Goal: Information Seeking & Learning: Learn about a topic

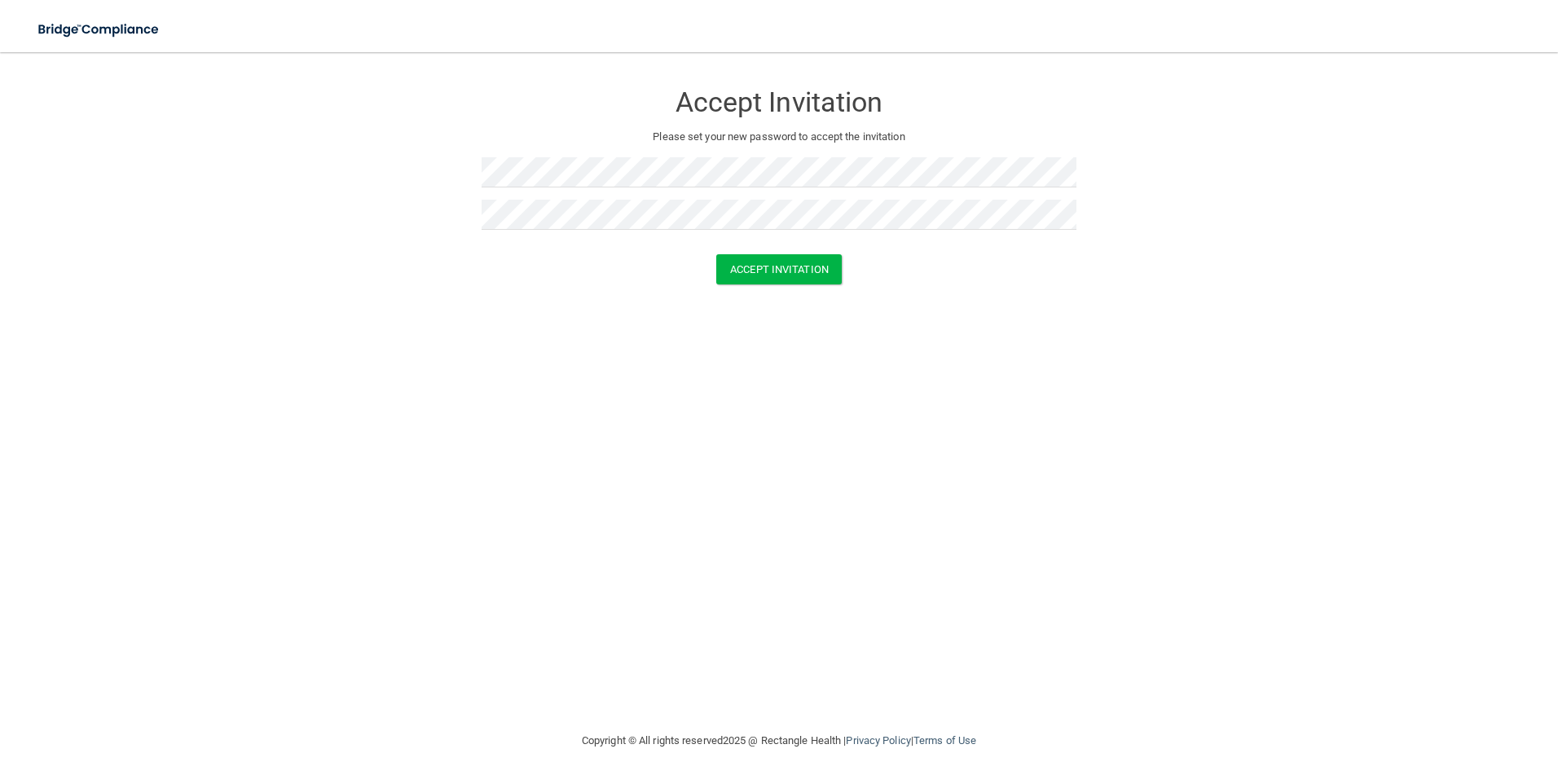
click at [827, 315] on div "Accept Invitation Please set your new password to accept the invitation Accept …" at bounding box center [779, 392] width 1493 height 646
click at [810, 280] on button "Accept Invitation" at bounding box center [779, 269] width 126 height 30
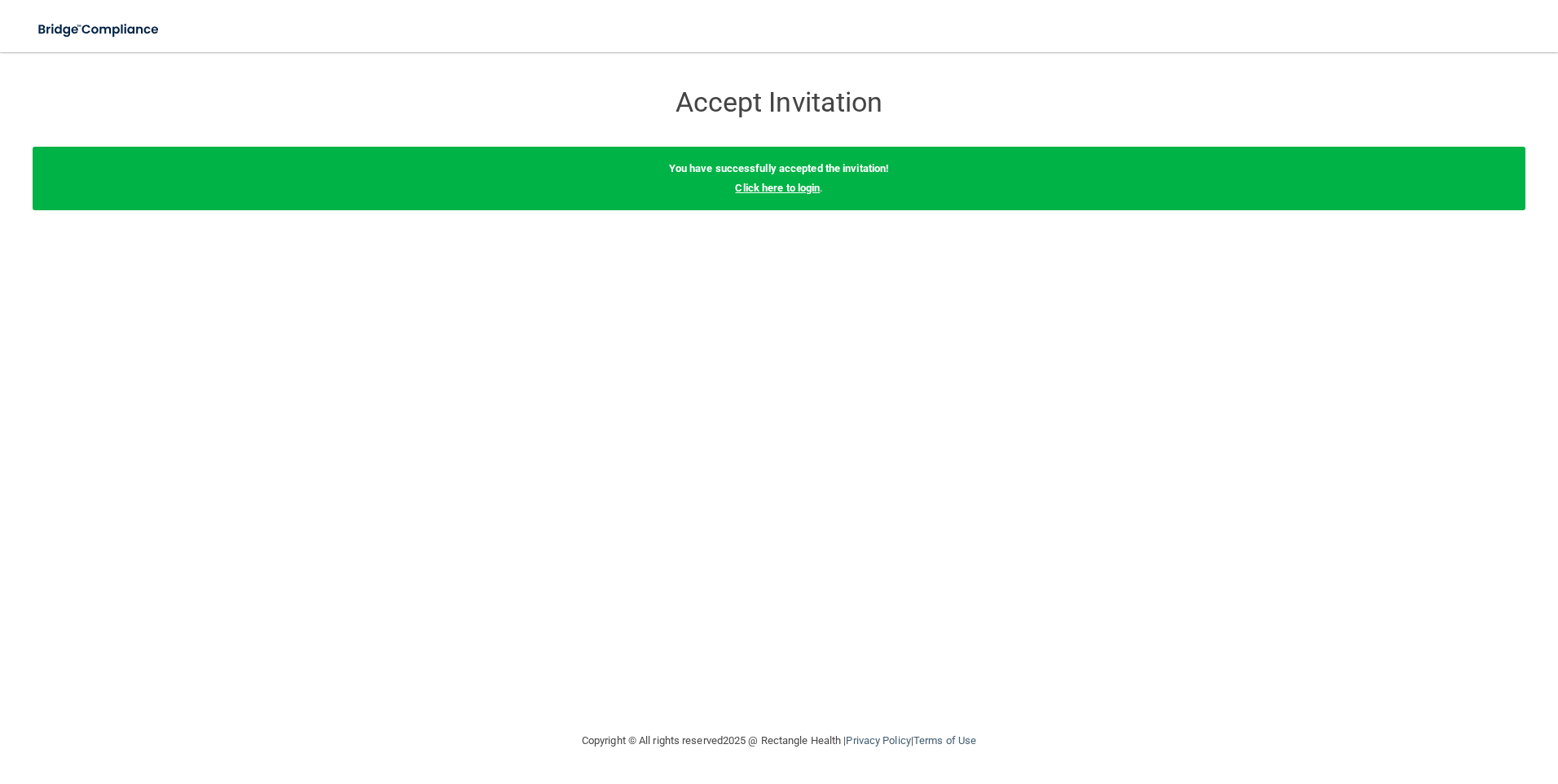
click at [779, 187] on link "Click here to login" at bounding box center [777, 187] width 85 height 12
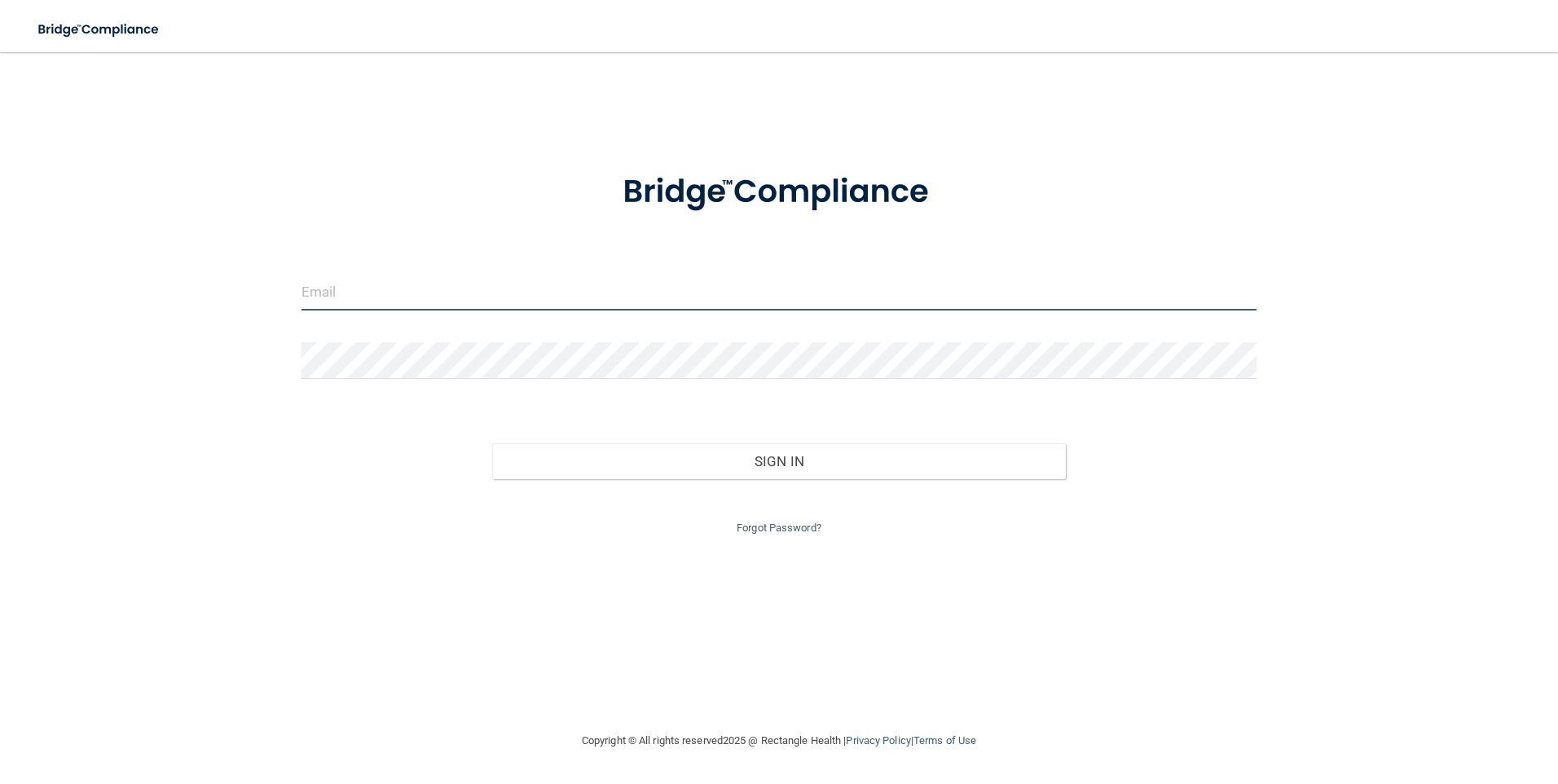
type input "hoganallison4@gmail.com"
drag, startPoint x: 557, startPoint y: 285, endPoint x: 276, endPoint y: 313, distance: 282.4
click at [276, 313] on div "hoganallison4@gmail.com Invalid email/password. You don't have permission to ac…" at bounding box center [779, 392] width 1493 height 646
type input "[EMAIL_ADDRESS][DOMAIN_NAME]"
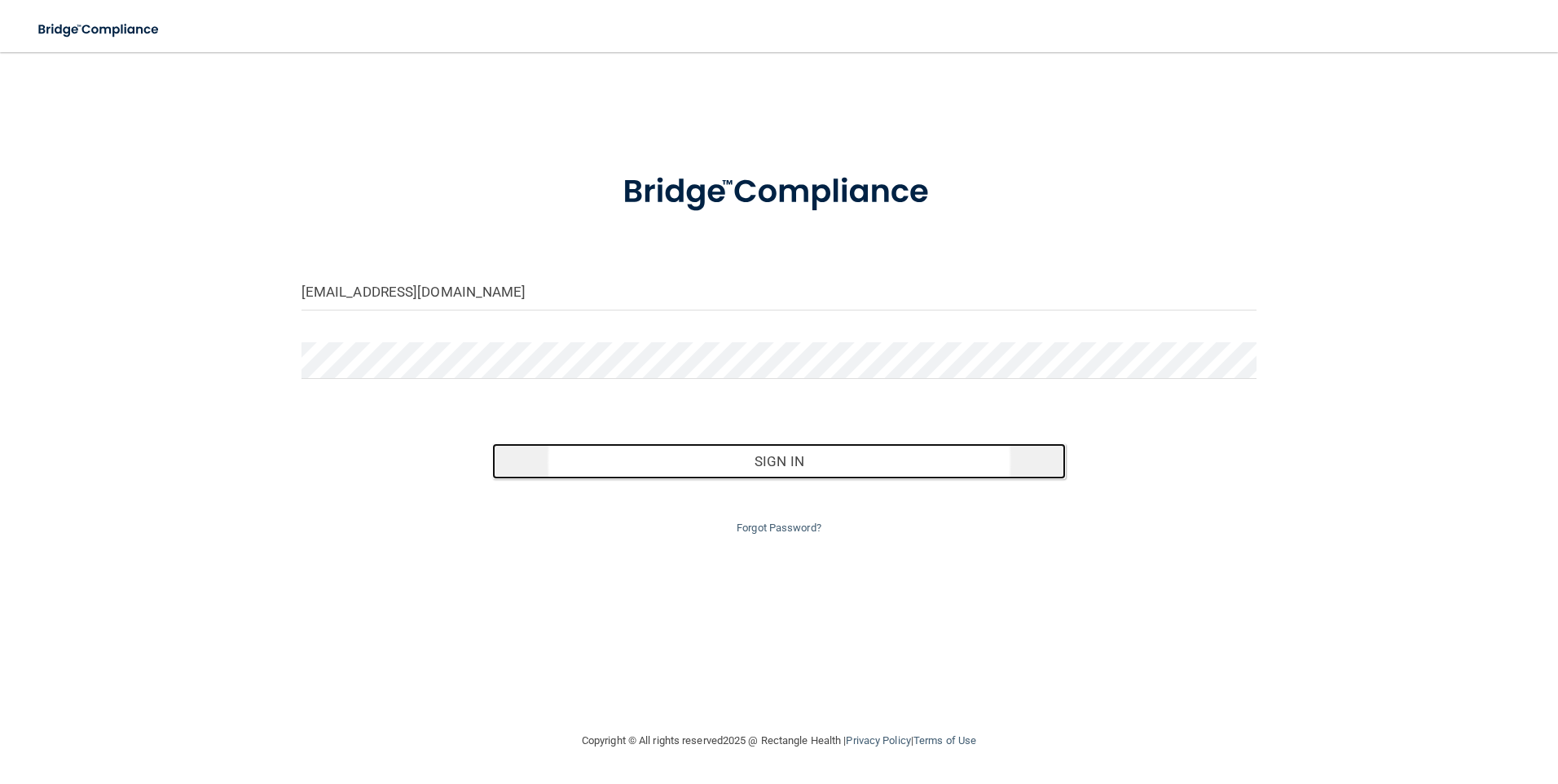
click at [550, 452] on button "Sign In" at bounding box center [779, 461] width 574 height 36
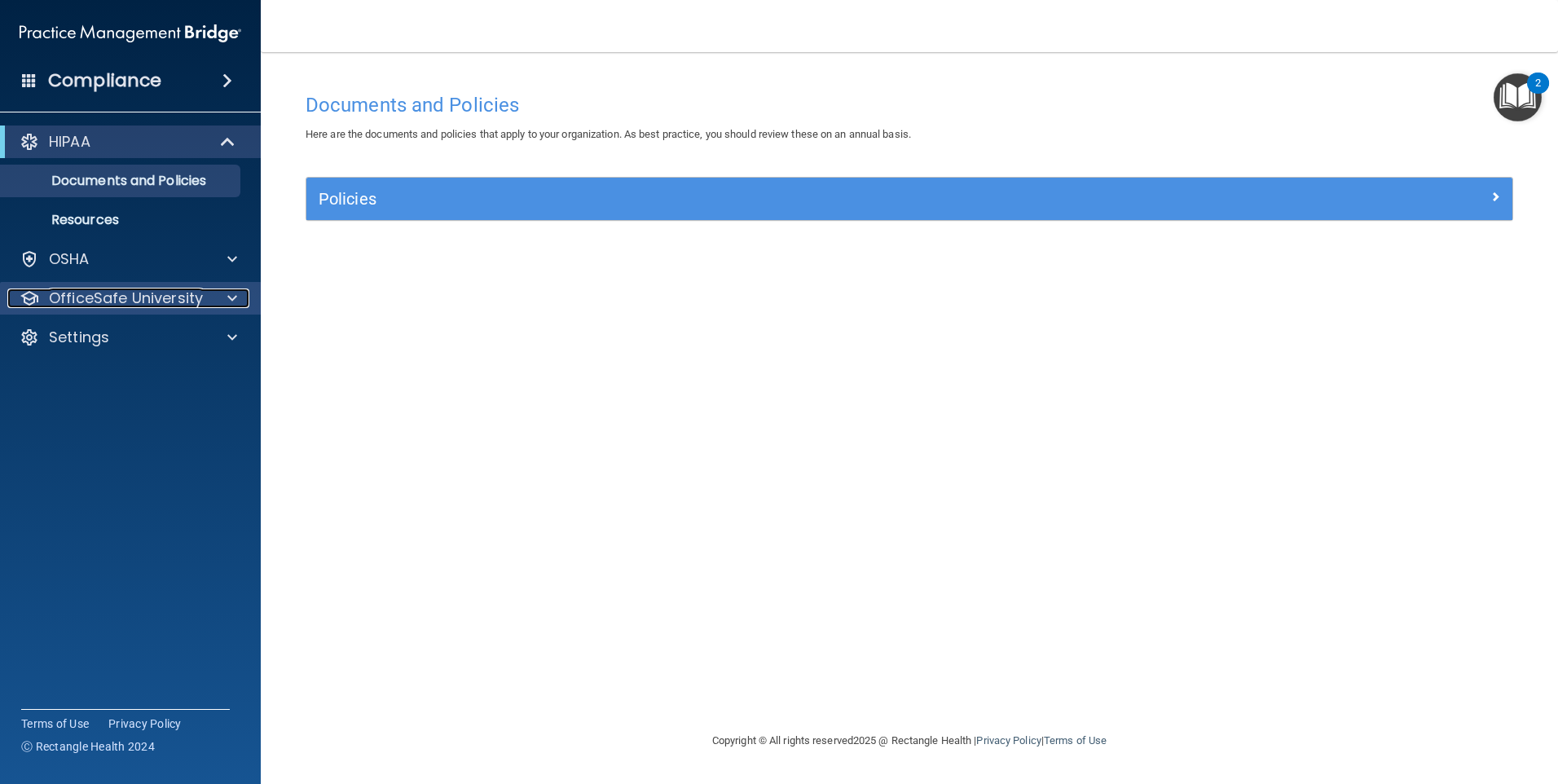
click at [145, 305] on p "OfficeSafe University" at bounding box center [126, 298] width 154 height 19
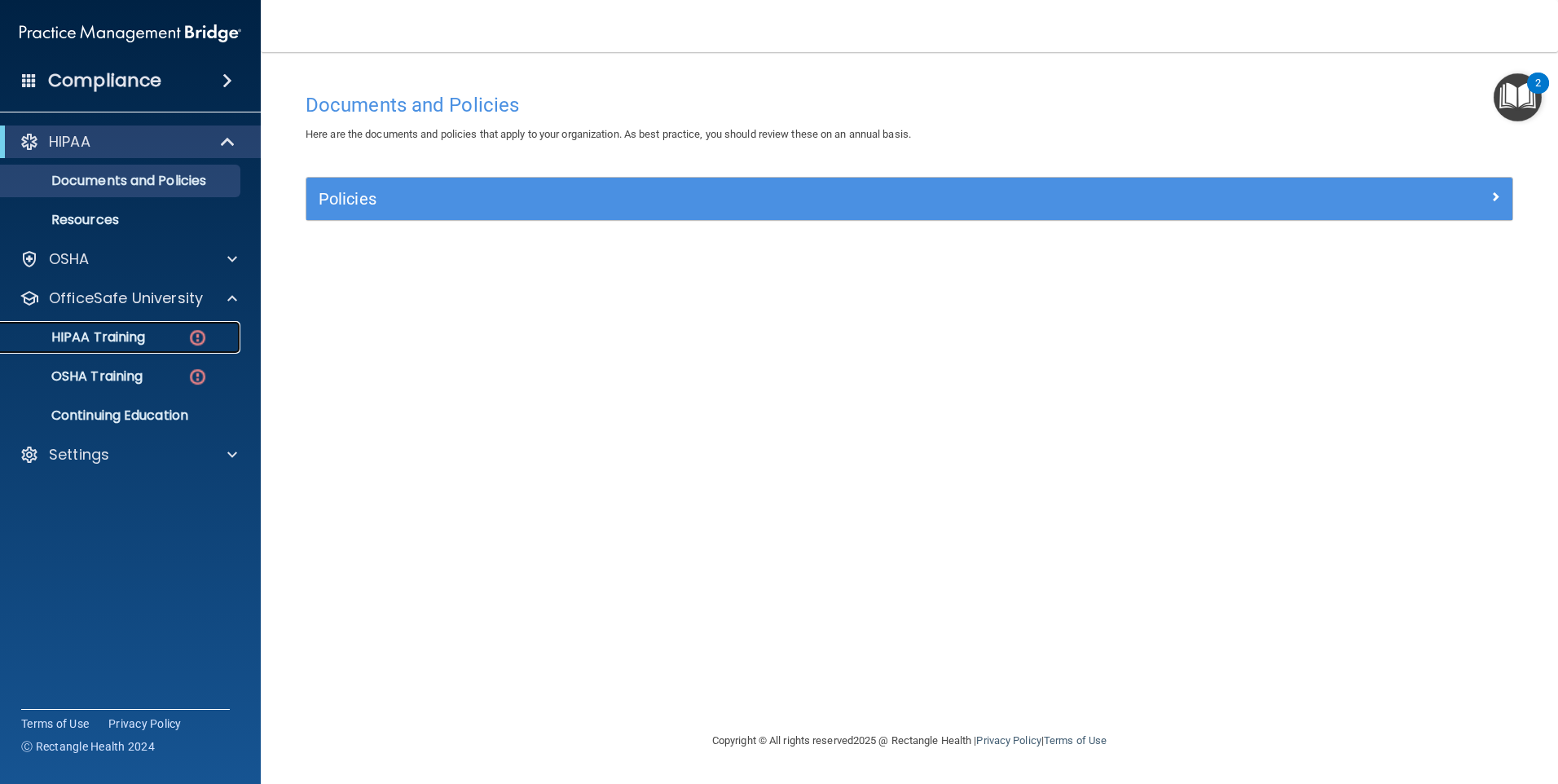
click at [149, 329] on div "HIPAA Training" at bounding box center [122, 338] width 223 height 16
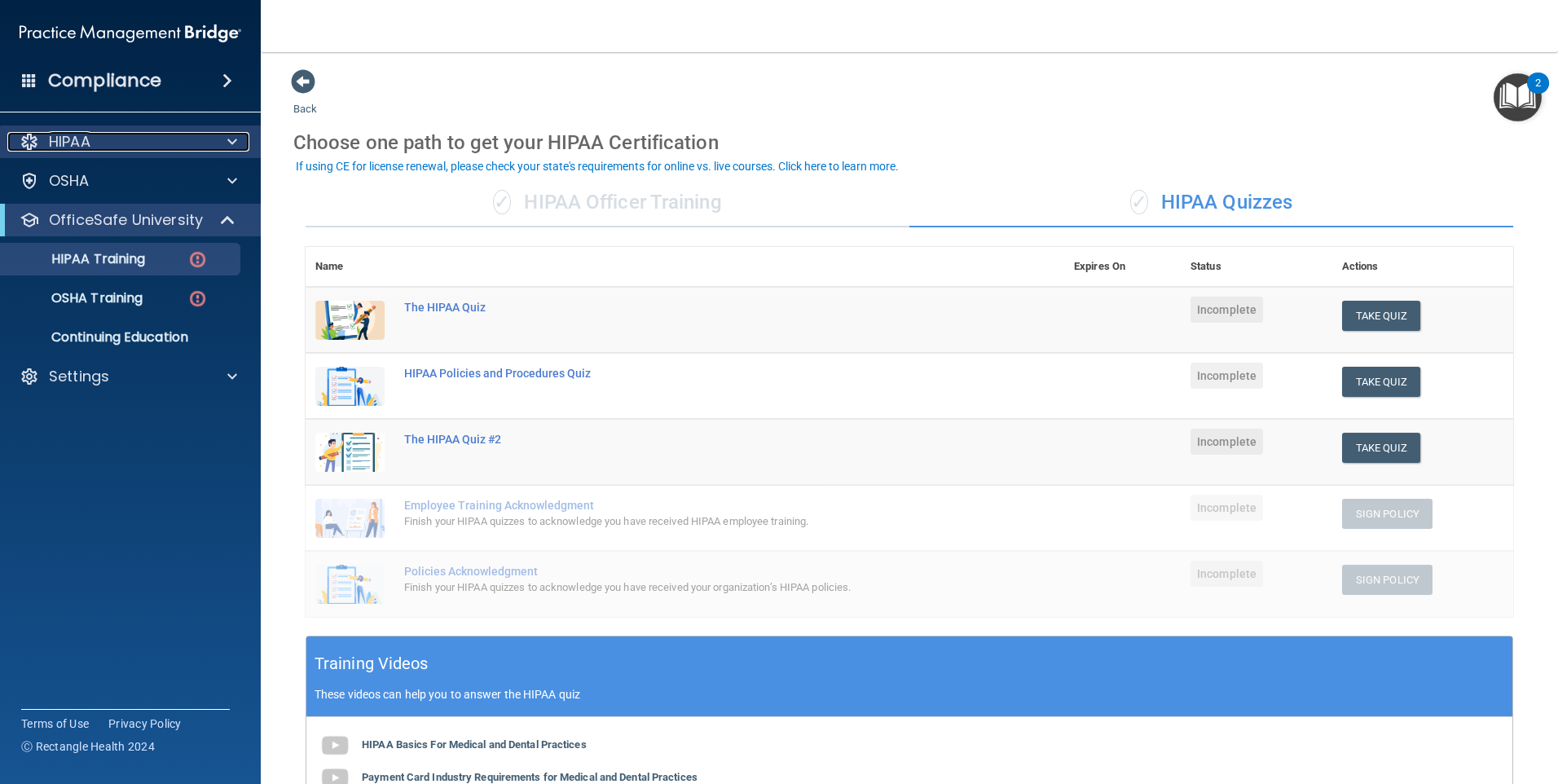
click at [203, 142] on div "HIPAA" at bounding box center [108, 141] width 202 height 19
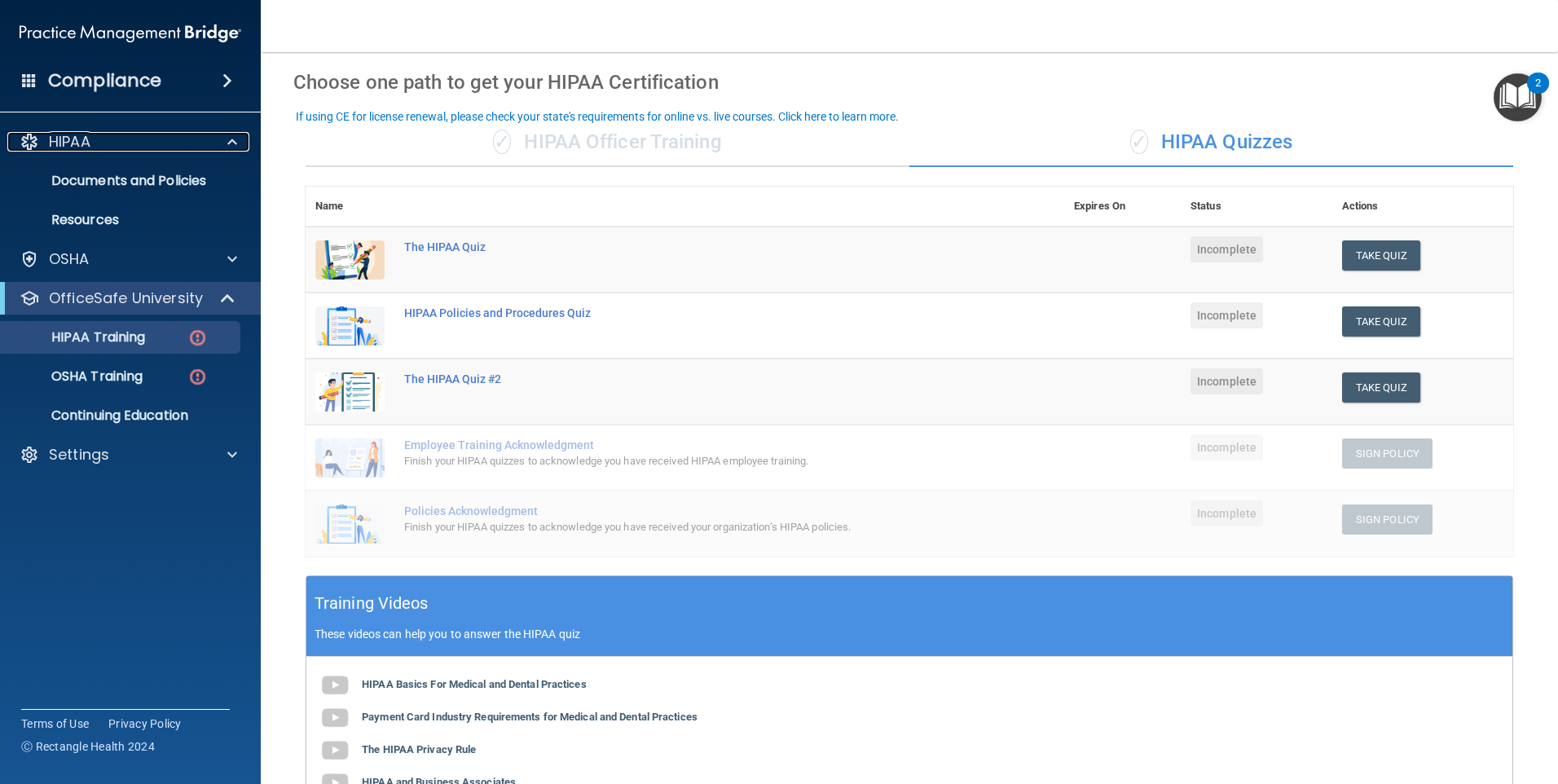
scroll to position [32, 0]
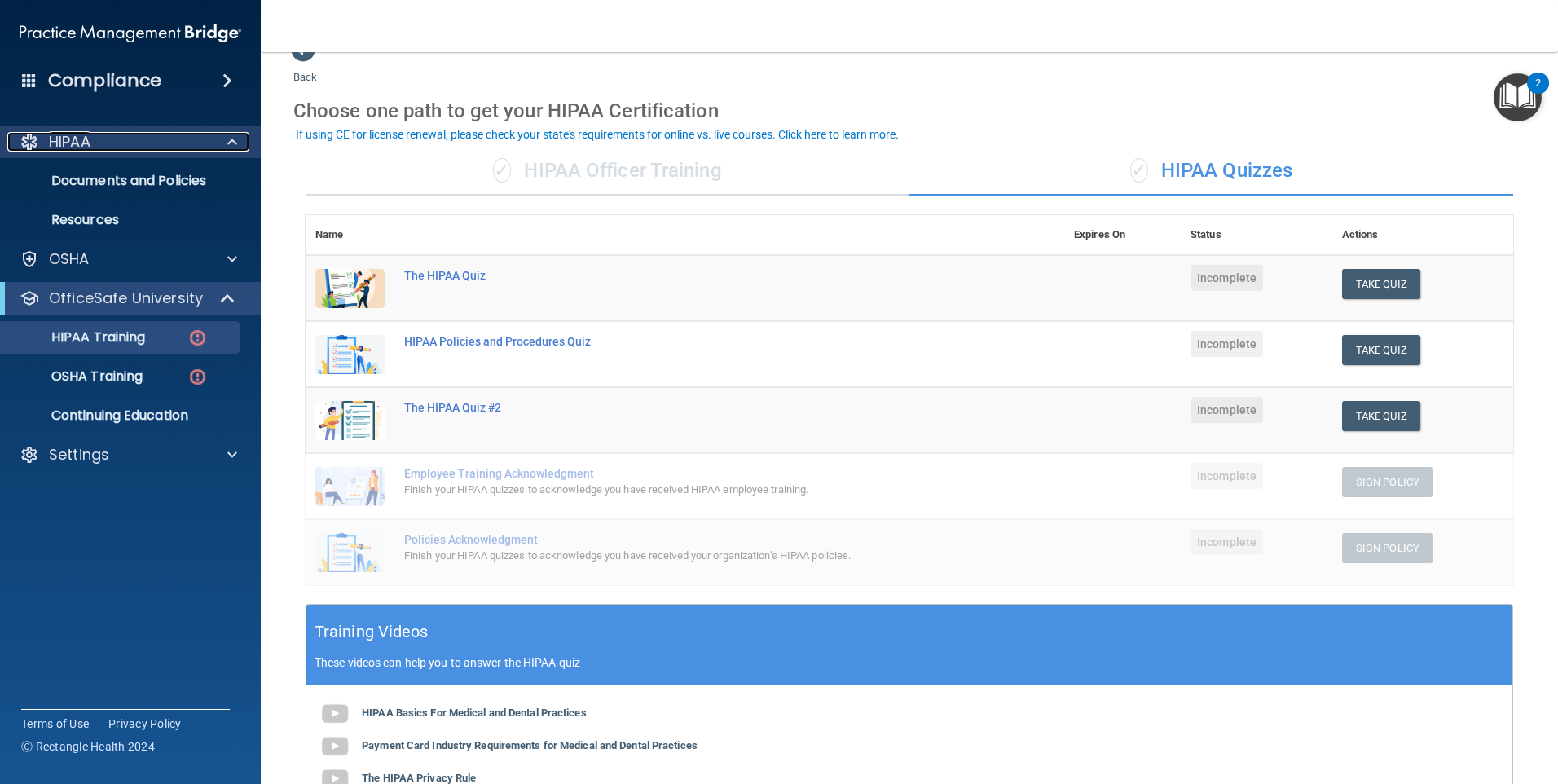
click at [151, 147] on div "HIPAA" at bounding box center [108, 141] width 202 height 19
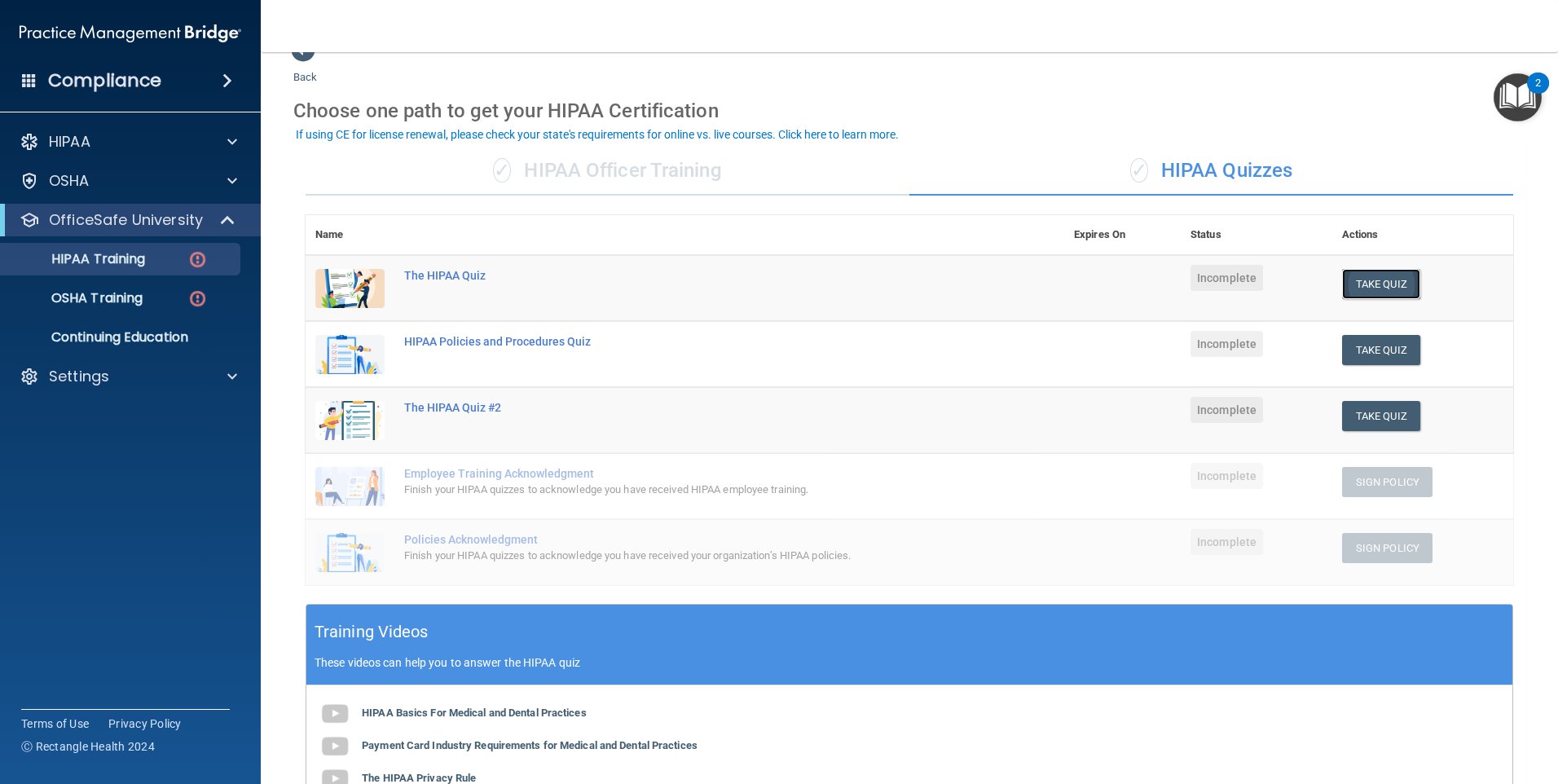
click at [1358, 273] on button "Take Quiz" at bounding box center [1382, 284] width 78 height 30
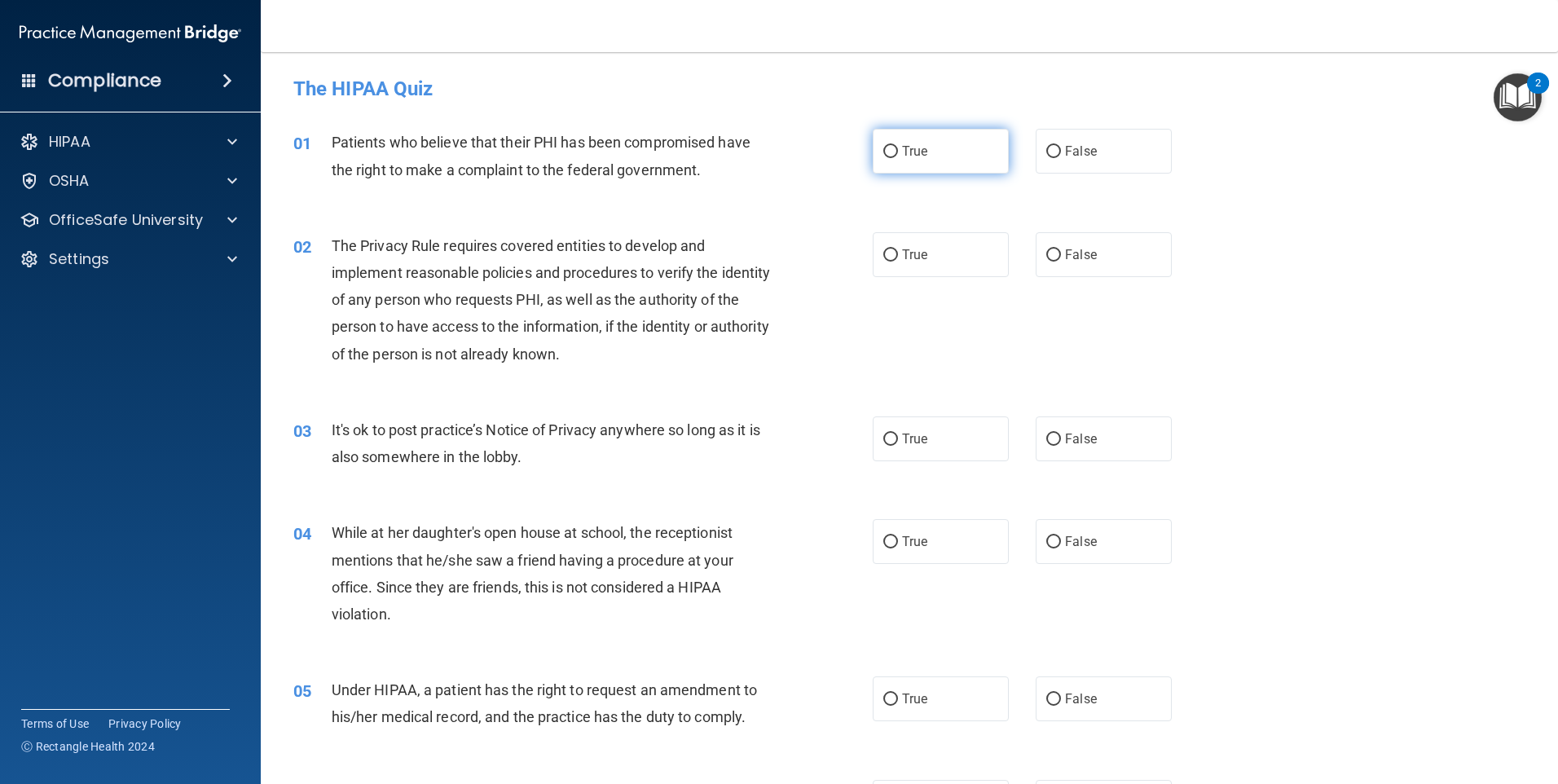
click at [963, 161] on label "True" at bounding box center [940, 151] width 136 height 45
click at [898, 158] on input "True" at bounding box center [891, 152] width 15 height 12
radio input "true"
click at [944, 245] on label "True" at bounding box center [940, 254] width 136 height 45
click at [898, 249] on input "True" at bounding box center [891, 255] width 15 height 12
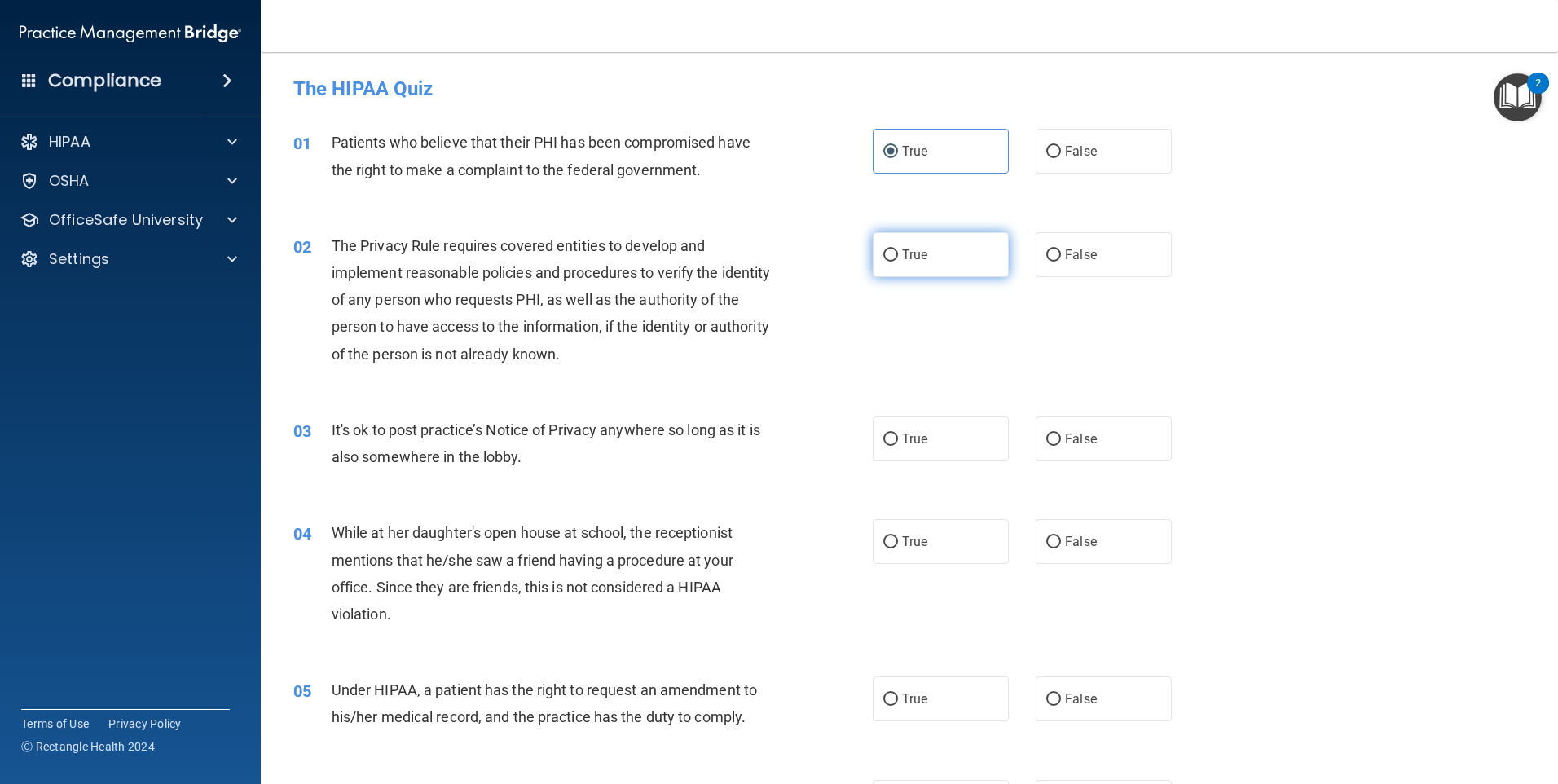
radio input "true"
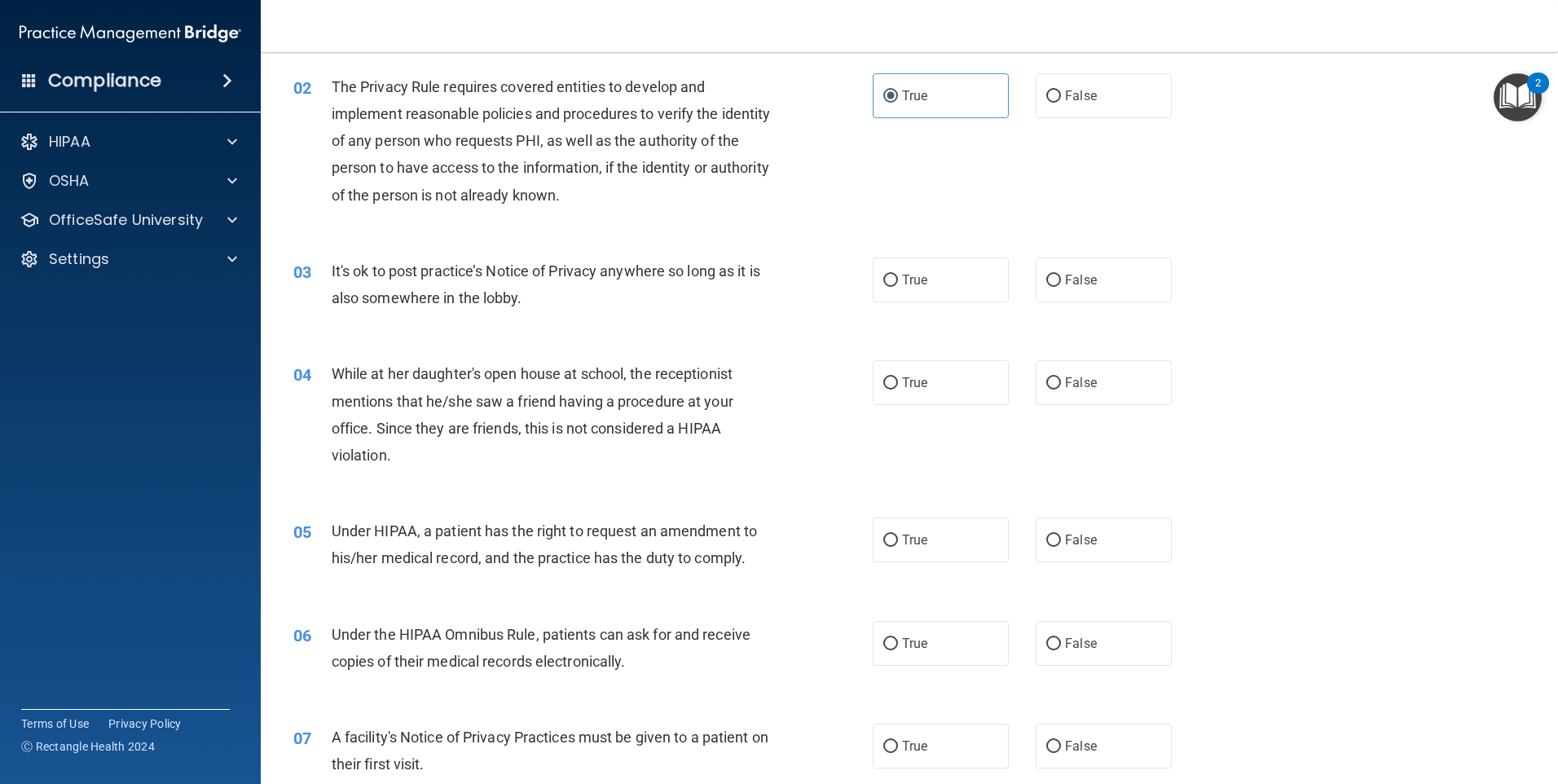
scroll to position [163, 0]
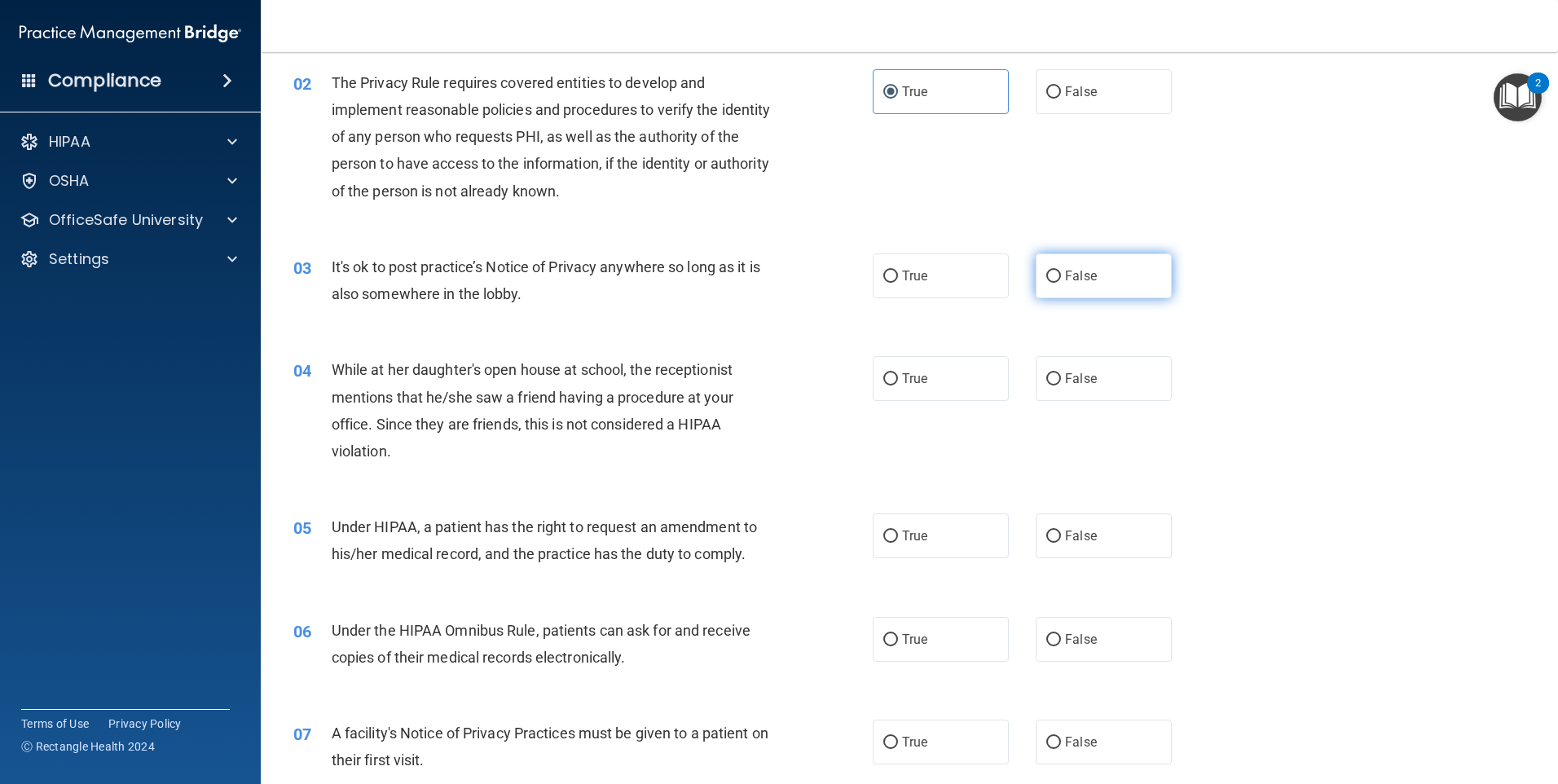
click at [1047, 275] on input "False" at bounding box center [1054, 276] width 15 height 12
radio input "true"
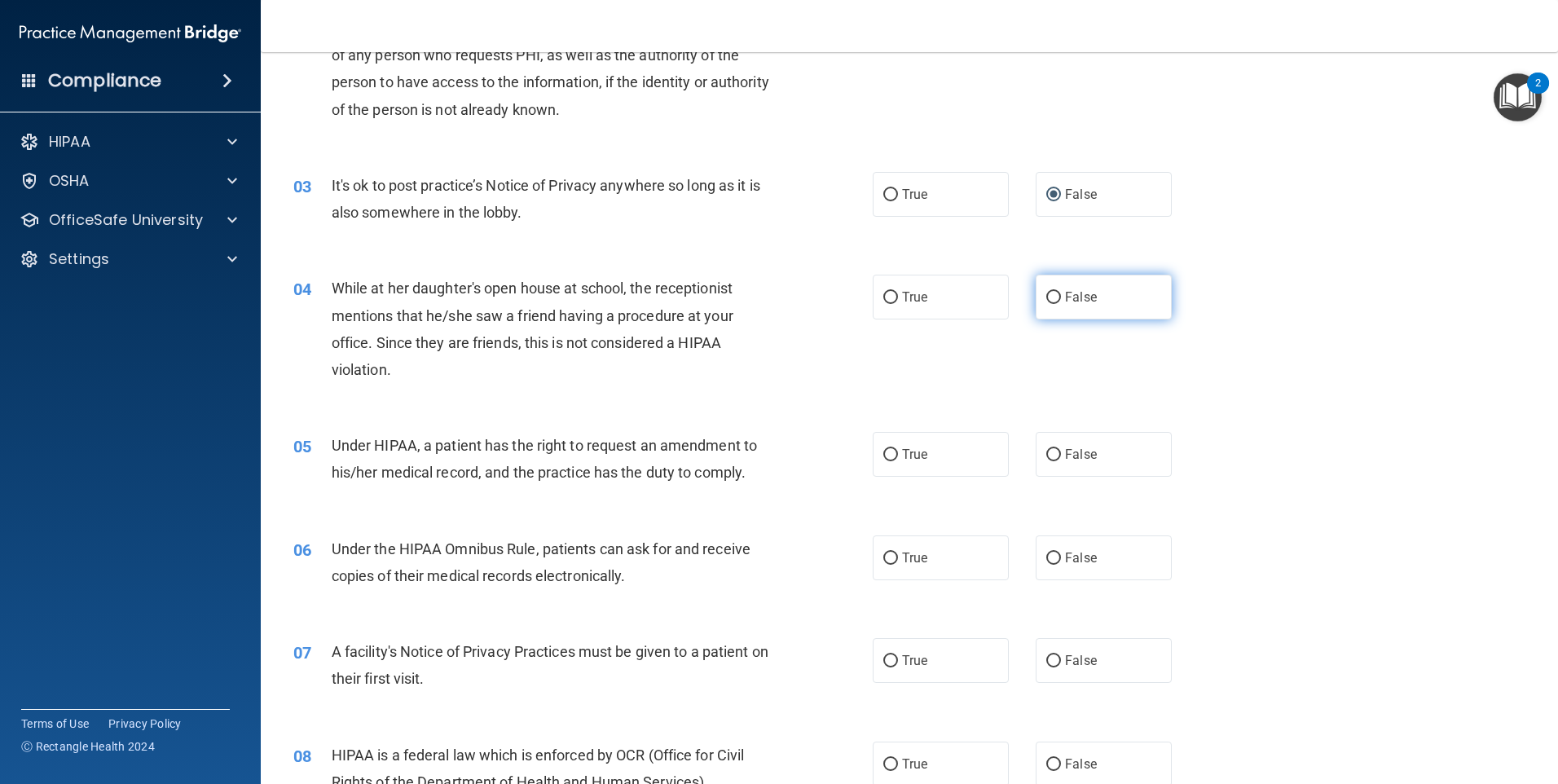
click at [1081, 308] on label "False" at bounding box center [1103, 297] width 136 height 45
click at [1061, 304] on input "False" at bounding box center [1054, 298] width 15 height 12
radio input "true"
click at [946, 304] on label "True" at bounding box center [940, 297] width 136 height 45
click at [898, 304] on input "True" at bounding box center [891, 298] width 15 height 12
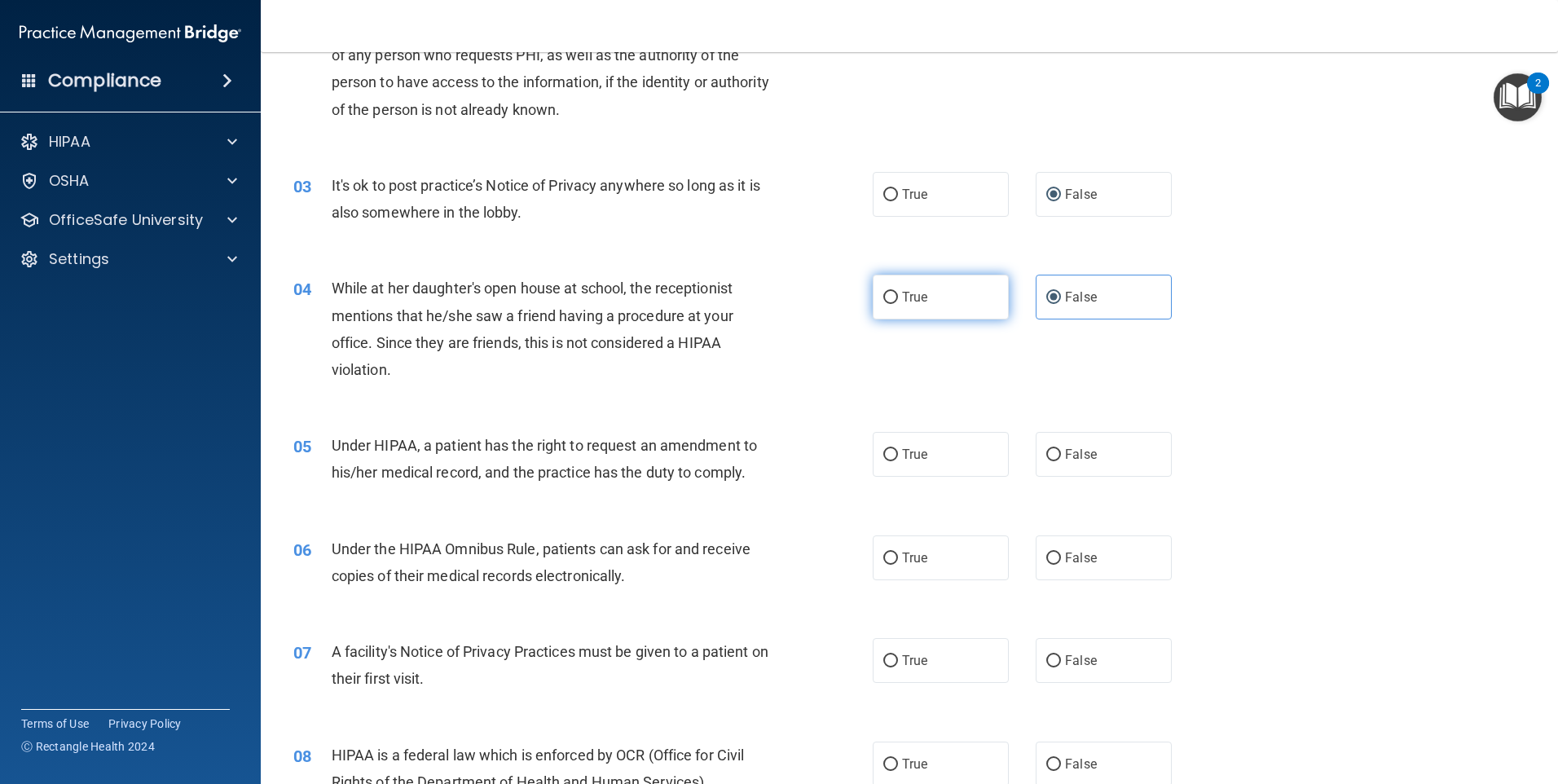
radio input "true"
radio input "false"
click at [1079, 455] on span "False" at bounding box center [1081, 454] width 32 height 16
click at [1061, 455] on input "False" at bounding box center [1054, 455] width 15 height 12
radio input "true"
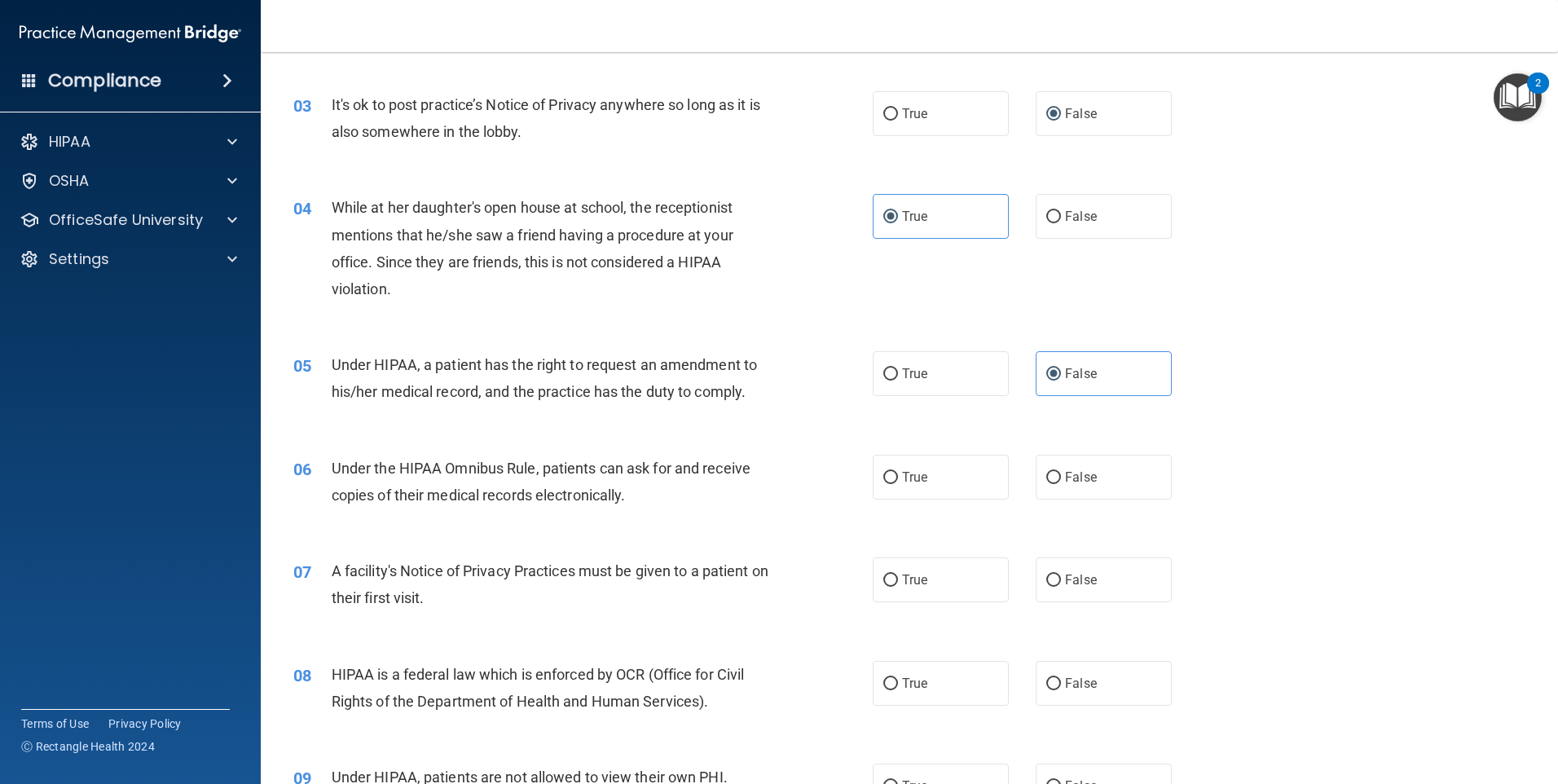
scroll to position [326, 0]
click at [886, 491] on label "True" at bounding box center [940, 476] width 136 height 45
click at [886, 483] on input "True" at bounding box center [891, 476] width 15 height 12
radio input "true"
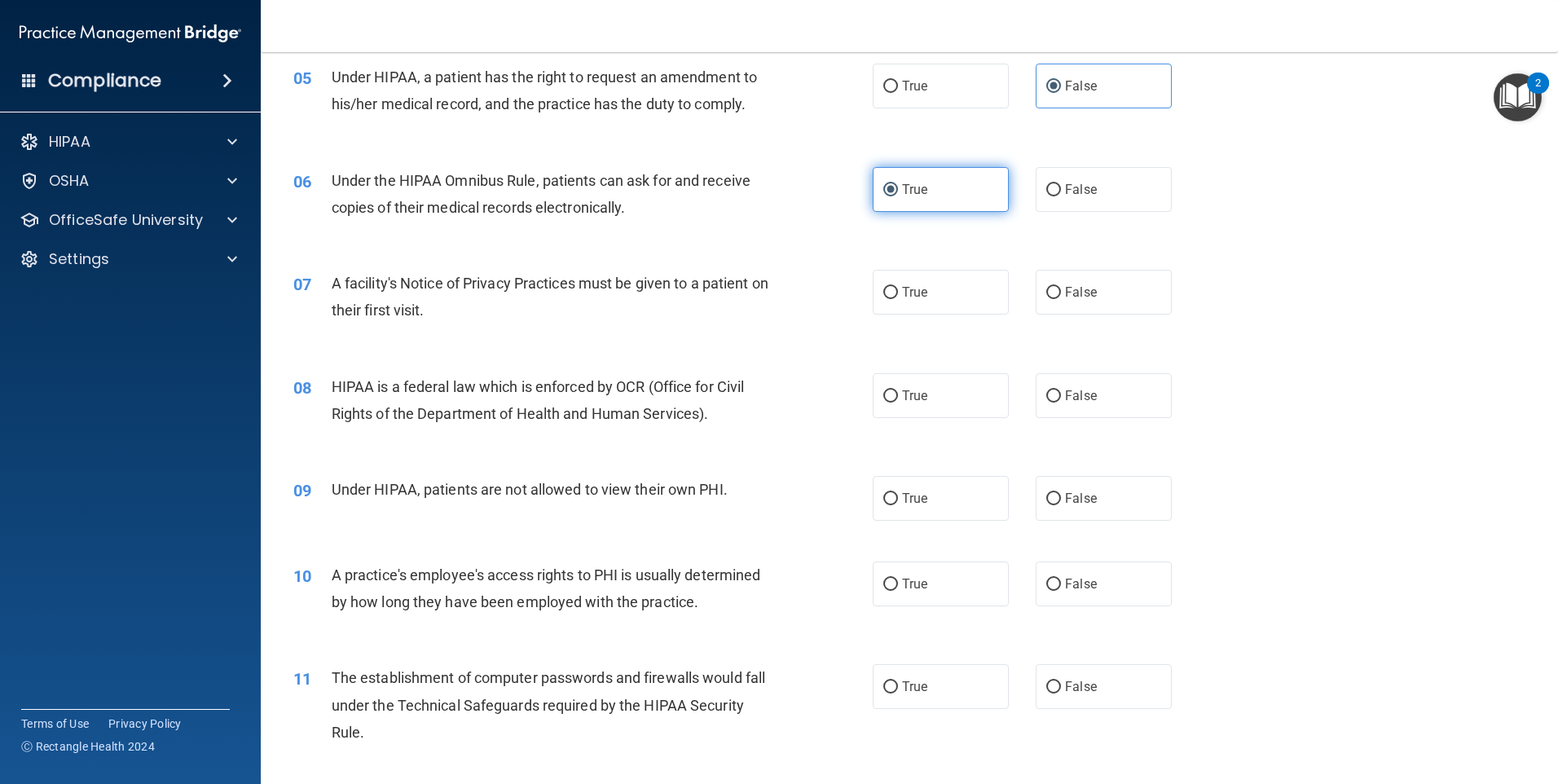
scroll to position [652, 0]
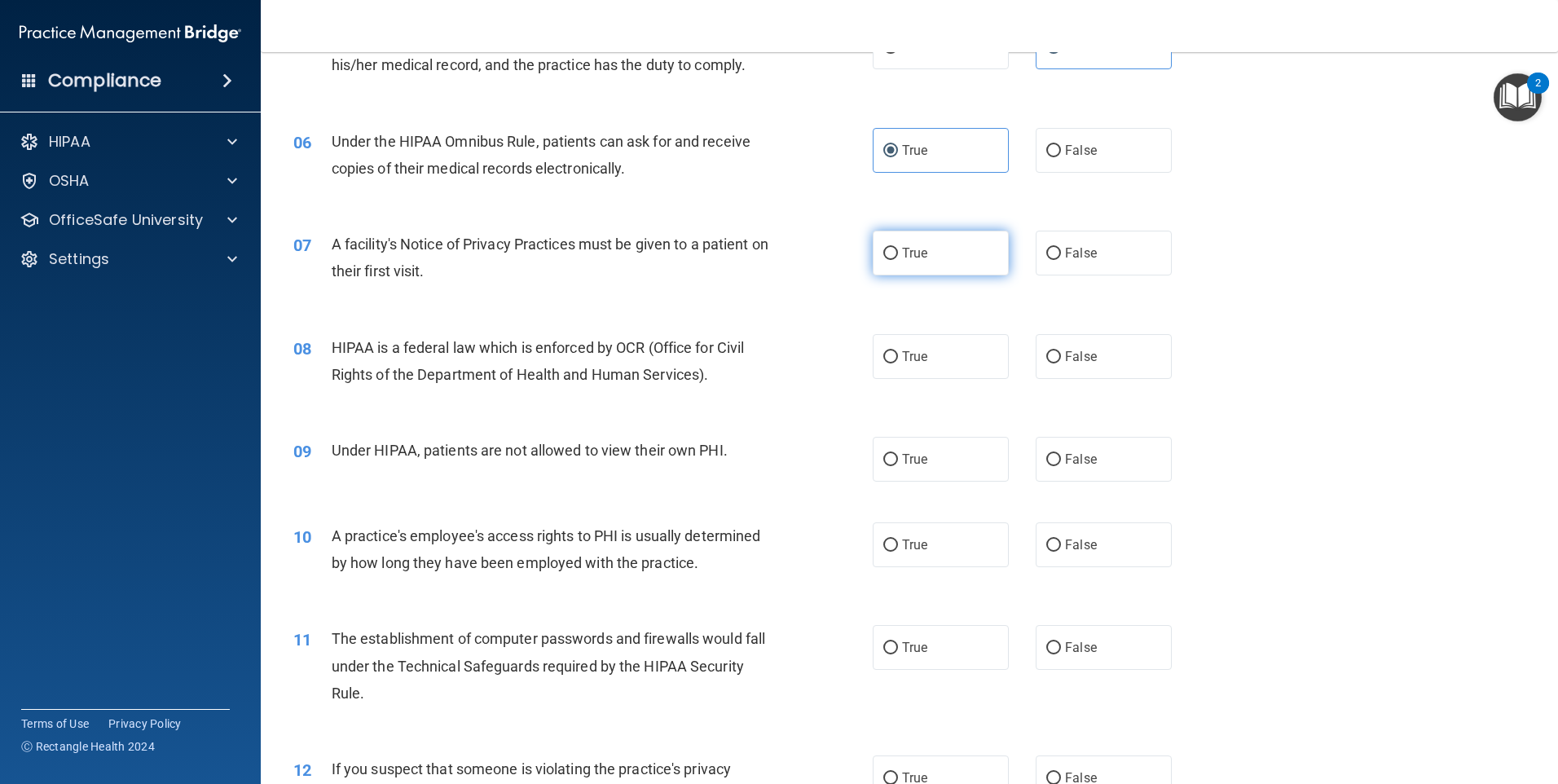
click at [940, 261] on label "True" at bounding box center [940, 253] width 136 height 45
click at [898, 260] on input "True" at bounding box center [891, 253] width 15 height 12
radio input "true"
click at [913, 350] on span "True" at bounding box center [915, 356] width 26 height 16
click at [898, 351] on input "True" at bounding box center [891, 357] width 15 height 12
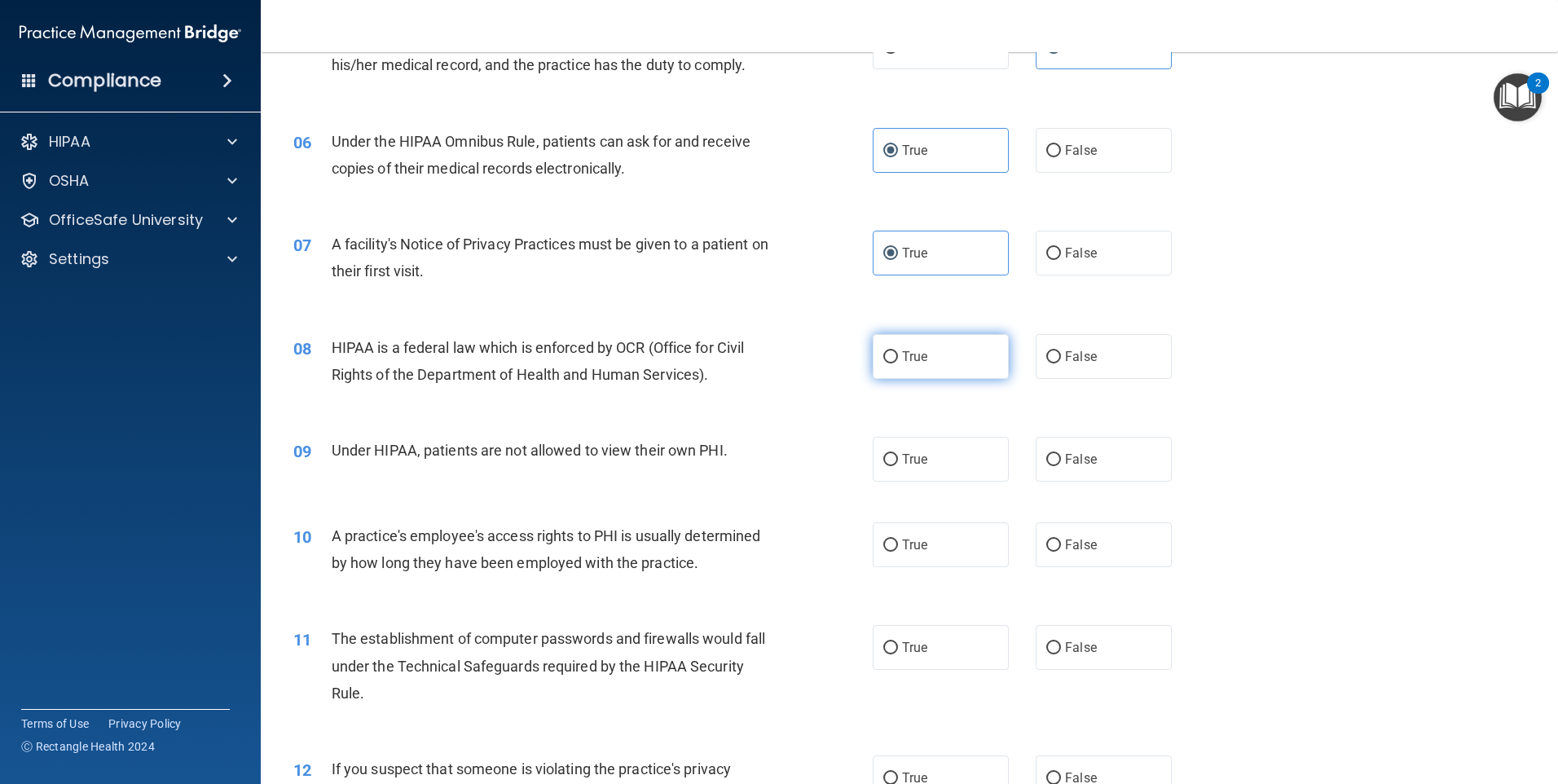
radio input "true"
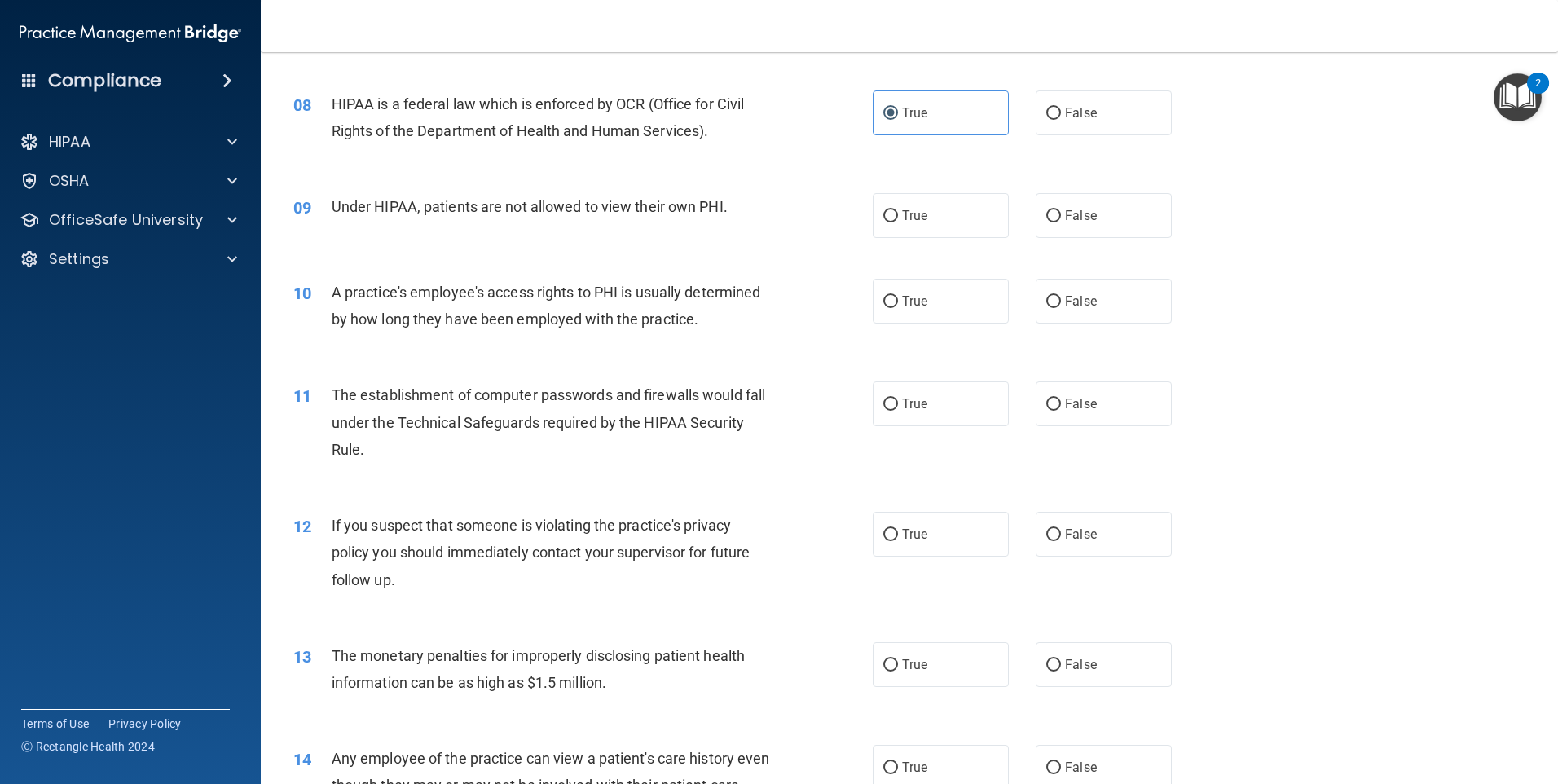
scroll to position [896, 0]
click at [950, 214] on label "True" at bounding box center [940, 214] width 136 height 45
click at [898, 214] on input "True" at bounding box center [891, 214] width 15 height 12
radio input "true"
click at [1047, 215] on input "False" at bounding box center [1054, 214] width 15 height 12
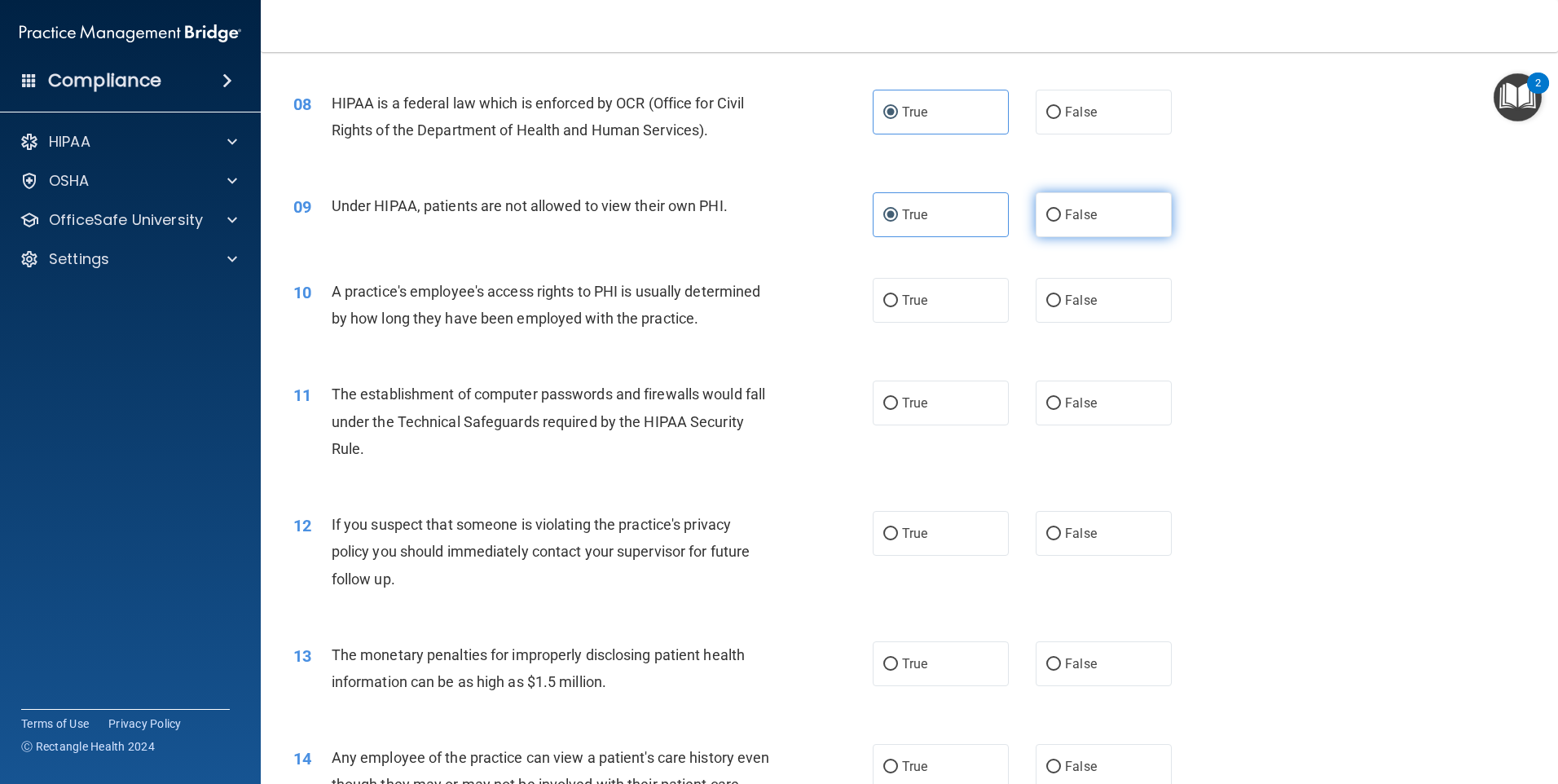
radio input "true"
radio input "false"
click at [1073, 310] on label "False" at bounding box center [1103, 299] width 136 height 45
click at [1061, 308] on input "False" at bounding box center [1054, 300] width 15 height 12
radio input "true"
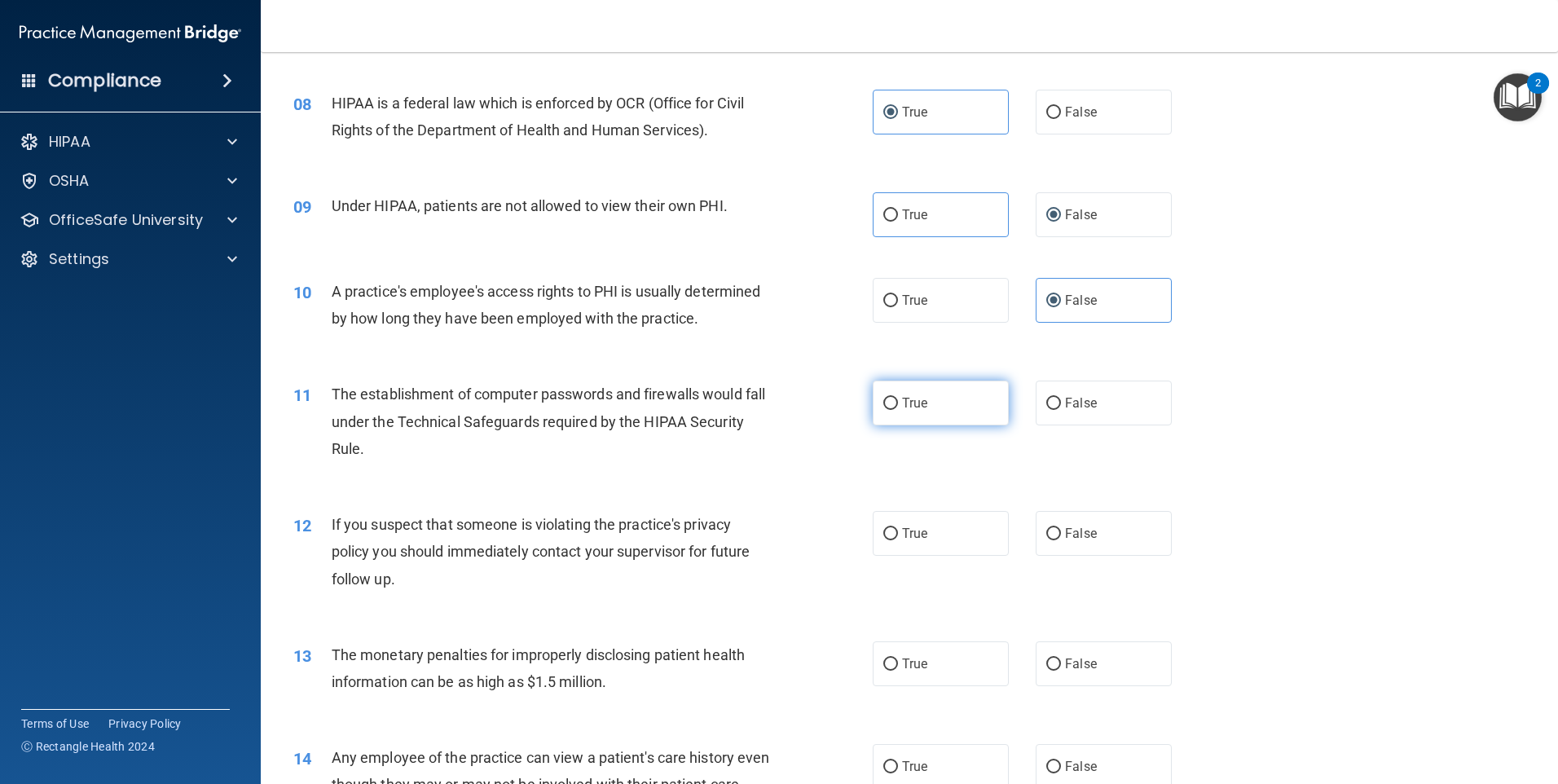
click at [939, 400] on label "True" at bounding box center [940, 402] width 136 height 45
click at [898, 400] on input "True" at bounding box center [891, 403] width 15 height 12
radio input "true"
click at [914, 540] on span "True" at bounding box center [915, 533] width 26 height 16
click at [898, 540] on input "True" at bounding box center [891, 534] width 15 height 12
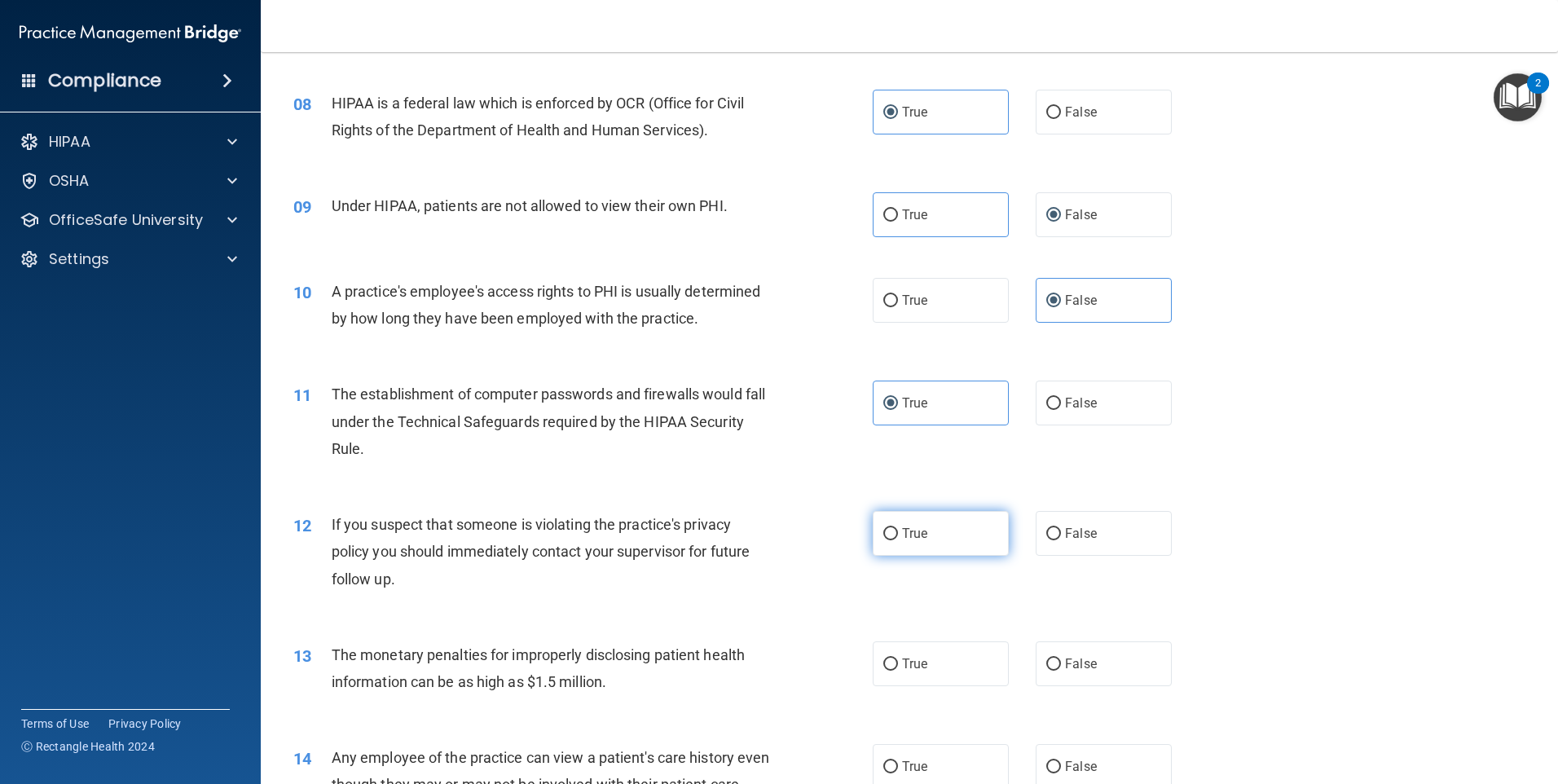
radio input "true"
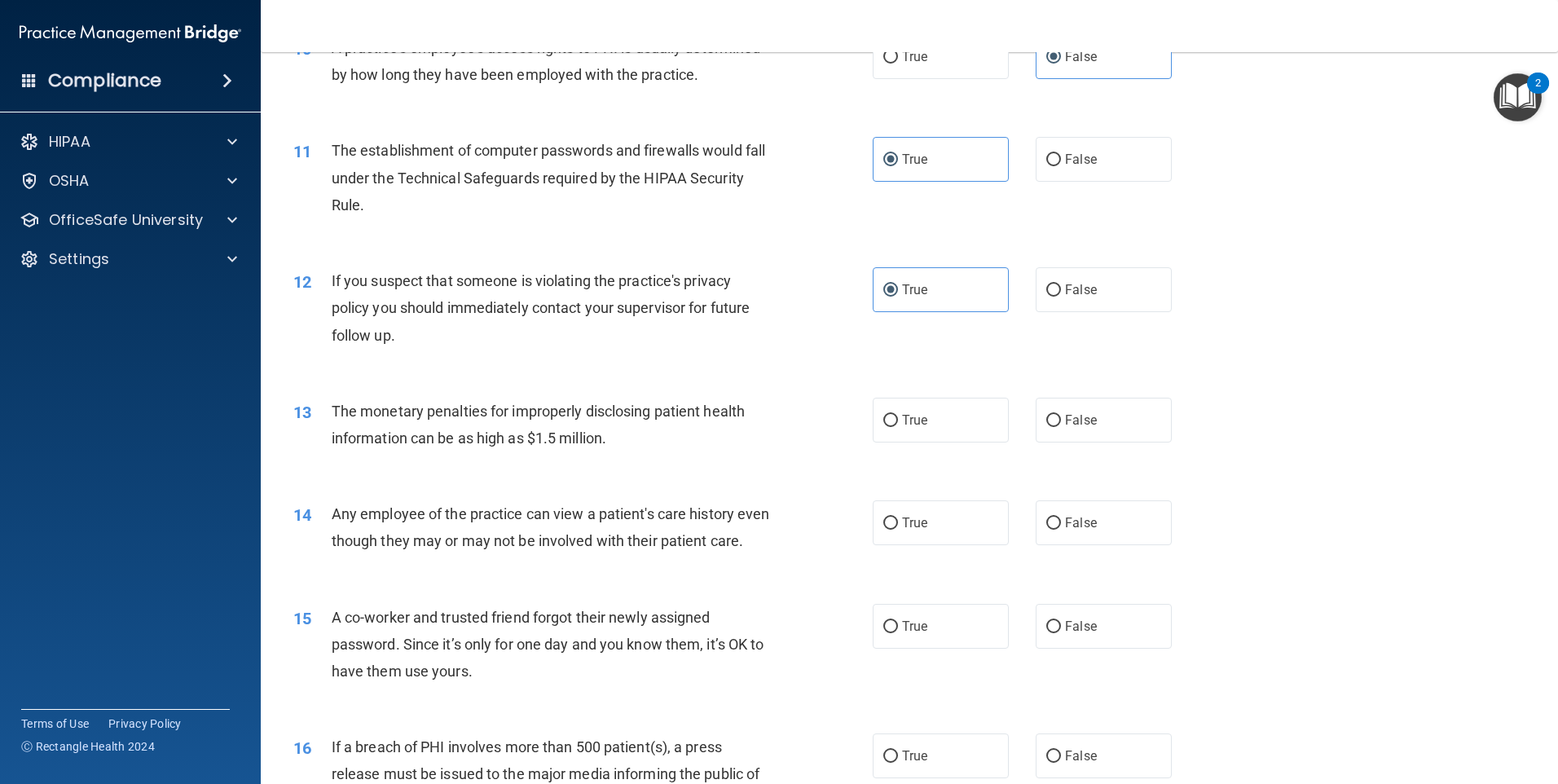
scroll to position [1141, 0]
click at [910, 440] on label "True" at bounding box center [940, 419] width 136 height 45
click at [898, 426] on input "True" at bounding box center [891, 420] width 15 height 12
radio input "true"
click at [1053, 527] on input "False" at bounding box center [1054, 522] width 15 height 12
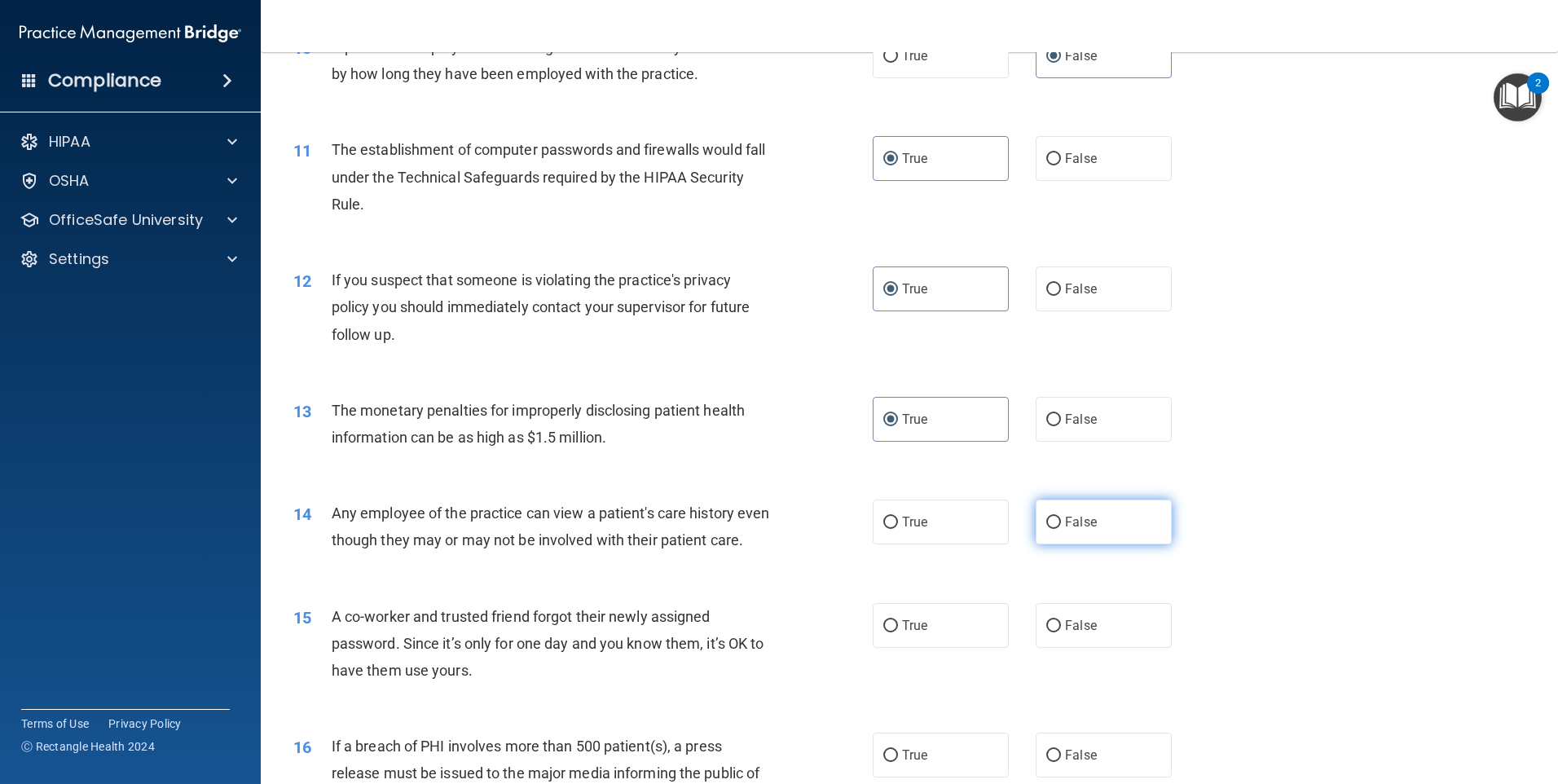
radio input "true"
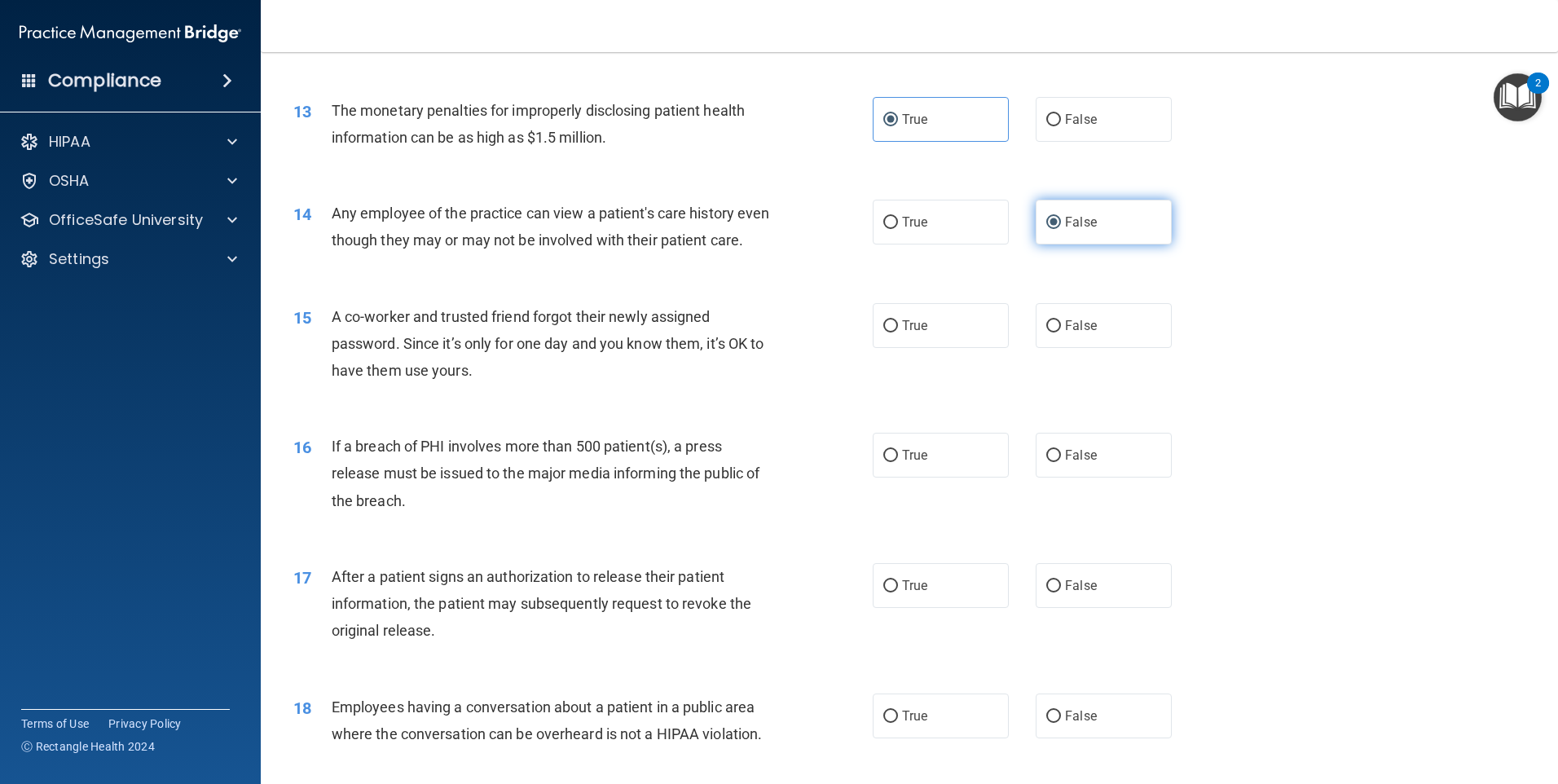
scroll to position [1630, 0]
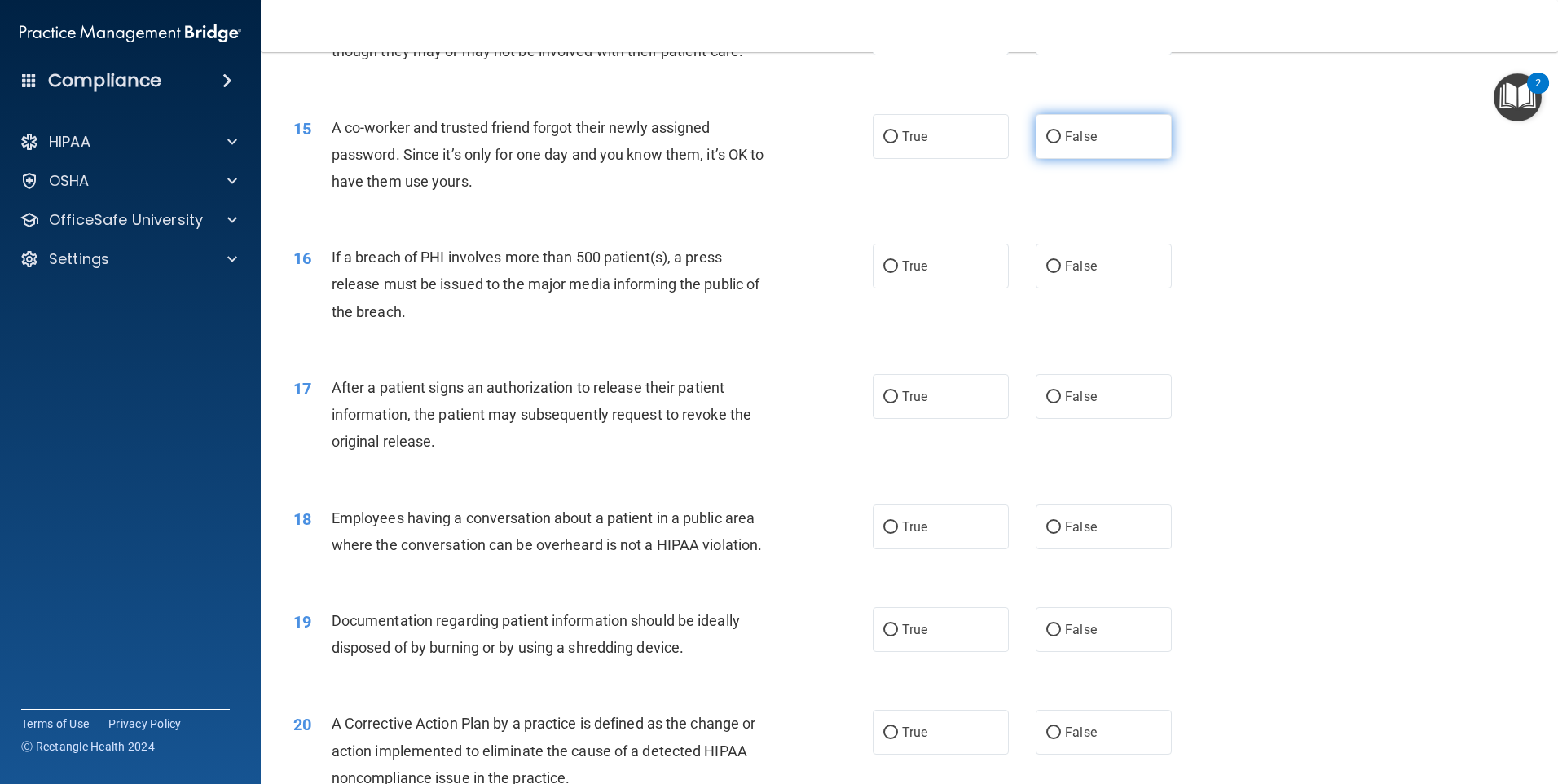
click at [1037, 159] on label "False" at bounding box center [1103, 136] width 136 height 45
click at [1047, 143] on input "False" at bounding box center [1054, 137] width 15 height 12
radio input "true"
click at [929, 288] on label "True" at bounding box center [940, 266] width 136 height 45
click at [898, 273] on input "True" at bounding box center [891, 267] width 15 height 12
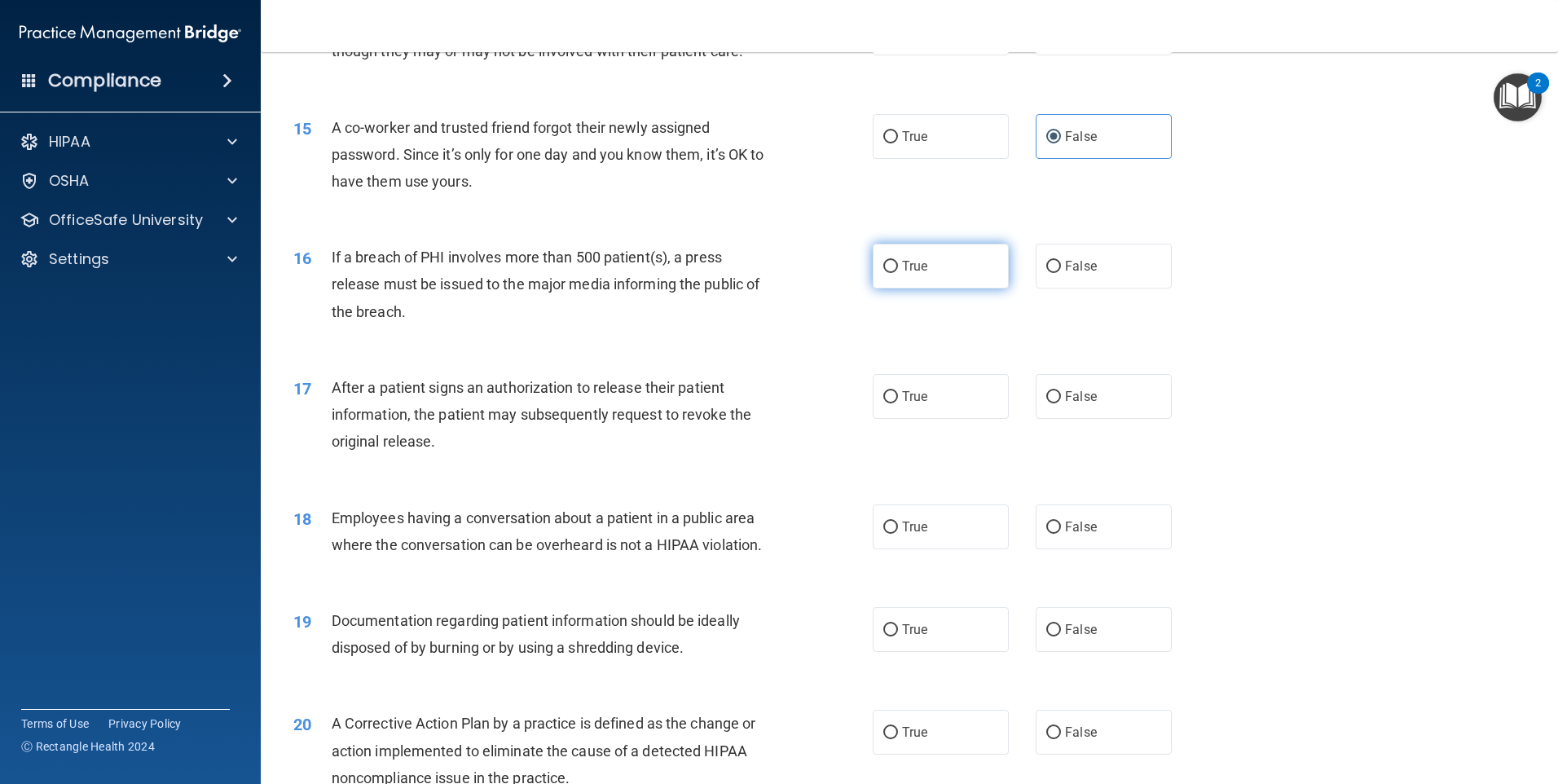
radio input "true"
click at [905, 409] on label "True" at bounding box center [940, 396] width 136 height 45
click at [898, 403] on input "True" at bounding box center [891, 397] width 15 height 12
radio input "true"
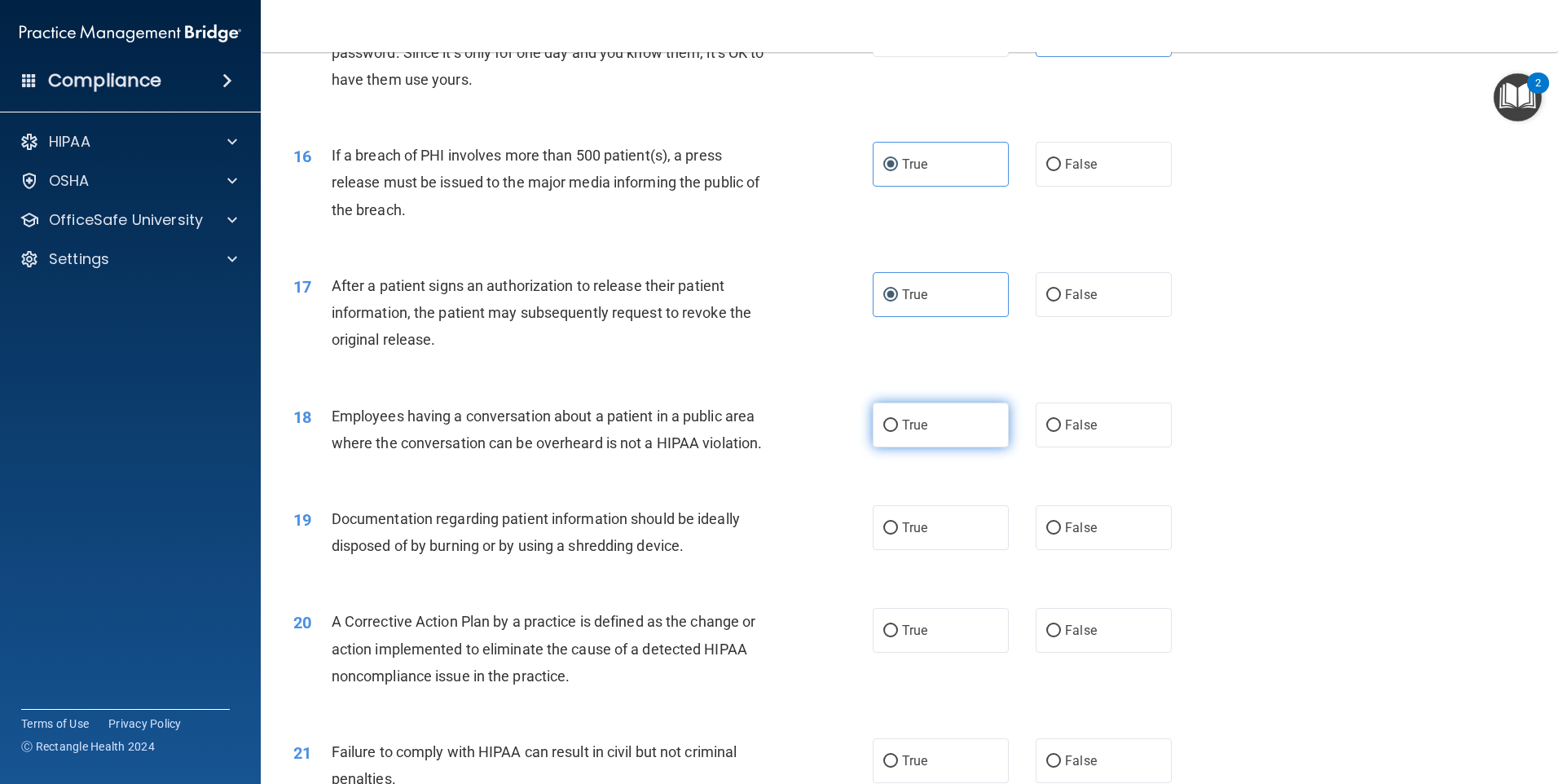
scroll to position [1875, 0]
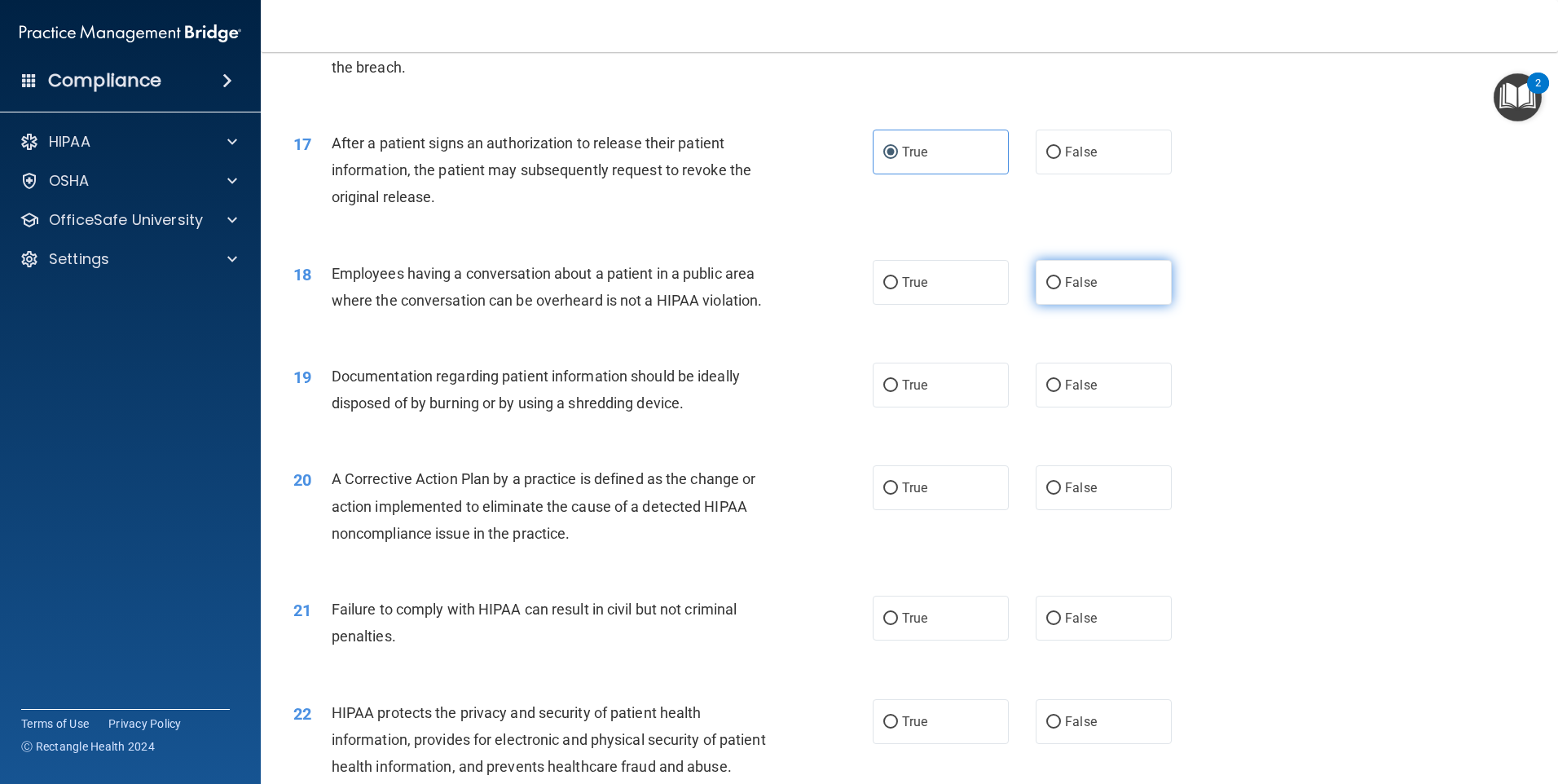
click at [1057, 305] on label "False" at bounding box center [1103, 282] width 136 height 45
click at [1057, 289] on input "False" at bounding box center [1054, 283] width 15 height 12
radio input "true"
click at [950, 407] on label "True" at bounding box center [940, 384] width 136 height 45
click at [898, 392] on input "True" at bounding box center [891, 385] width 15 height 12
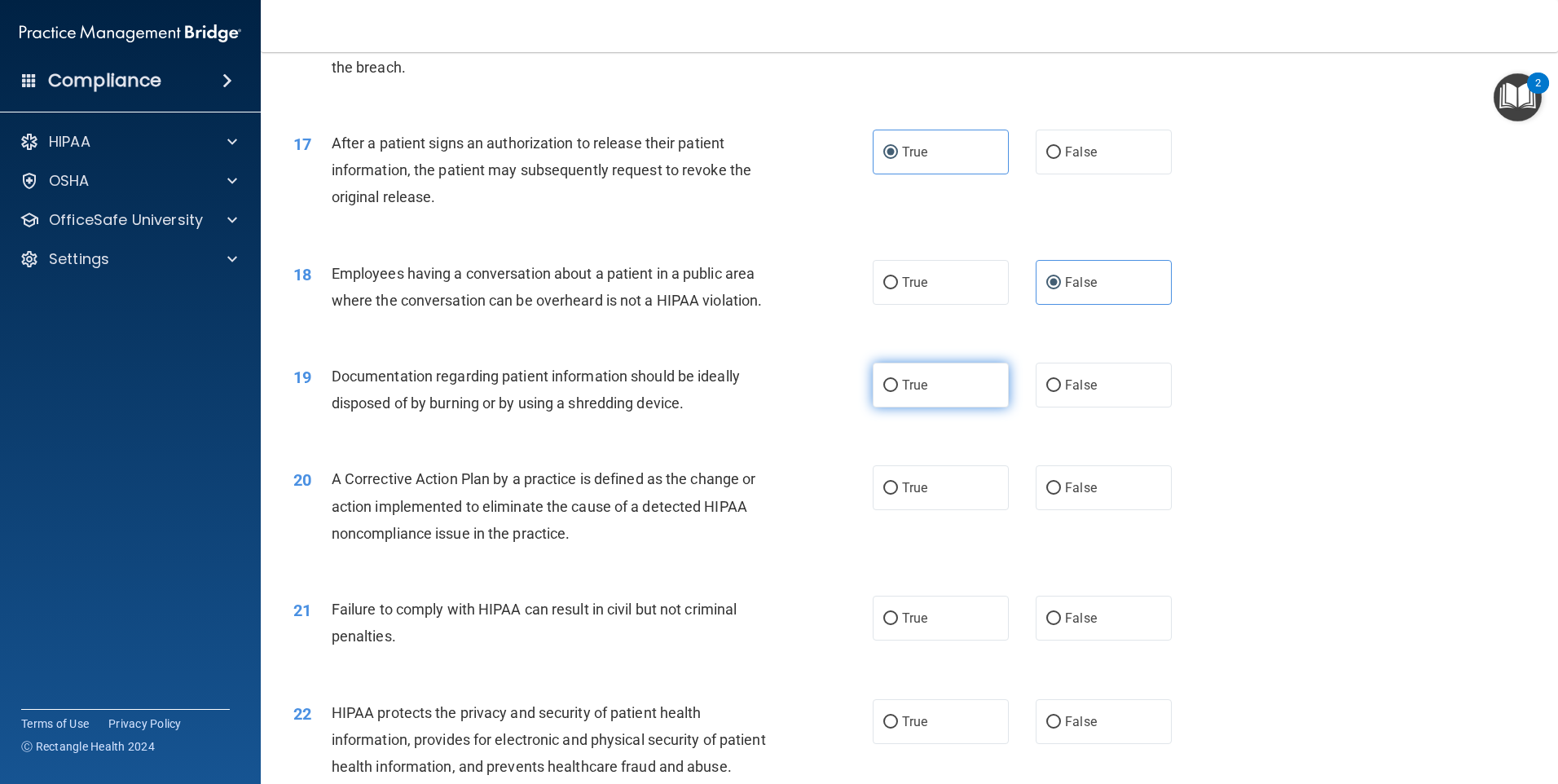
radio input "true"
click at [927, 510] on label "True" at bounding box center [940, 487] width 136 height 45
click at [898, 495] on input "True" at bounding box center [891, 488] width 15 height 12
radio input "true"
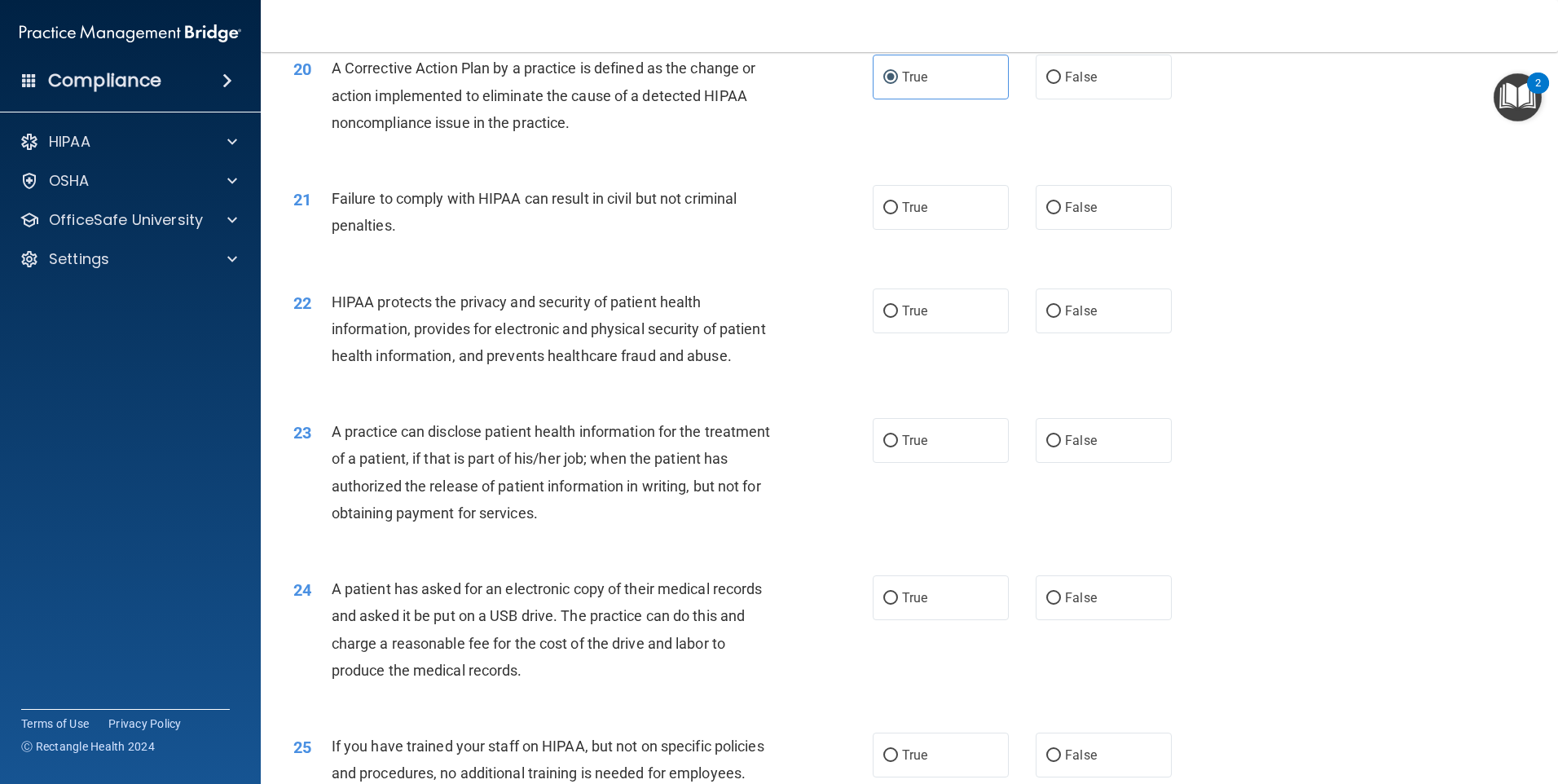
scroll to position [2367, 0]
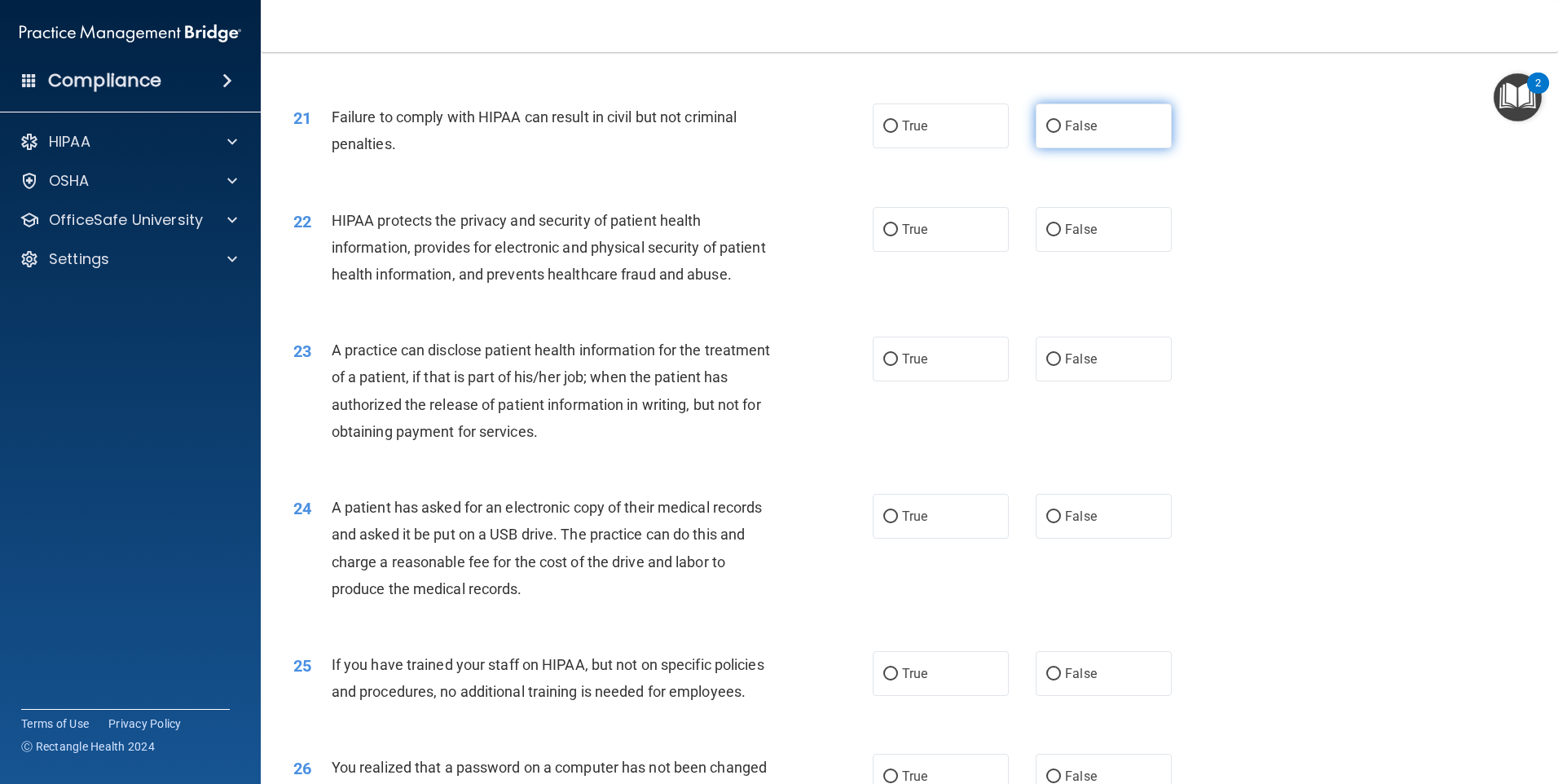
click at [1050, 133] on input "False" at bounding box center [1054, 126] width 15 height 12
radio input "true"
click at [973, 240] on label "True" at bounding box center [940, 229] width 136 height 45
click at [898, 236] on input "True" at bounding box center [891, 230] width 15 height 12
radio input "true"
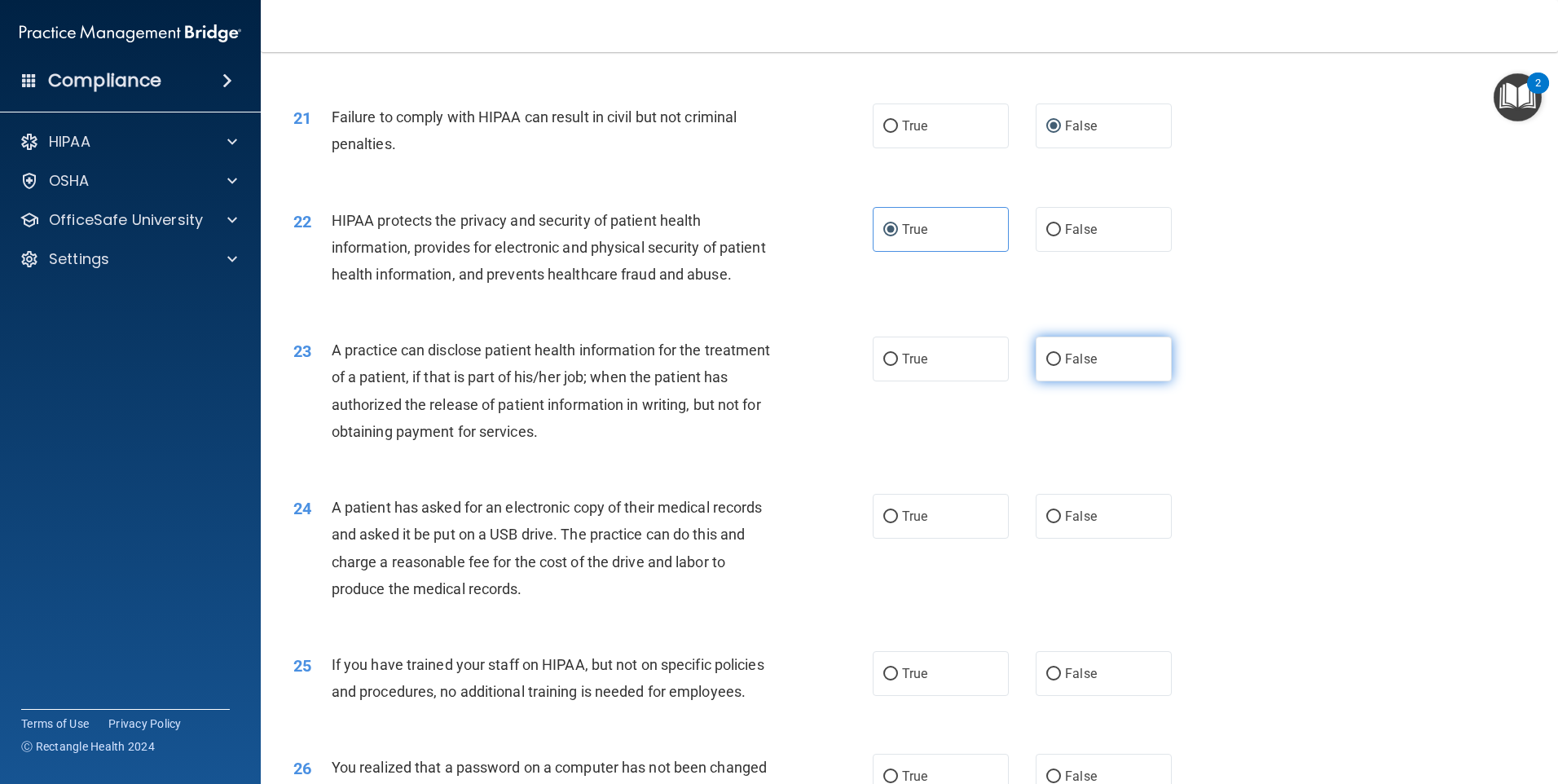
click at [1047, 366] on input "False" at bounding box center [1054, 360] width 15 height 12
radio input "true"
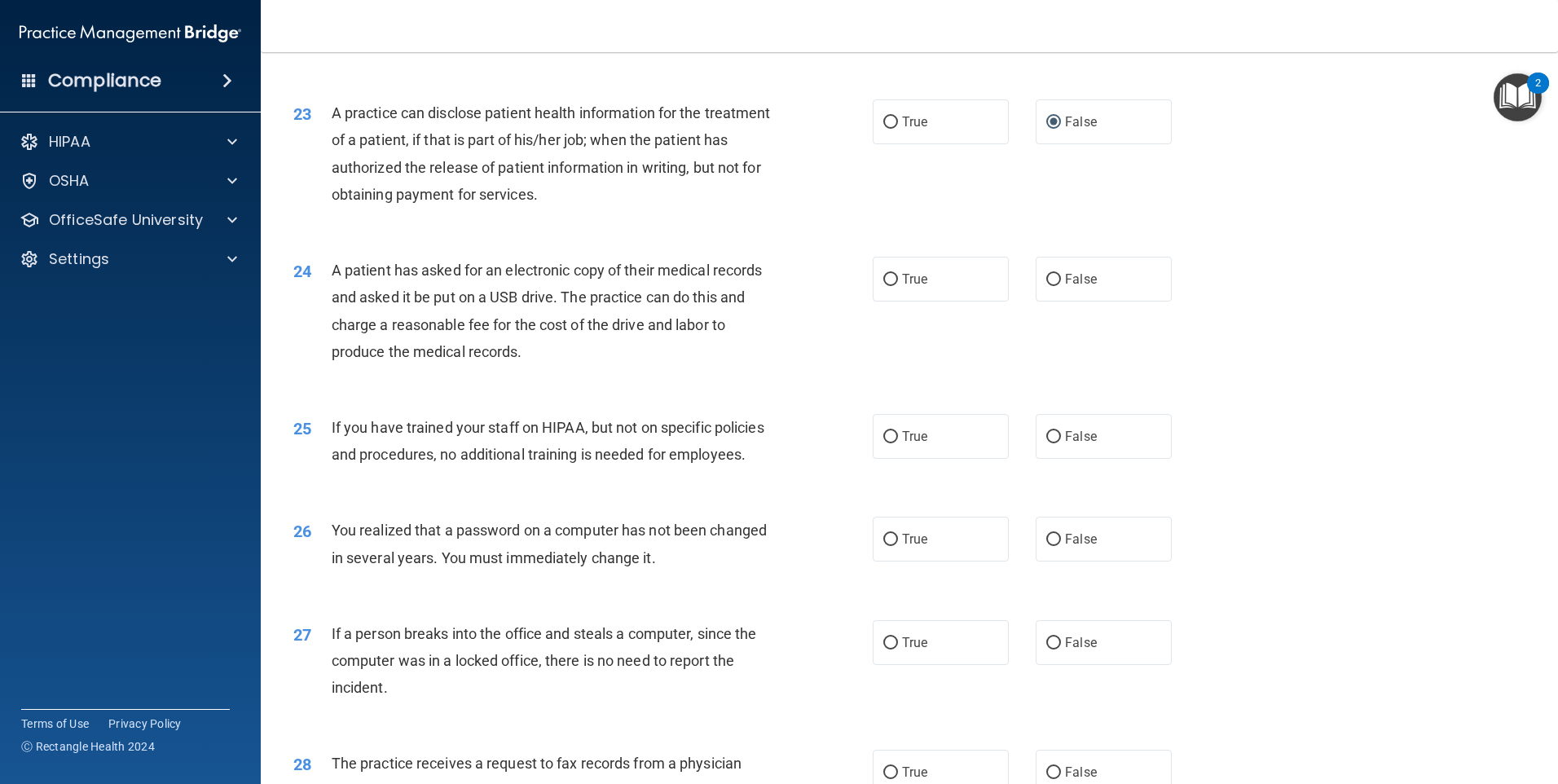
scroll to position [2611, 0]
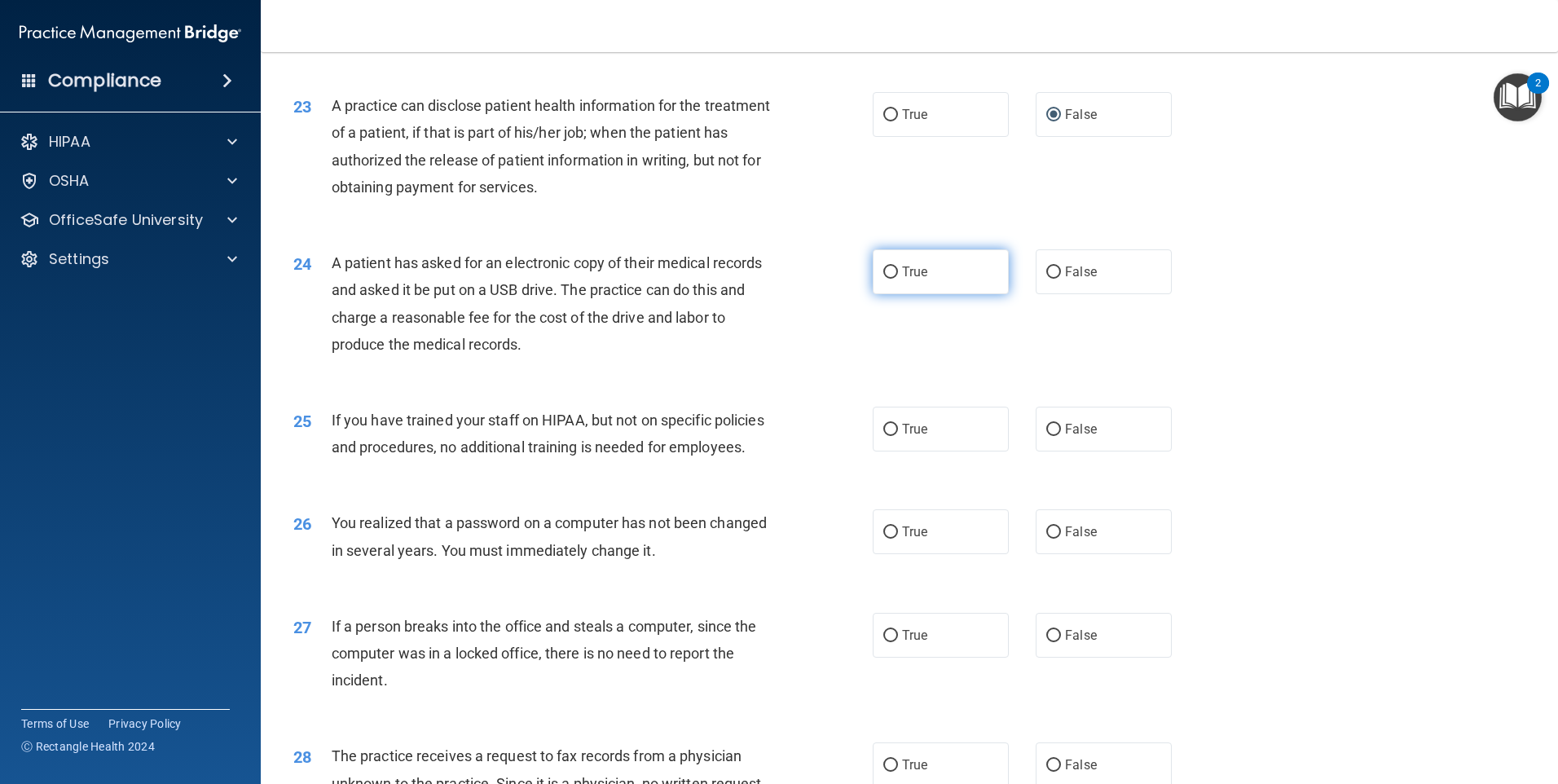
click at [963, 294] on label "True" at bounding box center [940, 271] width 136 height 45
click at [898, 278] on input "True" at bounding box center [891, 272] width 15 height 12
radio input "true"
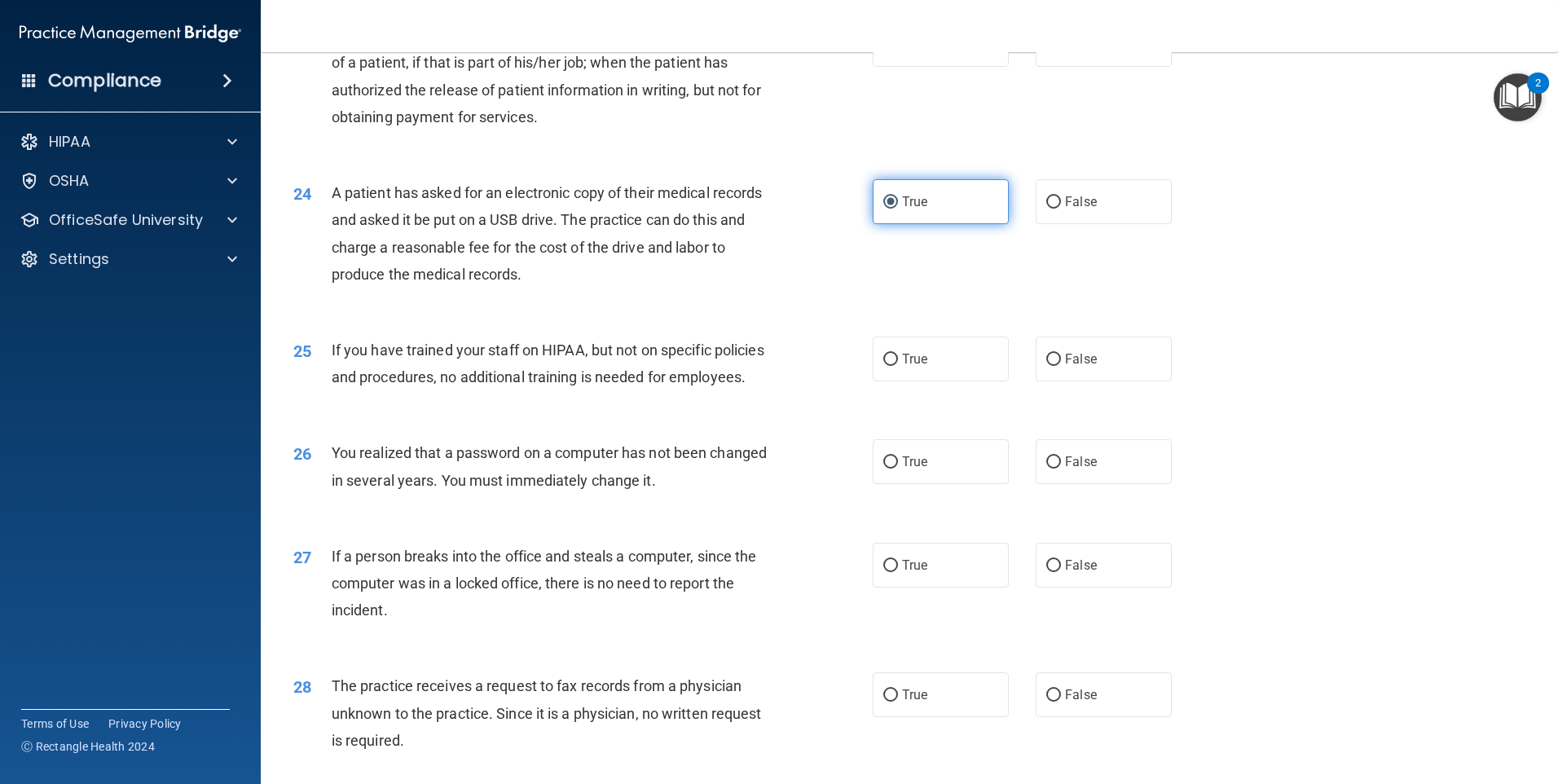
scroll to position [2856, 0]
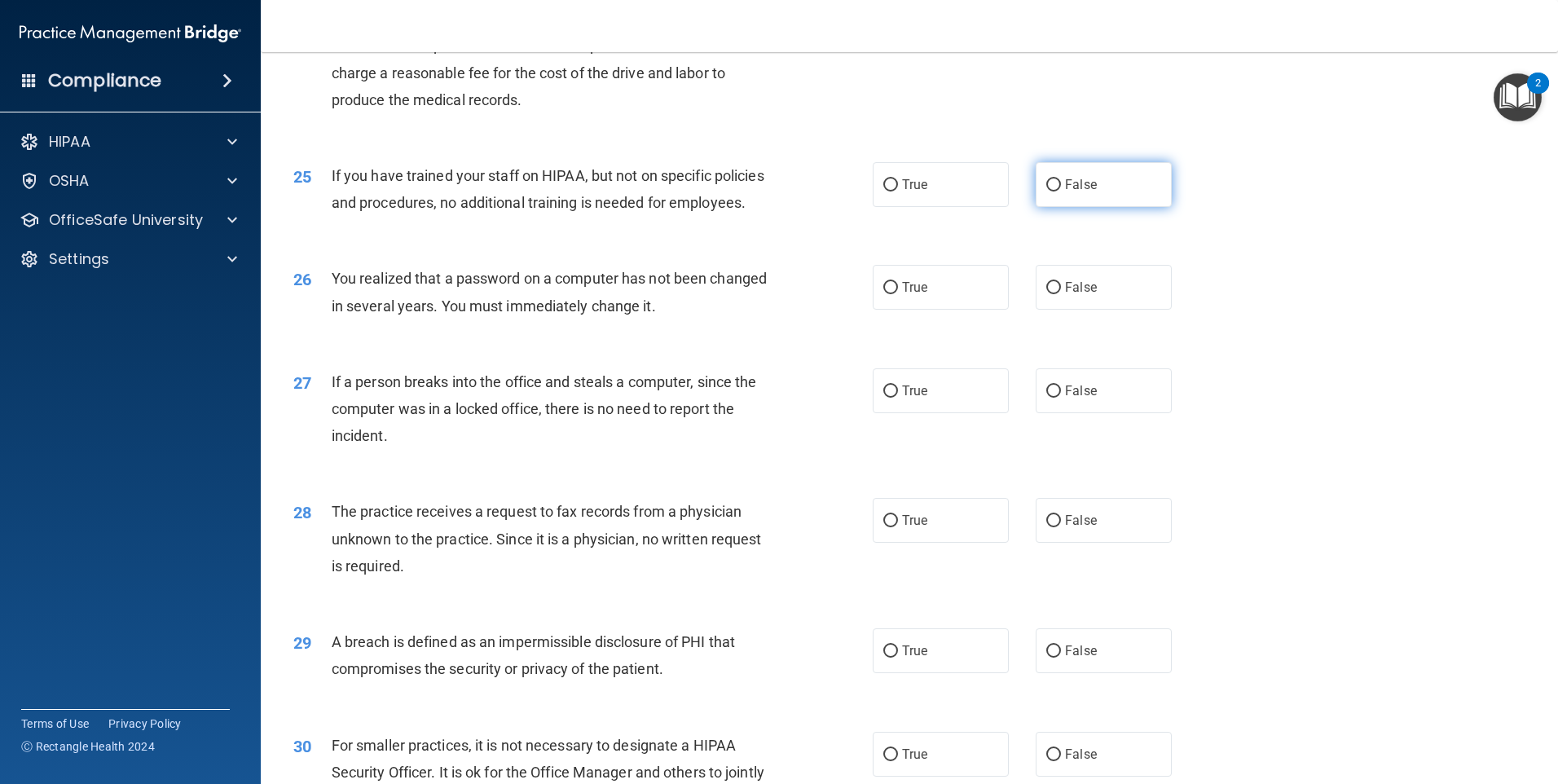
click at [1041, 207] on label "False" at bounding box center [1103, 184] width 136 height 45
click at [1047, 192] on input "False" at bounding box center [1054, 184] width 15 height 12
radio input "true"
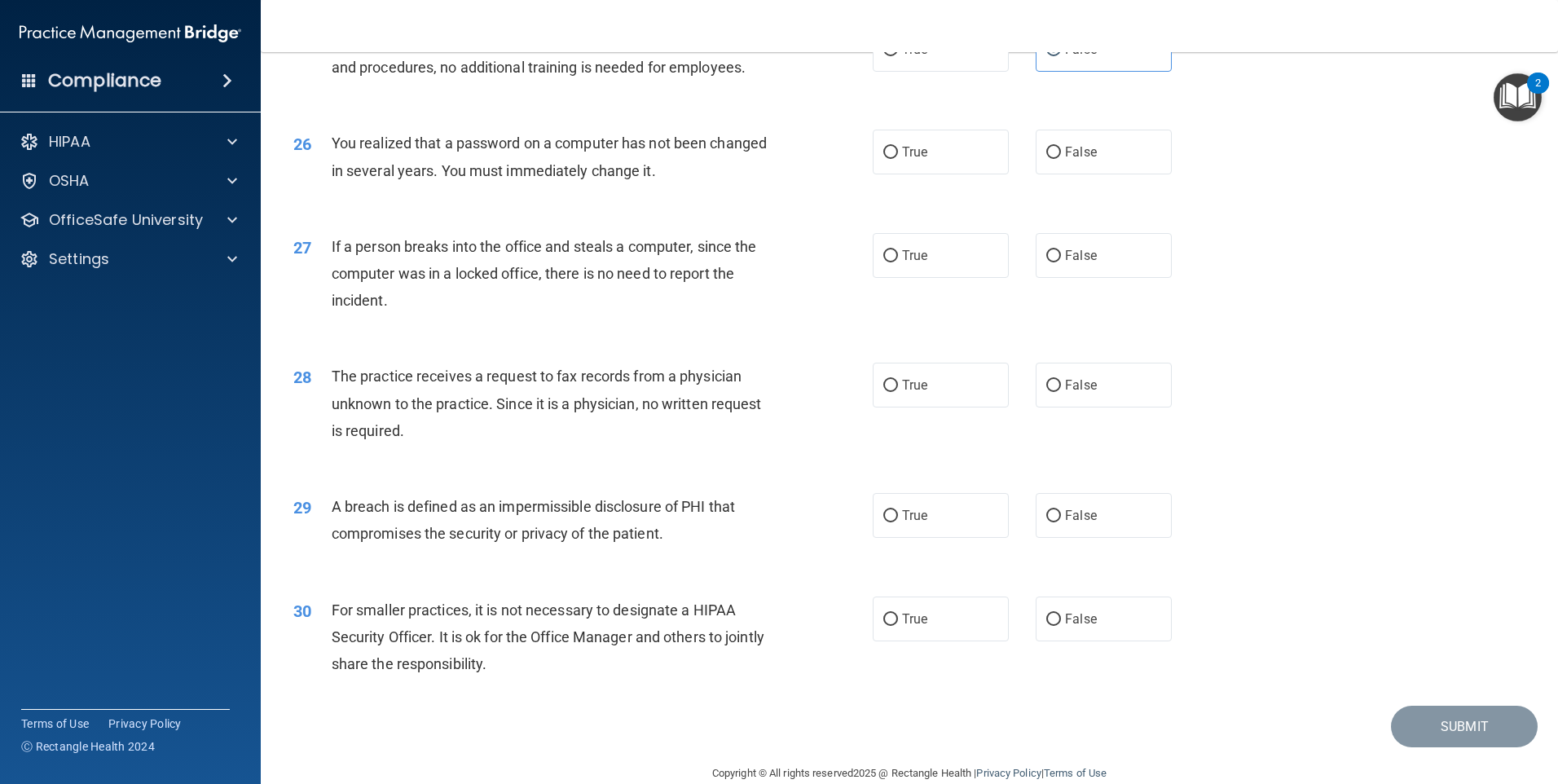
scroll to position [3018, 0]
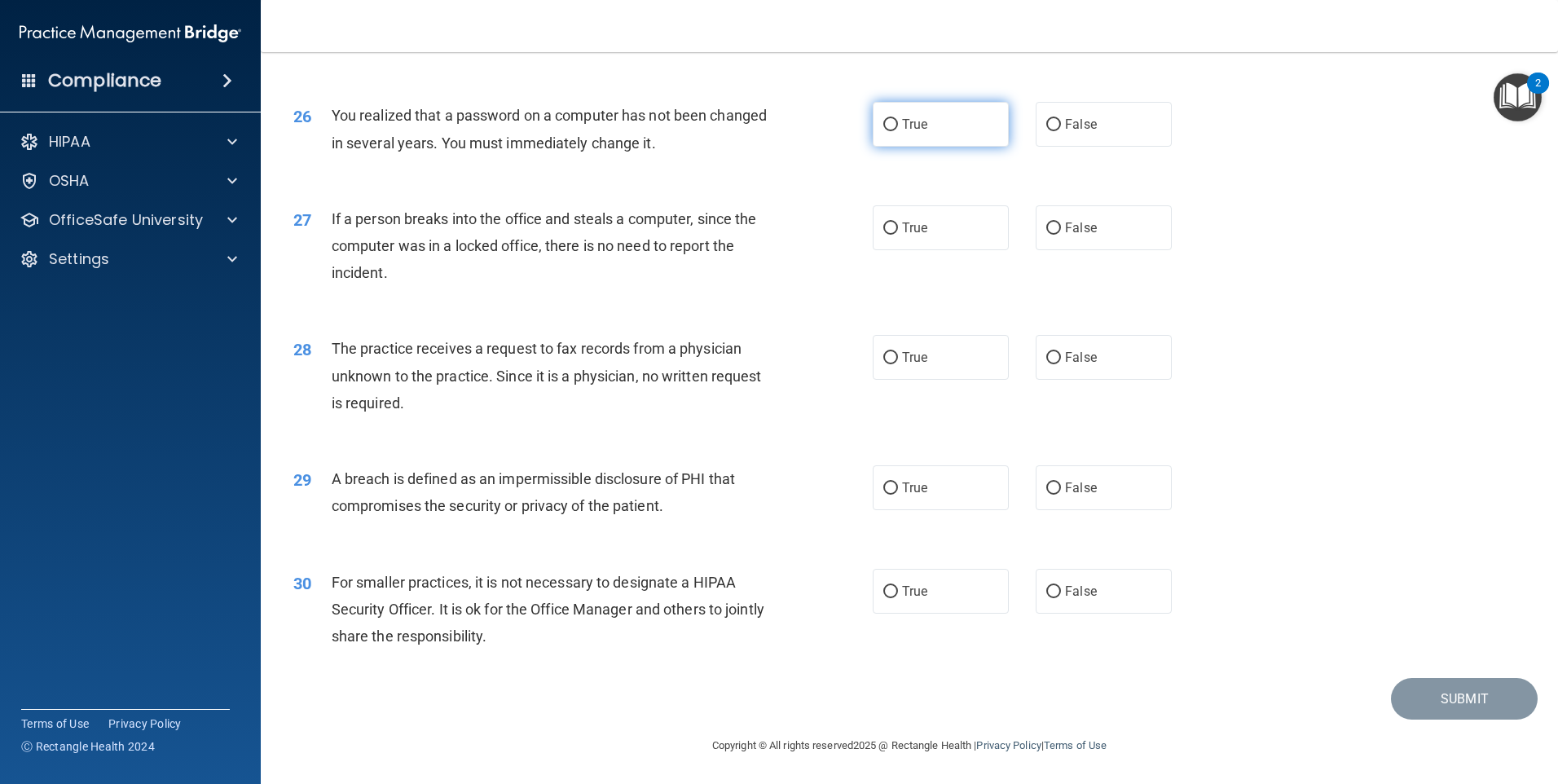
click at [898, 147] on label "True" at bounding box center [940, 124] width 136 height 45
click at [898, 131] on input "True" at bounding box center [891, 124] width 15 height 12
radio input "true"
click at [1036, 250] on label "False" at bounding box center [1103, 227] width 136 height 45
click at [1047, 235] on input "False" at bounding box center [1054, 228] width 15 height 12
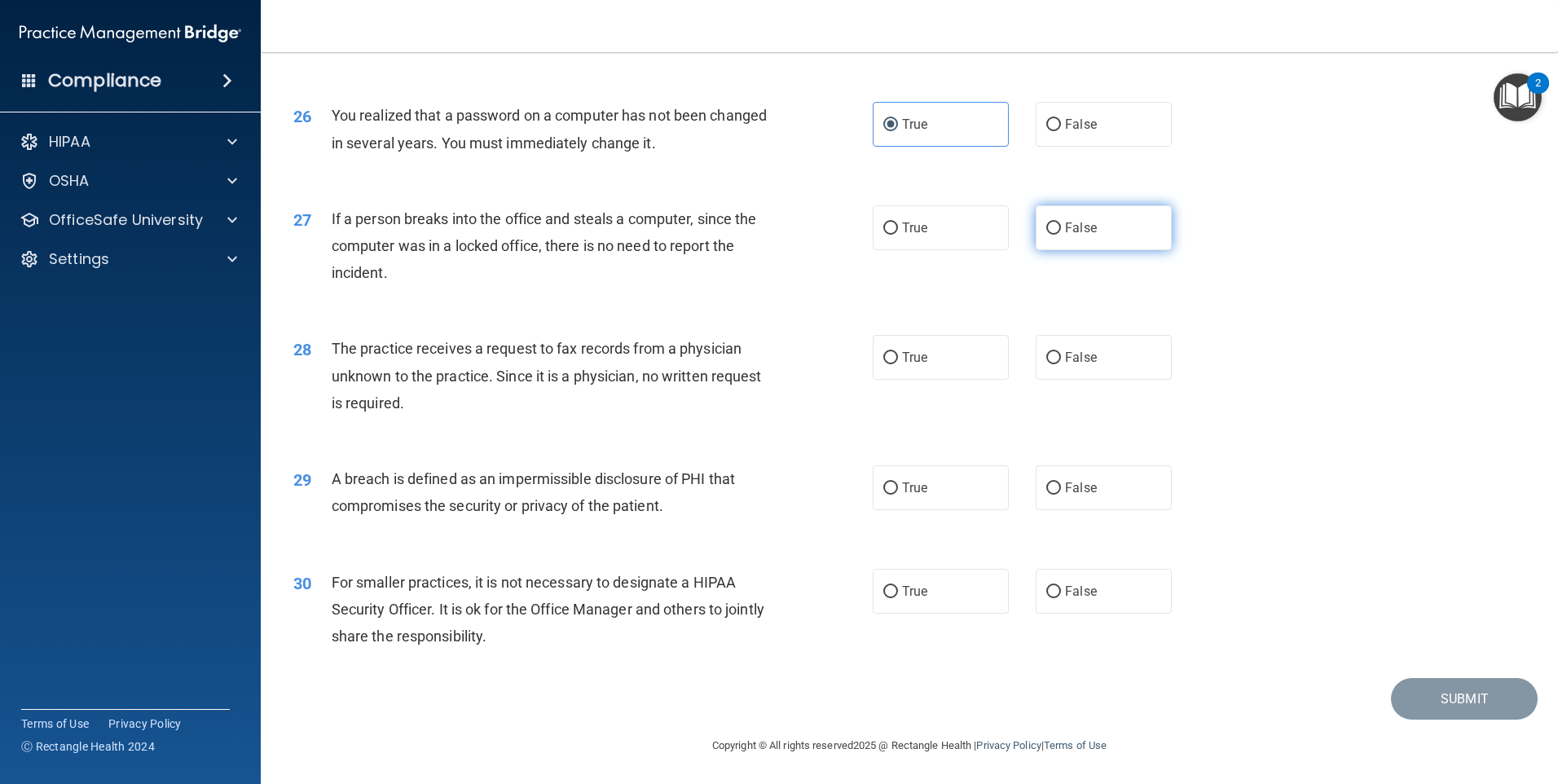
radio input "true"
click at [1055, 359] on label "False" at bounding box center [1103, 356] width 136 height 45
click at [1055, 359] on input "False" at bounding box center [1054, 357] width 15 height 12
radio input "true"
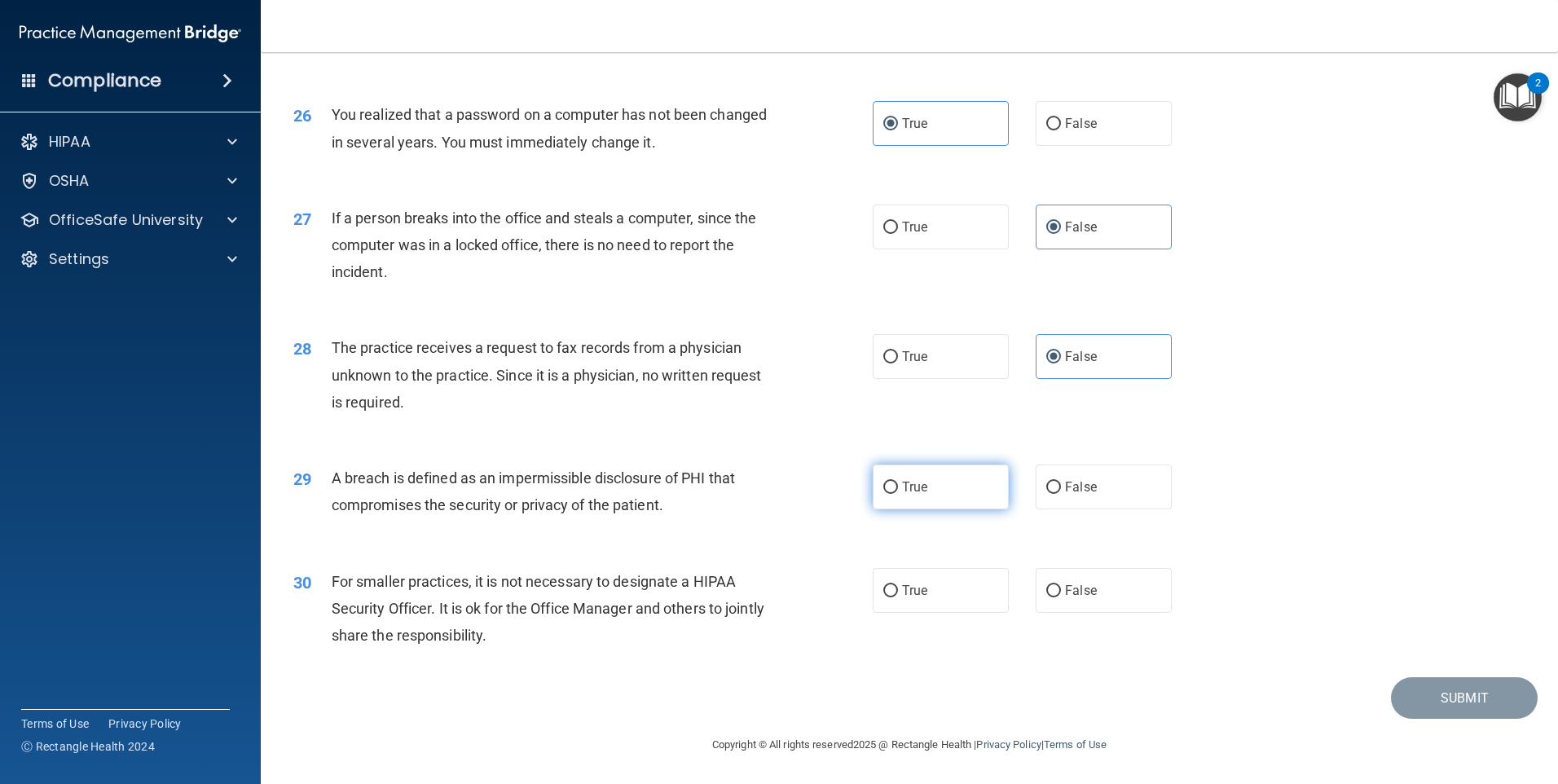
click at [960, 478] on label "True" at bounding box center [940, 486] width 136 height 45
click at [898, 482] on input "True" at bounding box center [891, 487] width 15 height 12
radio input "true"
click at [1036, 583] on label "False" at bounding box center [1103, 590] width 136 height 45
click at [1047, 585] on input "False" at bounding box center [1054, 591] width 15 height 12
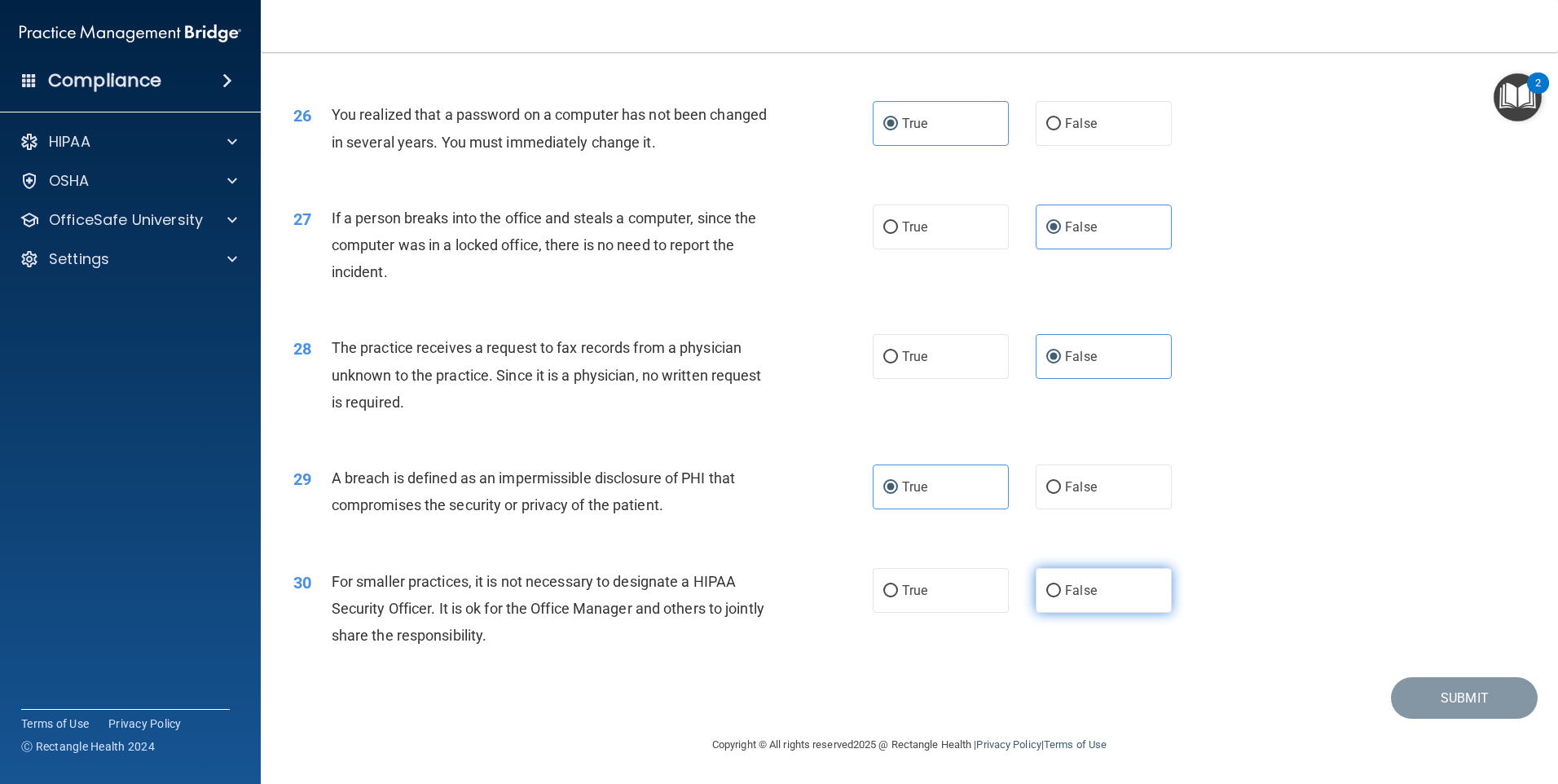
radio input "true"
click at [1431, 696] on button "Submit" at bounding box center [1464, 698] width 147 height 42
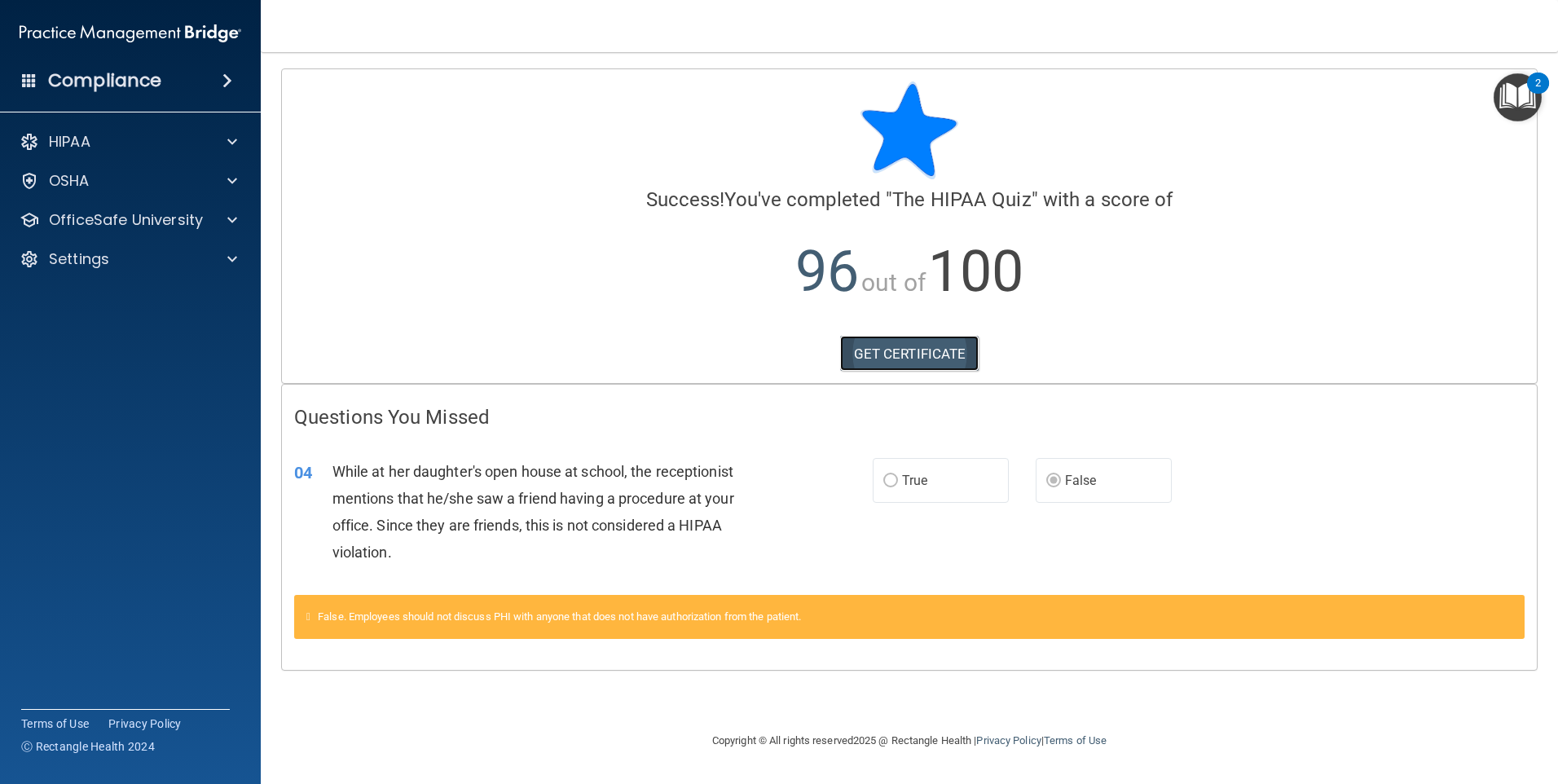
click at [943, 356] on link "GET CERTIFICATE" at bounding box center [910, 353] width 140 height 36
click at [117, 217] on p "OfficeSafe University" at bounding box center [126, 219] width 154 height 19
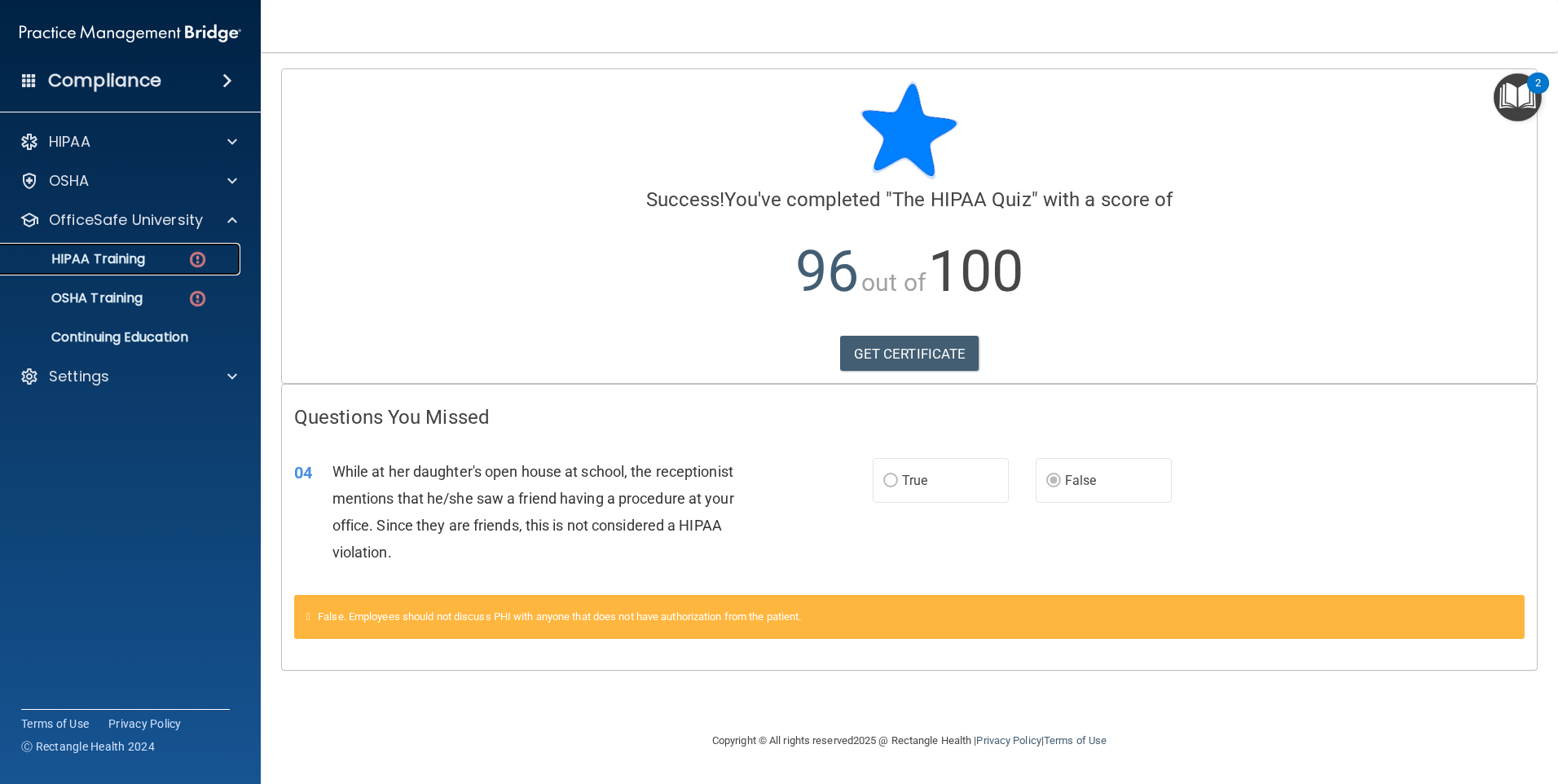
click at [122, 260] on p "HIPAA Training" at bounding box center [78, 259] width 134 height 16
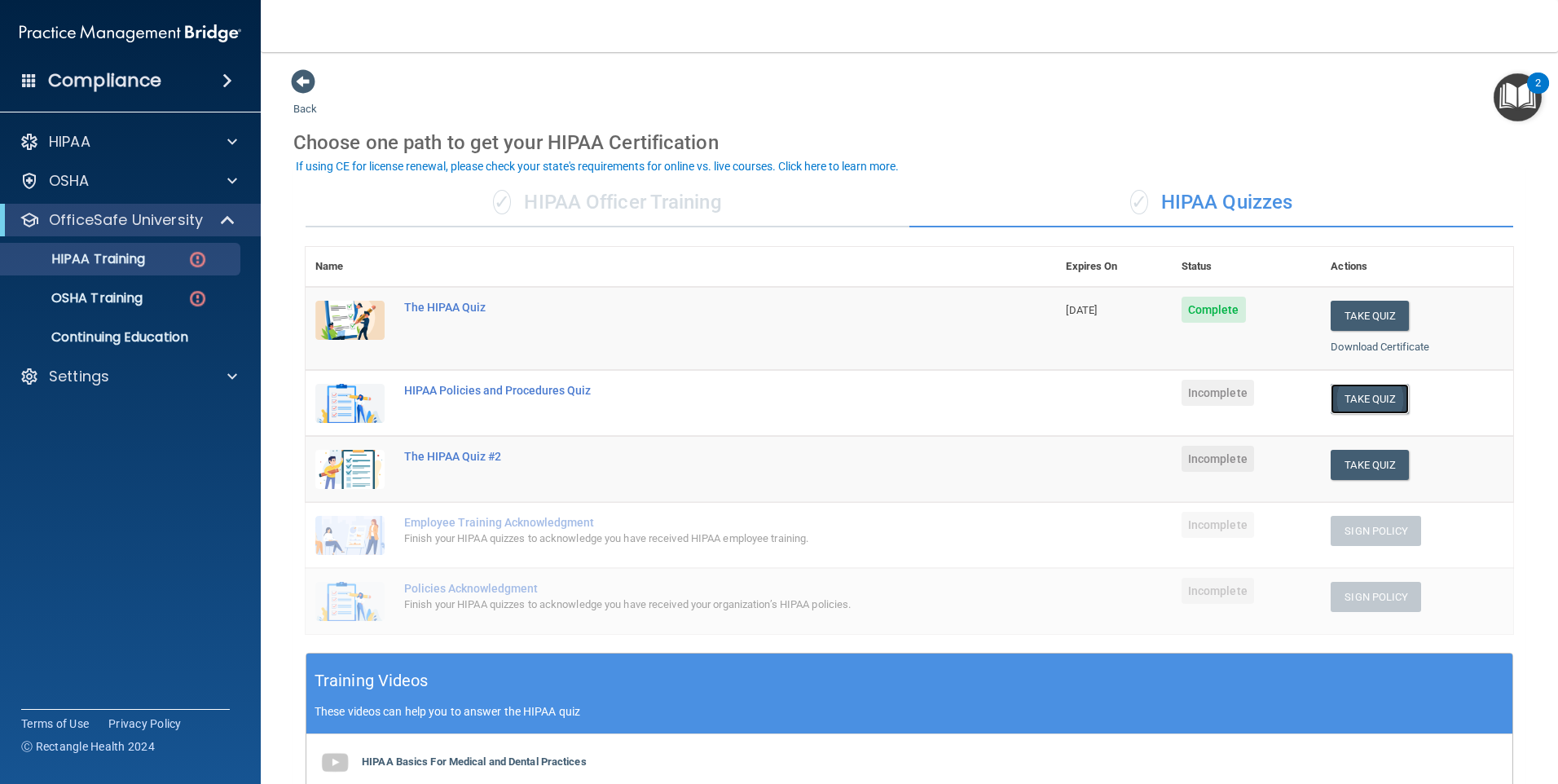
click at [1340, 396] on button "Take Quiz" at bounding box center [1370, 399] width 78 height 30
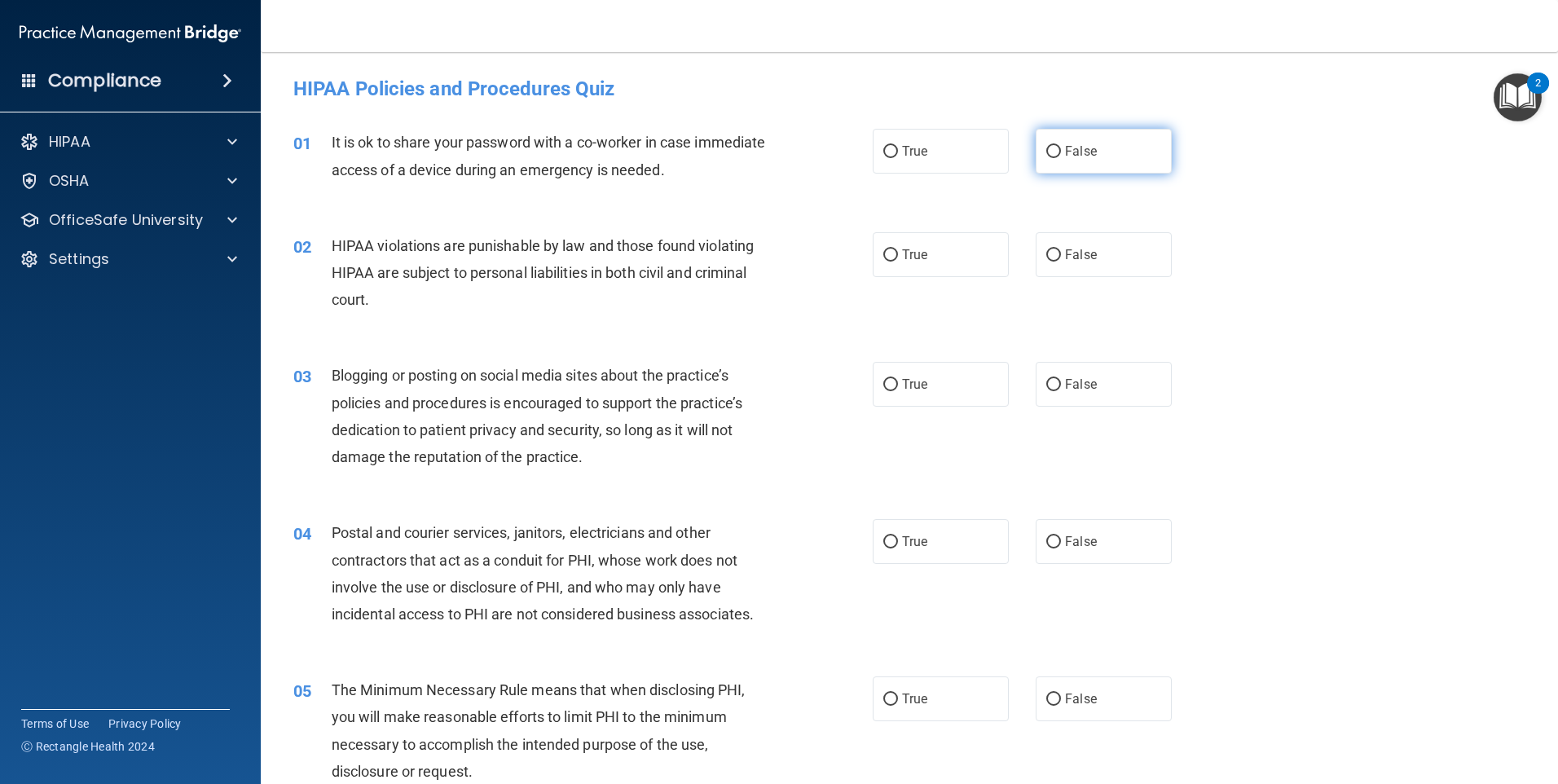
click at [1053, 170] on label "False" at bounding box center [1103, 151] width 136 height 45
click at [1053, 158] on input "False" at bounding box center [1054, 152] width 15 height 12
radio input "true"
click at [944, 247] on label "True" at bounding box center [940, 254] width 136 height 45
click at [898, 249] on input "True" at bounding box center [891, 255] width 15 height 12
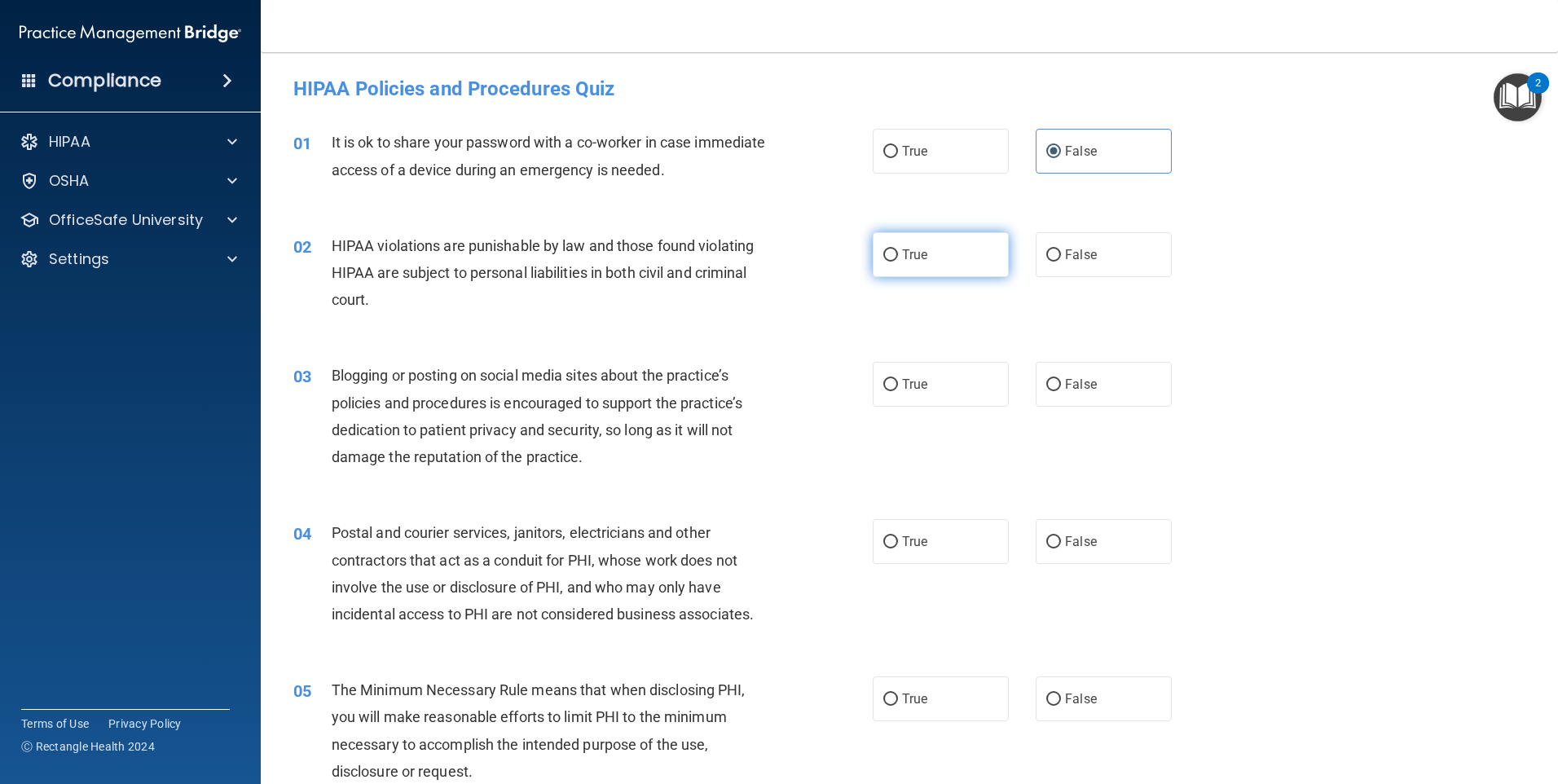
radio input "true"
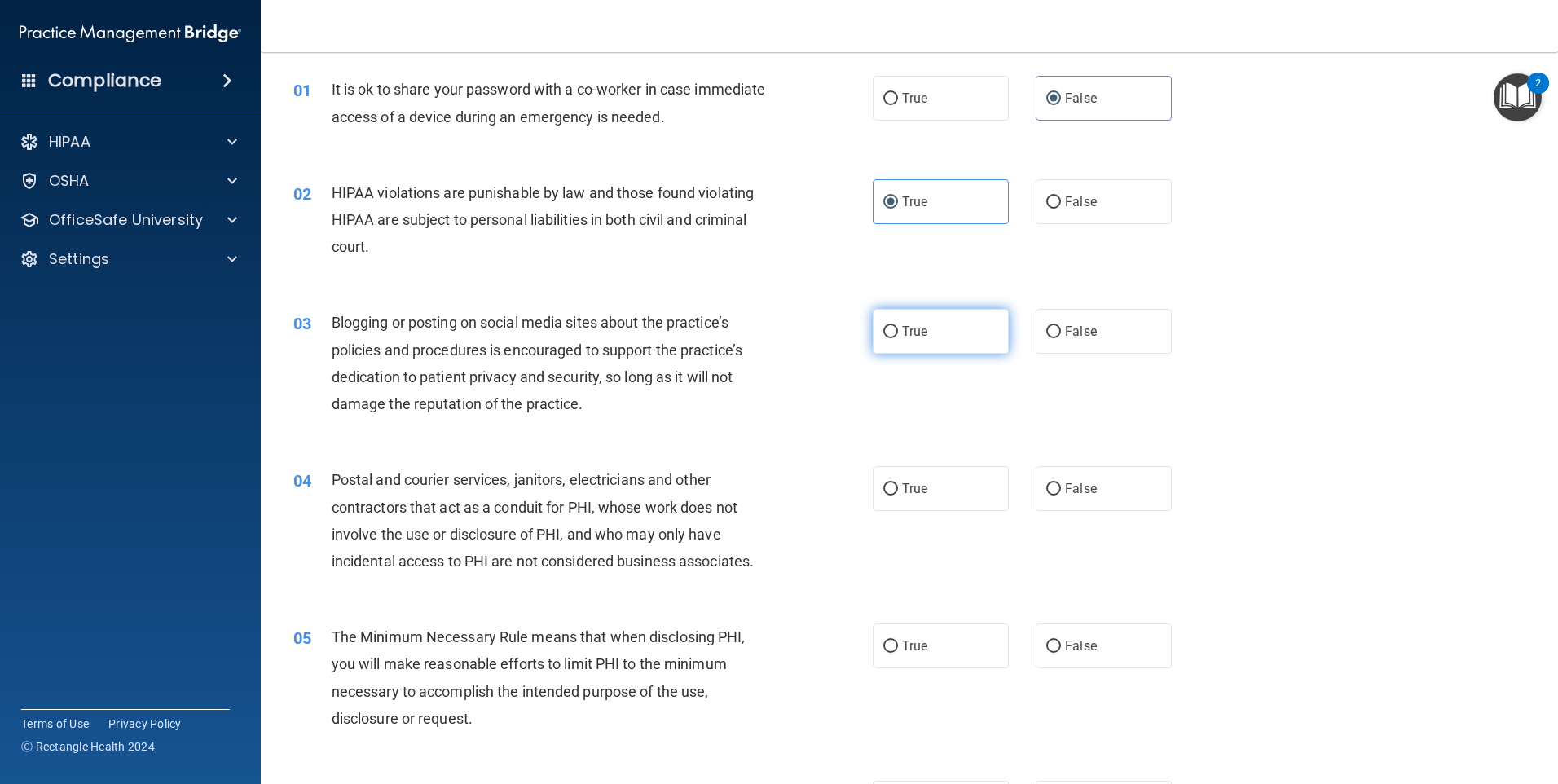
scroll to position [81, 0]
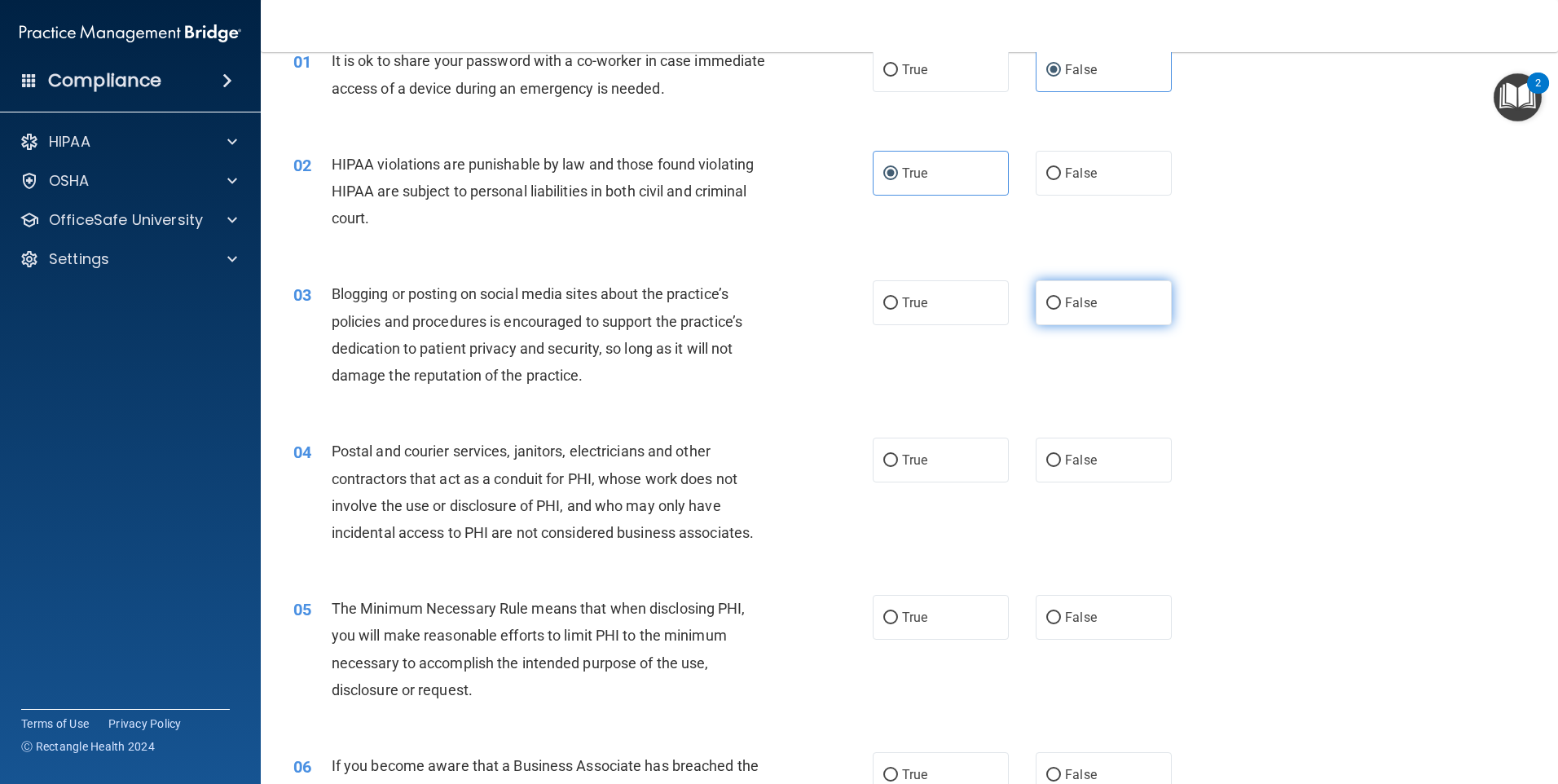
click at [1071, 313] on label "False" at bounding box center [1103, 302] width 136 height 45
click at [1061, 309] on input "False" at bounding box center [1054, 303] width 15 height 12
radio input "true"
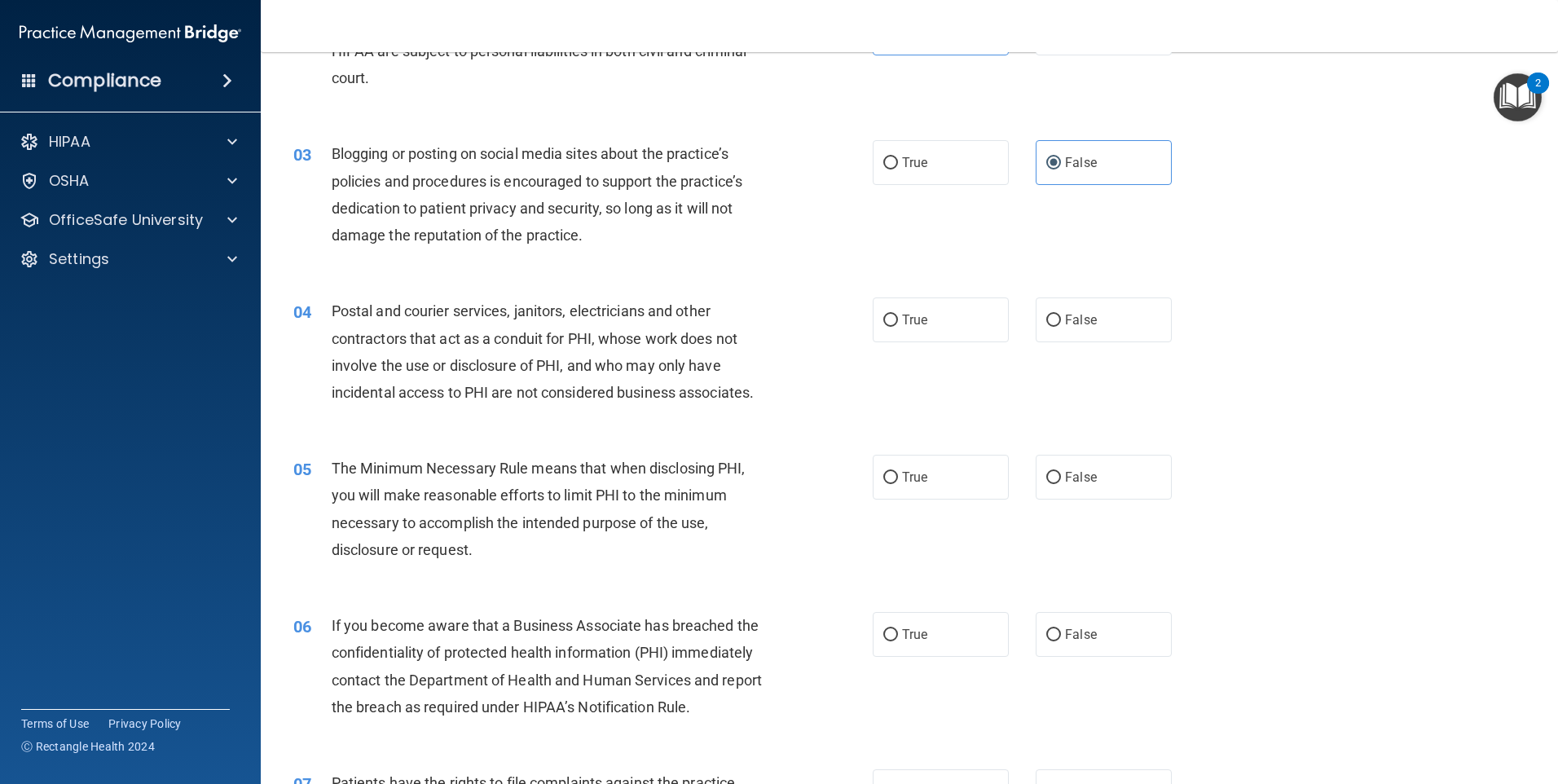
scroll to position [245, 0]
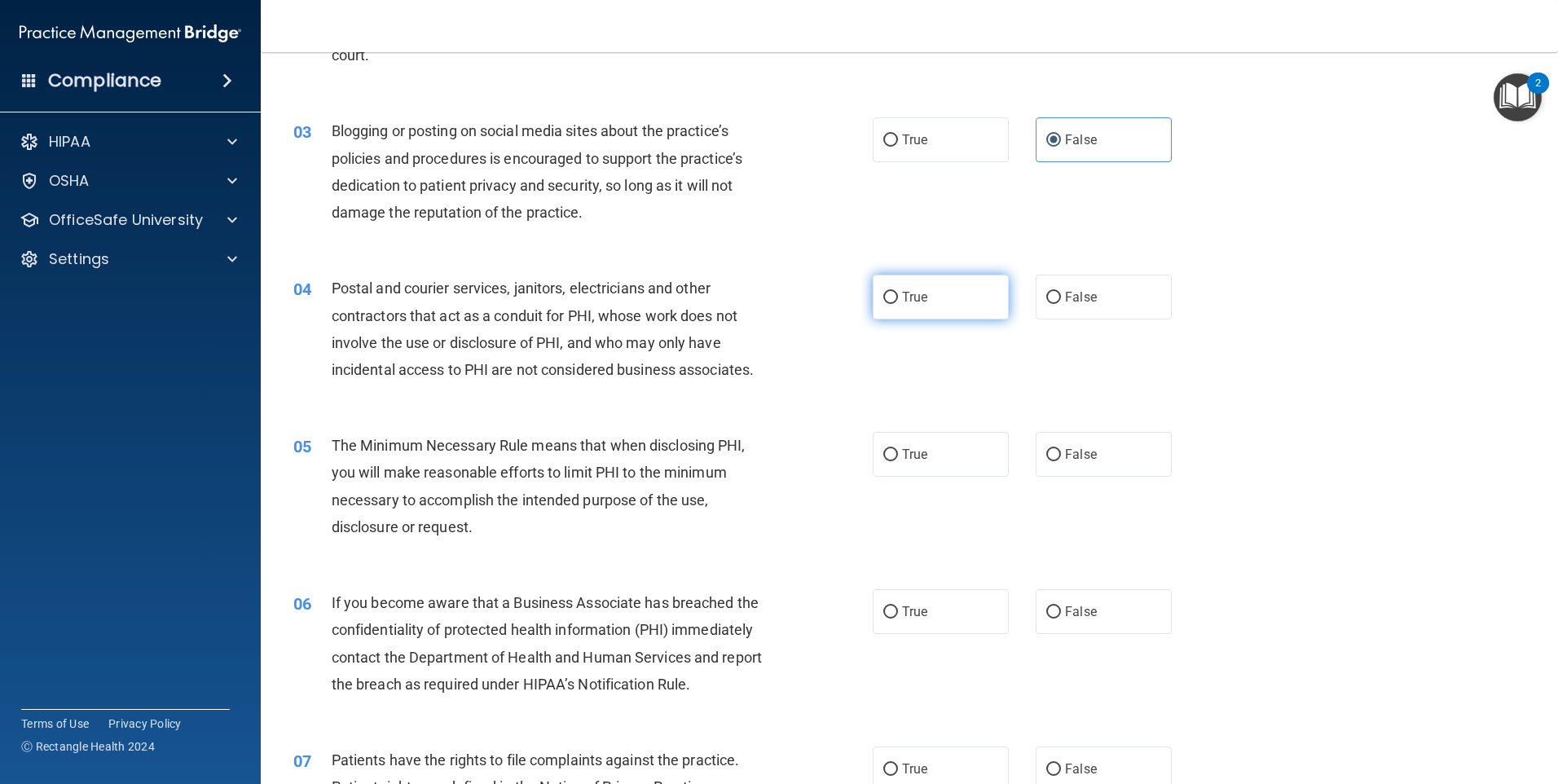
click at [978, 292] on label "True" at bounding box center [940, 297] width 136 height 45
click at [898, 292] on input "True" at bounding box center [891, 298] width 15 height 12
radio input "true"
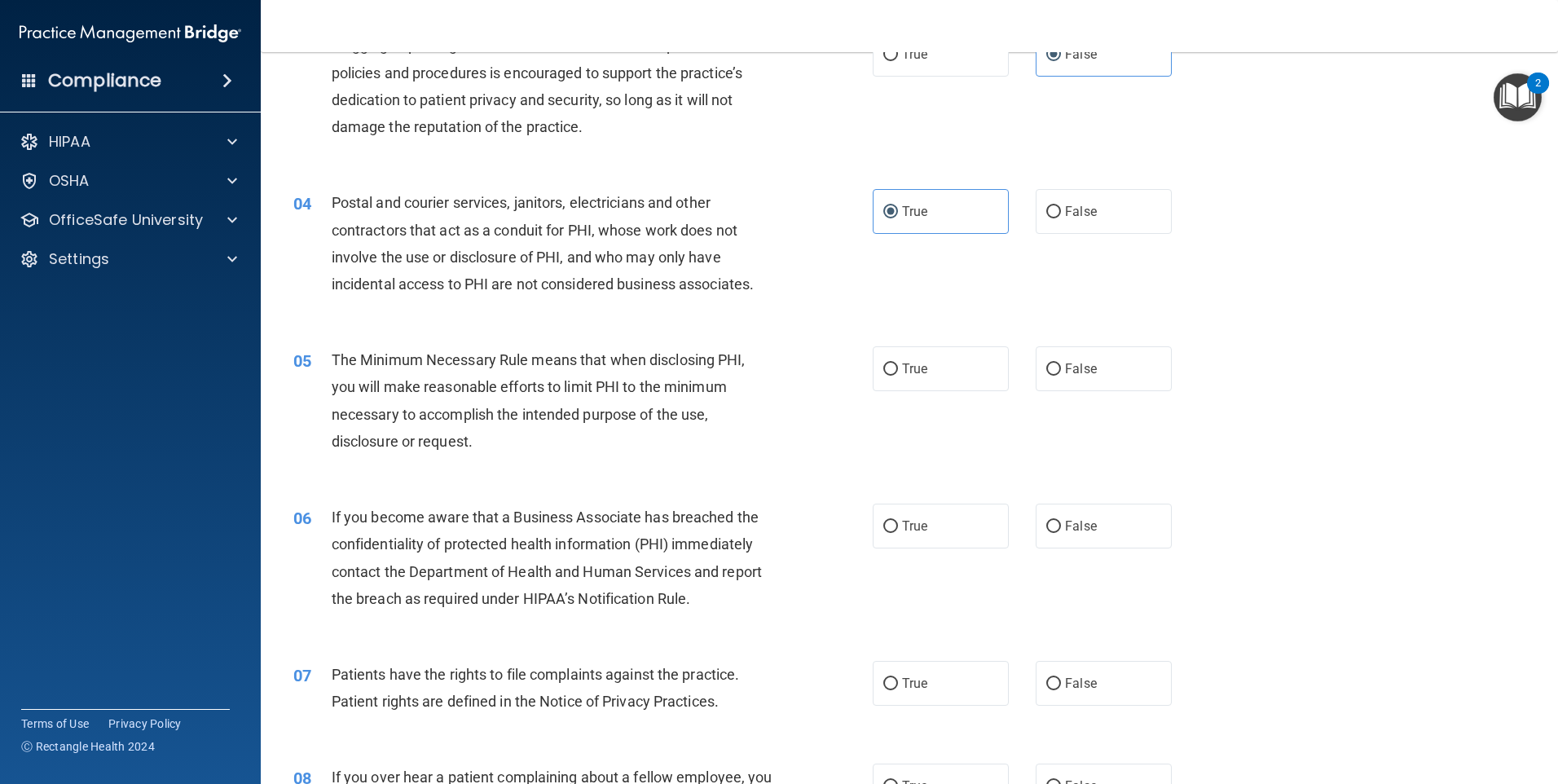
scroll to position [407, 0]
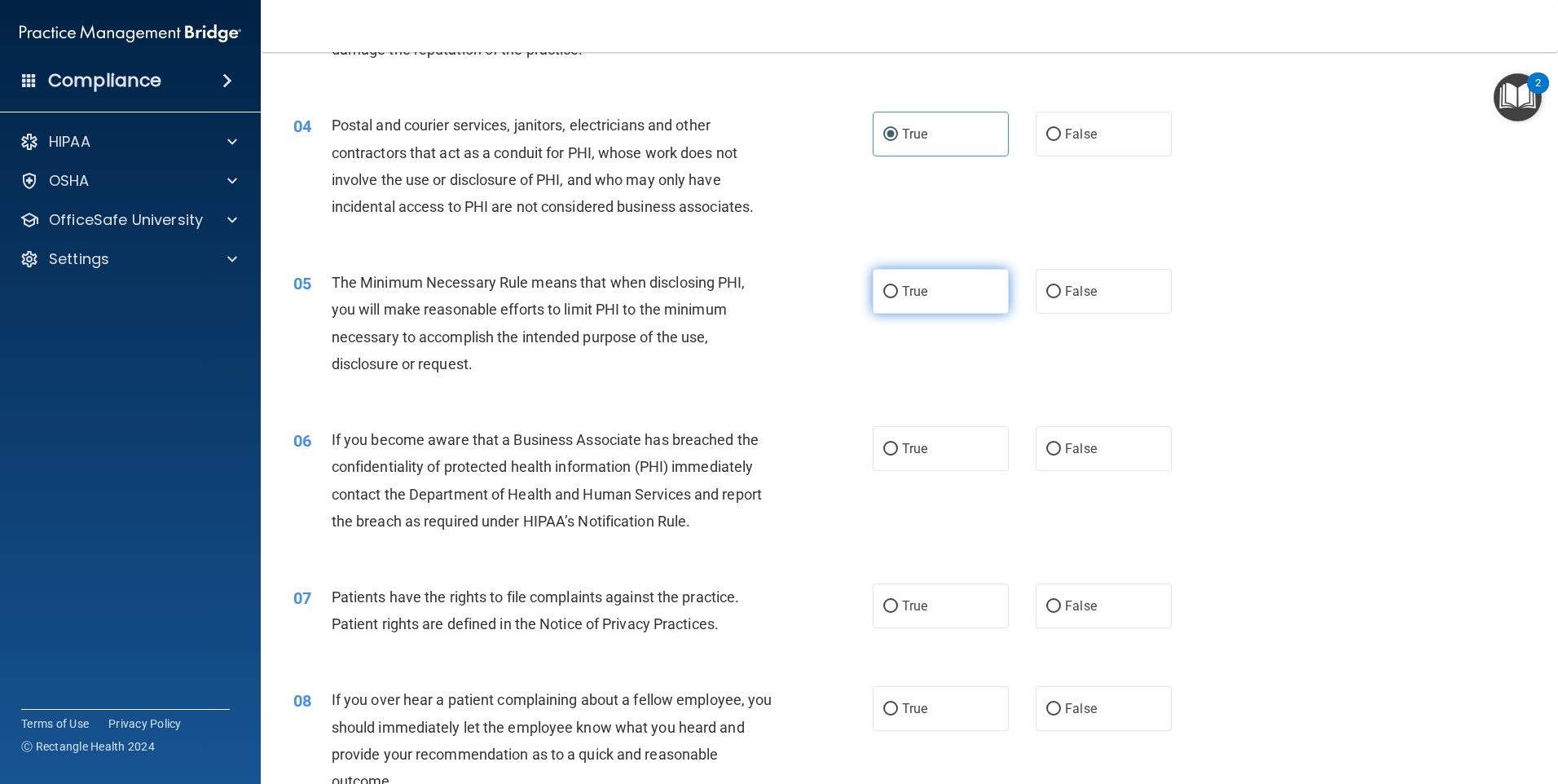
click at [931, 297] on label "True" at bounding box center [940, 291] width 136 height 45
click at [898, 297] on input "True" at bounding box center [891, 291] width 15 height 12
radio input "true"
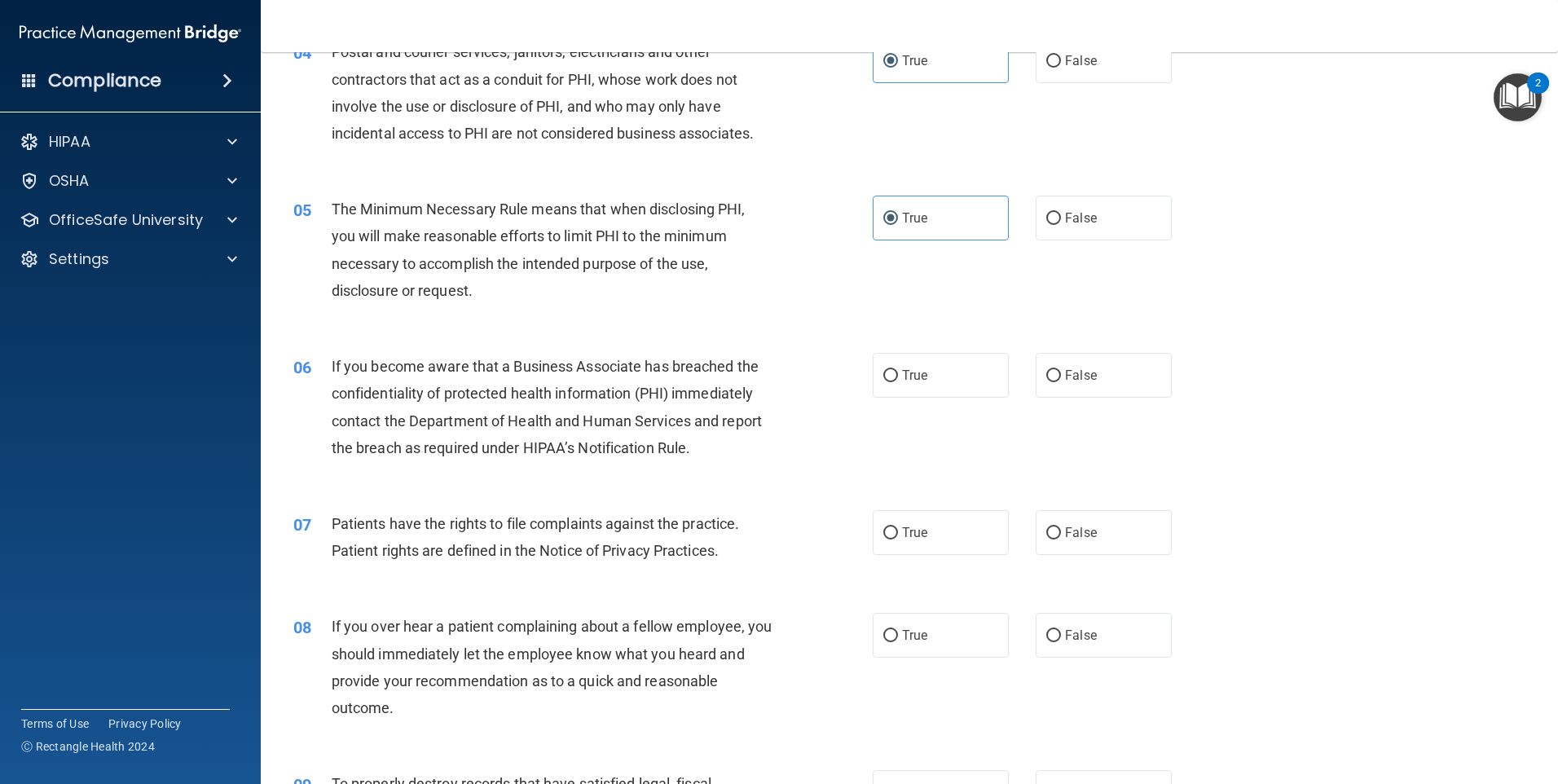
scroll to position [570, 0]
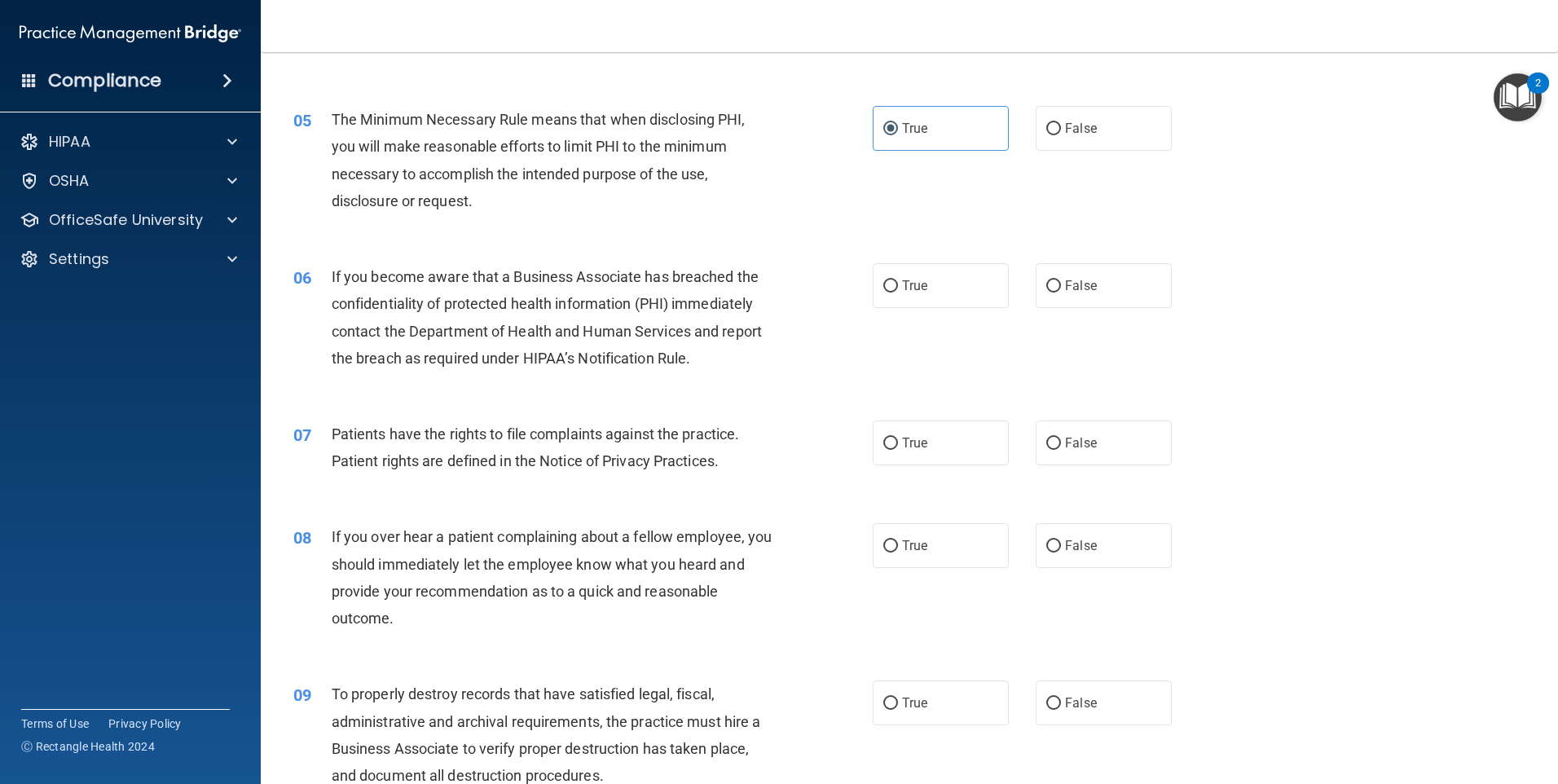
click at [917, 311] on div "06 If you become aware that a Business Associate has breached the confidentiali…" at bounding box center [909, 321] width 1257 height 157
click at [920, 279] on span "True" at bounding box center [915, 285] width 26 height 16
click at [898, 280] on input "True" at bounding box center [891, 286] width 15 height 12
radio input "true"
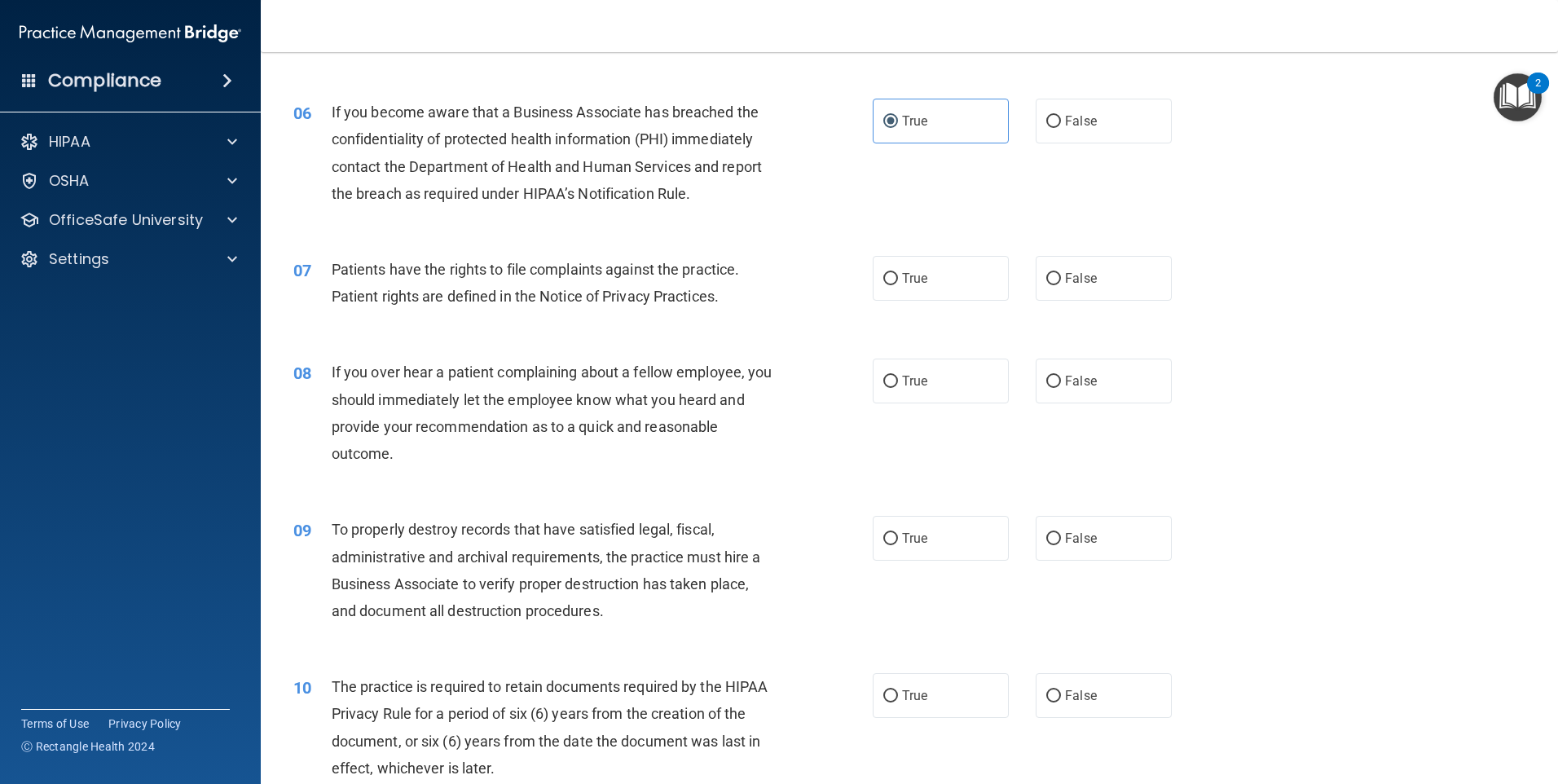
scroll to position [815, 0]
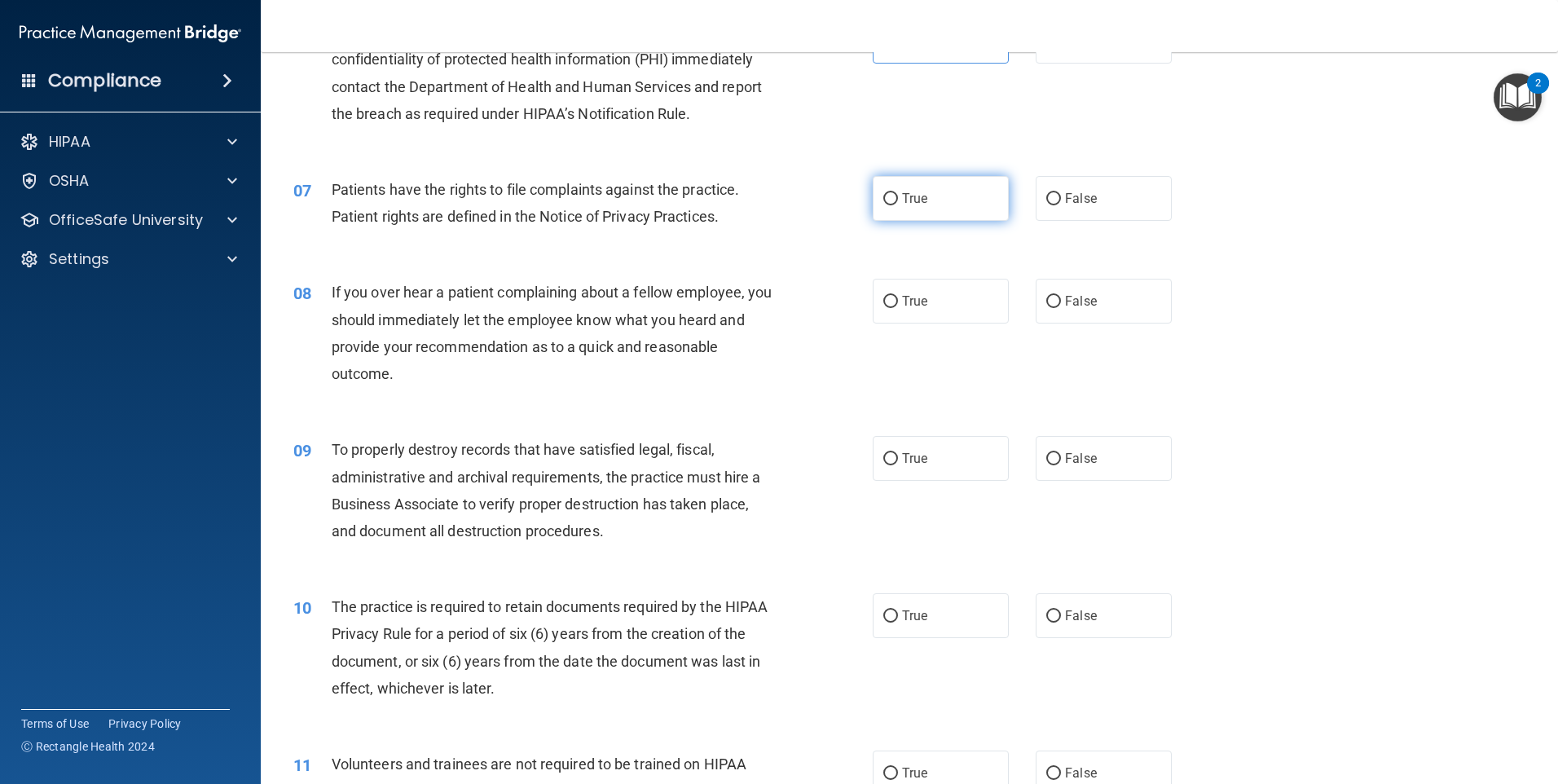
click at [941, 217] on label "True" at bounding box center [940, 198] width 136 height 45
click at [898, 205] on input "True" at bounding box center [891, 199] width 15 height 12
radio input "true"
click at [925, 313] on label "True" at bounding box center [940, 300] width 136 height 45
click at [898, 308] on input "True" at bounding box center [891, 301] width 15 height 12
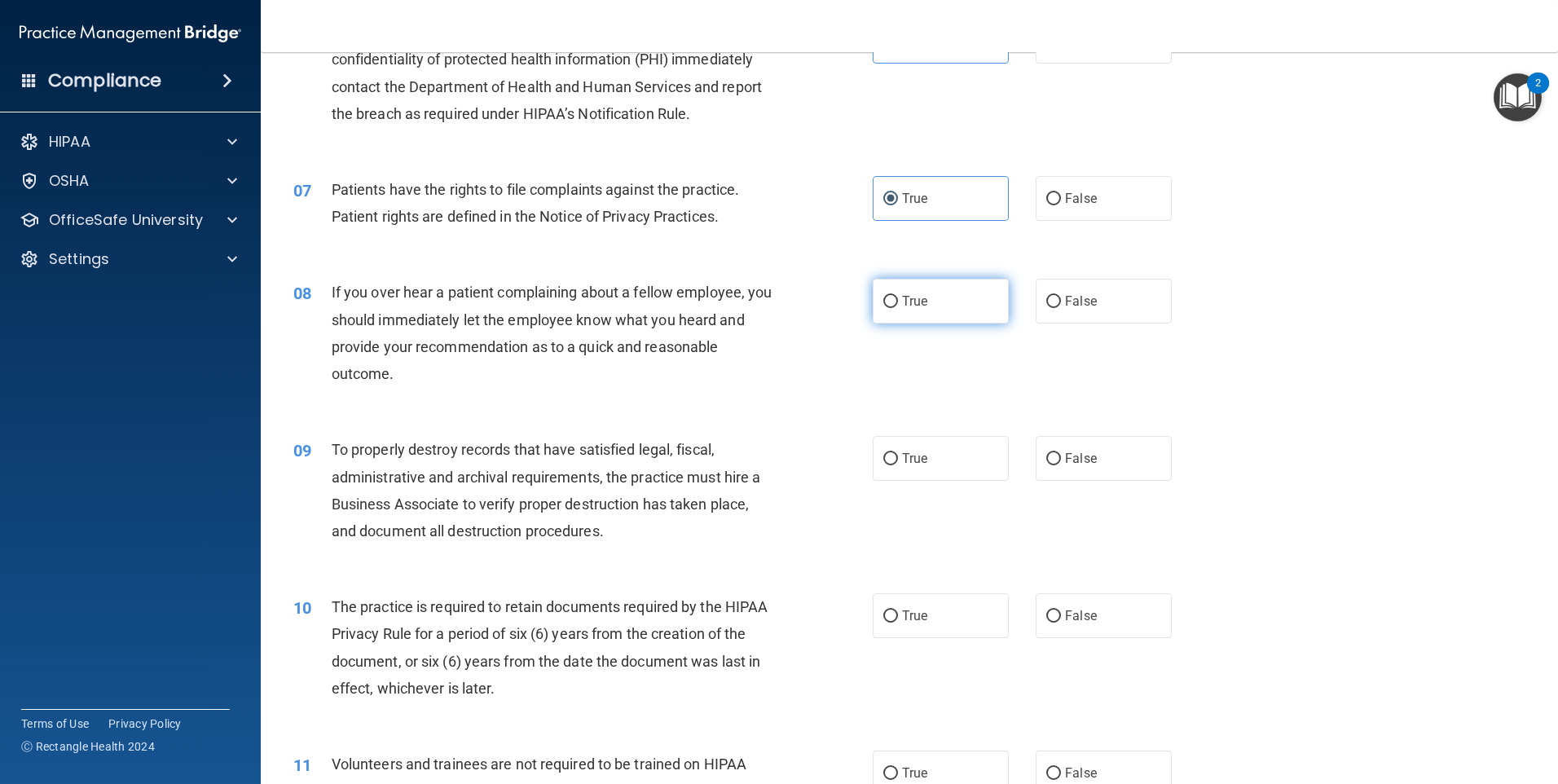
radio input "true"
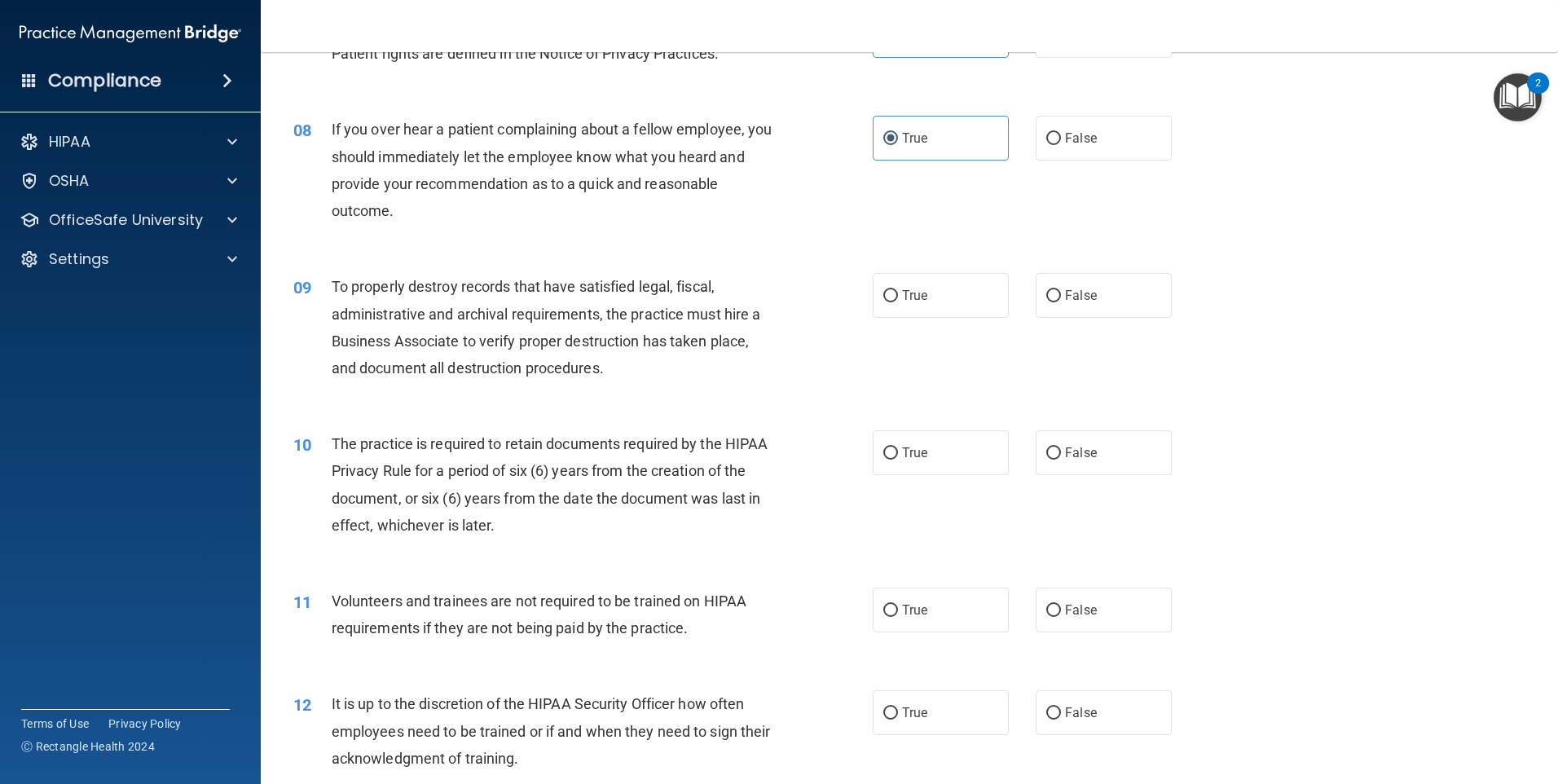
scroll to position [1060, 0]
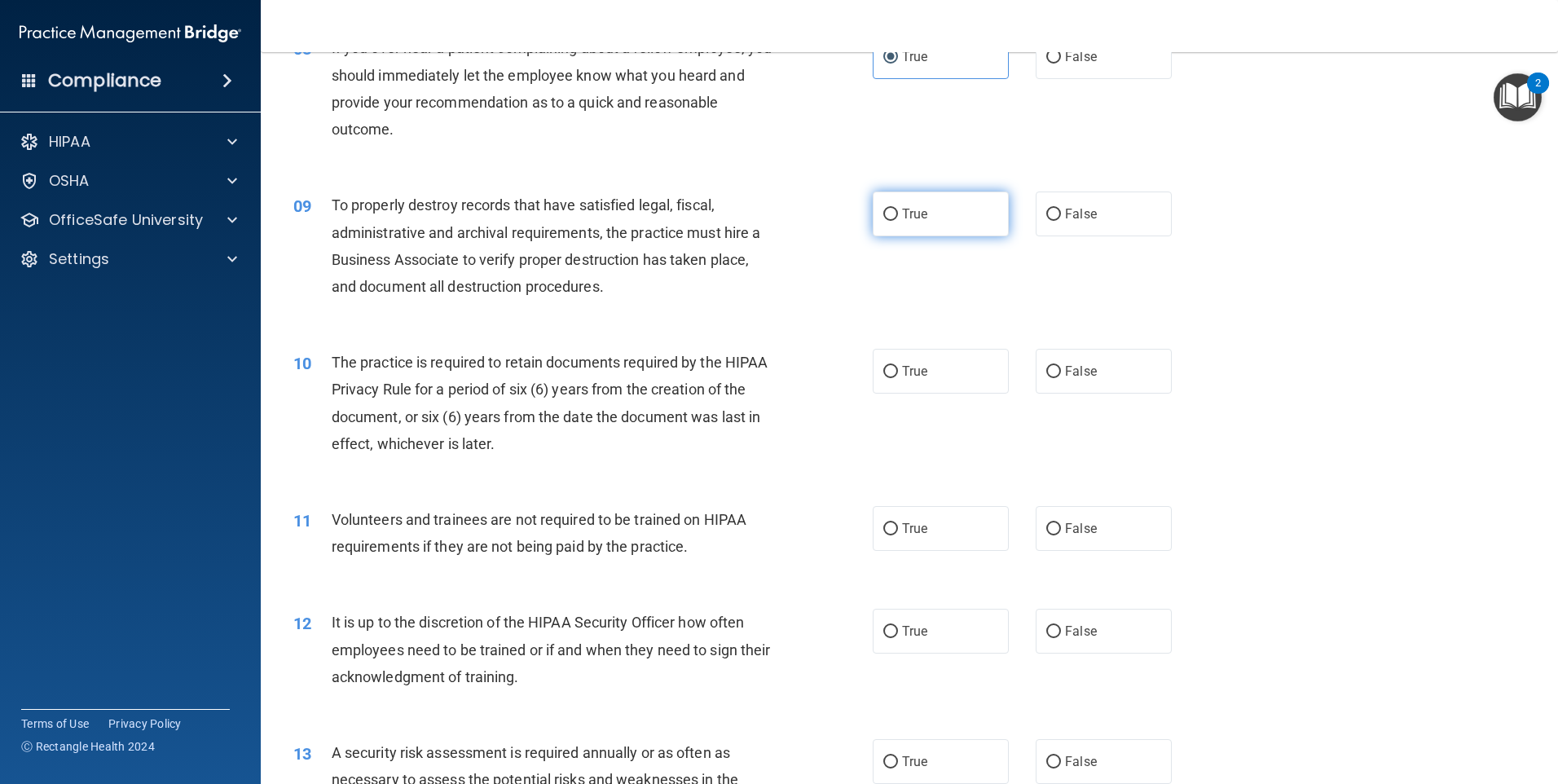
click at [932, 232] on label "True" at bounding box center [940, 214] width 136 height 45
click at [898, 221] on input "True" at bounding box center [891, 214] width 15 height 12
radio input "true"
click at [894, 381] on label "True" at bounding box center [940, 371] width 136 height 45
click at [894, 378] on input "True" at bounding box center [891, 371] width 15 height 12
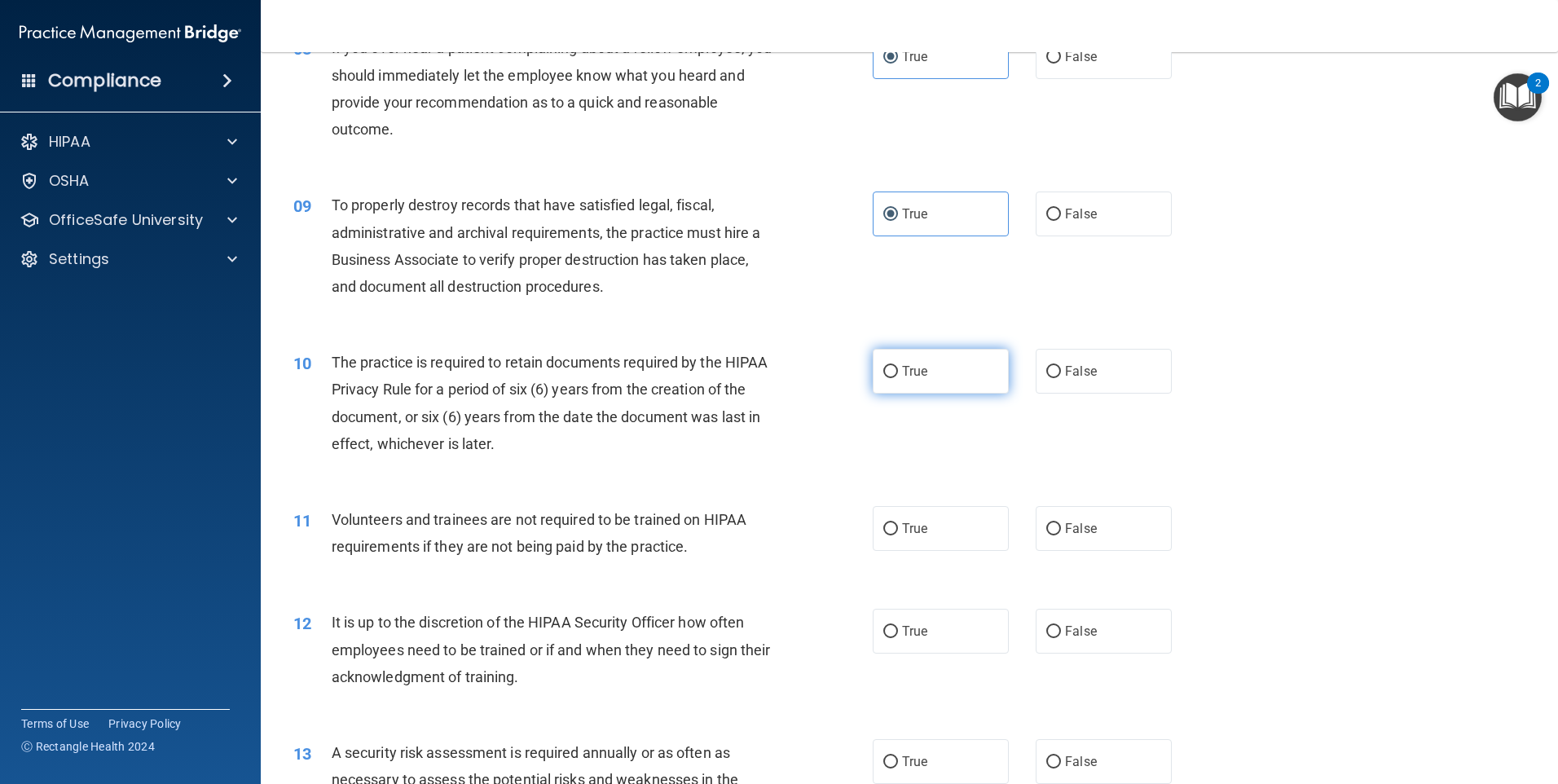
radio input "true"
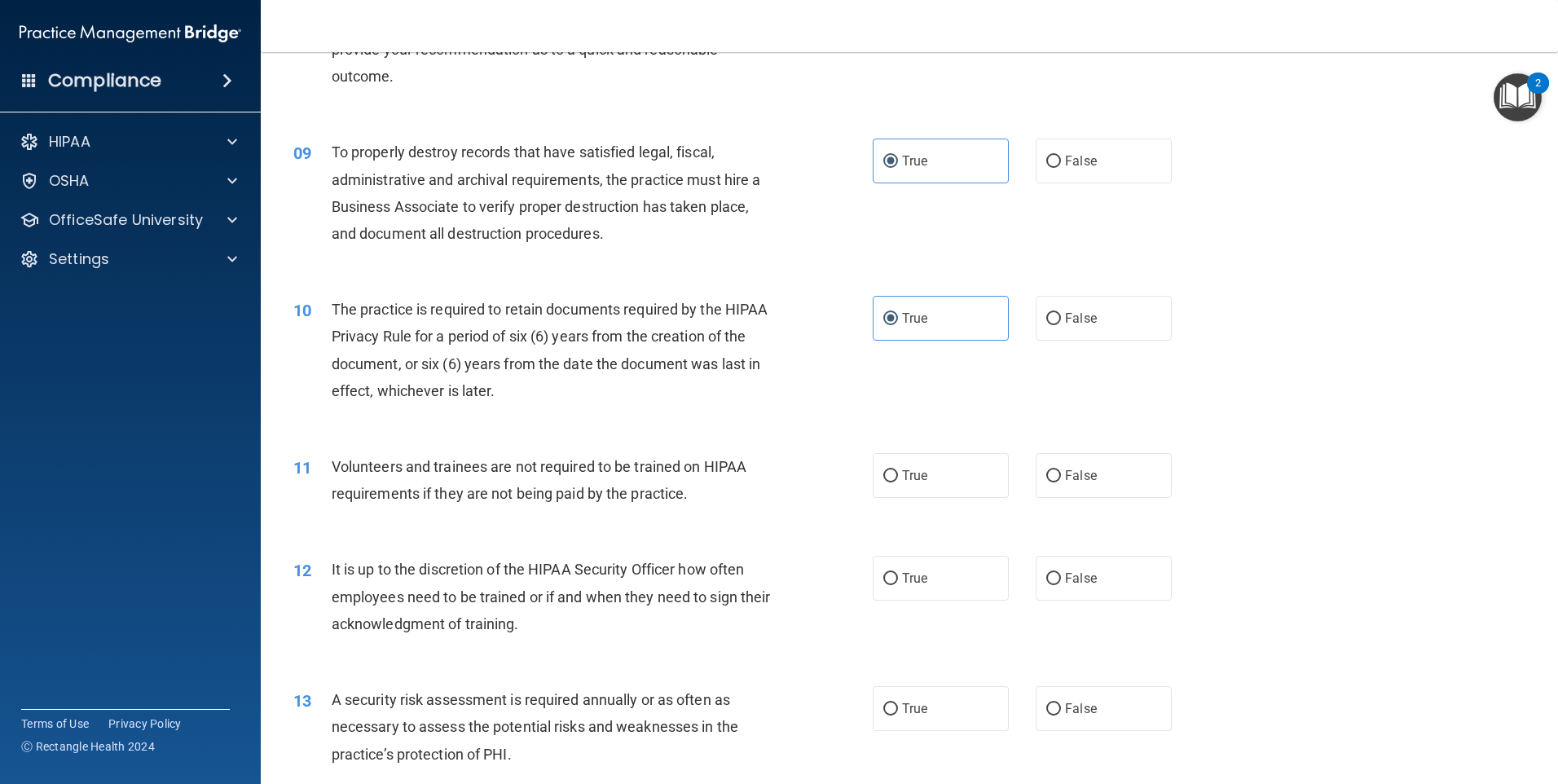
scroll to position [1141, 0]
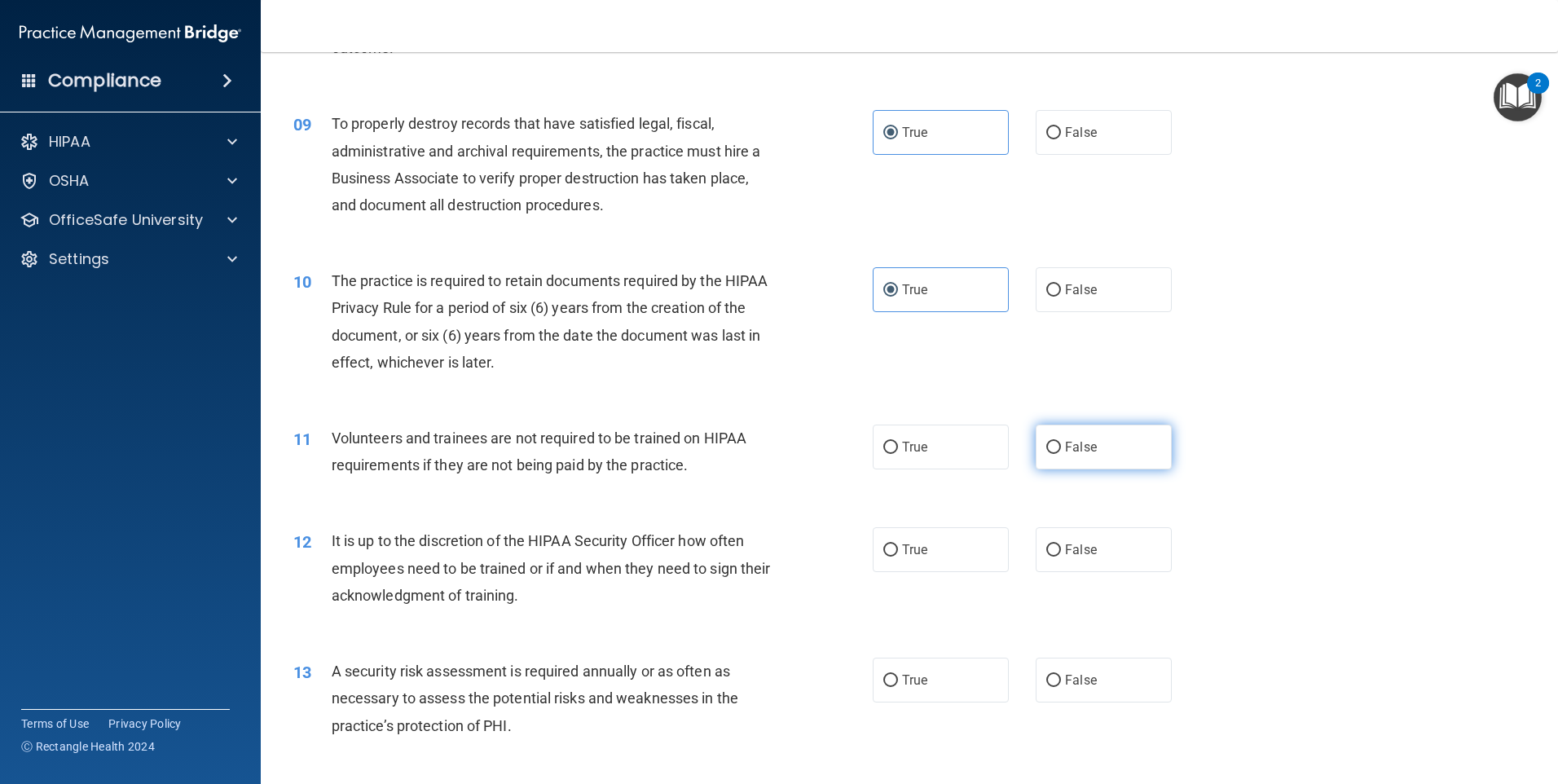
click at [1068, 449] on span "False" at bounding box center [1081, 446] width 32 height 16
click at [1061, 449] on input "False" at bounding box center [1054, 447] width 15 height 12
radio input "true"
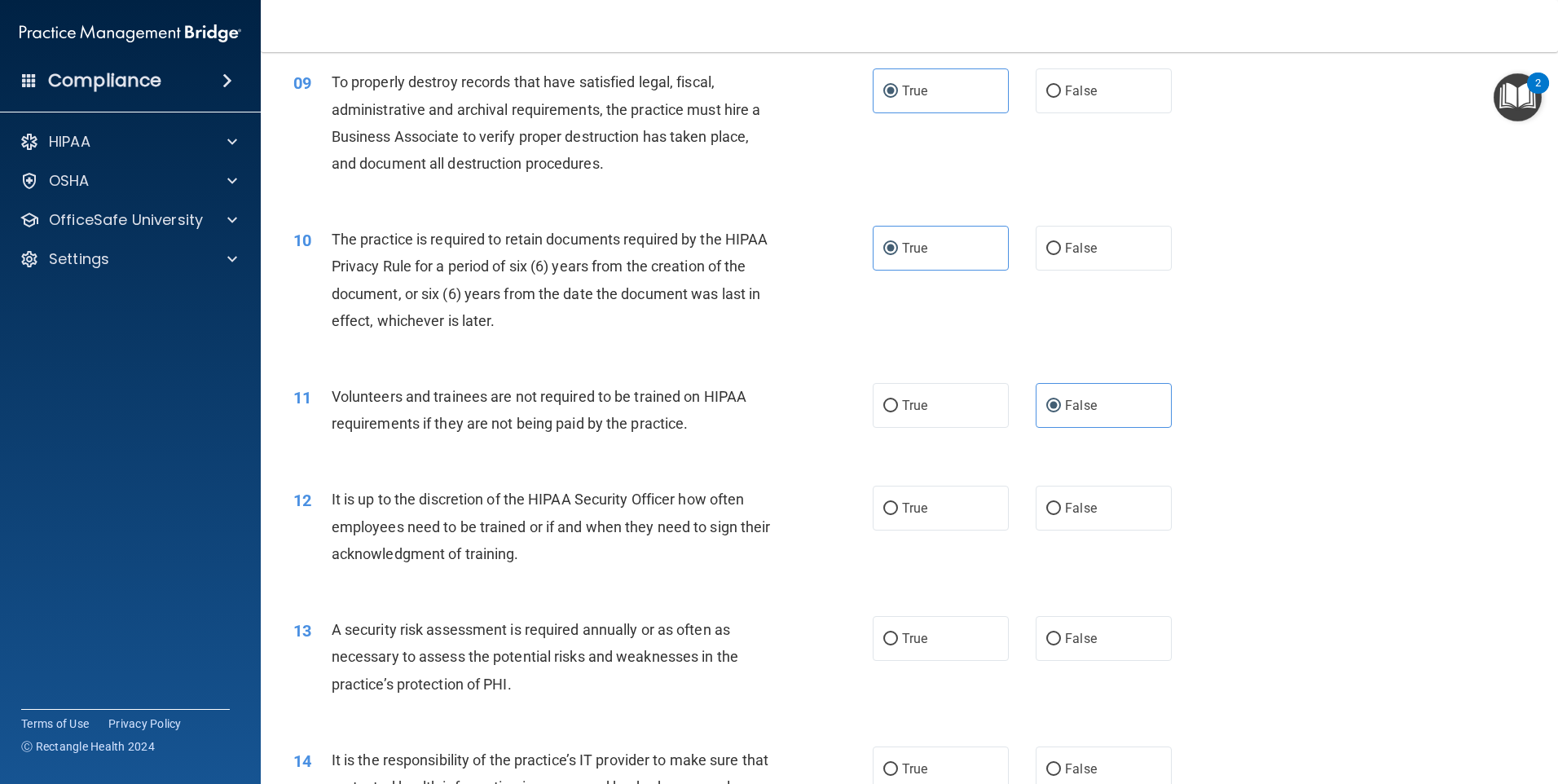
scroll to position [1222, 0]
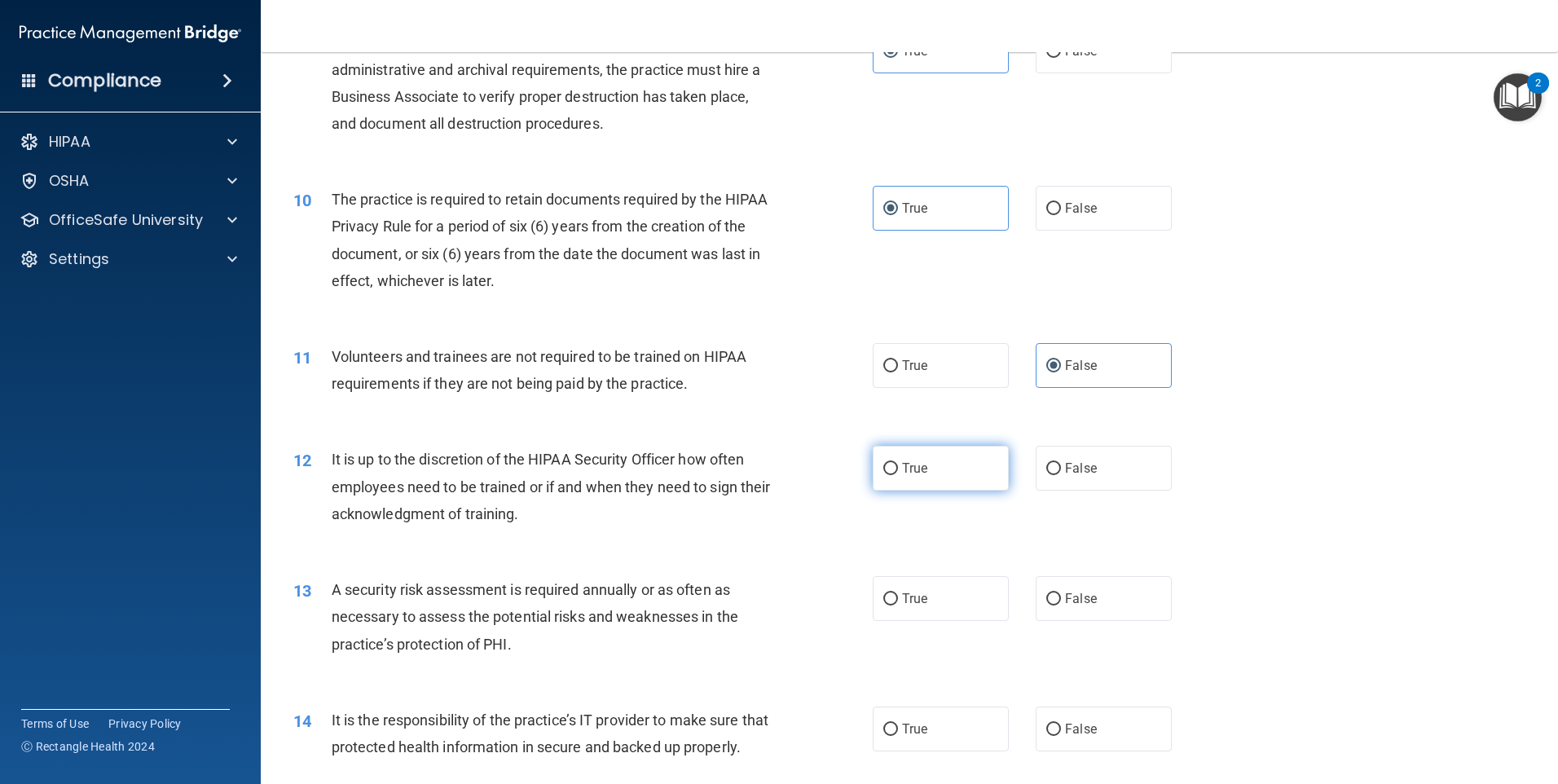
click at [967, 465] on label "True" at bounding box center [940, 467] width 136 height 45
click at [898, 465] on input "True" at bounding box center [891, 468] width 15 height 12
radio input "true"
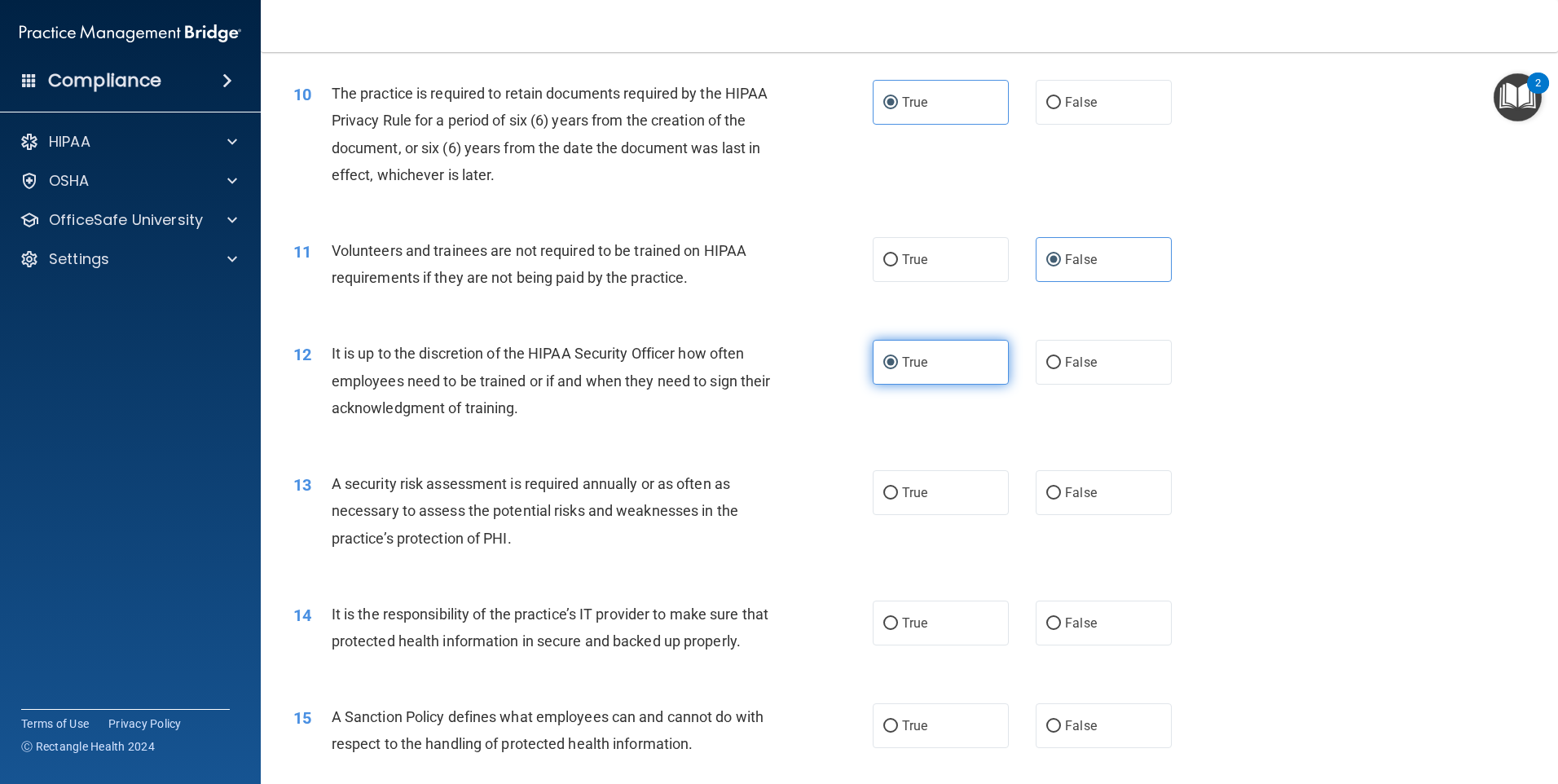
scroll to position [1385, 0]
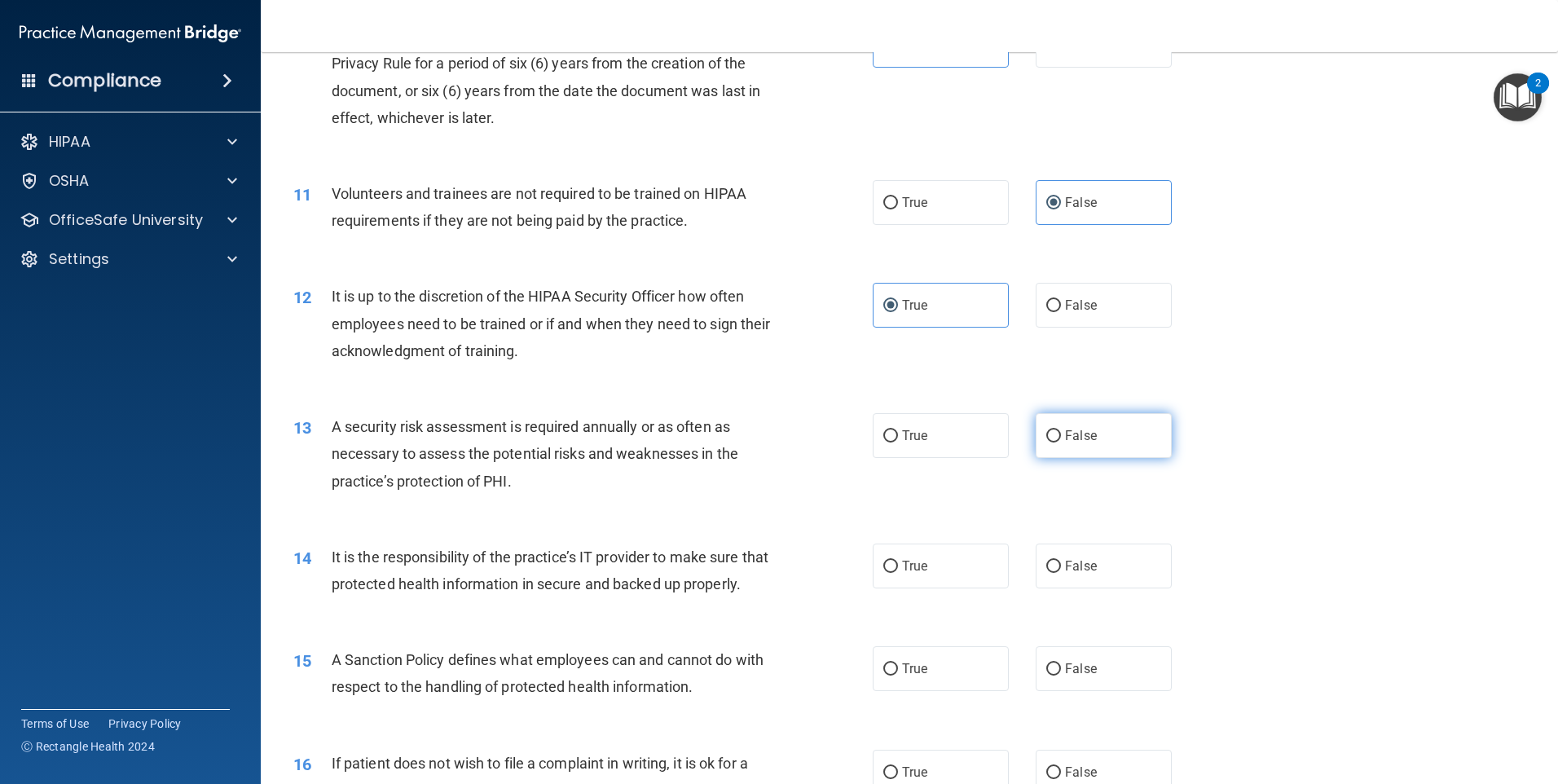
click at [1061, 444] on label "False" at bounding box center [1103, 435] width 136 height 45
click at [1061, 443] on input "False" at bounding box center [1054, 435] width 15 height 12
radio input "true"
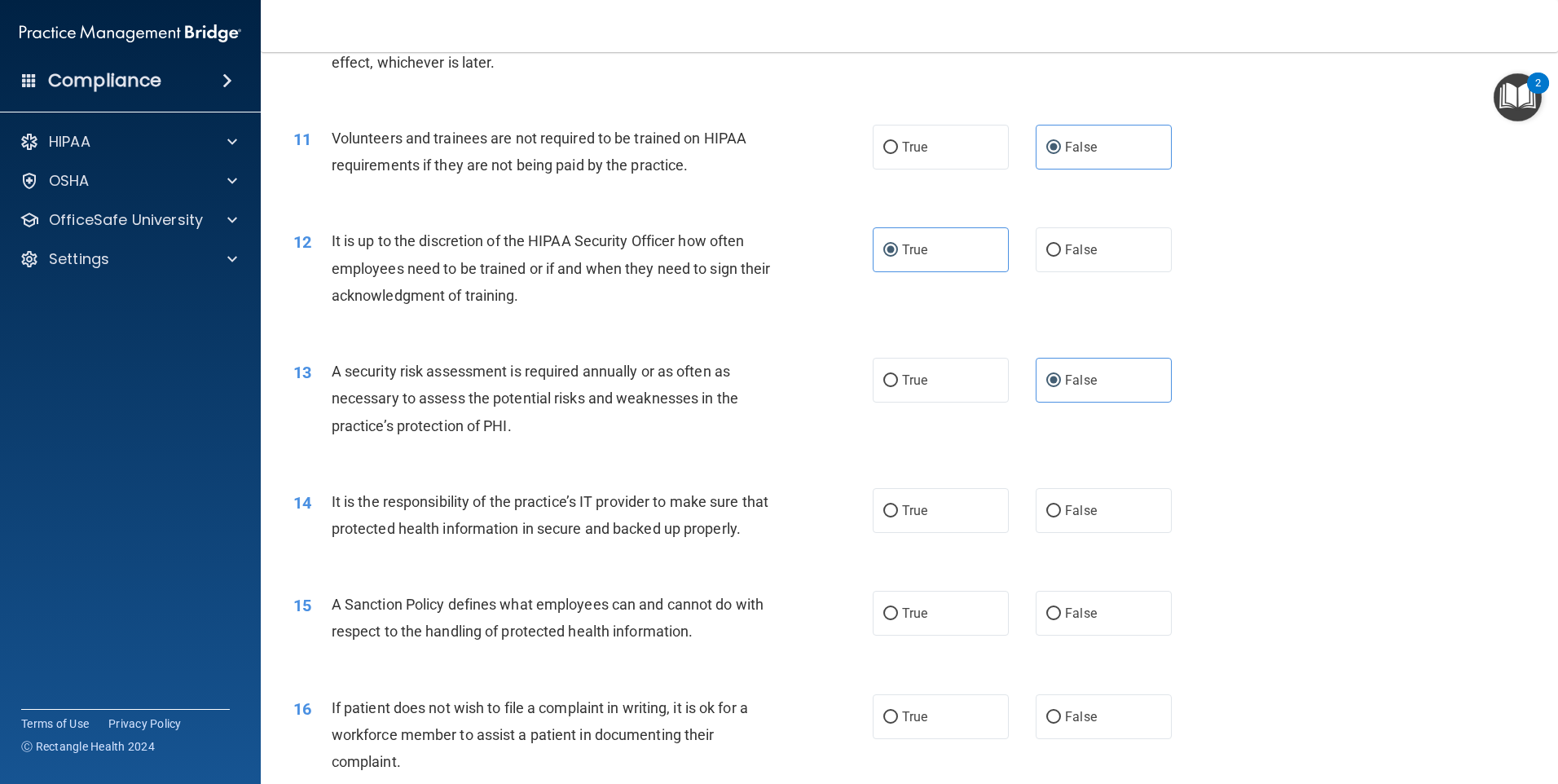
scroll to position [1467, 0]
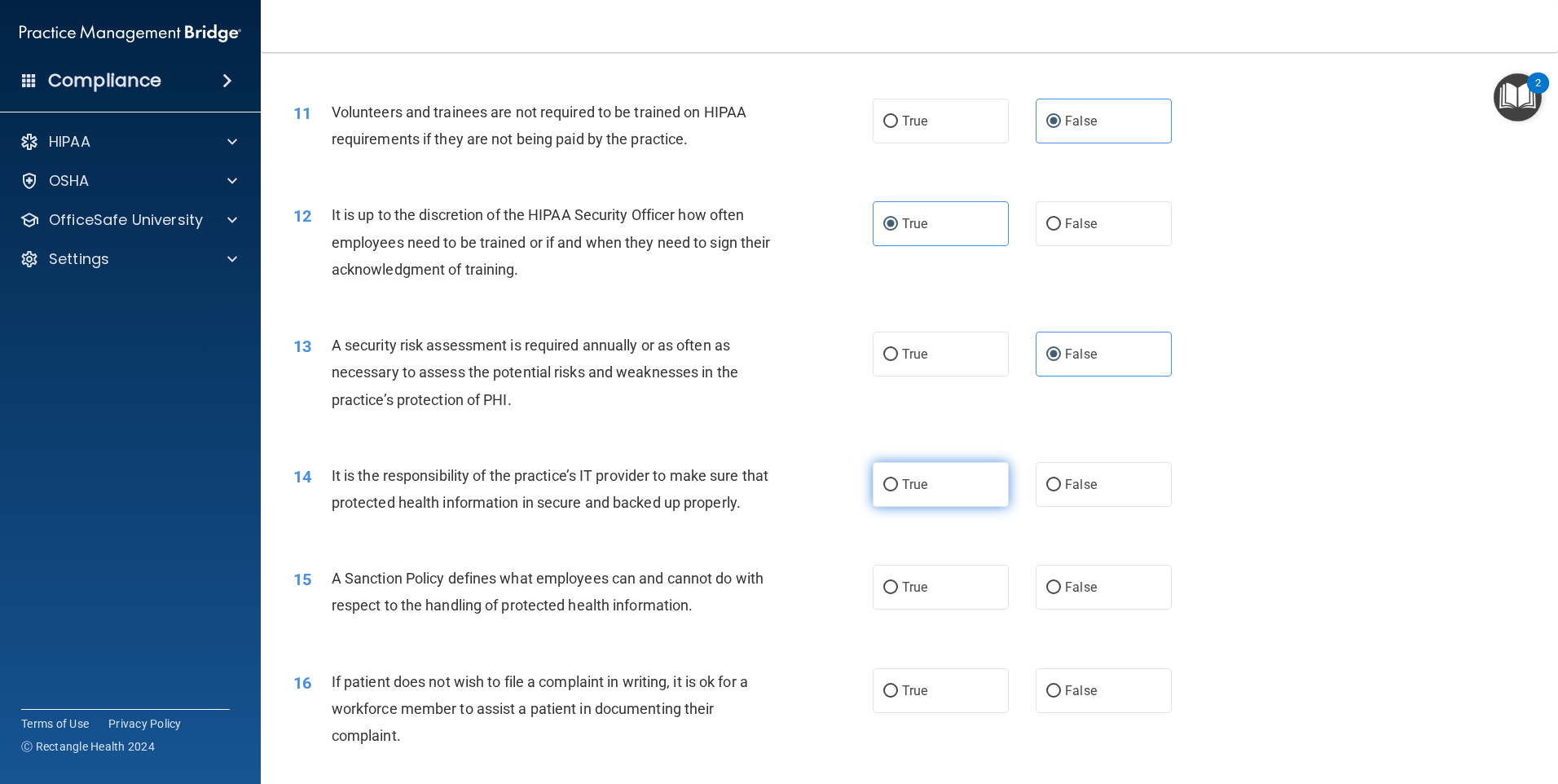
click at [948, 473] on label "True" at bounding box center [940, 484] width 136 height 45
click at [898, 479] on input "True" at bounding box center [891, 485] width 15 height 12
radio input "true"
click at [920, 595] on span "True" at bounding box center [915, 587] width 26 height 16
click at [898, 594] on input "True" at bounding box center [891, 588] width 15 height 12
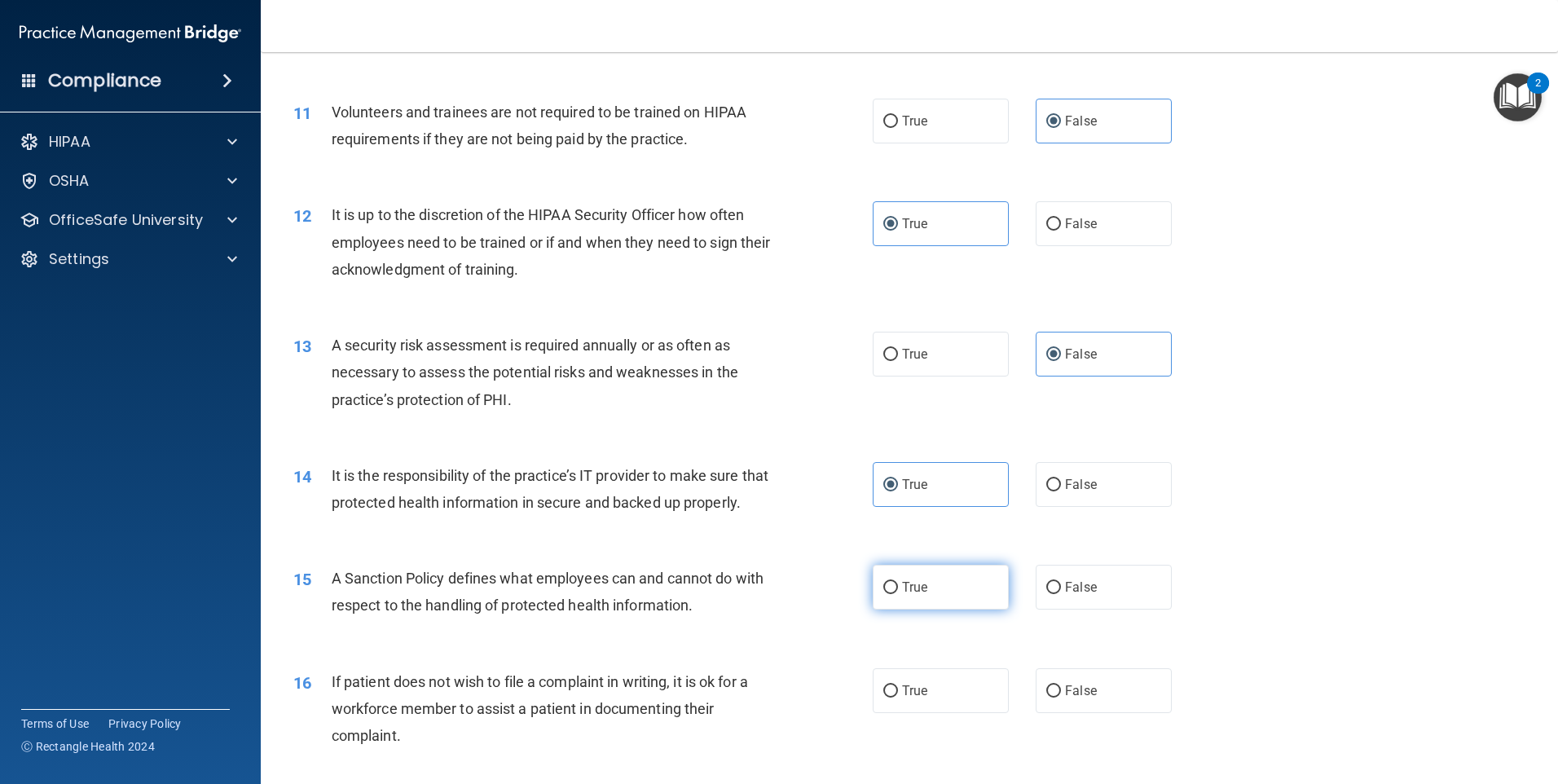
radio input "true"
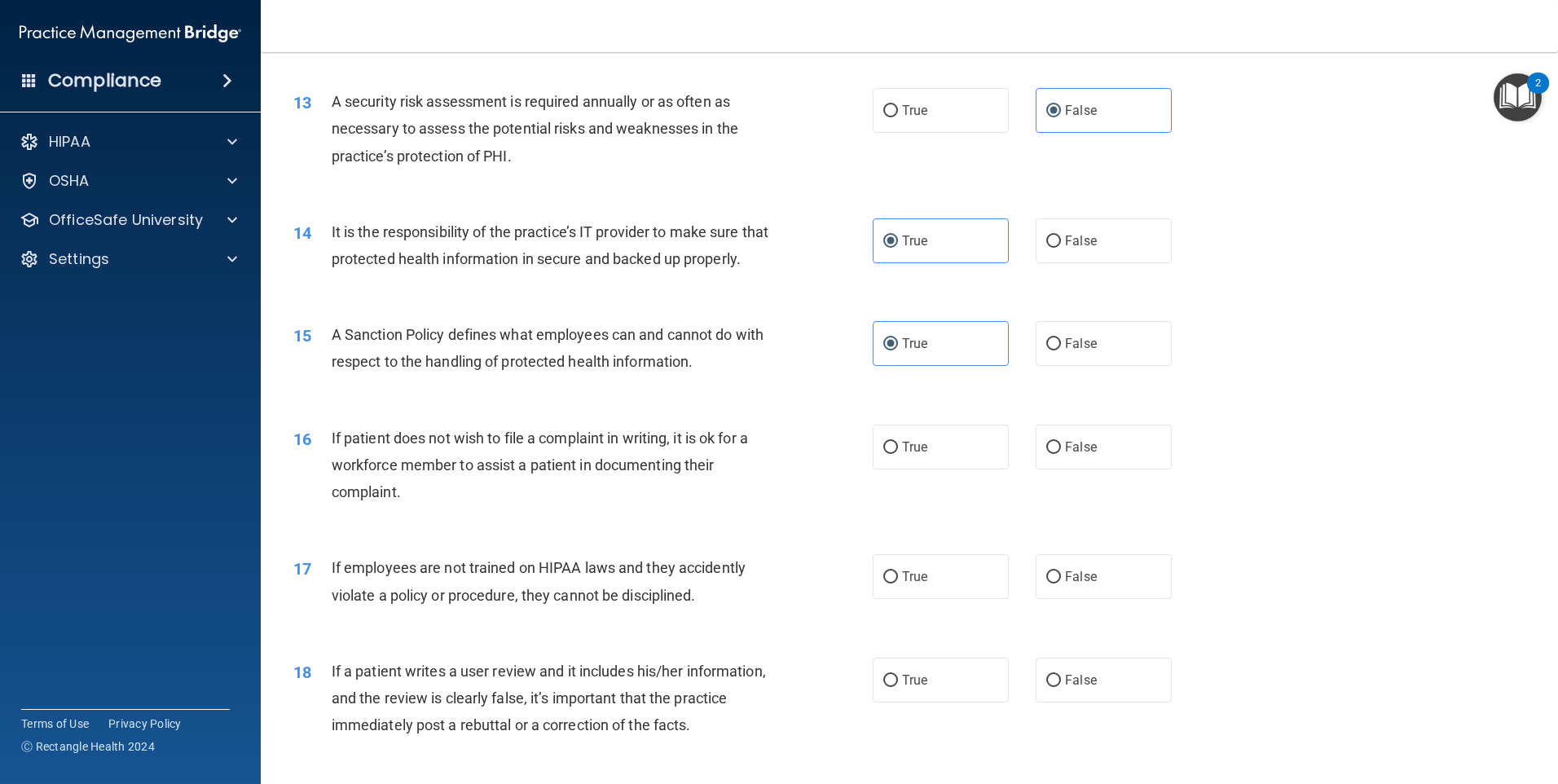
scroll to position [1711, 0]
click at [916, 468] on label "True" at bounding box center [940, 445] width 136 height 45
click at [898, 453] on input "True" at bounding box center [891, 446] width 15 height 12
radio input "true"
click at [1036, 598] on label "False" at bounding box center [1103, 575] width 136 height 45
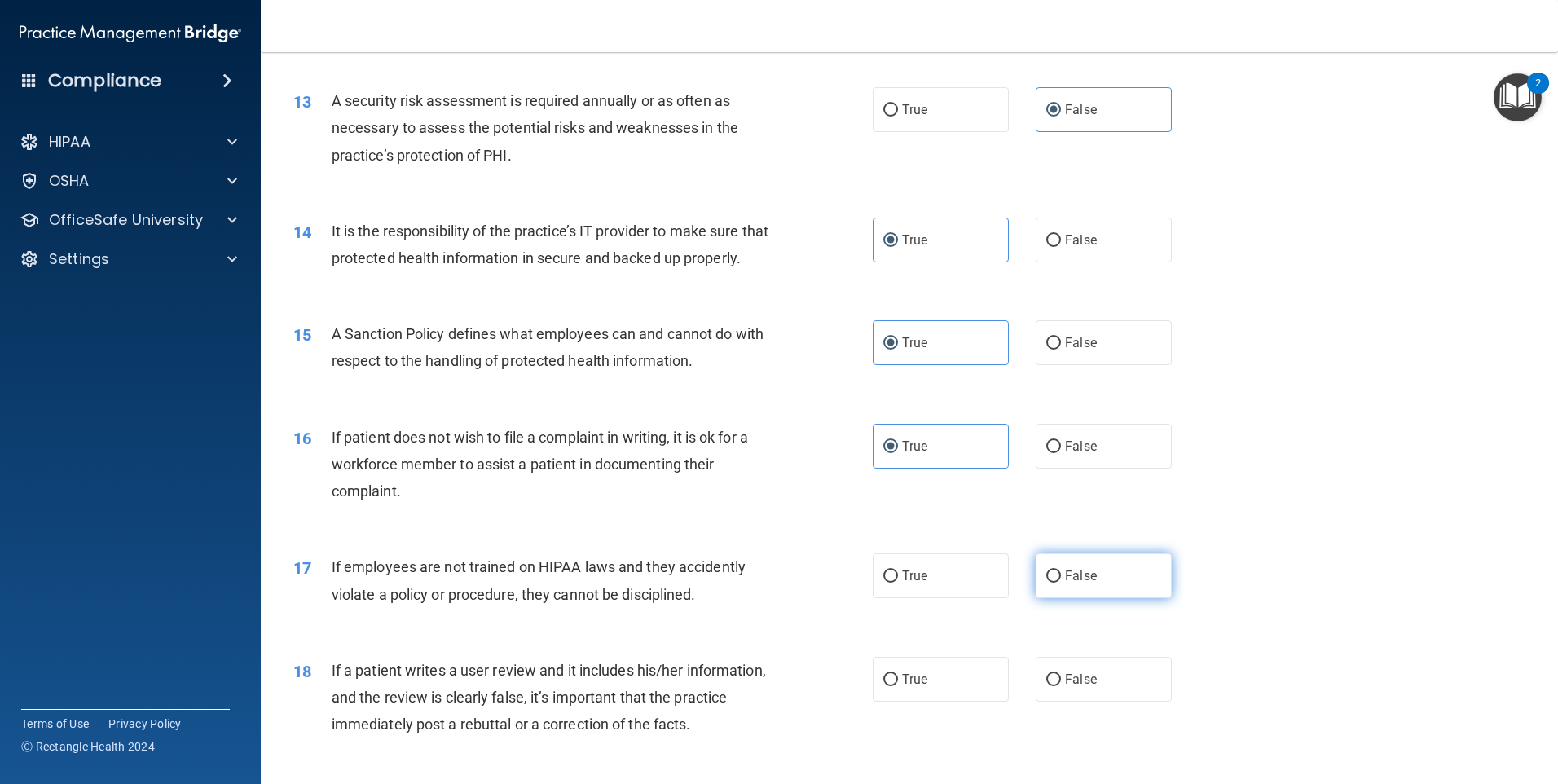
click at [1047, 582] on input "False" at bounding box center [1054, 576] width 15 height 12
radio input "true"
click at [1049, 468] on label "False" at bounding box center [1103, 445] width 136 height 45
click at [1049, 453] on input "False" at bounding box center [1054, 446] width 15 height 12
radio input "true"
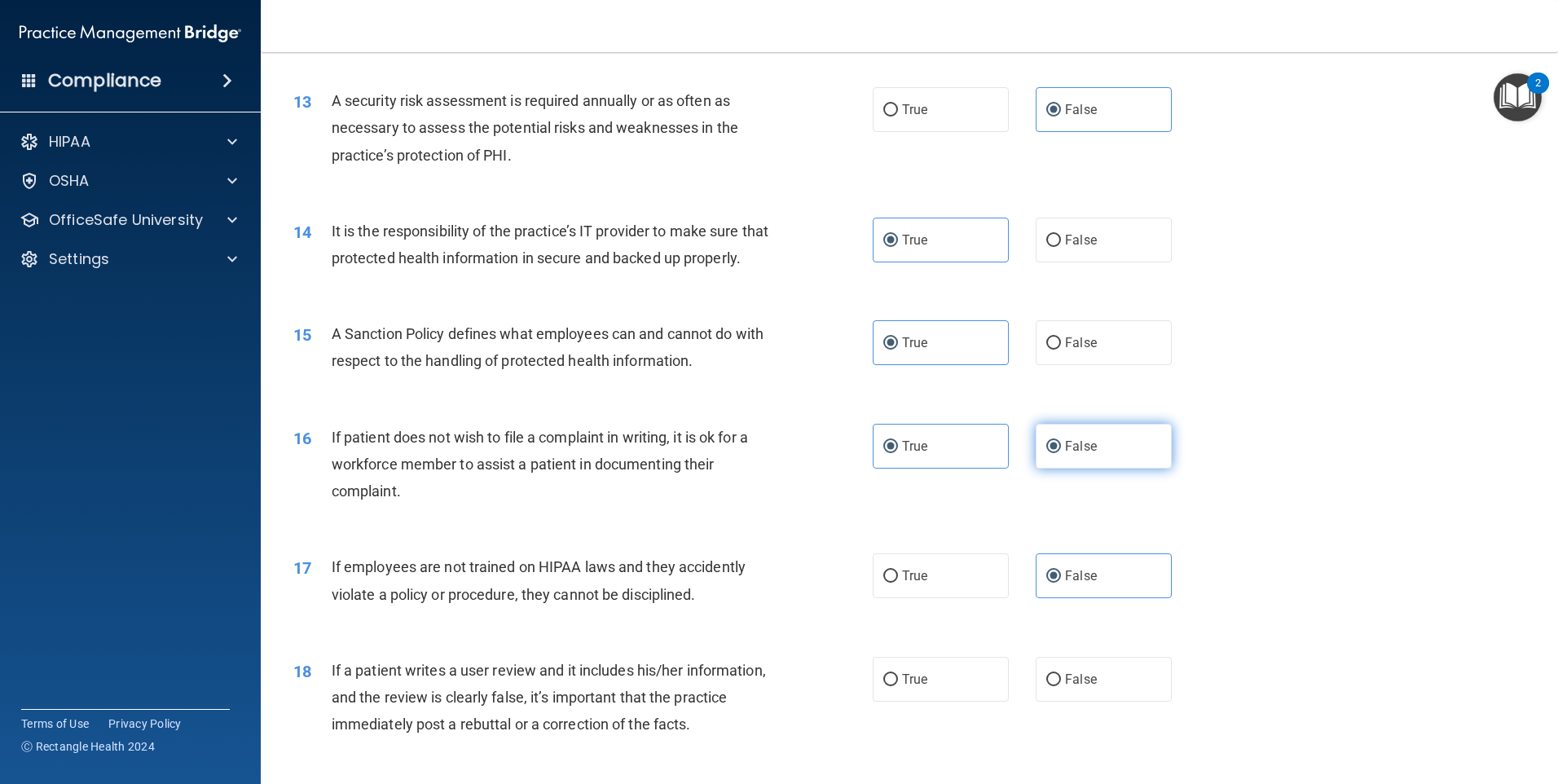
radio input "false"
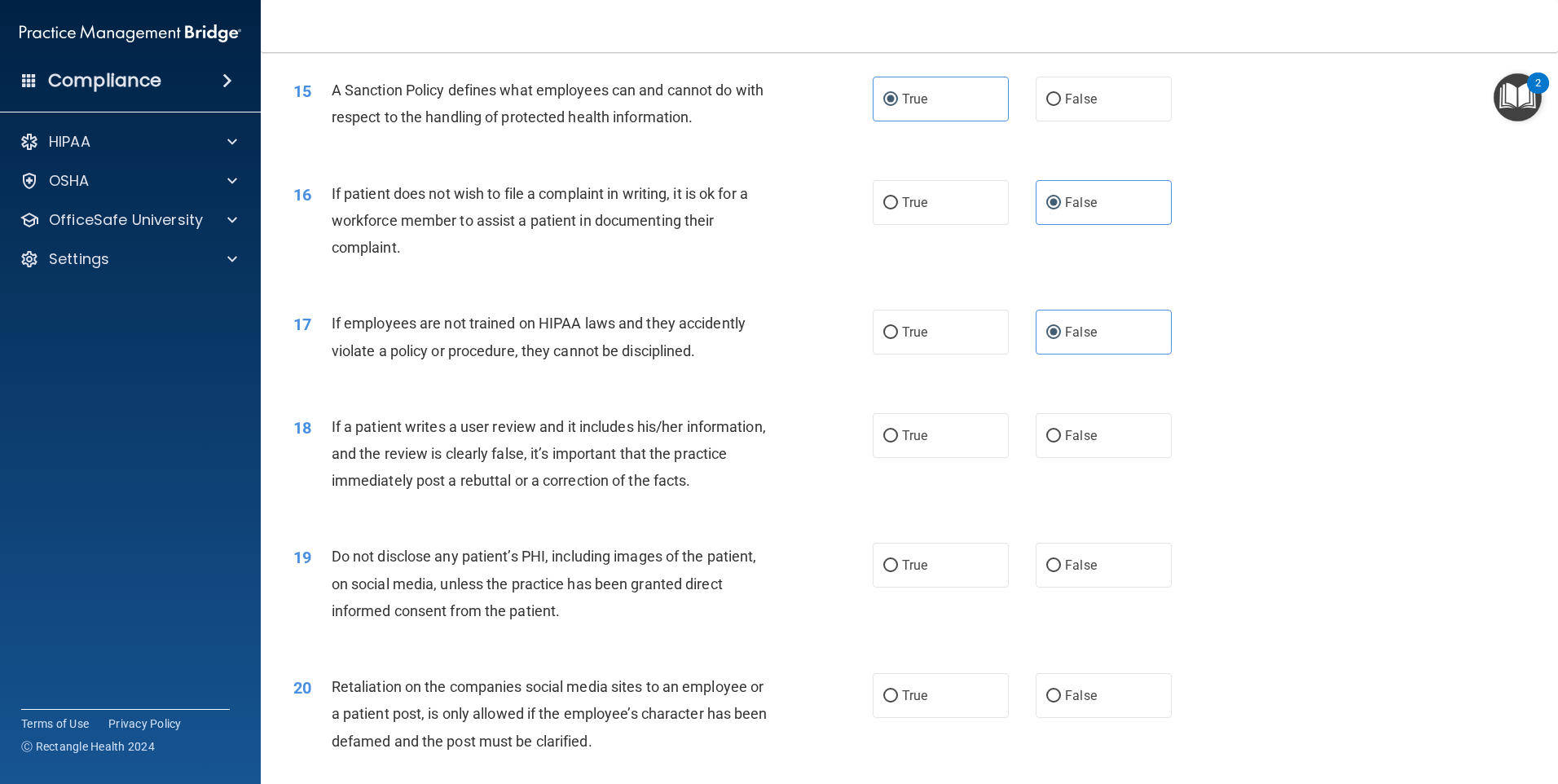
scroll to position [1956, 0]
click at [1063, 457] on label "False" at bounding box center [1103, 434] width 136 height 45
click at [1061, 442] on input "False" at bounding box center [1054, 435] width 15 height 12
radio input "true"
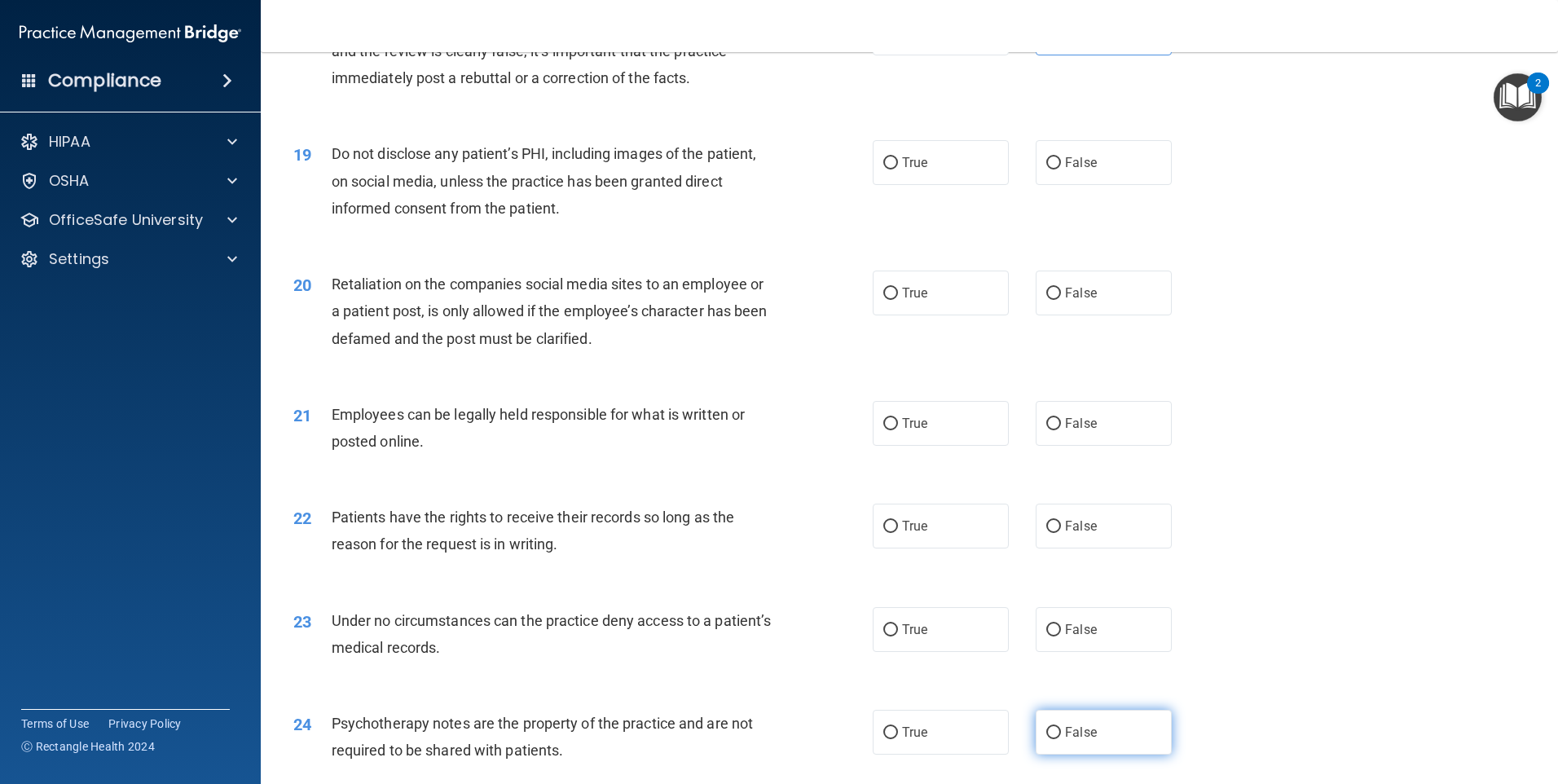
scroll to position [2363, 0]
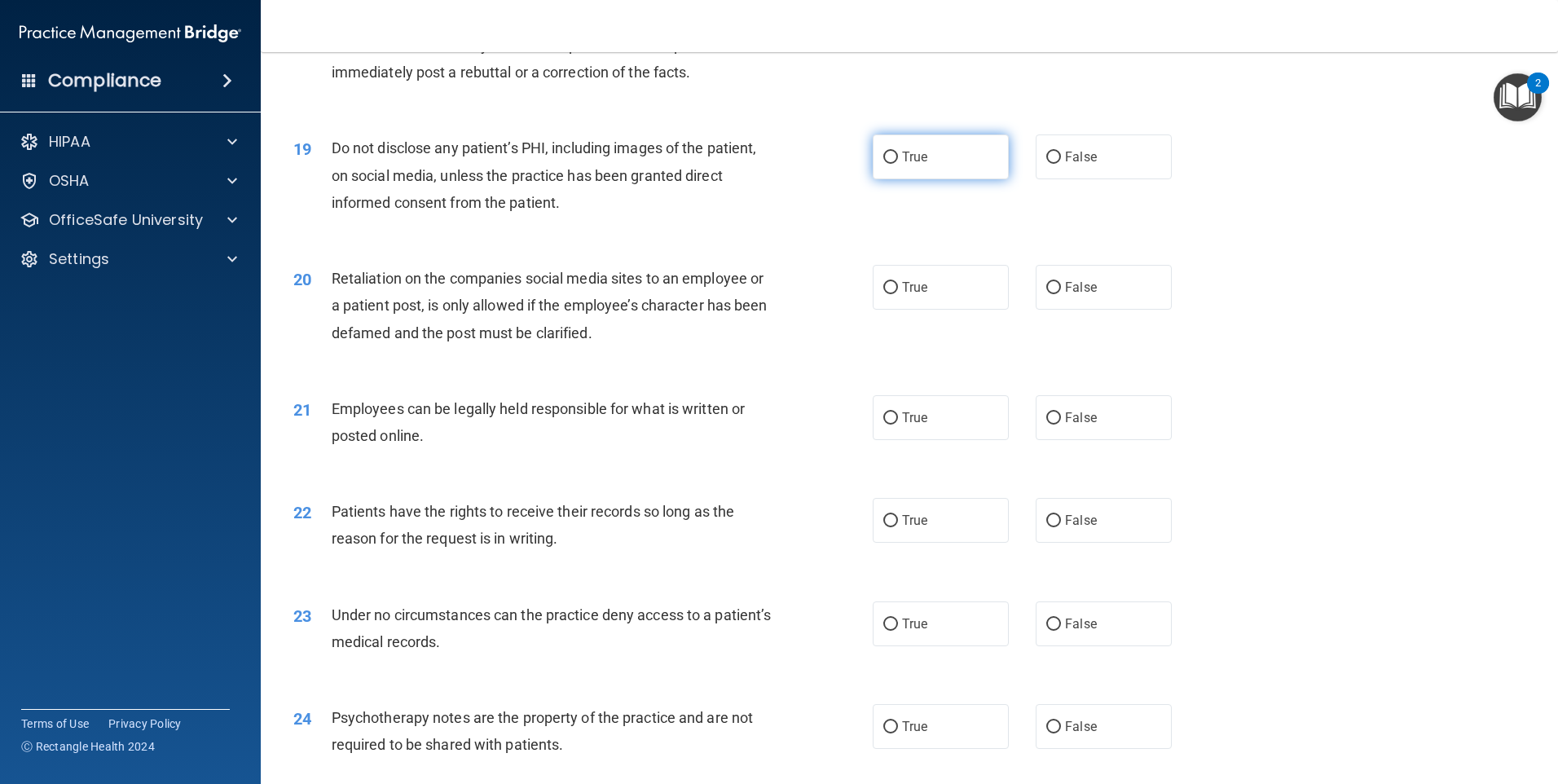
click at [951, 179] on label "True" at bounding box center [940, 156] width 136 height 45
click at [898, 163] on input "True" at bounding box center [891, 157] width 15 height 12
radio input "true"
click at [1076, 309] on label "False" at bounding box center [1103, 287] width 136 height 45
click at [1061, 294] on input "False" at bounding box center [1054, 287] width 15 height 12
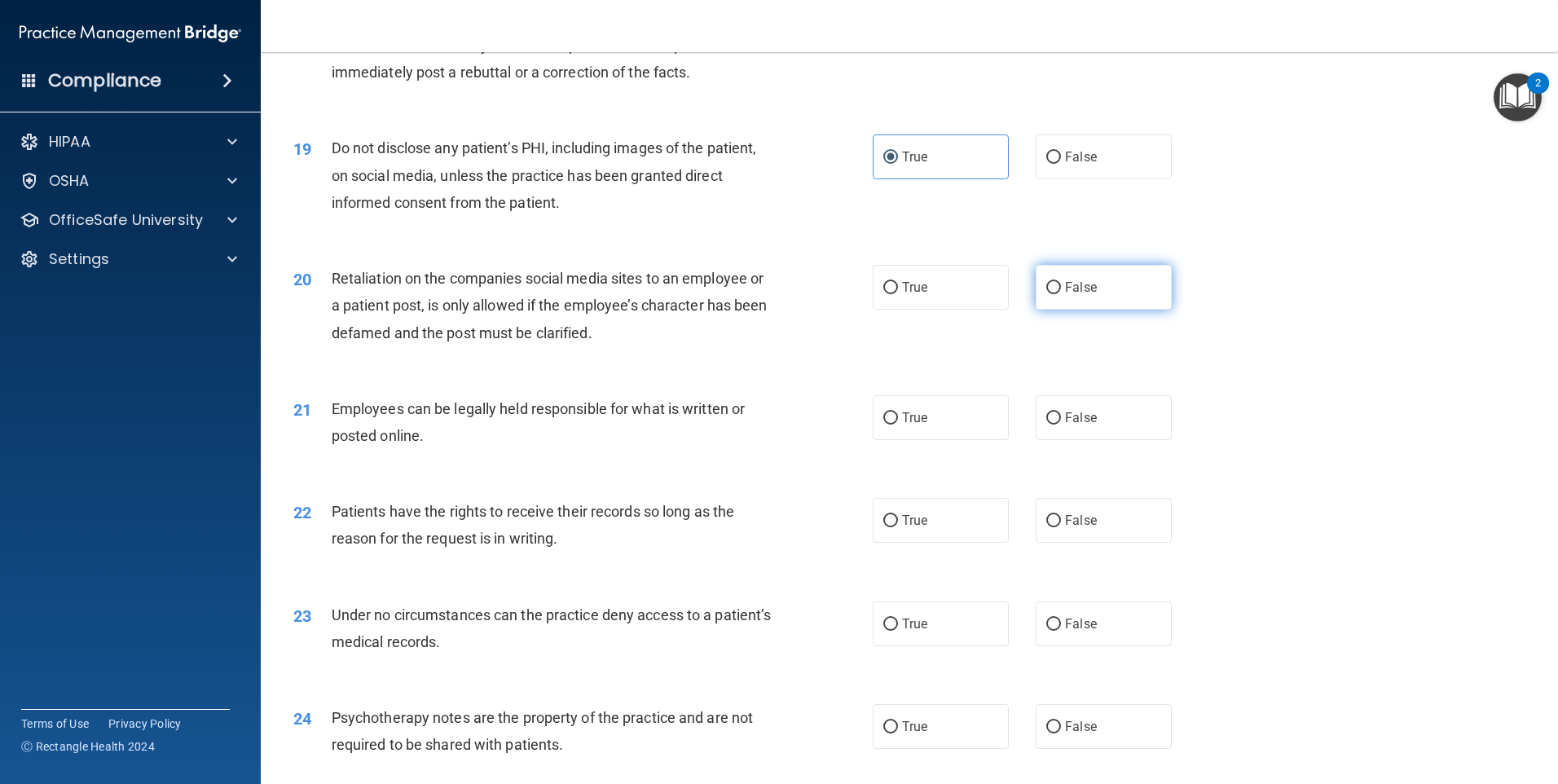
radio input "true"
click at [925, 438] on label "True" at bounding box center [940, 417] width 136 height 45
click at [898, 424] on input "True" at bounding box center [891, 418] width 15 height 12
radio input "true"
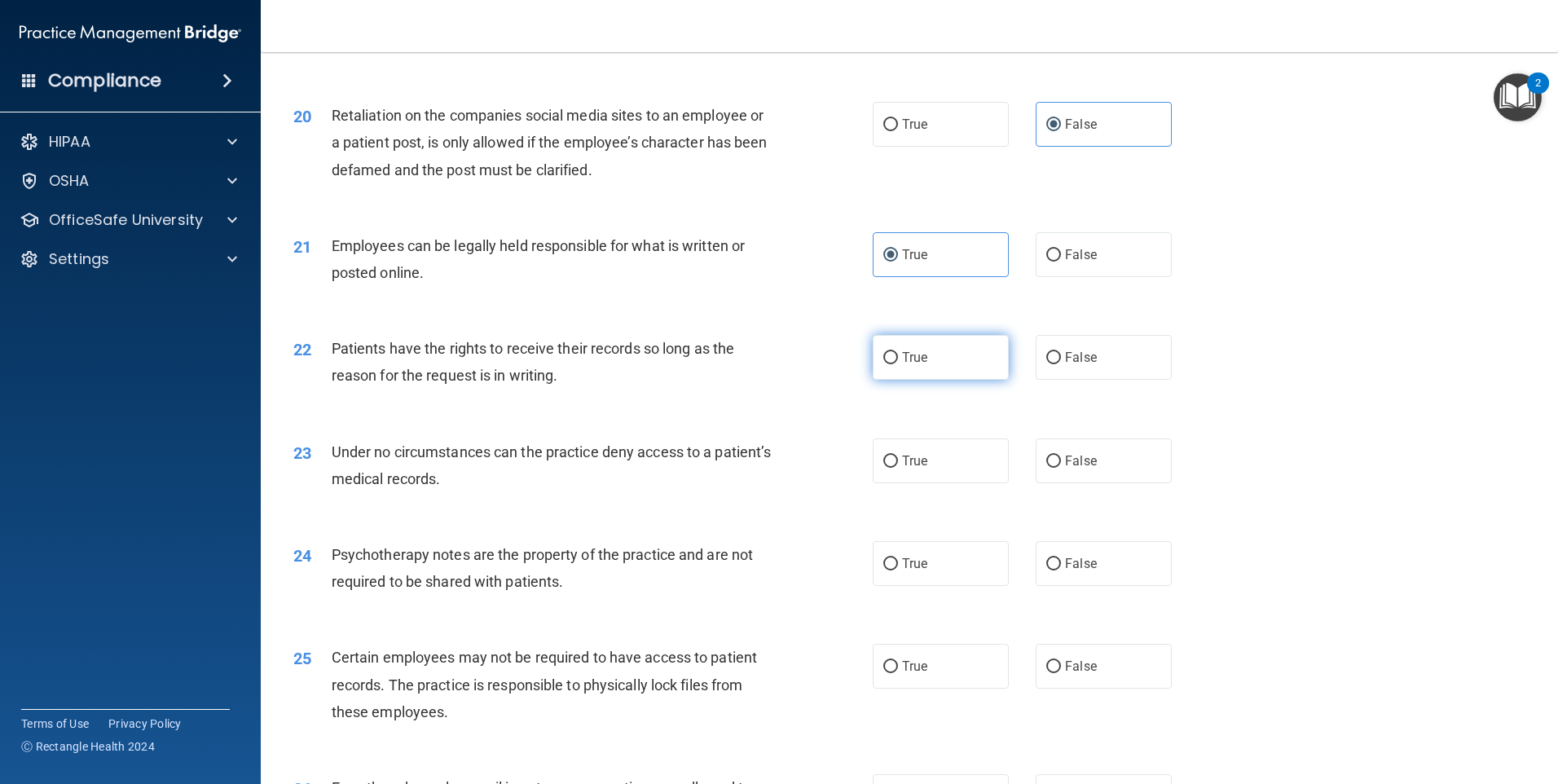
click at [924, 380] on label "True" at bounding box center [940, 357] width 136 height 45
click at [898, 364] on input "True" at bounding box center [891, 358] width 15 height 12
radio input "true"
click at [1047, 364] on input "False" at bounding box center [1054, 358] width 15 height 12
radio input "true"
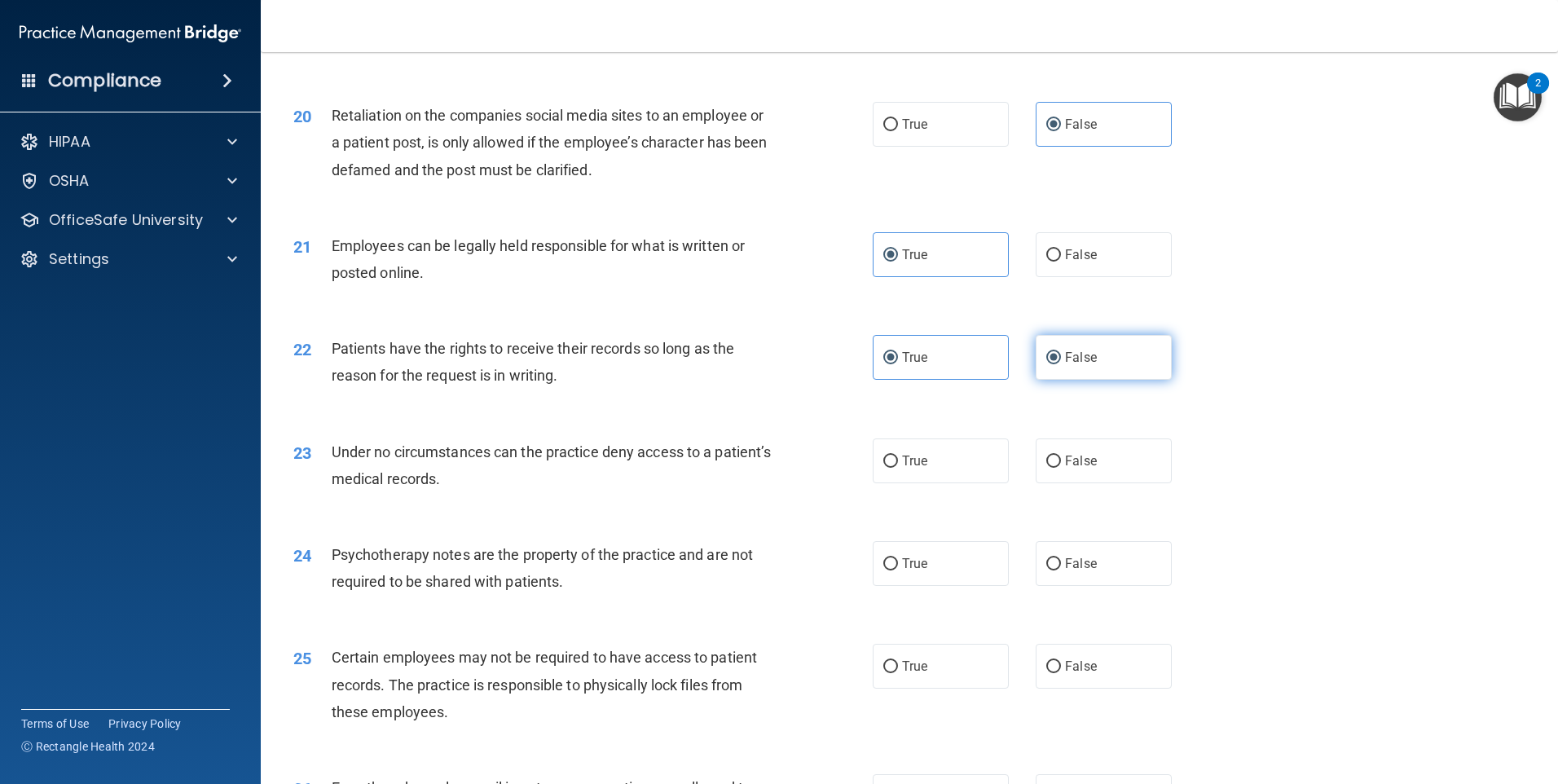
radio input "false"
click at [947, 479] on label "True" at bounding box center [940, 460] width 136 height 45
click at [898, 468] on input "True" at bounding box center [891, 461] width 15 height 12
radio input "true"
click at [957, 582] on label "True" at bounding box center [940, 563] width 136 height 45
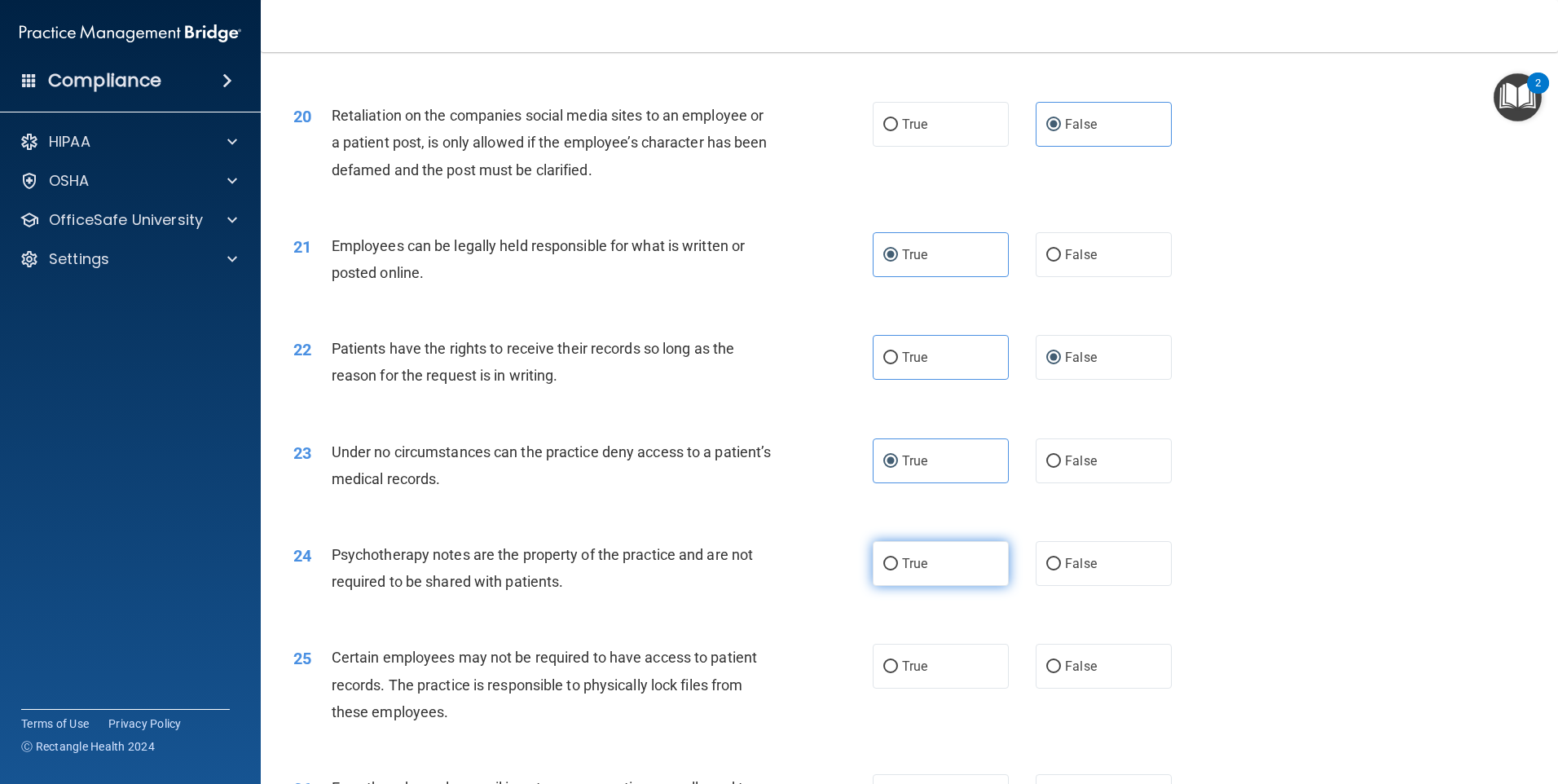
click at [898, 570] on input "True" at bounding box center [891, 564] width 15 height 12
radio input "true"
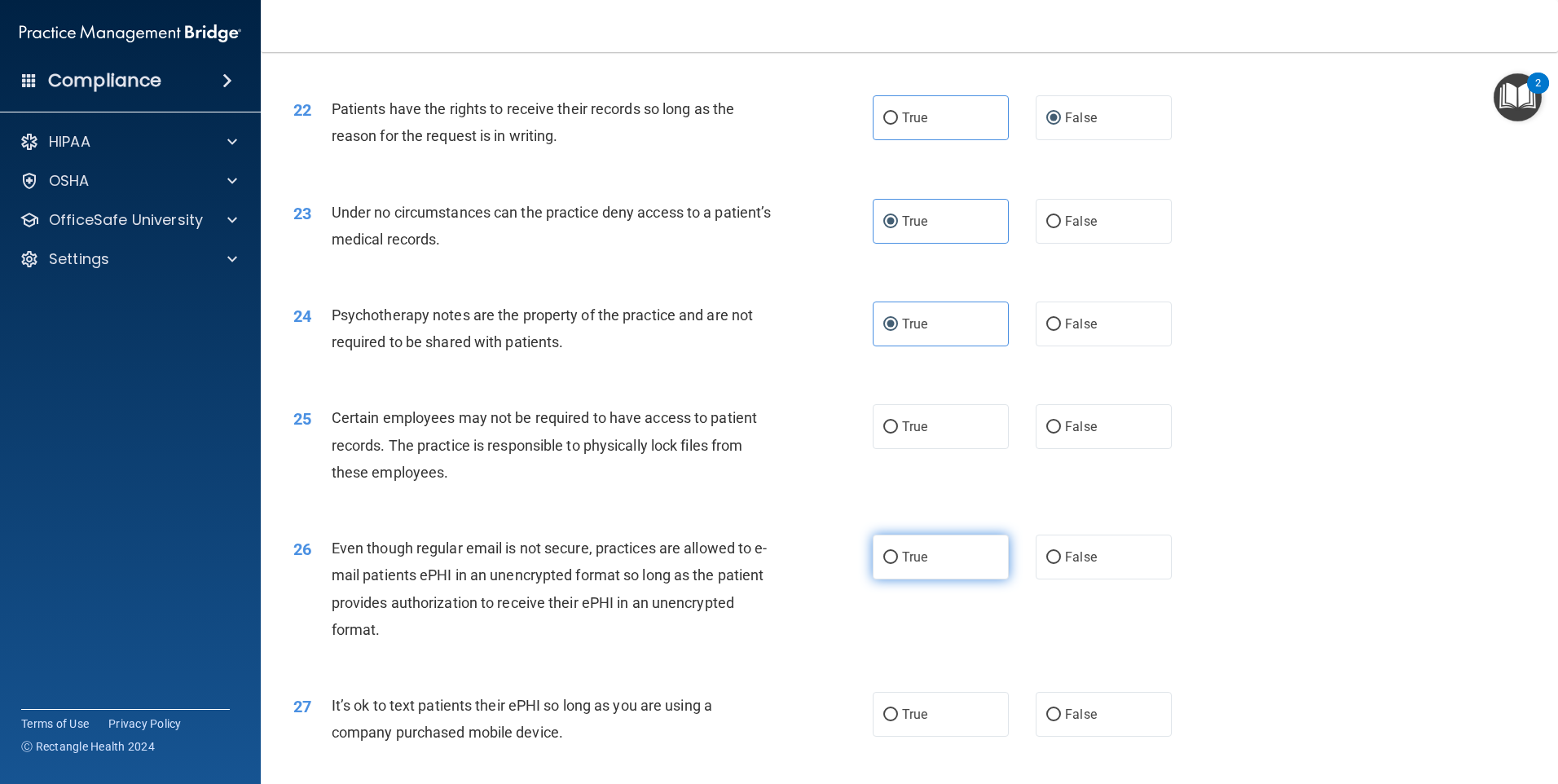
scroll to position [2771, 0]
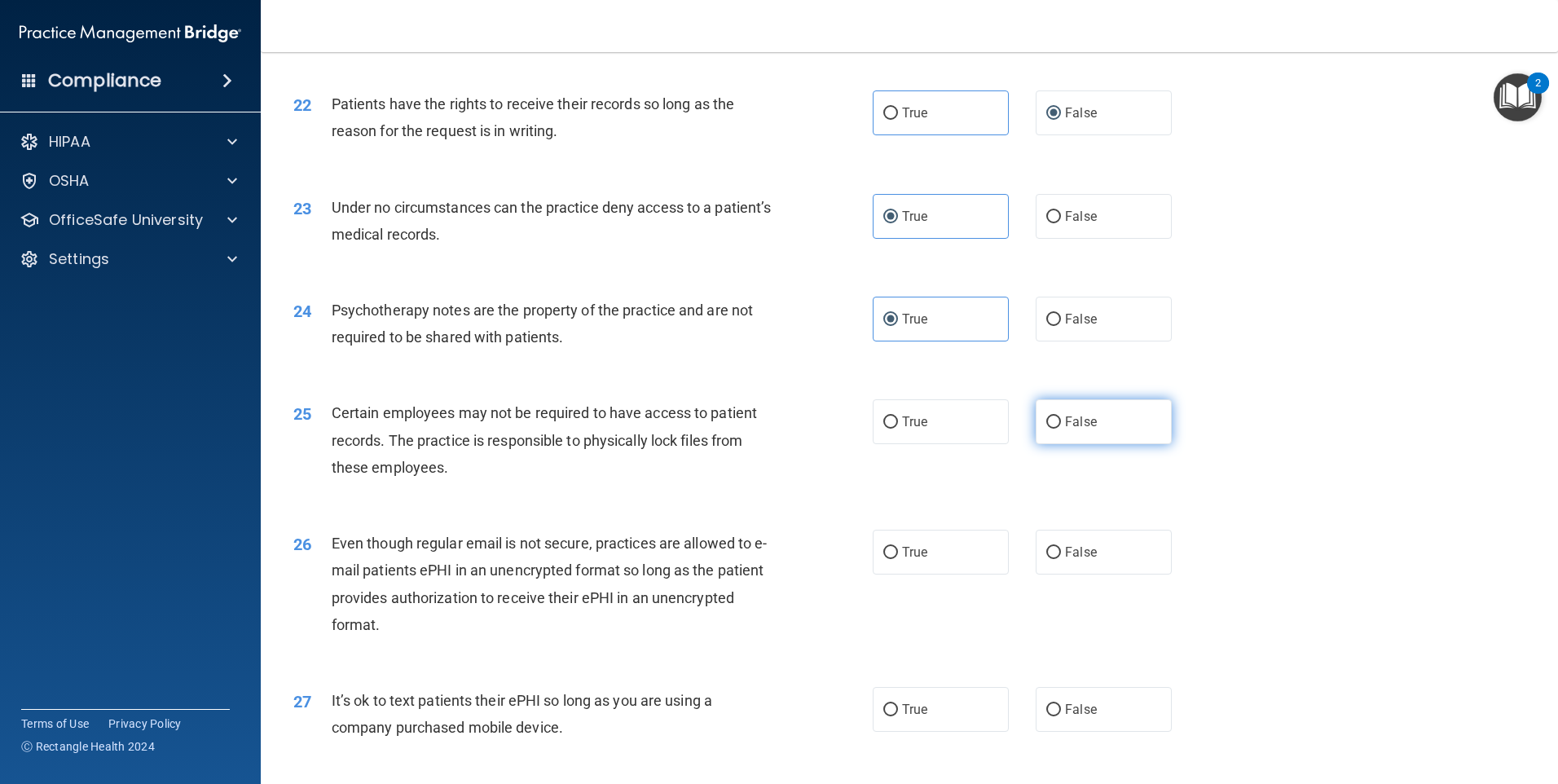
click at [1047, 444] on label "False" at bounding box center [1103, 422] width 136 height 45
click at [1047, 429] on input "False" at bounding box center [1054, 422] width 15 height 12
radio input "true"
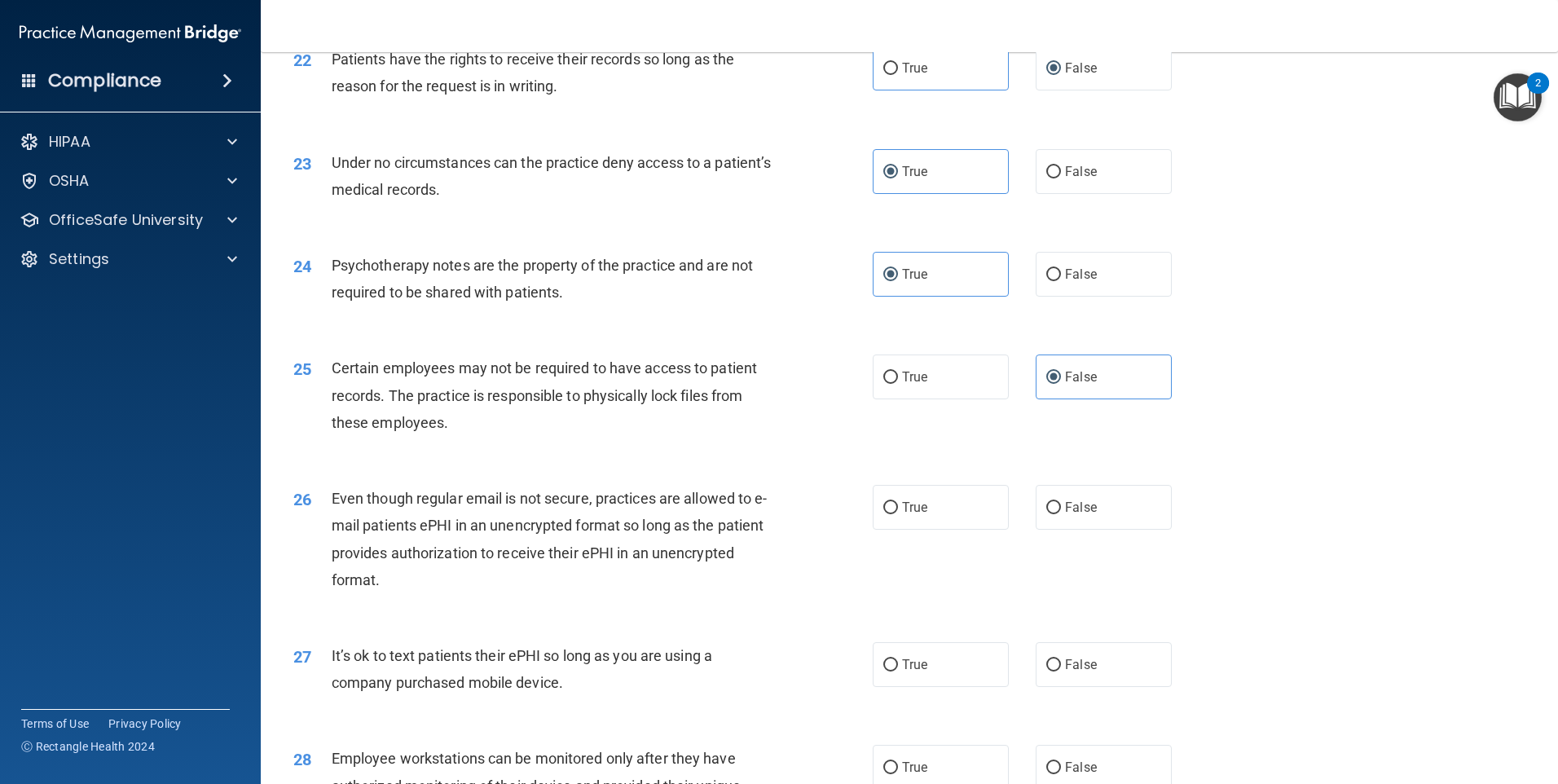
scroll to position [2852, 0]
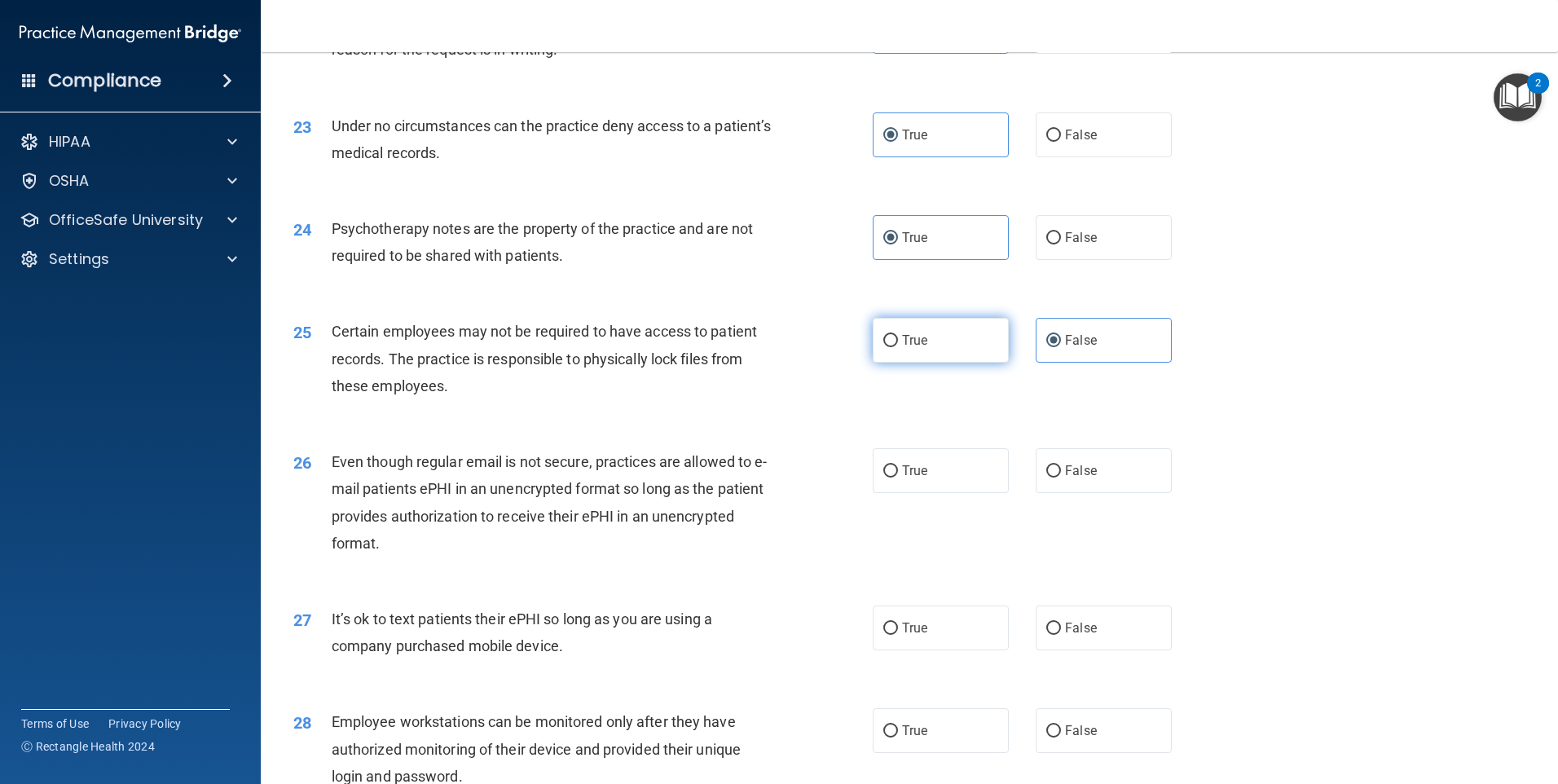
click at [930, 362] on label "True" at bounding box center [940, 340] width 136 height 45
click at [898, 347] on input "True" at bounding box center [891, 340] width 15 height 12
radio input "true"
click at [1047, 347] on input "False" at bounding box center [1054, 340] width 15 height 12
radio input "true"
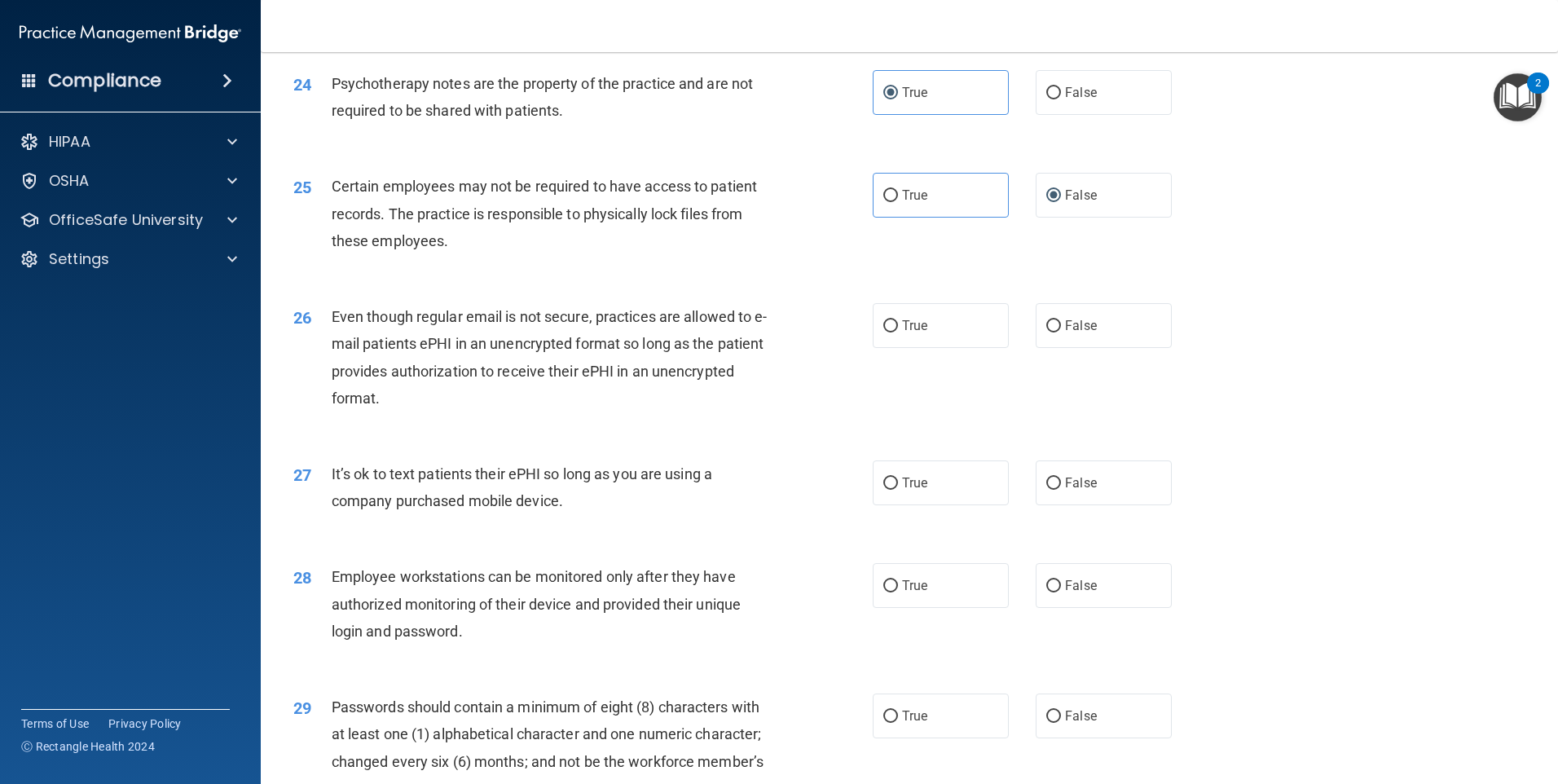
scroll to position [3016, 0]
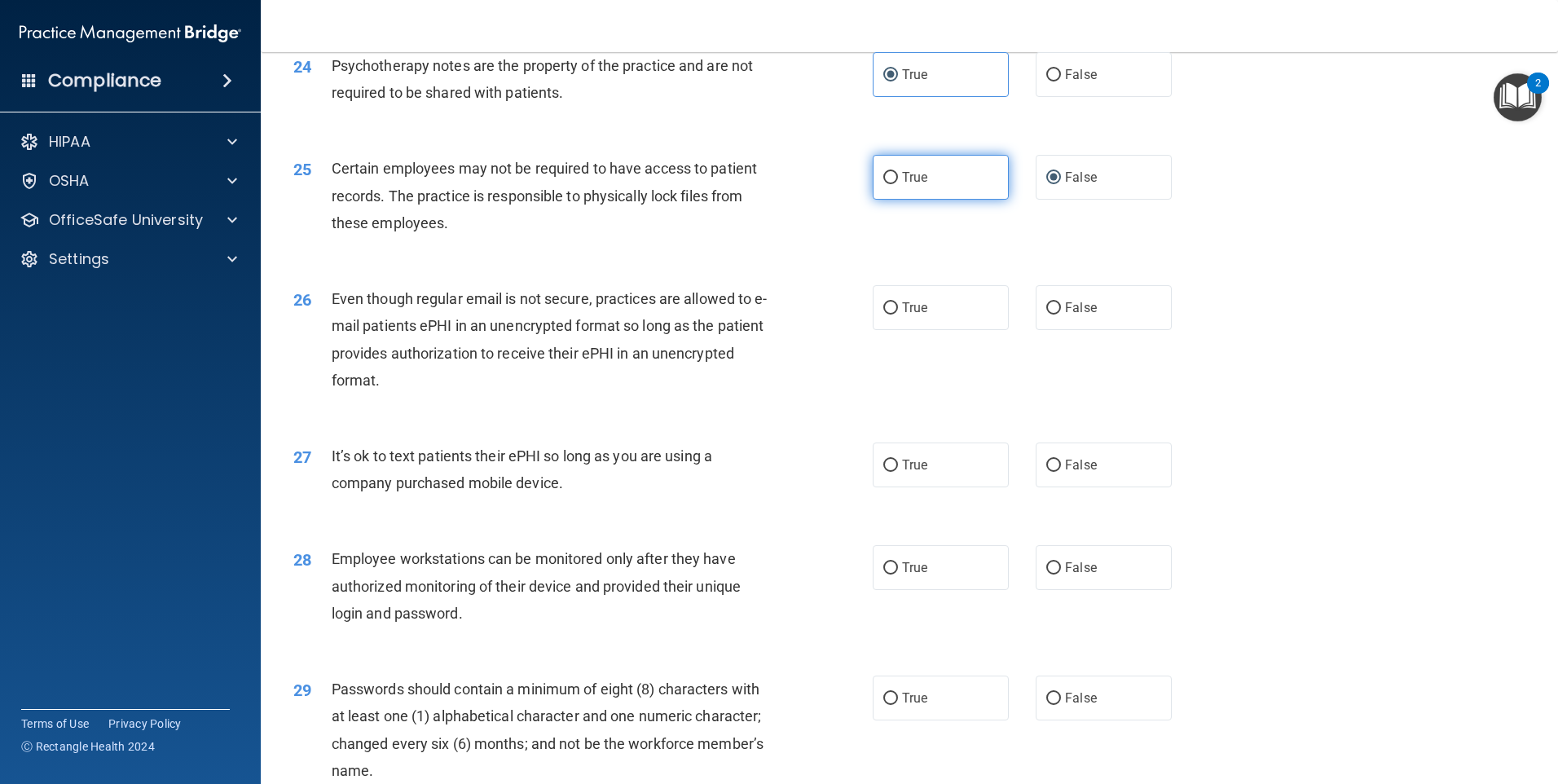
click at [961, 200] on label "True" at bounding box center [940, 177] width 136 height 45
click at [898, 184] on input "True" at bounding box center [891, 177] width 15 height 12
radio input "true"
radio input "false"
click at [963, 319] on label "True" at bounding box center [940, 308] width 136 height 45
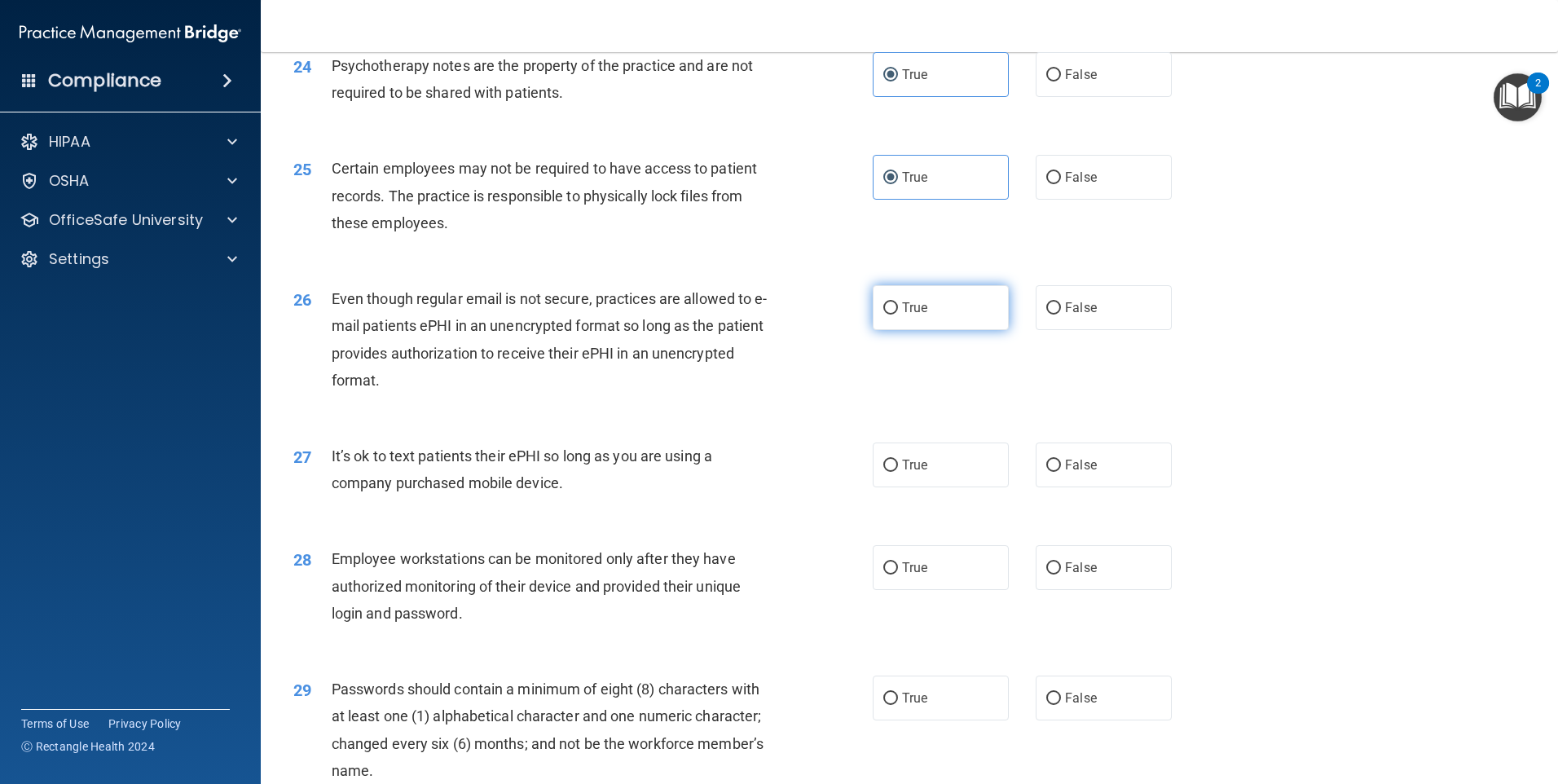
click at [898, 315] on input "True" at bounding box center [891, 308] width 15 height 12
radio input "true"
click at [1060, 487] on label "False" at bounding box center [1103, 465] width 136 height 45
click at [1060, 472] on input "False" at bounding box center [1054, 465] width 15 height 12
radio input "true"
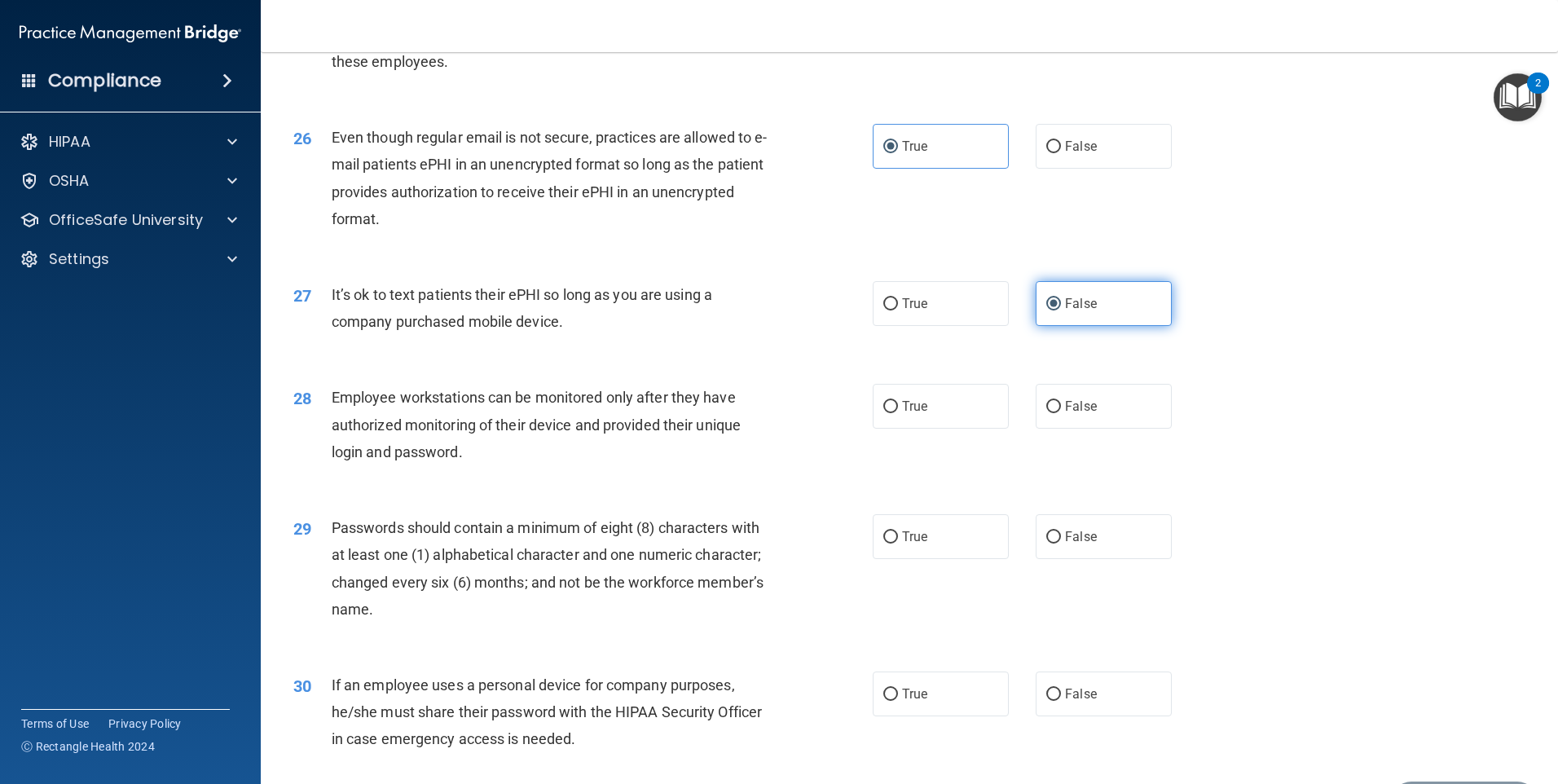
scroll to position [3260, 0]
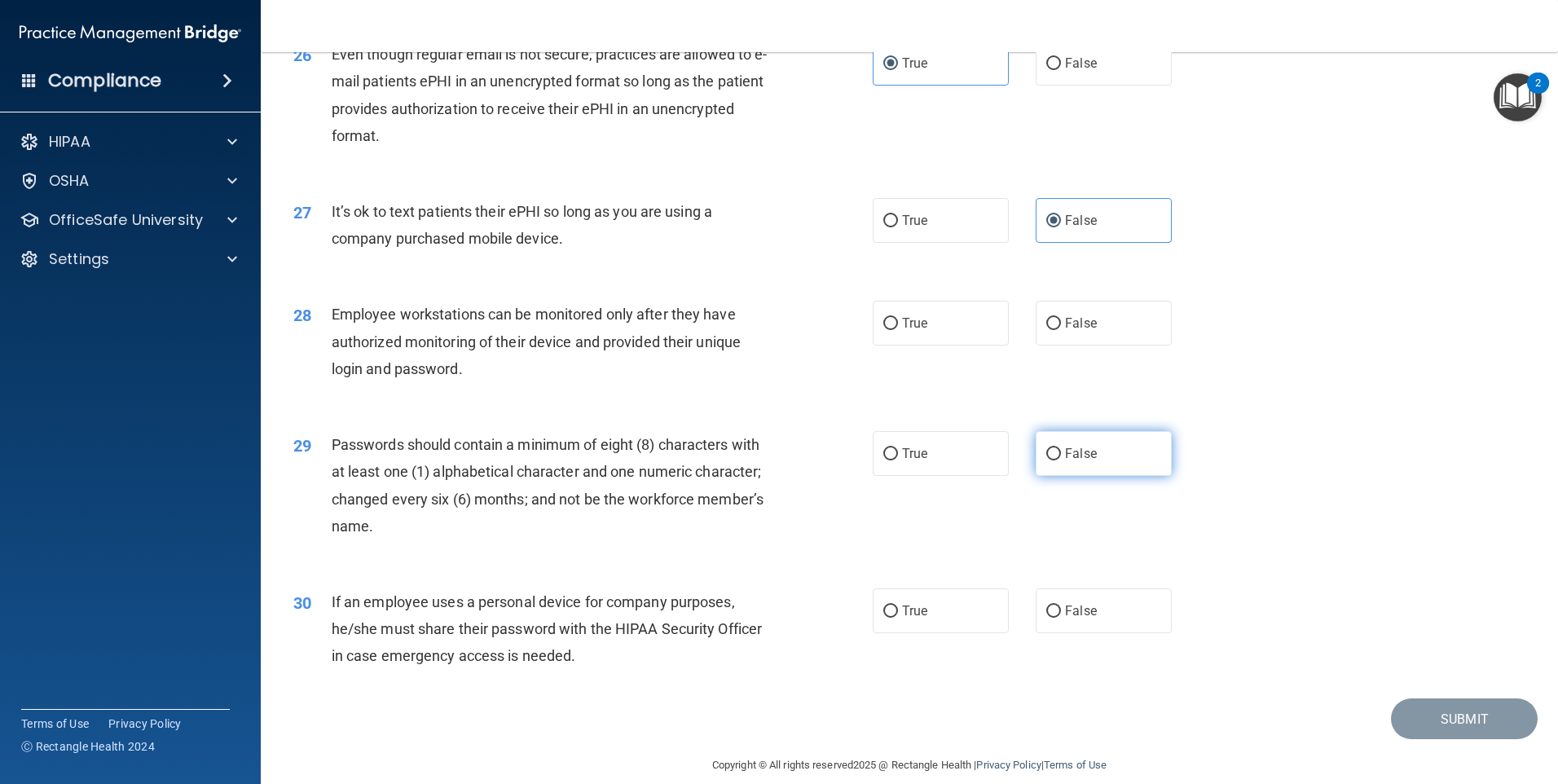
click at [1036, 476] on label "False" at bounding box center [1103, 453] width 136 height 45
click at [1047, 460] on input "False" at bounding box center [1054, 454] width 15 height 12
radio input "true"
click at [1075, 346] on label "False" at bounding box center [1103, 322] width 136 height 45
click at [1061, 330] on input "False" at bounding box center [1054, 323] width 15 height 12
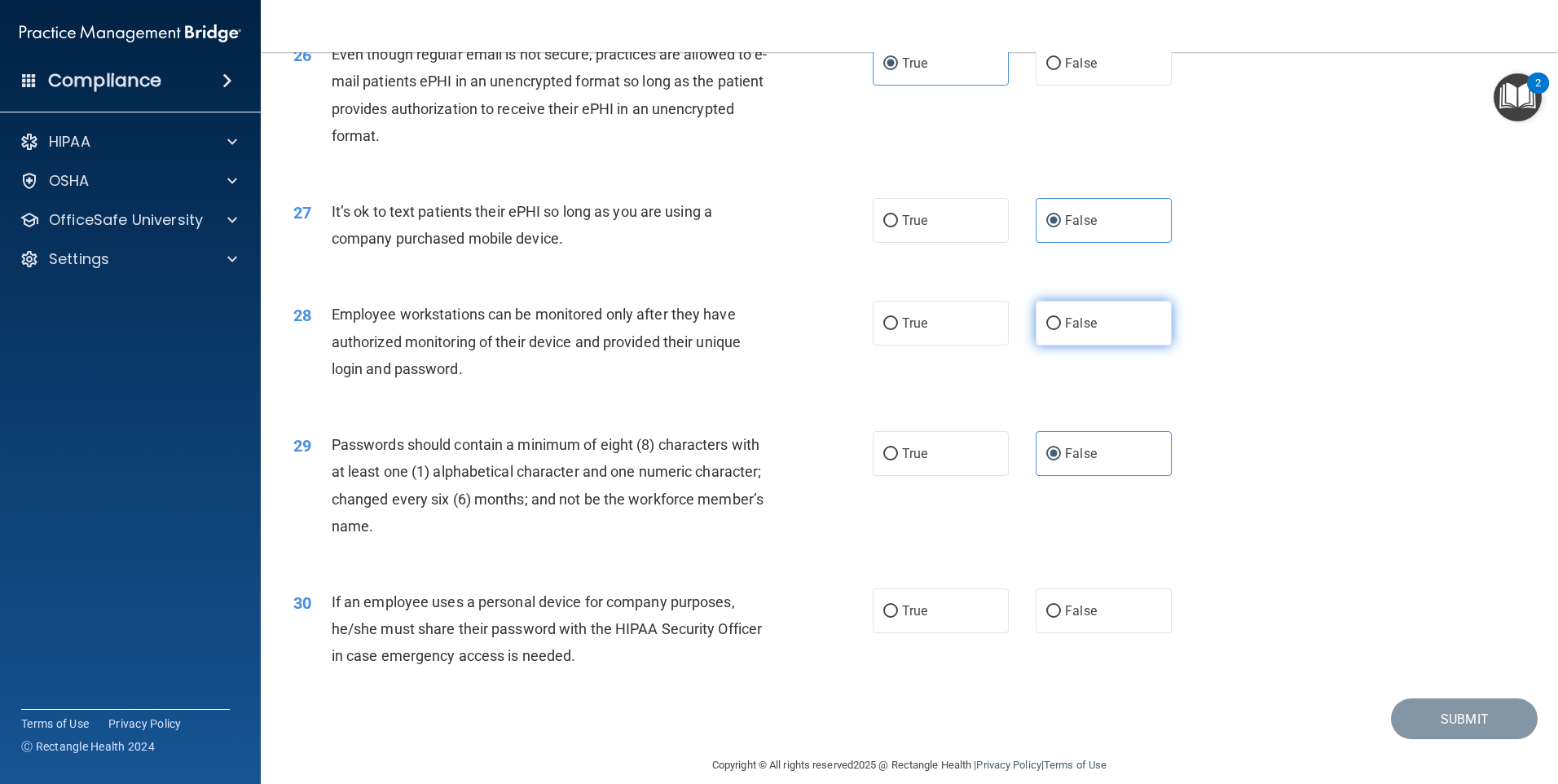
radio input "true"
click at [935, 476] on label "True" at bounding box center [940, 453] width 136 height 45
click at [898, 460] on input "True" at bounding box center [891, 454] width 15 height 12
radio input "true"
radio input "false"
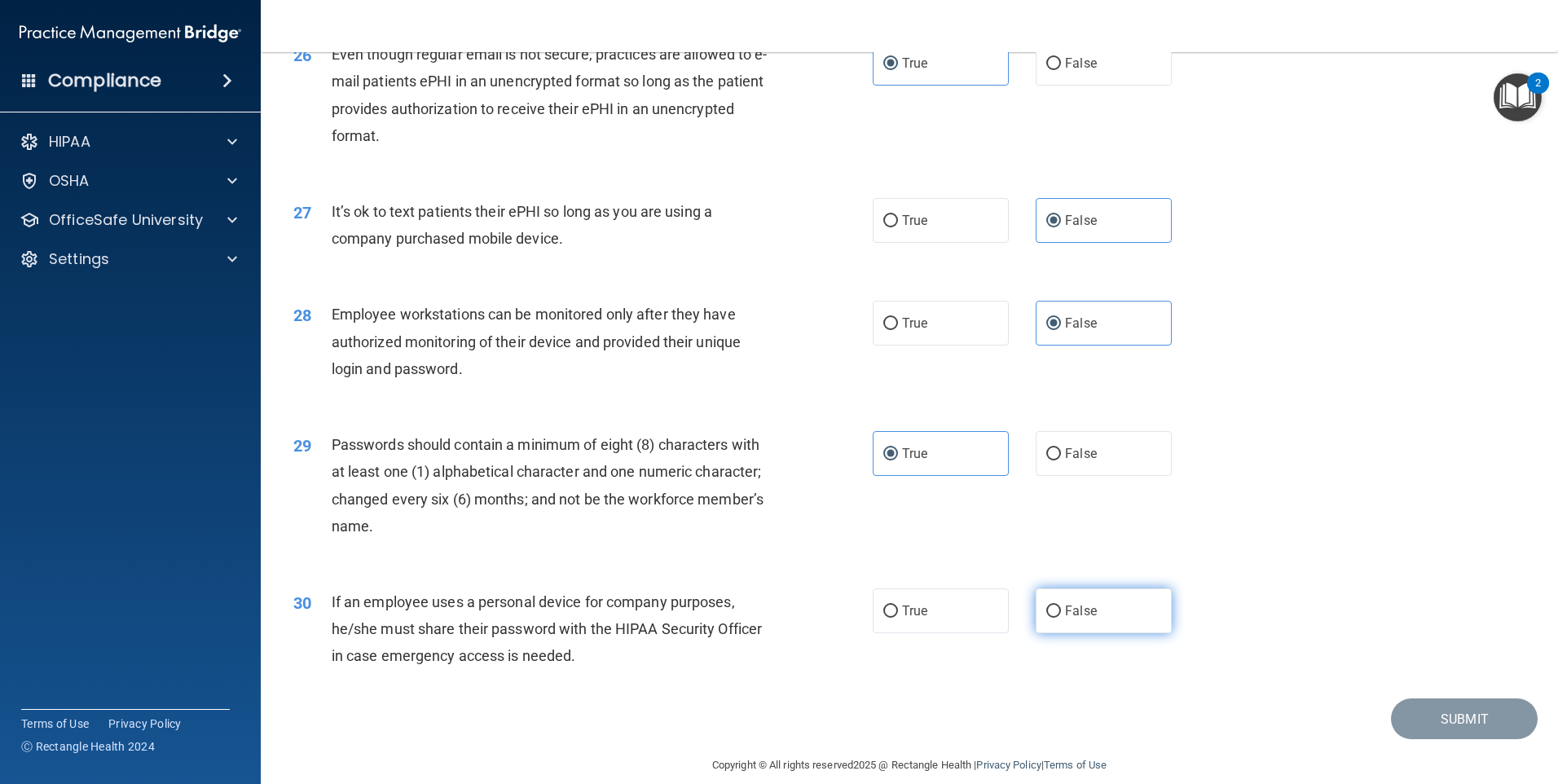
click at [1070, 628] on label "False" at bounding box center [1103, 611] width 136 height 45
click at [1061, 618] on input "False" at bounding box center [1054, 611] width 15 height 12
radio input "true"
click at [1465, 740] on button "Submit" at bounding box center [1464, 719] width 147 height 42
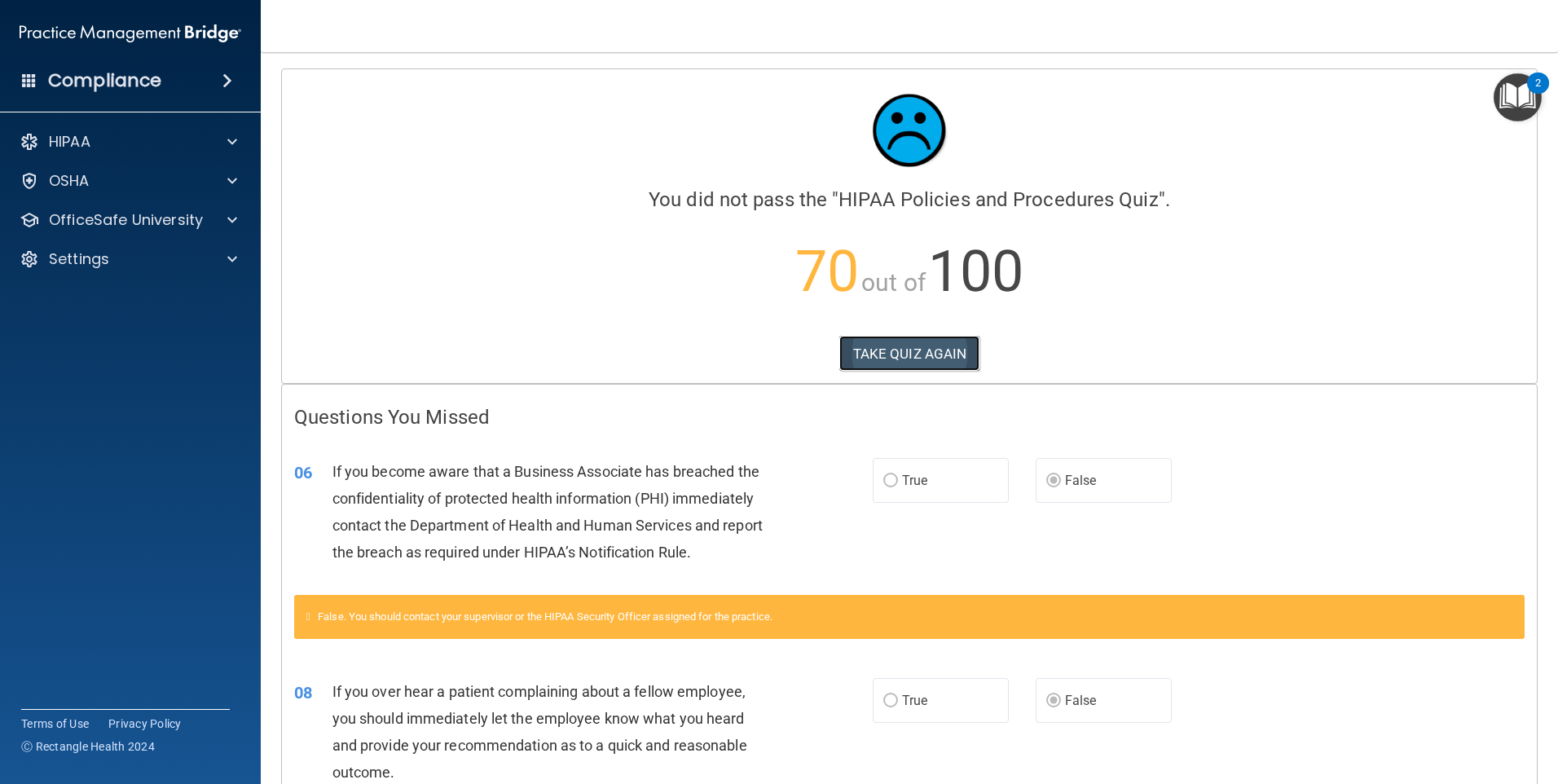
click at [883, 354] on button "TAKE QUIZ AGAIN" at bounding box center [910, 353] width 141 height 36
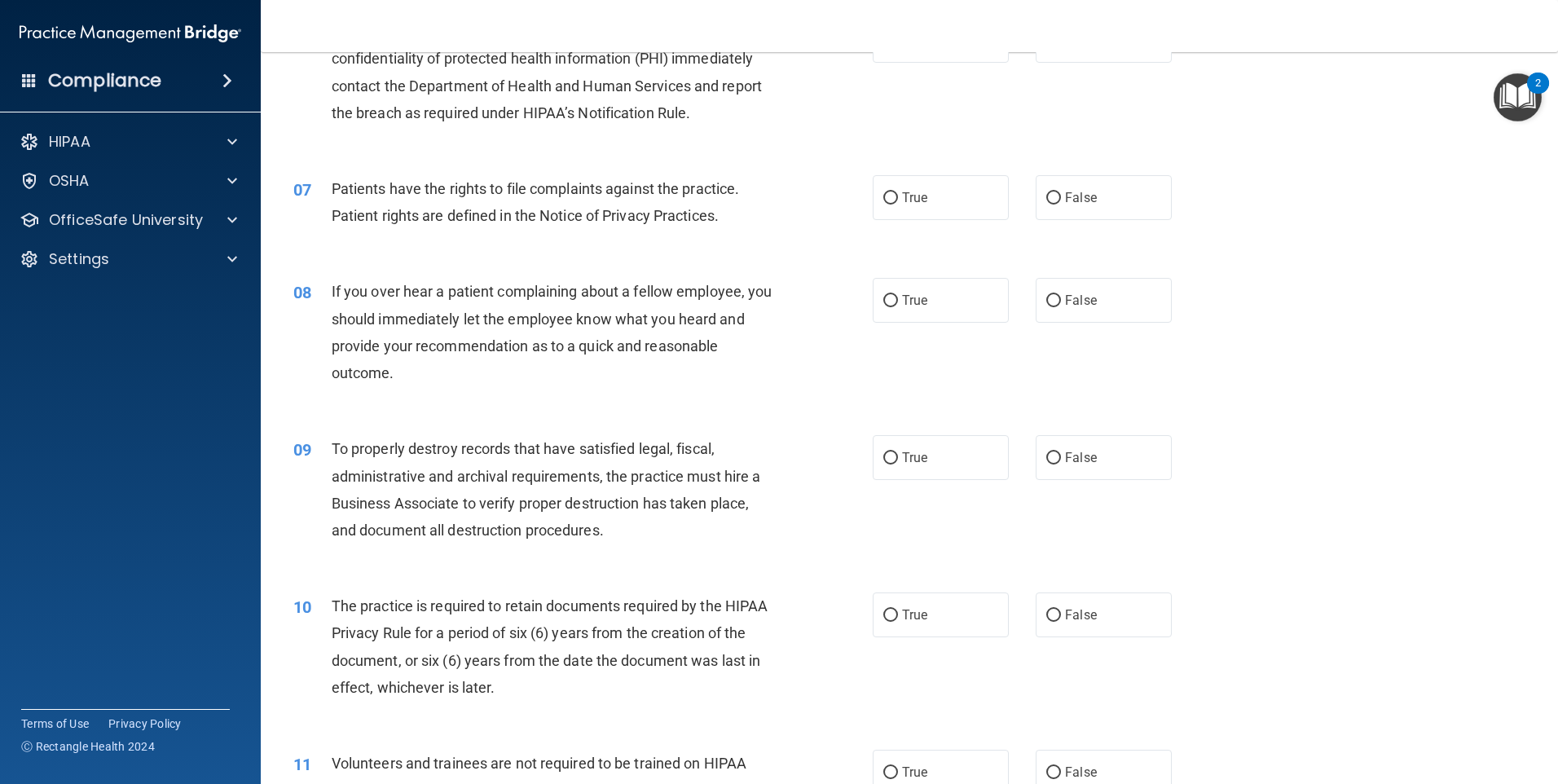
scroll to position [815, 0]
click at [1072, 300] on span "False" at bounding box center [1081, 300] width 32 height 16
click at [1061, 300] on input "False" at bounding box center [1054, 301] width 15 height 12
radio input "true"
click at [1038, 460] on label "False" at bounding box center [1103, 458] width 136 height 45
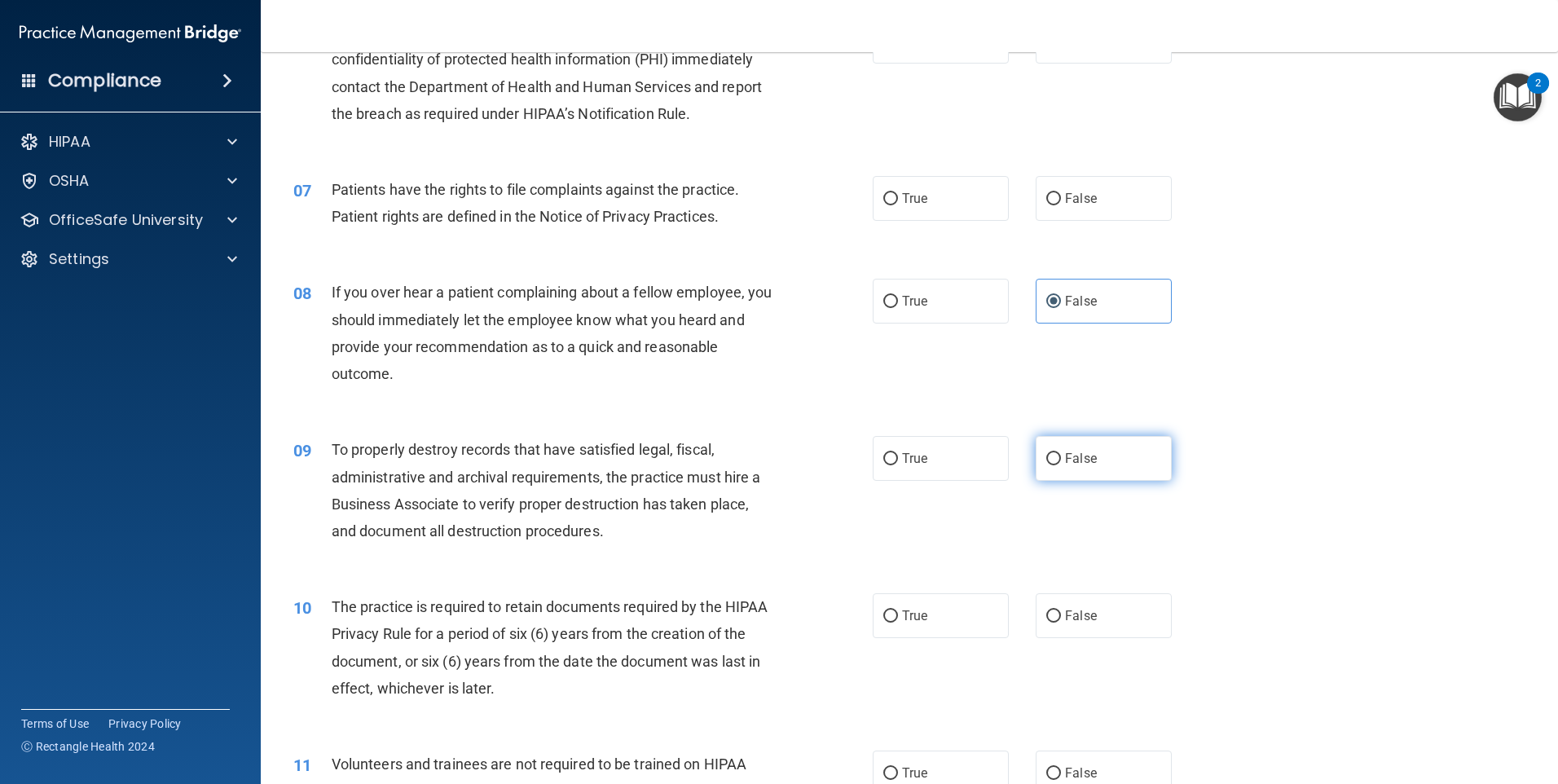
click at [1047, 460] on input "False" at bounding box center [1054, 458] width 15 height 12
radio input "true"
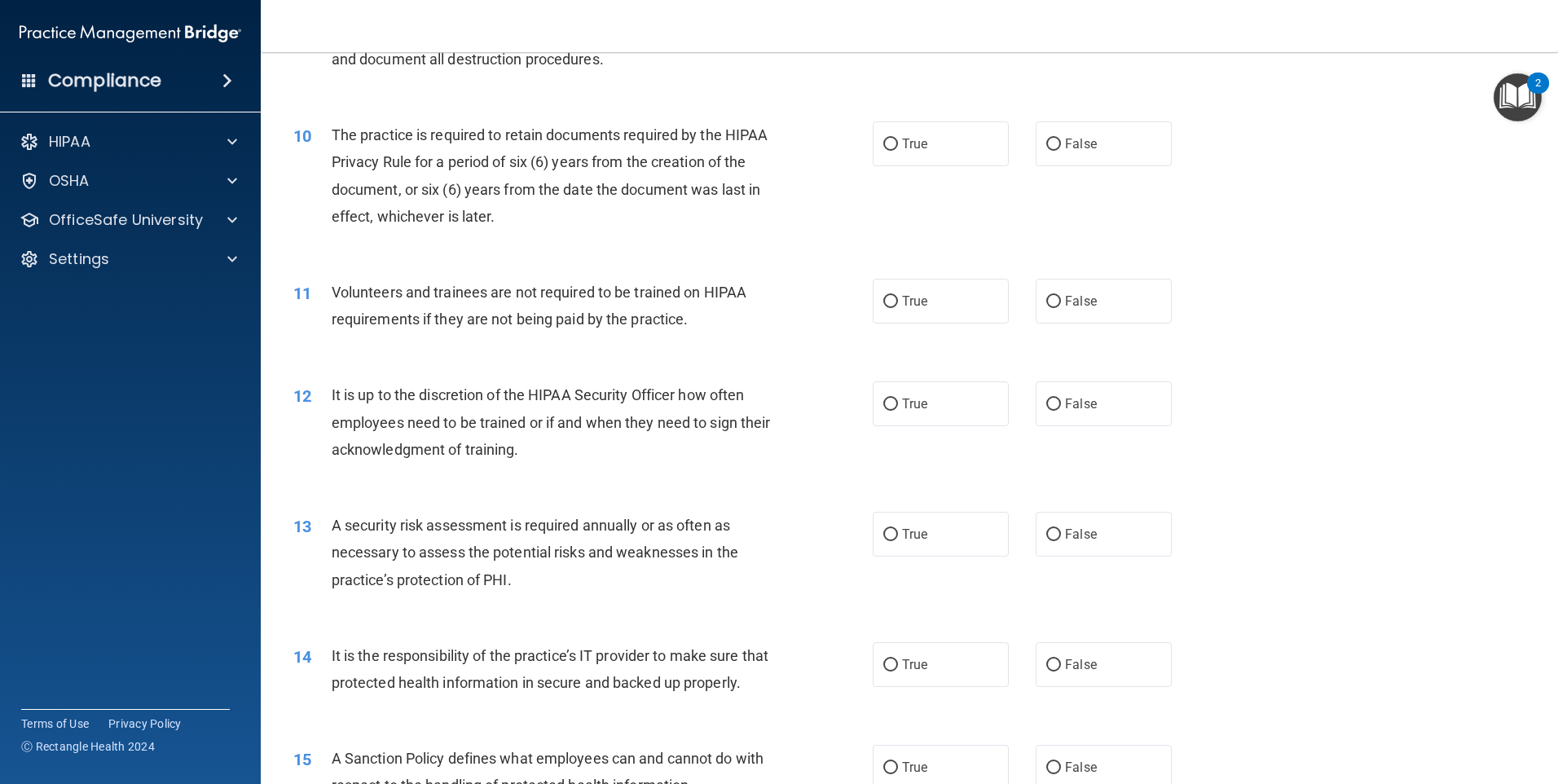
scroll to position [1304, 0]
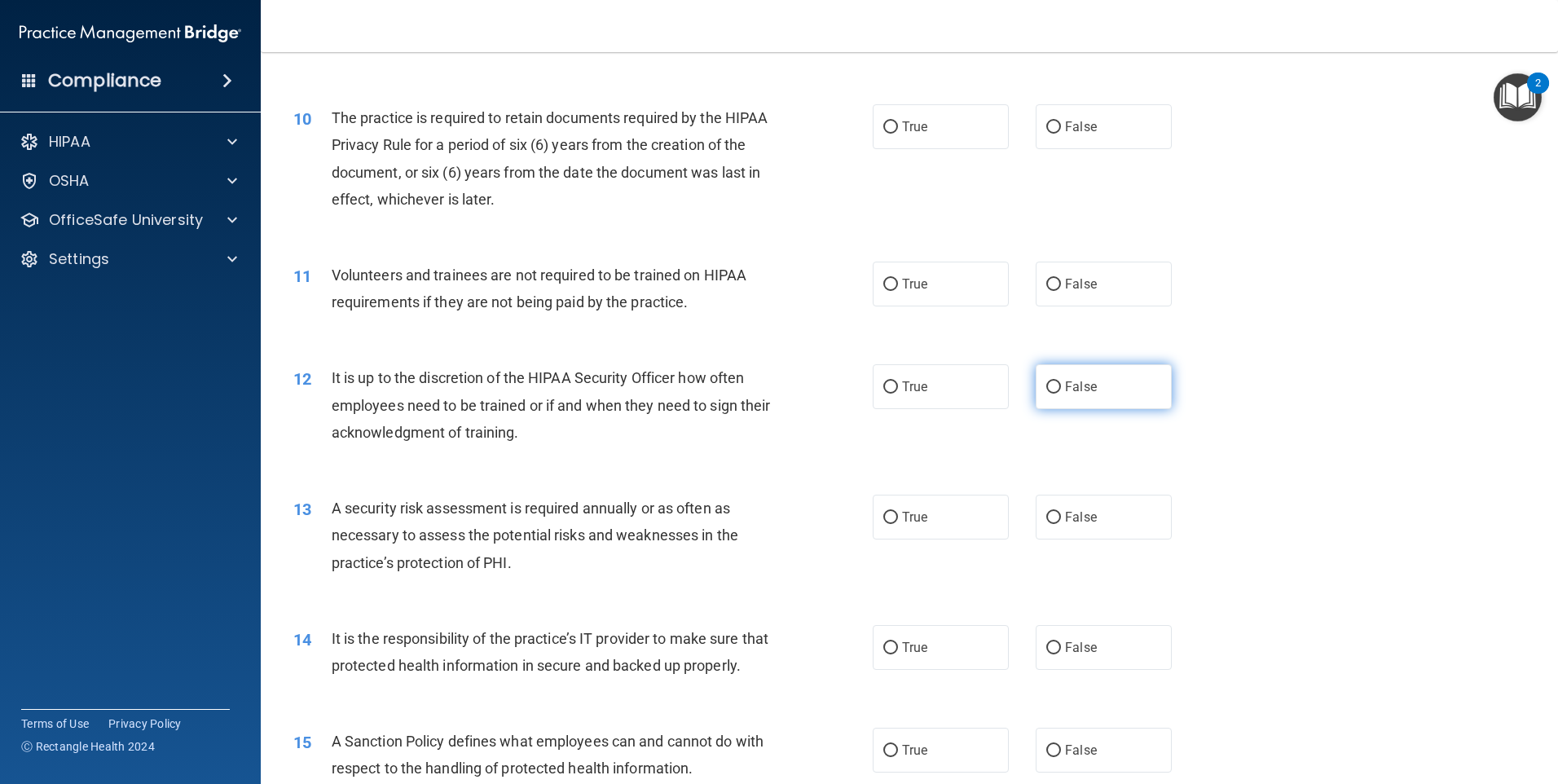
click at [1089, 382] on label "False" at bounding box center [1103, 386] width 136 height 45
click at [1061, 382] on input "False" at bounding box center [1054, 387] width 15 height 12
radio input "true"
click at [1084, 507] on label "False" at bounding box center [1103, 517] width 136 height 45
click at [1061, 512] on input "False" at bounding box center [1054, 517] width 15 height 12
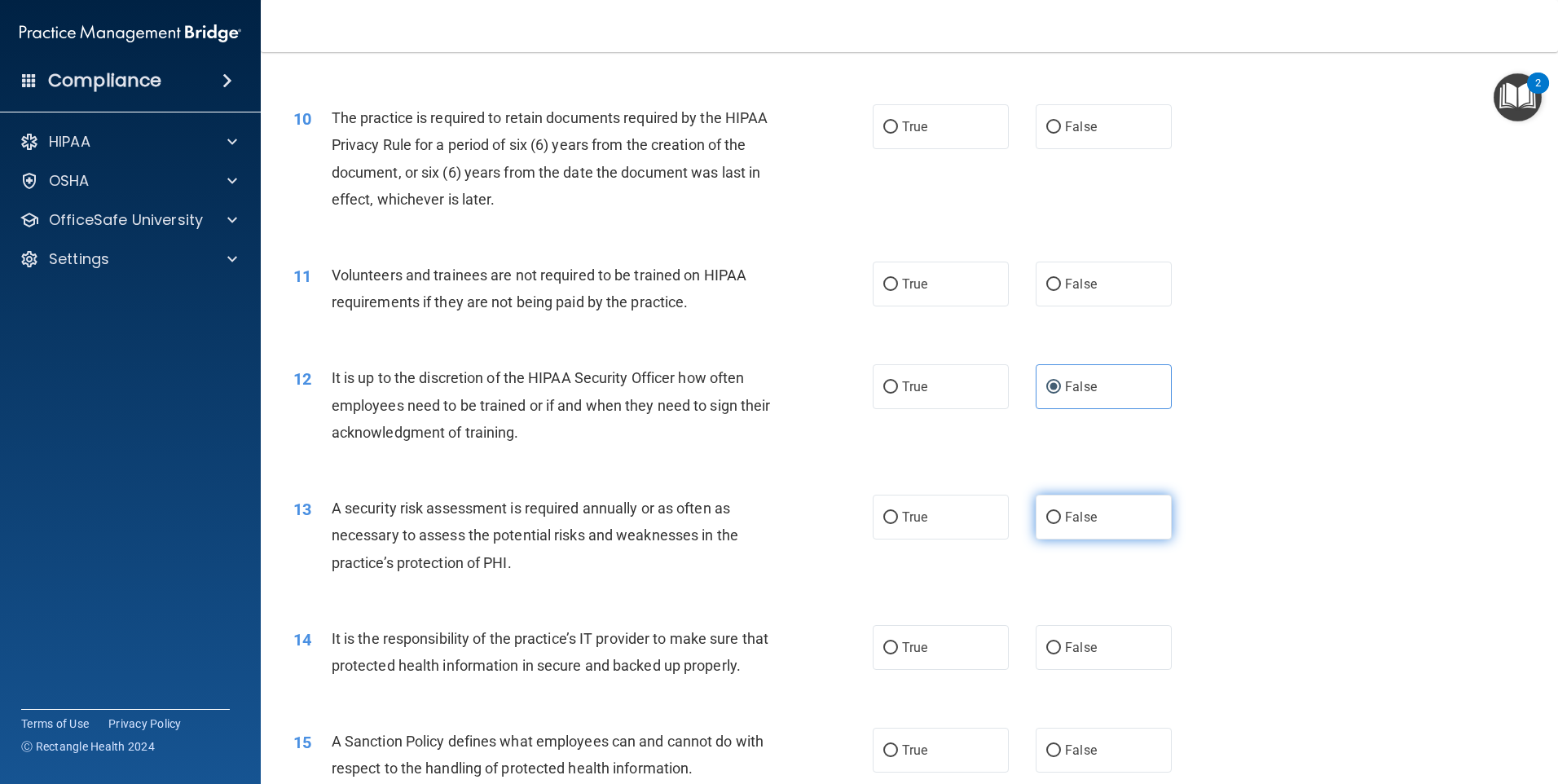
radio input "true"
click at [999, 507] on label "True" at bounding box center [940, 517] width 136 height 45
click at [898, 512] on input "True" at bounding box center [891, 517] width 15 height 12
radio input "true"
radio input "false"
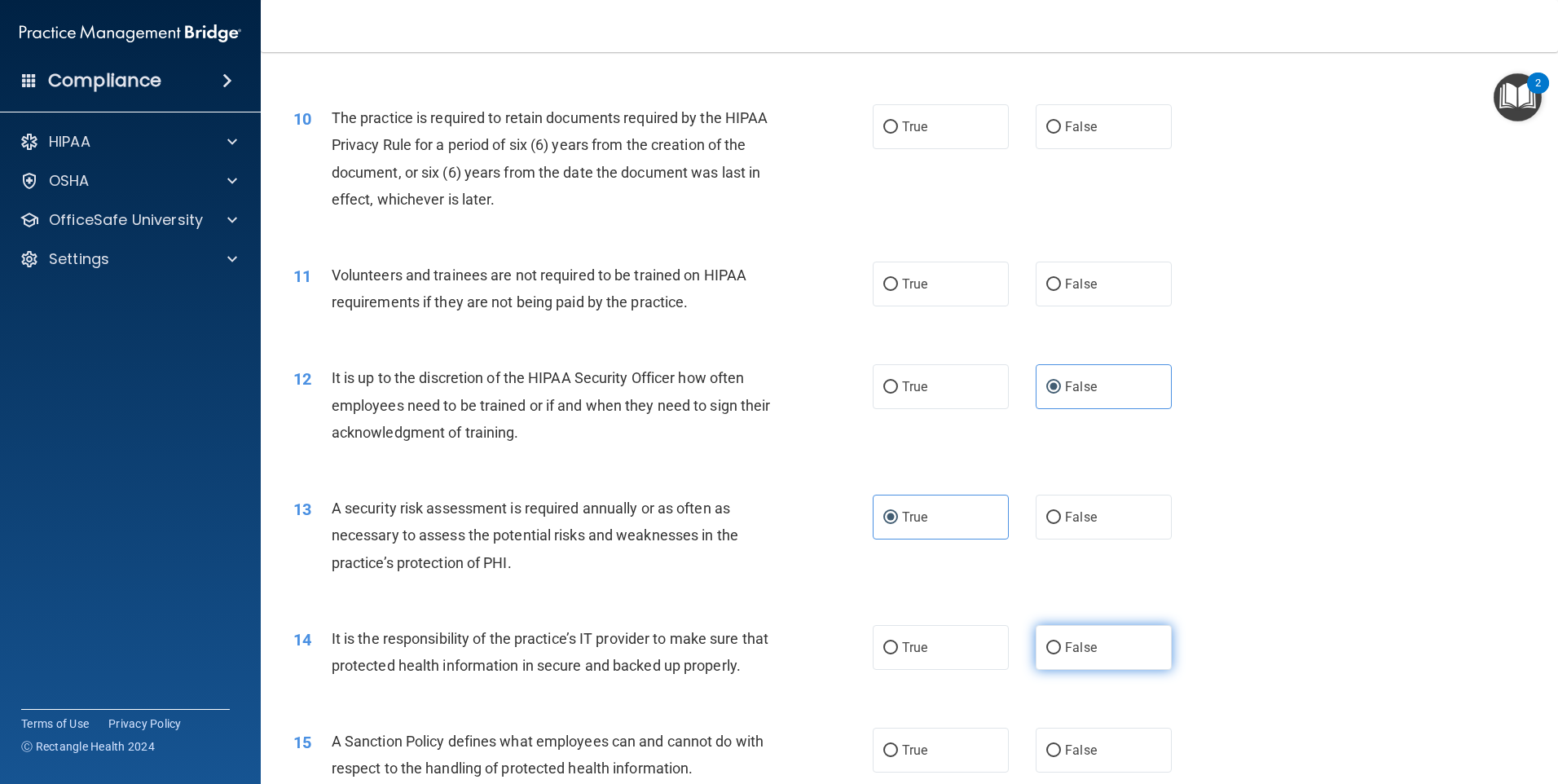
click at [1065, 651] on span "False" at bounding box center [1081, 647] width 32 height 16
click at [1061, 651] on input "False" at bounding box center [1054, 648] width 15 height 12
radio input "true"
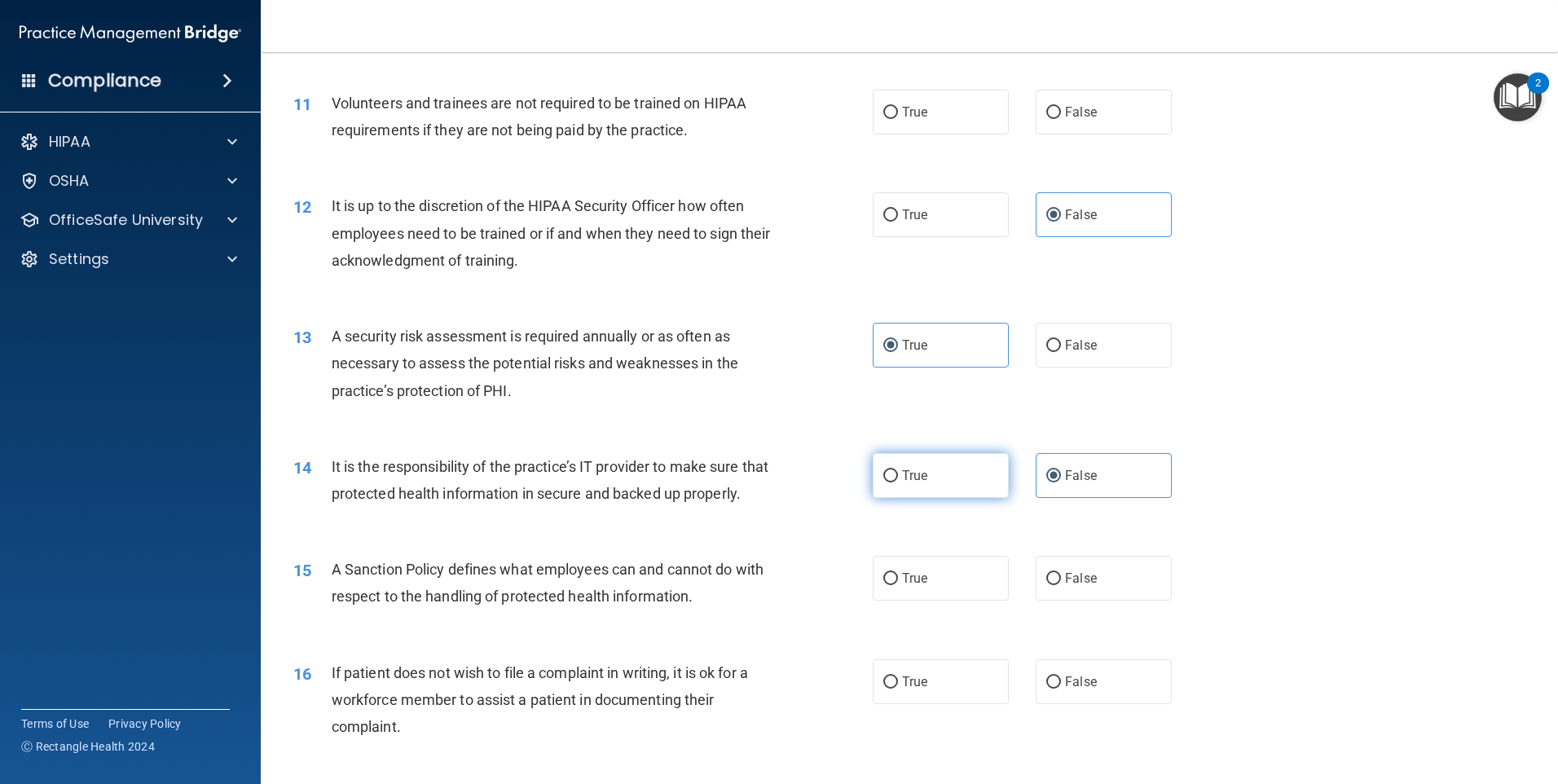
scroll to position [1549, 0]
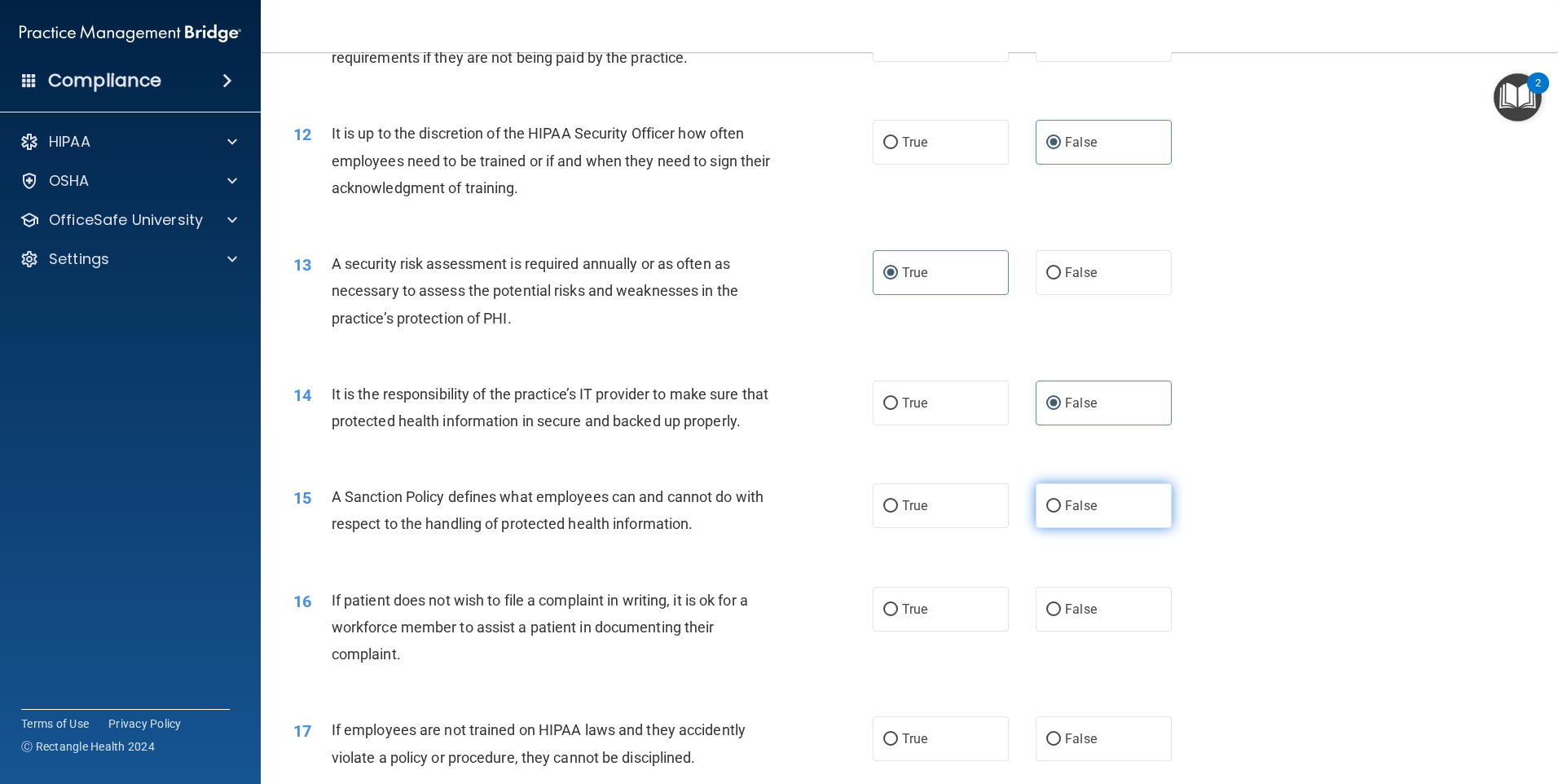
click at [1106, 528] on label "False" at bounding box center [1103, 505] width 136 height 45
click at [1061, 513] on input "False" at bounding box center [1054, 506] width 15 height 12
radio input "true"
click at [958, 632] on label "True" at bounding box center [940, 609] width 136 height 45
click at [898, 616] on input "True" at bounding box center [891, 610] width 15 height 12
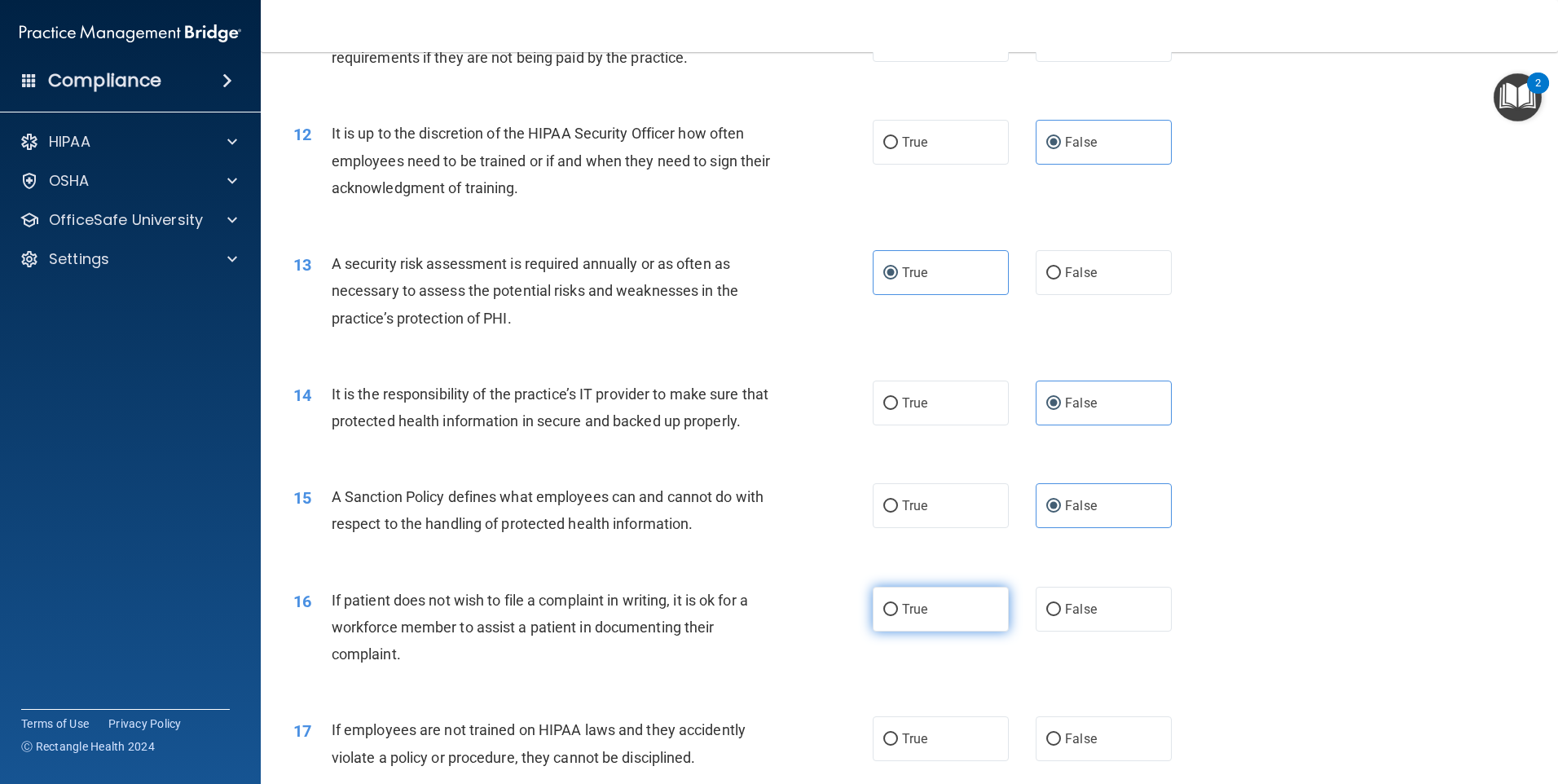
radio input "true"
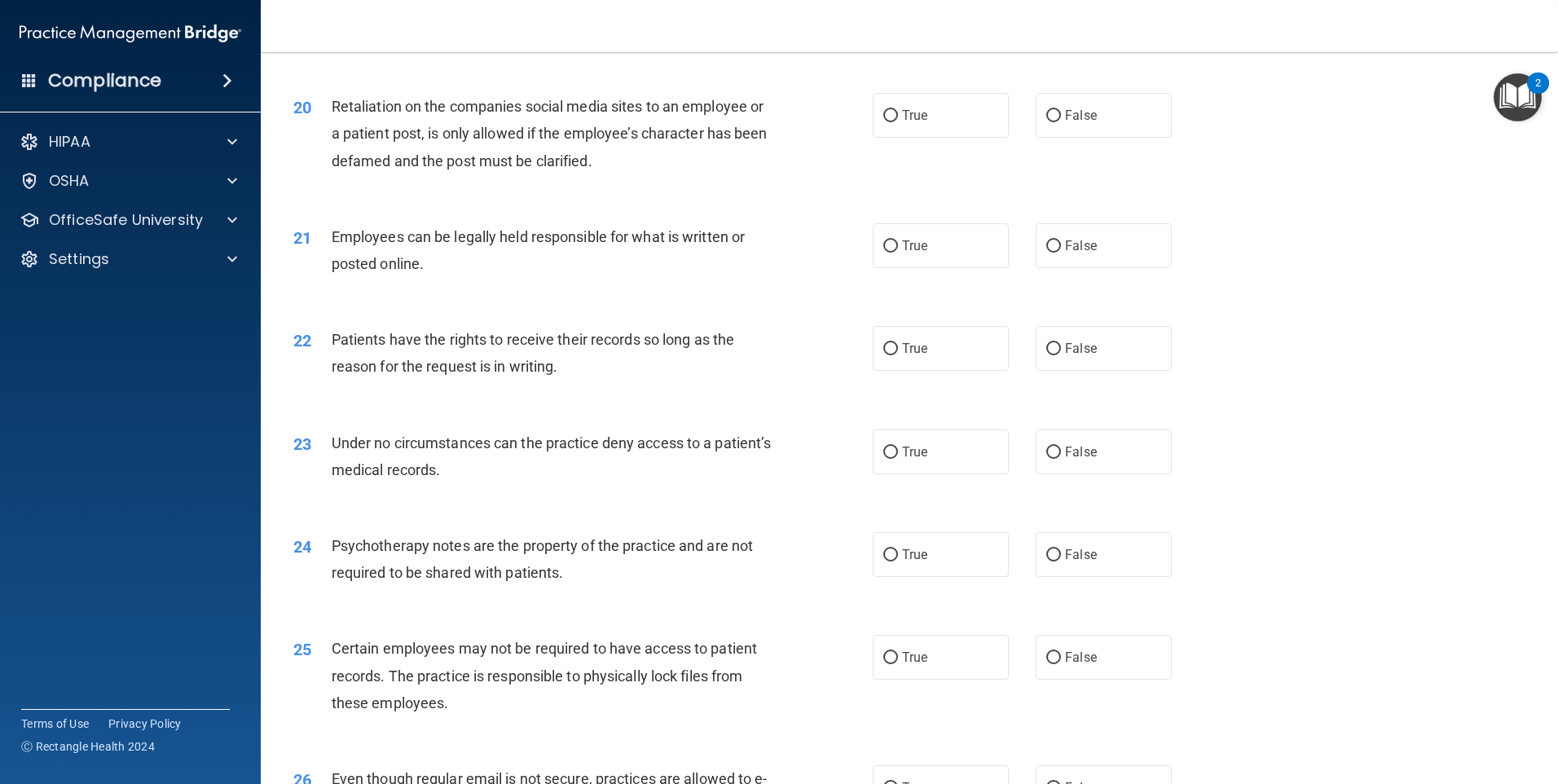
scroll to position [2690, 0]
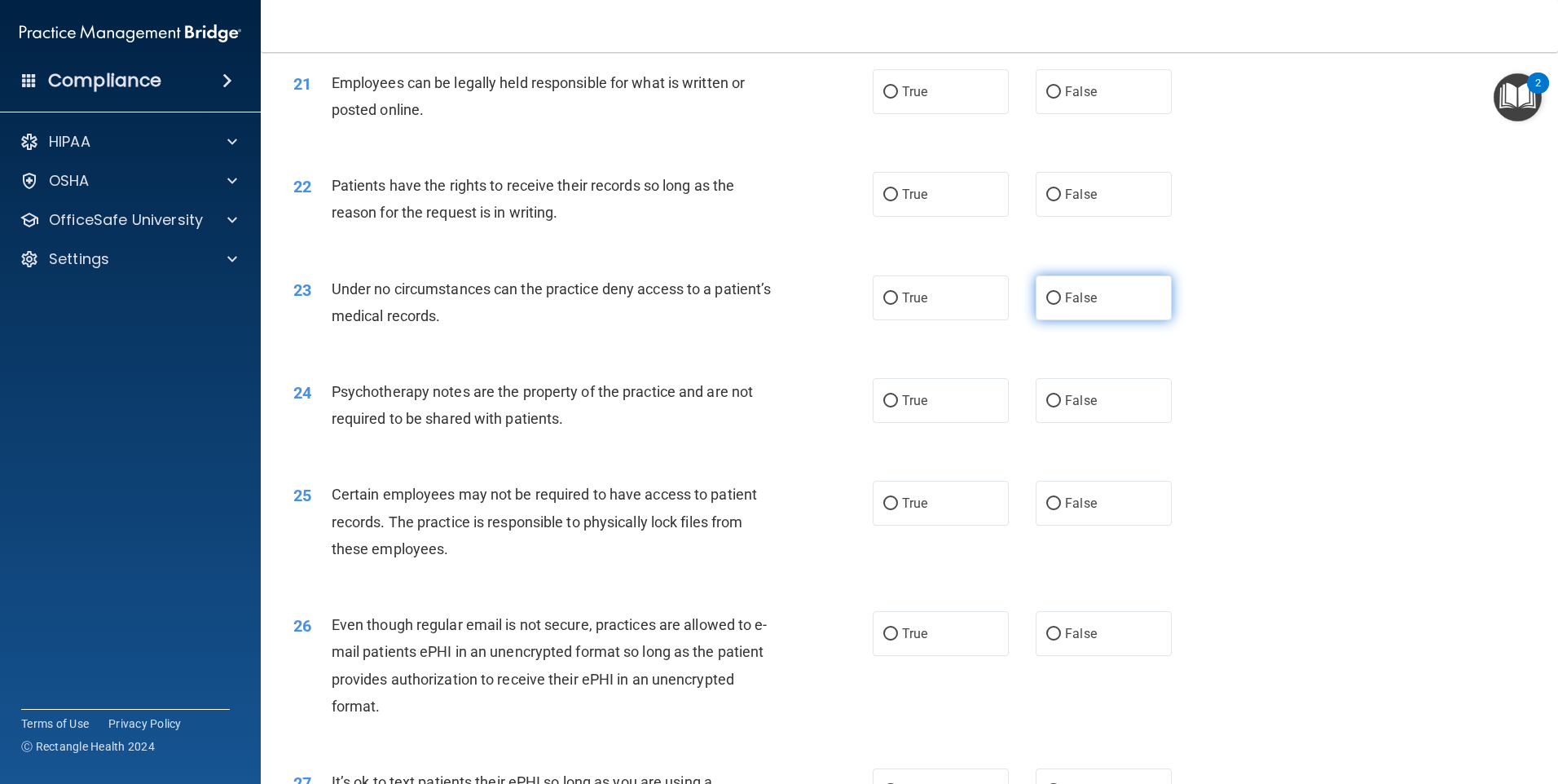
click at [1047, 305] on input "False" at bounding box center [1054, 298] width 15 height 12
radio input "true"
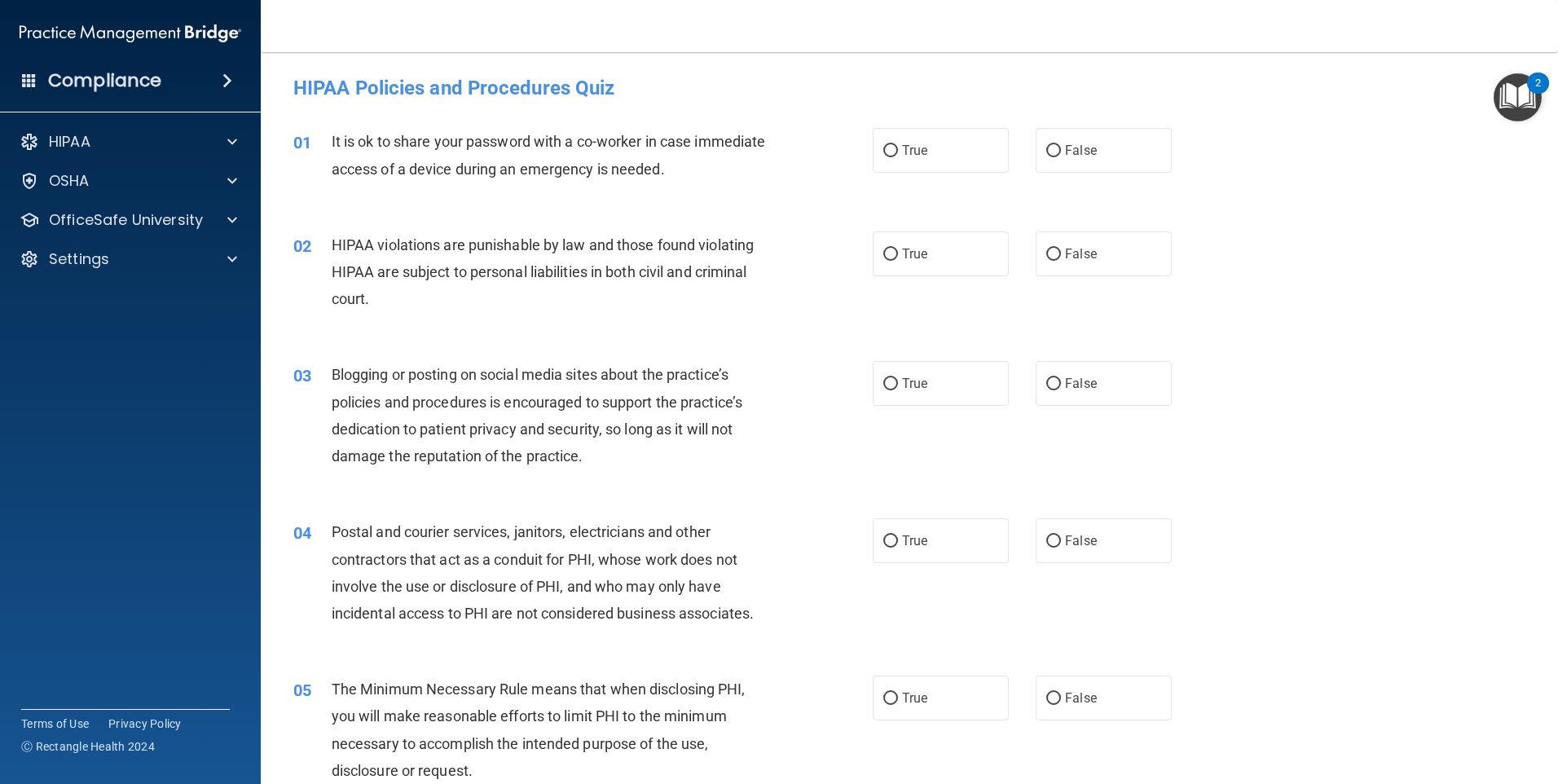
scroll to position [0, 0]
click at [1044, 142] on label "False" at bounding box center [1103, 151] width 136 height 45
click at [1047, 146] on input "False" at bounding box center [1054, 152] width 15 height 12
radio input "true"
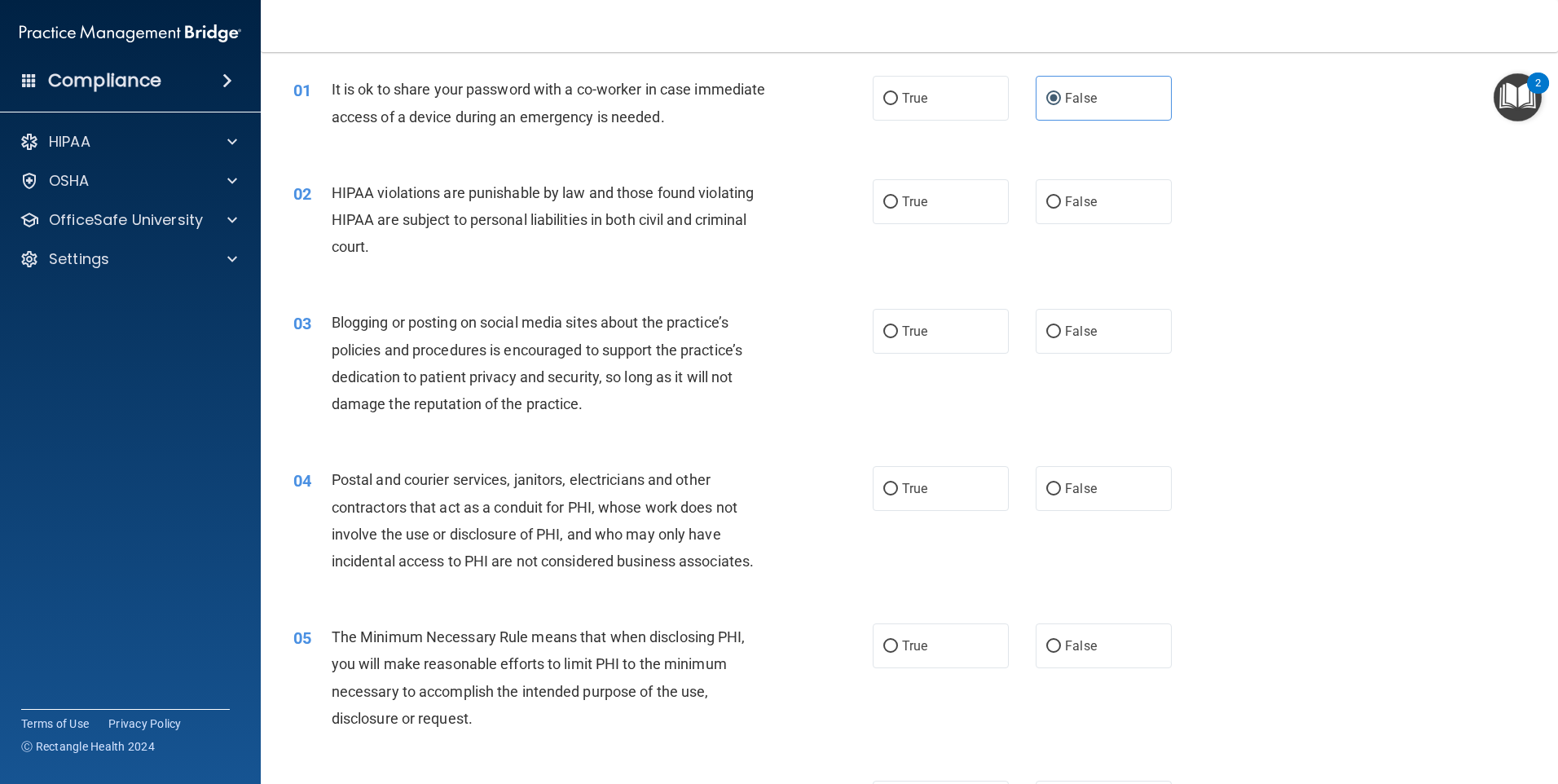
scroll to position [81, 0]
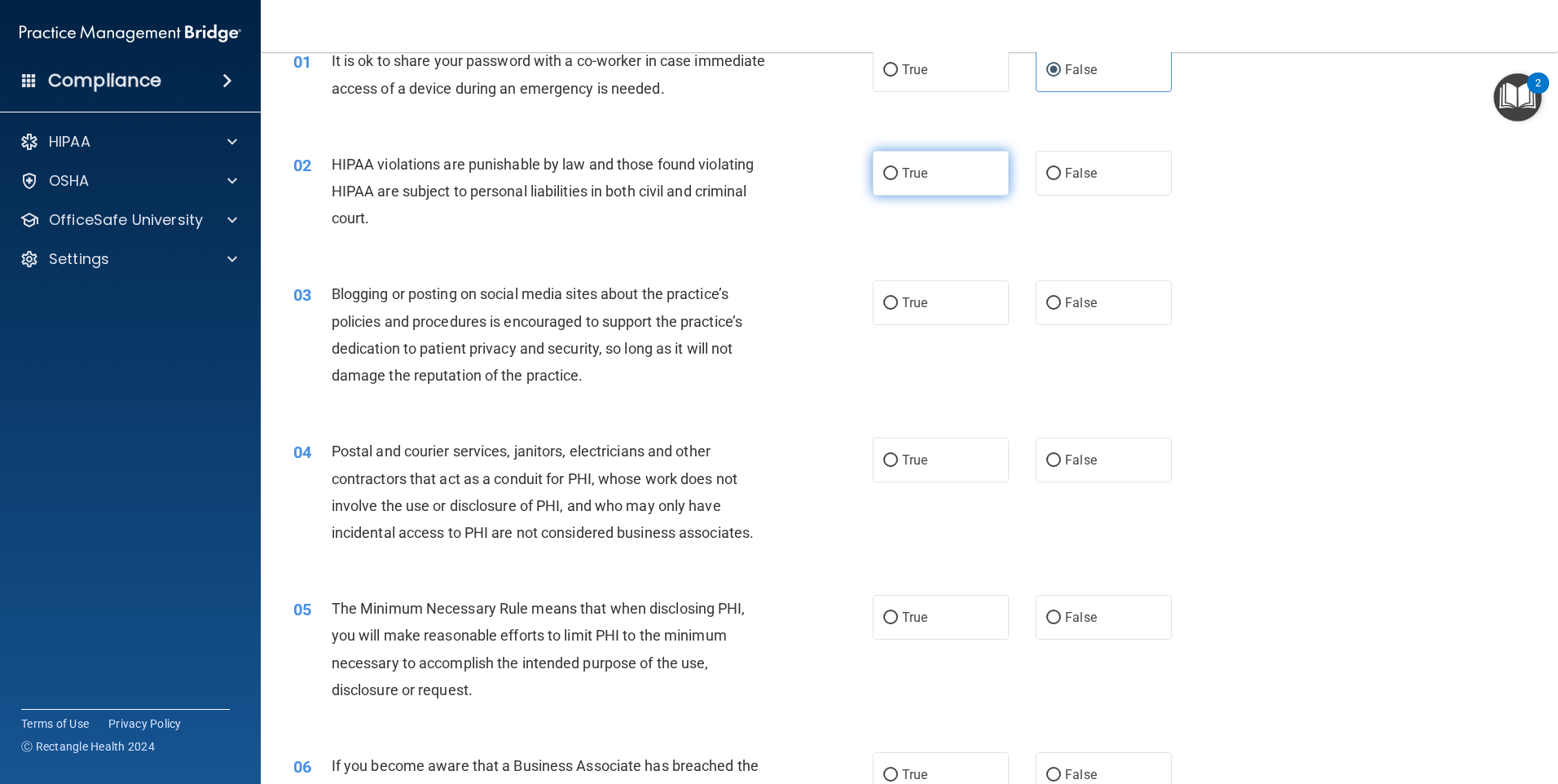
click at [909, 180] on span "True" at bounding box center [915, 172] width 26 height 16
click at [898, 180] on input "True" at bounding box center [891, 173] width 15 height 12
radio input "true"
click at [894, 303] on label "True" at bounding box center [940, 302] width 136 height 45
click at [894, 303] on input "True" at bounding box center [891, 303] width 15 height 12
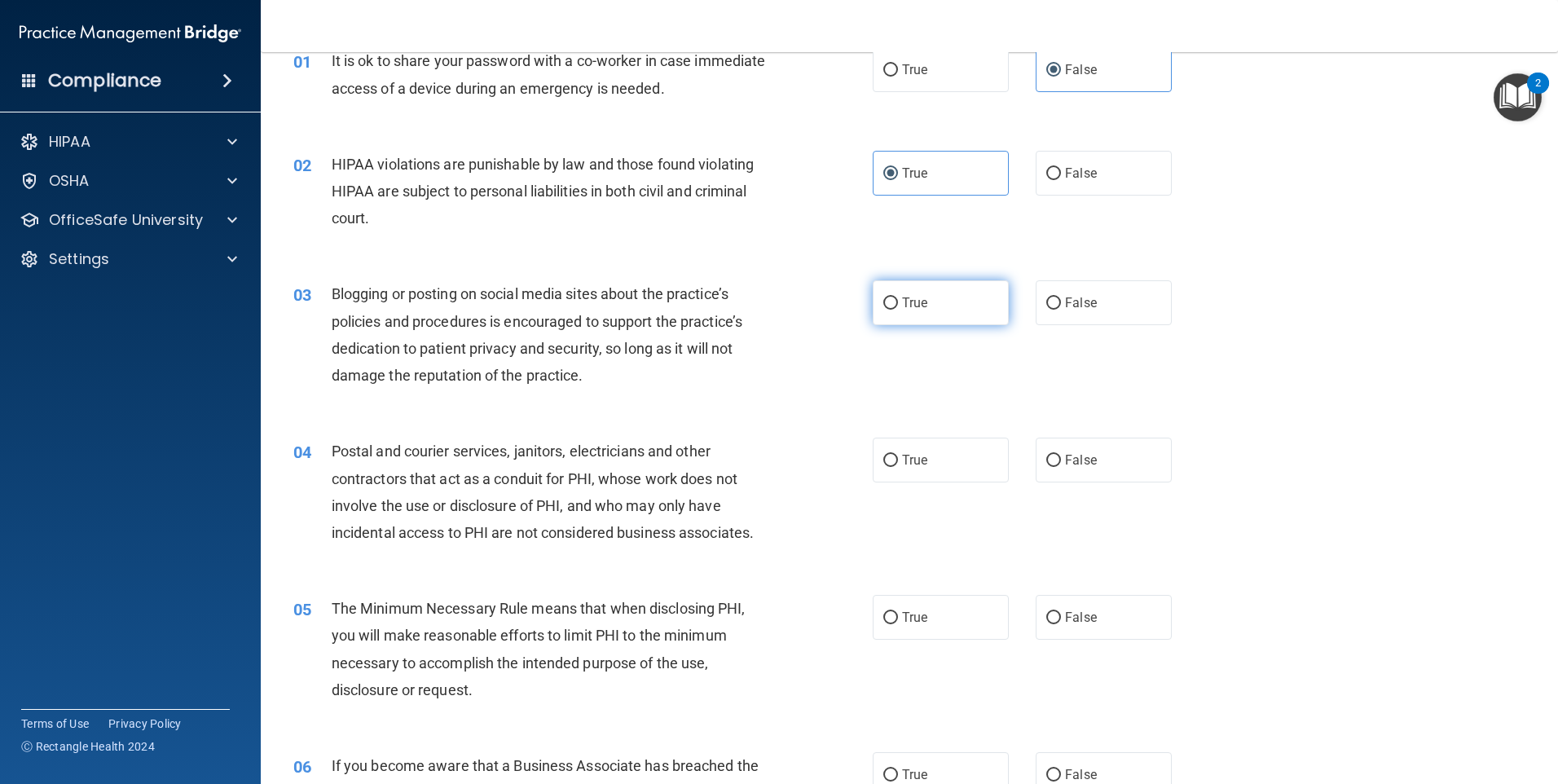
radio input "true"
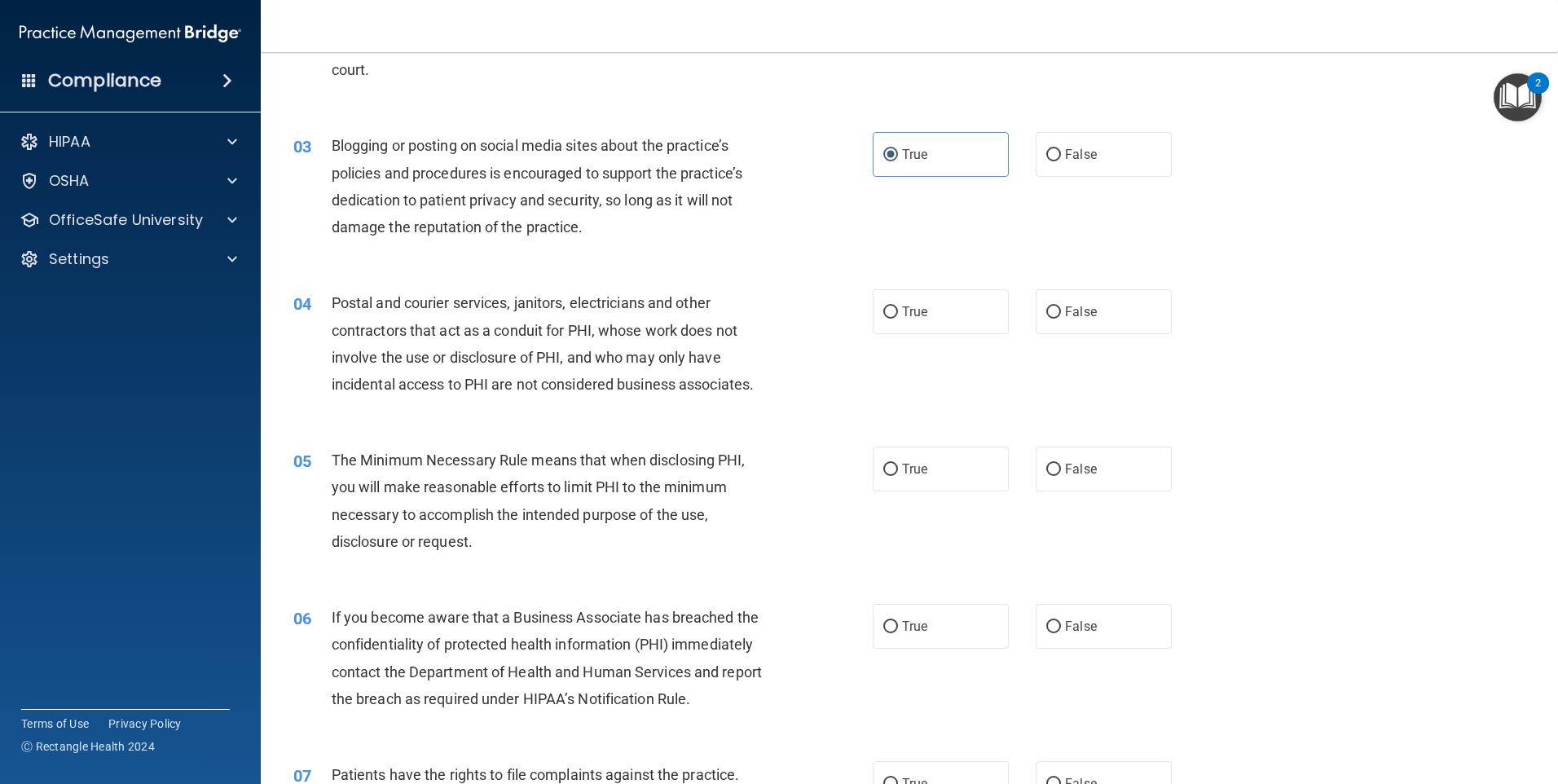
scroll to position [245, 0]
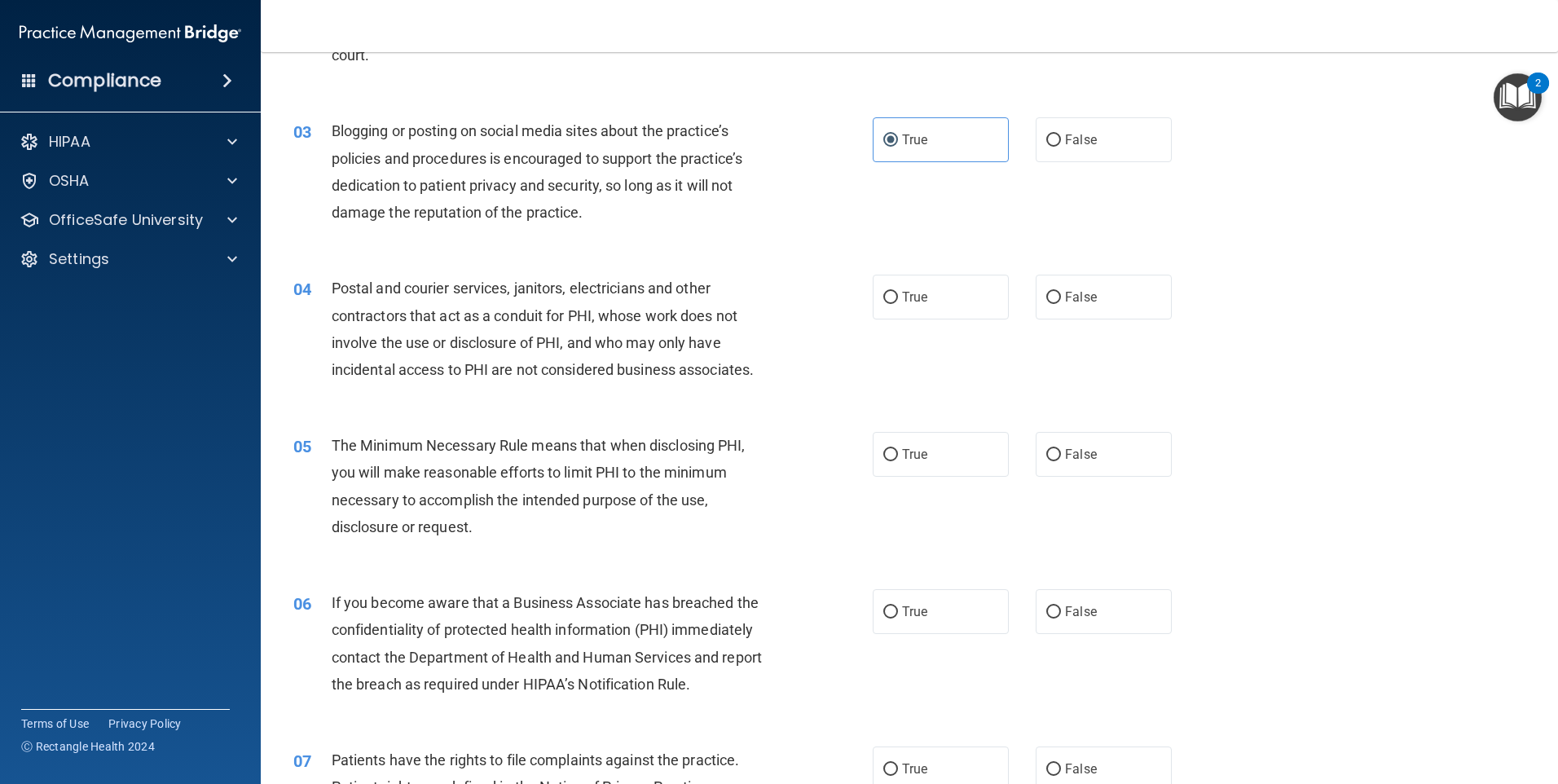
click at [1102, 325] on div "04 Postal and courier services, janitors, electricians and other contractors th…" at bounding box center [909, 333] width 1257 height 157
click at [1061, 309] on label "False" at bounding box center [1103, 297] width 136 height 45
click at [1061, 304] on input "False" at bounding box center [1054, 298] width 15 height 12
radio input "true"
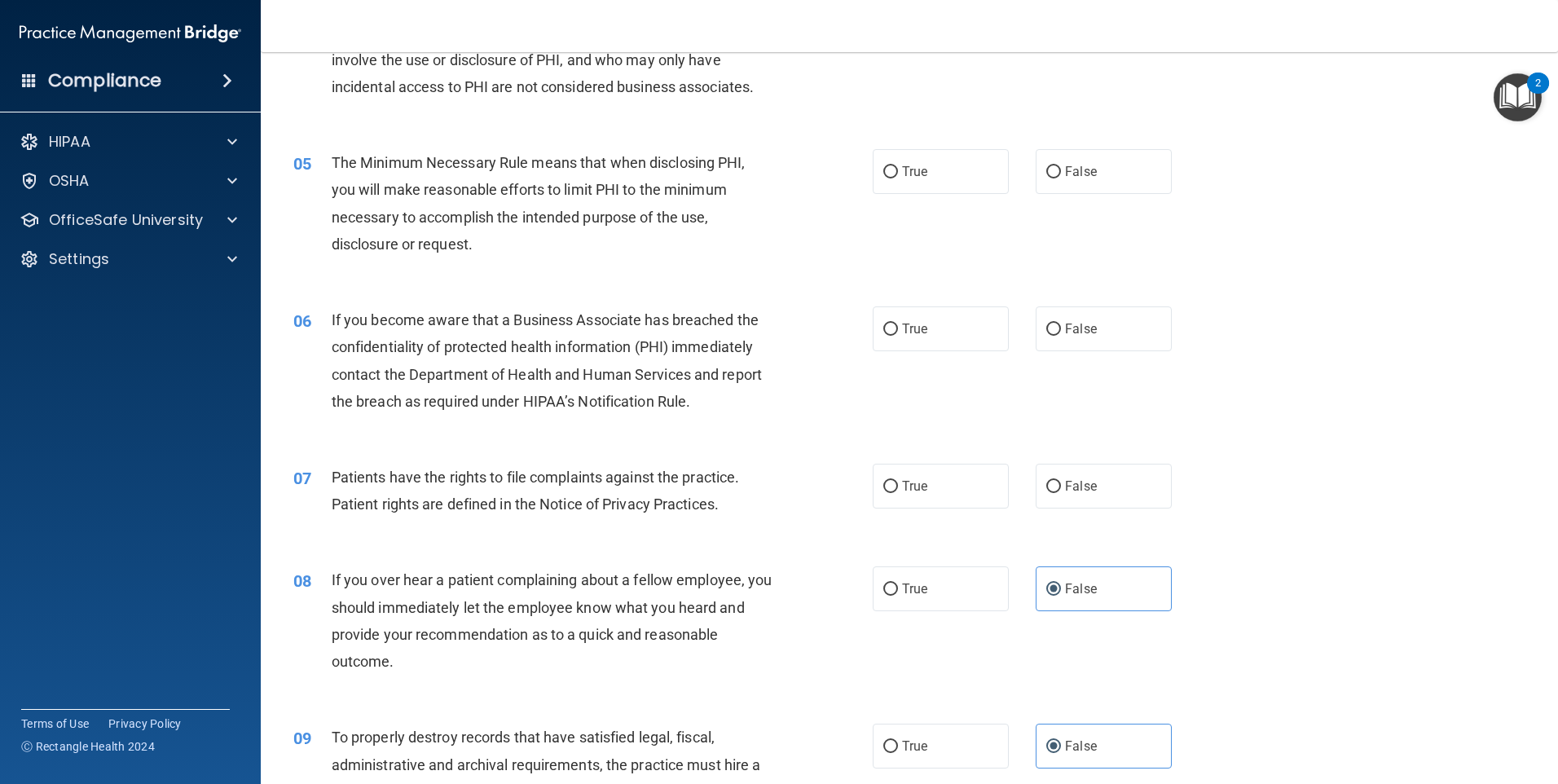
scroll to position [489, 0]
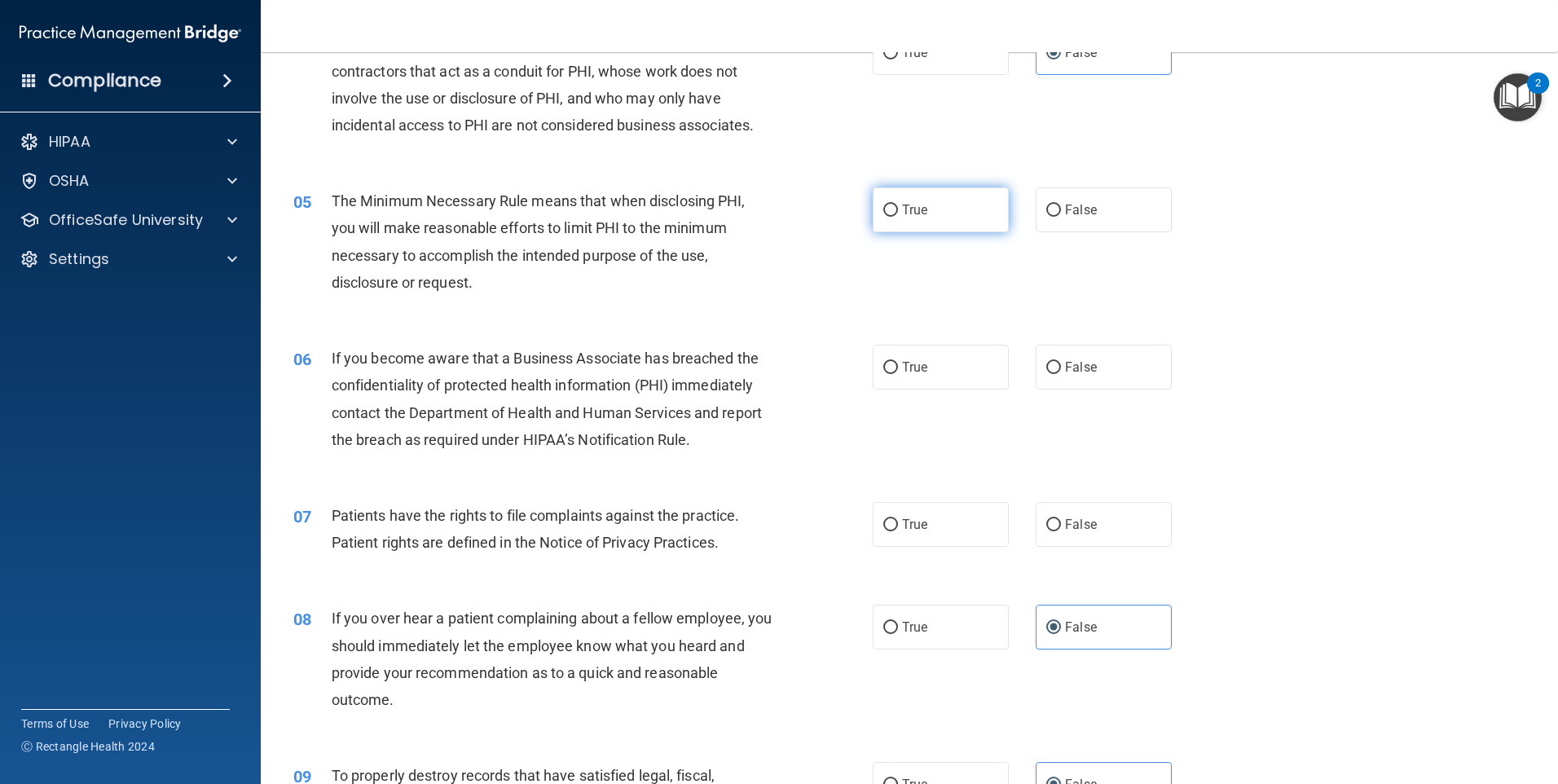
click at [894, 210] on label "True" at bounding box center [940, 209] width 136 height 45
click at [894, 210] on input "True" at bounding box center [891, 210] width 15 height 12
radio input "true"
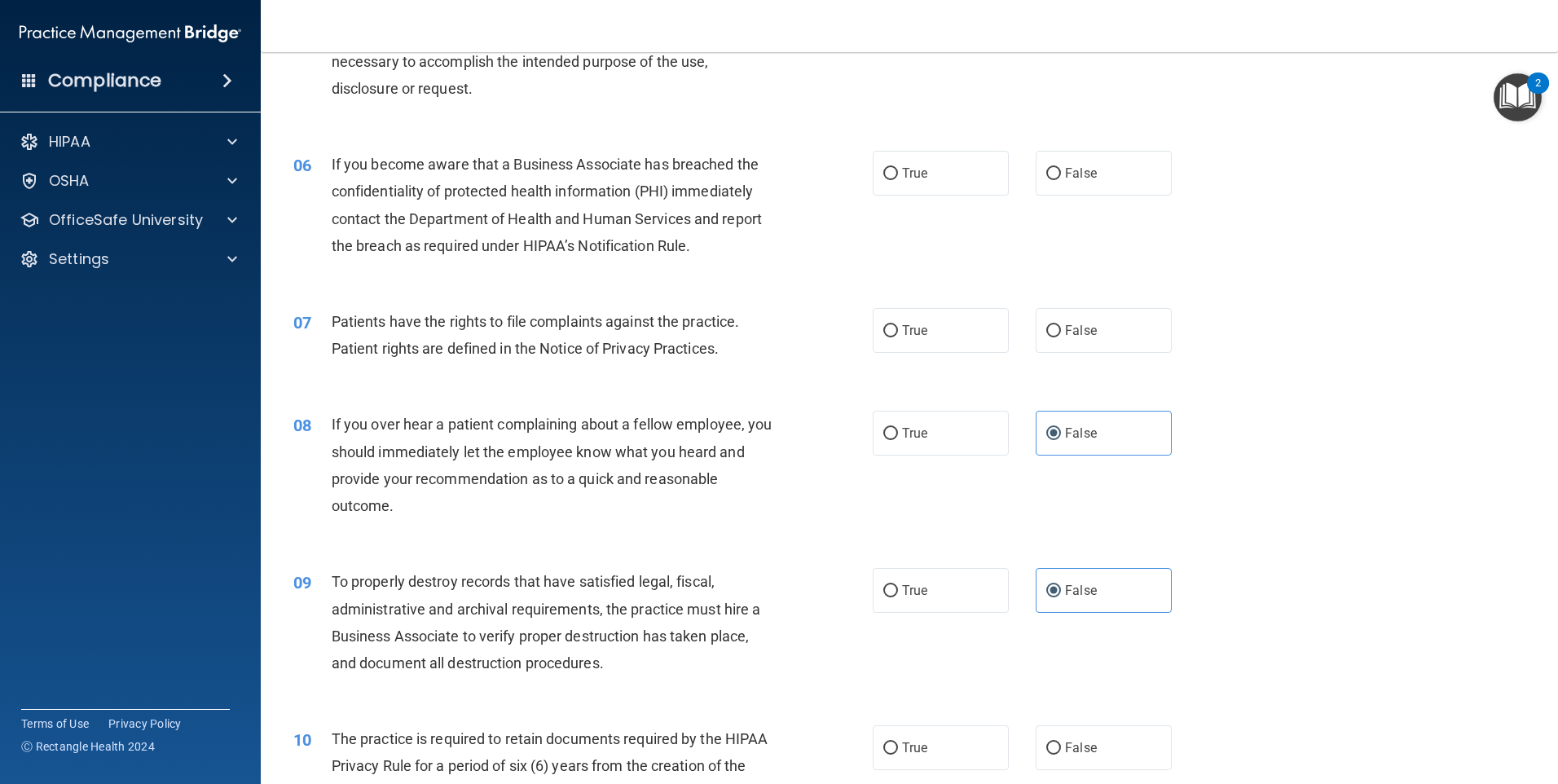
scroll to position [734, 0]
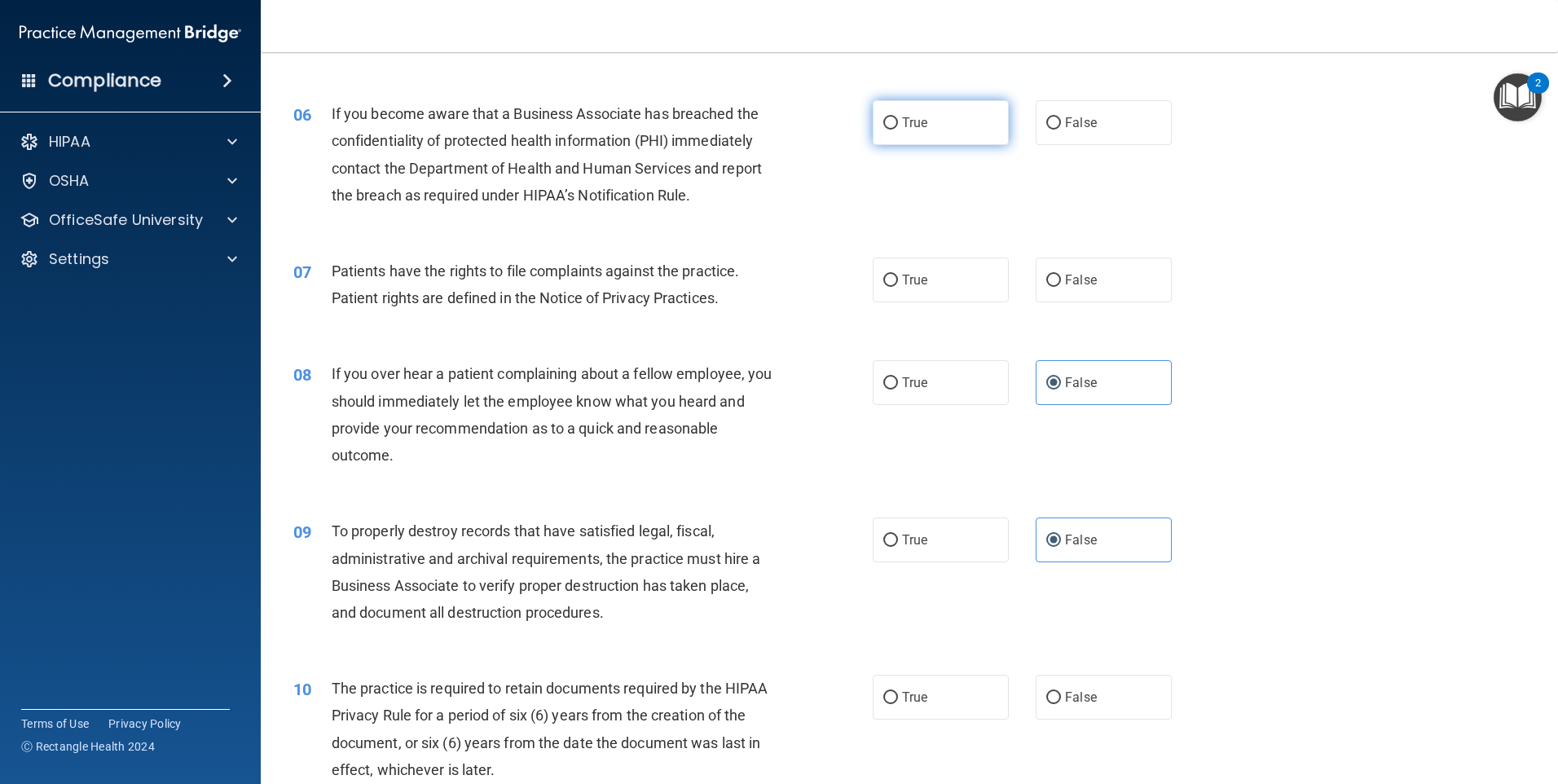
click at [950, 125] on label "True" at bounding box center [940, 122] width 136 height 45
click at [898, 125] on input "True" at bounding box center [891, 123] width 15 height 12
radio input "true"
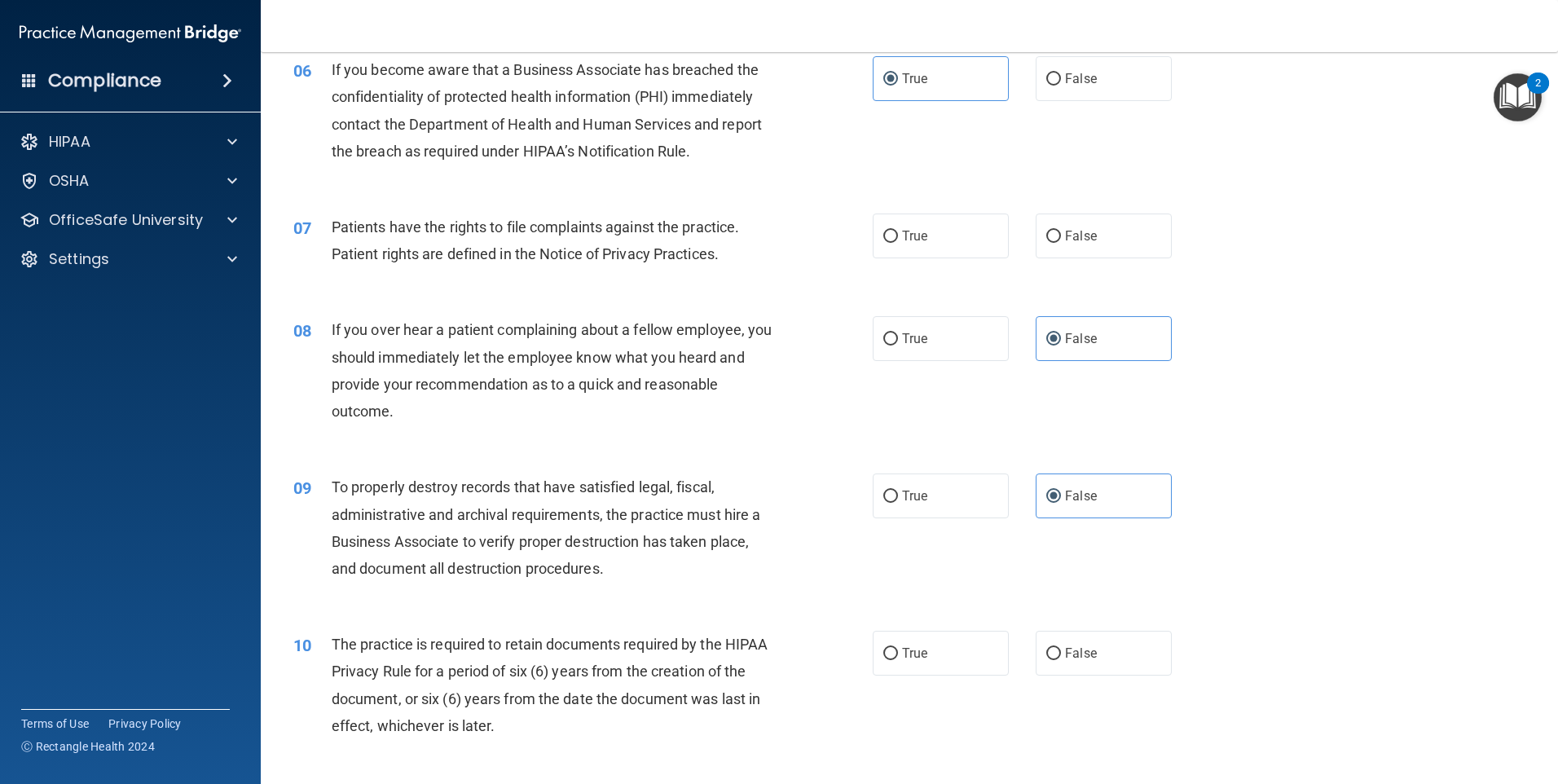
scroll to position [815, 0]
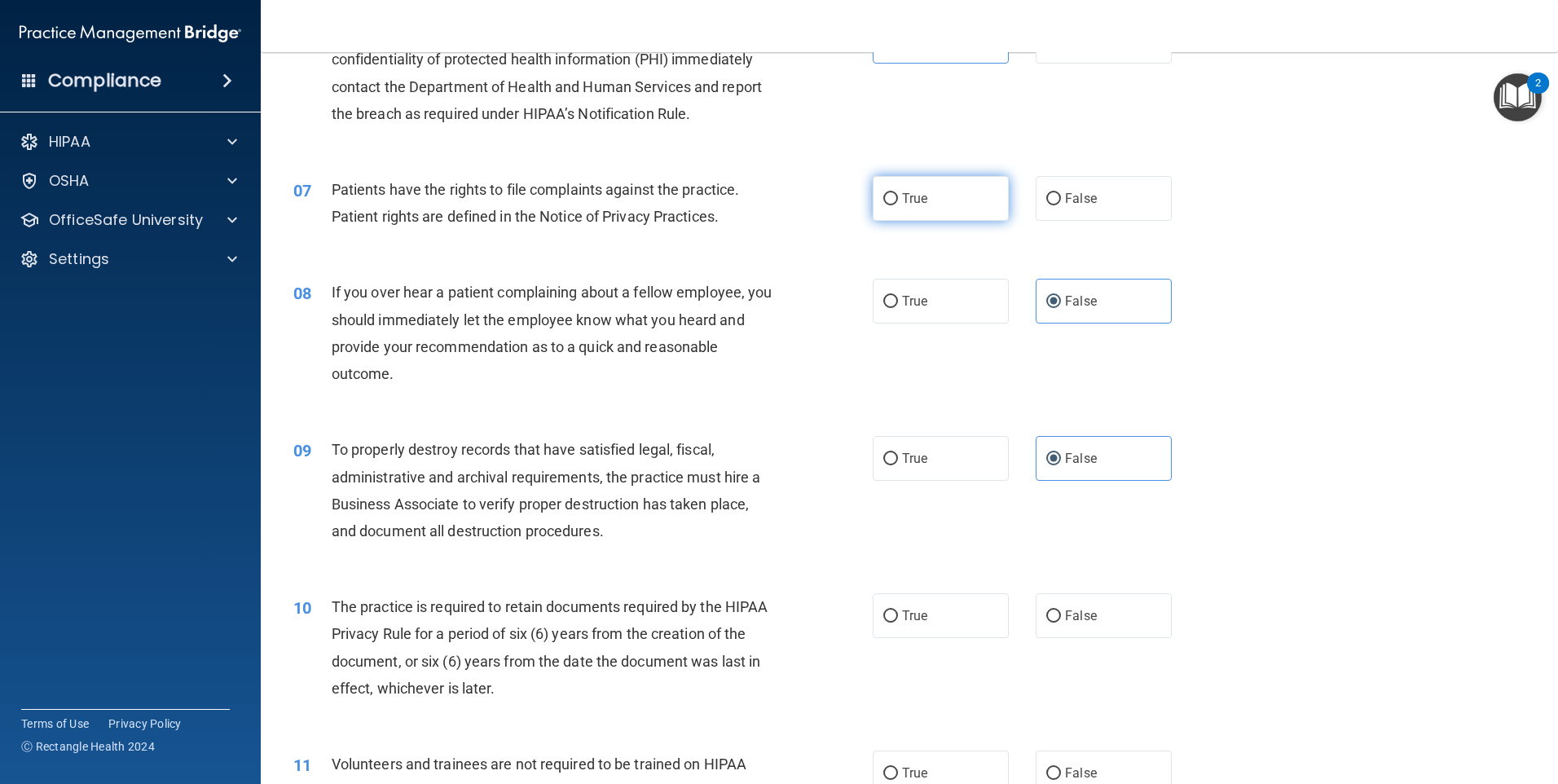
click at [910, 204] on span "True" at bounding box center [915, 198] width 26 height 16
click at [898, 204] on input "True" at bounding box center [891, 199] width 15 height 12
radio input "true"
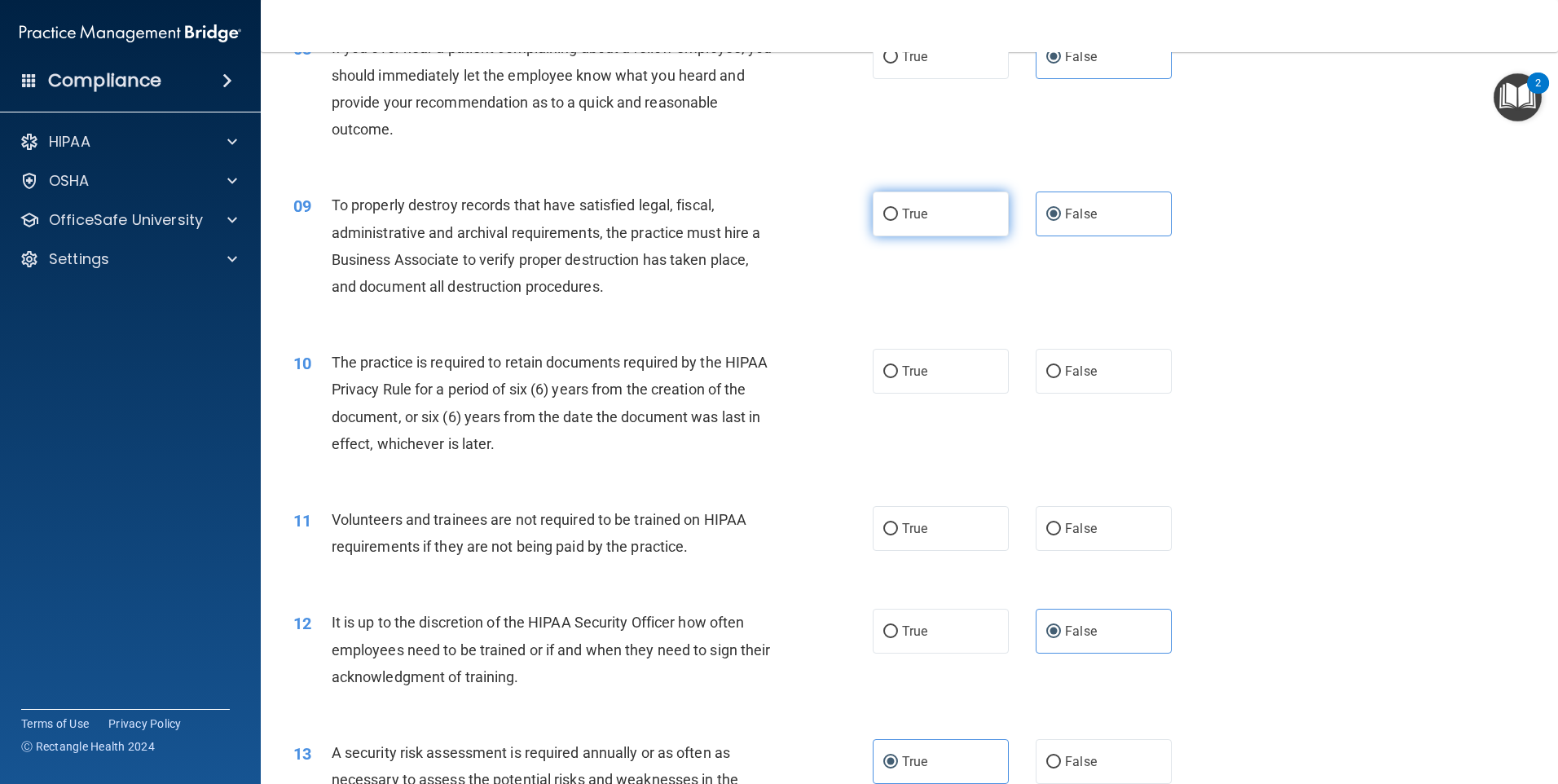
scroll to position [1141, 0]
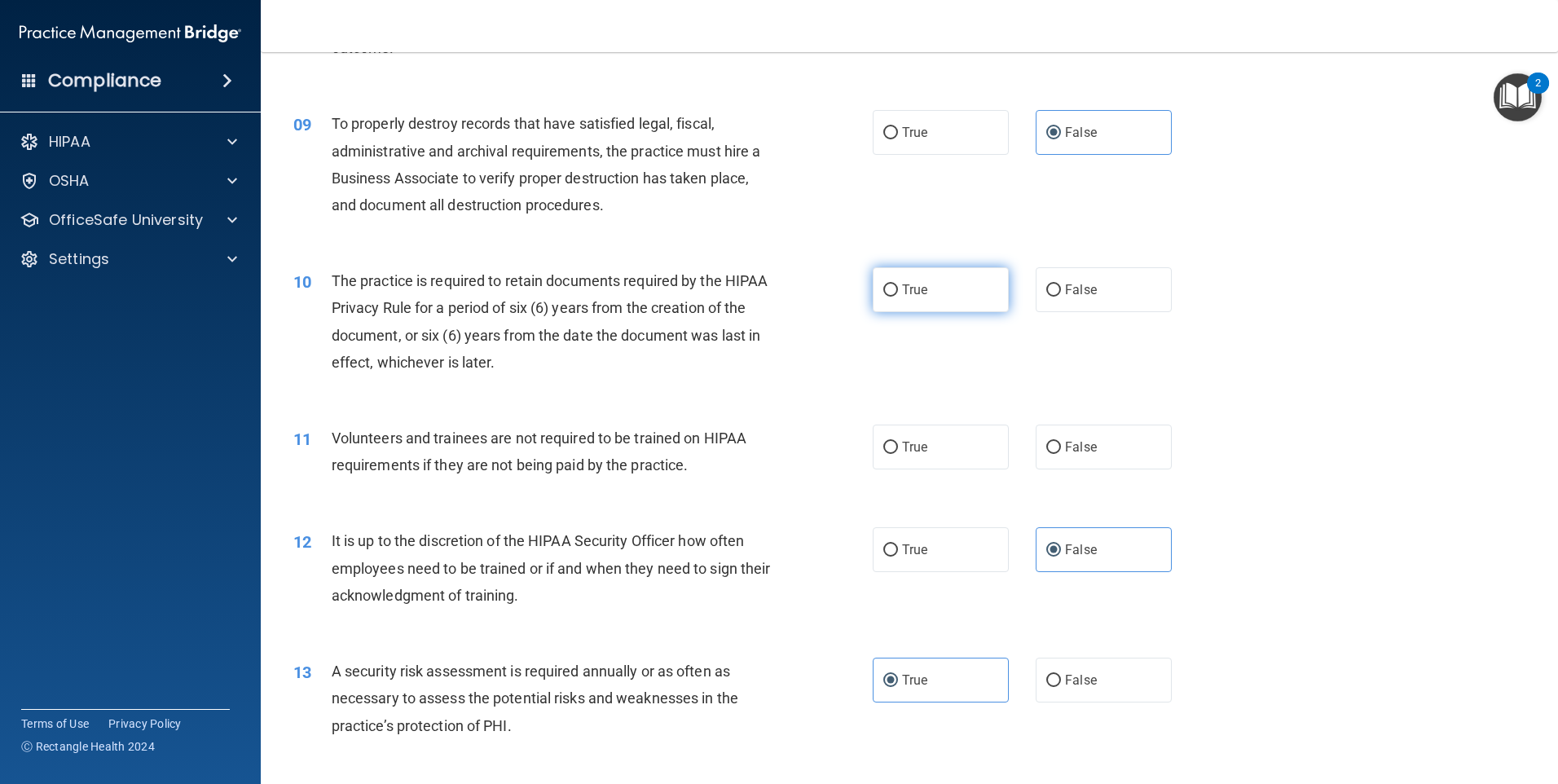
click at [894, 282] on label "True" at bounding box center [940, 289] width 136 height 45
click at [894, 285] on input "True" at bounding box center [891, 290] width 15 height 12
radio input "true"
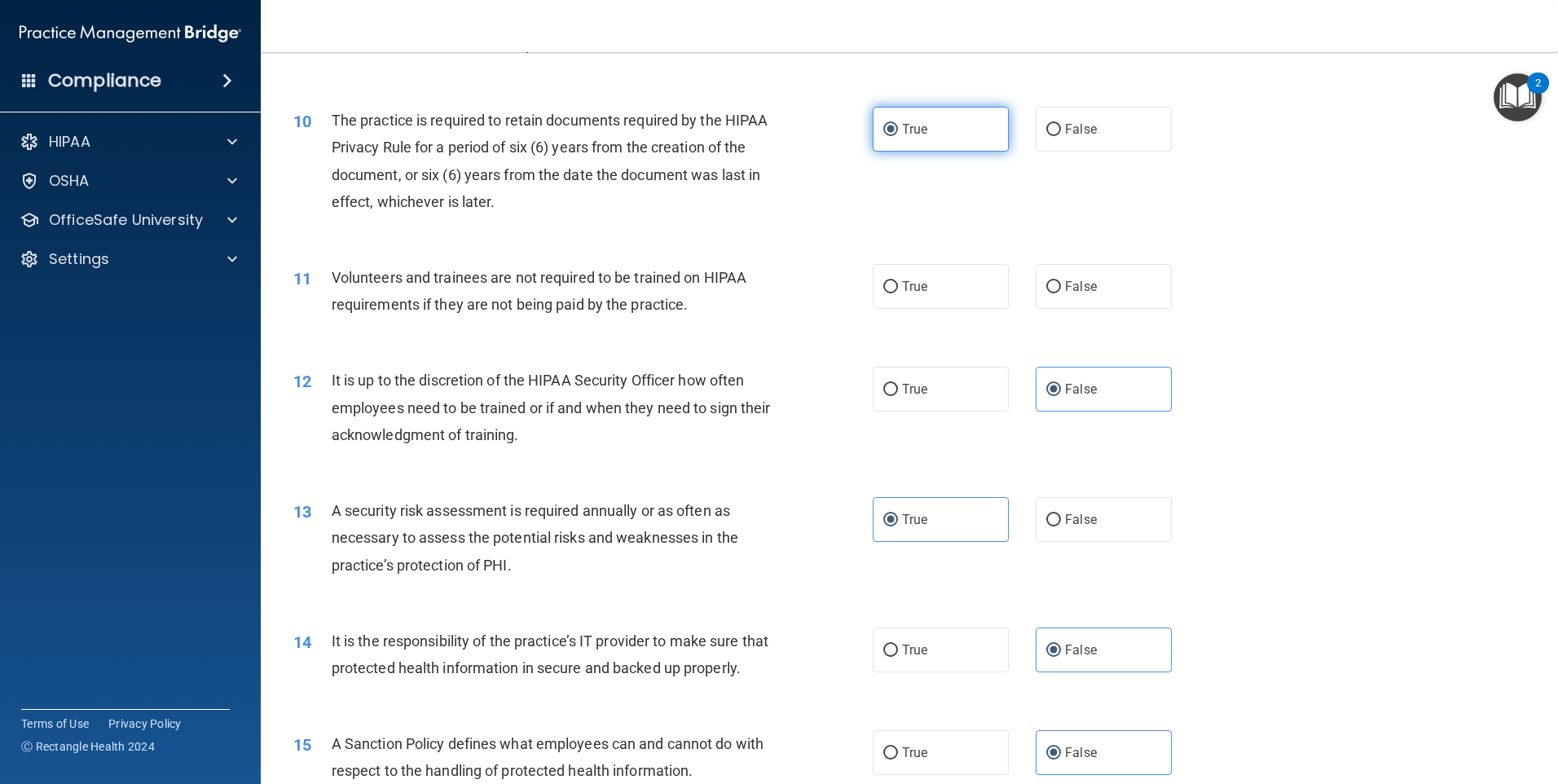
scroll to position [1304, 0]
click at [924, 275] on label "True" at bounding box center [940, 284] width 136 height 45
click at [898, 278] on input "True" at bounding box center [891, 284] width 15 height 12
radio input "true"
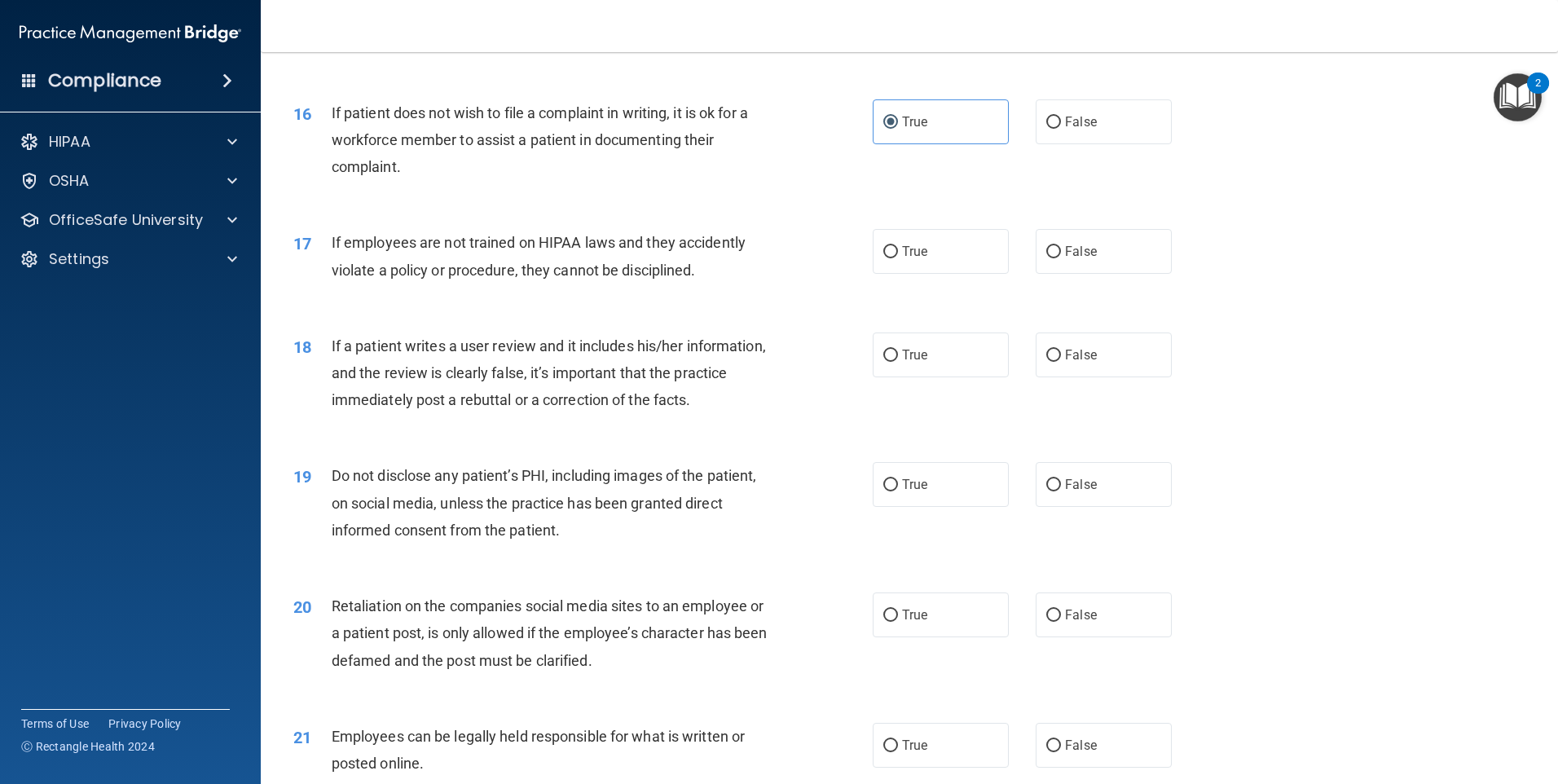
scroll to position [2037, 0]
click at [970, 272] on label "True" at bounding box center [940, 249] width 136 height 45
click at [898, 256] on input "True" at bounding box center [891, 250] width 15 height 12
radio input "true"
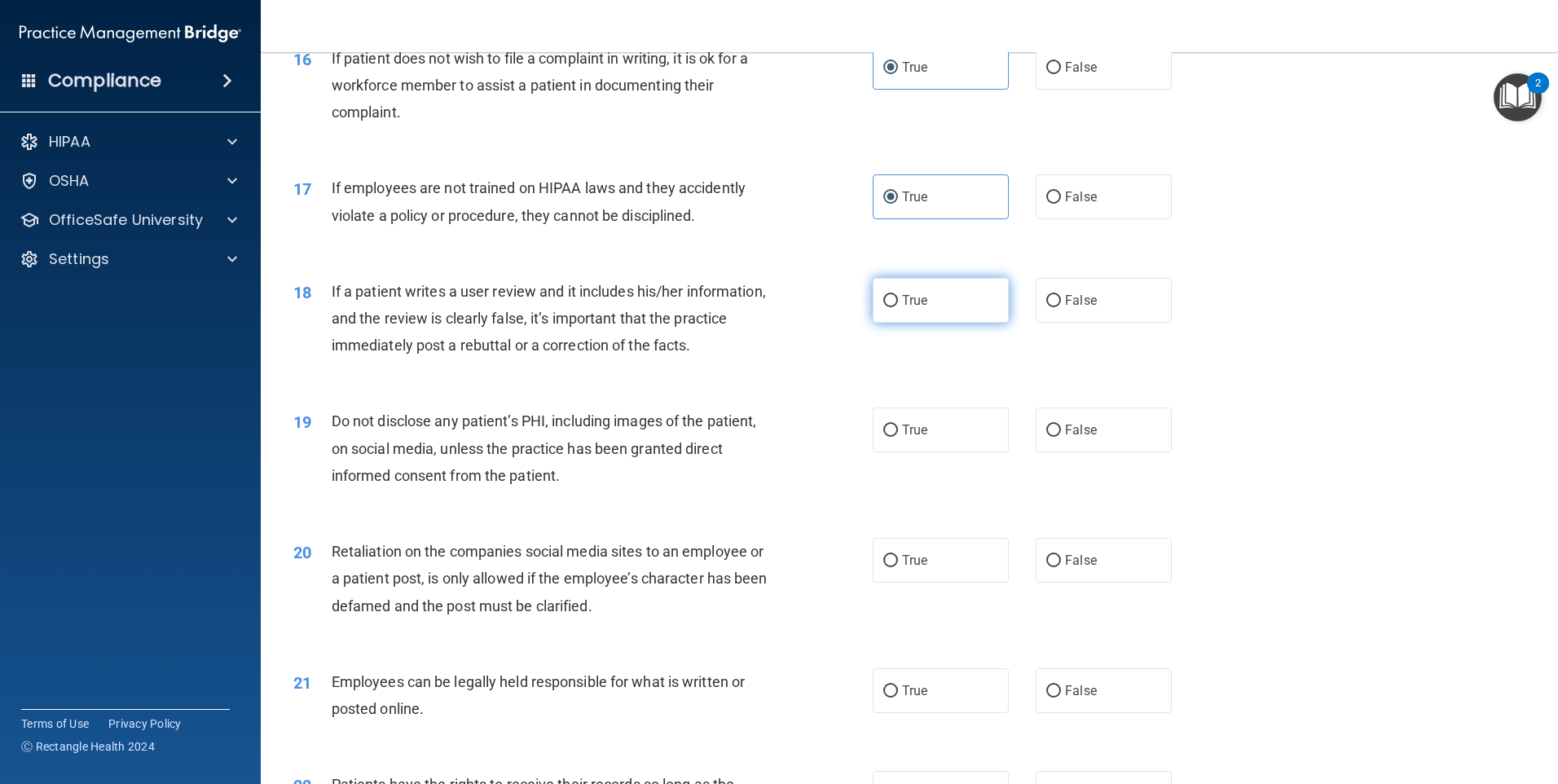
scroll to position [2119, 0]
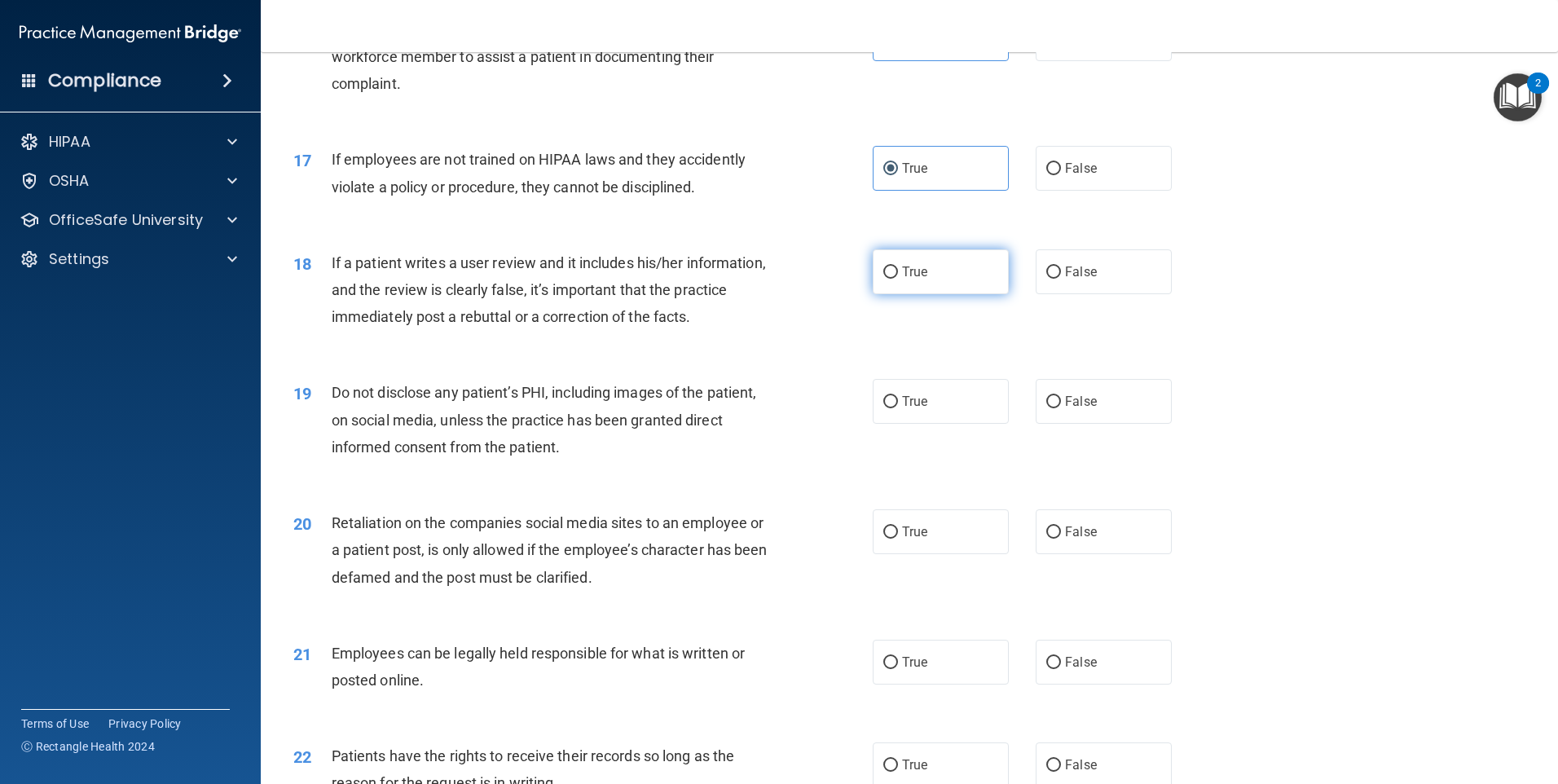
click at [951, 294] on label "True" at bounding box center [940, 271] width 136 height 45
click at [898, 278] on input "True" at bounding box center [891, 272] width 15 height 12
radio input "true"
click at [1102, 294] on label "False" at bounding box center [1103, 271] width 136 height 45
click at [1061, 278] on input "False" at bounding box center [1054, 272] width 15 height 12
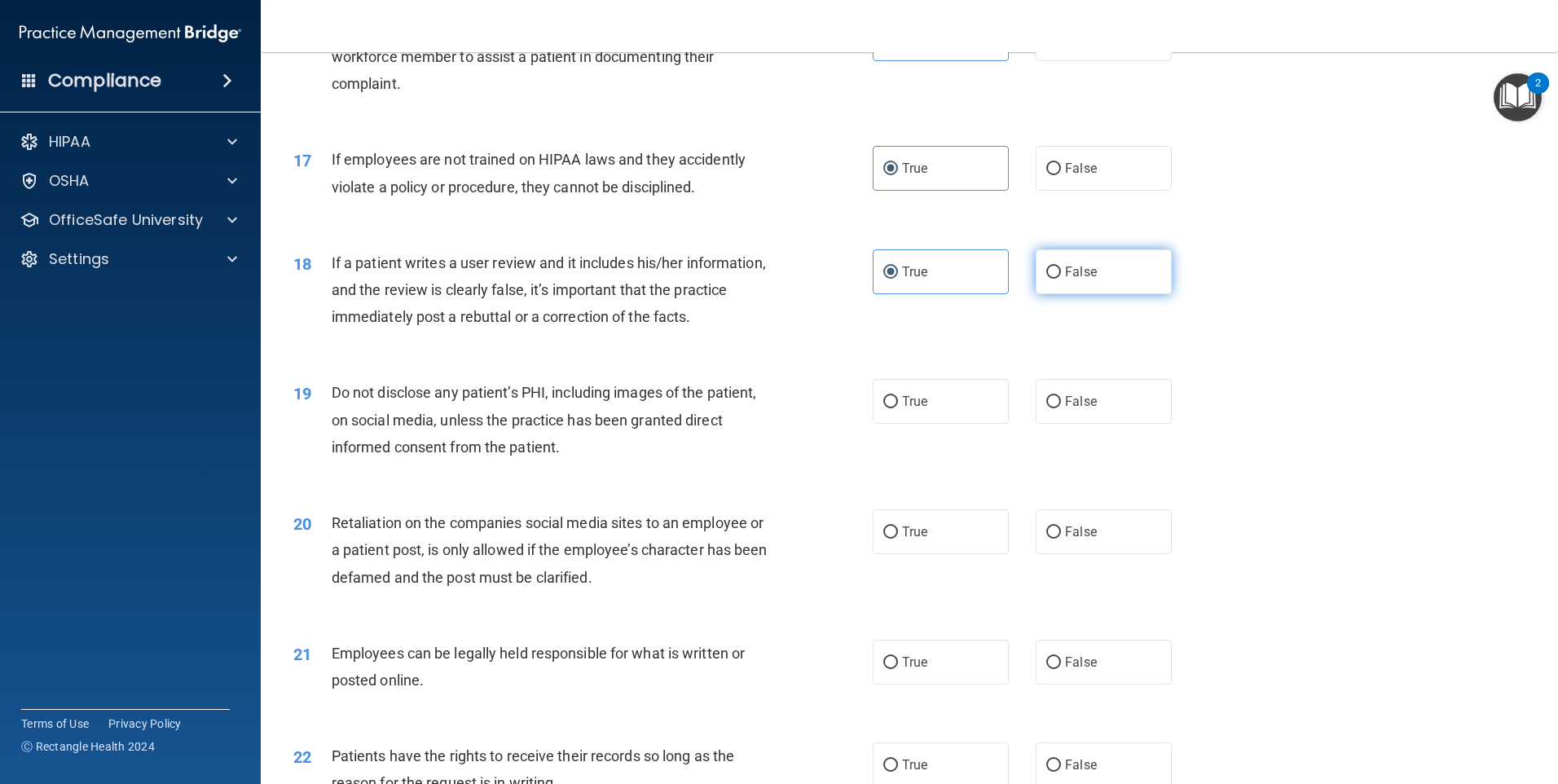
radio input "true"
radio input "false"
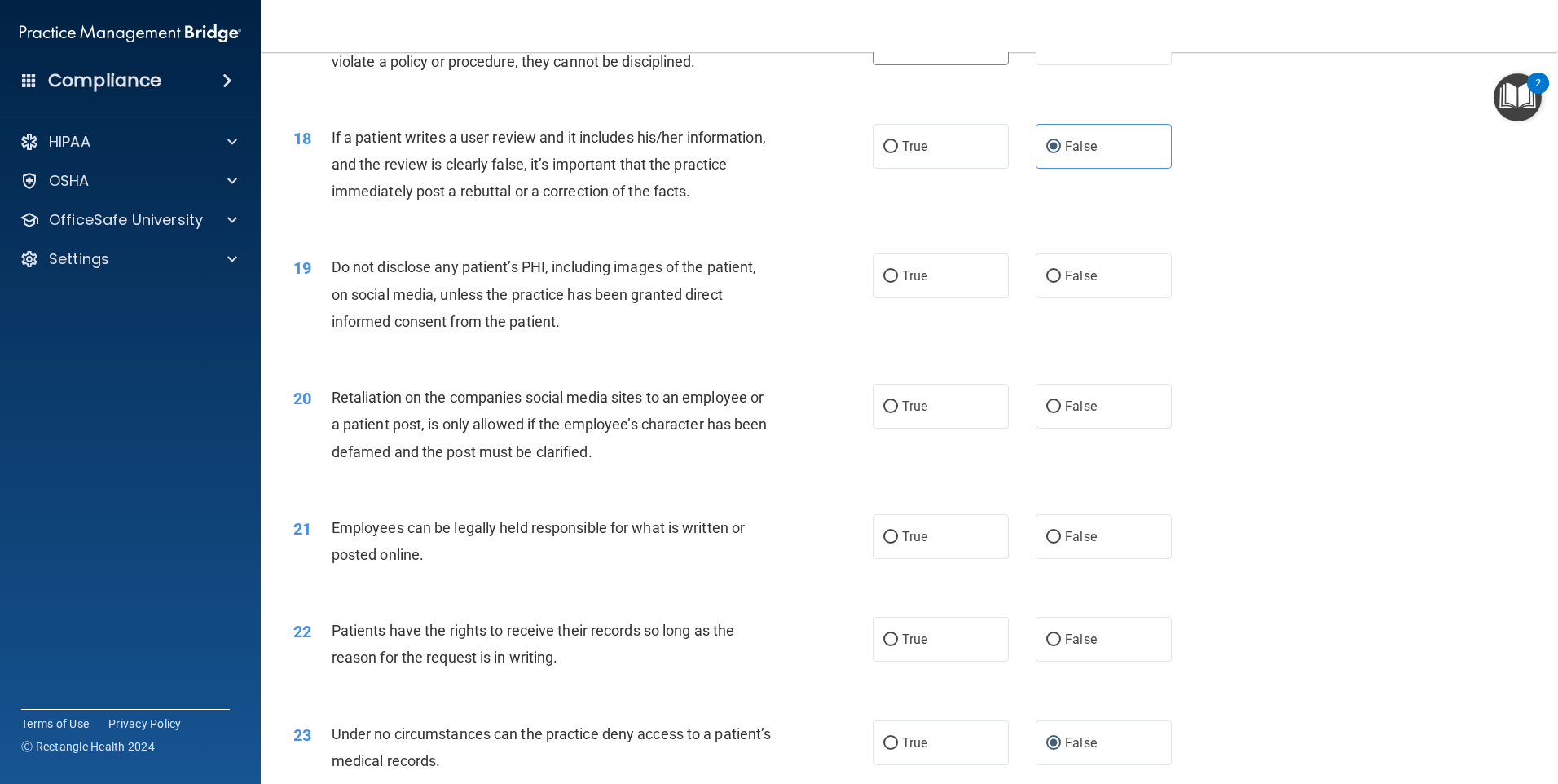
scroll to position [2282, 0]
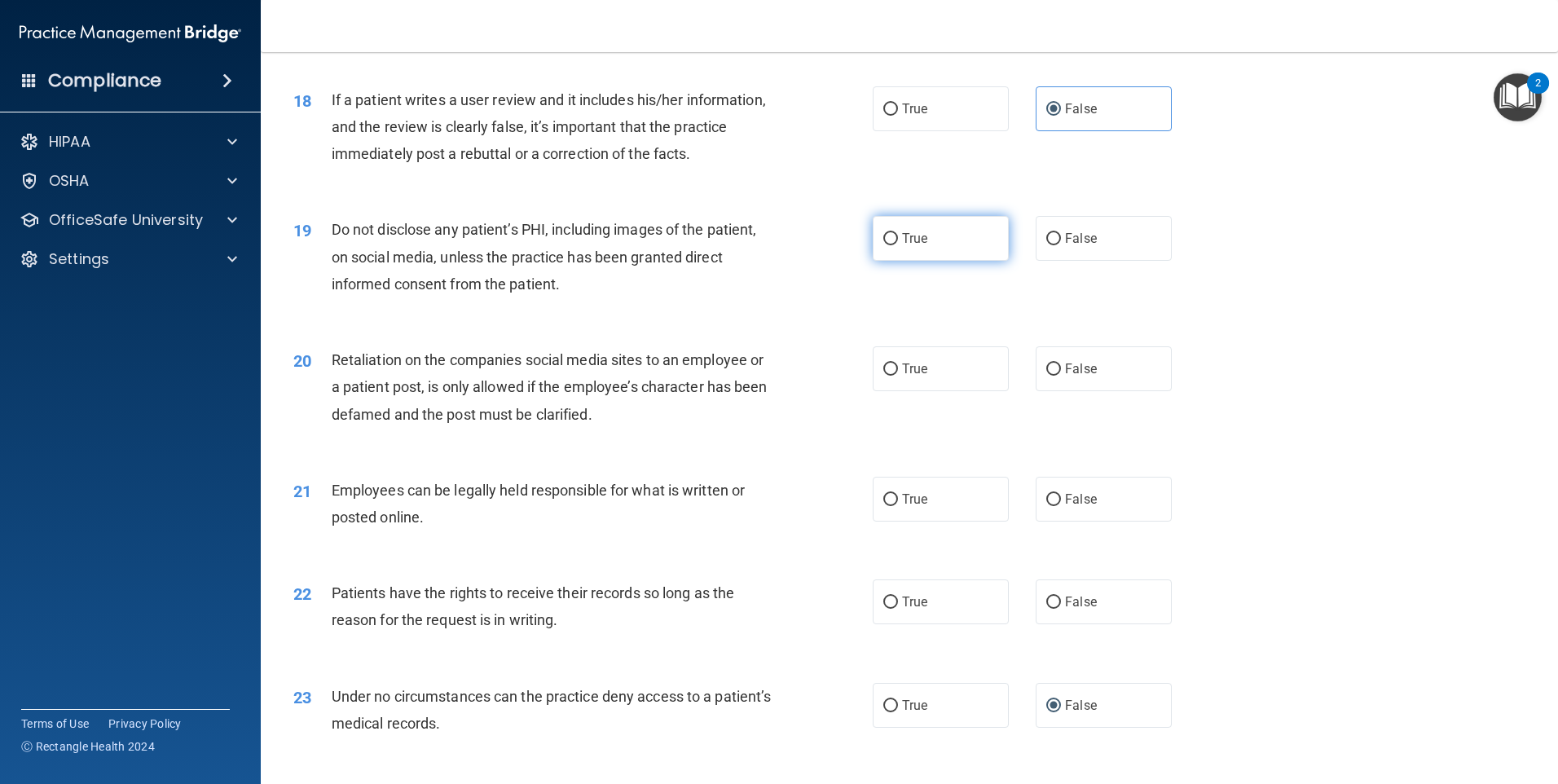
click at [945, 261] on label "True" at bounding box center [940, 238] width 136 height 45
click at [898, 246] on input "True" at bounding box center [891, 238] width 15 height 12
radio input "true"
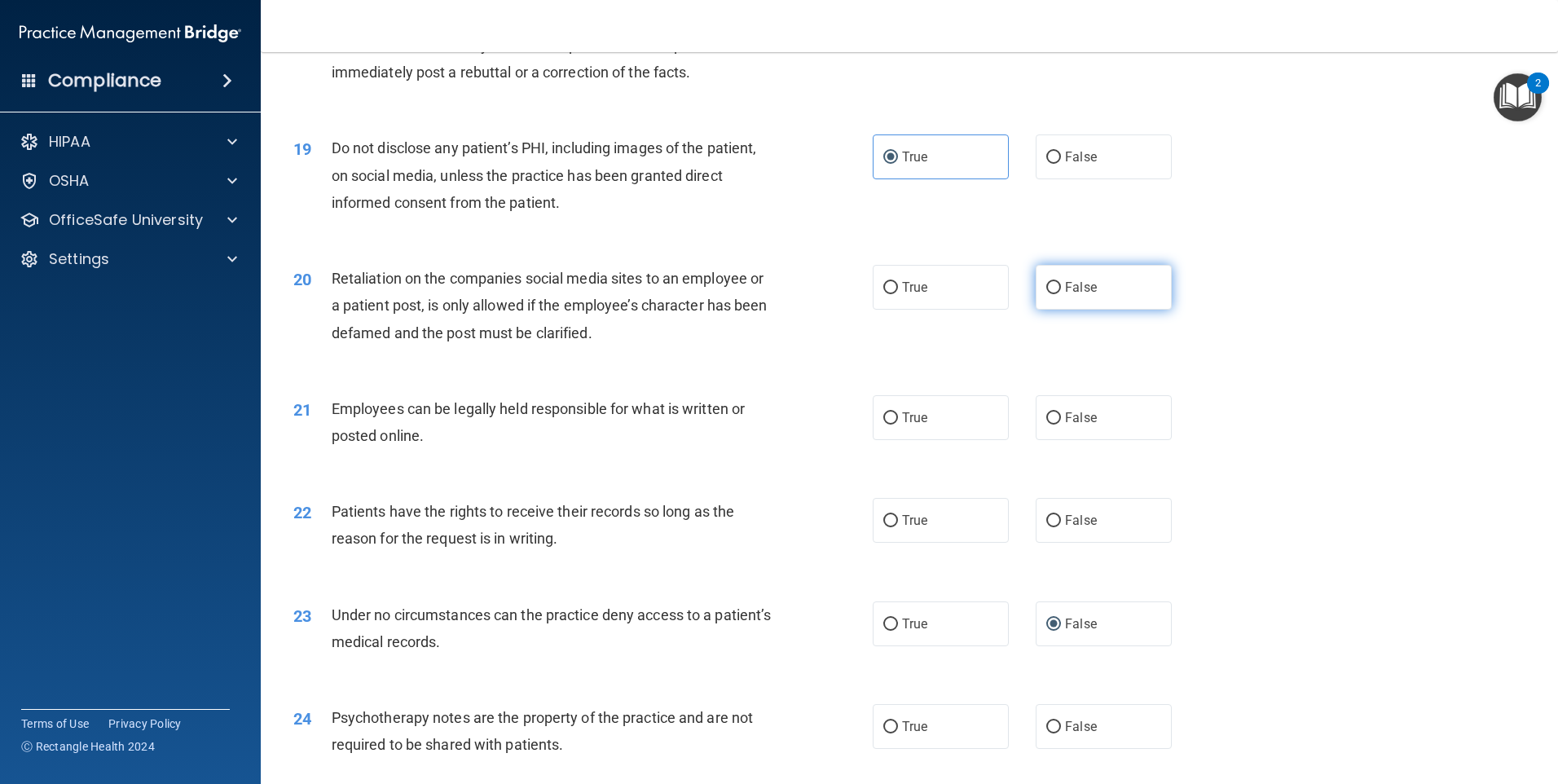
click at [1065, 295] on span "False" at bounding box center [1081, 287] width 32 height 16
click at [1061, 294] on input "False" at bounding box center [1054, 287] width 15 height 12
radio input "true"
click at [974, 440] on label "True" at bounding box center [940, 417] width 136 height 45
click at [898, 424] on input "True" at bounding box center [891, 418] width 15 height 12
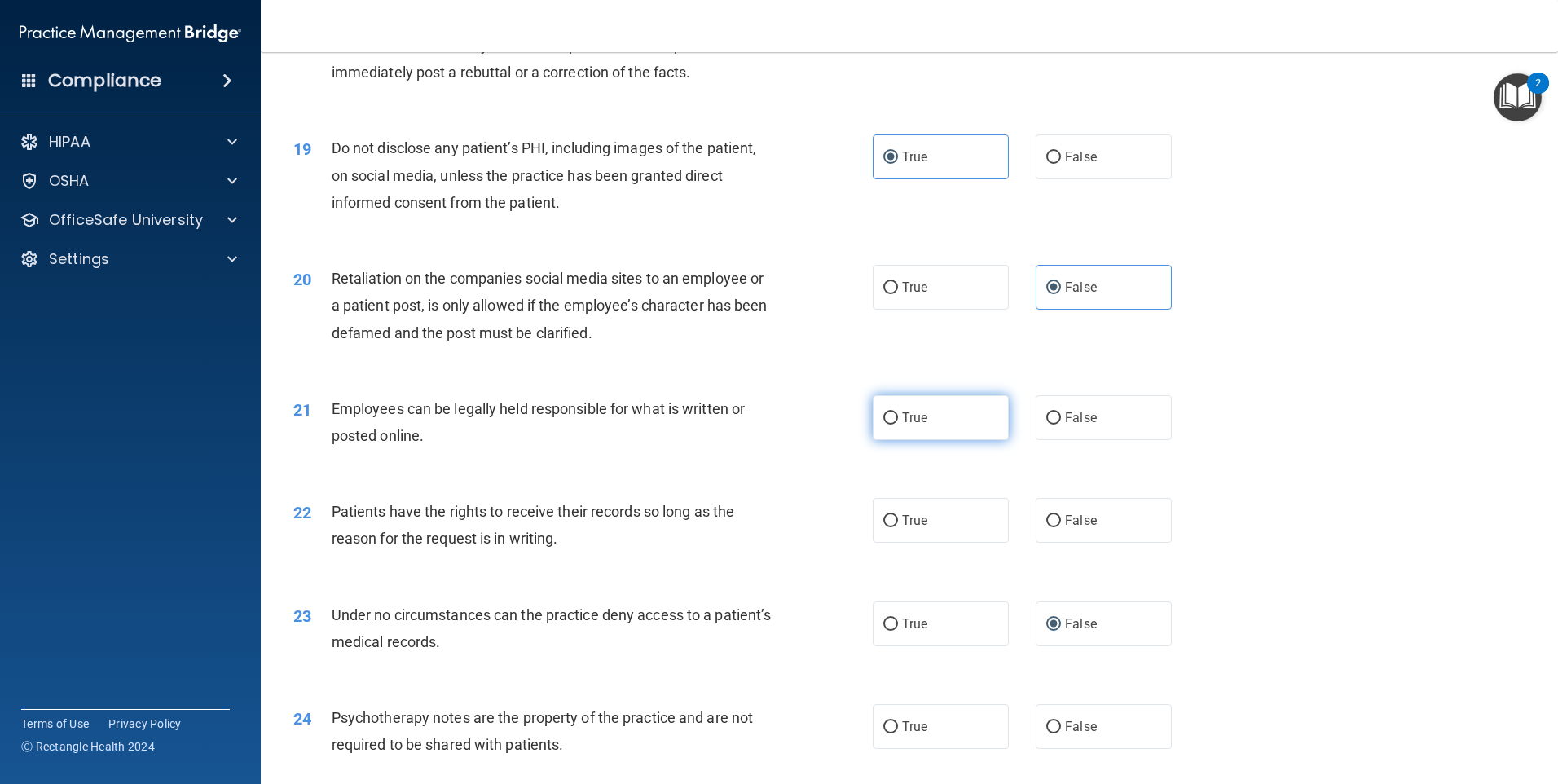
radio input "true"
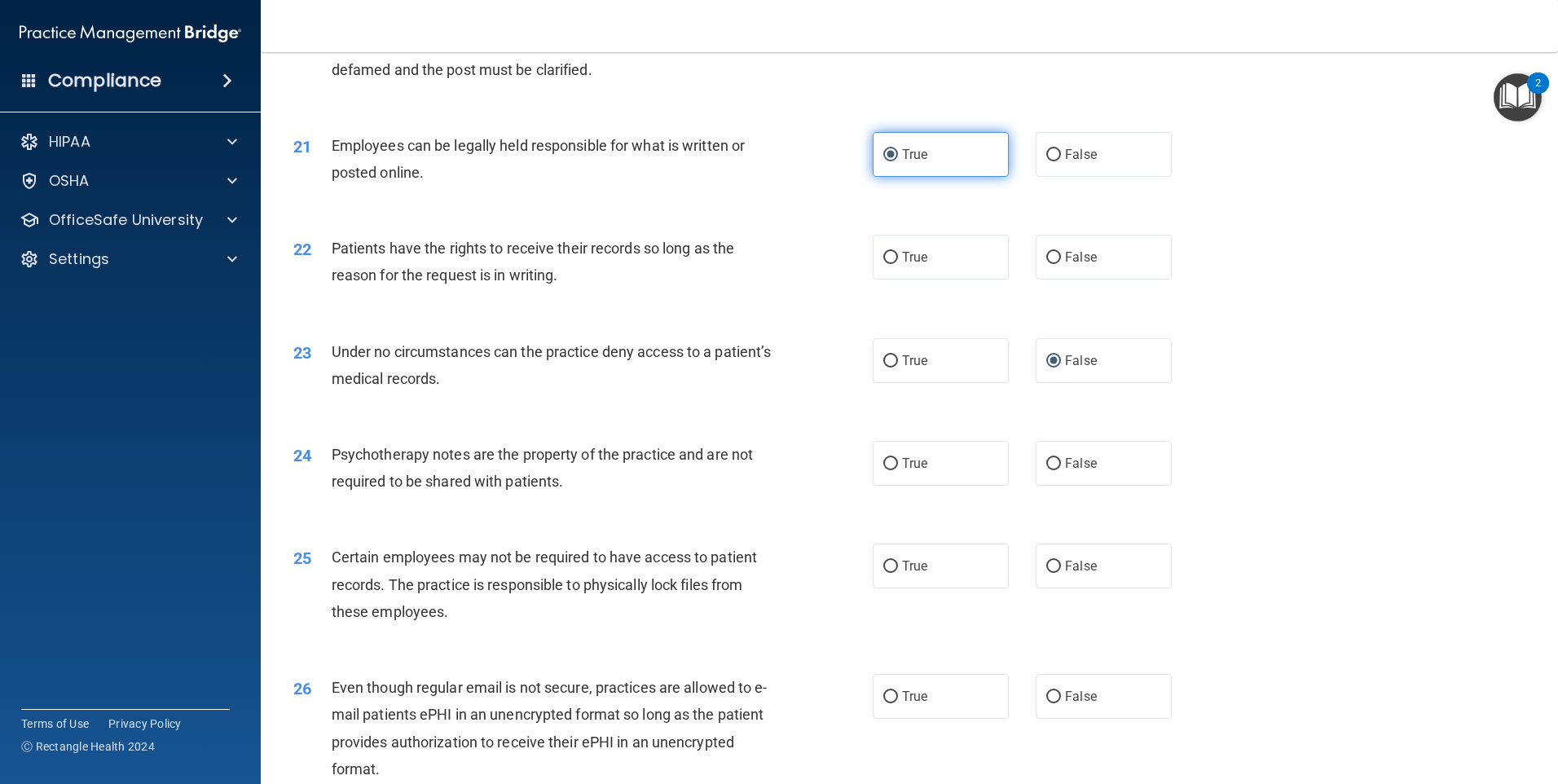
scroll to position [2608, 0]
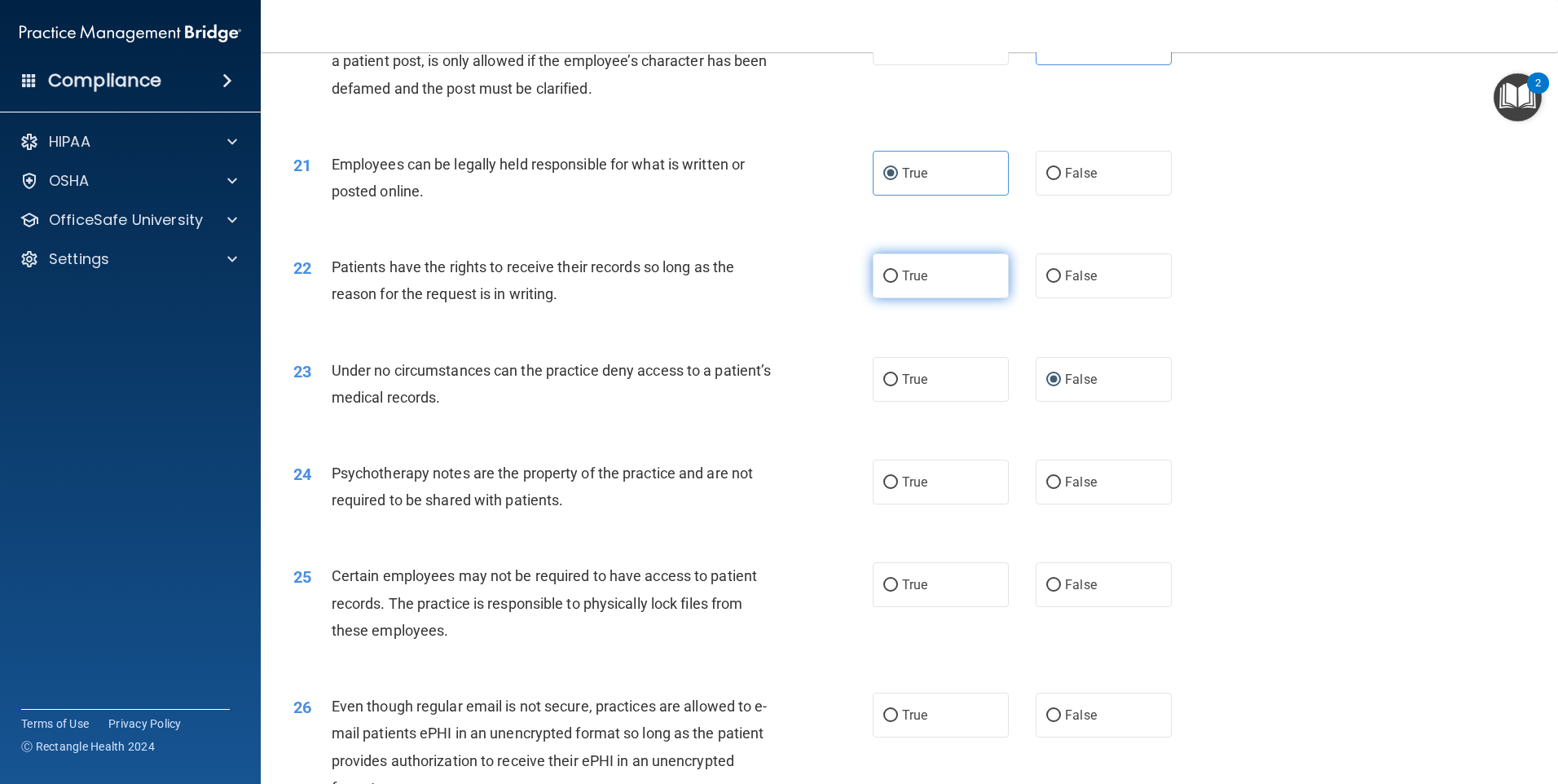
click at [938, 298] on label "True" at bounding box center [940, 276] width 136 height 45
click at [898, 283] on input "True" at bounding box center [891, 276] width 15 height 12
radio input "true"
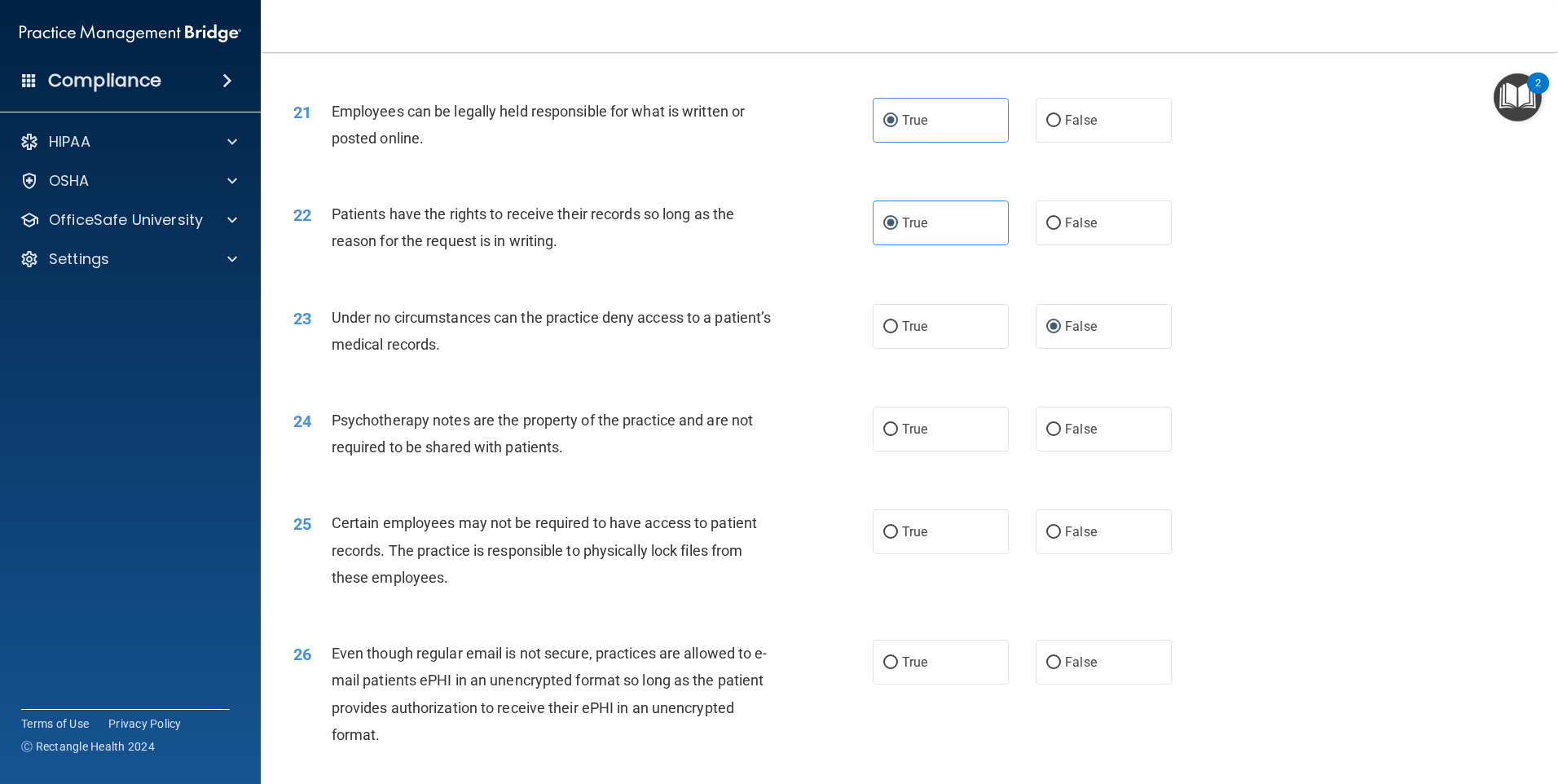
scroll to position [2690, 0]
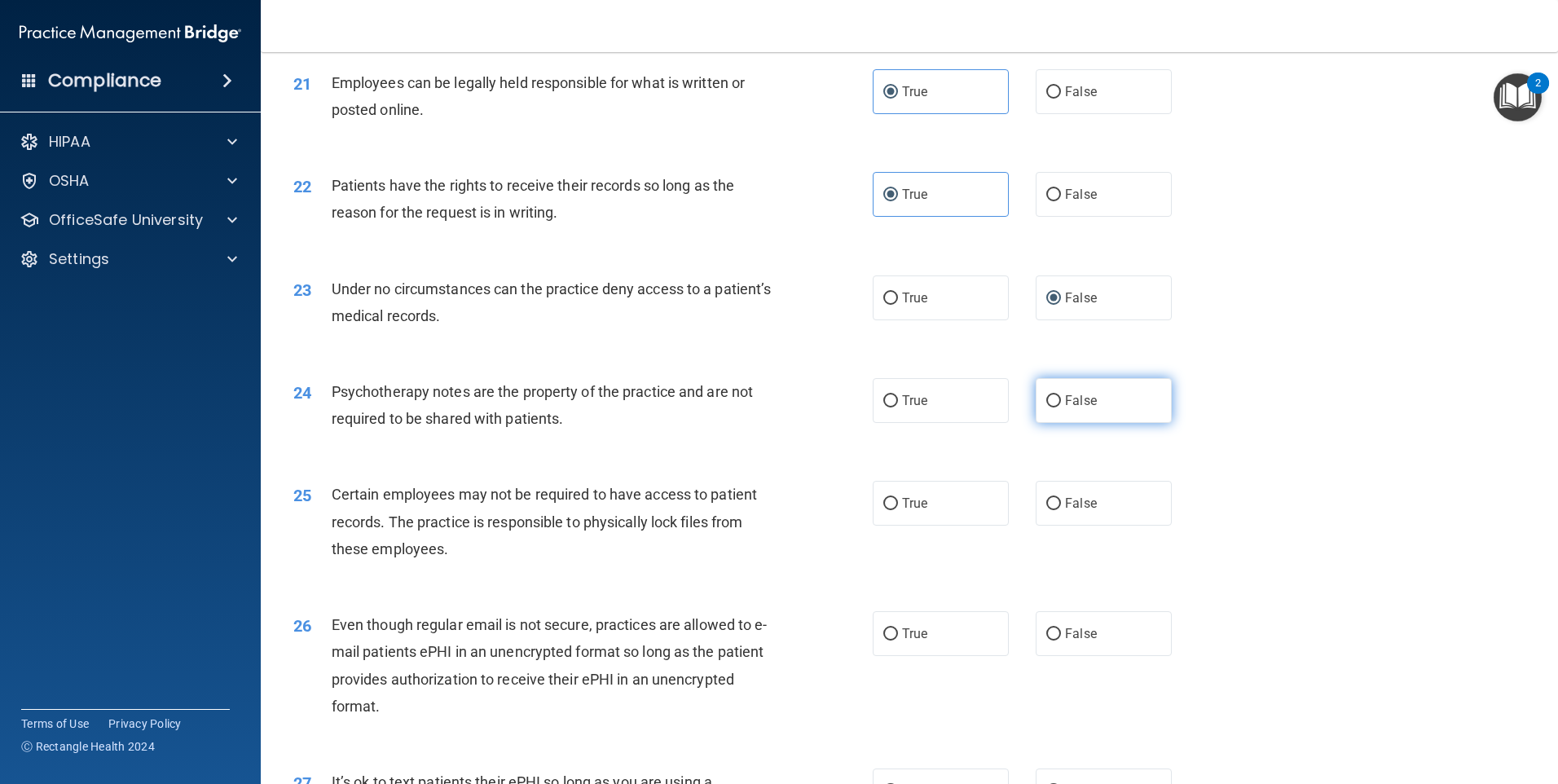
click at [1047, 407] on input "False" at bounding box center [1054, 401] width 15 height 12
radio input "true"
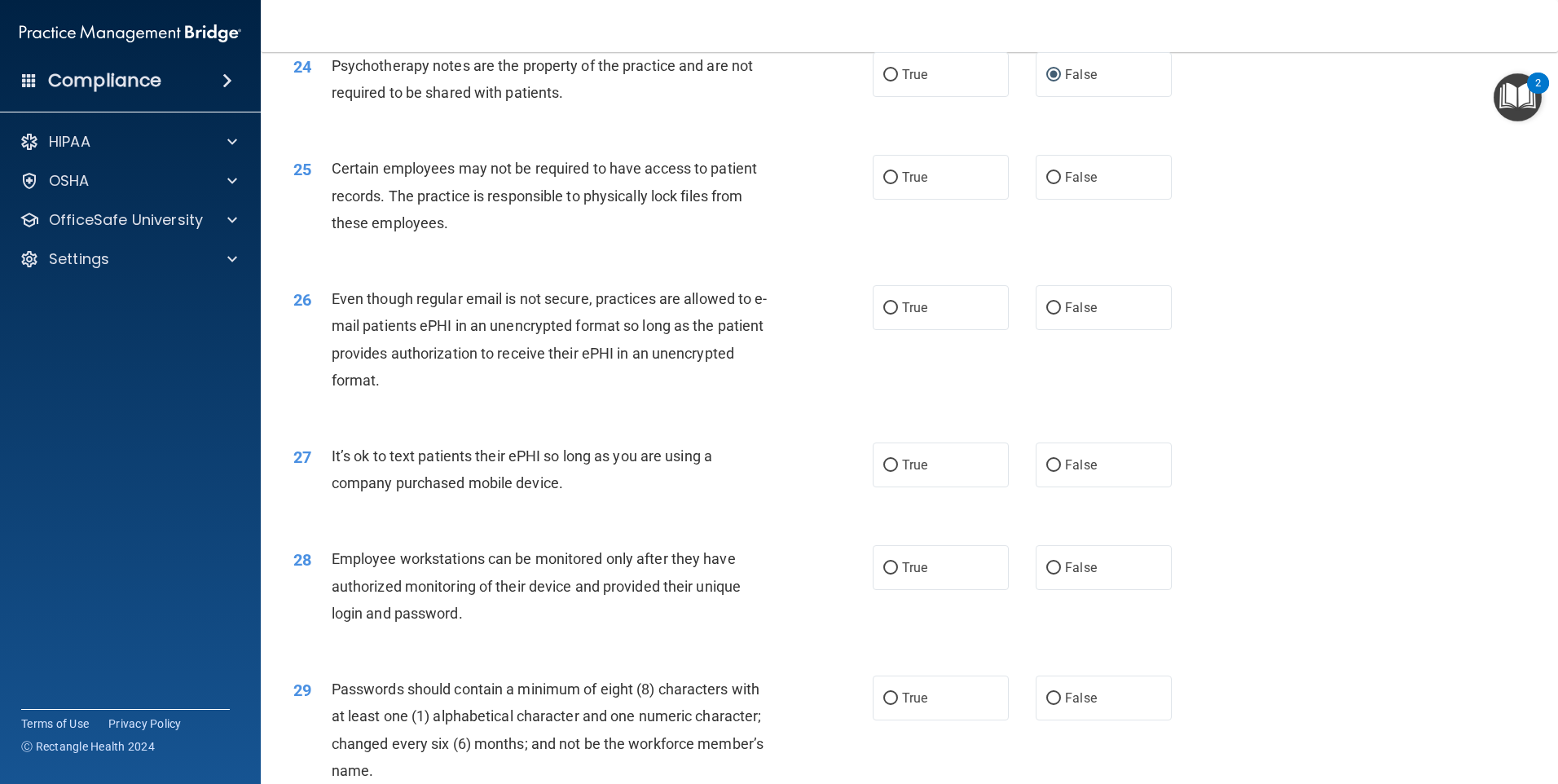
scroll to position [3097, 0]
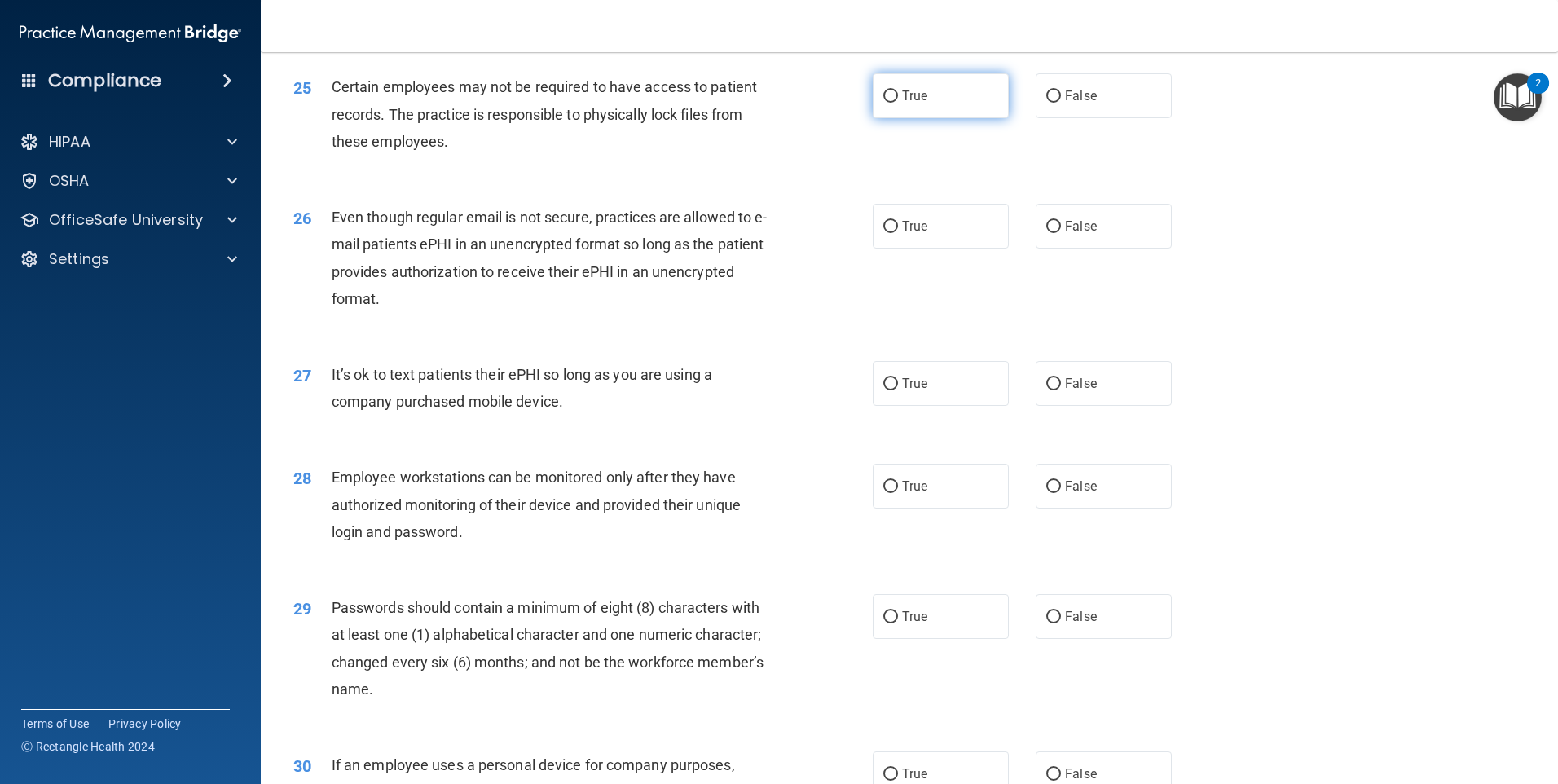
click at [928, 118] on label "True" at bounding box center [940, 95] width 136 height 45
click at [898, 103] on input "True" at bounding box center [891, 96] width 15 height 12
radio input "true"
click at [935, 248] on label "True" at bounding box center [940, 225] width 136 height 45
click at [898, 233] on input "True" at bounding box center [891, 226] width 15 height 12
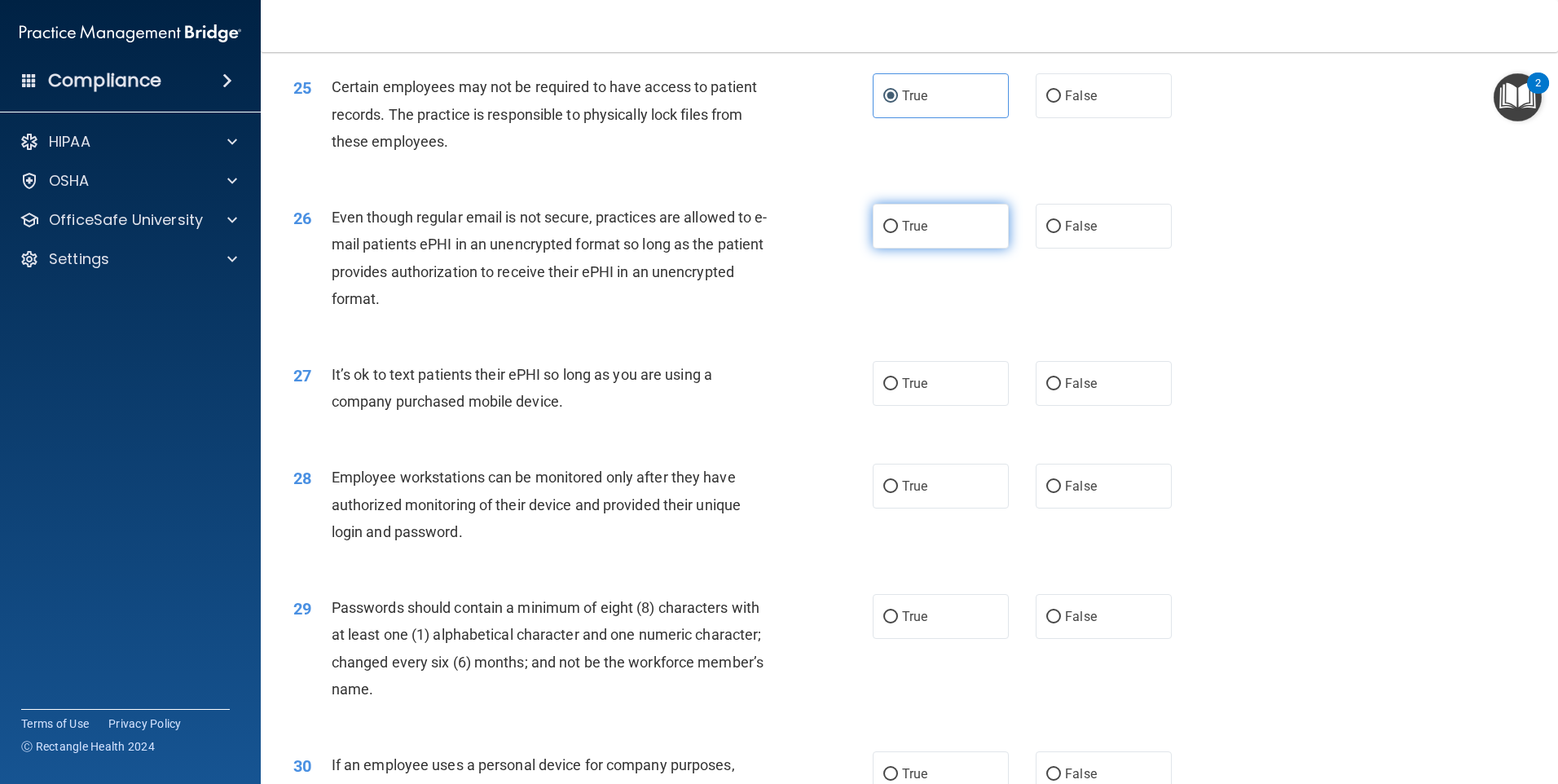
radio input "true"
click at [1049, 391] on input "False" at bounding box center [1054, 383] width 15 height 12
radio input "true"
click at [1065, 494] on span "False" at bounding box center [1081, 486] width 32 height 16
click at [1061, 493] on input "False" at bounding box center [1054, 486] width 15 height 12
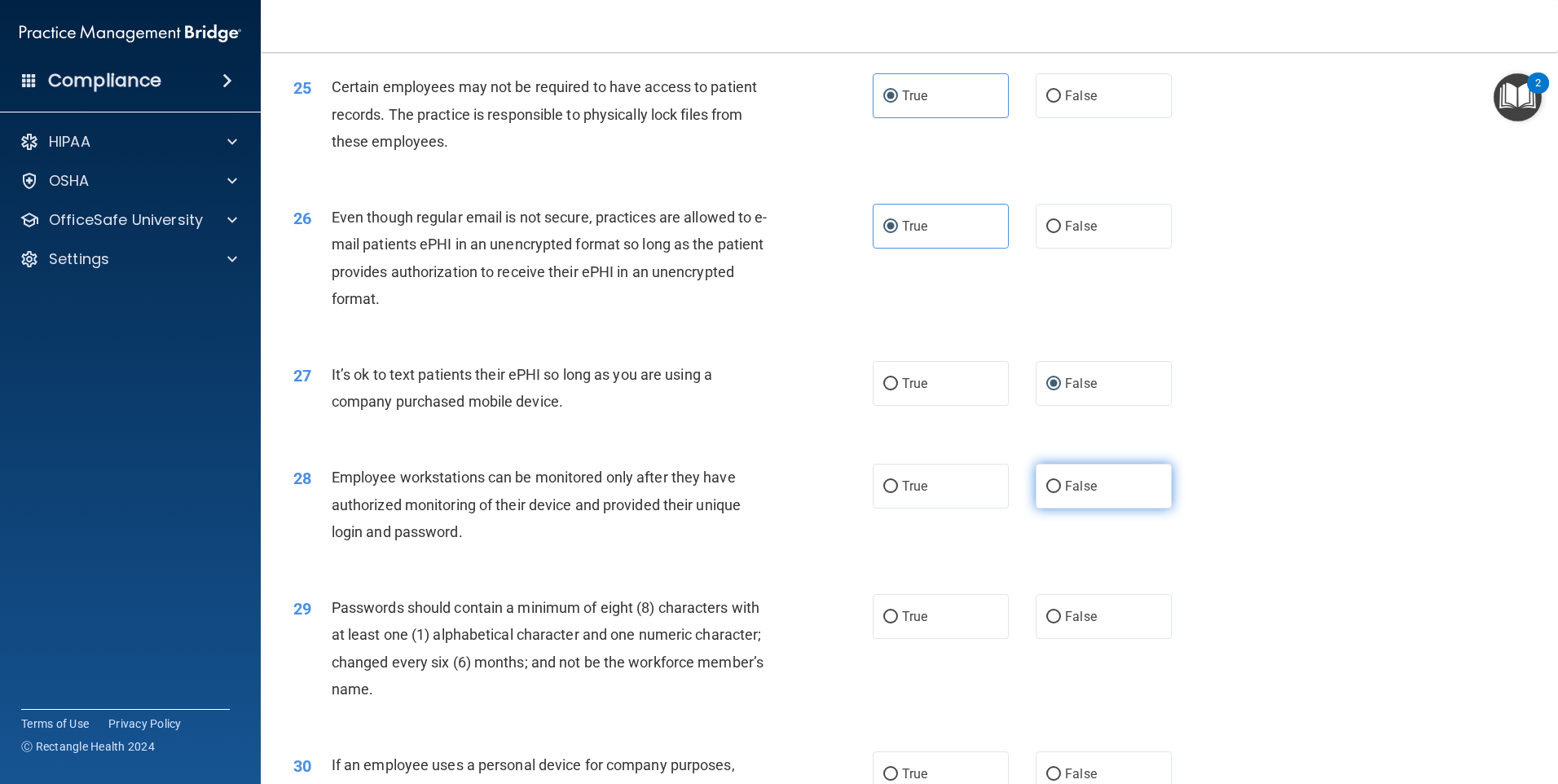
radio input "true"
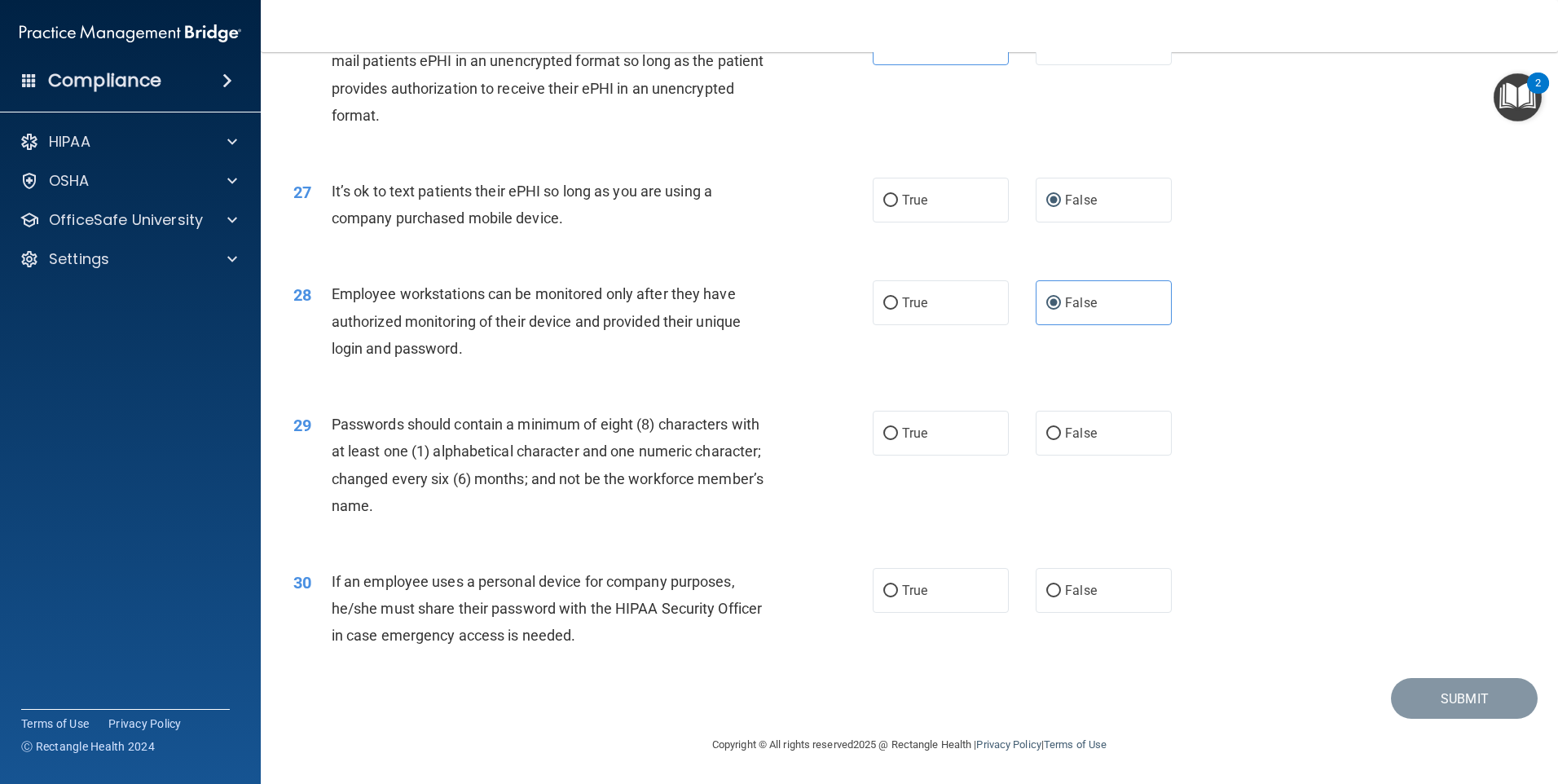
scroll to position [3307, 0]
click at [944, 449] on label "True" at bounding box center [940, 433] width 136 height 45
click at [898, 440] on input "True" at bounding box center [891, 434] width 15 height 12
radio input "true"
click at [1078, 607] on label "False" at bounding box center [1103, 590] width 136 height 45
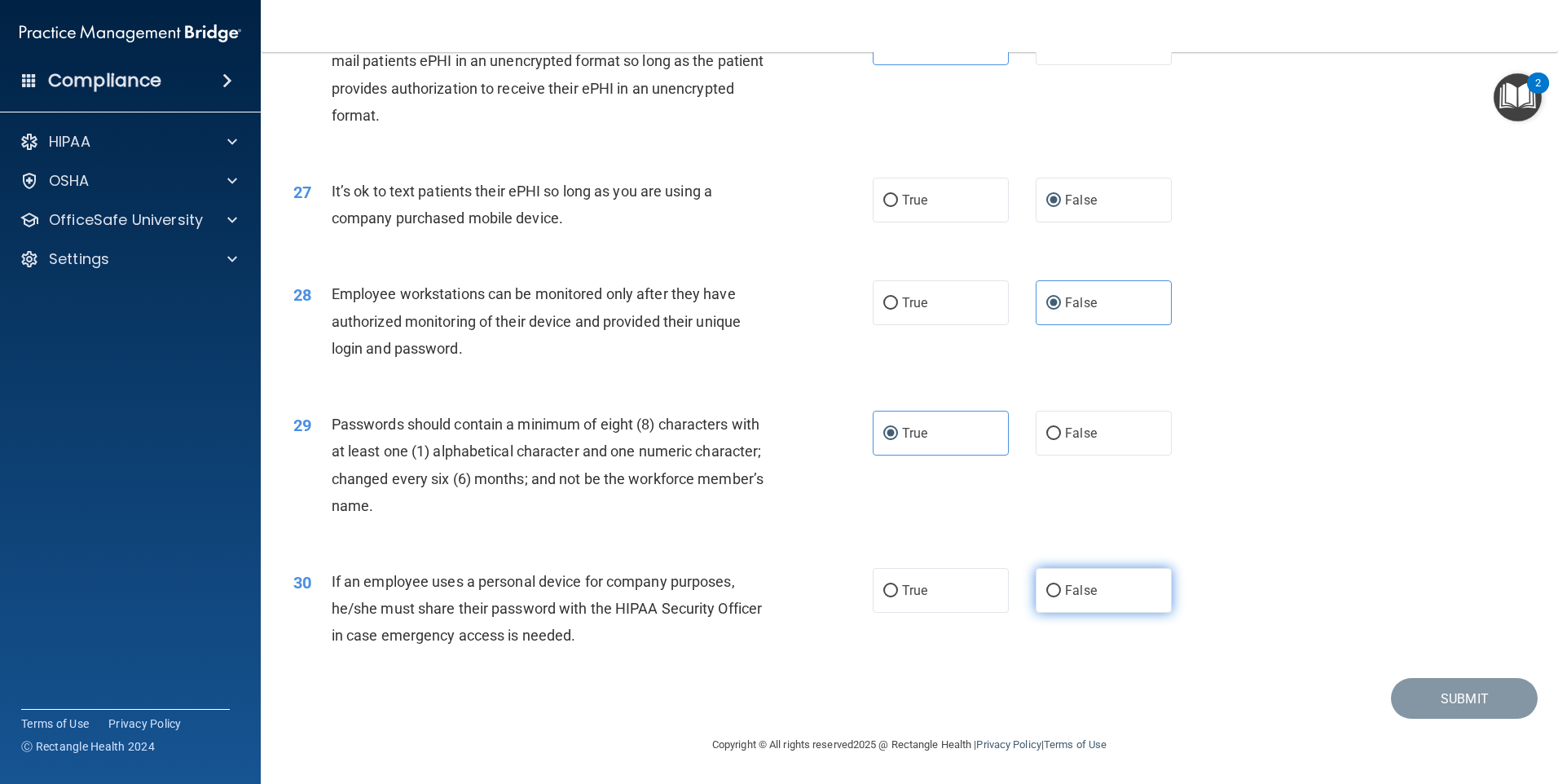
click at [1061, 598] on input "False" at bounding box center [1054, 591] width 15 height 12
radio input "true"
click at [1419, 685] on button "Submit" at bounding box center [1464, 699] width 147 height 42
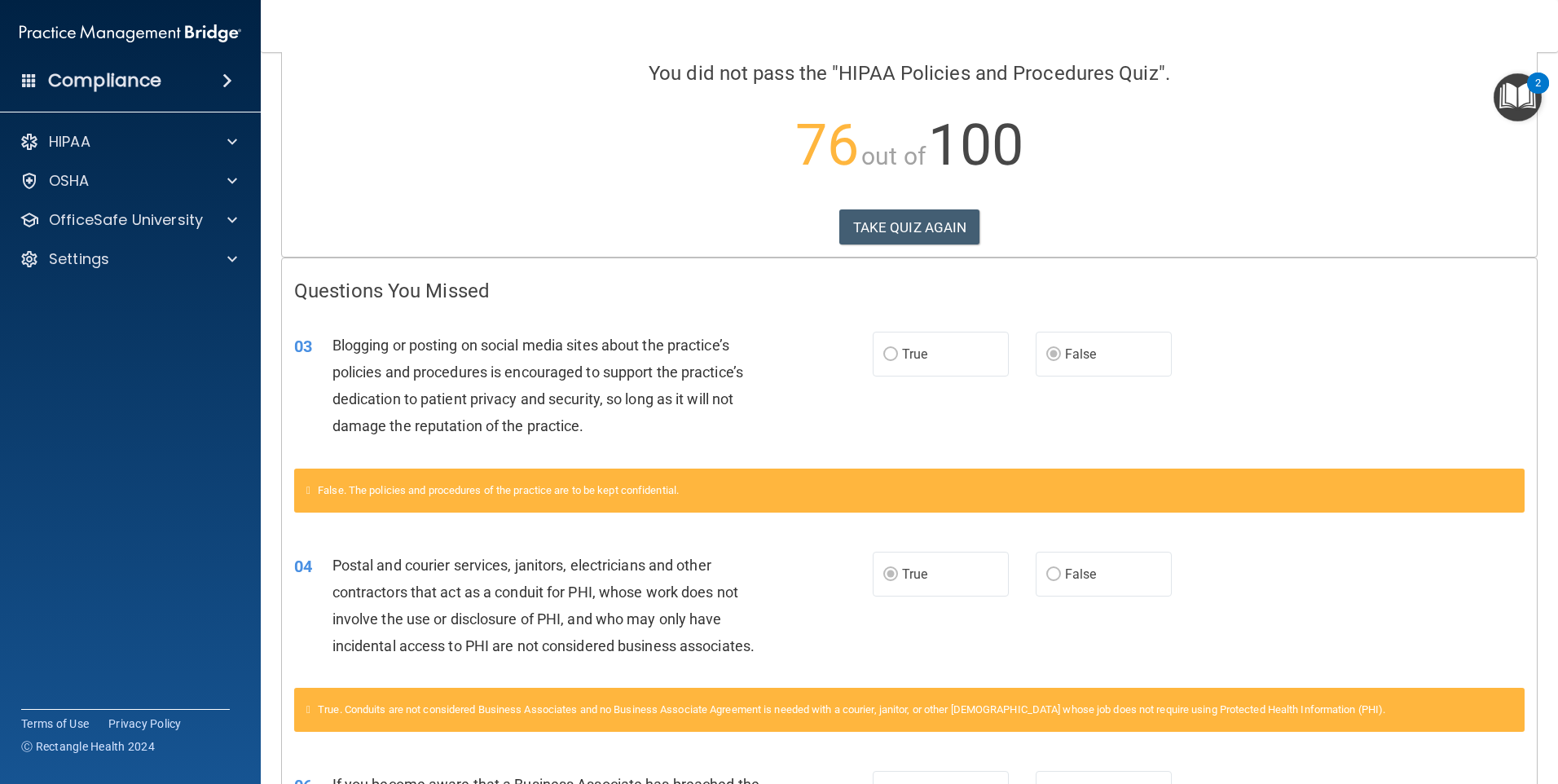
scroll to position [77, 0]
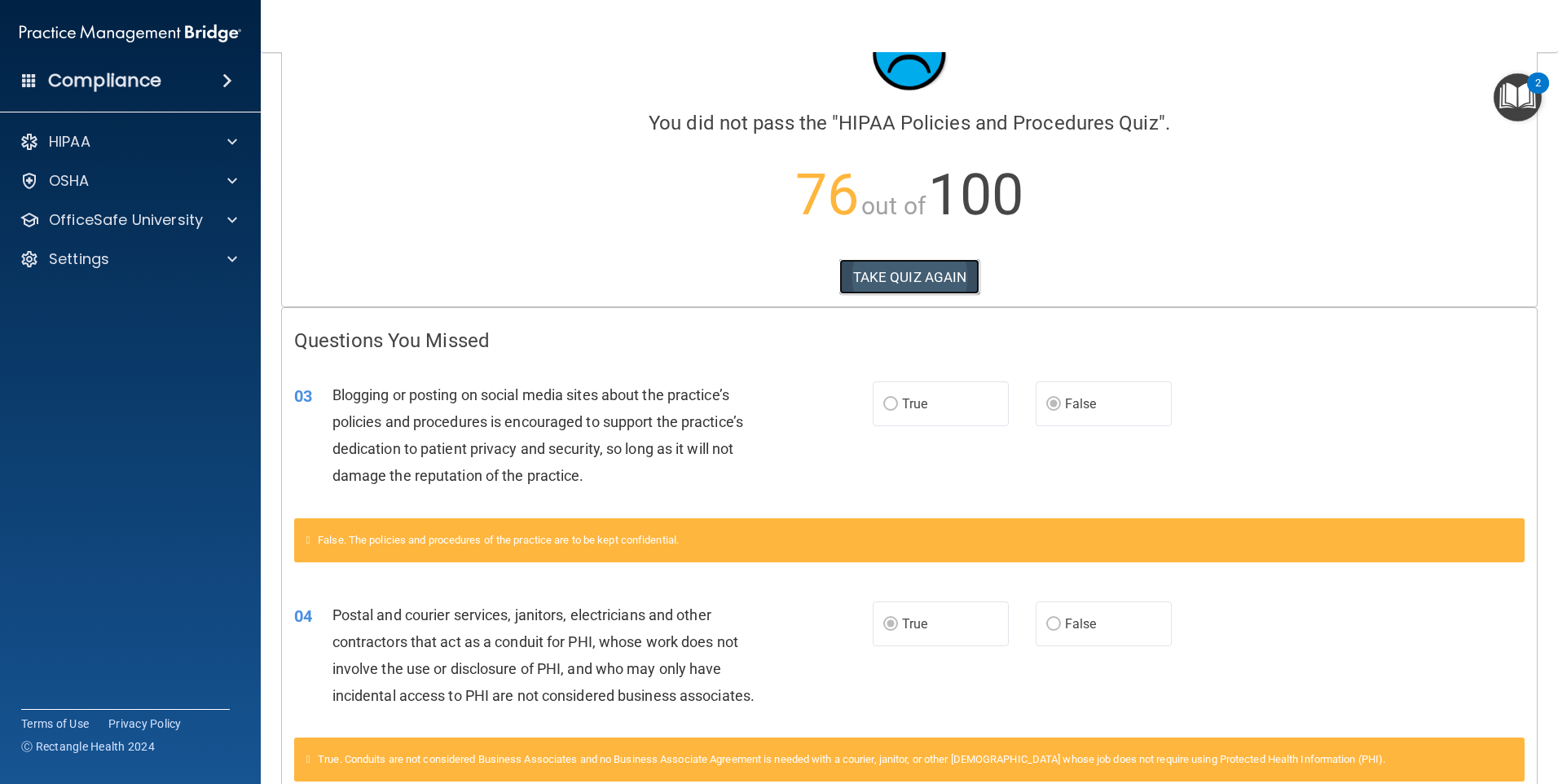
click at [904, 284] on button "TAKE QUIZ AGAIN" at bounding box center [910, 277] width 141 height 36
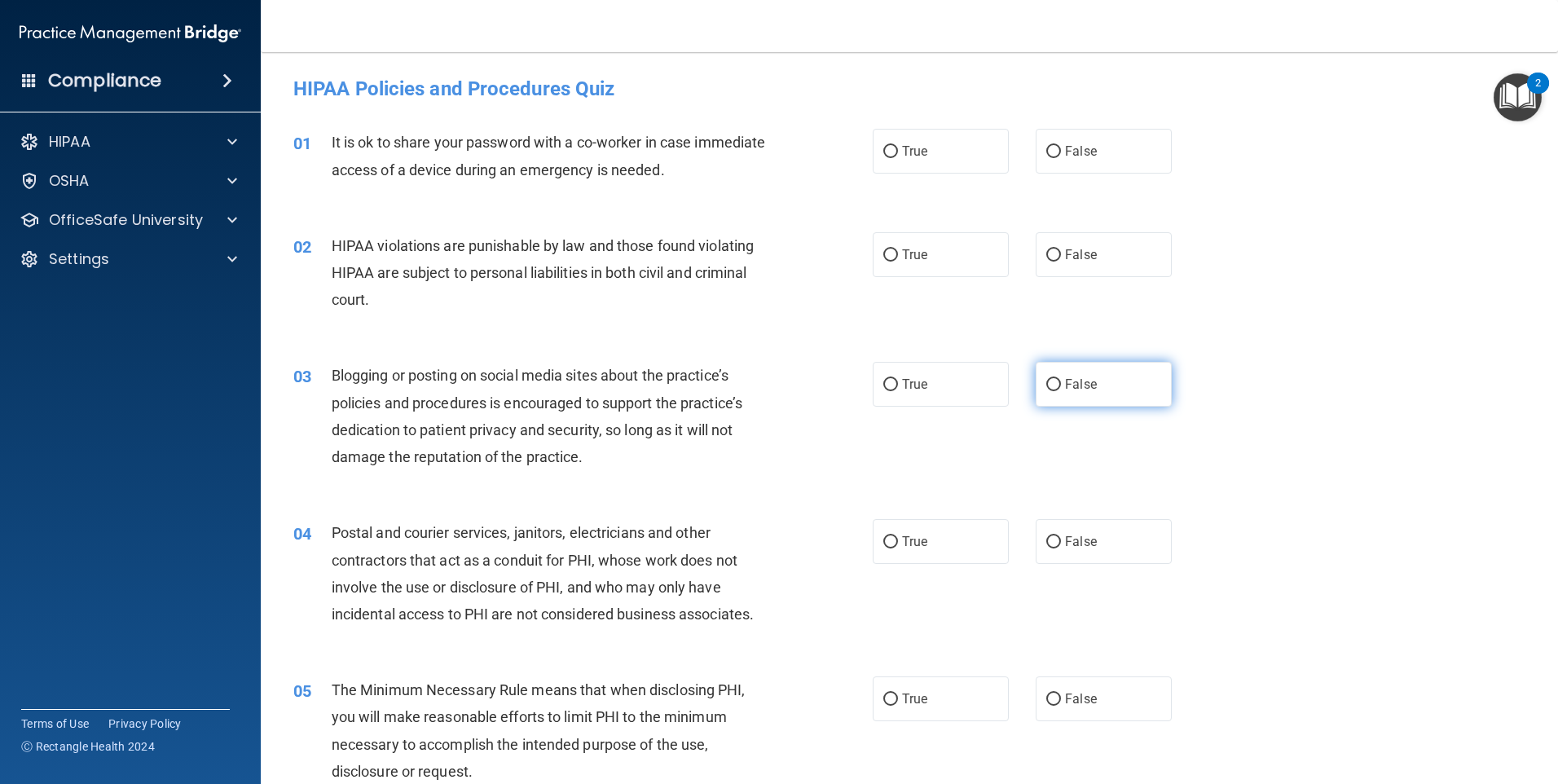
click at [1078, 384] on span "False" at bounding box center [1081, 384] width 32 height 16
click at [1061, 384] on input "False" at bounding box center [1054, 384] width 15 height 12
radio input "true"
click at [974, 382] on label "True" at bounding box center [940, 383] width 136 height 45
click at [898, 382] on input "True" at bounding box center [891, 384] width 15 height 12
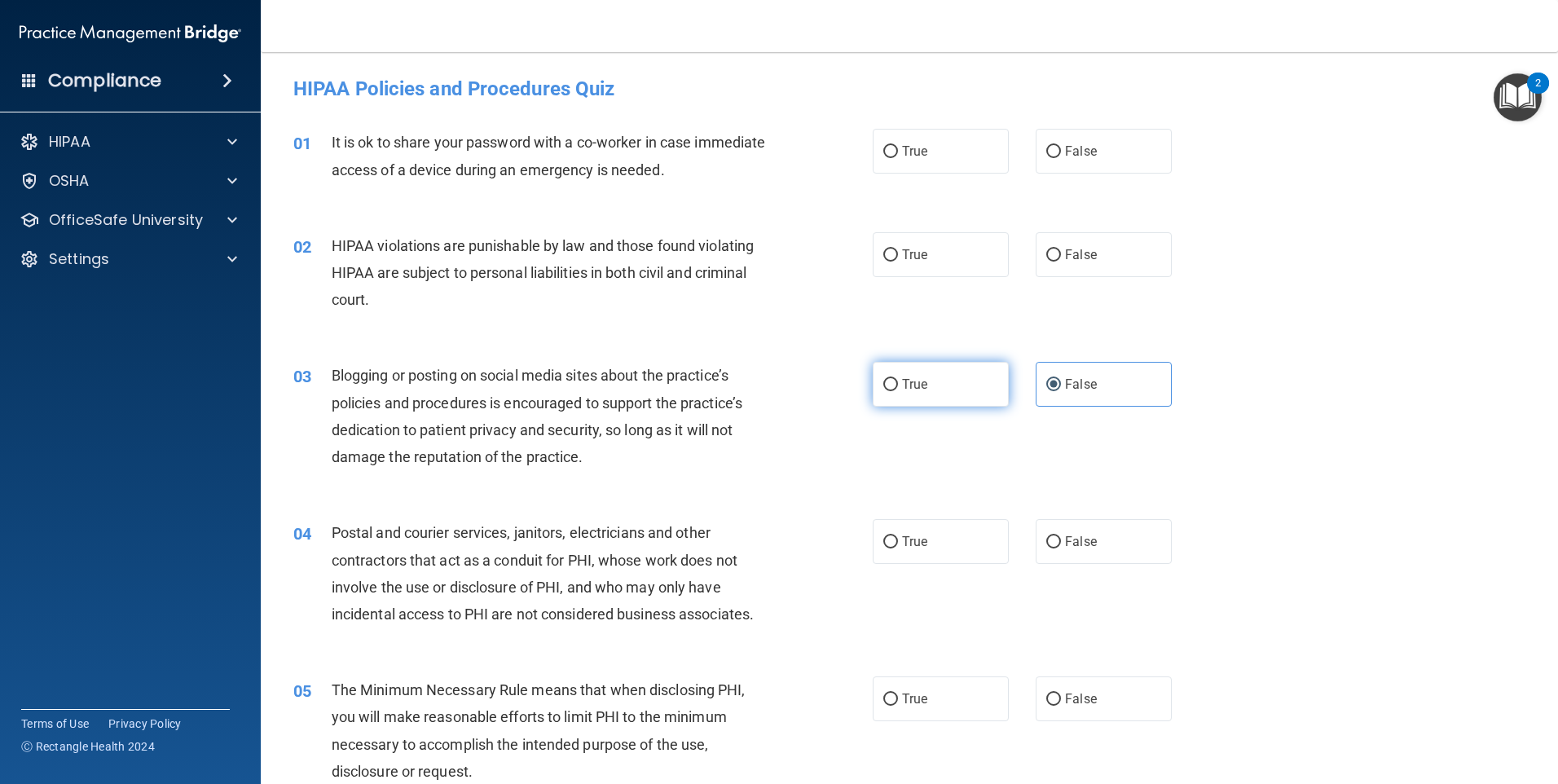
radio input "true"
click at [1128, 384] on label "False" at bounding box center [1103, 383] width 136 height 45
click at [1061, 384] on input "False" at bounding box center [1054, 384] width 15 height 12
radio input "true"
radio input "false"
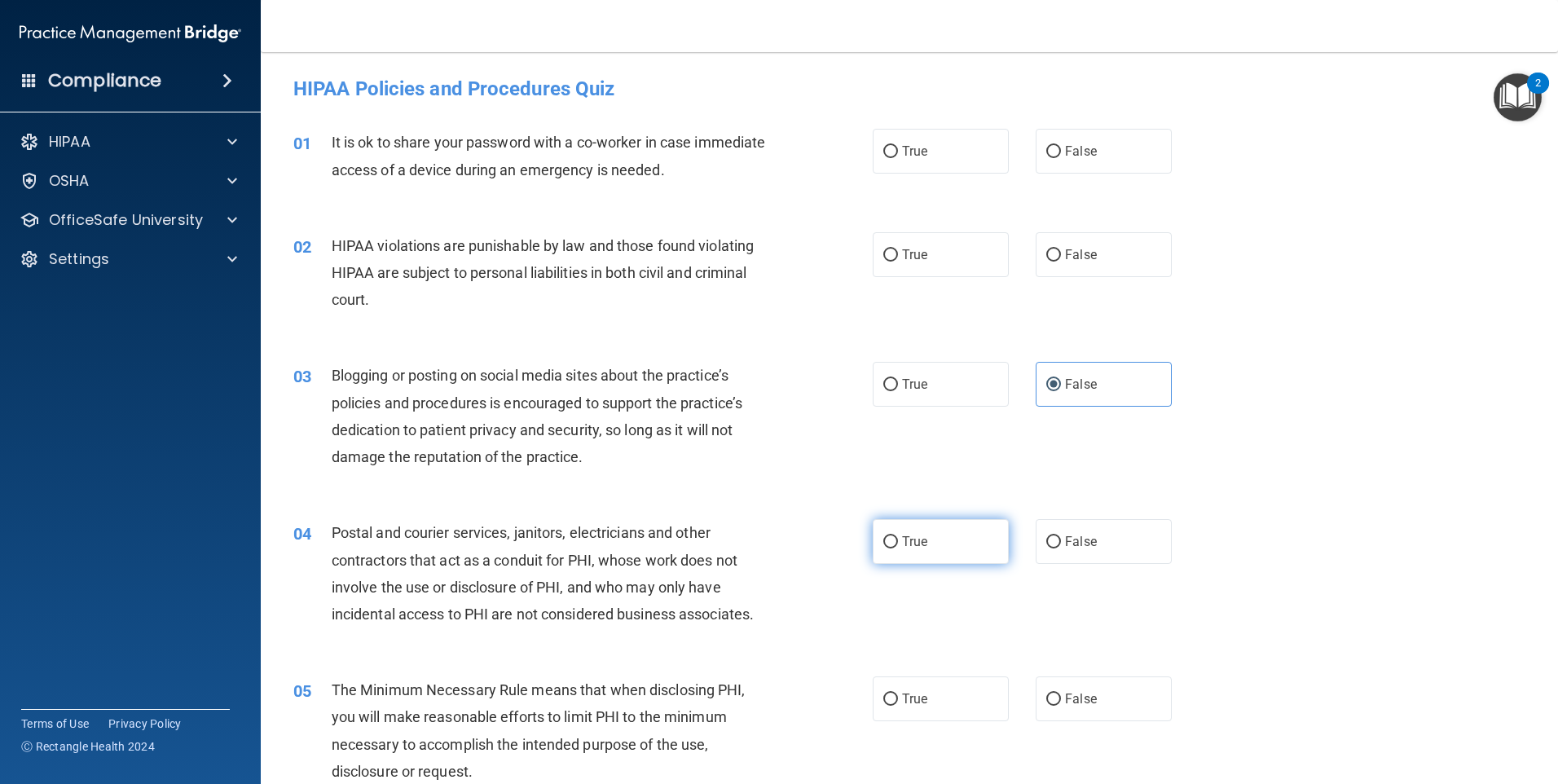
click at [907, 540] on span "True" at bounding box center [915, 541] width 26 height 16
click at [898, 540] on input "True" at bounding box center [891, 542] width 15 height 12
radio input "true"
click at [1069, 168] on label "False" at bounding box center [1103, 151] width 136 height 45
click at [1061, 158] on input "False" at bounding box center [1054, 152] width 15 height 12
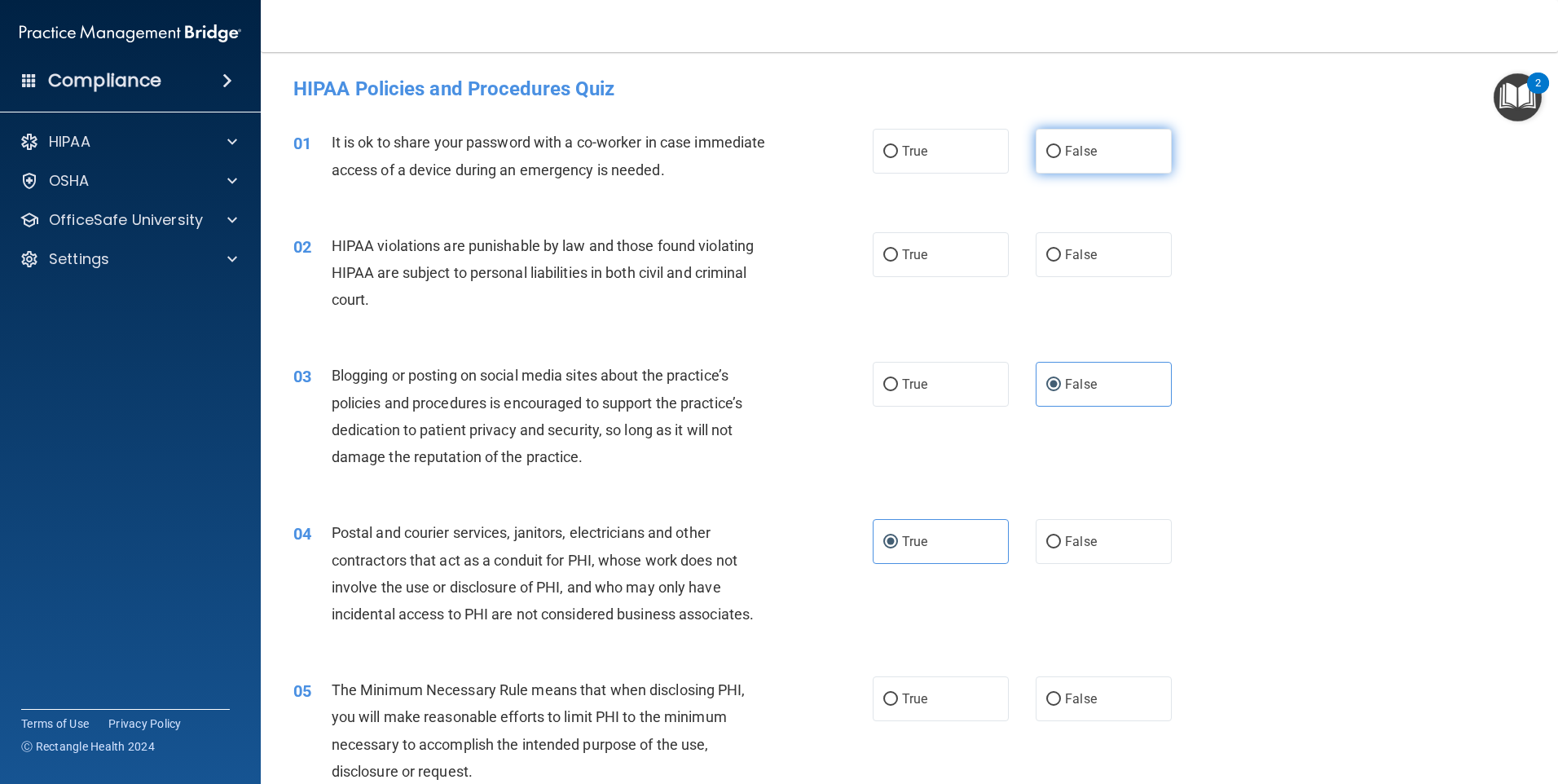
radio input "true"
click at [943, 271] on label "True" at bounding box center [940, 254] width 136 height 45
click at [898, 262] on input "True" at bounding box center [891, 255] width 15 height 12
radio input "true"
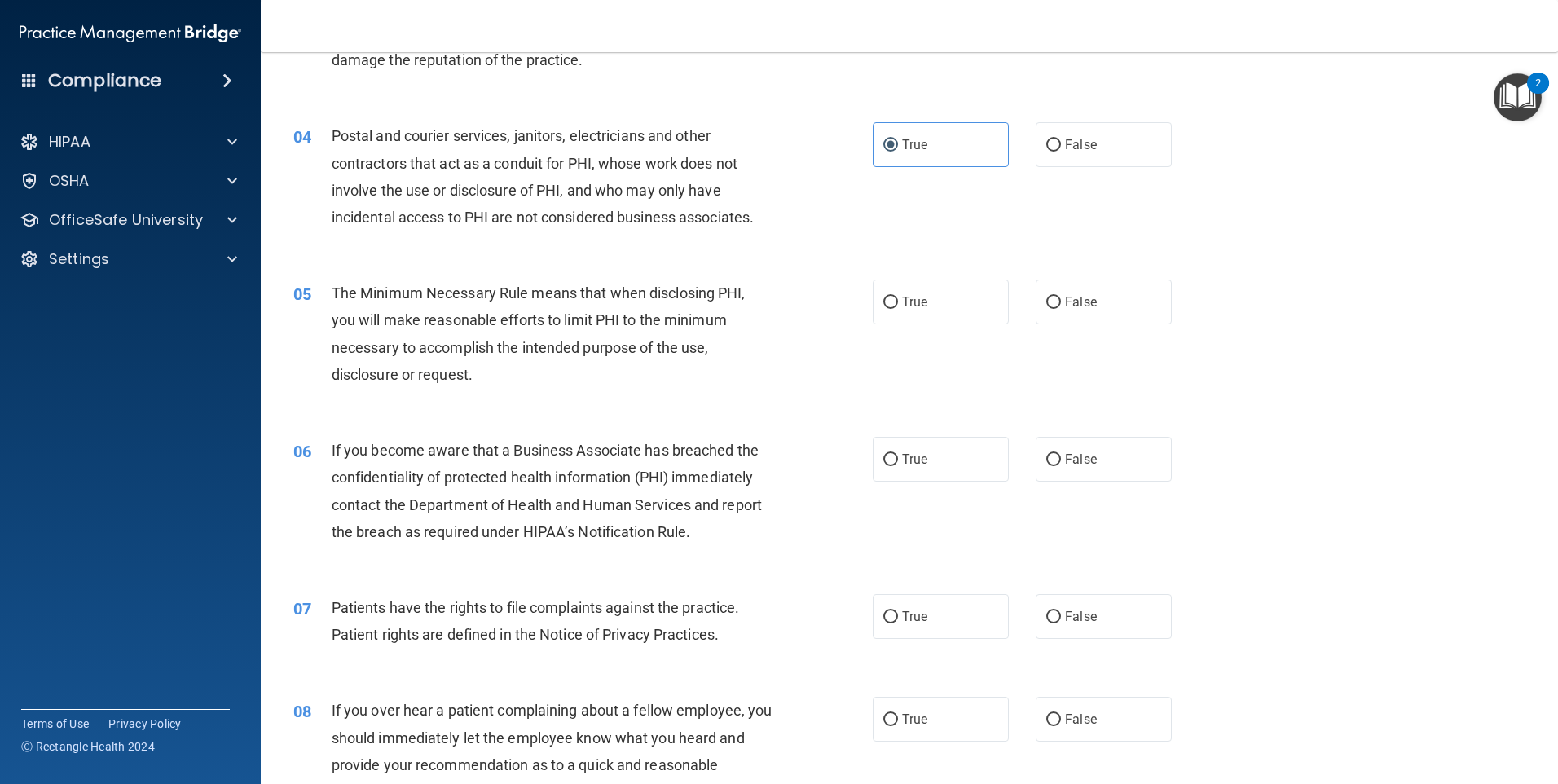
scroll to position [407, 0]
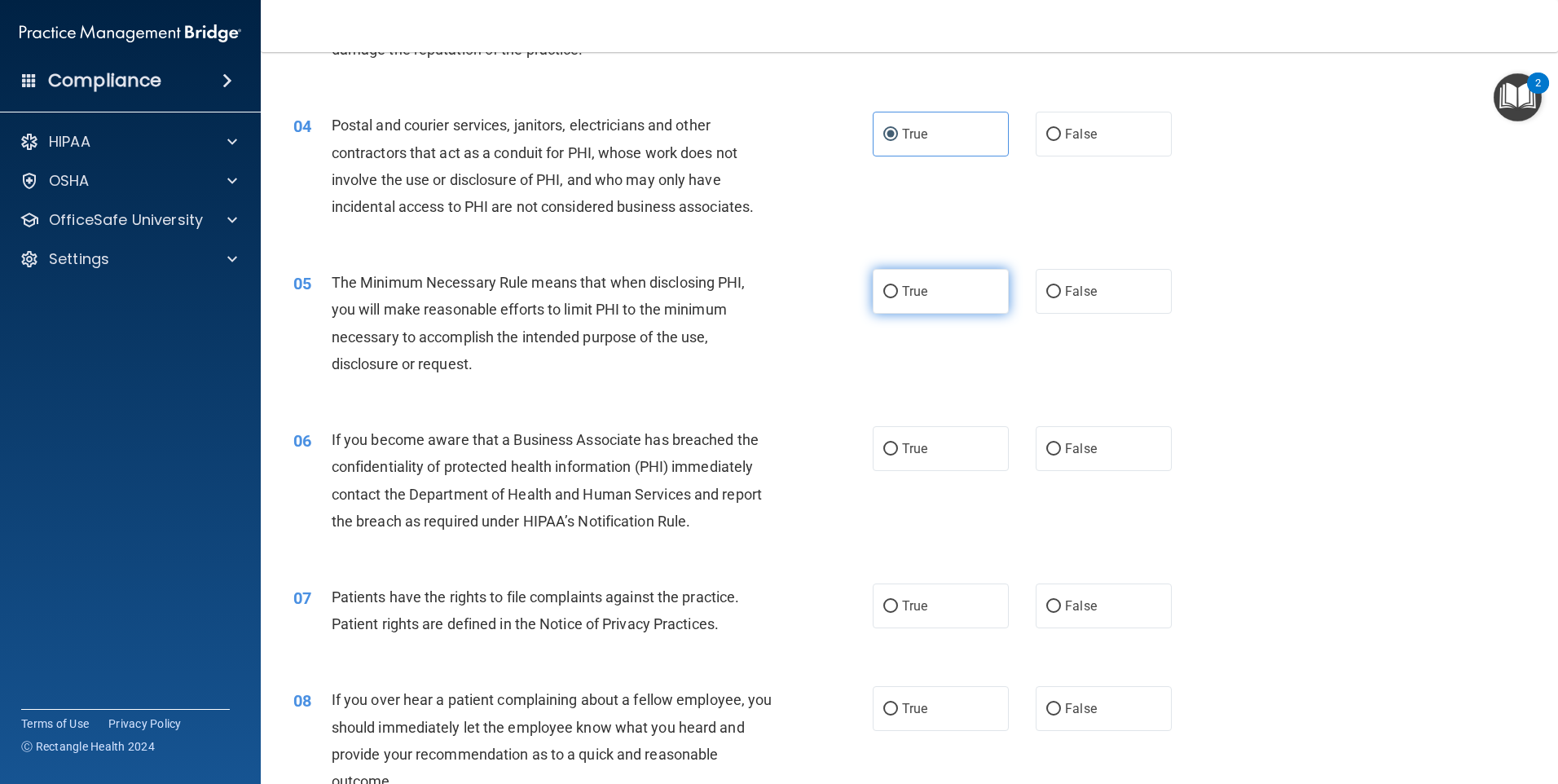
click at [877, 307] on label "True" at bounding box center [940, 291] width 136 height 45
click at [884, 298] on input "True" at bounding box center [891, 291] width 15 height 12
radio input "true"
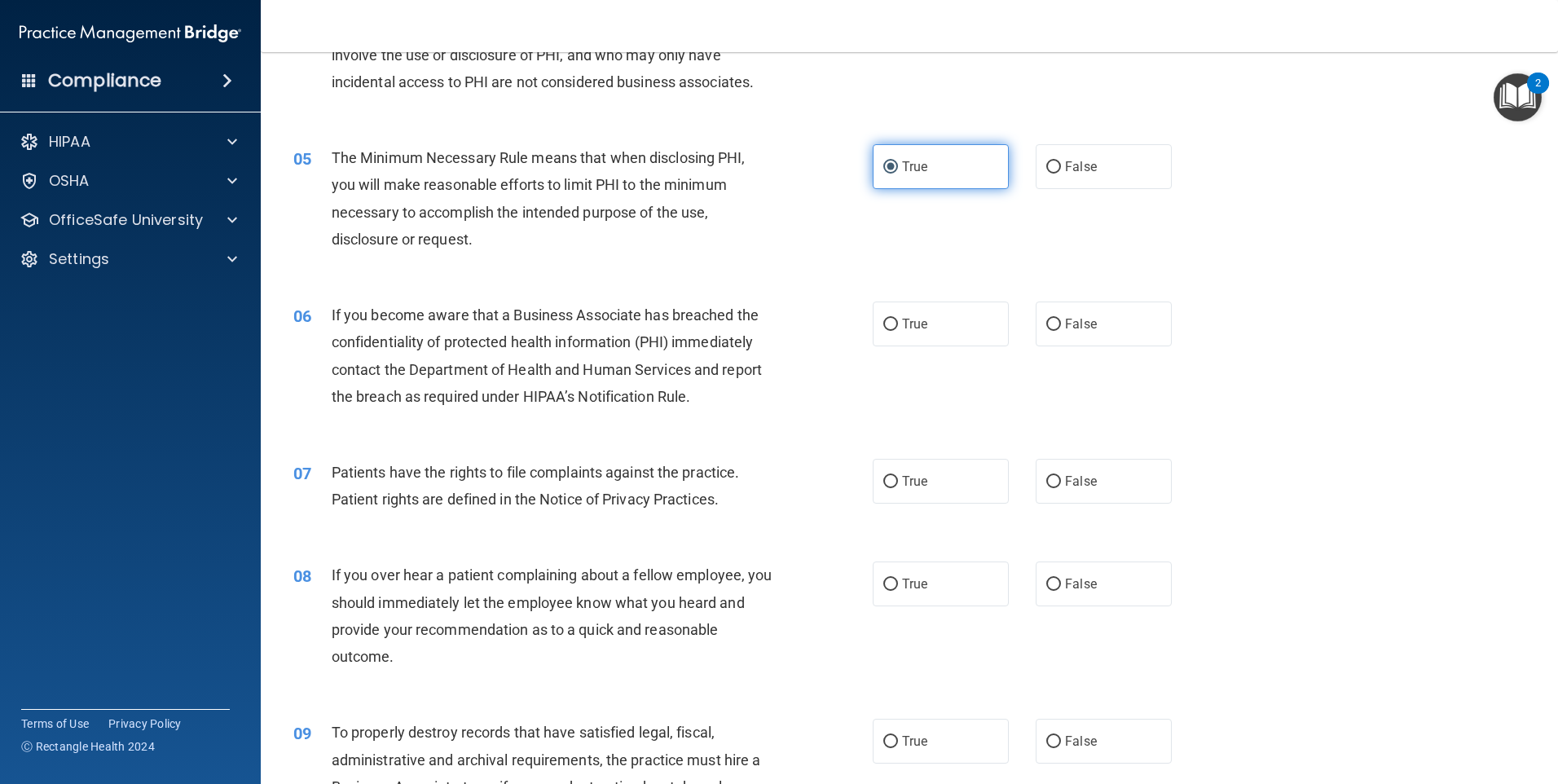
scroll to position [570, 0]
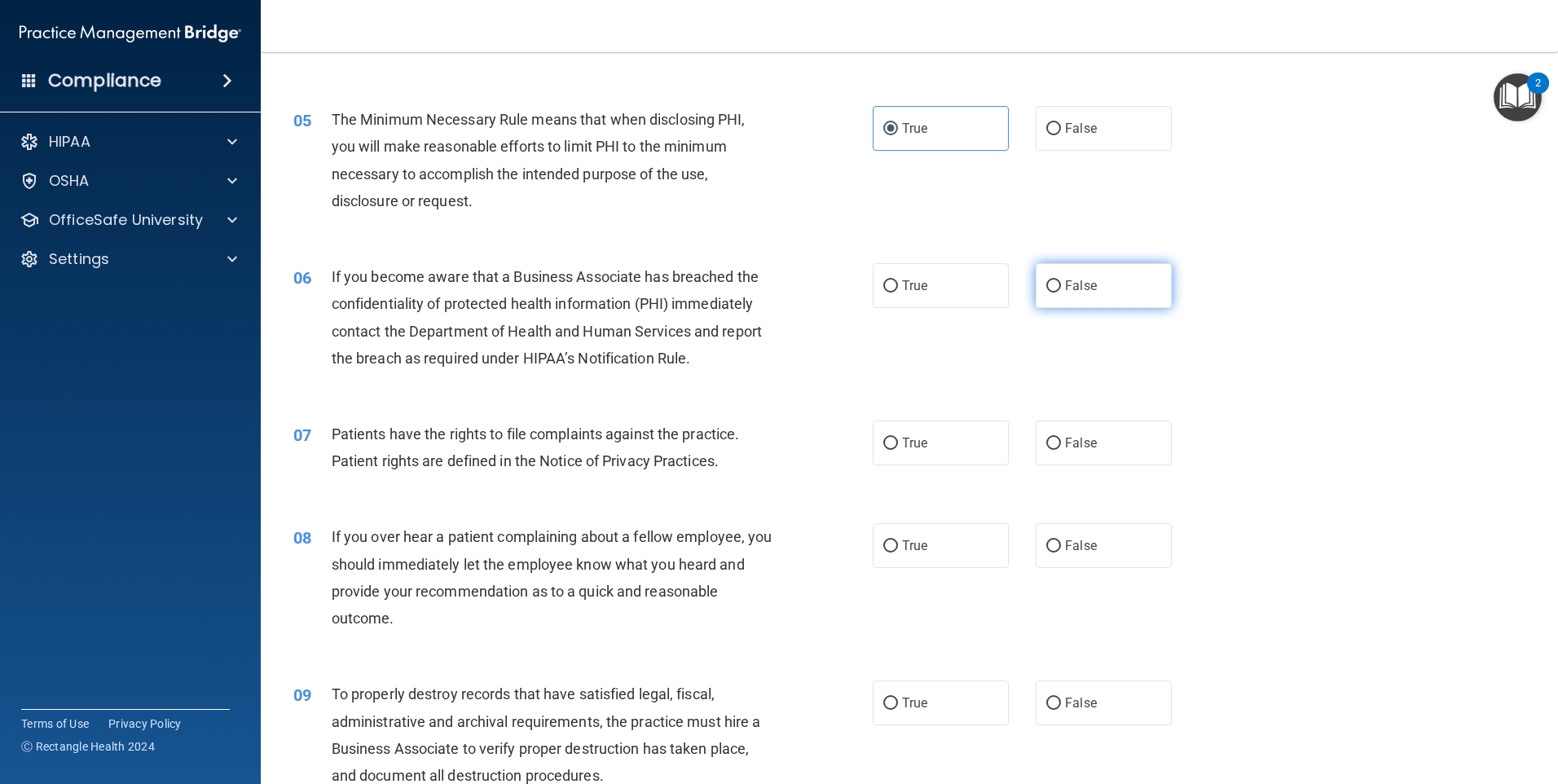
click at [1100, 294] on label "False" at bounding box center [1103, 285] width 136 height 45
click at [1061, 293] on input "False" at bounding box center [1054, 286] width 15 height 12
radio input "true"
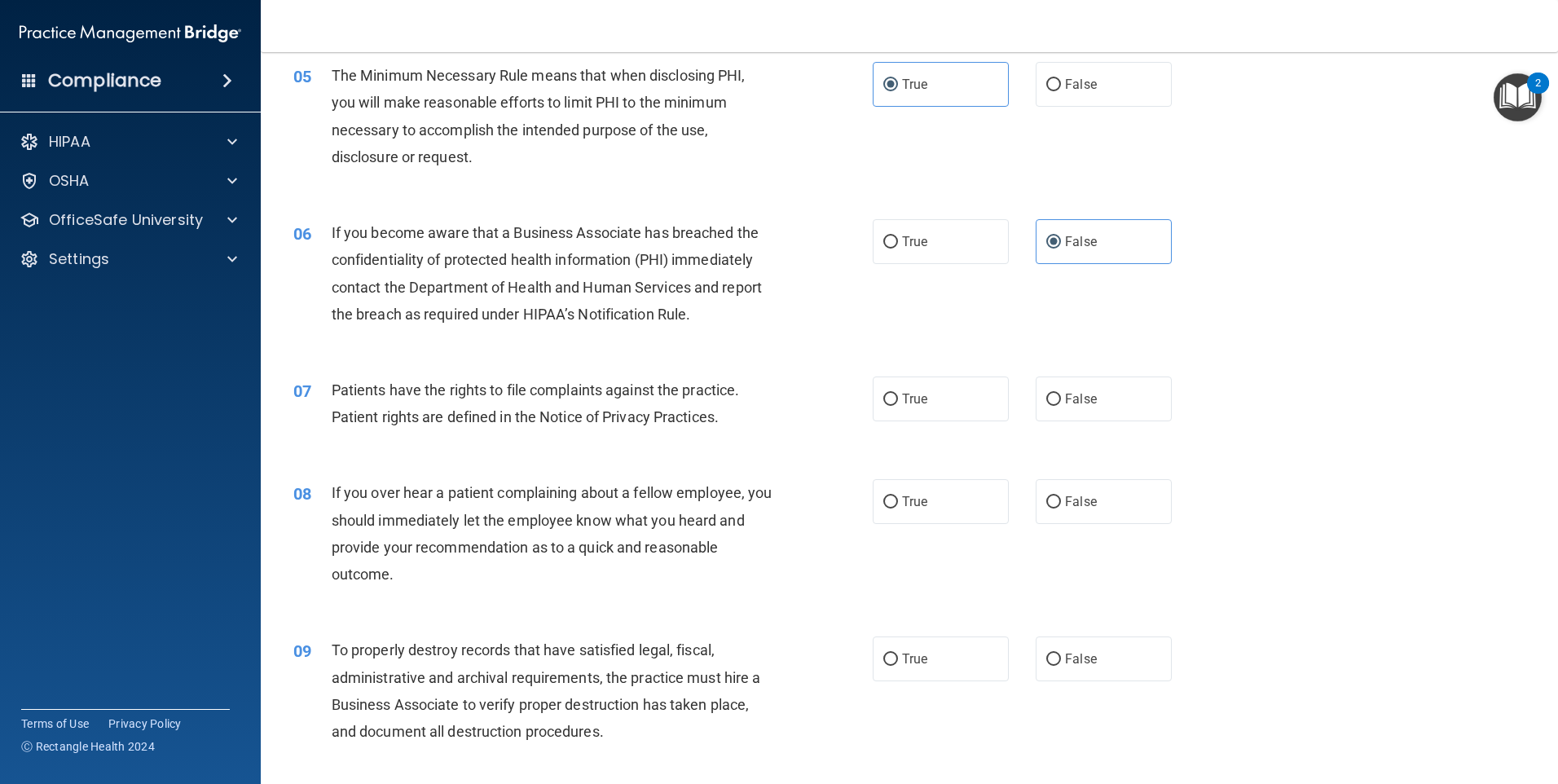
scroll to position [652, 0]
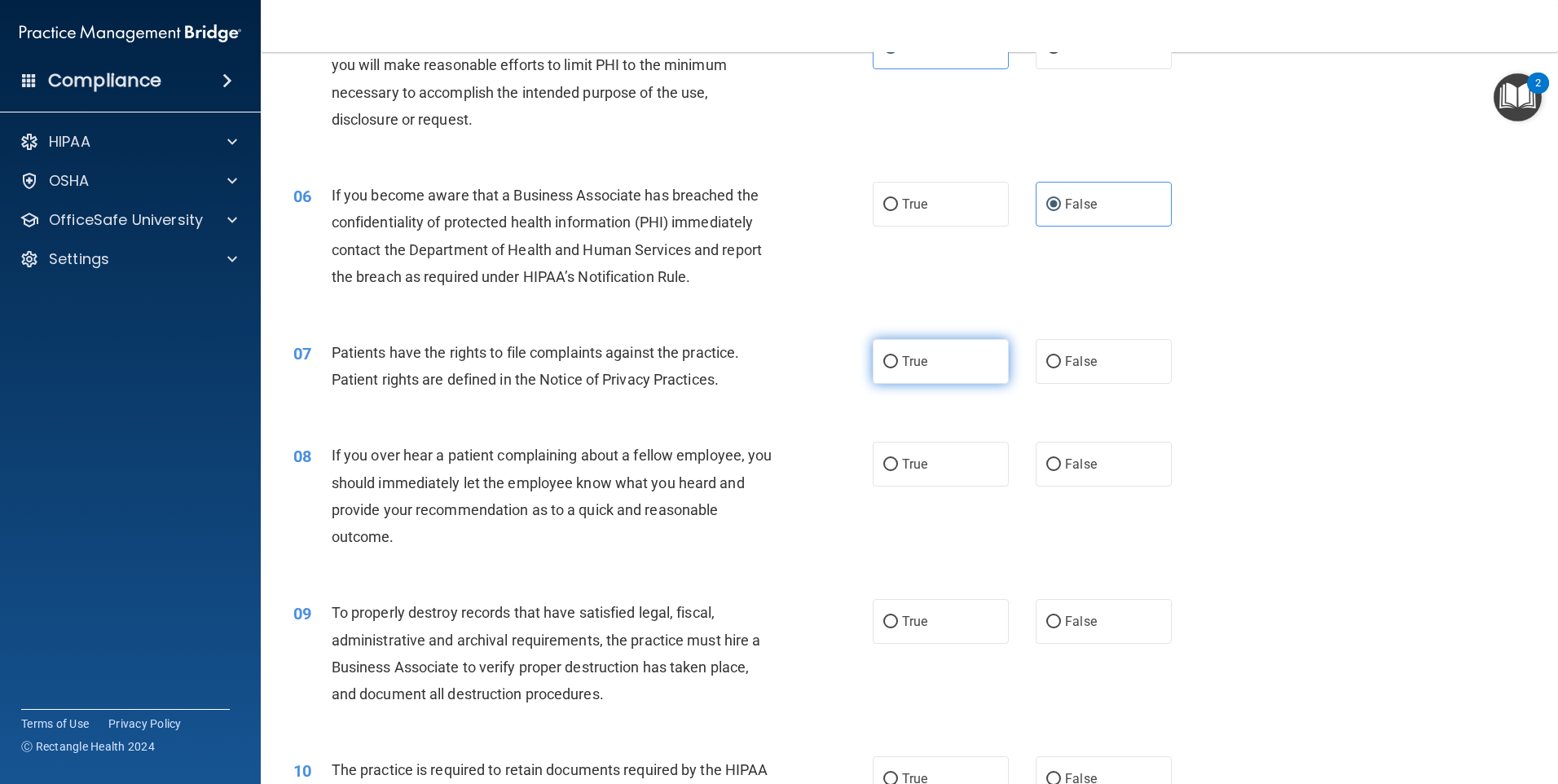
click at [946, 361] on label "True" at bounding box center [940, 361] width 136 height 45
click at [898, 361] on input "True" at bounding box center [891, 361] width 15 height 12
radio input "true"
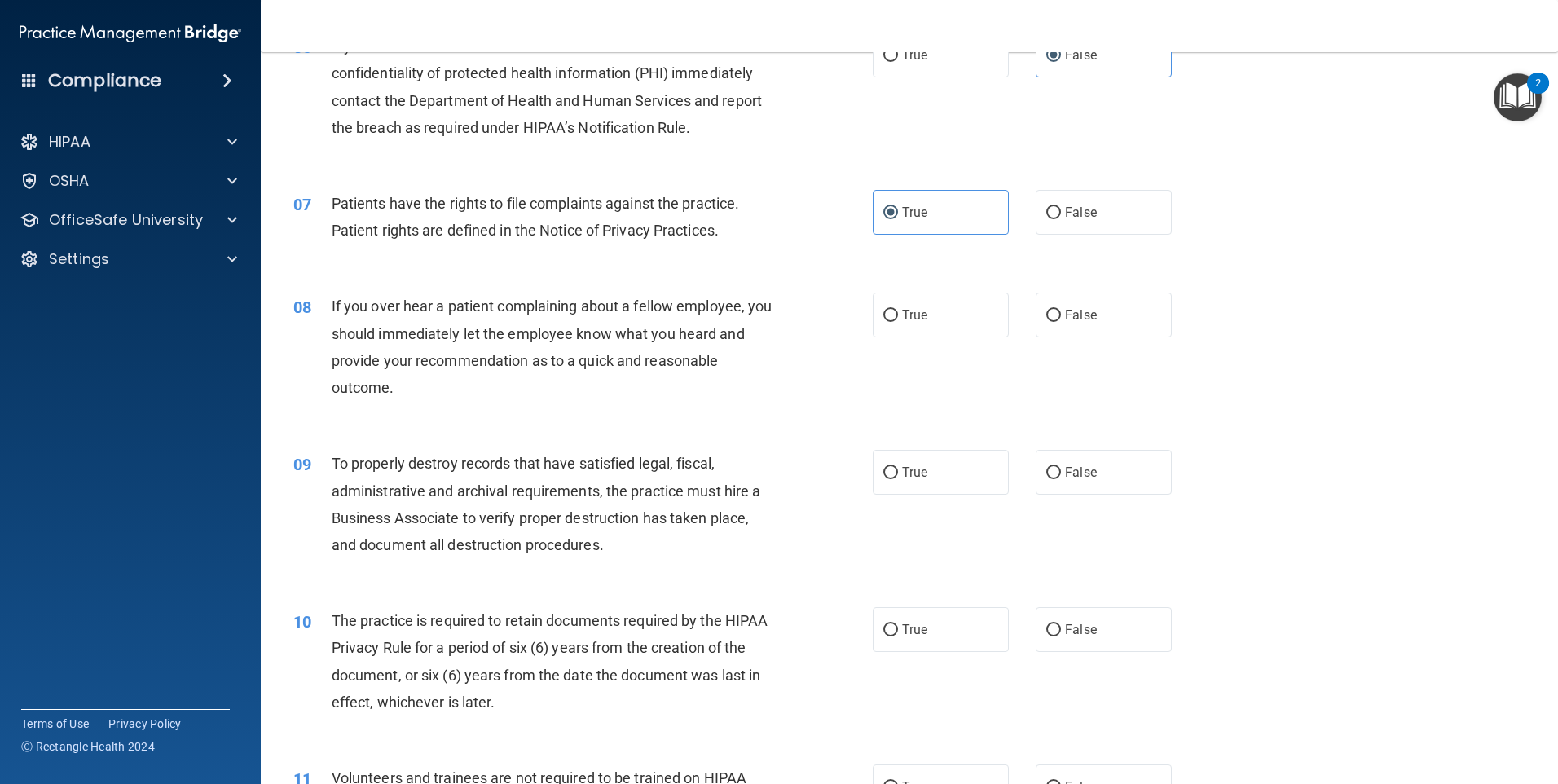
scroll to position [815, 0]
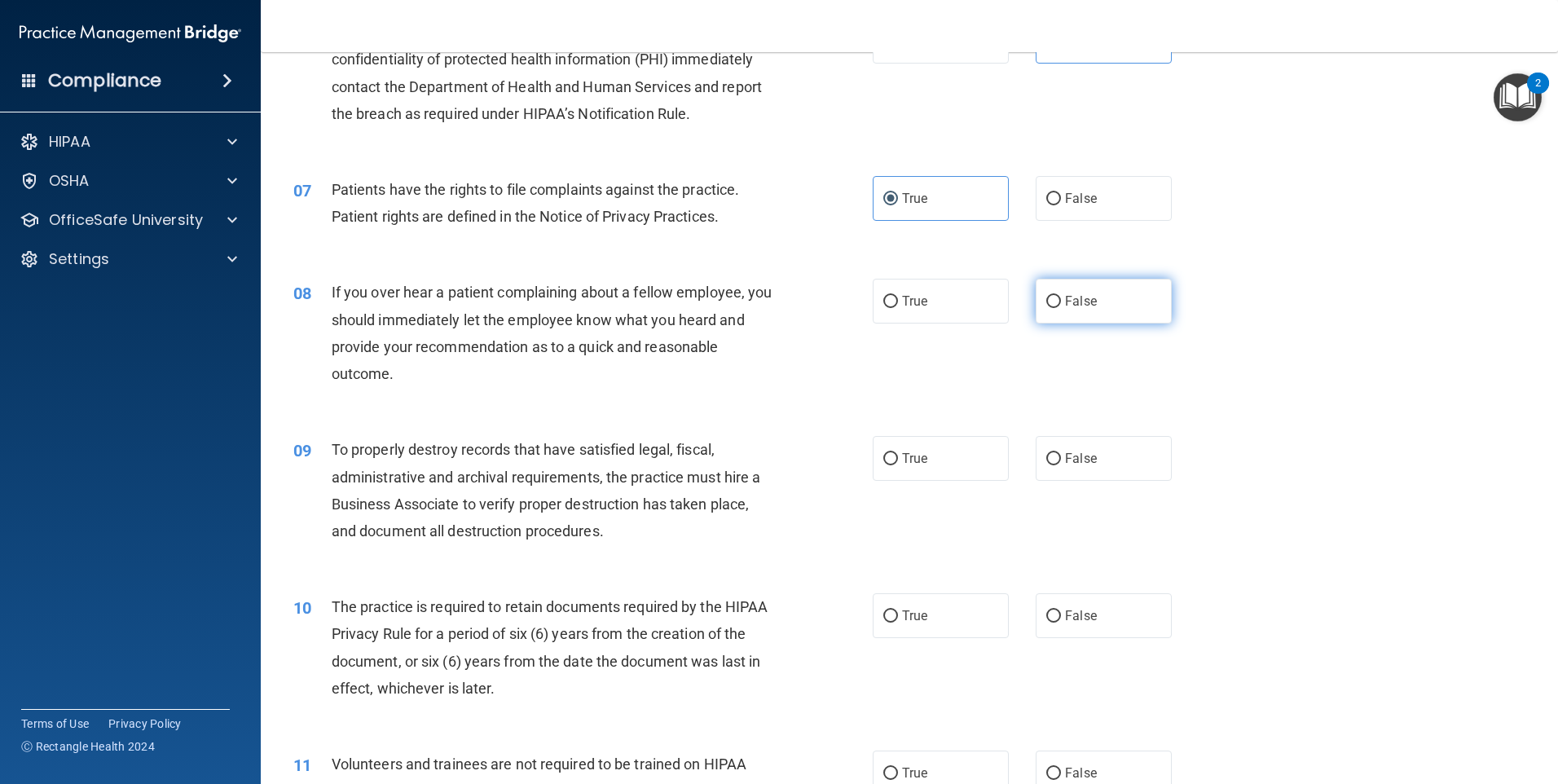
click at [1066, 312] on label "False" at bounding box center [1103, 300] width 136 height 45
click at [1061, 308] on input "False" at bounding box center [1054, 301] width 15 height 12
radio input "true"
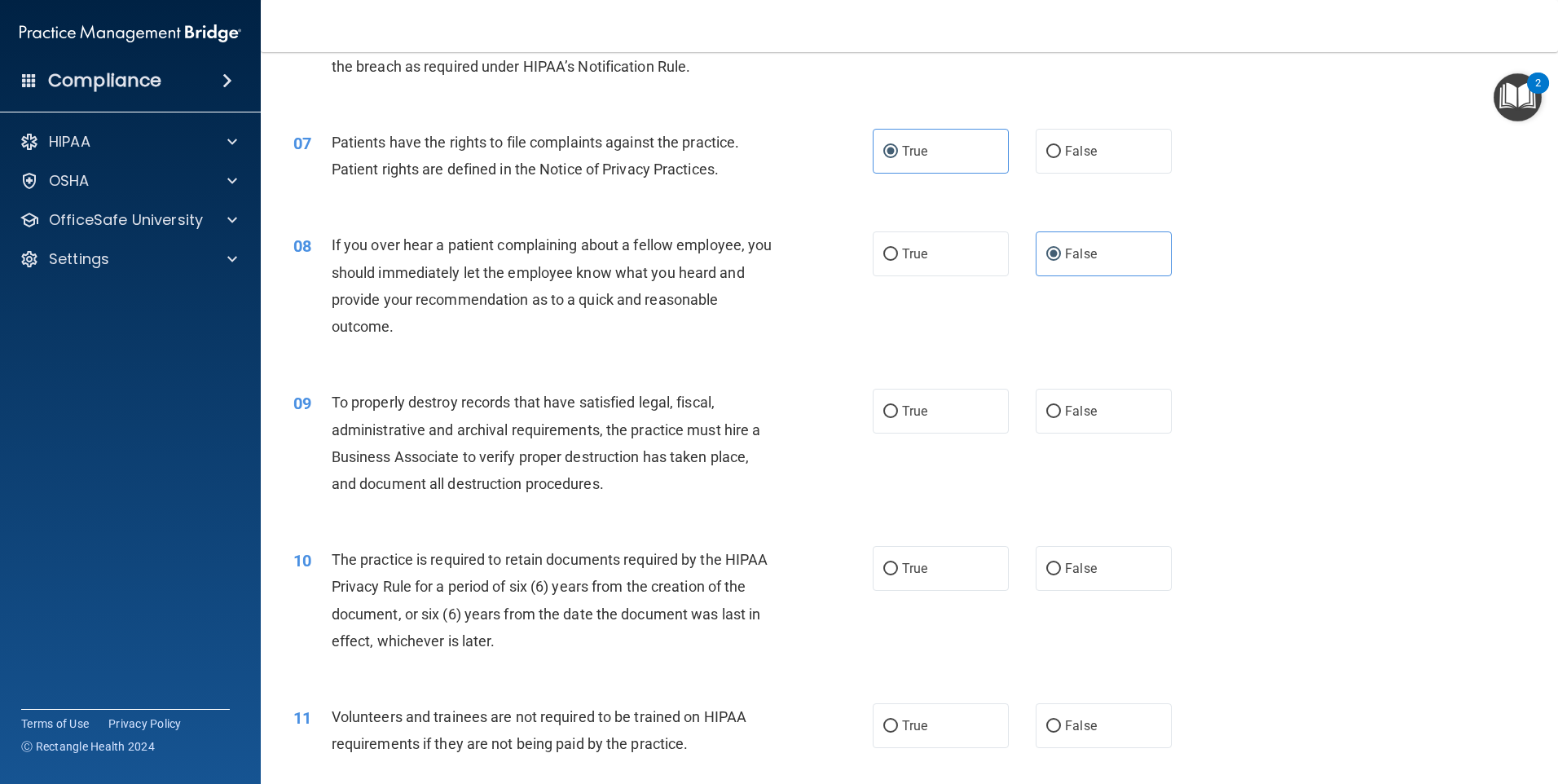
scroll to position [977, 0]
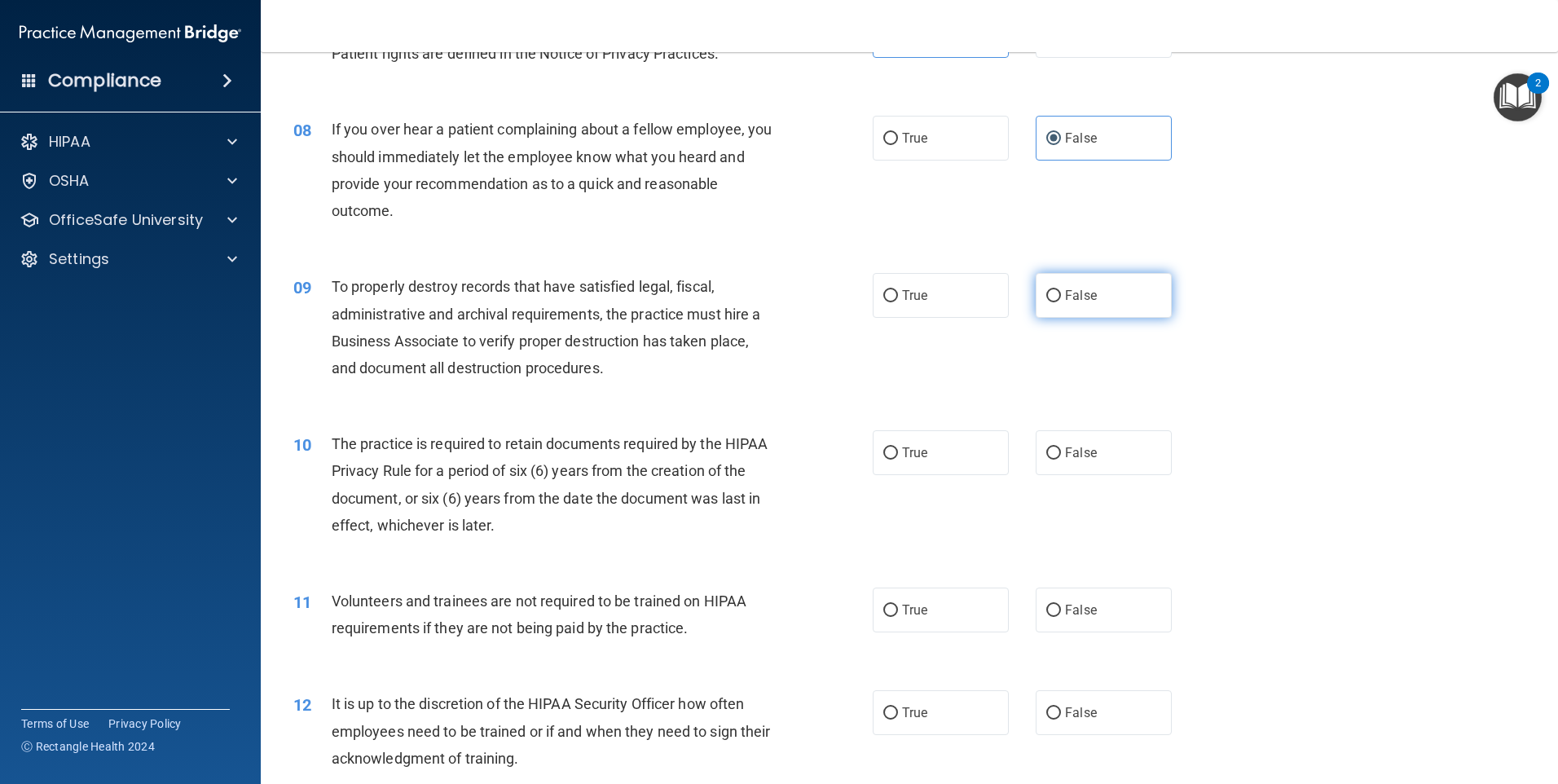
click at [1084, 298] on span "False" at bounding box center [1081, 295] width 32 height 16
click at [1061, 298] on input "False" at bounding box center [1054, 296] width 15 height 12
radio input "true"
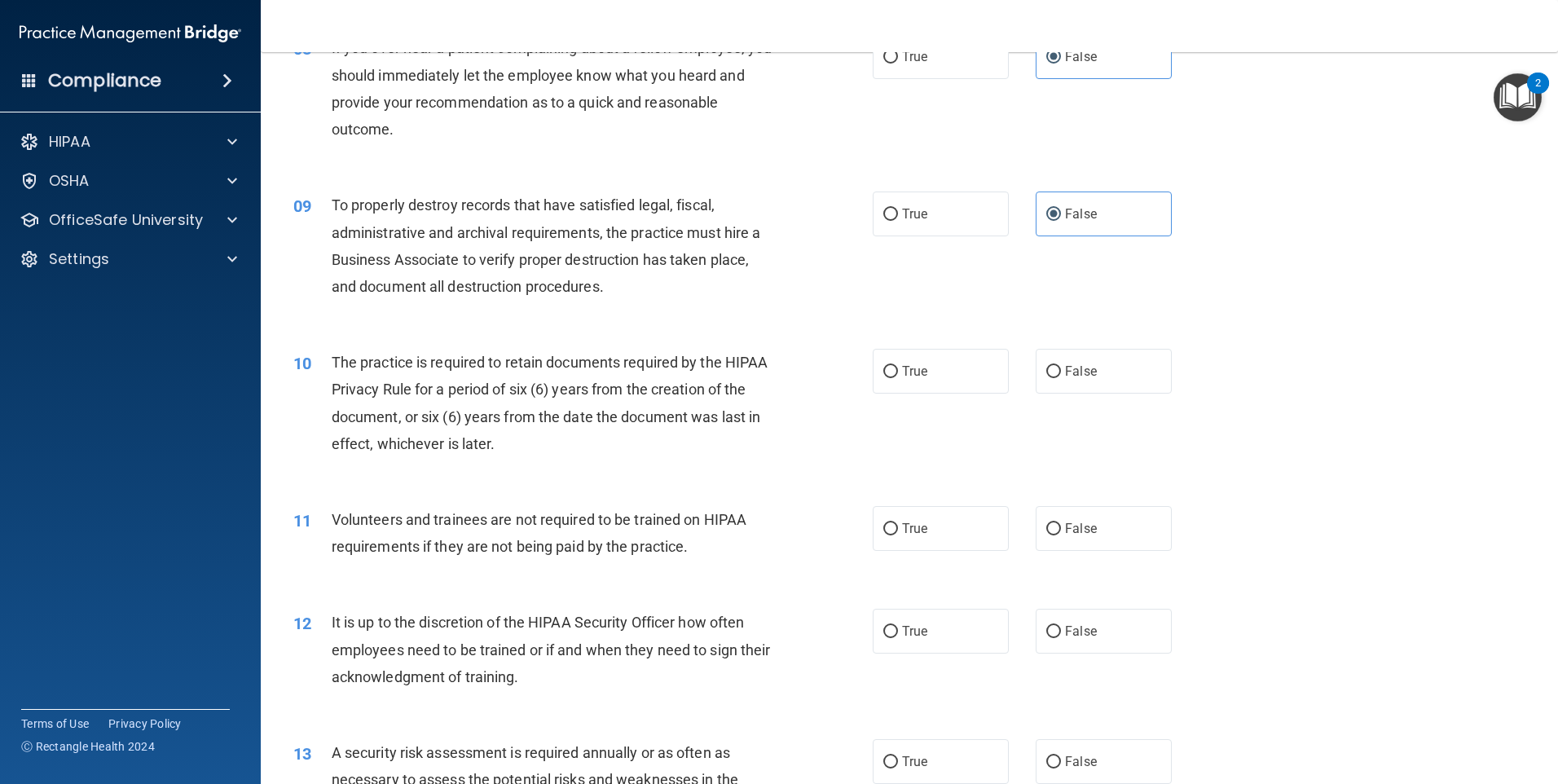
scroll to position [1141, 0]
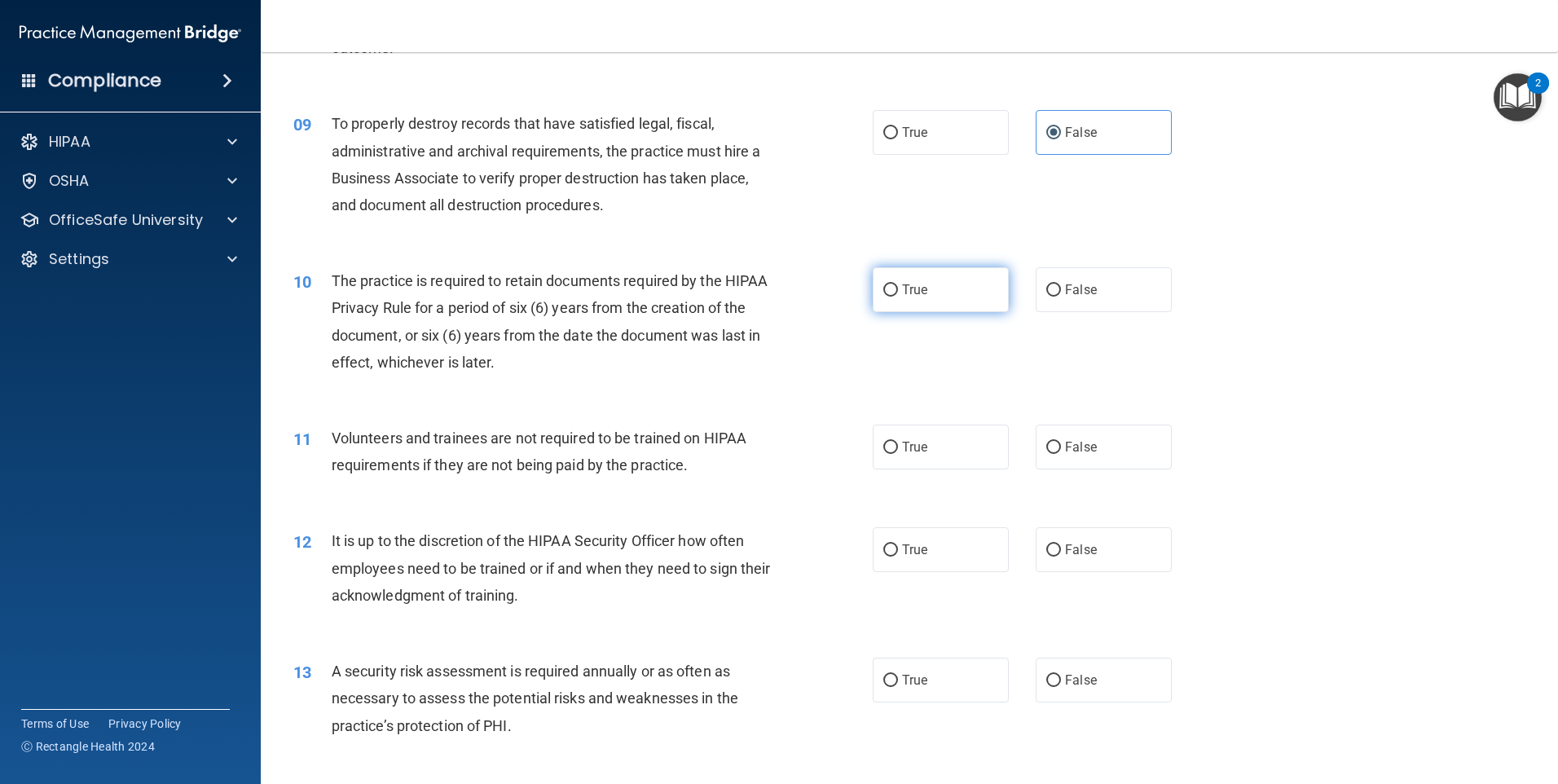
click at [933, 308] on label "True" at bounding box center [940, 289] width 136 height 45
click at [898, 297] on input "True" at bounding box center [891, 290] width 15 height 12
radio input "true"
click at [1041, 423] on div "11 Volunteers and trainees are not required to be trained on HIPAA requirements…" at bounding box center [909, 455] width 1257 height 103
click at [1047, 442] on input "False" at bounding box center [1054, 447] width 15 height 12
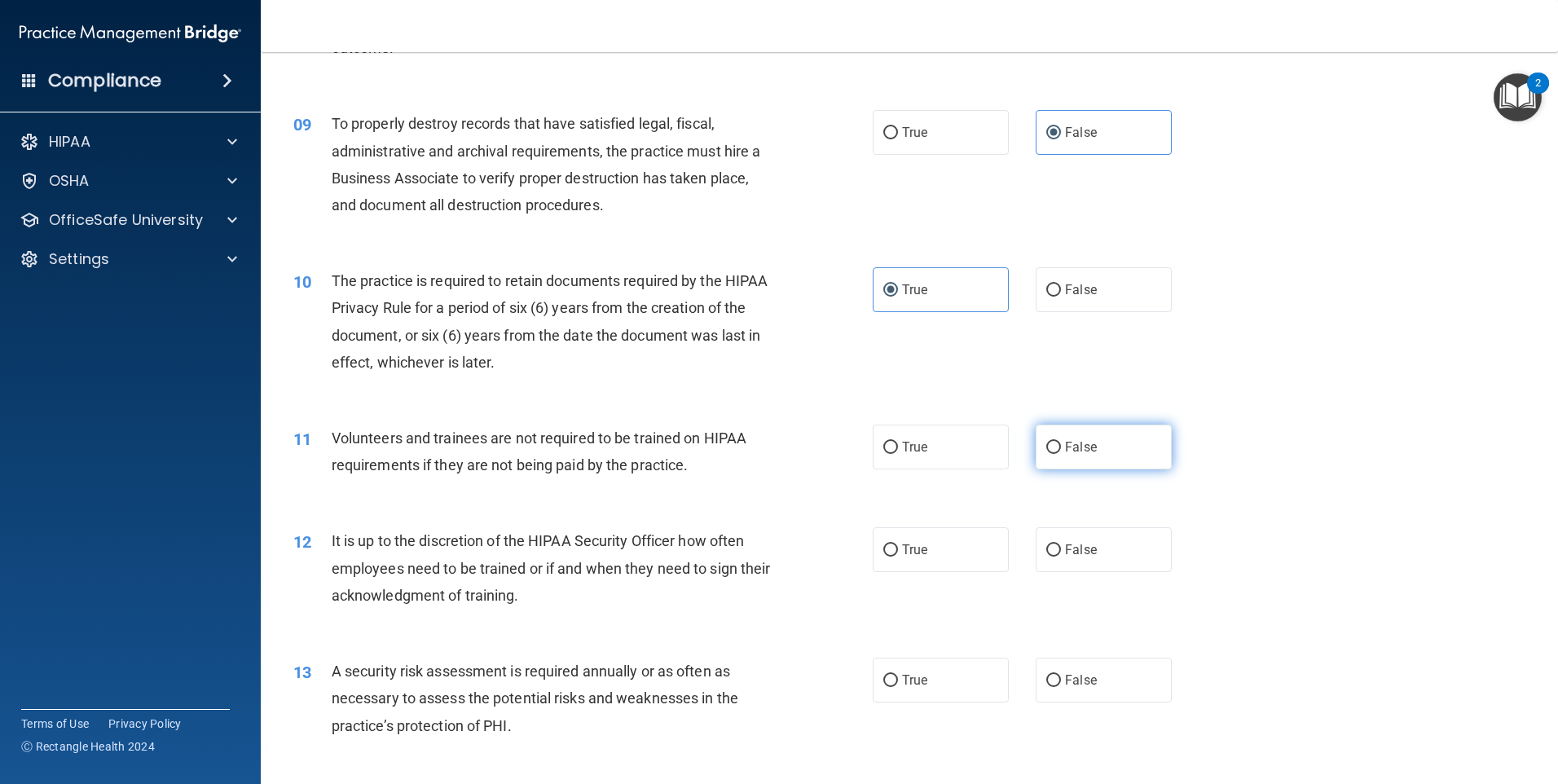
radio input "true"
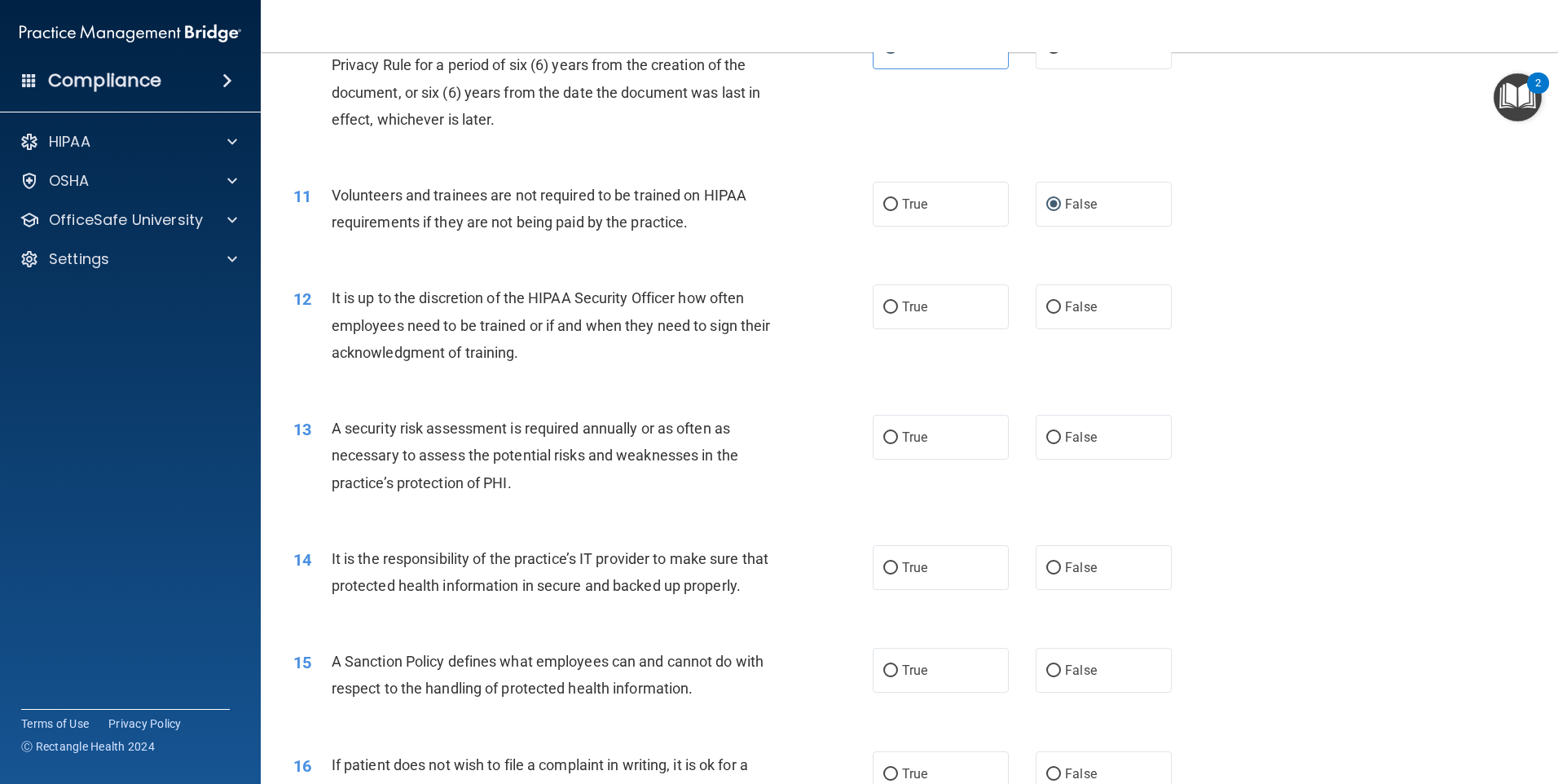
scroll to position [1385, 0]
click at [978, 306] on label "True" at bounding box center [940, 305] width 136 height 45
click at [898, 306] on input "True" at bounding box center [891, 306] width 15 height 12
radio input "true"
click at [1065, 304] on span "False" at bounding box center [1081, 305] width 32 height 16
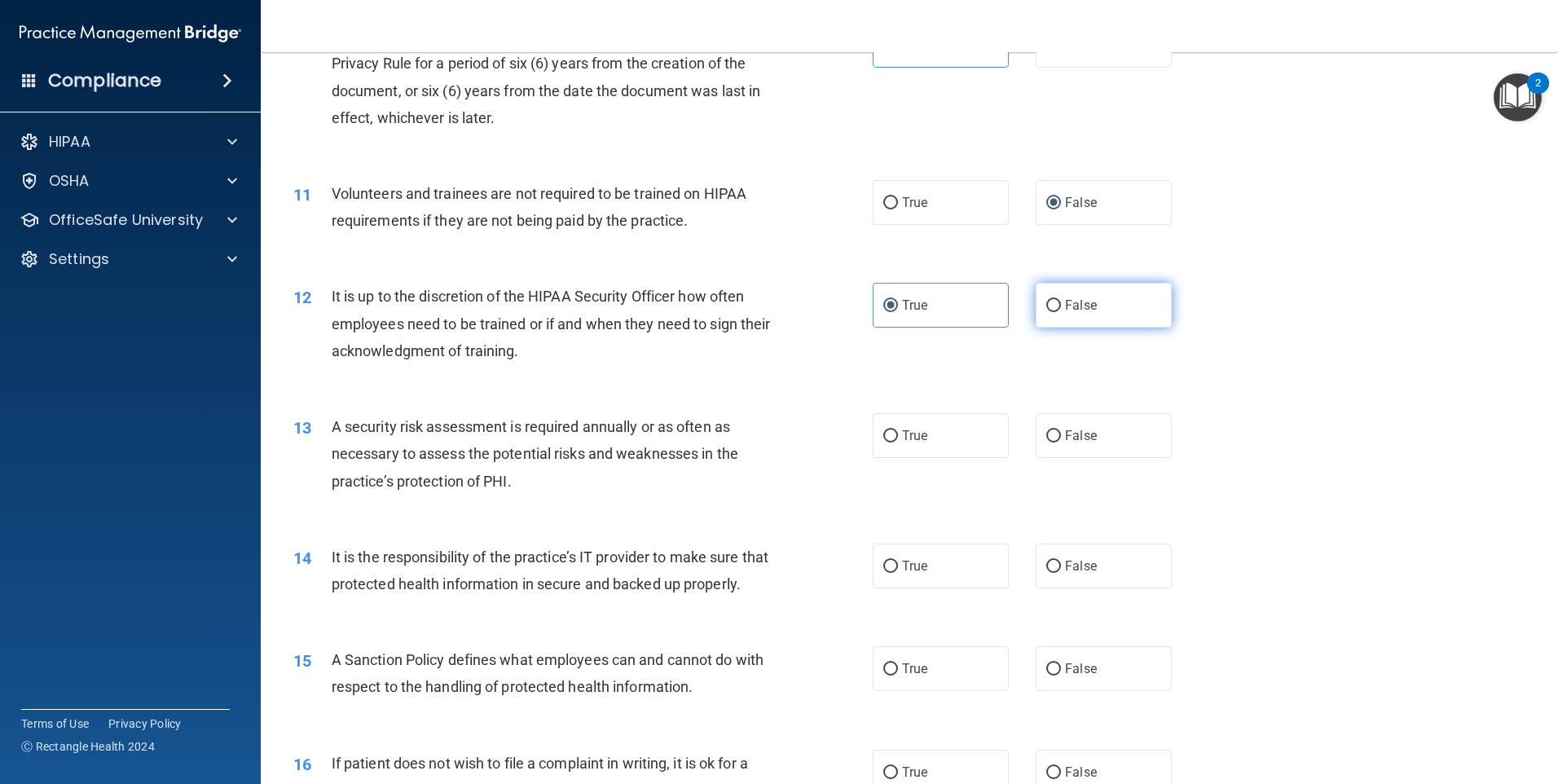
click at [1061, 304] on input "False" at bounding box center [1054, 306] width 15 height 12
radio input "true"
radio input "false"
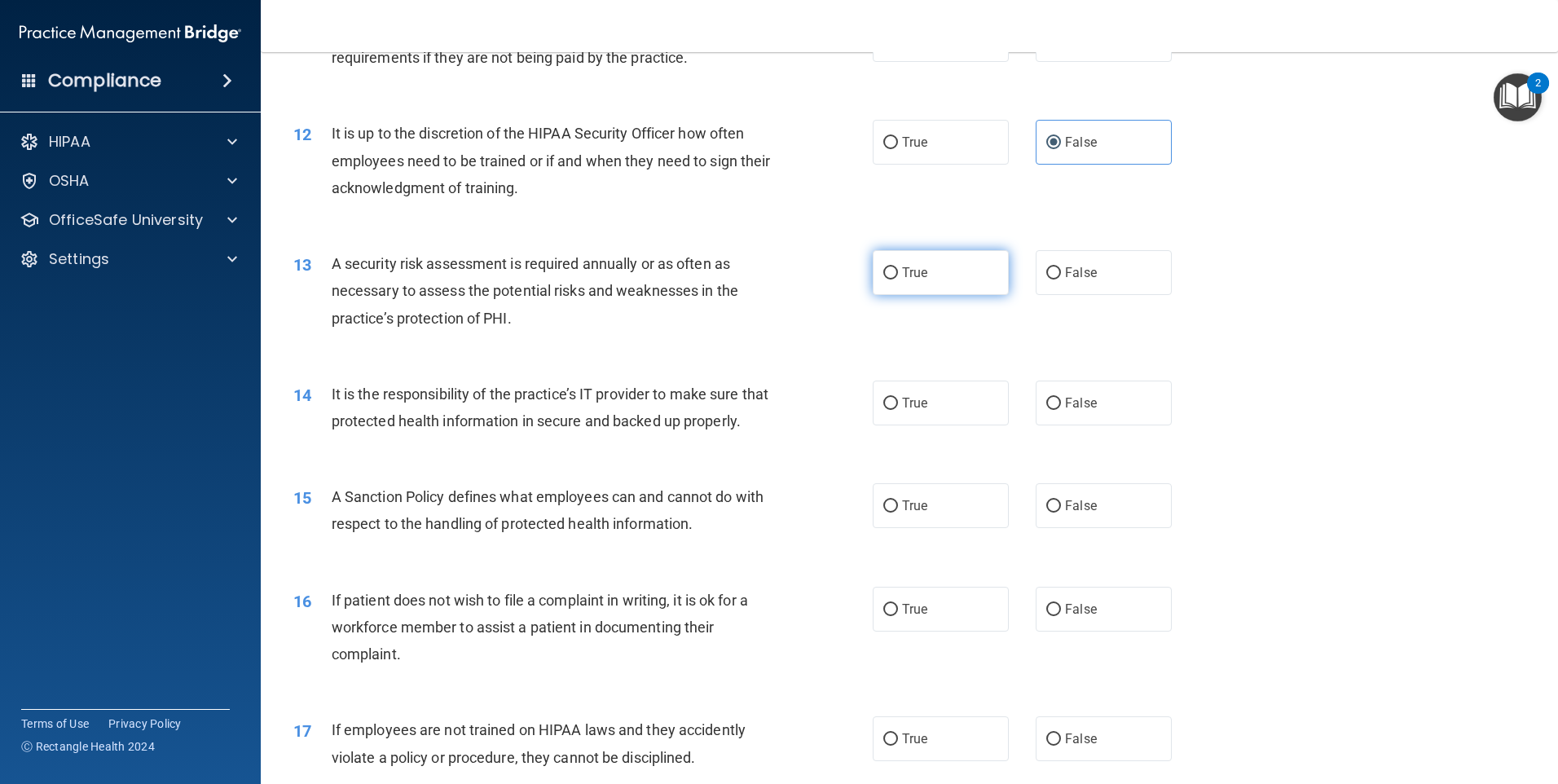
click at [954, 269] on label "True" at bounding box center [940, 272] width 136 height 45
click at [898, 269] on input "True" at bounding box center [891, 273] width 15 height 12
radio input "true"
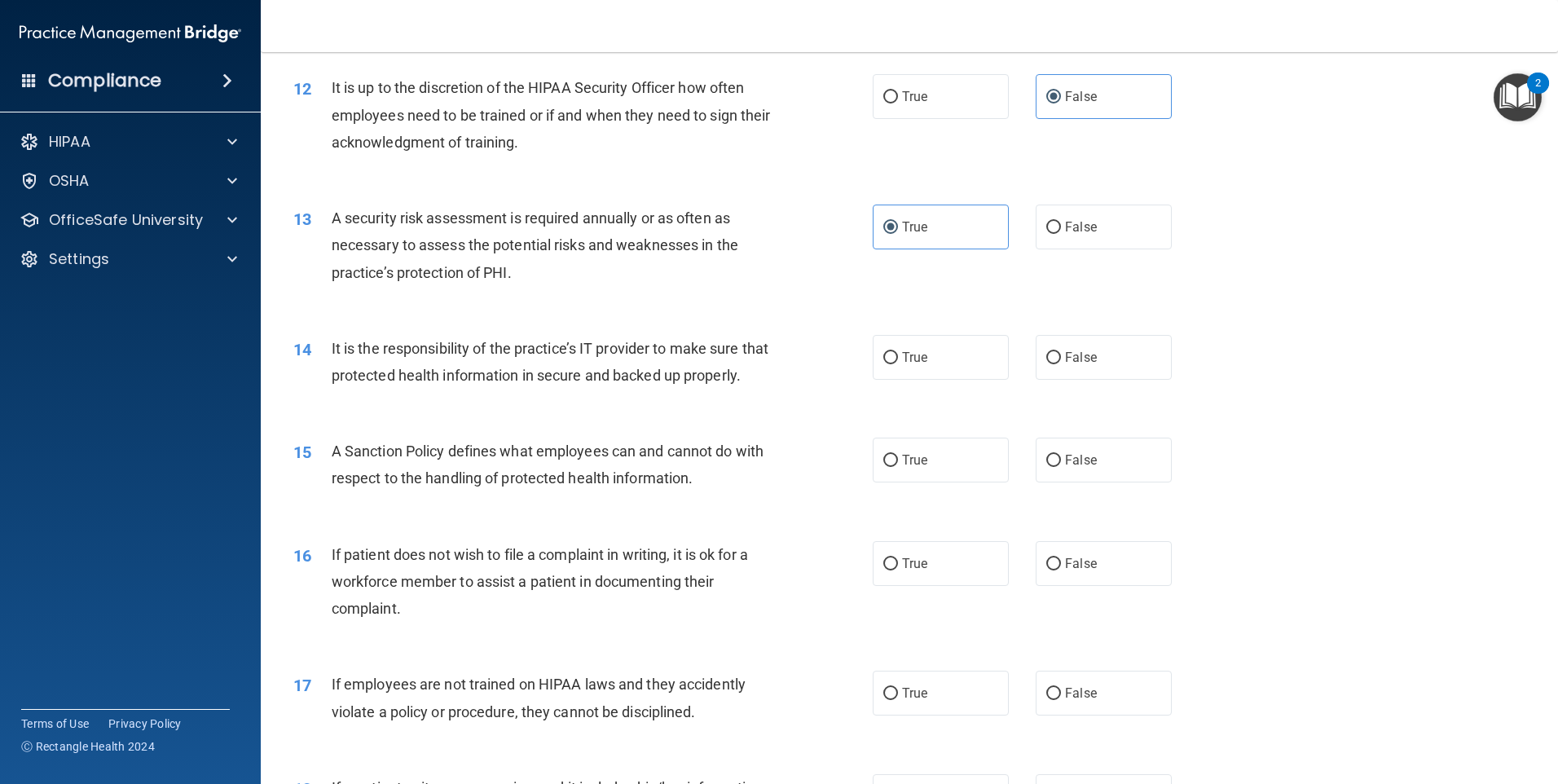
scroll to position [1630, 0]
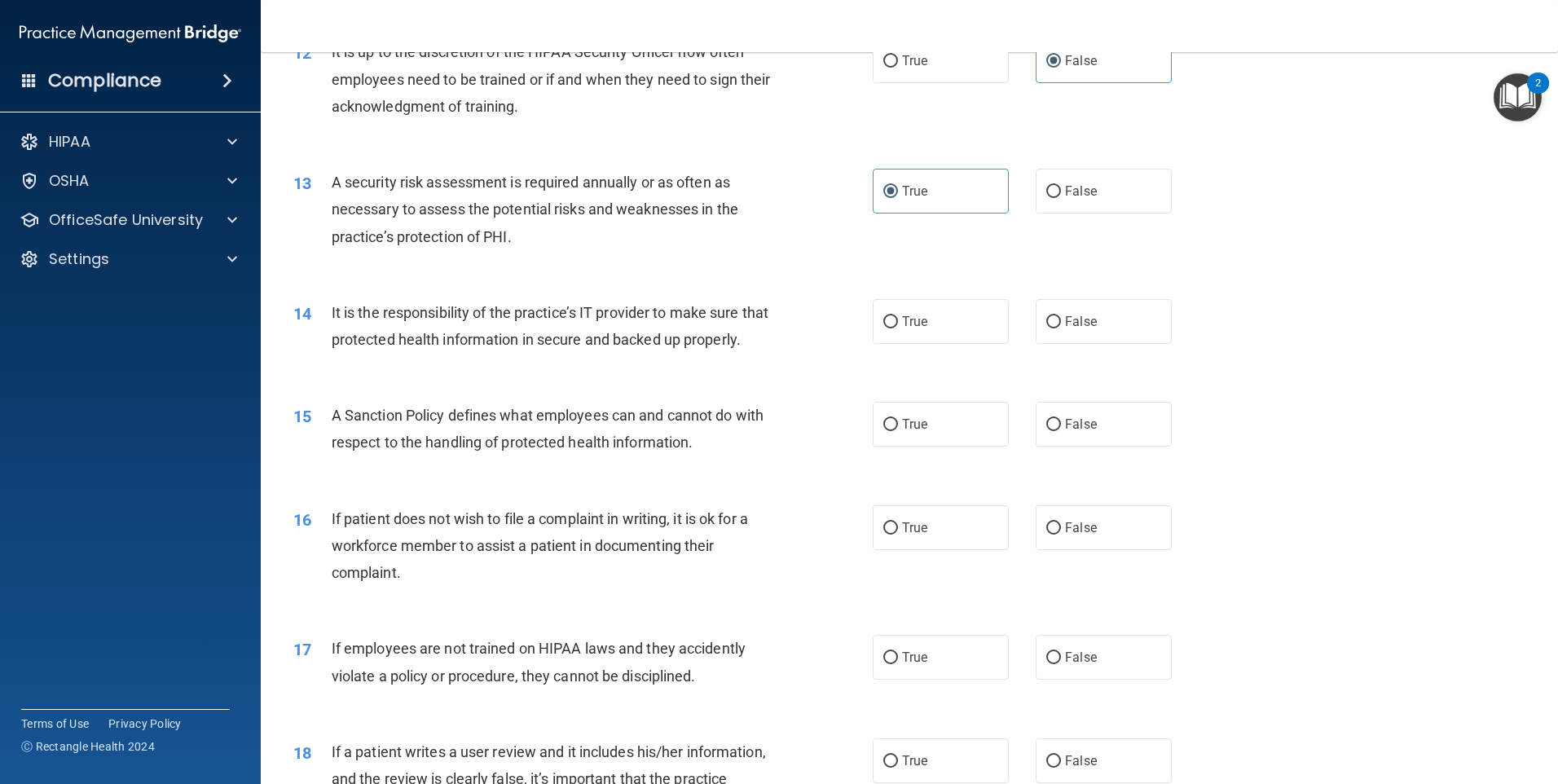
click at [956, 331] on label "True" at bounding box center [940, 321] width 136 height 45
click at [898, 329] on input "True" at bounding box center [891, 321] width 15 height 12
radio input "true"
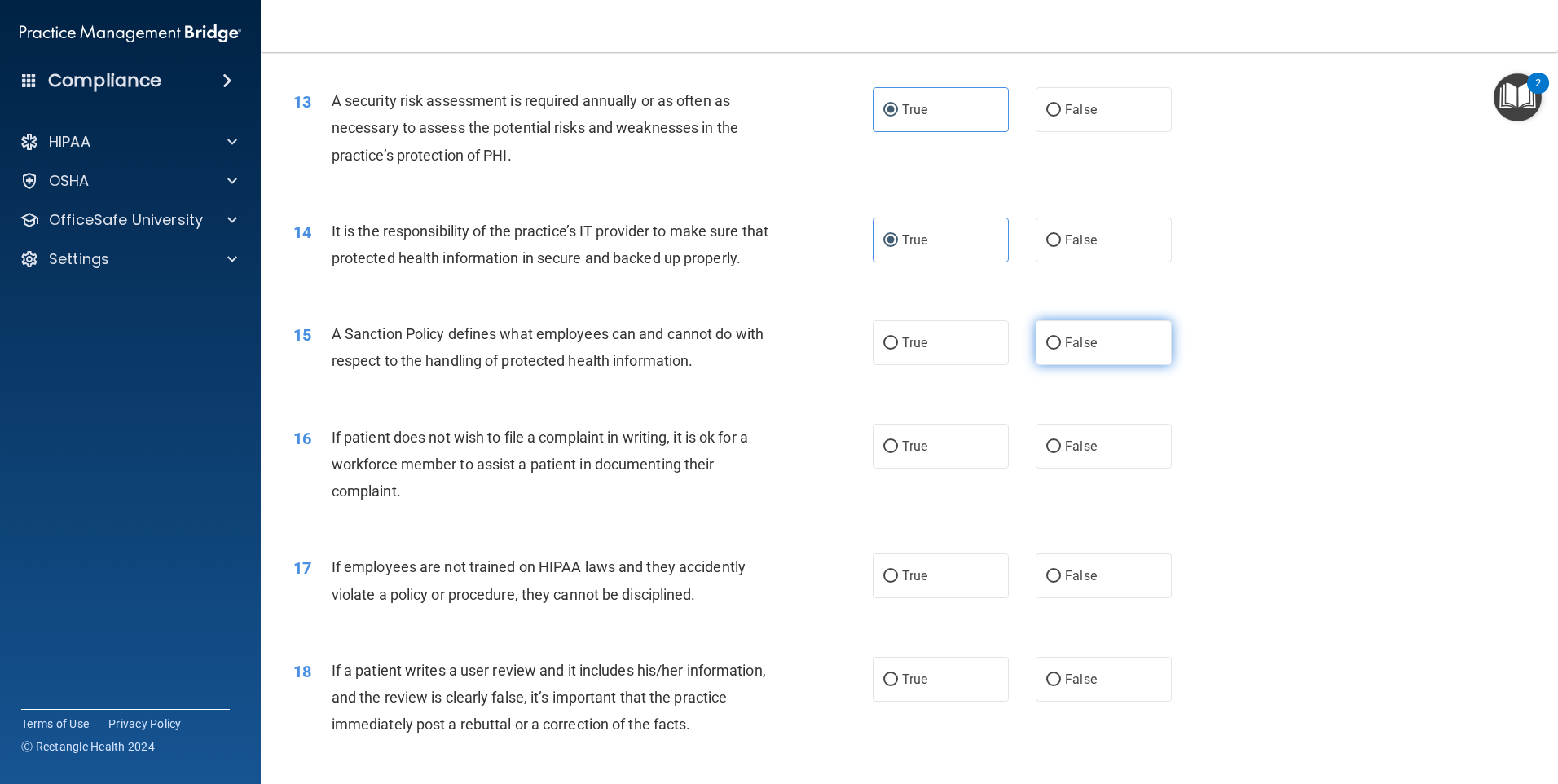
click at [1047, 350] on input "False" at bounding box center [1054, 343] width 15 height 12
radio input "true"
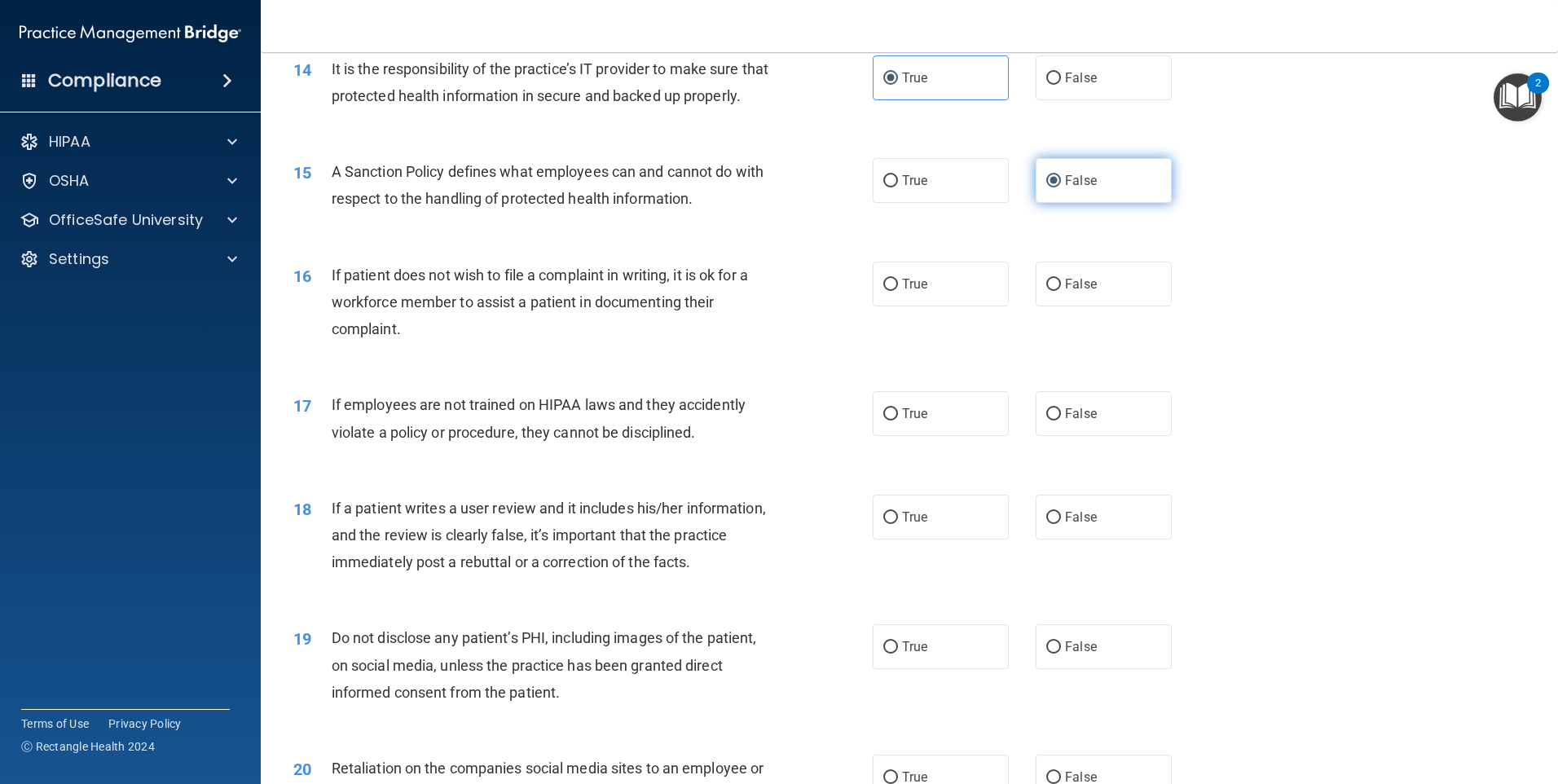
scroll to position [1875, 0]
click at [985, 306] on label "True" at bounding box center [940, 283] width 136 height 45
click at [898, 290] on input "True" at bounding box center [891, 283] width 15 height 12
radio input "true"
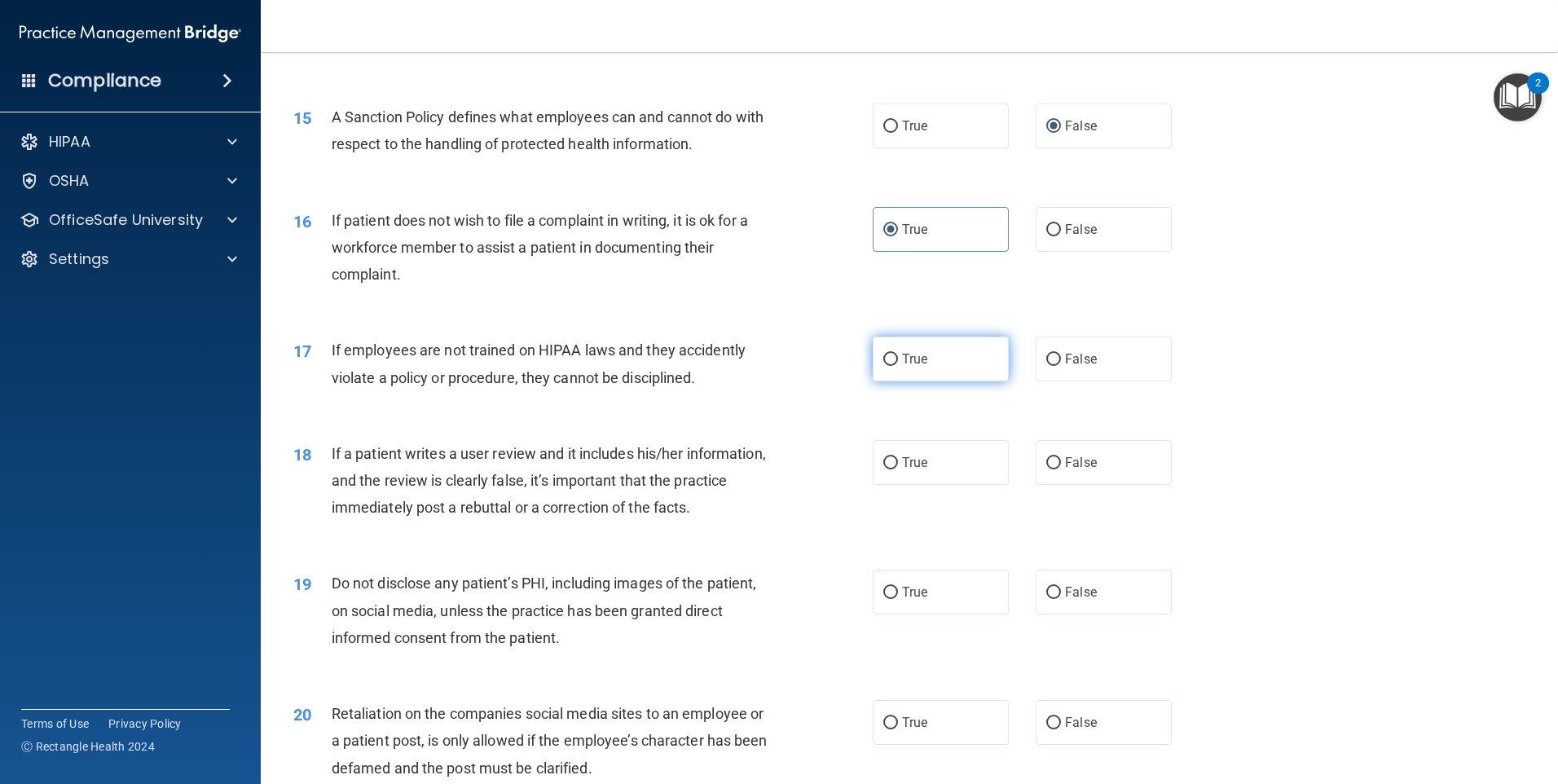
scroll to position [2119, 0]
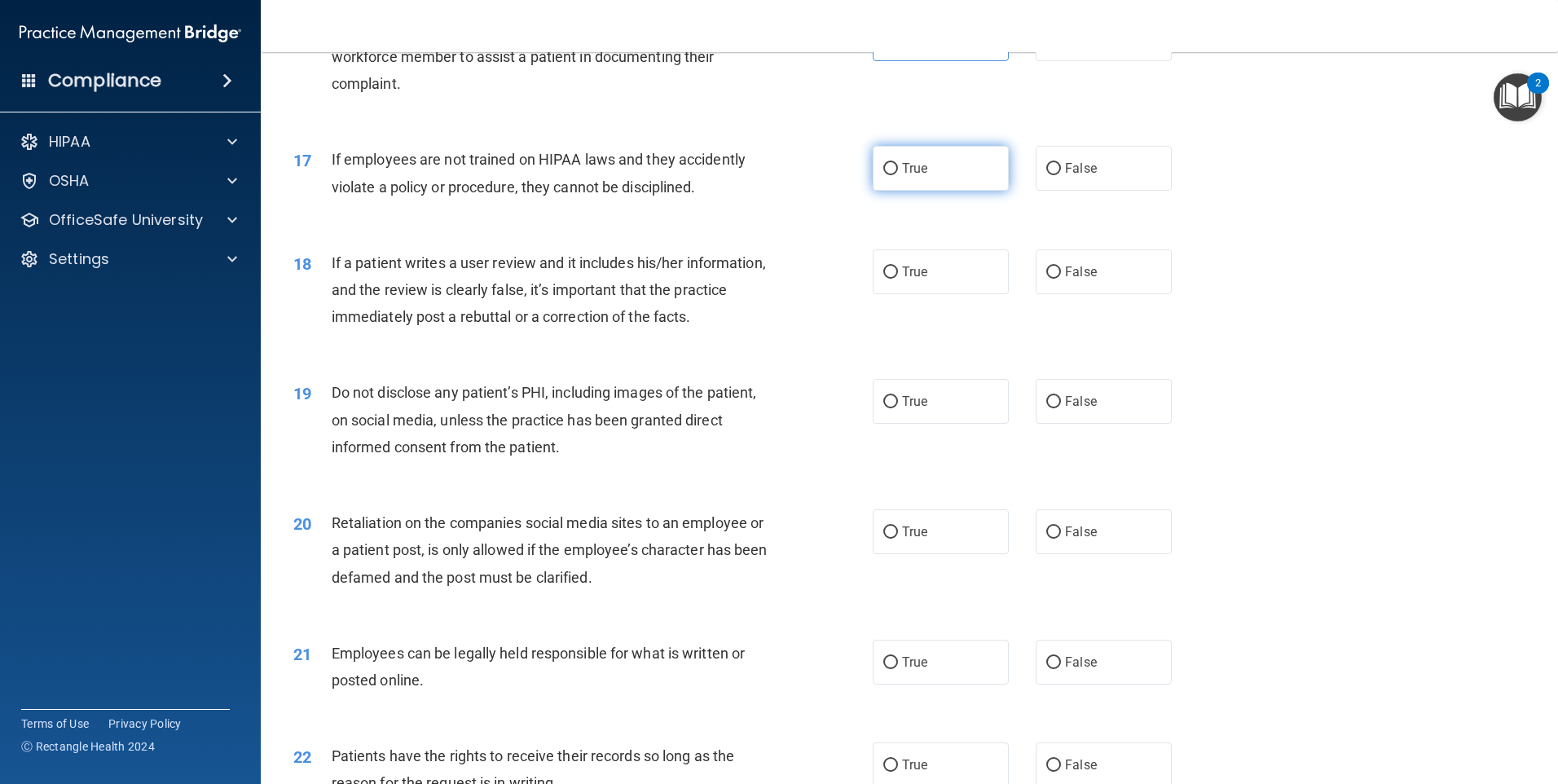
click at [971, 191] on label "True" at bounding box center [940, 168] width 136 height 45
click at [898, 175] on input "True" at bounding box center [891, 169] width 15 height 12
radio input "true"
click at [1065, 176] on span "False" at bounding box center [1081, 168] width 32 height 16
click at [1061, 175] on input "False" at bounding box center [1054, 169] width 15 height 12
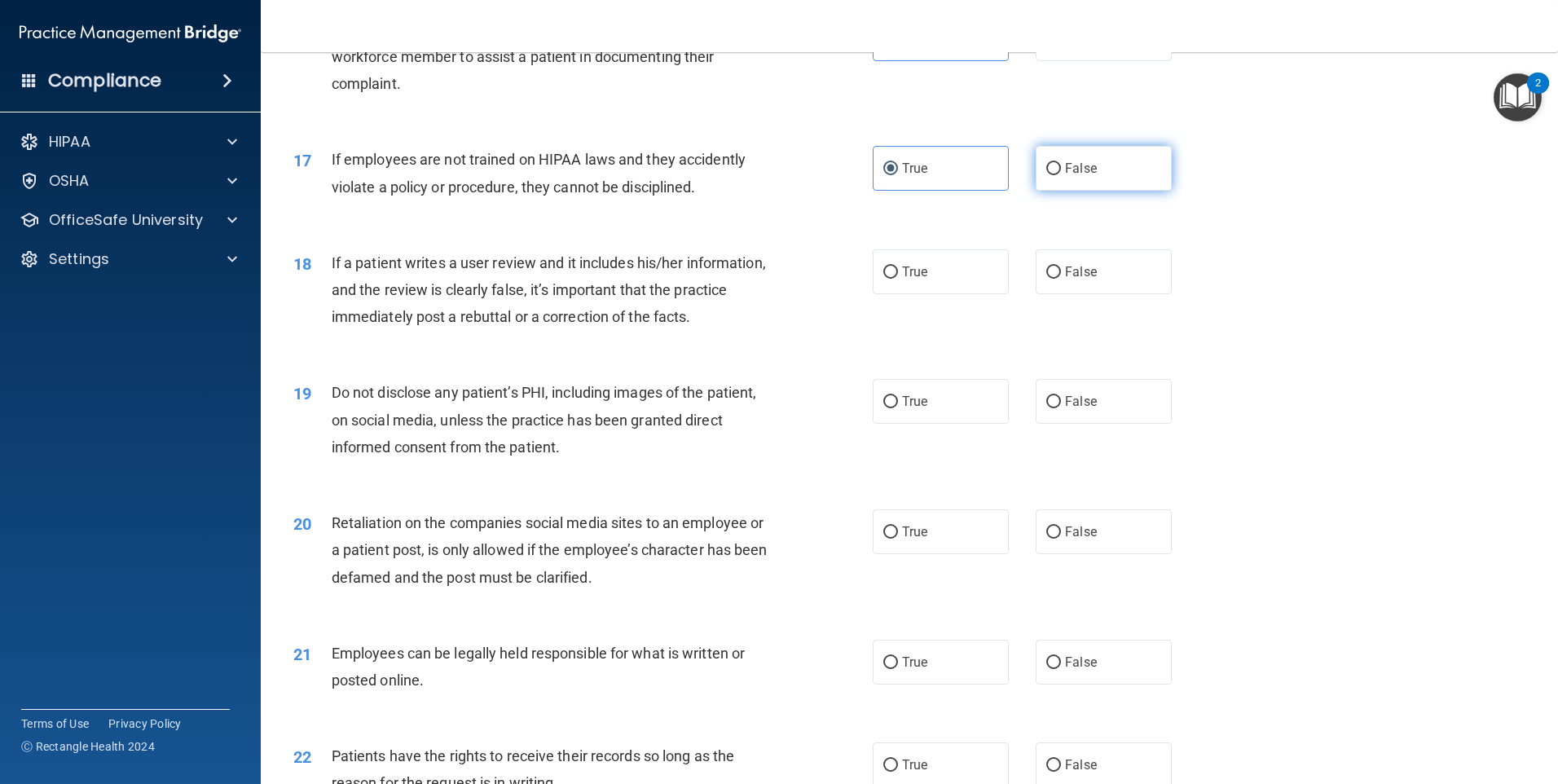
radio input "true"
radio input "false"
click at [1065, 279] on span "False" at bounding box center [1081, 271] width 32 height 16
click at [1058, 278] on input "False" at bounding box center [1054, 272] width 15 height 12
radio input "true"
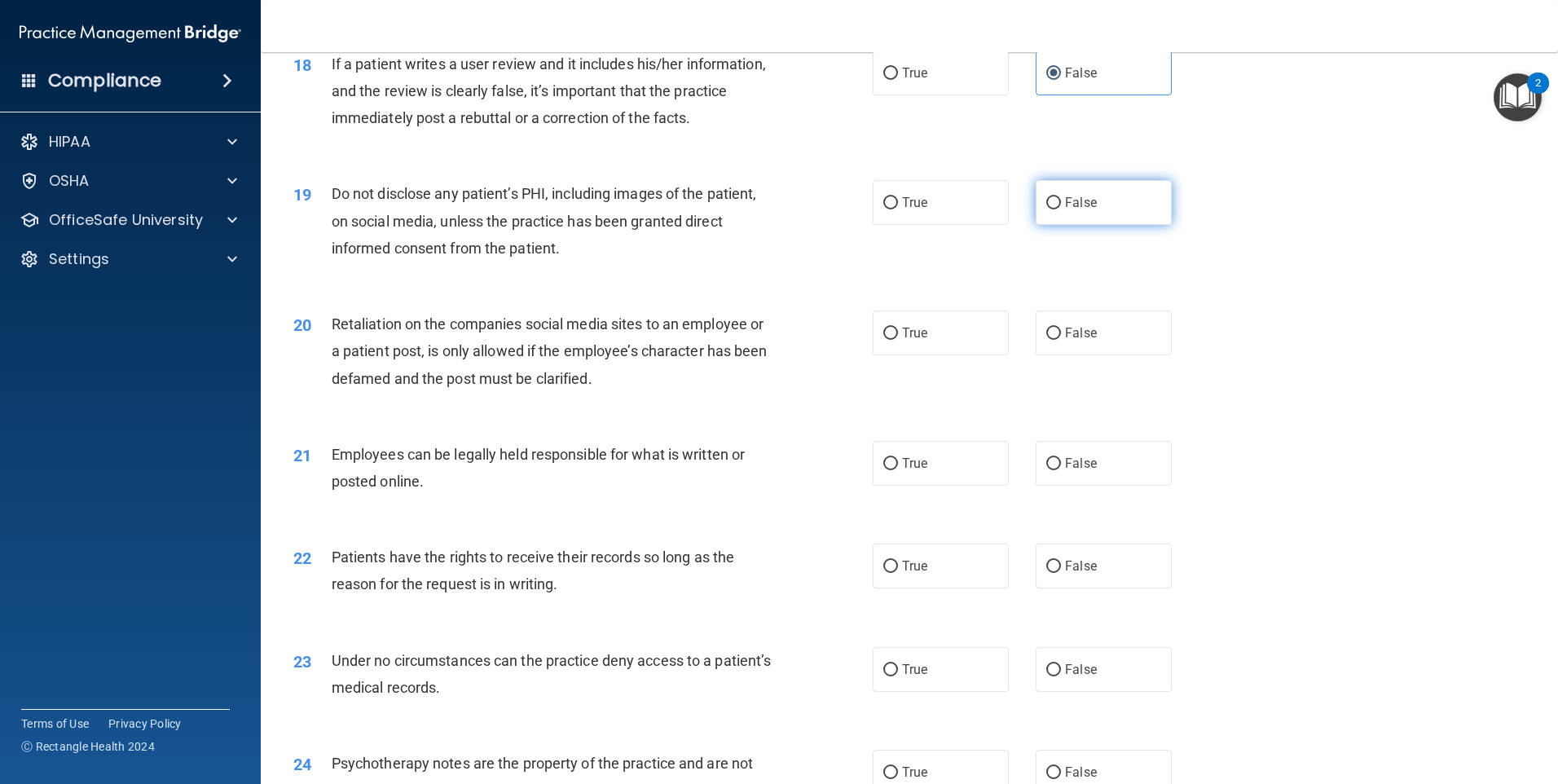
scroll to position [2363, 0]
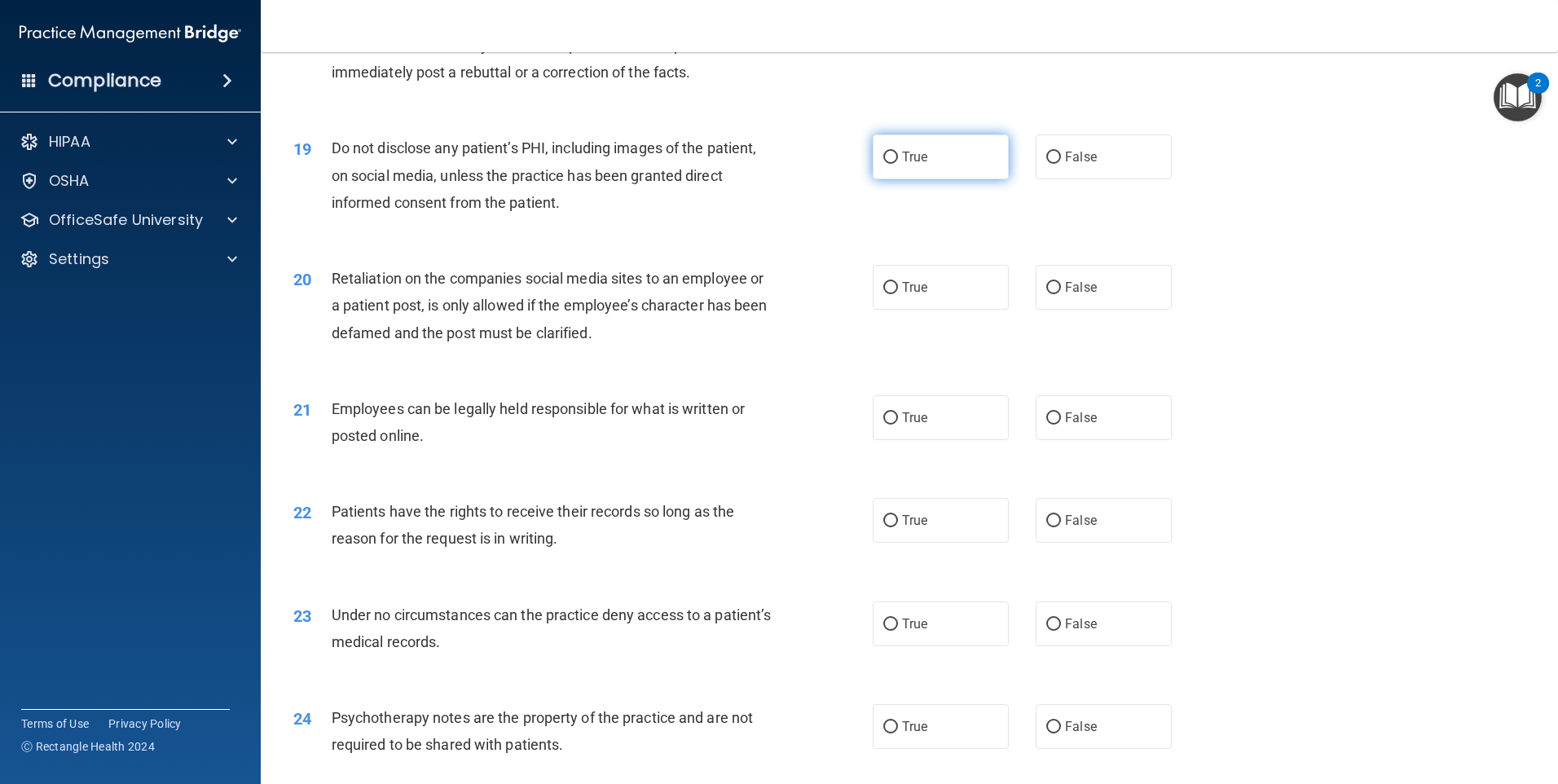
click at [953, 179] on label "True" at bounding box center [940, 156] width 136 height 45
click at [898, 163] on input "True" at bounding box center [891, 157] width 15 height 12
radio input "true"
click at [1047, 163] on input "False" at bounding box center [1054, 157] width 15 height 12
radio input "true"
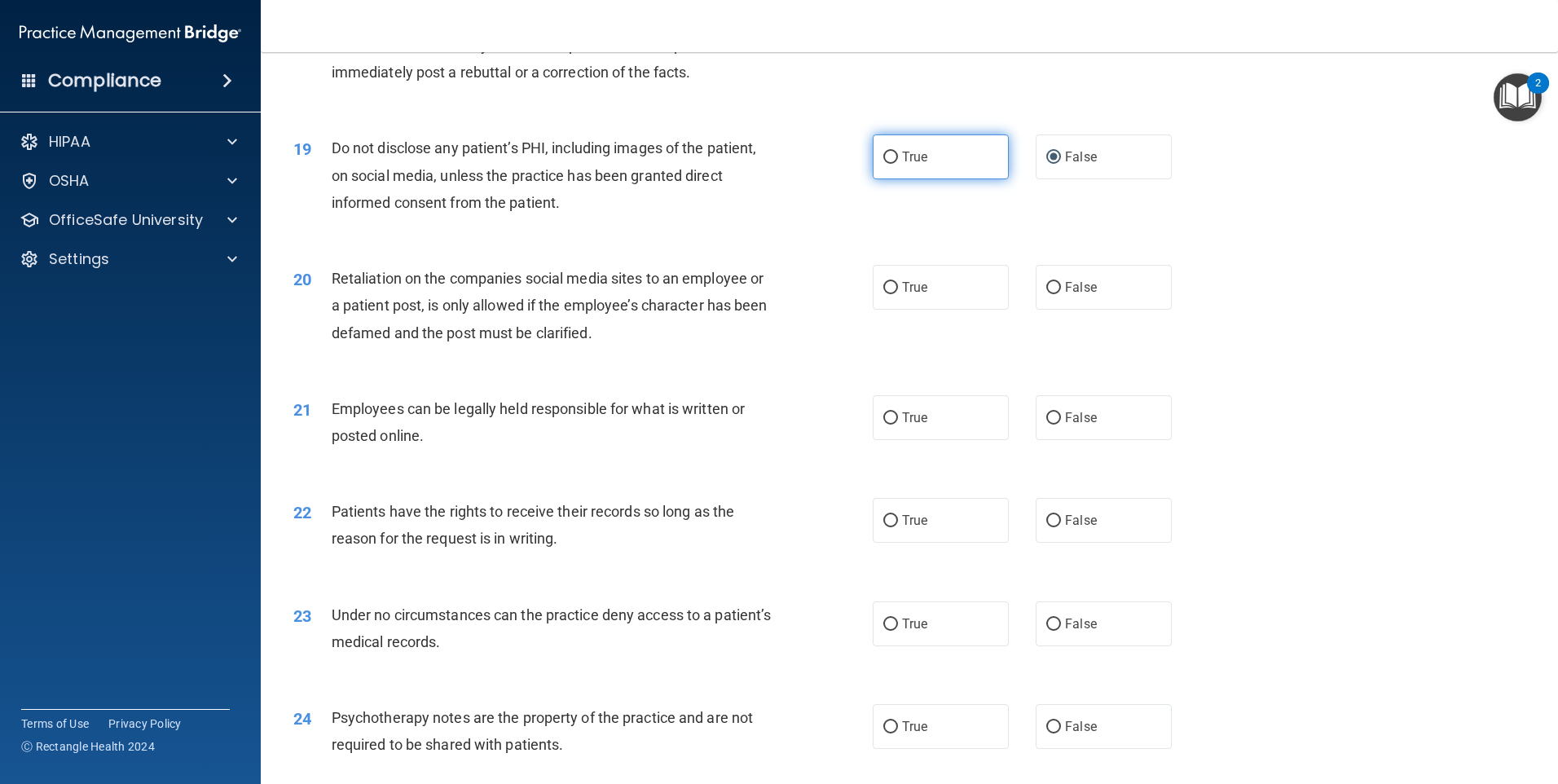
click at [993, 178] on label "True" at bounding box center [940, 156] width 136 height 45
click at [898, 163] on input "True" at bounding box center [891, 157] width 15 height 12
radio input "true"
radio input "false"
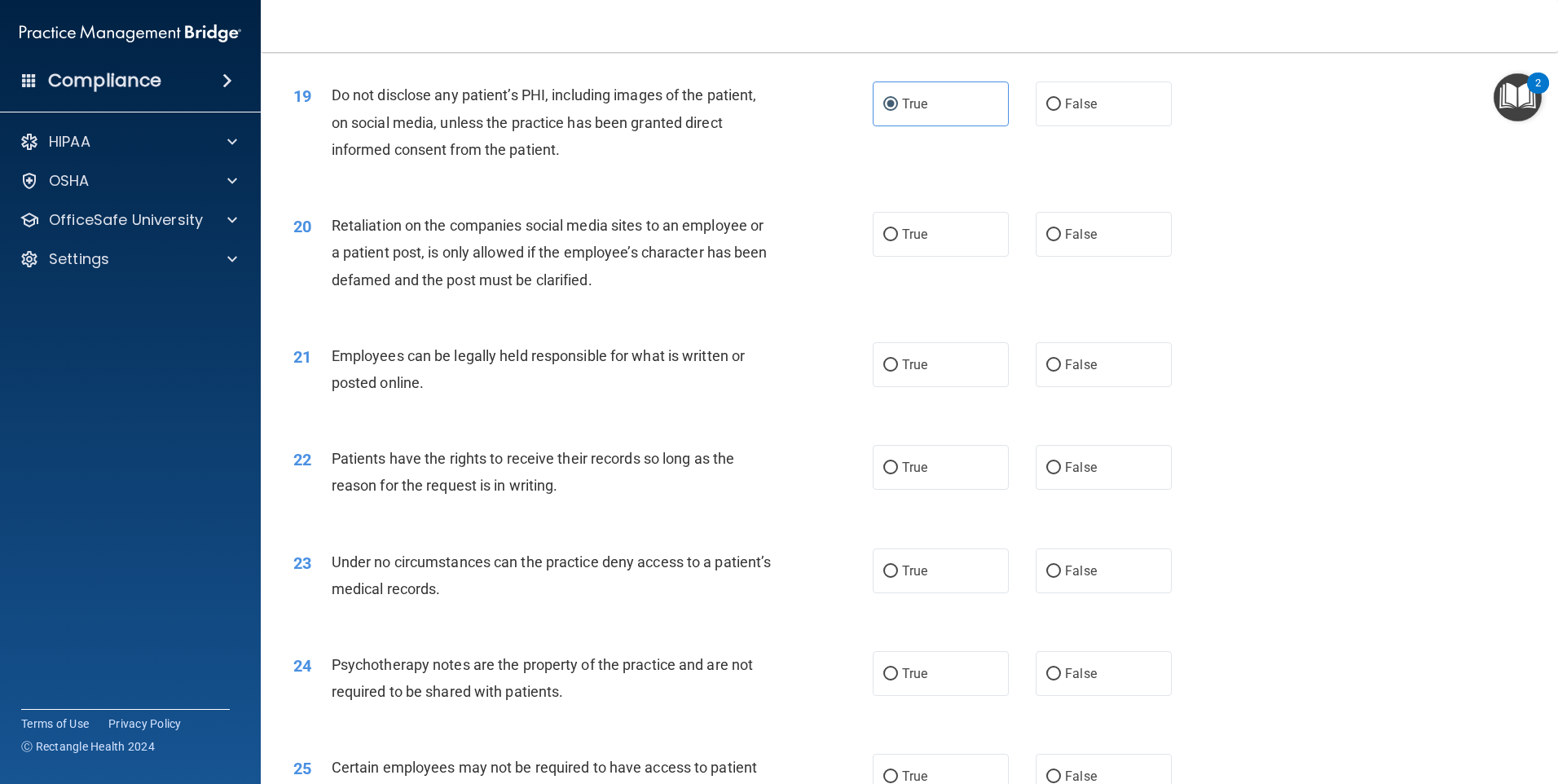
scroll to position [2445, 0]
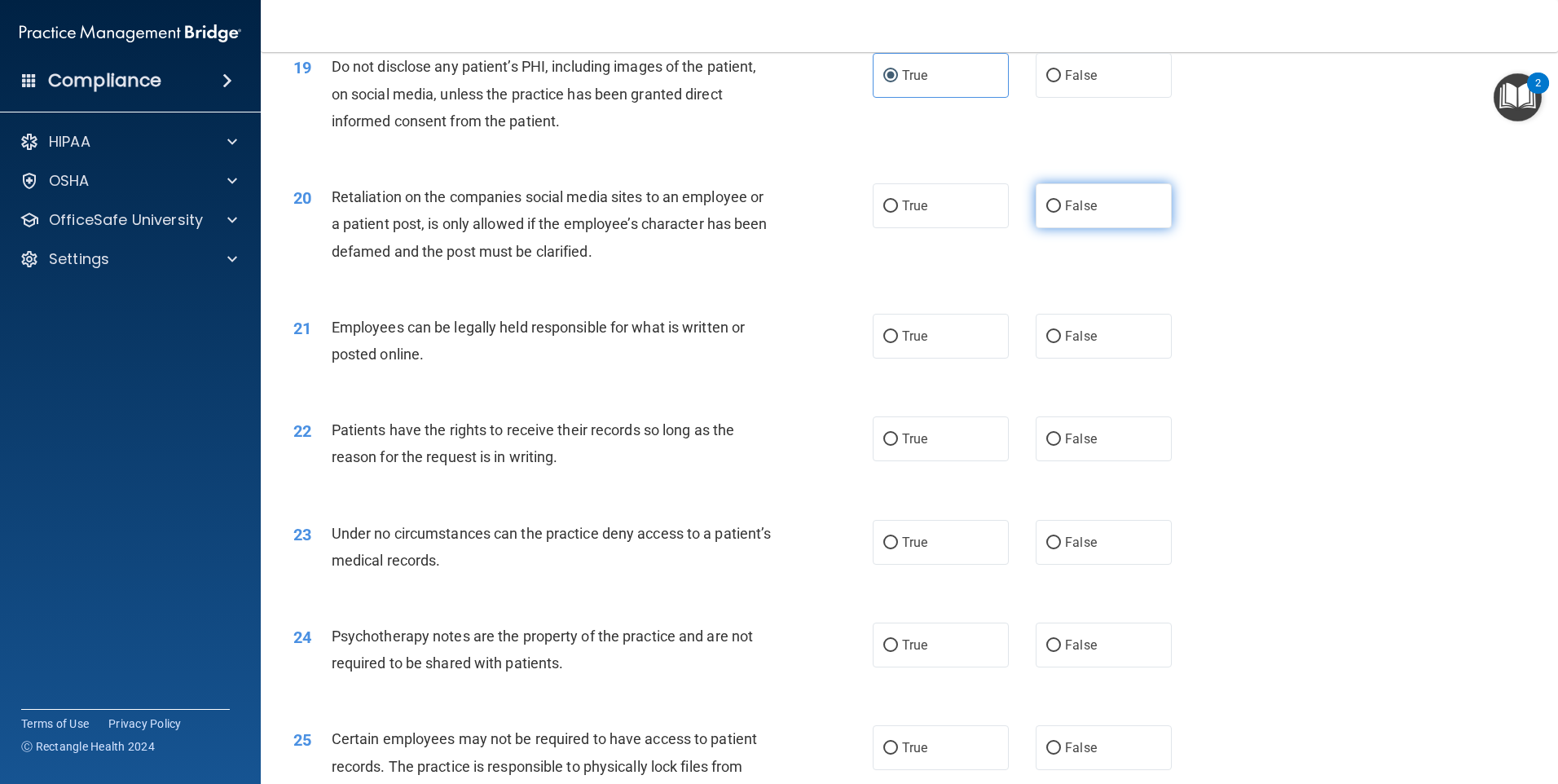
click at [1074, 214] on span "False" at bounding box center [1081, 205] width 32 height 16
click at [1061, 213] on input "False" at bounding box center [1054, 206] width 15 height 12
radio input "true"
click at [970, 357] on label "True" at bounding box center [940, 336] width 136 height 45
click at [898, 343] on input "True" at bounding box center [891, 337] width 15 height 12
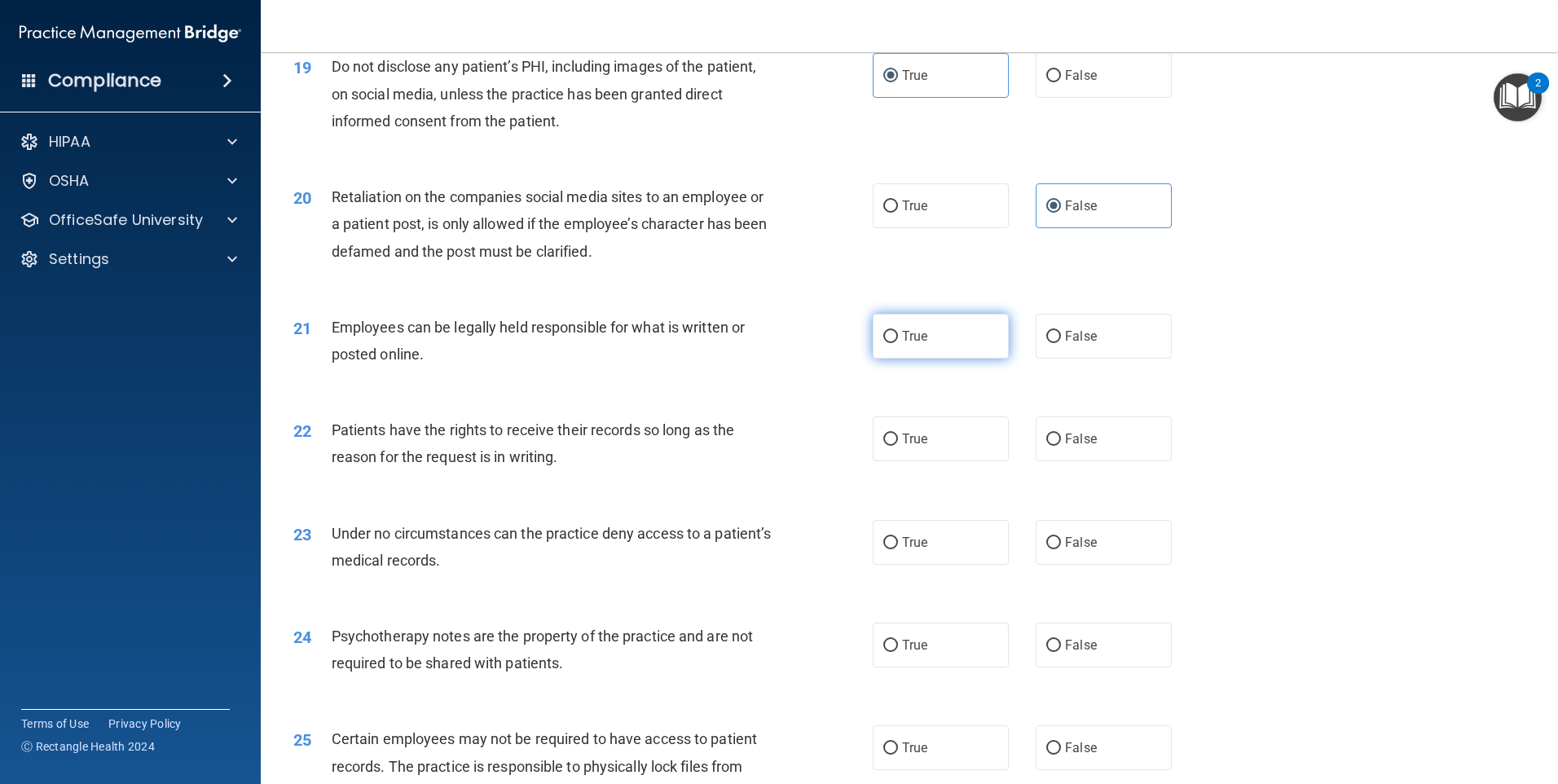
radio input "true"
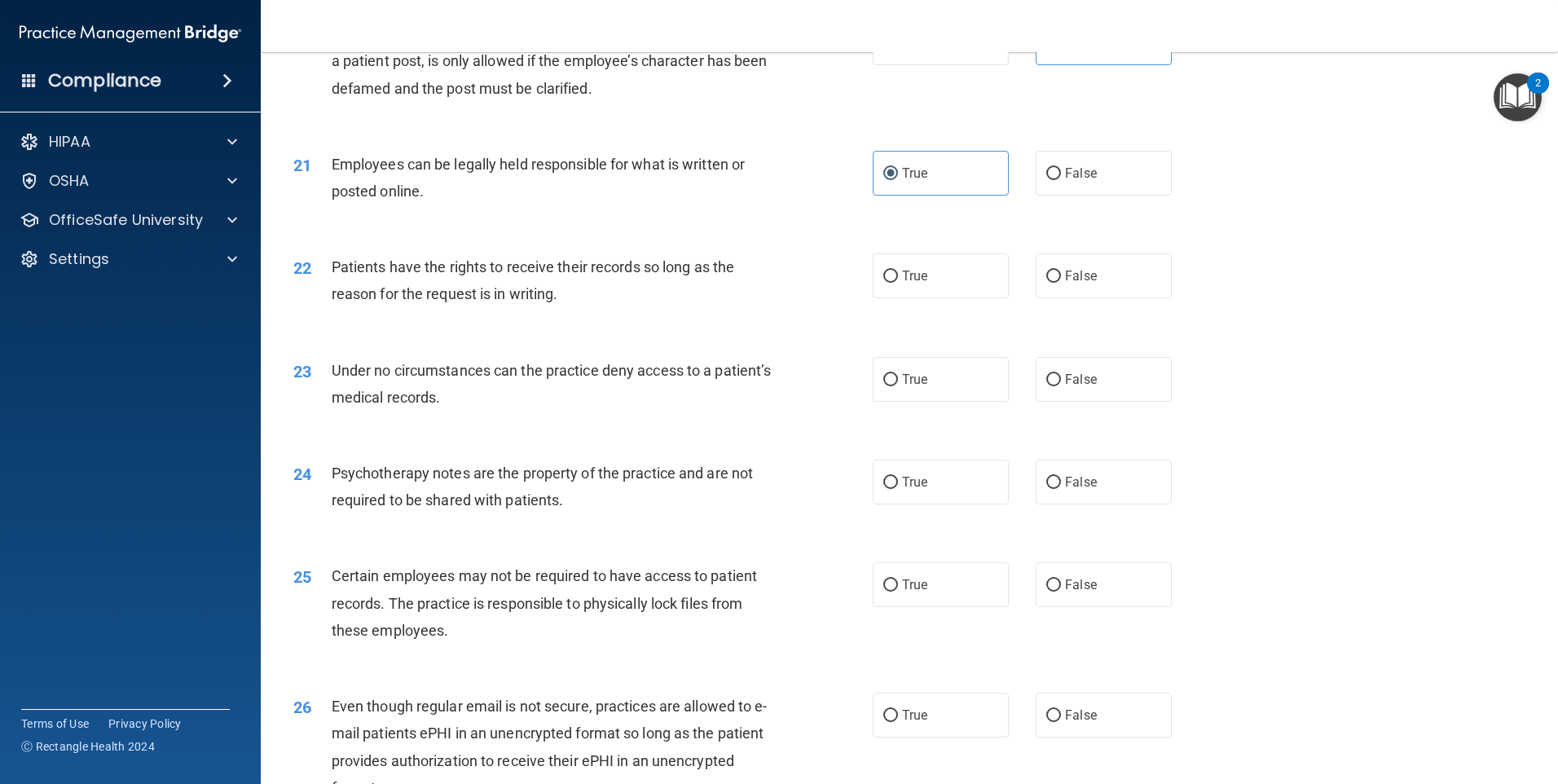
scroll to position [2690, 0]
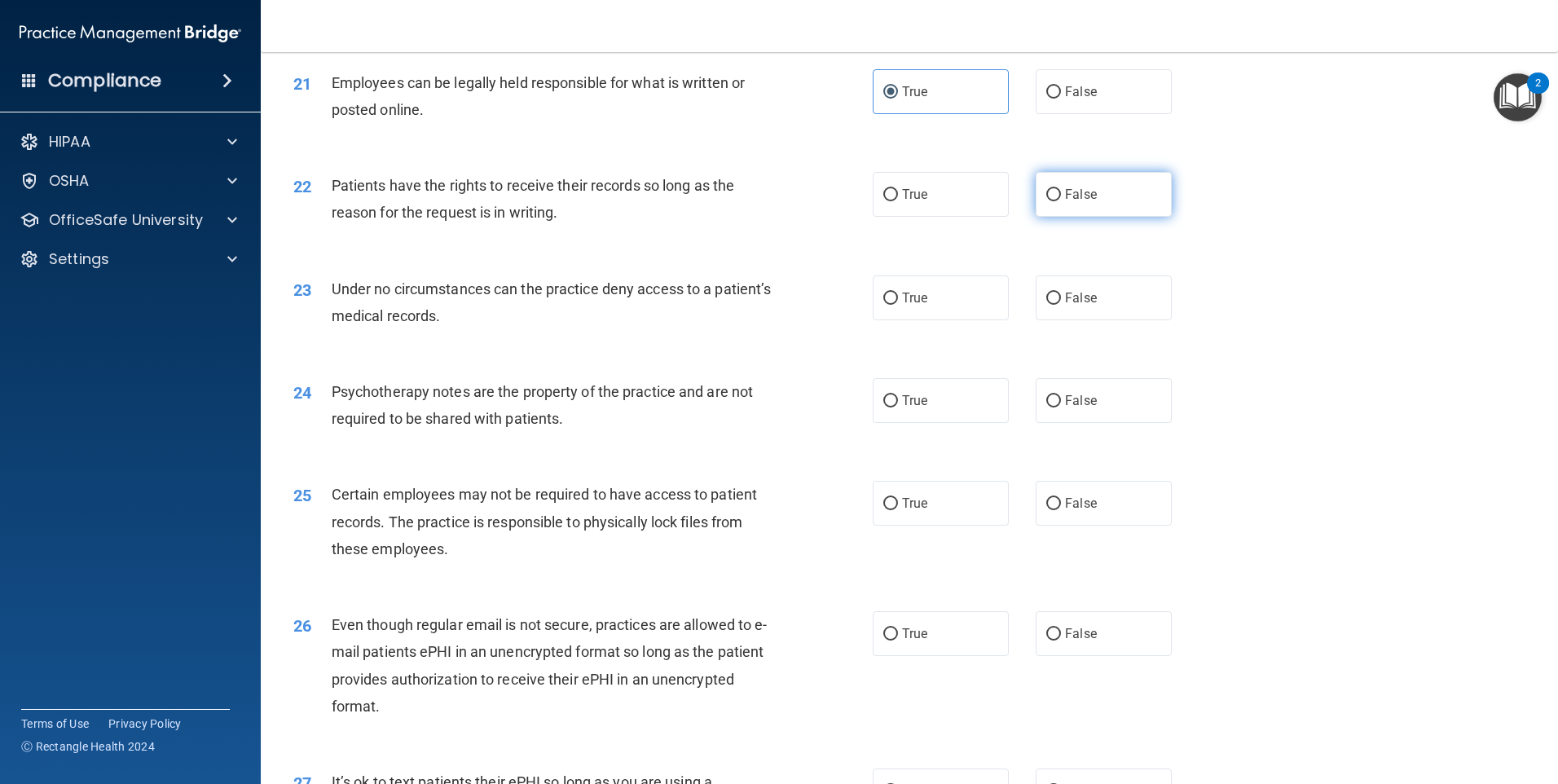
click at [1120, 208] on label "False" at bounding box center [1103, 193] width 136 height 45
click at [1061, 202] on input "False" at bounding box center [1054, 194] width 15 height 12
radio input "true"
click at [973, 320] on label "True" at bounding box center [940, 298] width 136 height 45
click at [898, 305] on input "True" at bounding box center [891, 298] width 15 height 12
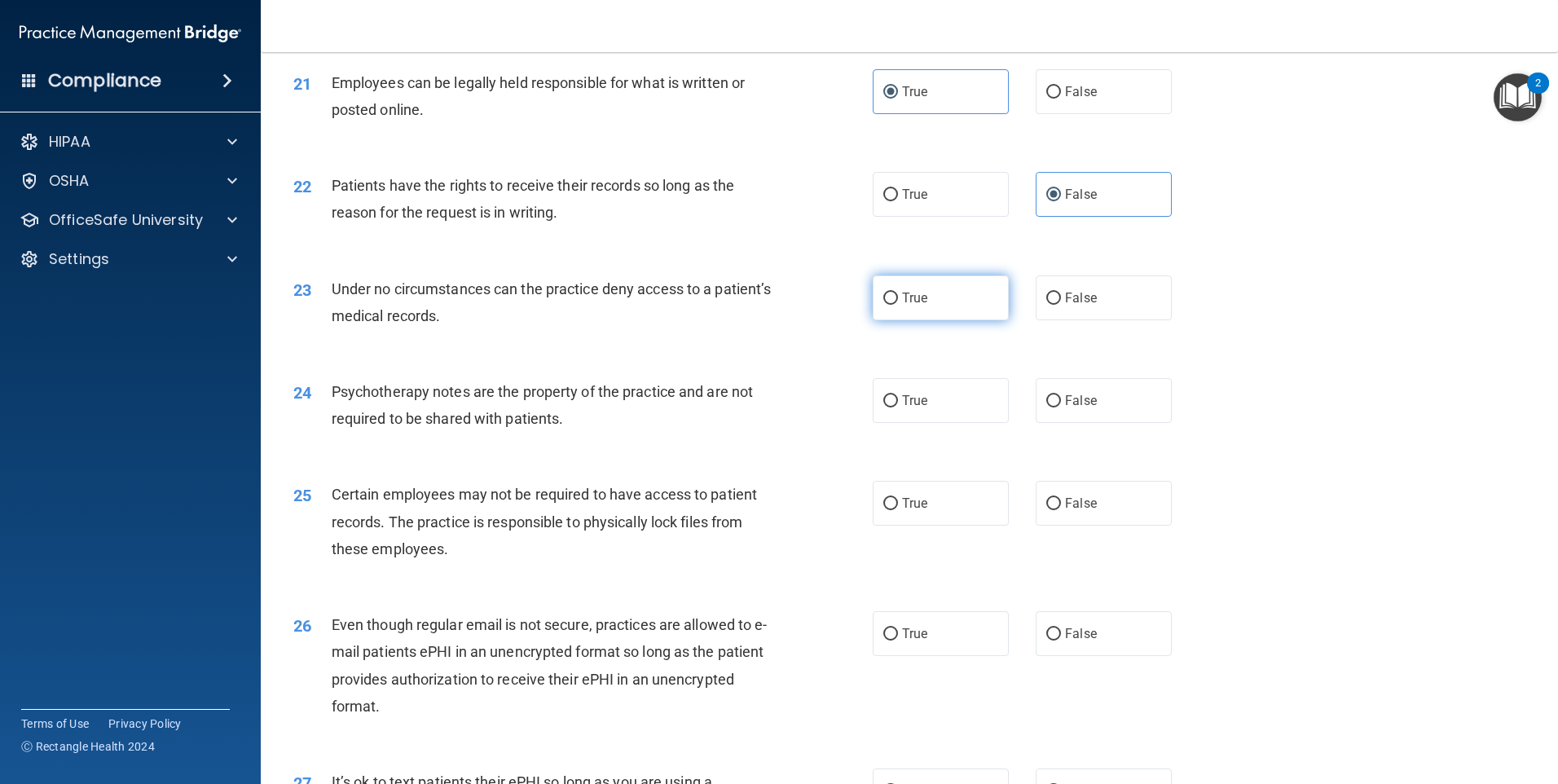
radio input "true"
click at [1049, 305] on input "False" at bounding box center [1054, 298] width 15 height 12
radio input "true"
click at [950, 320] on label "True" at bounding box center [940, 298] width 136 height 45
click at [898, 305] on input "True" at bounding box center [891, 298] width 15 height 12
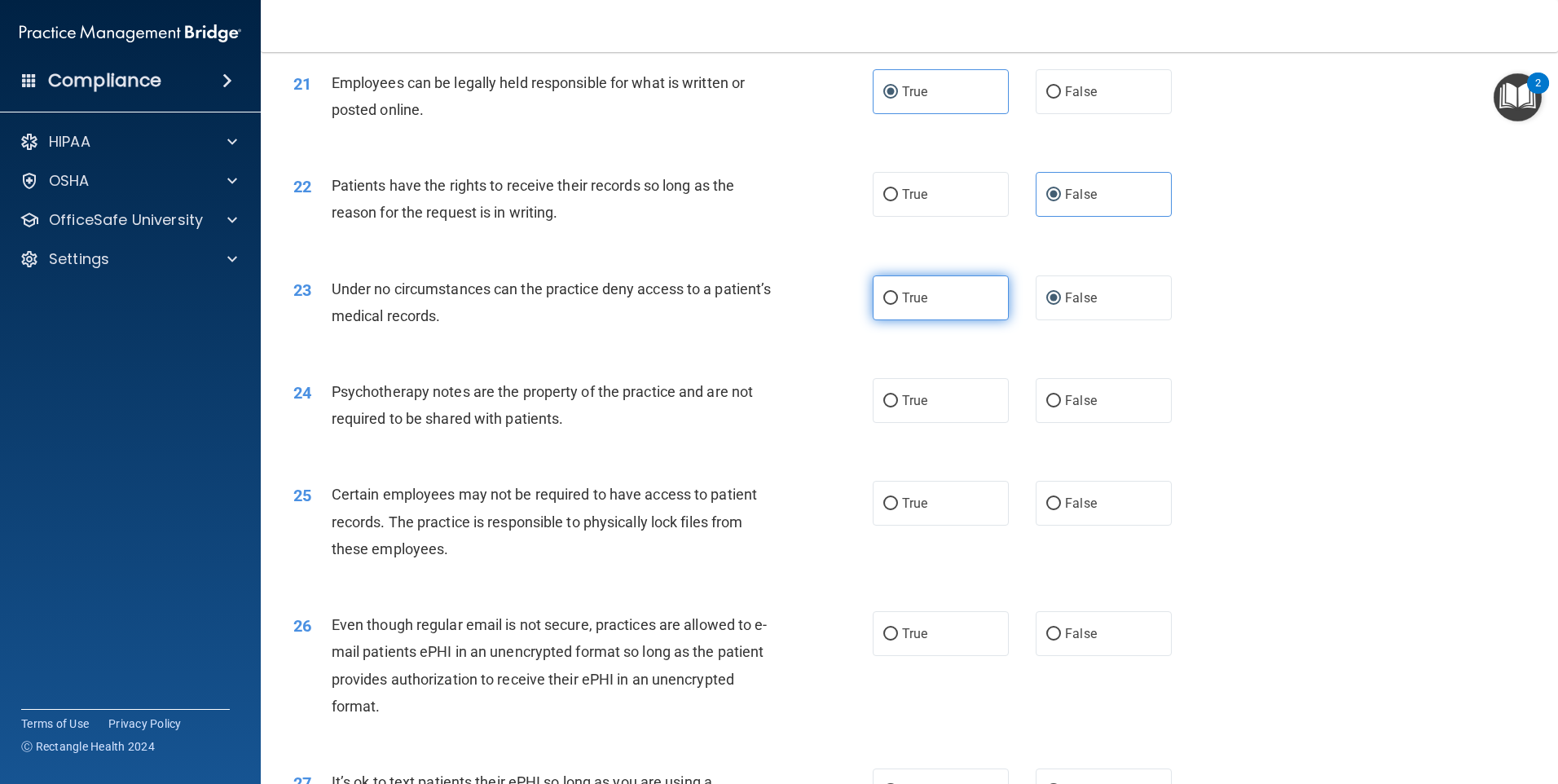
radio input "true"
click at [1053, 305] on input "False" at bounding box center [1054, 298] width 15 height 12
radio input "true"
radio input "false"
click at [947, 417] on label "True" at bounding box center [940, 400] width 136 height 45
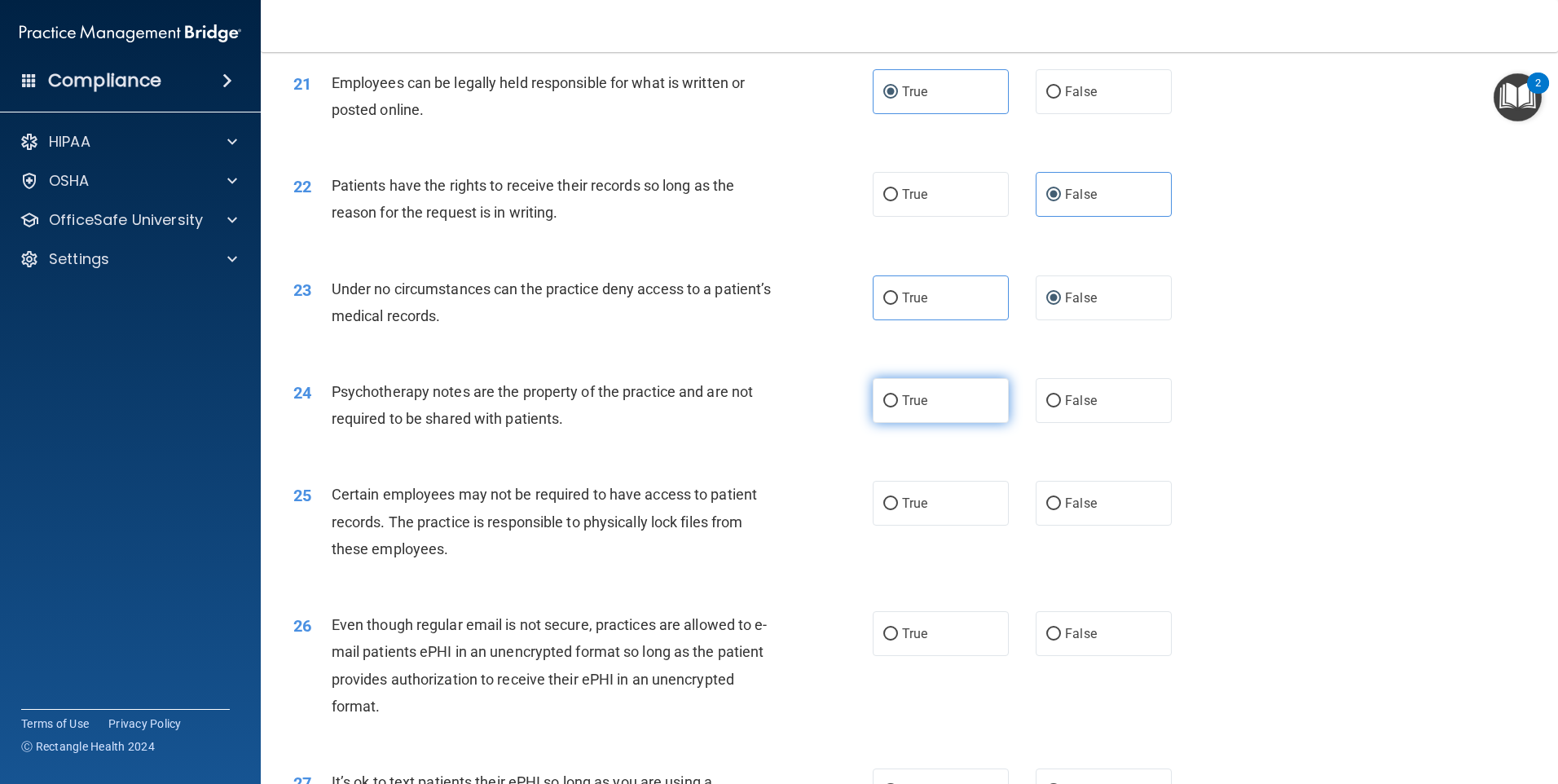
click at [898, 407] on input "True" at bounding box center [891, 401] width 15 height 12
radio input "true"
click at [1052, 510] on input "False" at bounding box center [1054, 504] width 15 height 12
radio input "true"
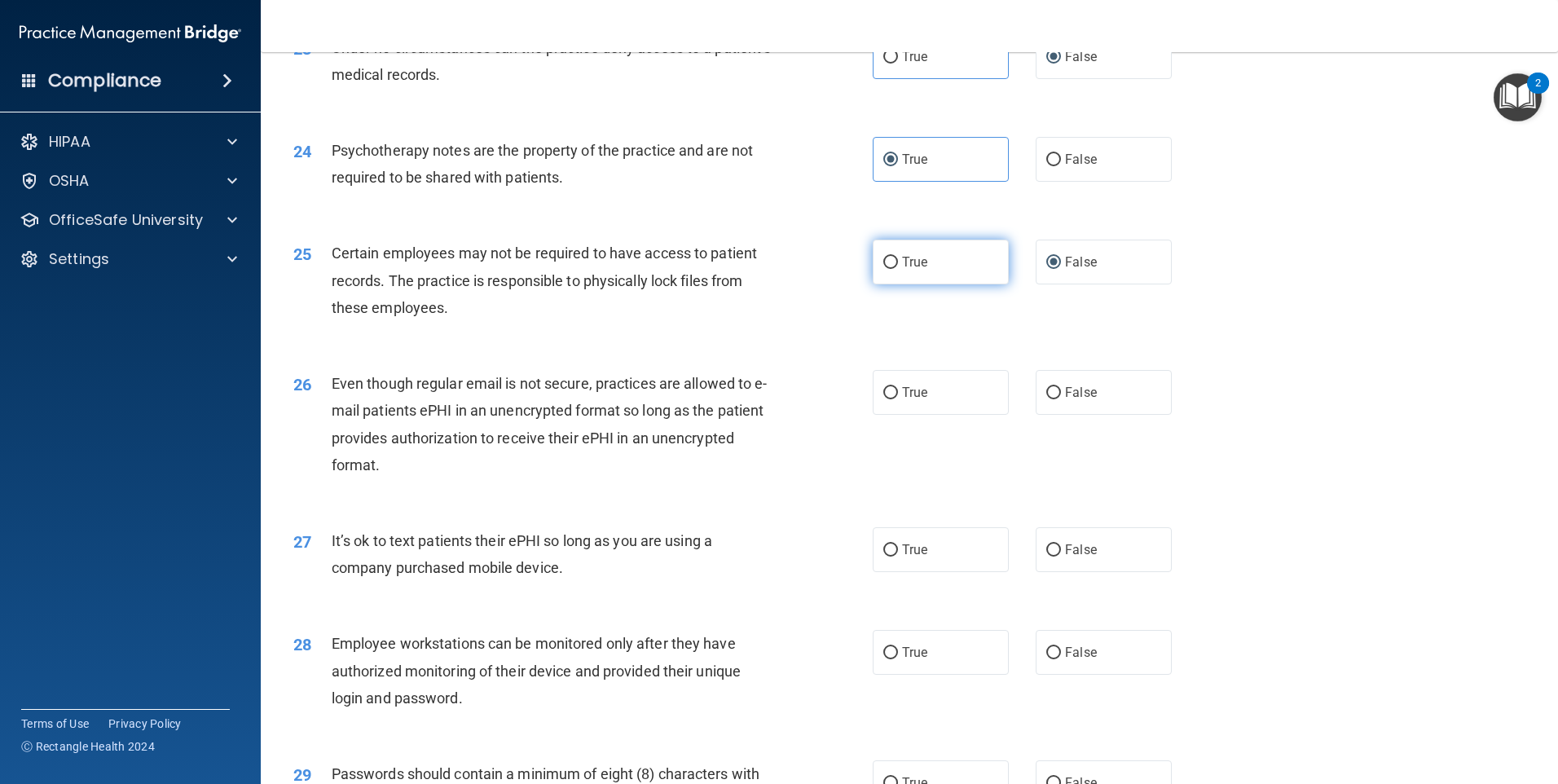
scroll to position [2933, 0]
click at [963, 281] on label "True" at bounding box center [940, 258] width 136 height 45
click at [898, 266] on input "True" at bounding box center [891, 259] width 15 height 12
radio input "true"
radio input "false"
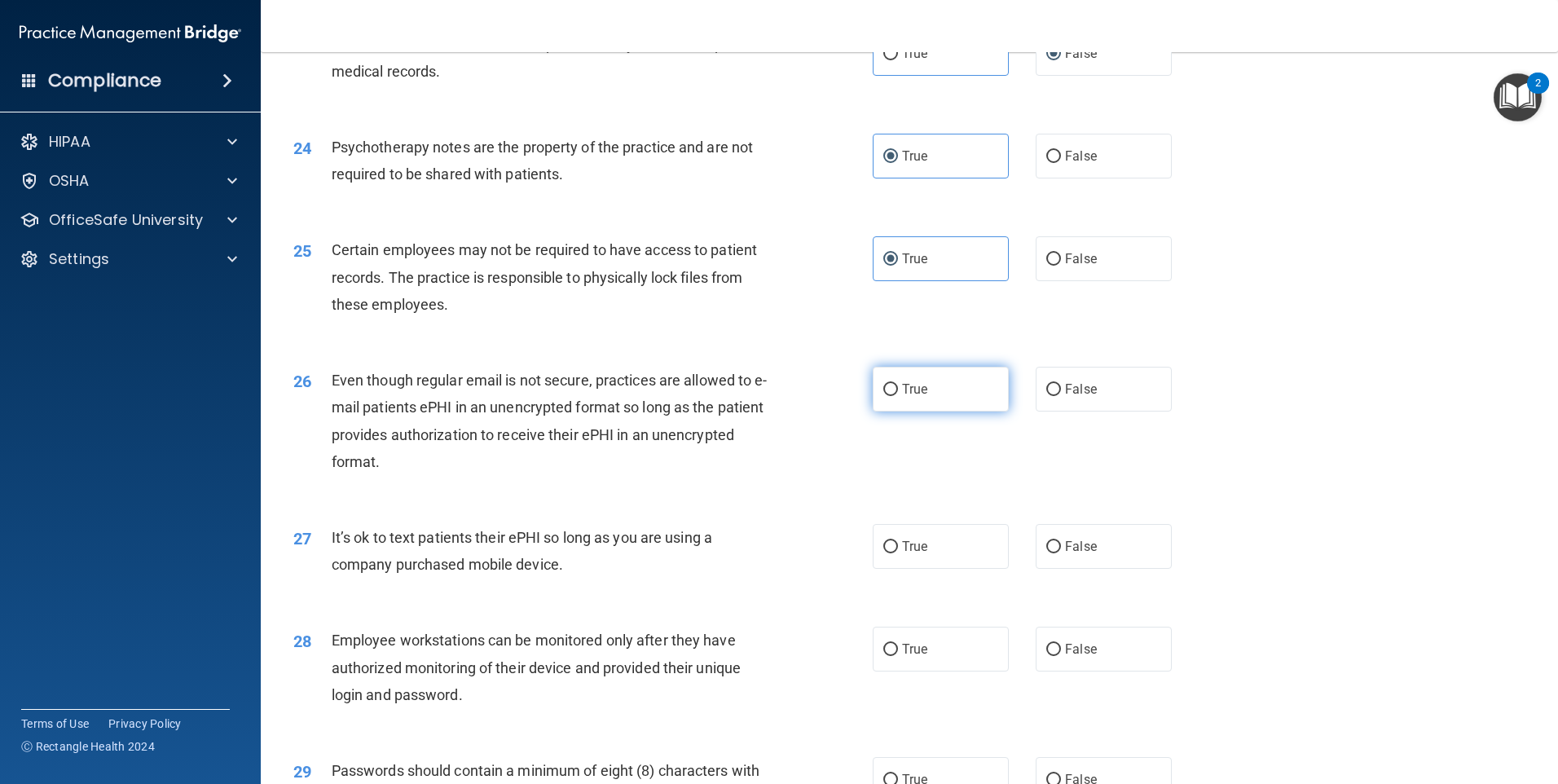
click at [916, 412] on label "True" at bounding box center [940, 389] width 136 height 45
click at [898, 396] on input "True" at bounding box center [891, 390] width 15 height 12
radio input "true"
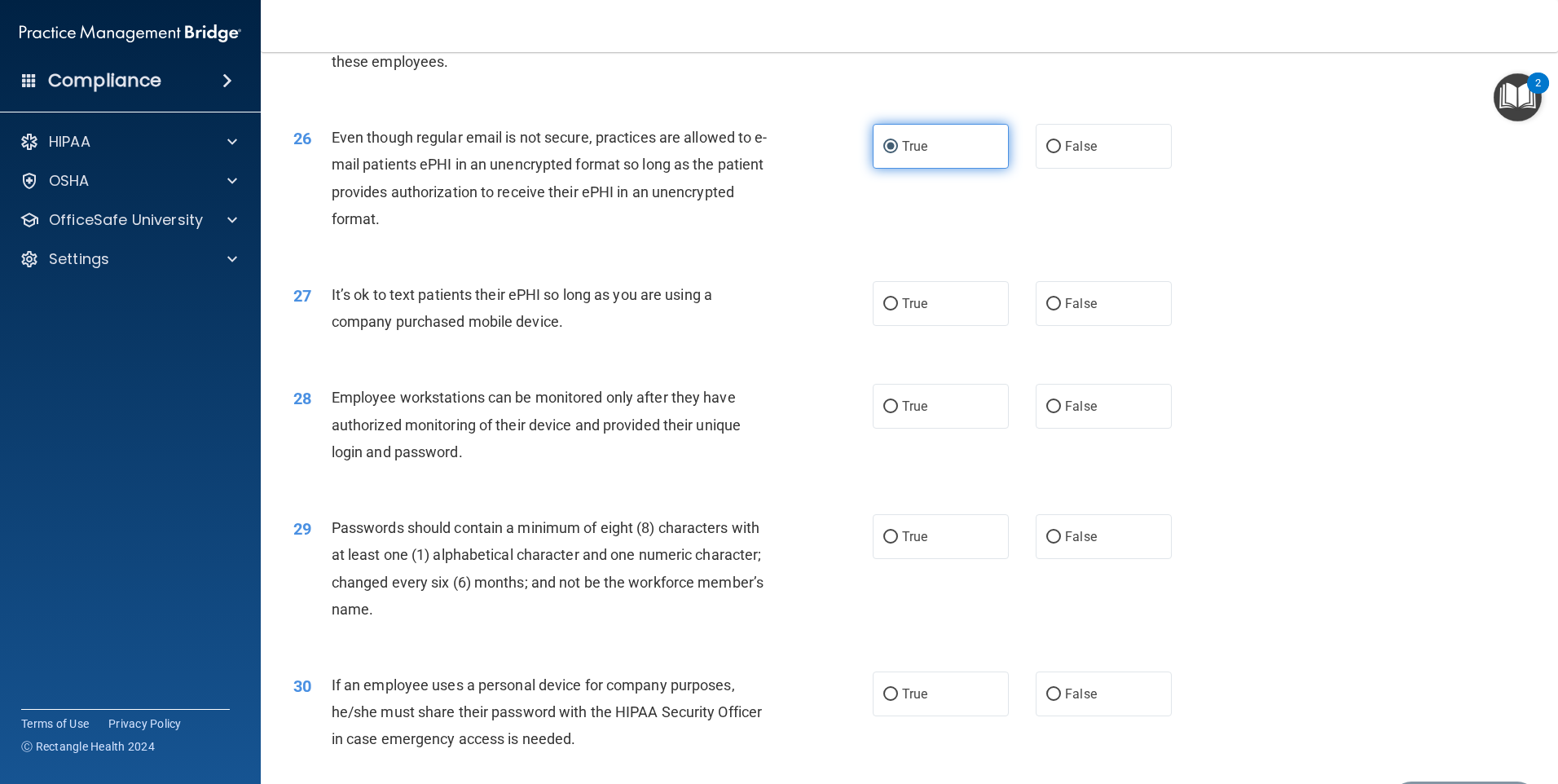
scroll to position [3178, 0]
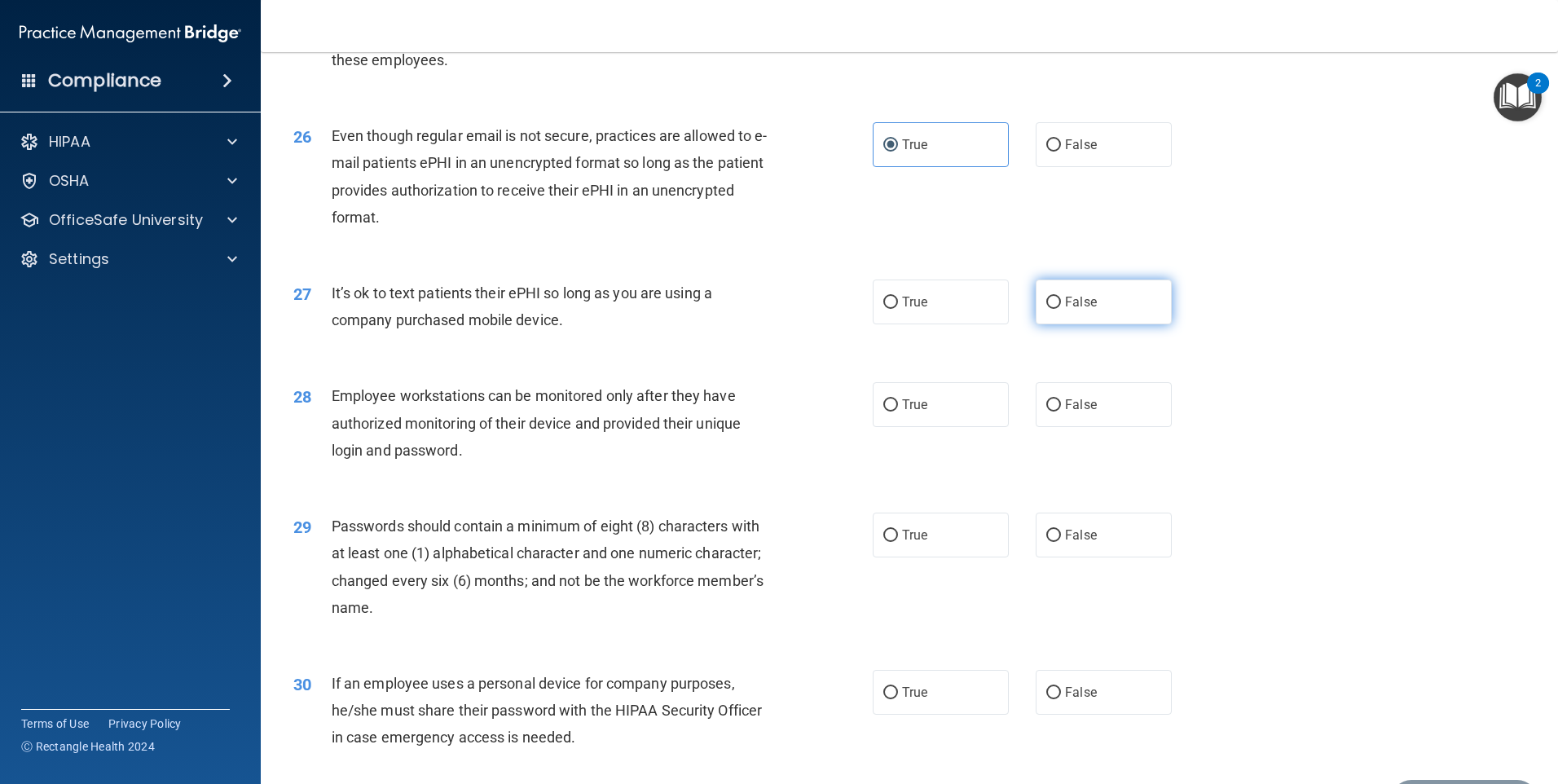
click at [1070, 319] on label "False" at bounding box center [1103, 301] width 136 height 45
click at [1061, 308] on input "False" at bounding box center [1054, 302] width 15 height 12
radio input "true"
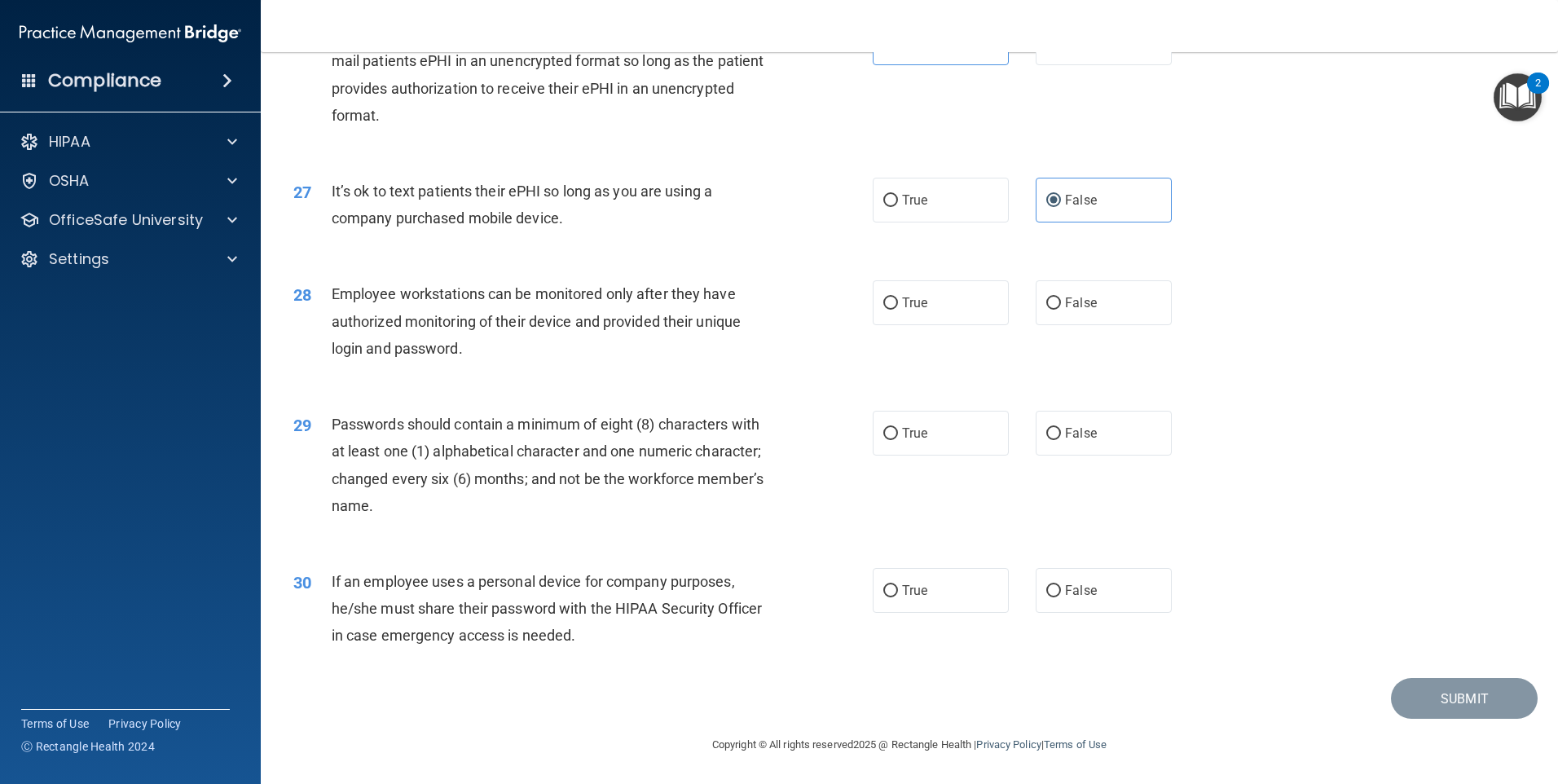
scroll to position [3307, 0]
click at [1084, 291] on label "False" at bounding box center [1103, 302] width 136 height 45
click at [1061, 298] on input "False" at bounding box center [1054, 303] width 15 height 12
radio input "true"
click at [1065, 582] on span "False" at bounding box center [1081, 590] width 32 height 16
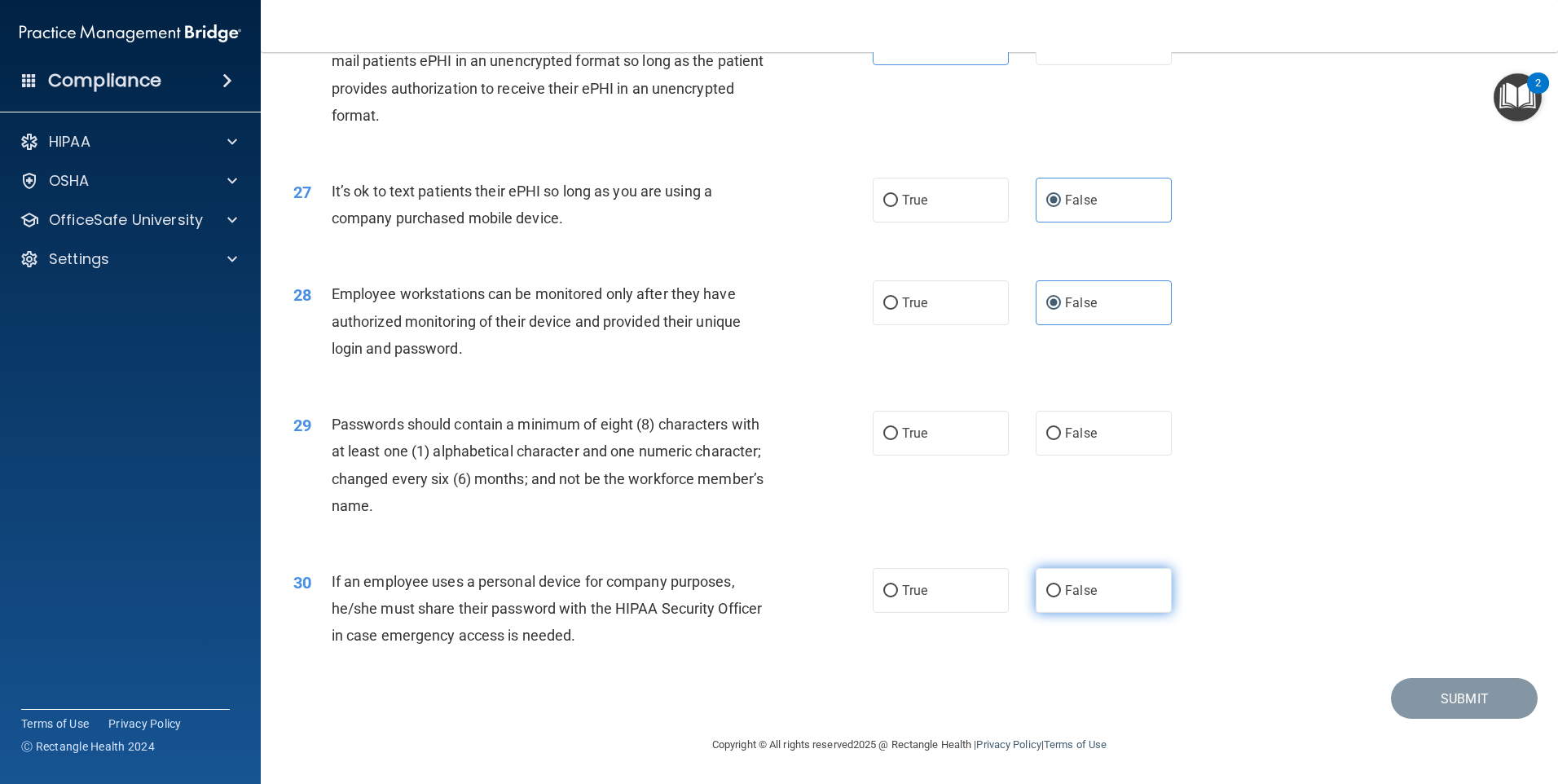
click at [1061, 585] on input "False" at bounding box center [1054, 591] width 15 height 12
radio input "true"
click at [916, 442] on label "True" at bounding box center [940, 433] width 136 height 45
click at [898, 440] on input "True" at bounding box center [891, 434] width 15 height 12
radio input "true"
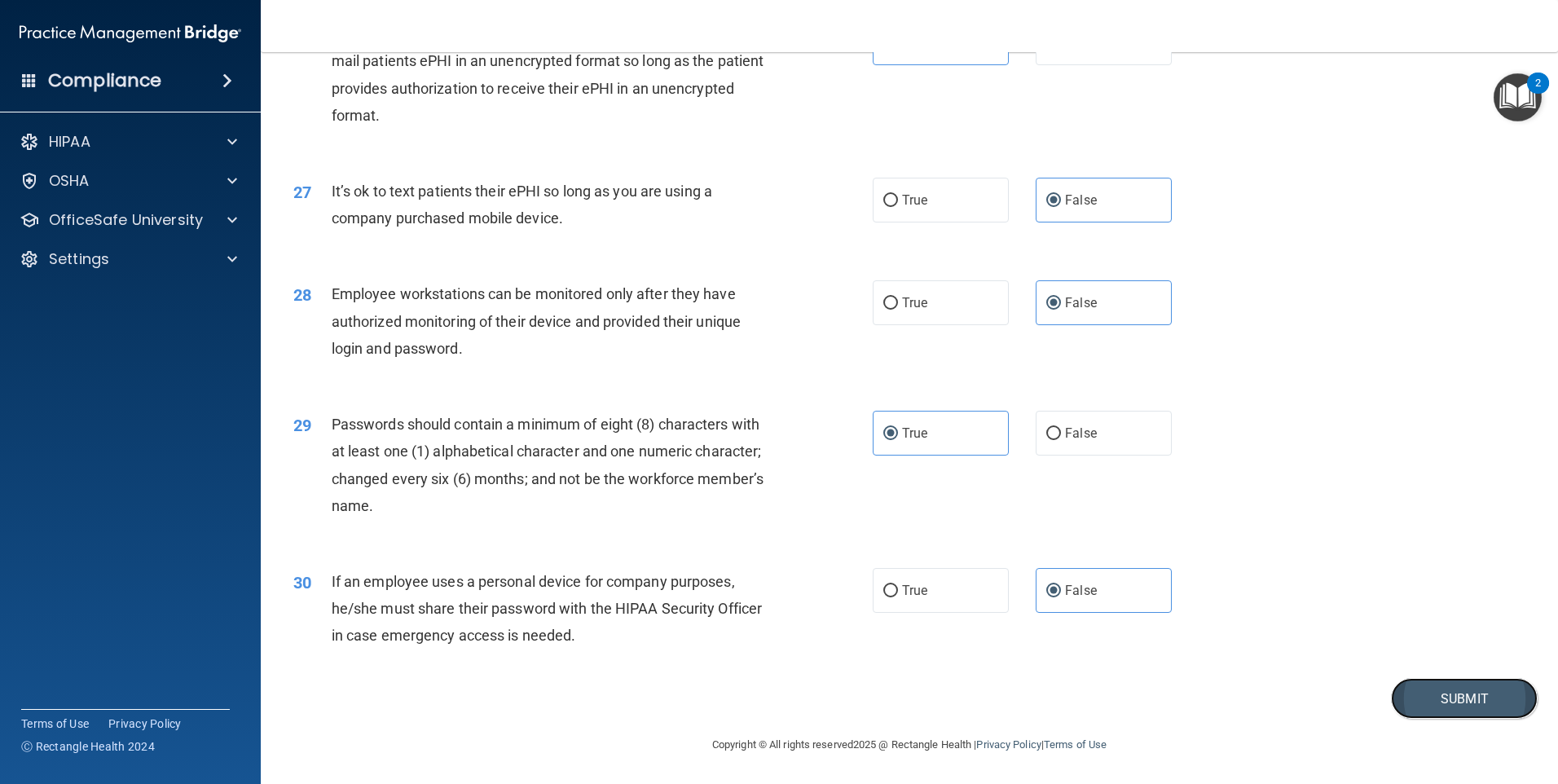
click at [1445, 687] on button "Submit" at bounding box center [1464, 699] width 147 height 42
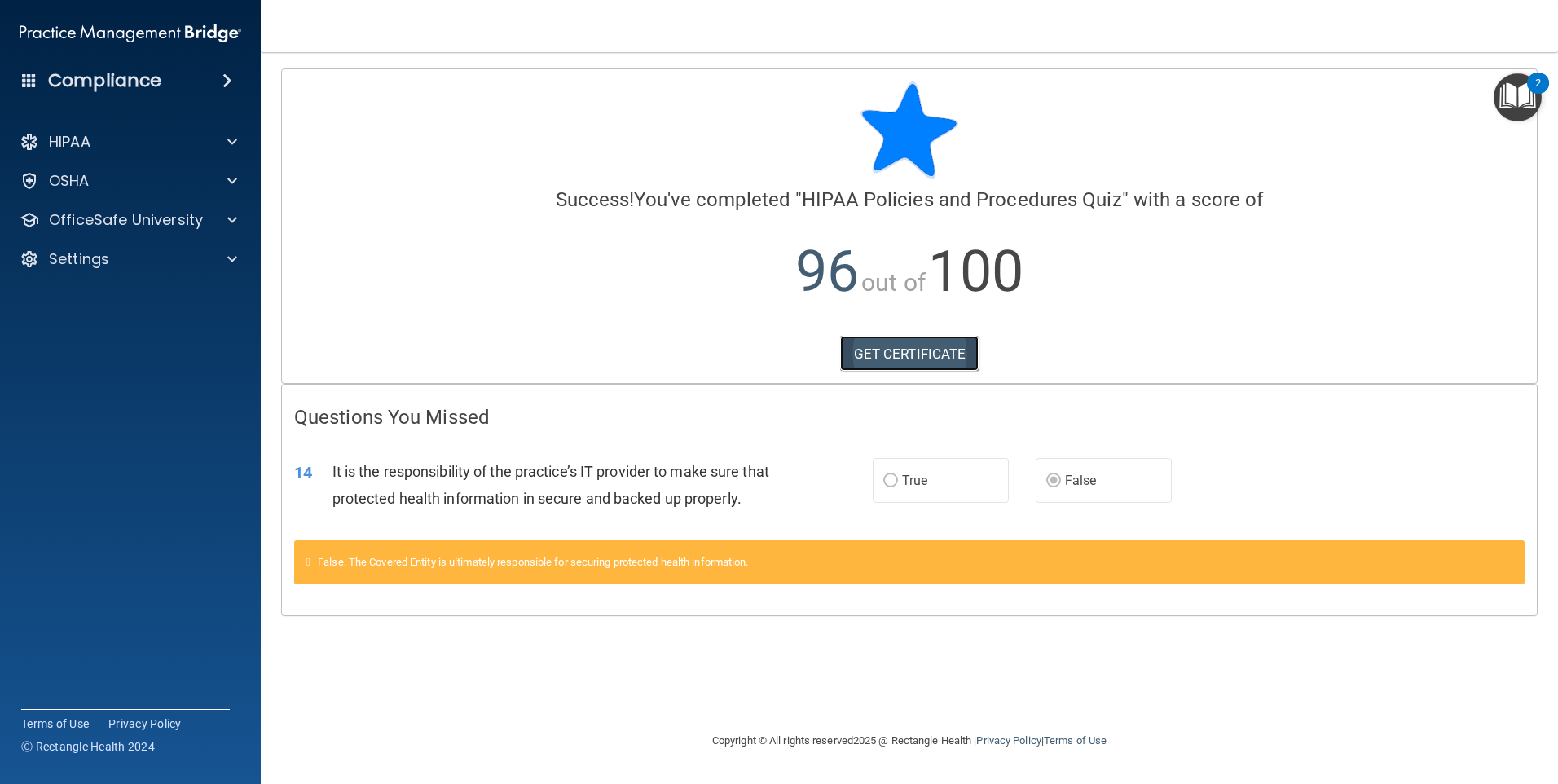
click at [915, 351] on link "GET CERTIFICATE" at bounding box center [910, 353] width 140 height 36
click at [80, 213] on p "OfficeSafe University" at bounding box center [126, 219] width 154 height 19
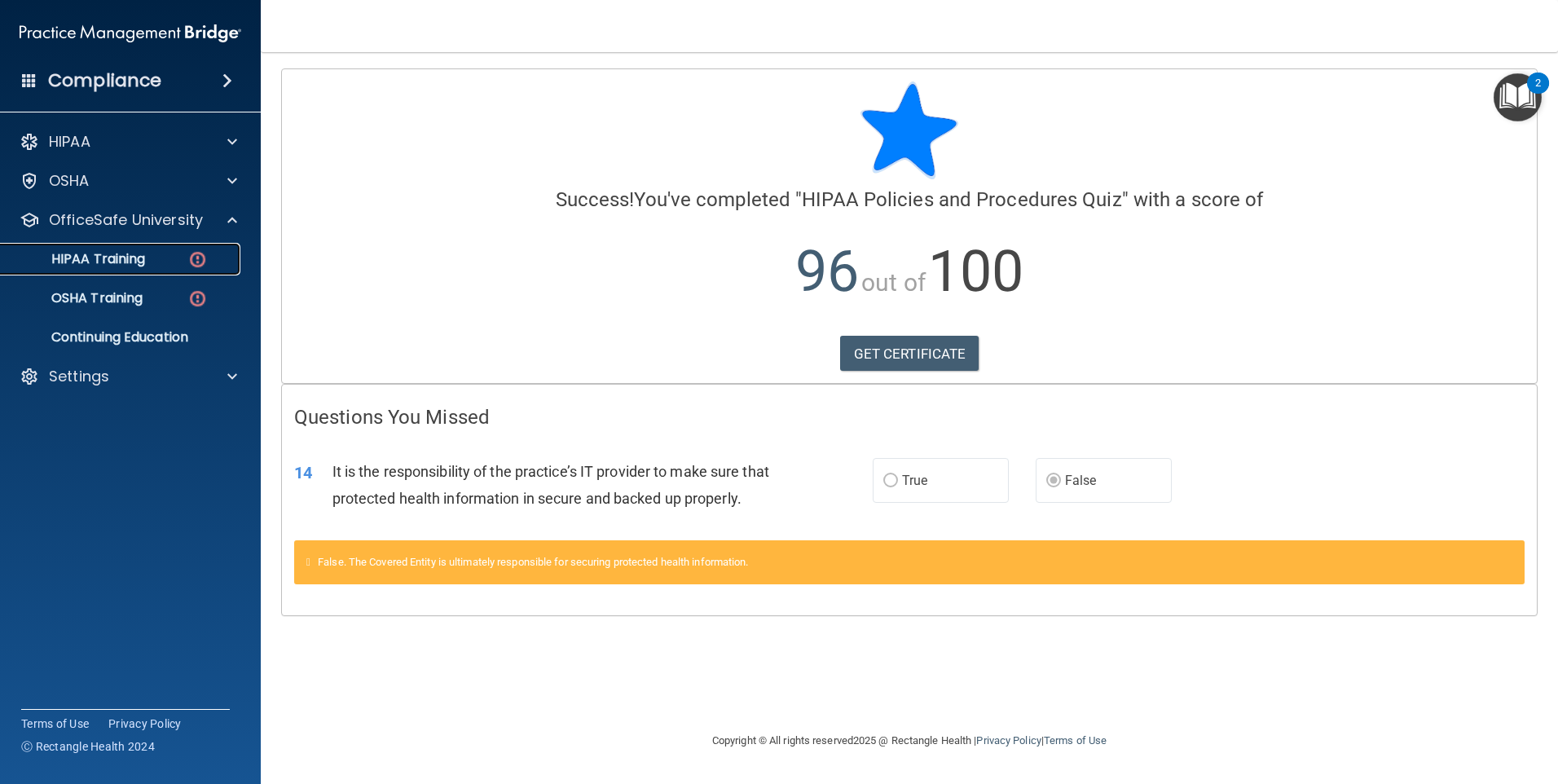
click at [84, 267] on p "HIPAA Training" at bounding box center [78, 259] width 134 height 16
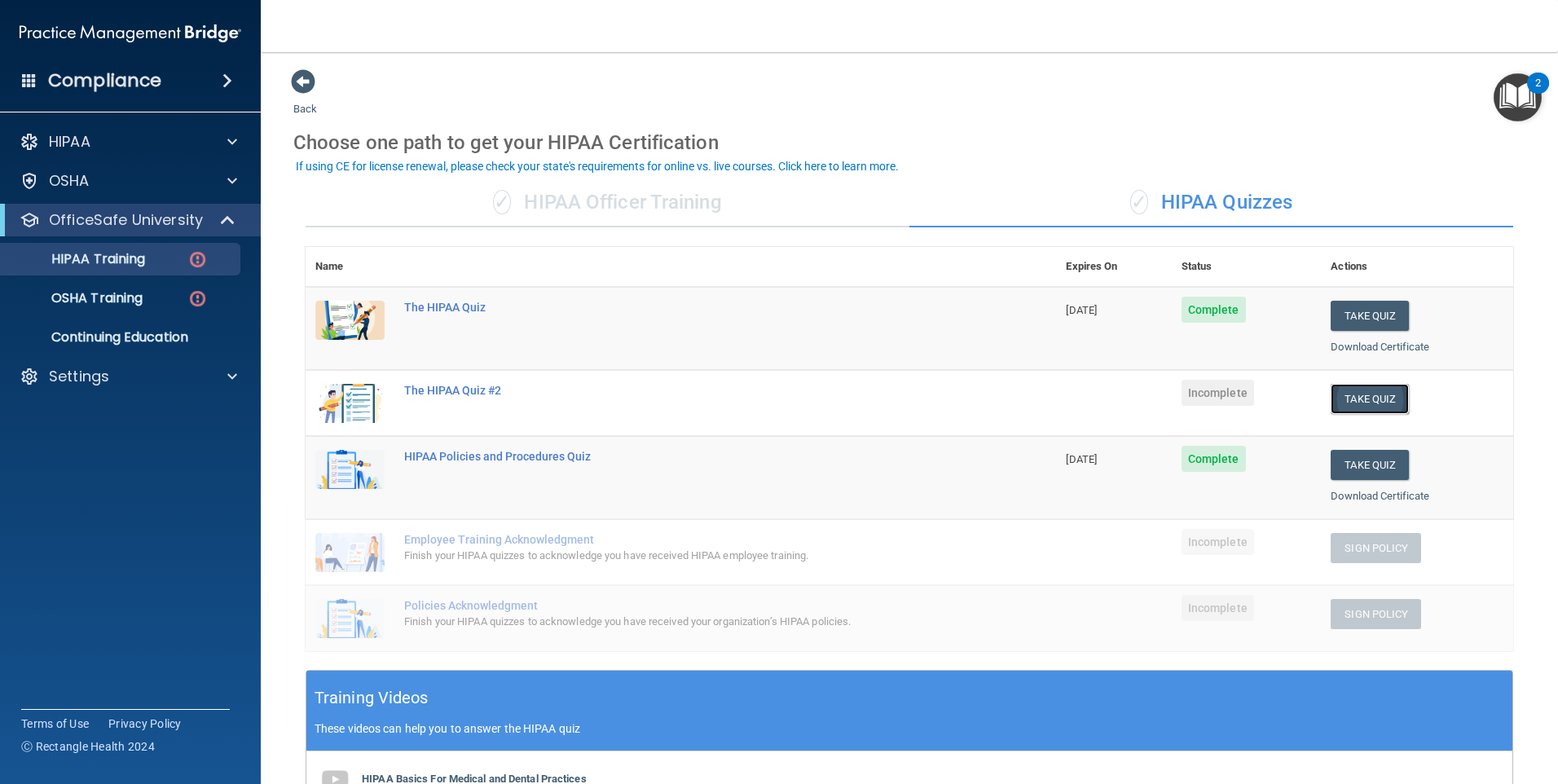
click at [1374, 400] on button "Take Quiz" at bounding box center [1370, 399] width 78 height 30
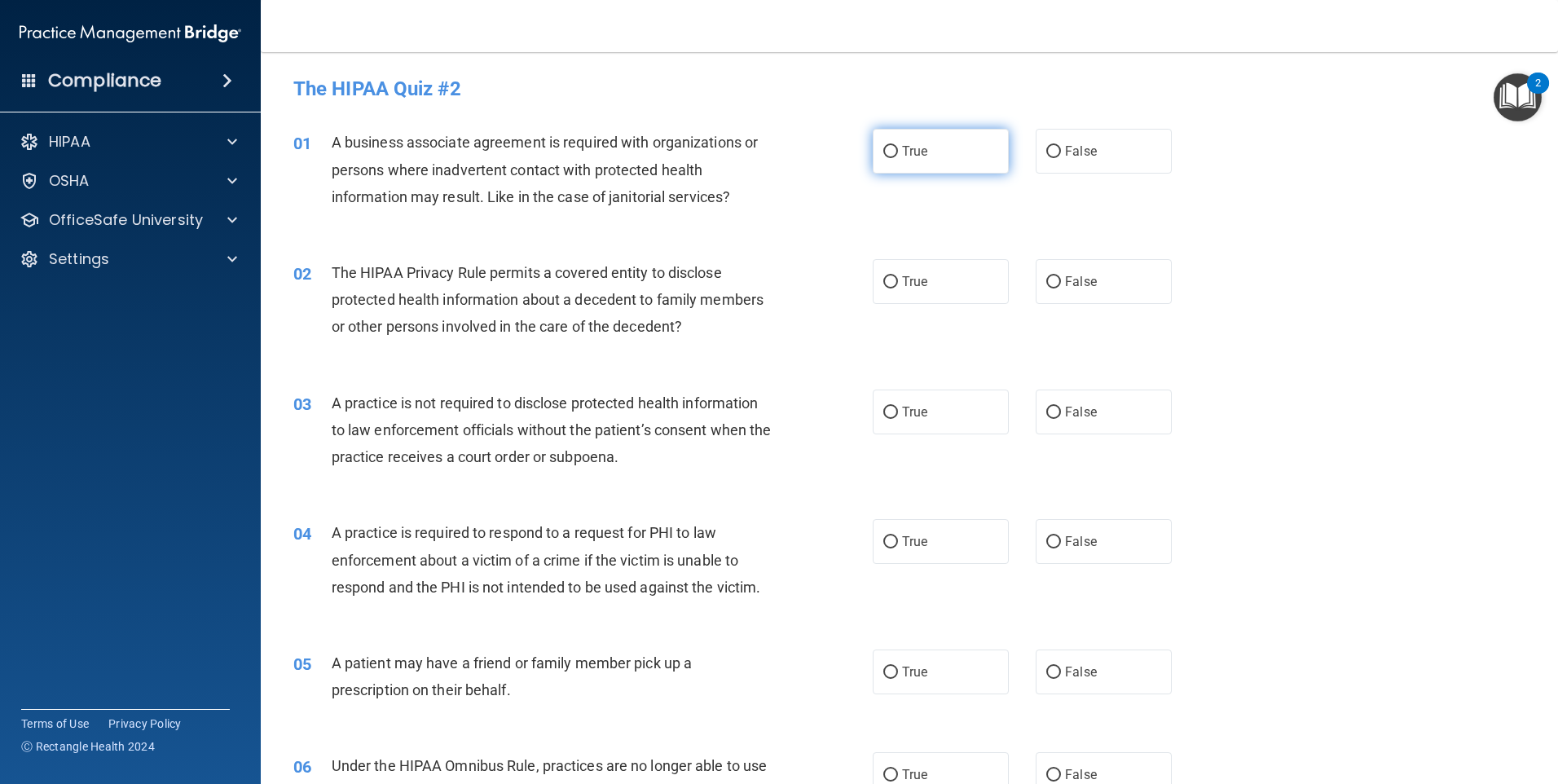
click at [965, 152] on label "True" at bounding box center [940, 151] width 136 height 45
click at [898, 152] on input "True" at bounding box center [891, 152] width 15 height 12
radio input "true"
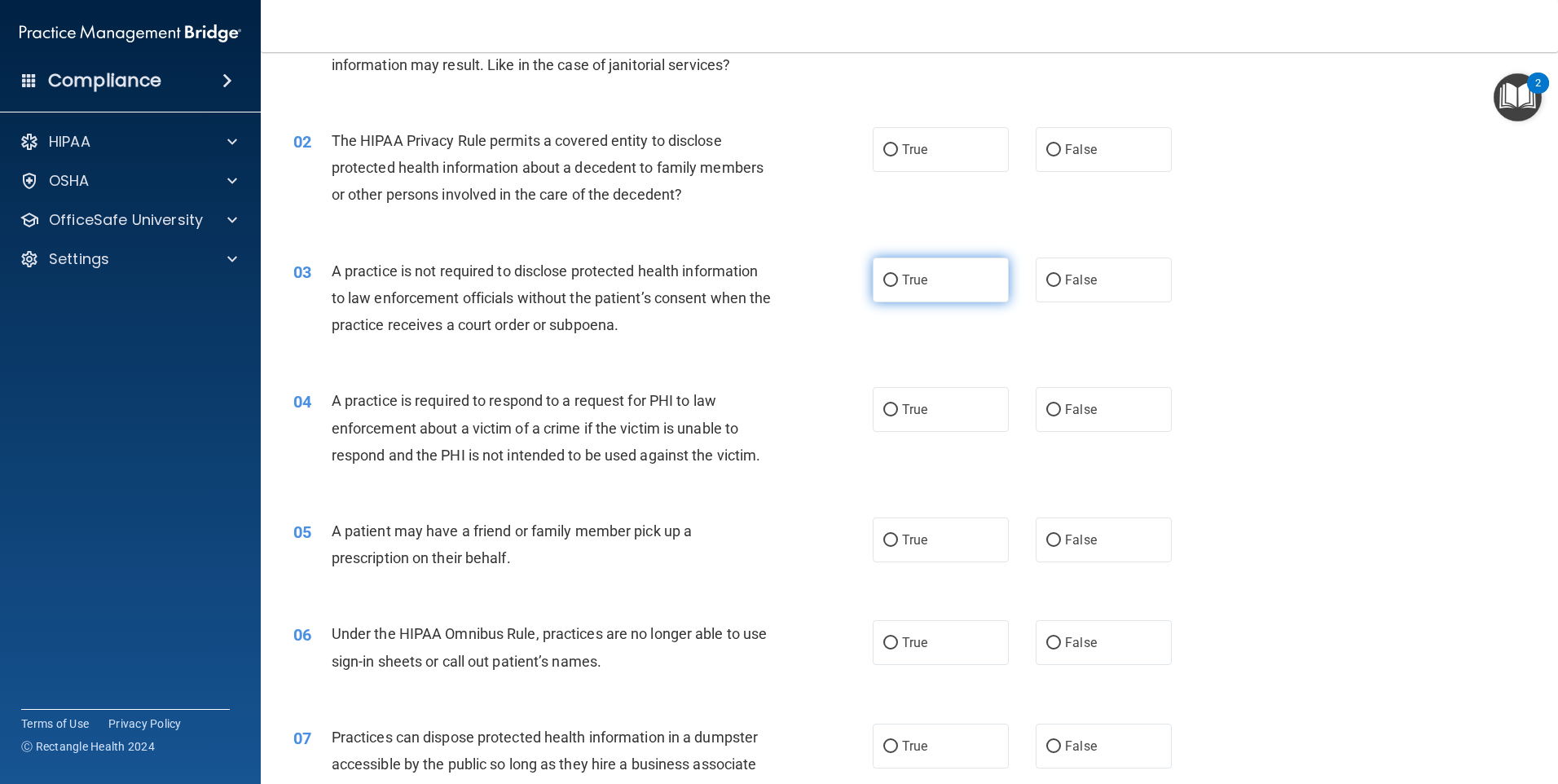
scroll to position [163, 0]
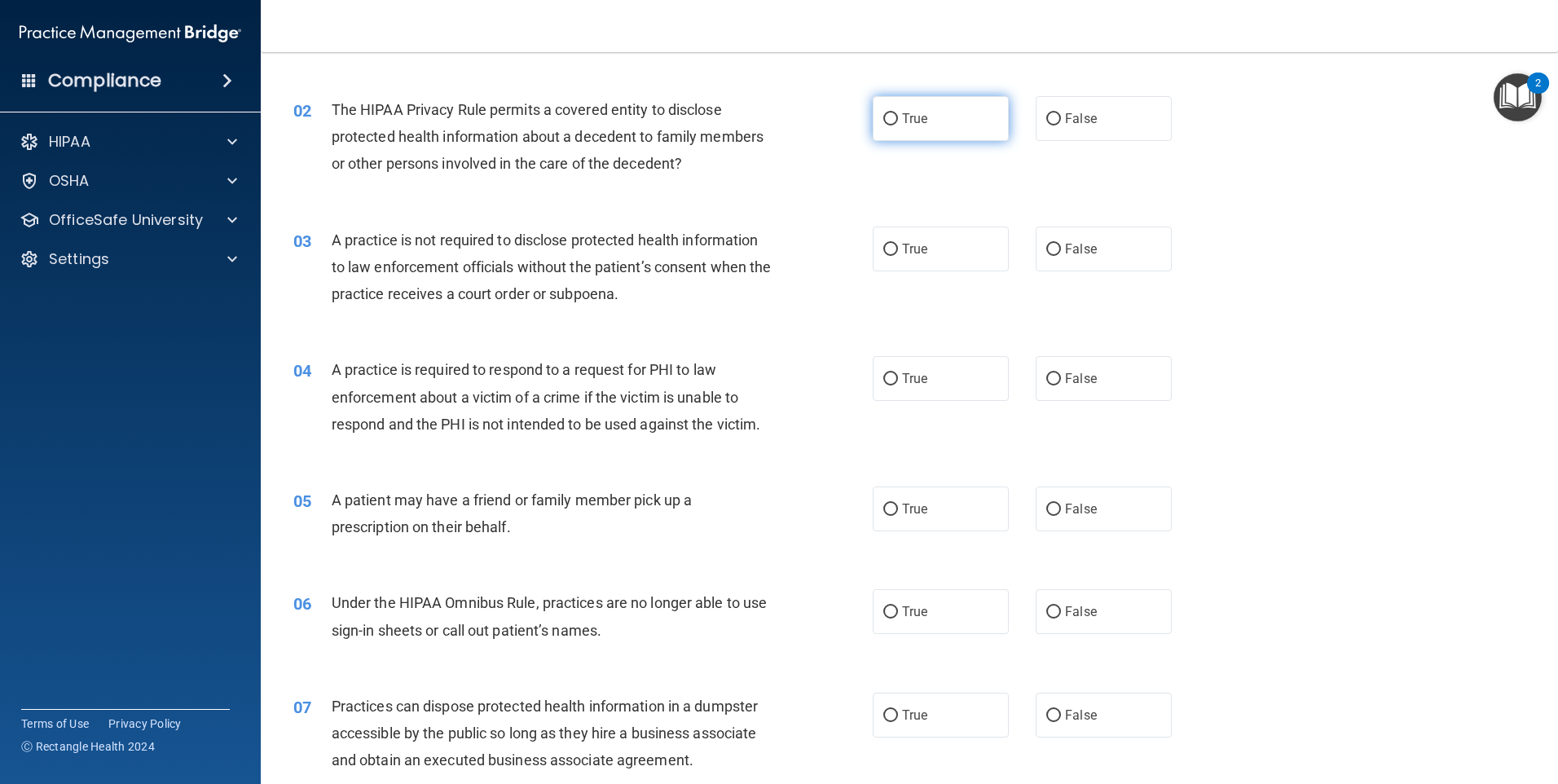
click at [929, 134] on label "True" at bounding box center [940, 118] width 136 height 45
click at [898, 126] on input "True" at bounding box center [891, 119] width 15 height 12
radio input "true"
click at [1058, 259] on label "False" at bounding box center [1103, 248] width 136 height 45
click at [1058, 256] on input "False" at bounding box center [1054, 249] width 15 height 12
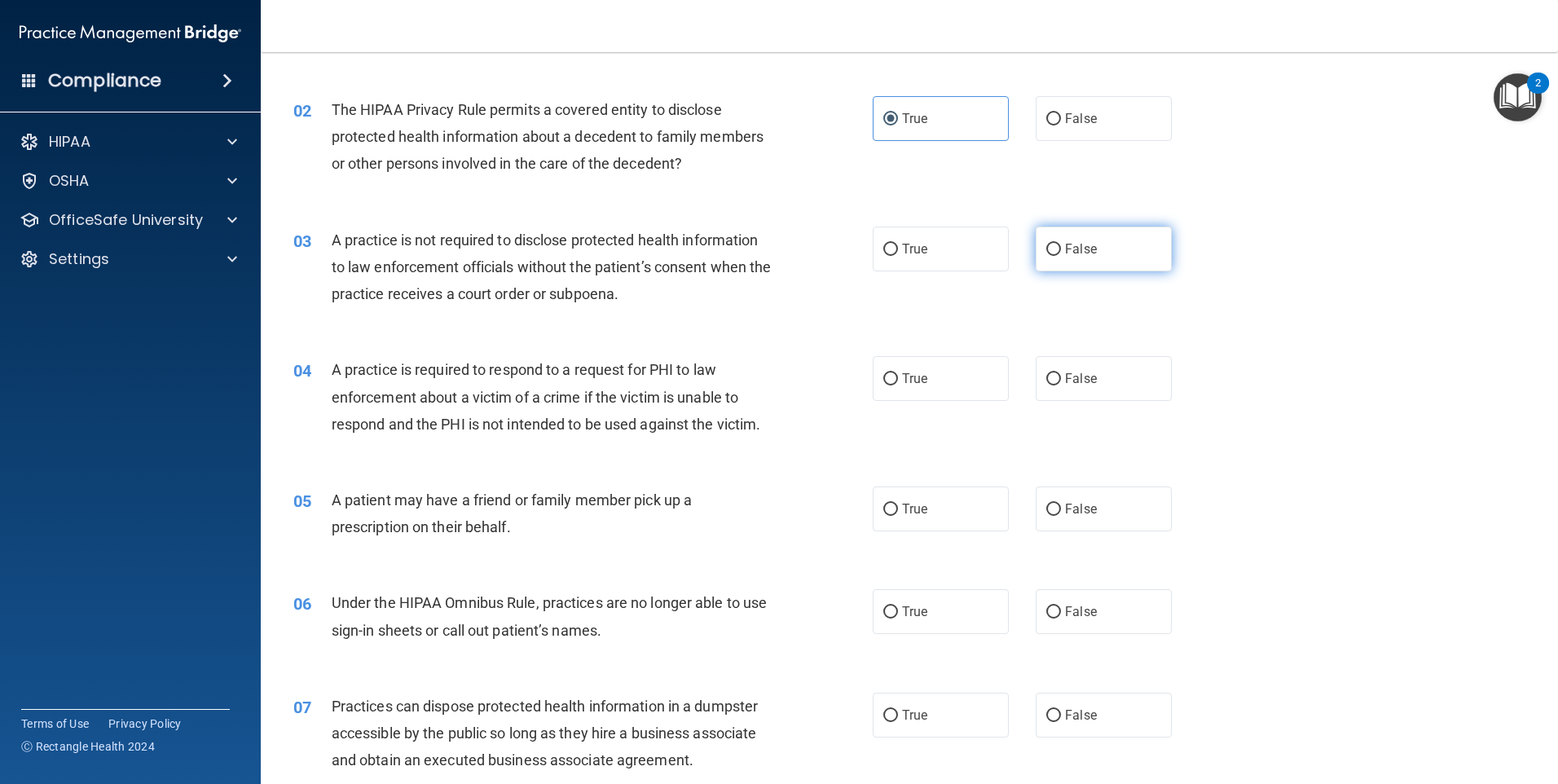
radio input "true"
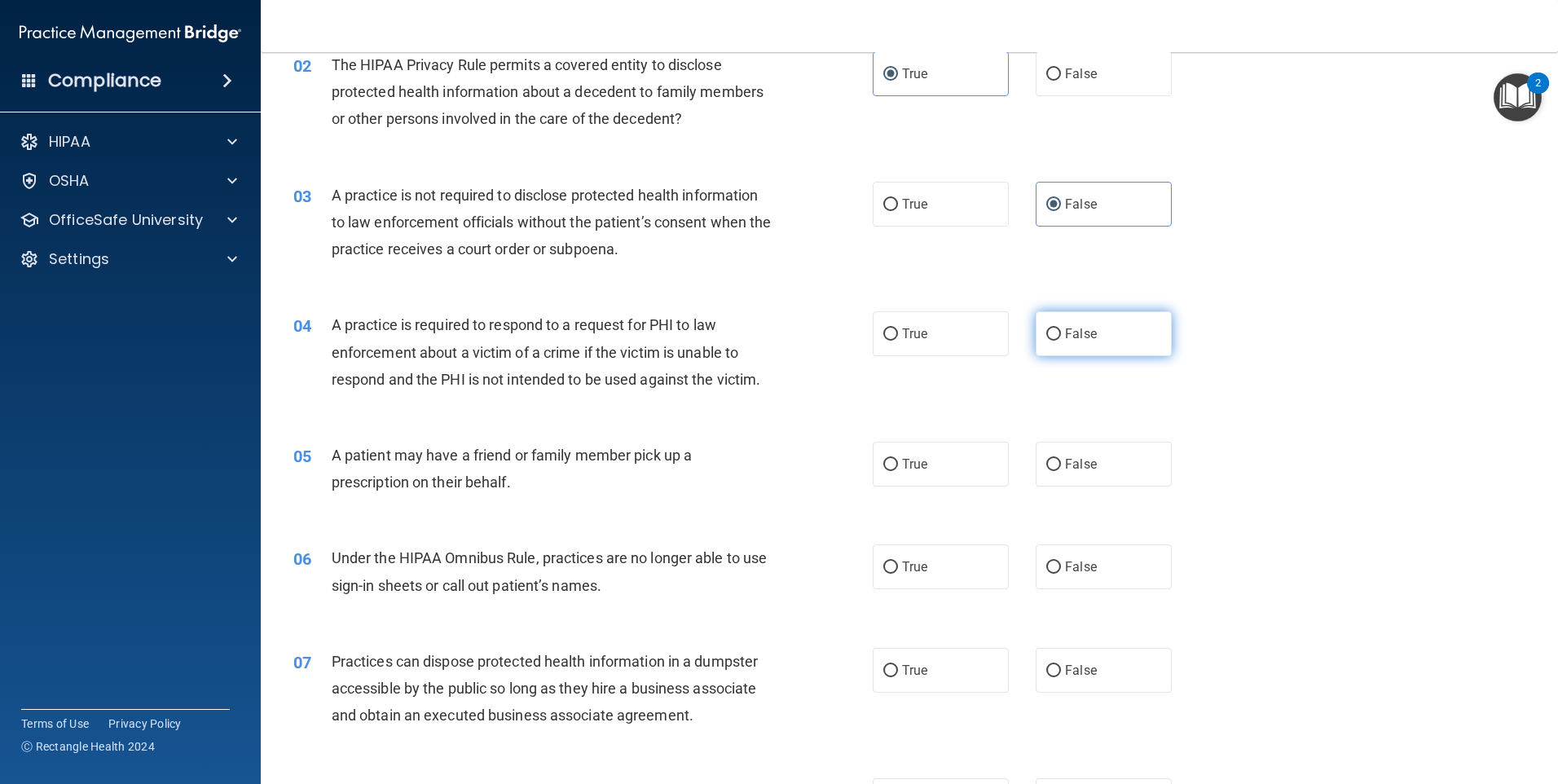
scroll to position [245, 0]
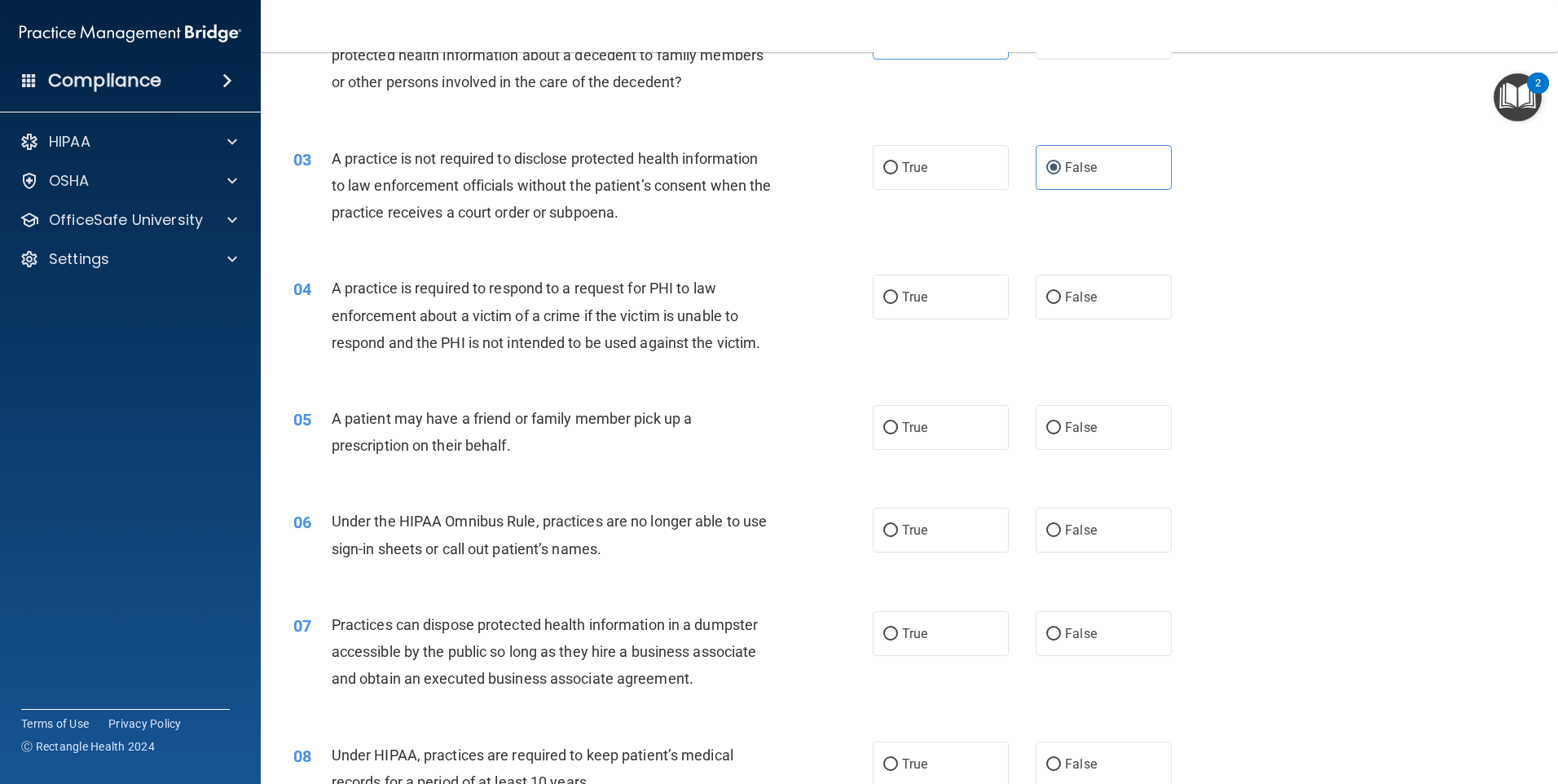
click at [1024, 301] on div "True False" at bounding box center [1036, 297] width 327 height 45
click at [959, 307] on label "True" at bounding box center [940, 297] width 136 height 45
click at [898, 304] on input "True" at bounding box center [891, 298] width 15 height 12
radio input "true"
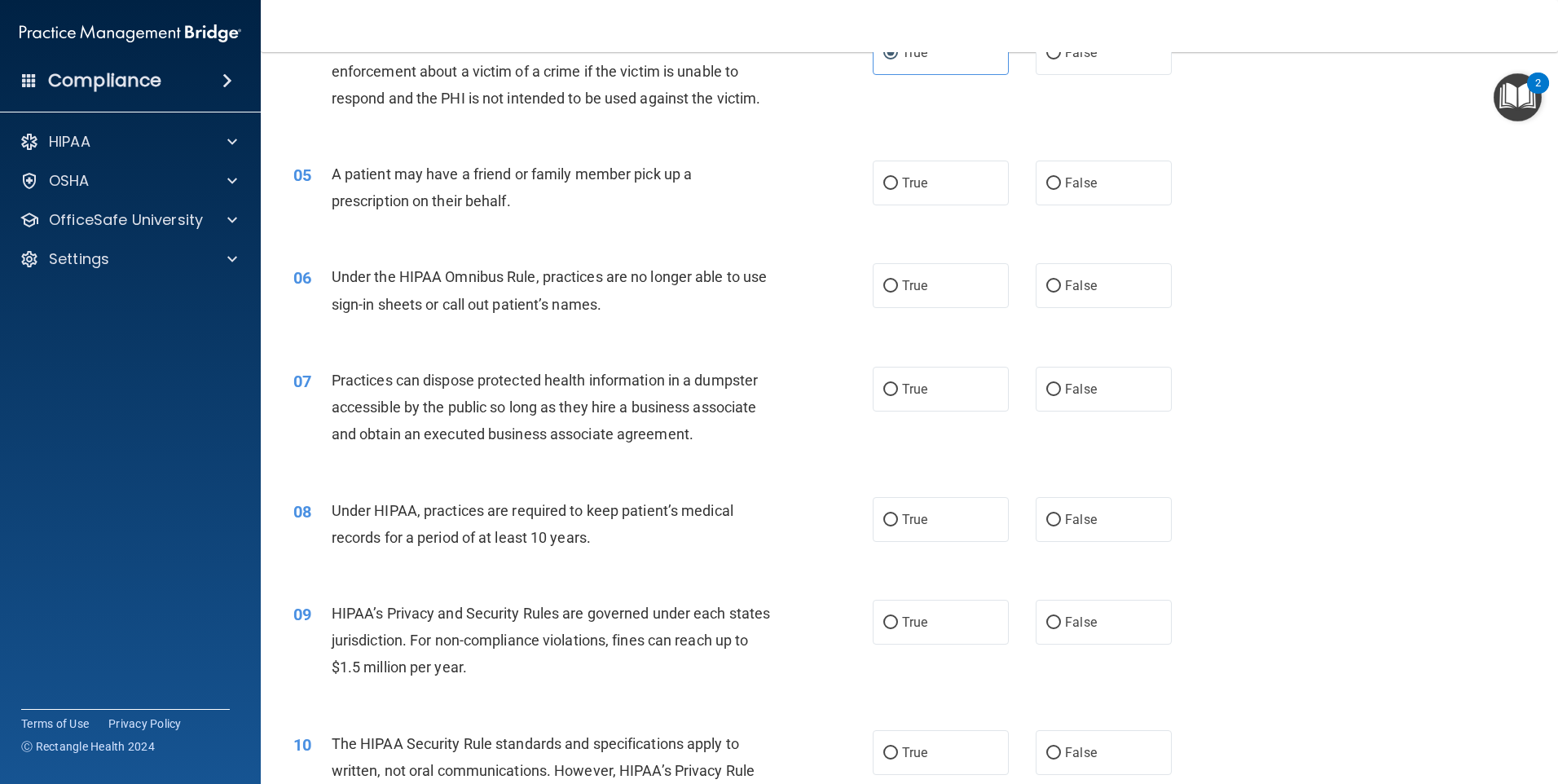
scroll to position [570, 0]
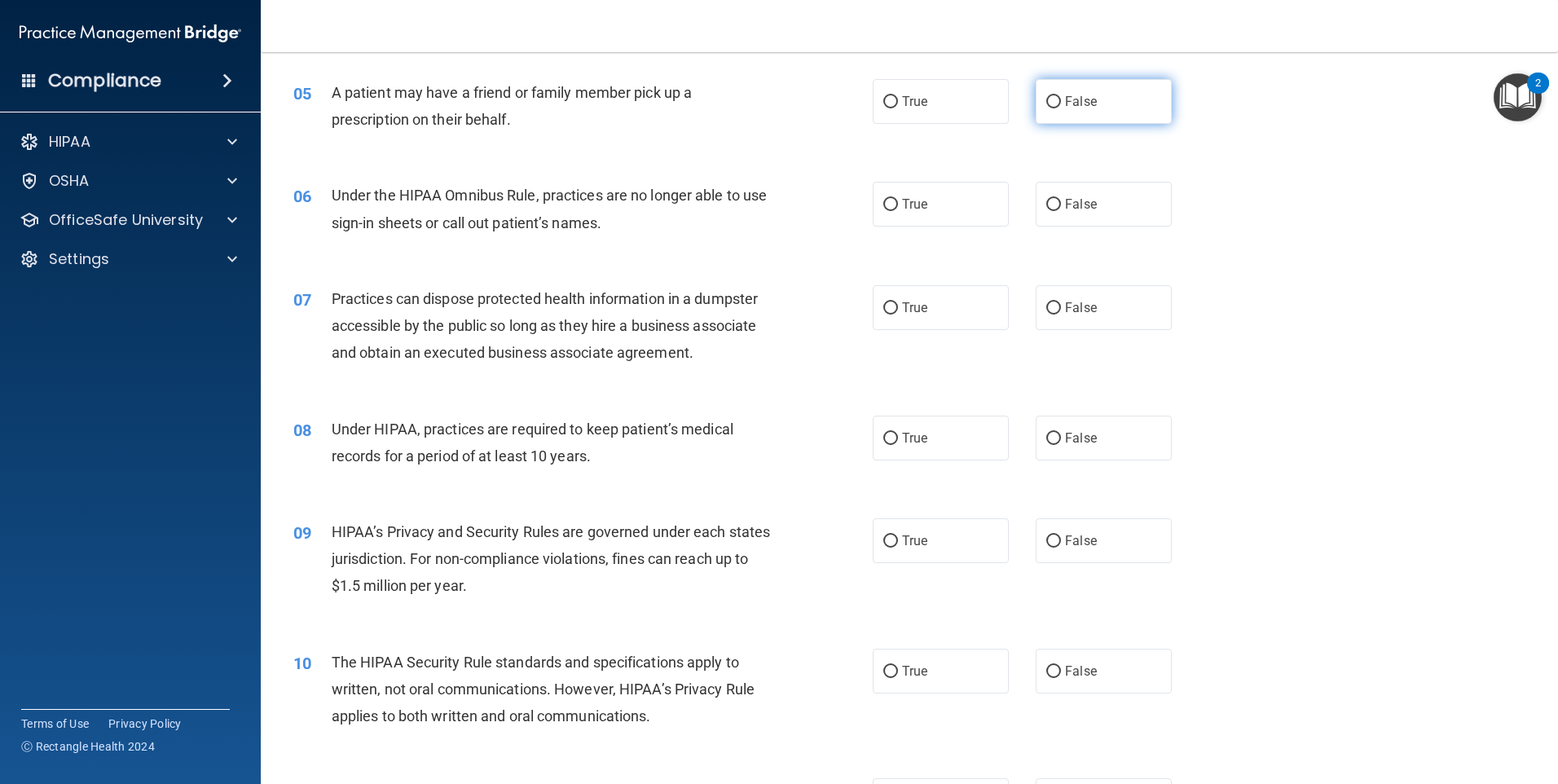
click at [1130, 92] on label "False" at bounding box center [1103, 101] width 136 height 45
click at [1061, 96] on input "False" at bounding box center [1054, 101] width 15 height 12
radio input "true"
click at [1077, 218] on label "False" at bounding box center [1103, 204] width 136 height 45
click at [1061, 211] on input "False" at bounding box center [1054, 204] width 15 height 12
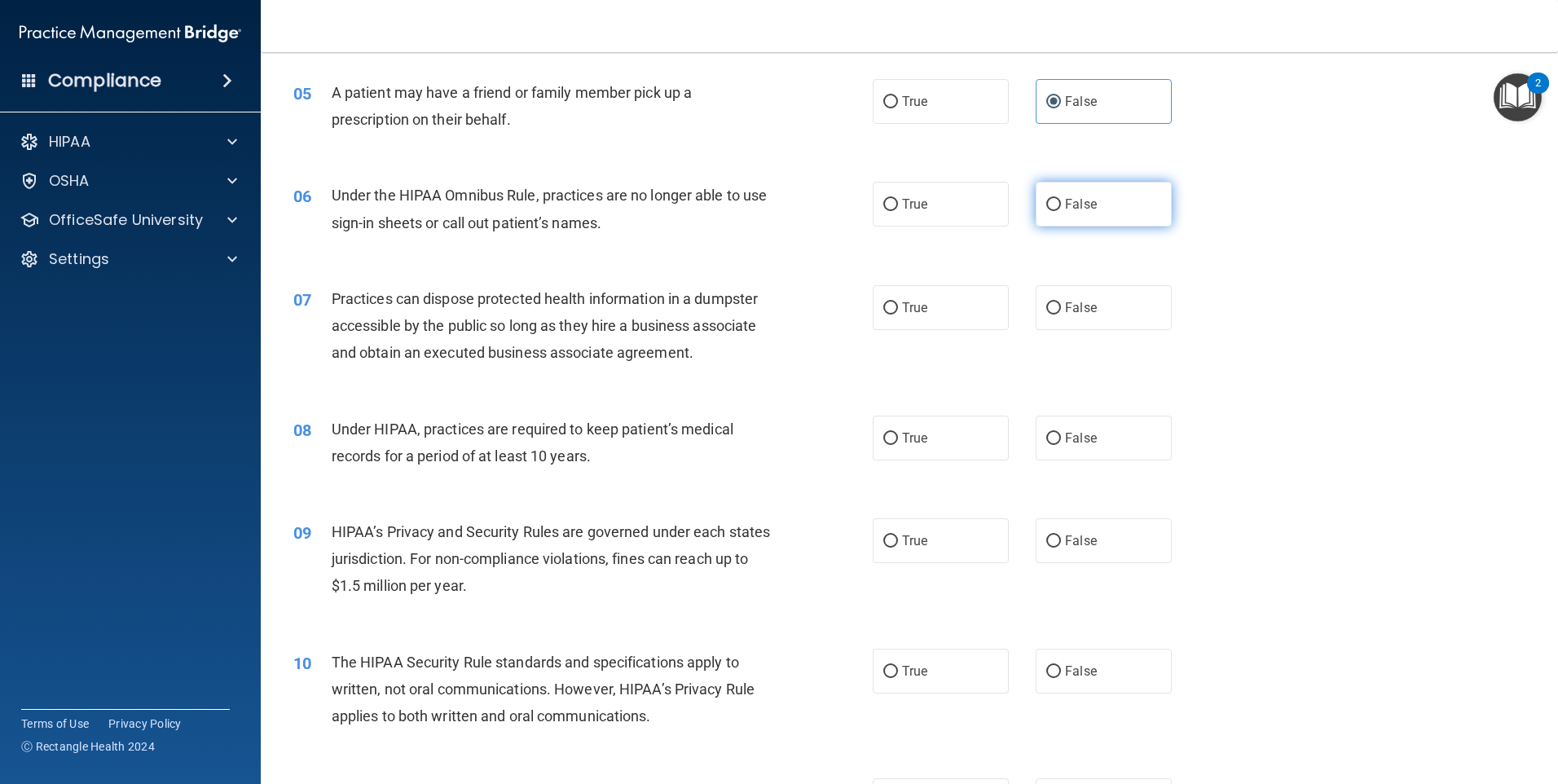
radio input "true"
click at [1099, 319] on label "False" at bounding box center [1103, 308] width 136 height 45
click at [1061, 315] on input "False" at bounding box center [1054, 308] width 15 height 12
radio input "true"
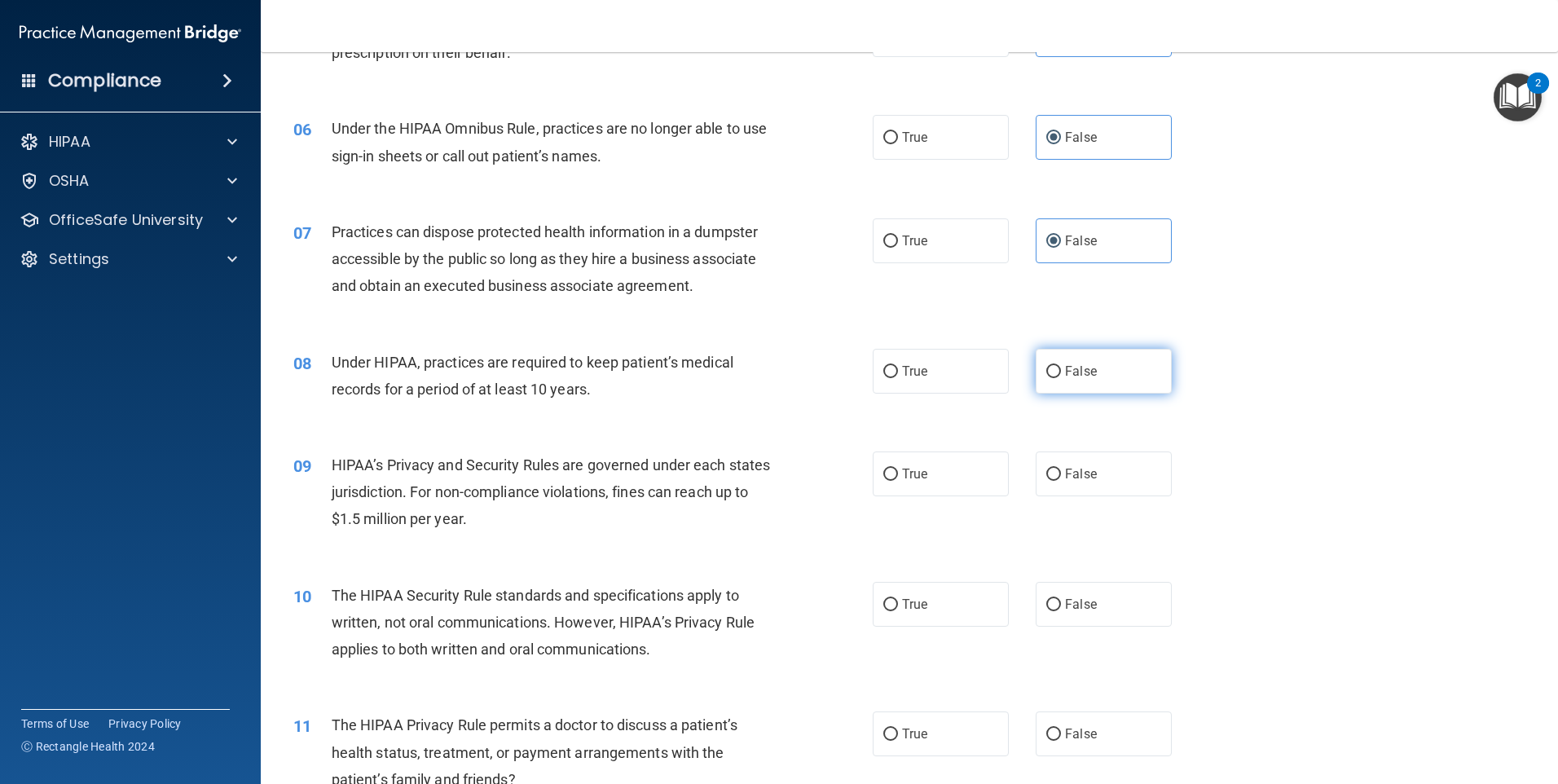
scroll to position [815, 0]
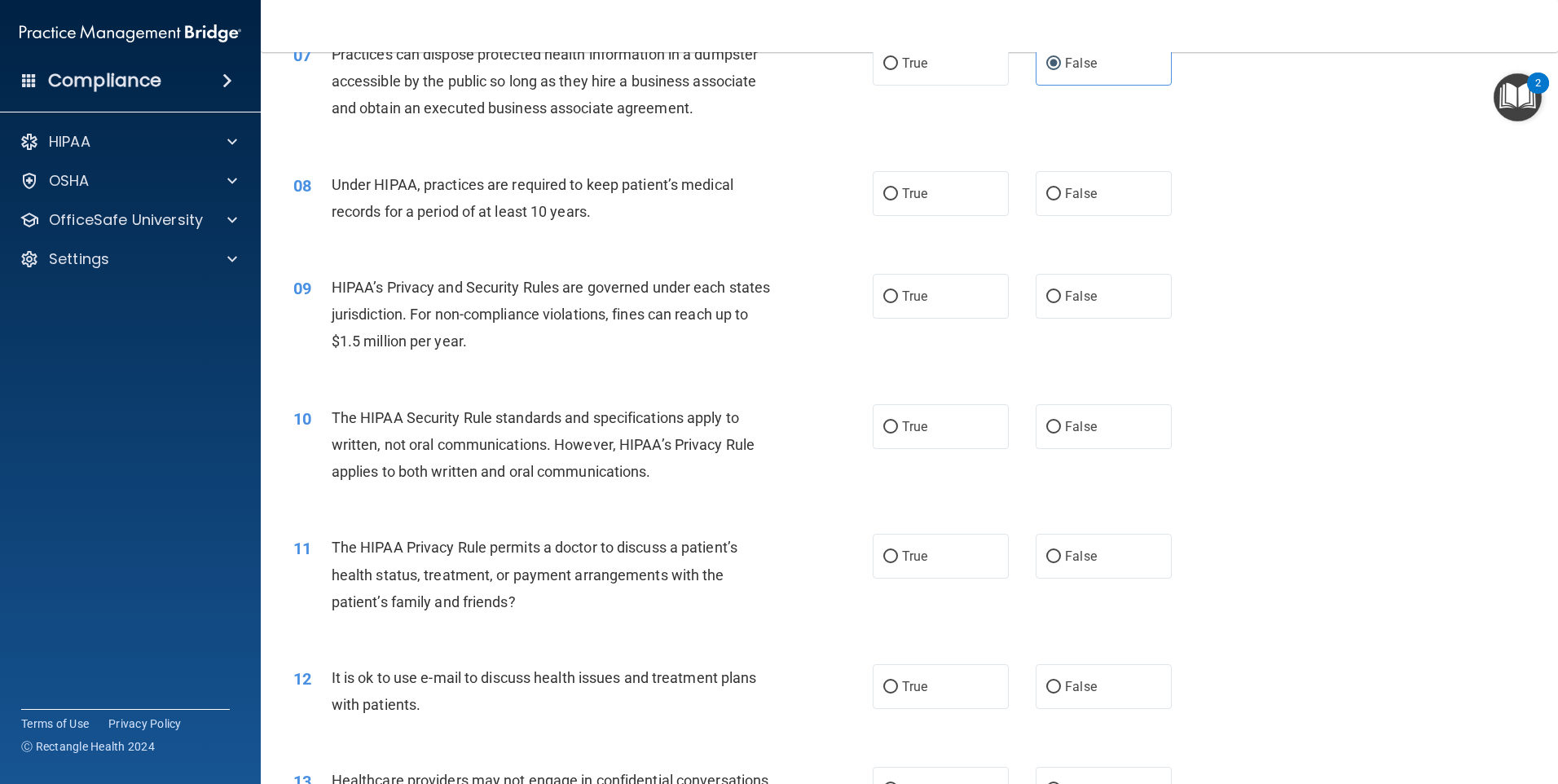
click at [1104, 218] on div "08 Under HIPAA, practices are required to keep patient’s medical records for a …" at bounding box center [909, 202] width 1257 height 103
click at [1093, 182] on label "False" at bounding box center [1103, 193] width 136 height 45
click at [1061, 188] on input "False" at bounding box center [1054, 193] width 15 height 12
radio input "true"
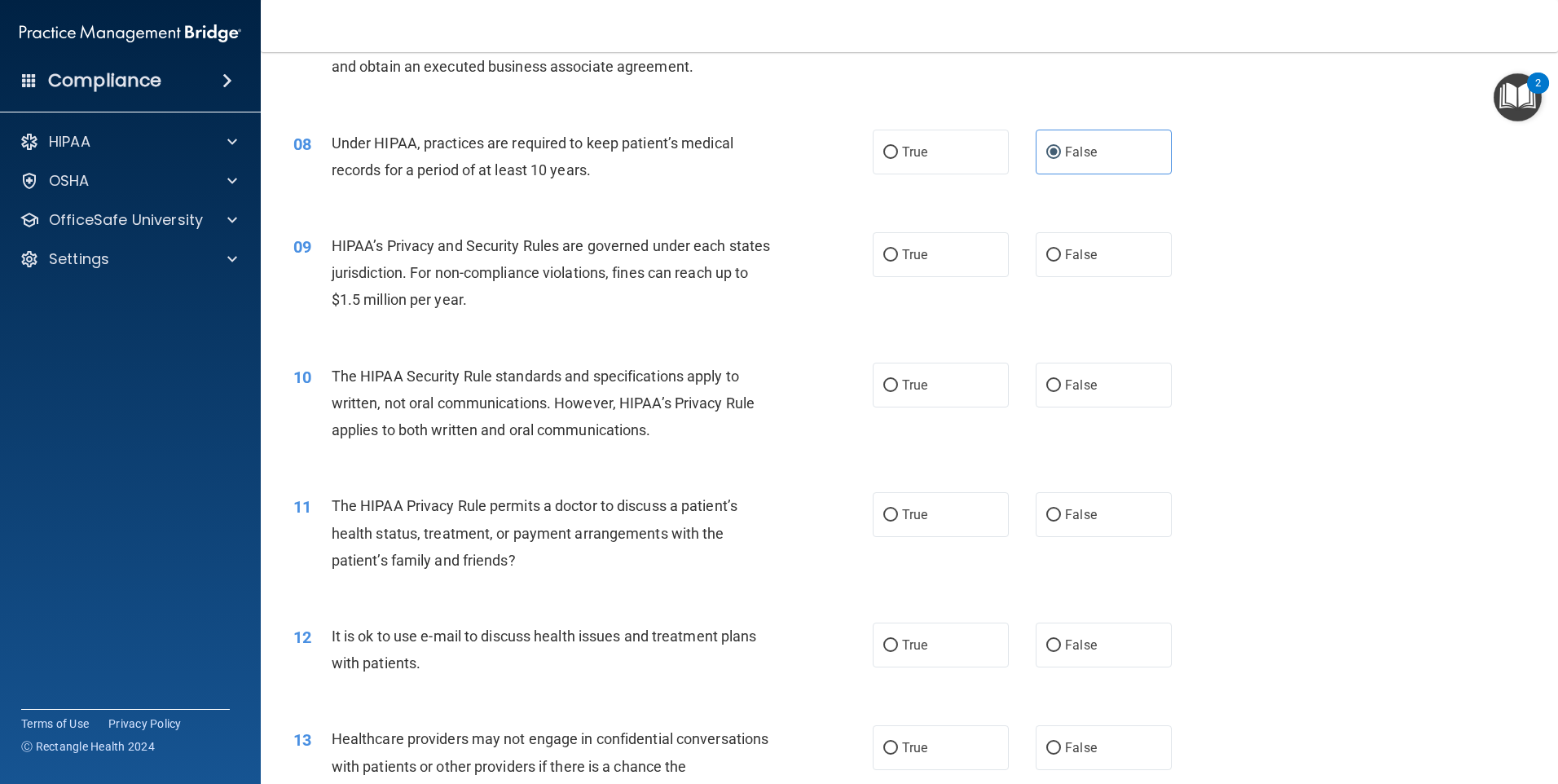
scroll to position [896, 0]
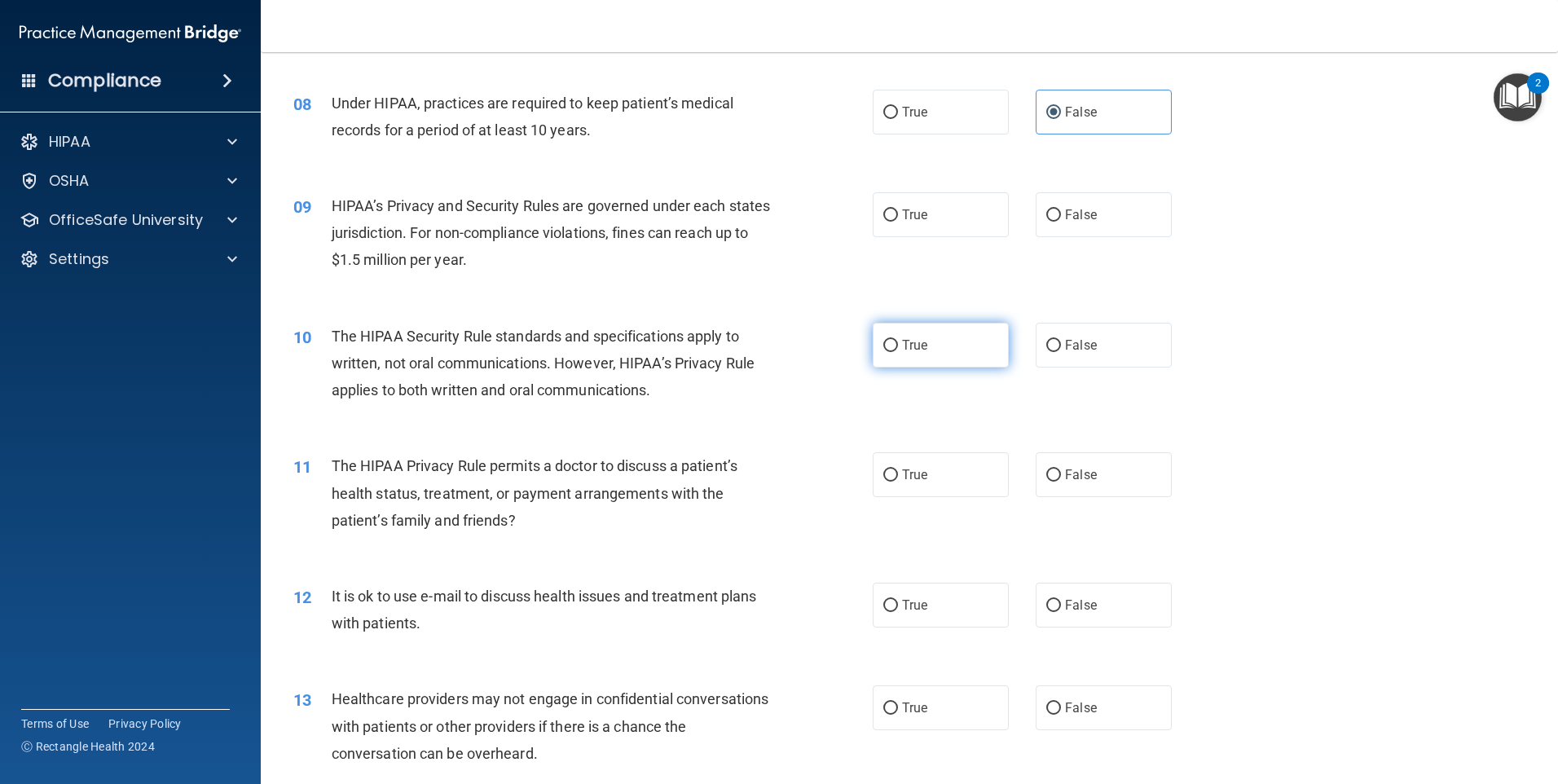
click at [954, 325] on label "True" at bounding box center [940, 345] width 136 height 45
click at [898, 340] on input "True" at bounding box center [891, 345] width 15 height 12
radio input "true"
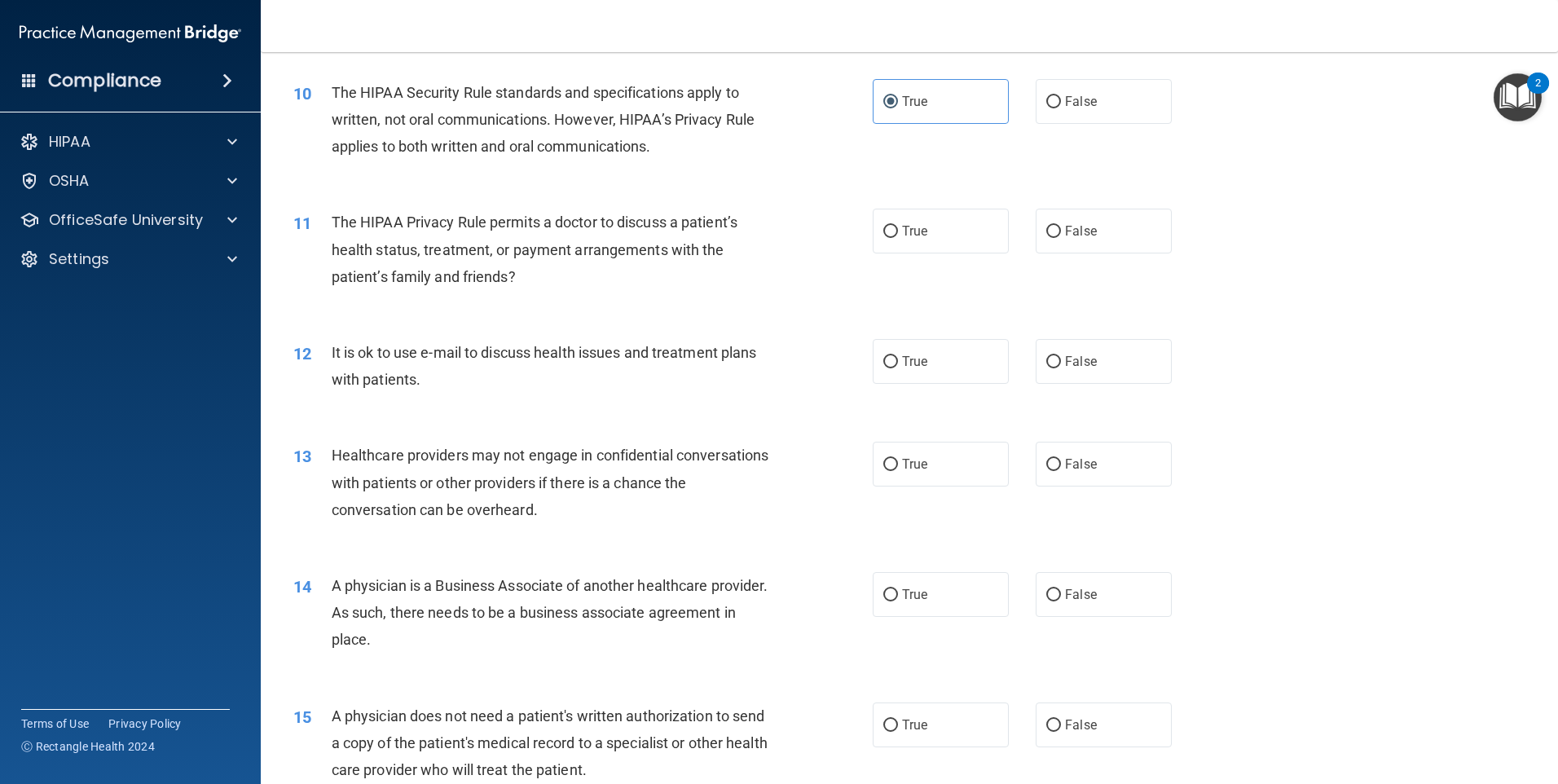
scroll to position [1141, 0]
click at [913, 232] on span "True" at bounding box center [915, 230] width 26 height 16
click at [898, 232] on input "True" at bounding box center [891, 230] width 15 height 12
radio input "true"
click at [1070, 228] on span "False" at bounding box center [1081, 230] width 32 height 16
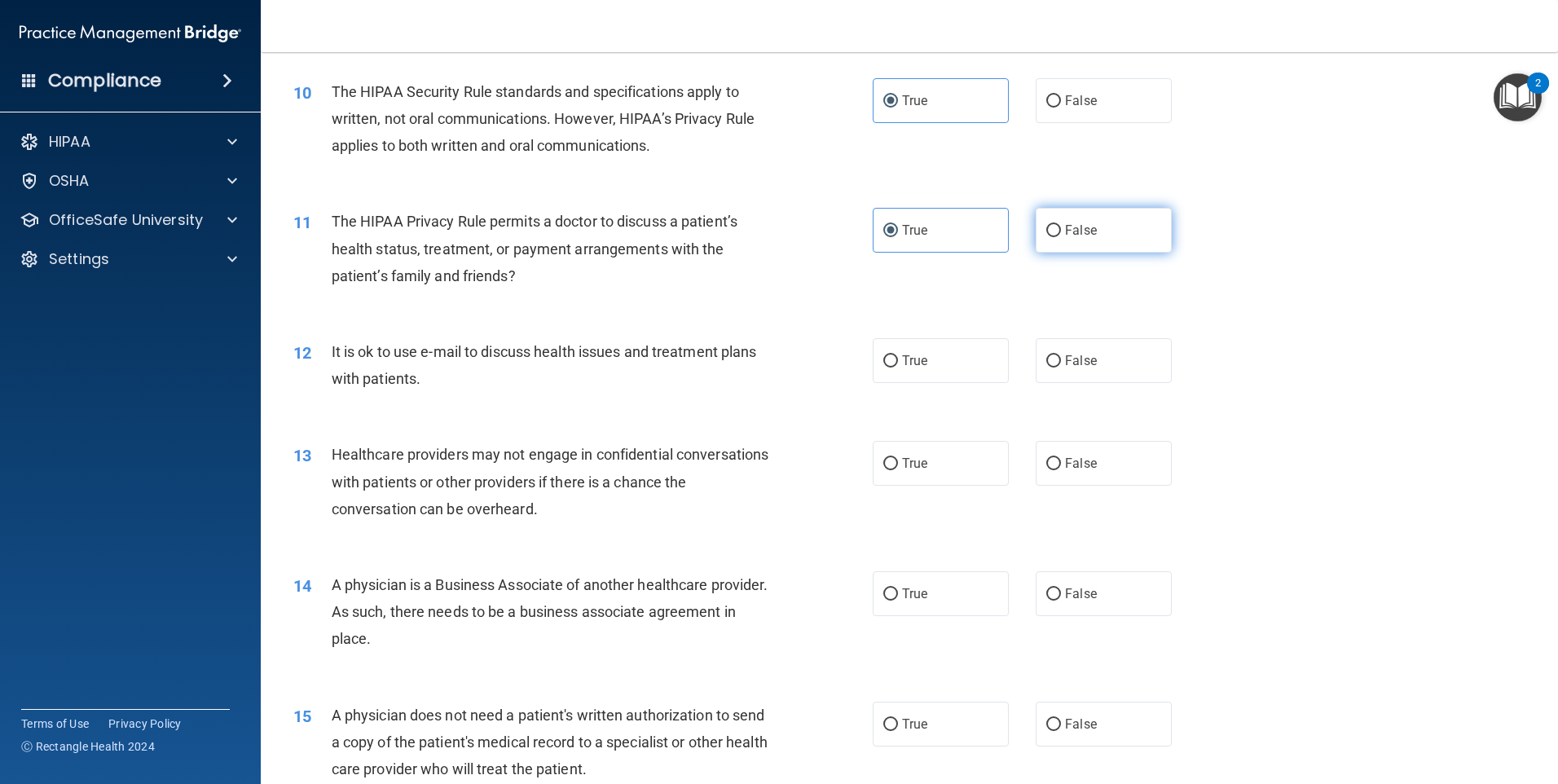
click at [1061, 228] on input "False" at bounding box center [1054, 230] width 15 height 12
radio input "true"
radio input "false"
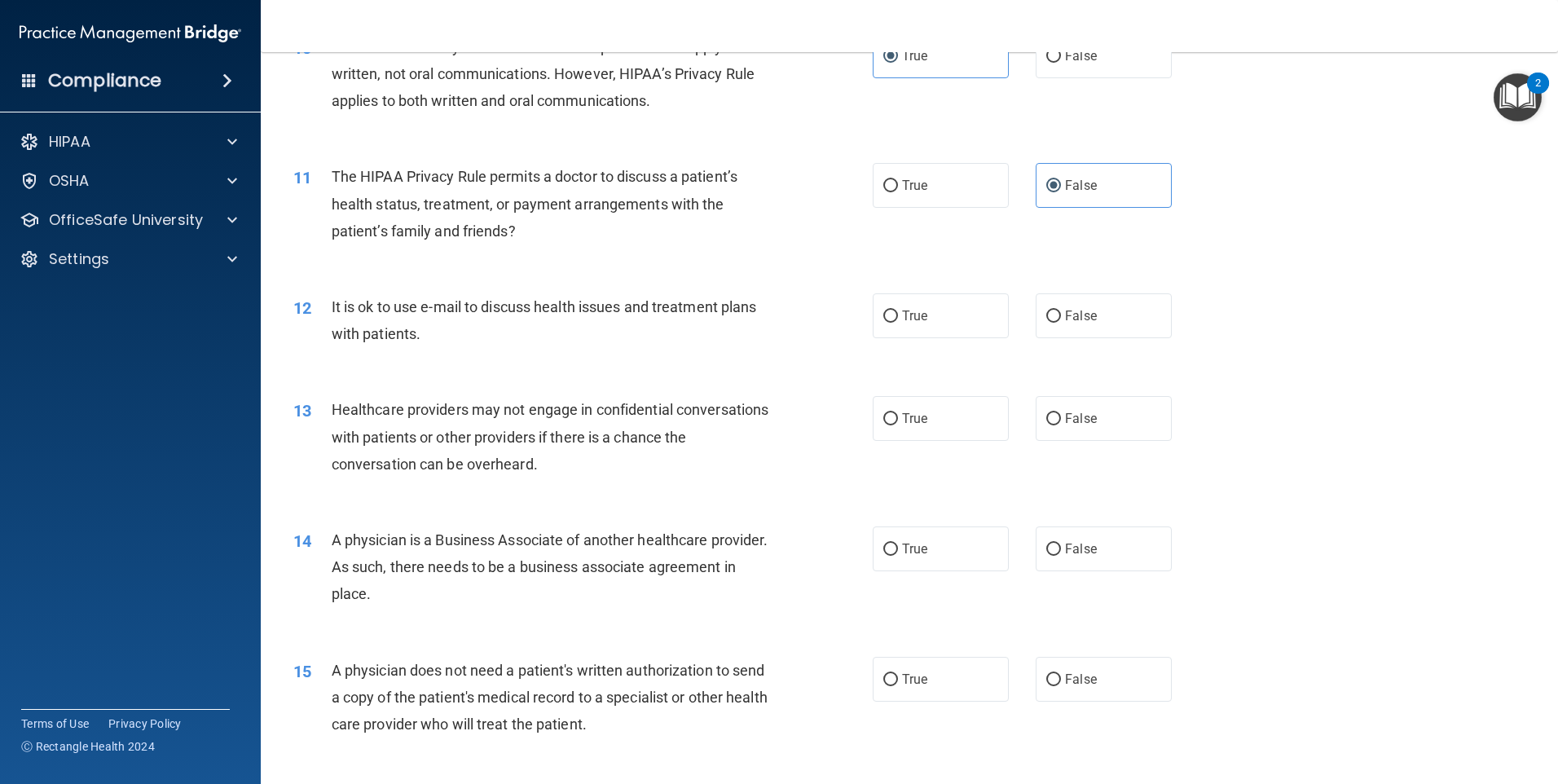
scroll to position [1222, 0]
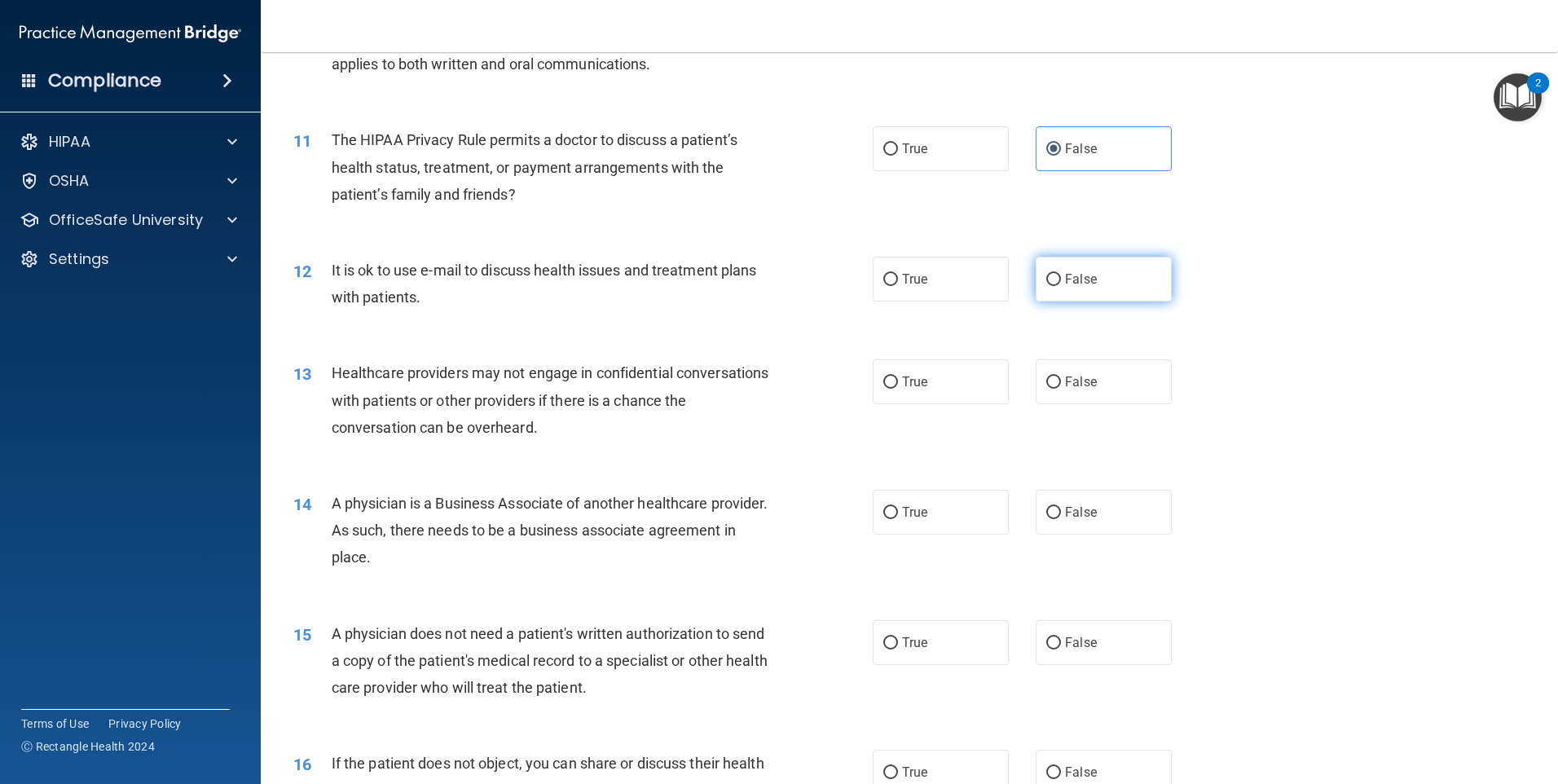
click at [1047, 279] on input "False" at bounding box center [1054, 279] width 15 height 12
radio input "true"
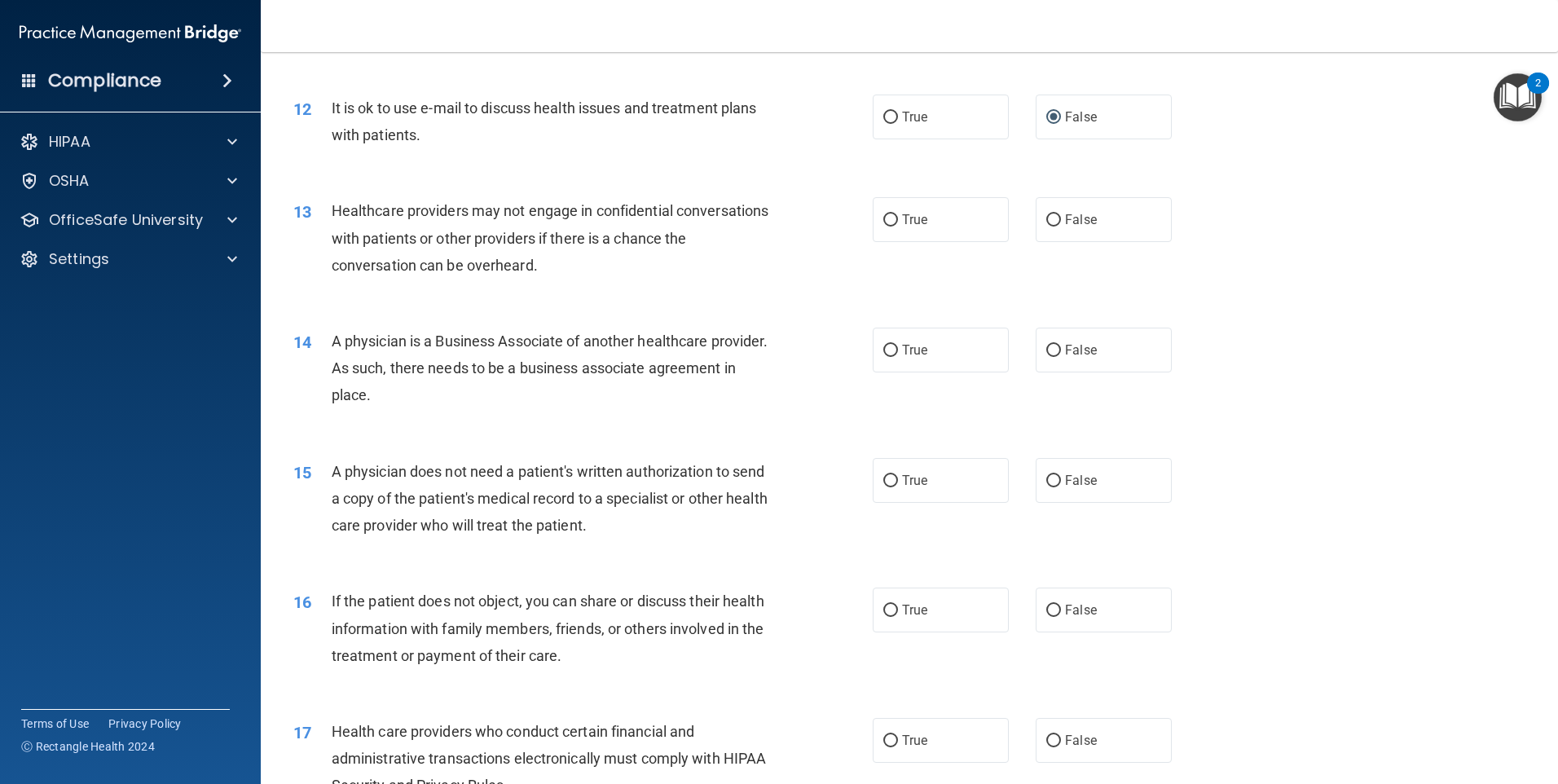
scroll to position [1385, 0]
click at [962, 227] on label "True" at bounding box center [940, 218] width 136 height 45
click at [898, 225] on input "True" at bounding box center [891, 219] width 15 height 12
radio input "true"
click at [1047, 354] on input "False" at bounding box center [1054, 350] width 15 height 12
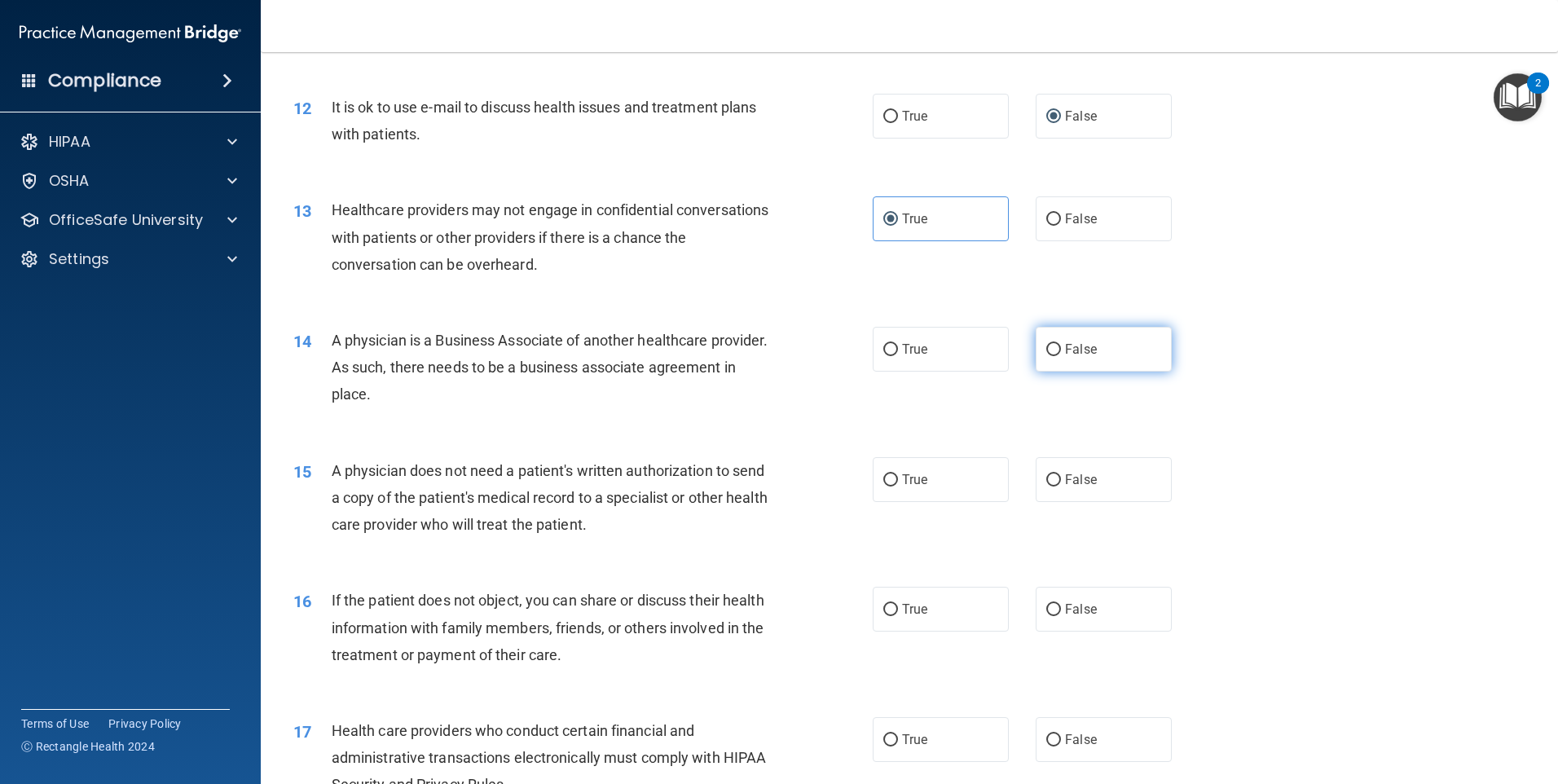
radio input "true"
click at [970, 351] on label "True" at bounding box center [940, 349] width 136 height 45
click at [898, 351] on input "True" at bounding box center [891, 350] width 15 height 12
radio input "true"
radio input "false"
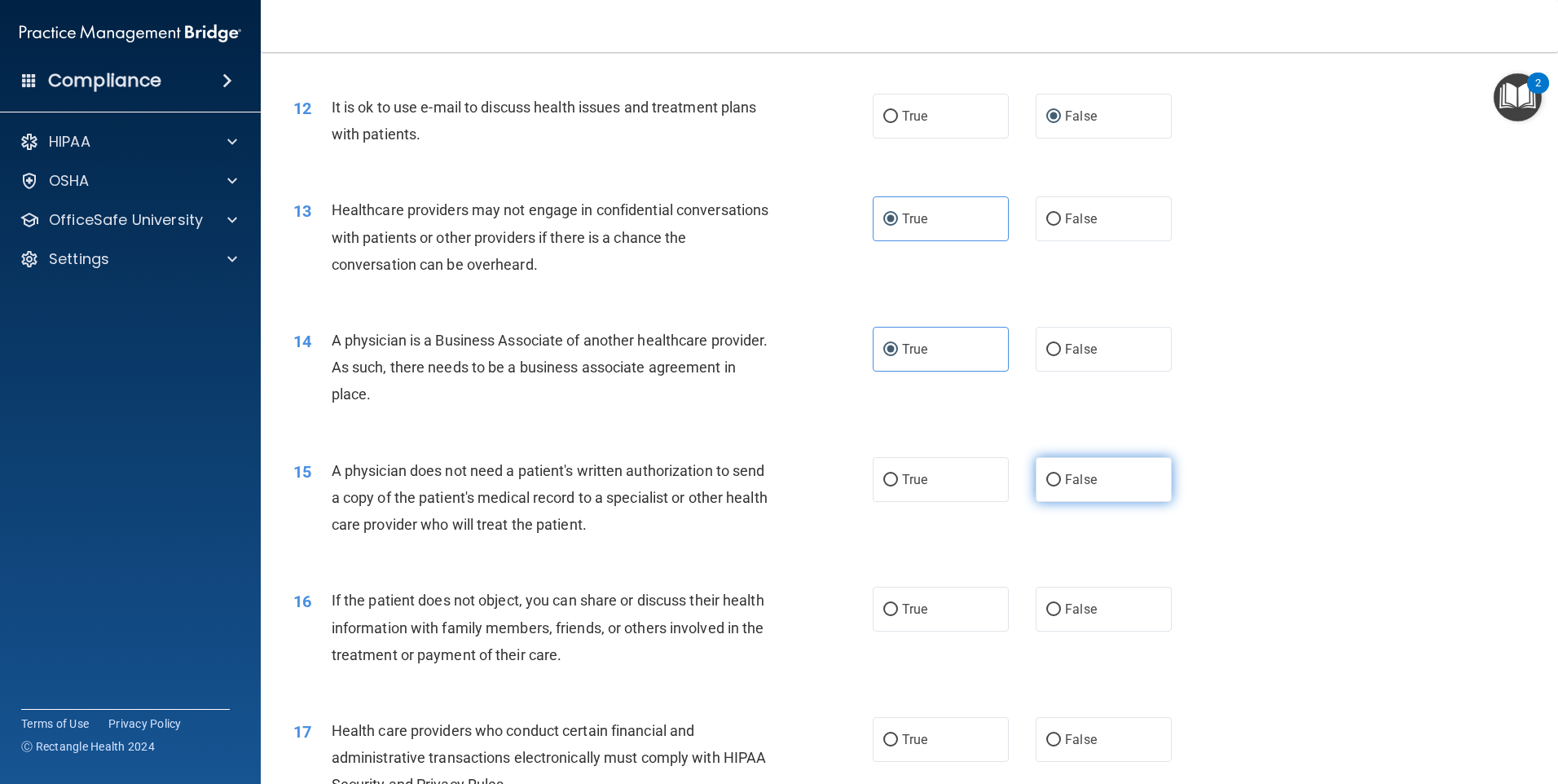
click at [1036, 478] on label "False" at bounding box center [1103, 479] width 136 height 45
click at [1047, 478] on input "False" at bounding box center [1054, 480] width 15 height 12
radio input "true"
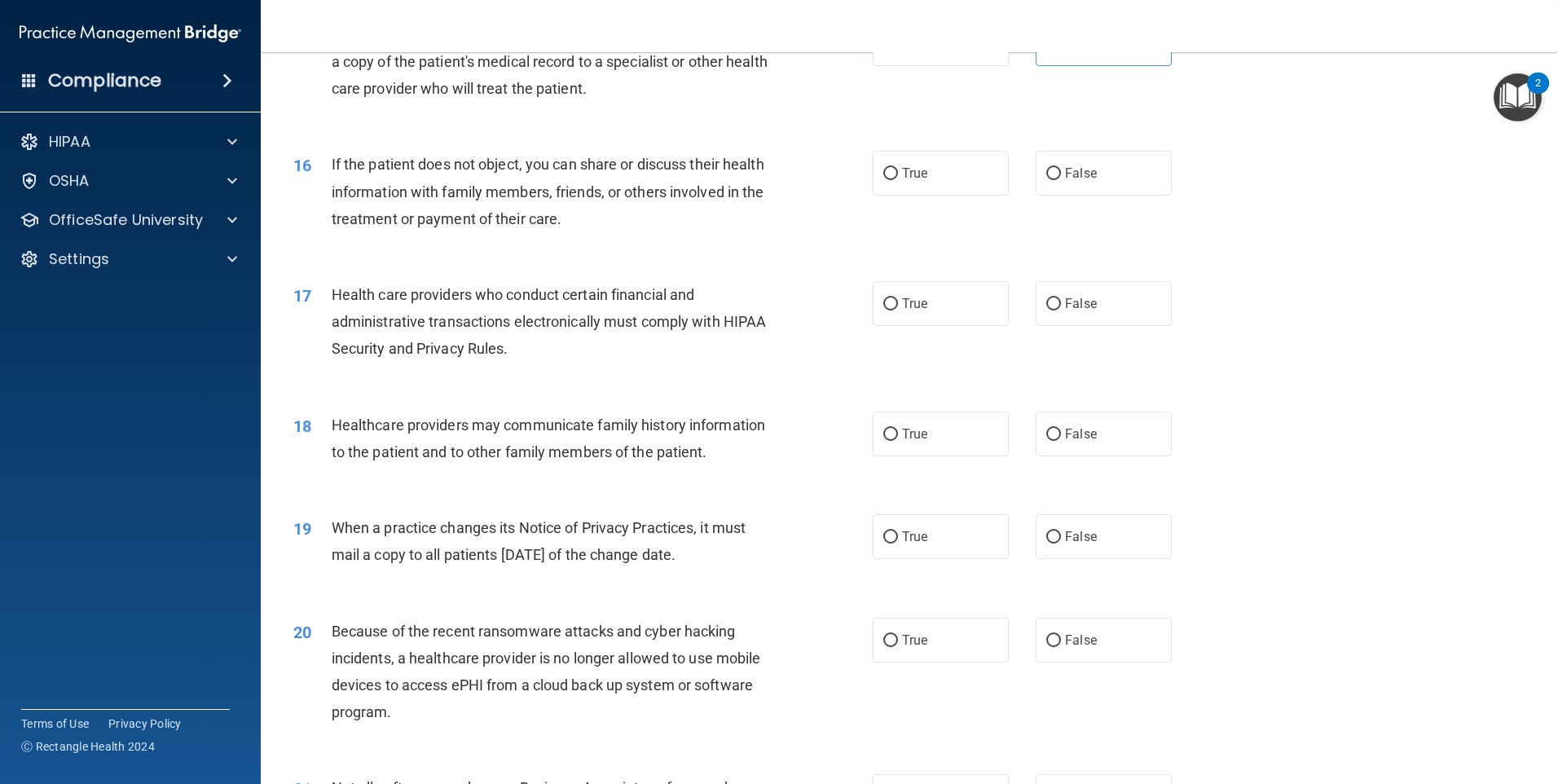
scroll to position [1793, 0]
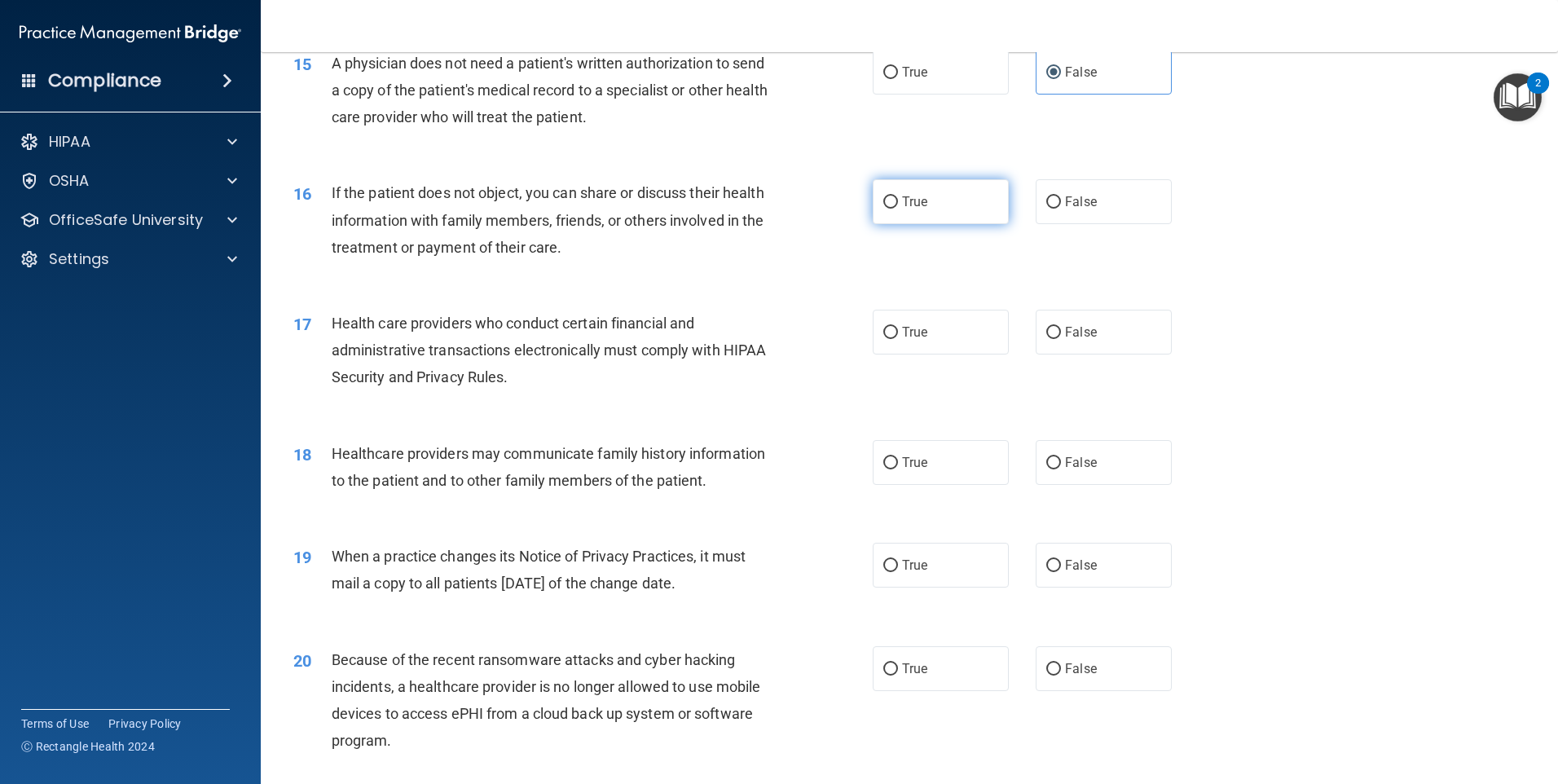
click at [924, 224] on label "True" at bounding box center [940, 201] width 136 height 45
click at [898, 209] on input "True" at bounding box center [891, 202] width 15 height 12
radio input "true"
click at [932, 348] on label "True" at bounding box center [940, 331] width 136 height 45
click at [898, 339] on input "True" at bounding box center [891, 332] width 15 height 12
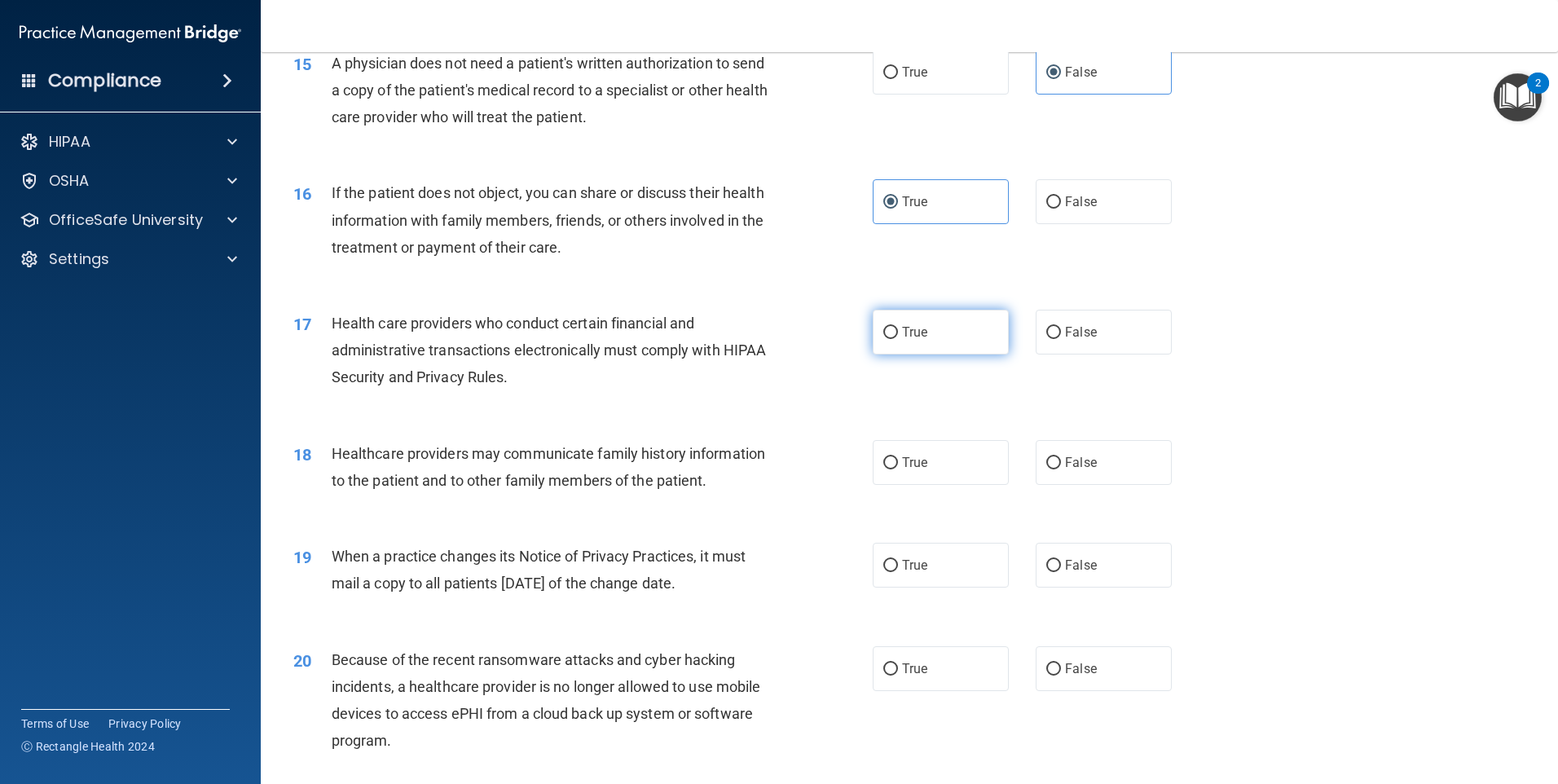
radio input "true"
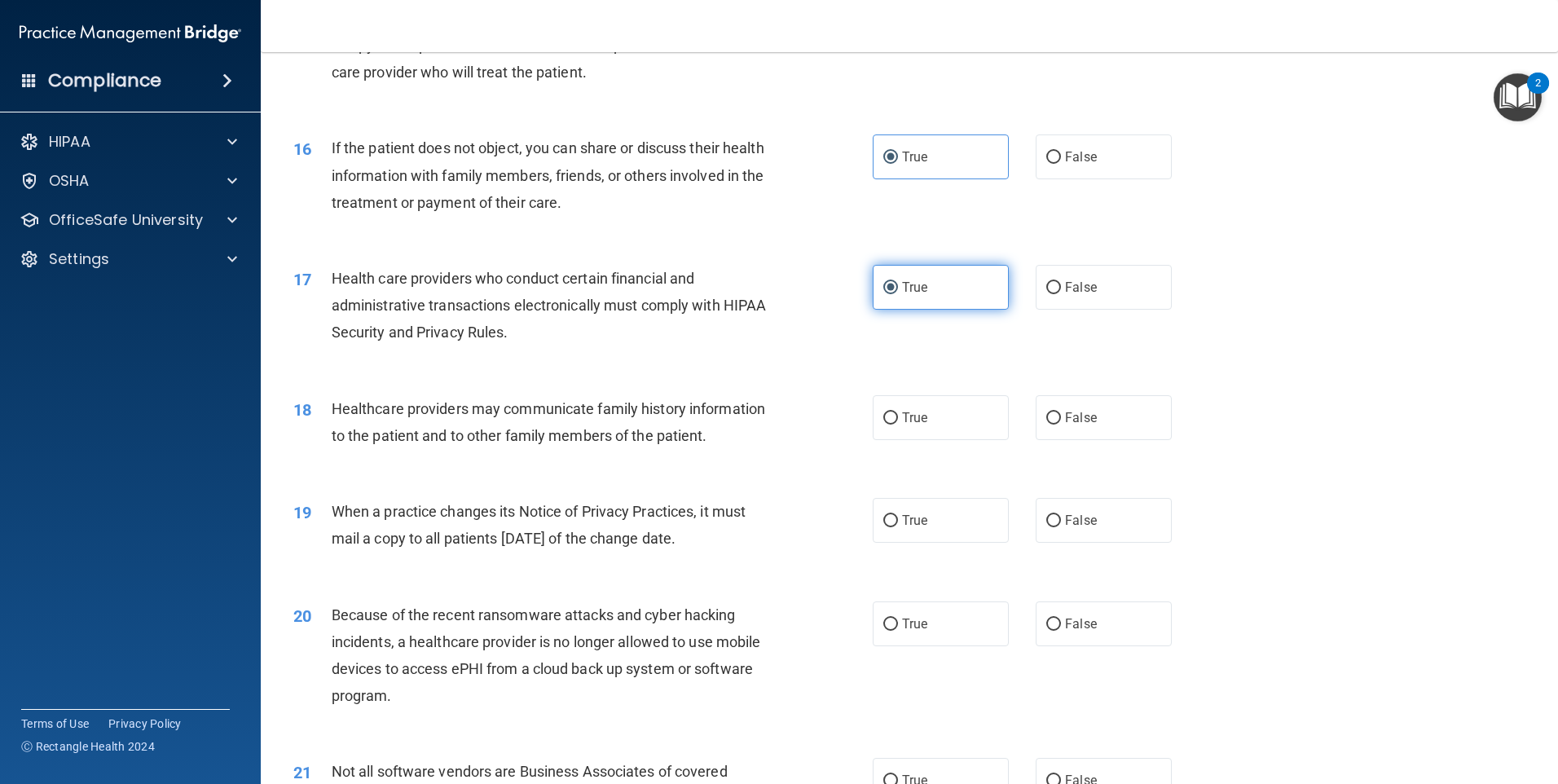
scroll to position [1875, 0]
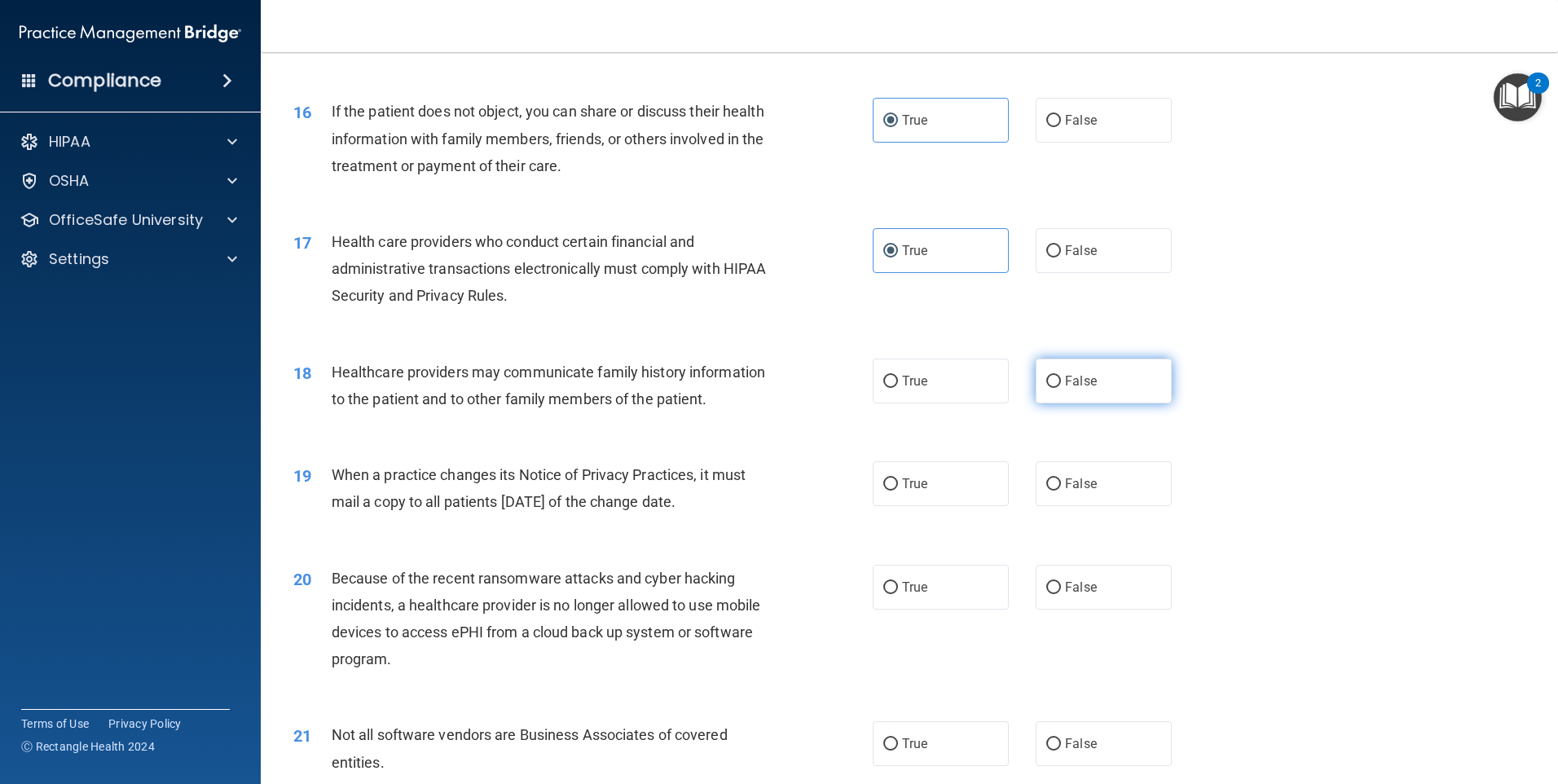
click at [1114, 375] on label "False" at bounding box center [1103, 381] width 136 height 45
click at [1061, 376] on input "False" at bounding box center [1054, 382] width 15 height 12
radio input "true"
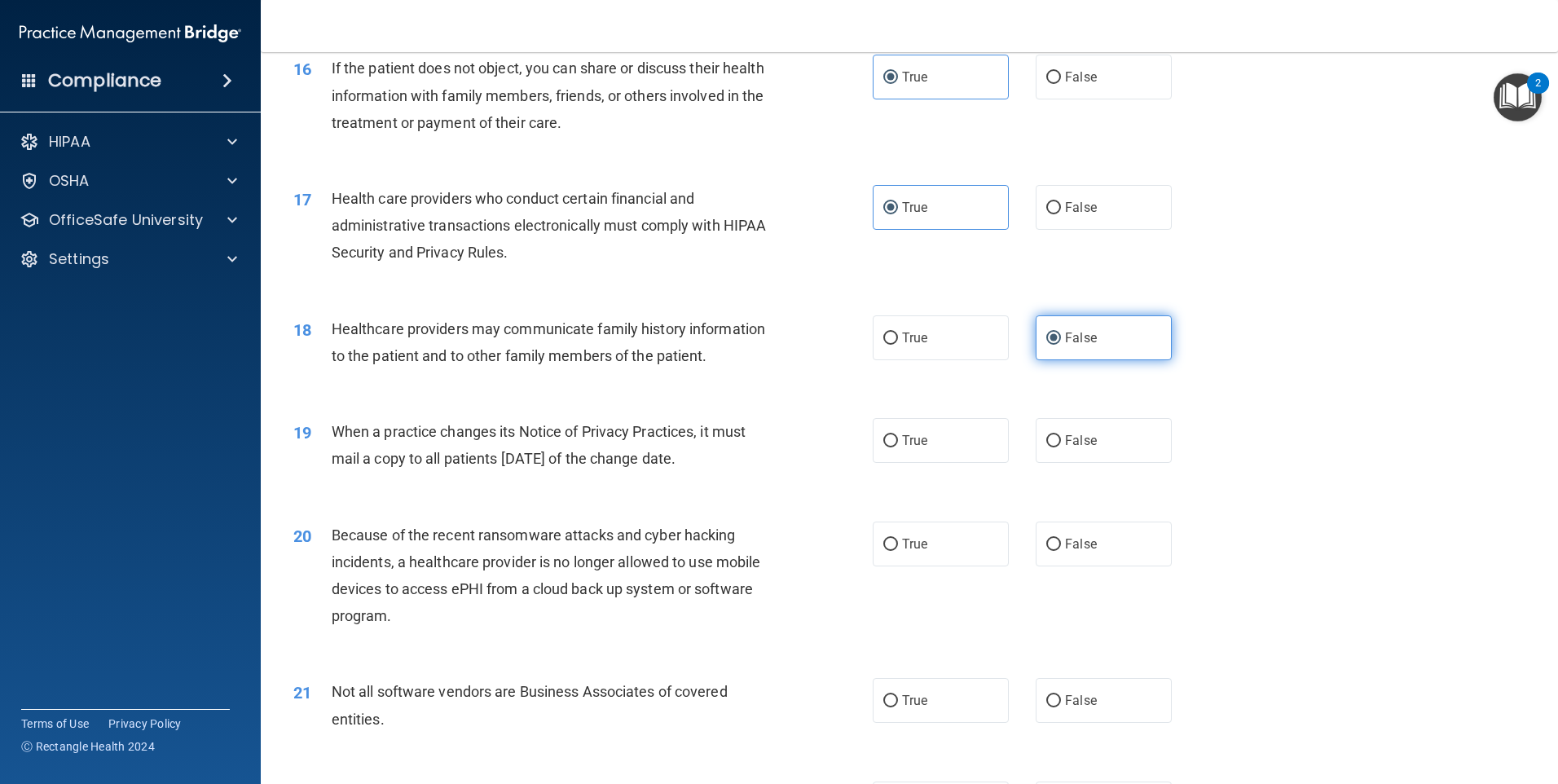
scroll to position [2037, 0]
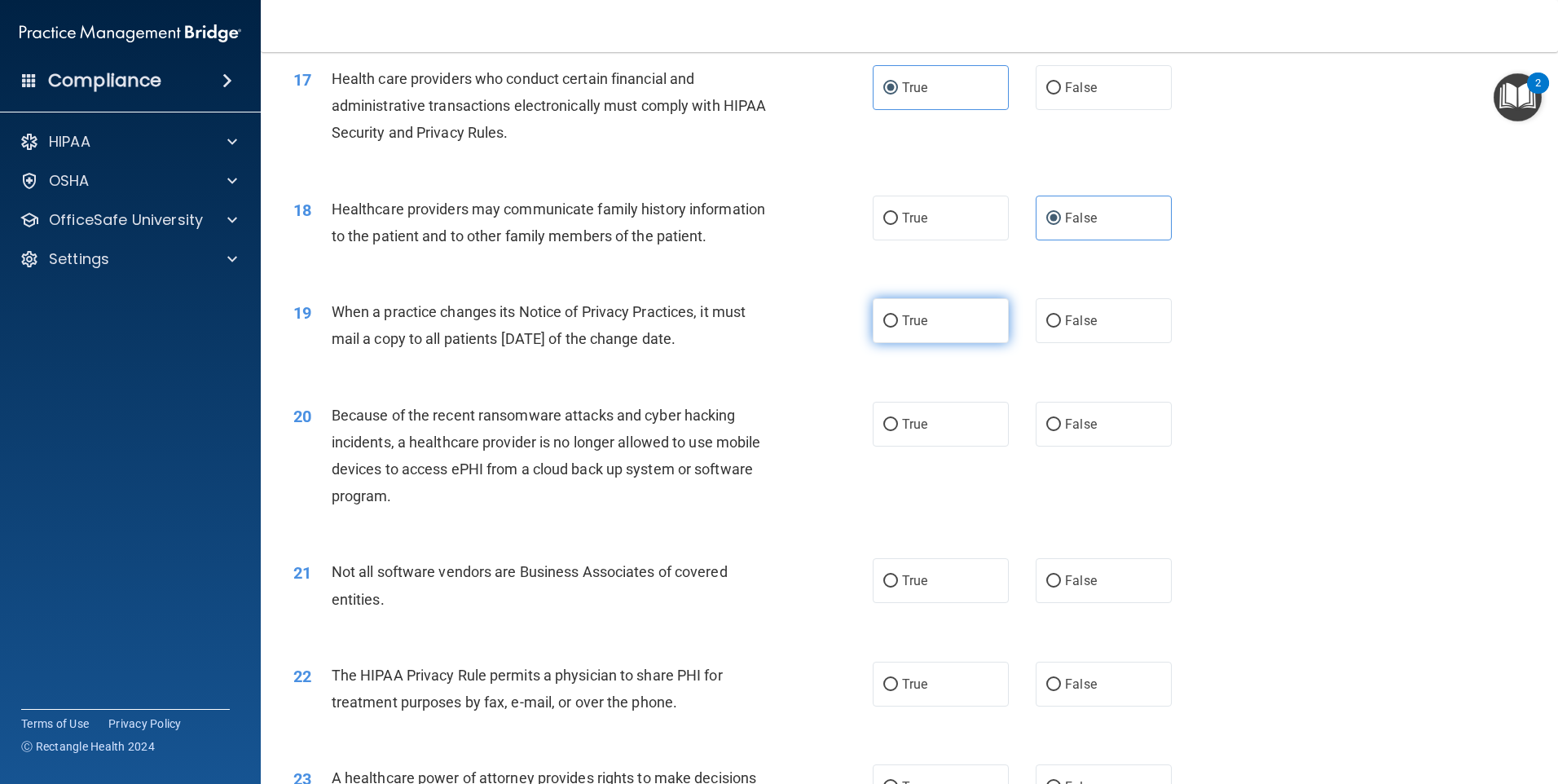
click at [988, 329] on label "True" at bounding box center [940, 320] width 136 height 45
click at [898, 328] on input "True" at bounding box center [891, 321] width 15 height 12
radio input "true"
click at [964, 429] on label "True" at bounding box center [940, 423] width 136 height 45
click at [898, 429] on input "True" at bounding box center [891, 424] width 15 height 12
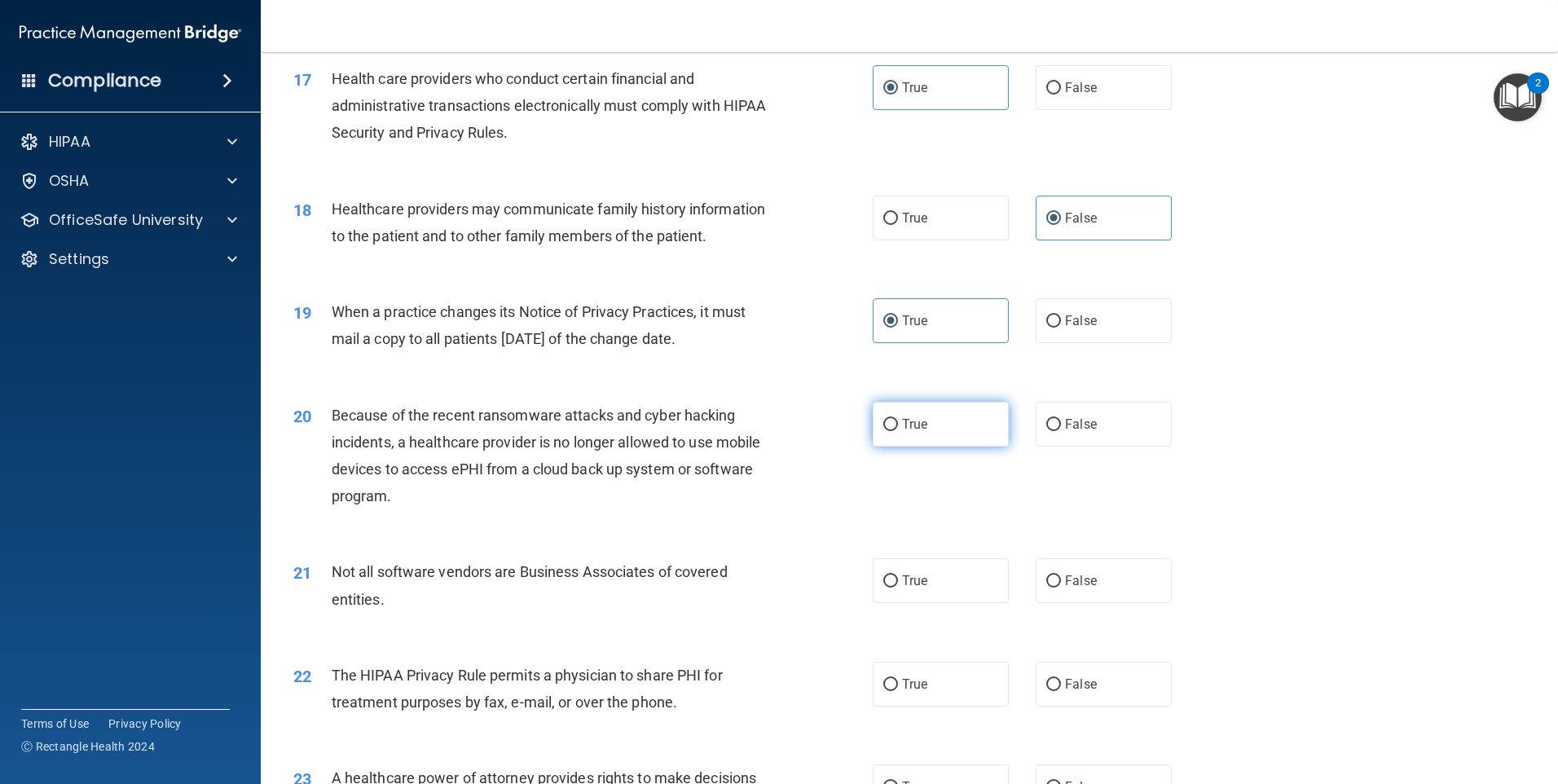
radio input "true"
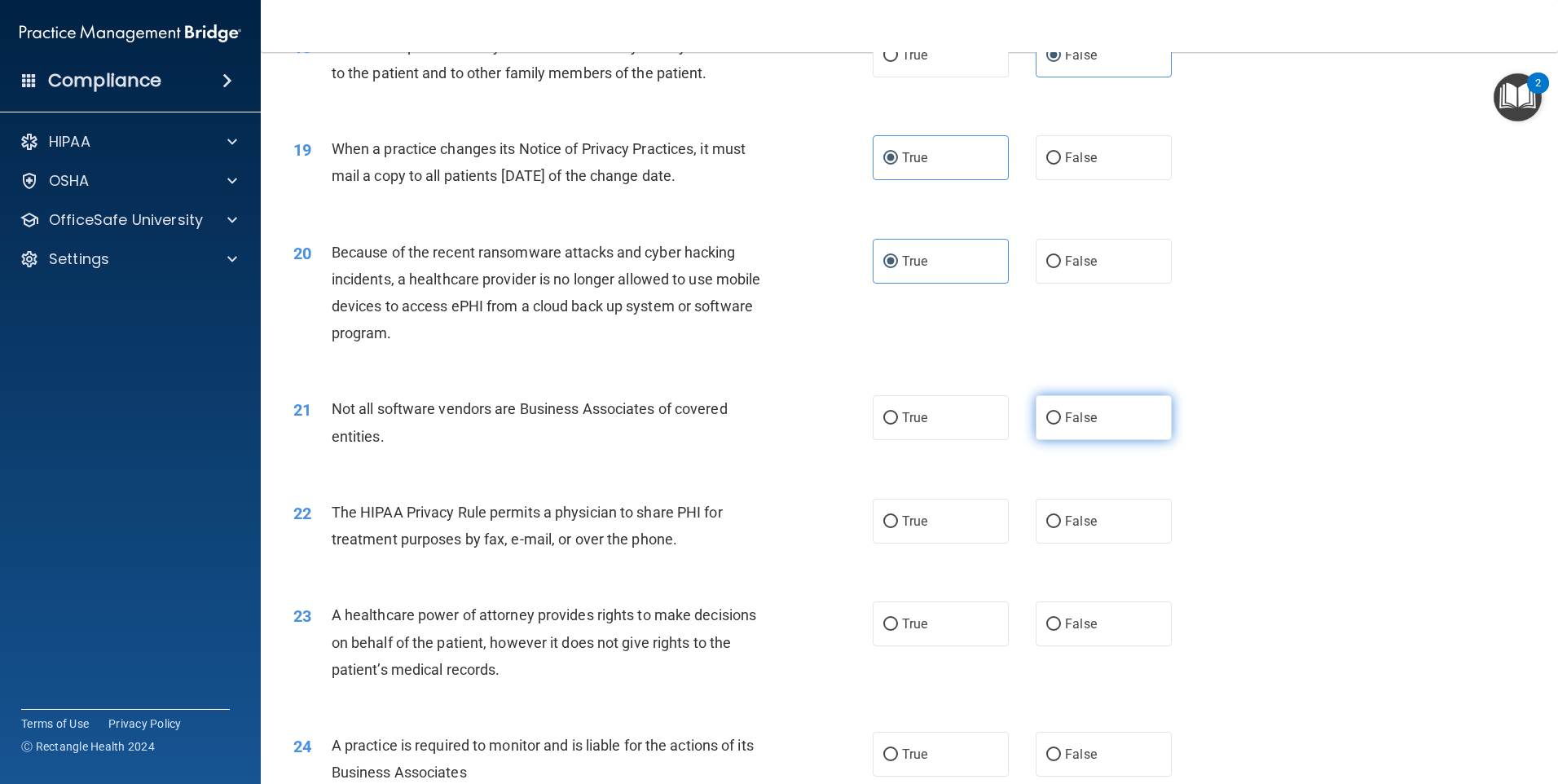
click at [1047, 416] on input "False" at bounding box center [1054, 418] width 15 height 12
radio input "true"
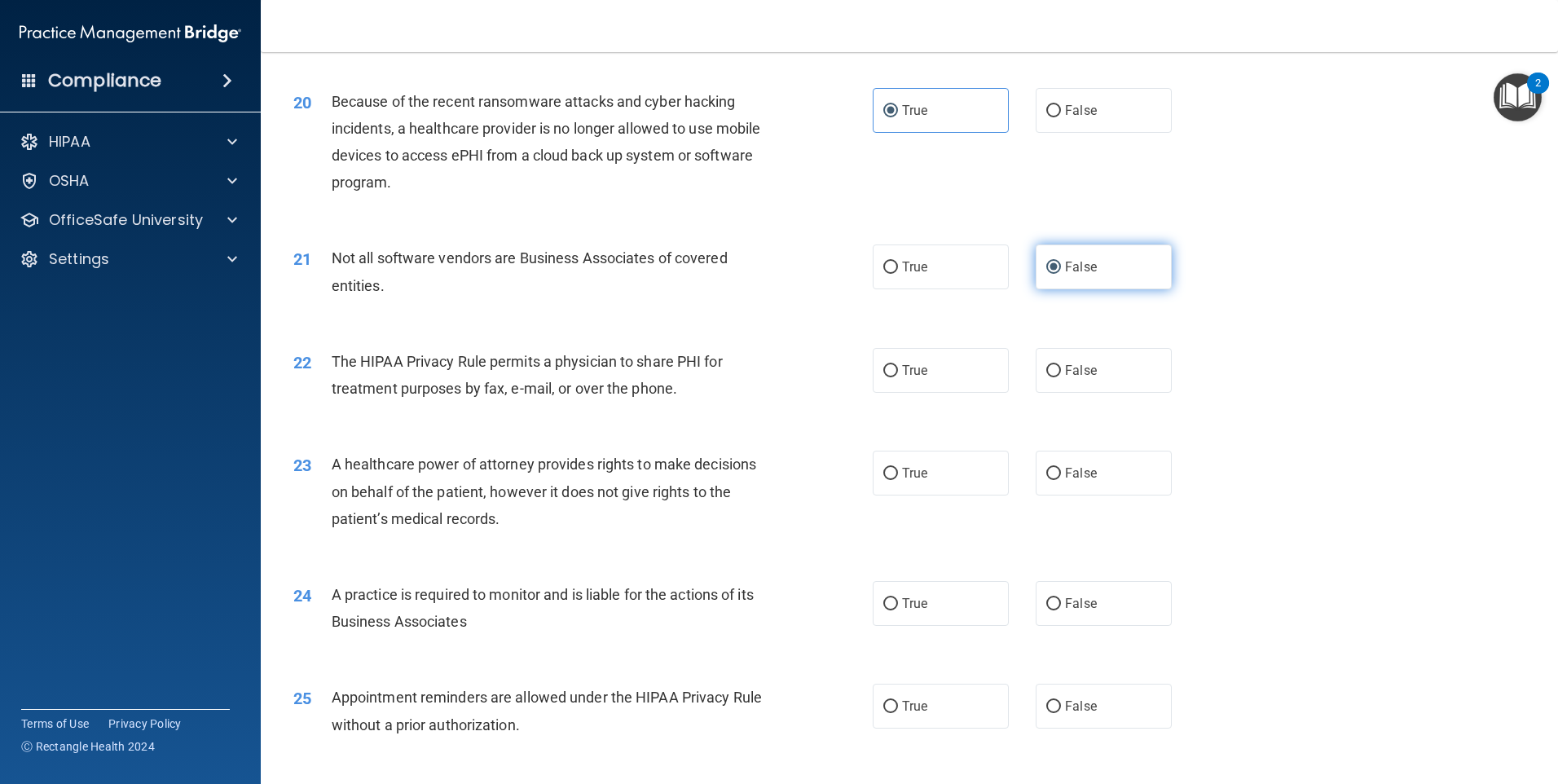
scroll to position [2363, 0]
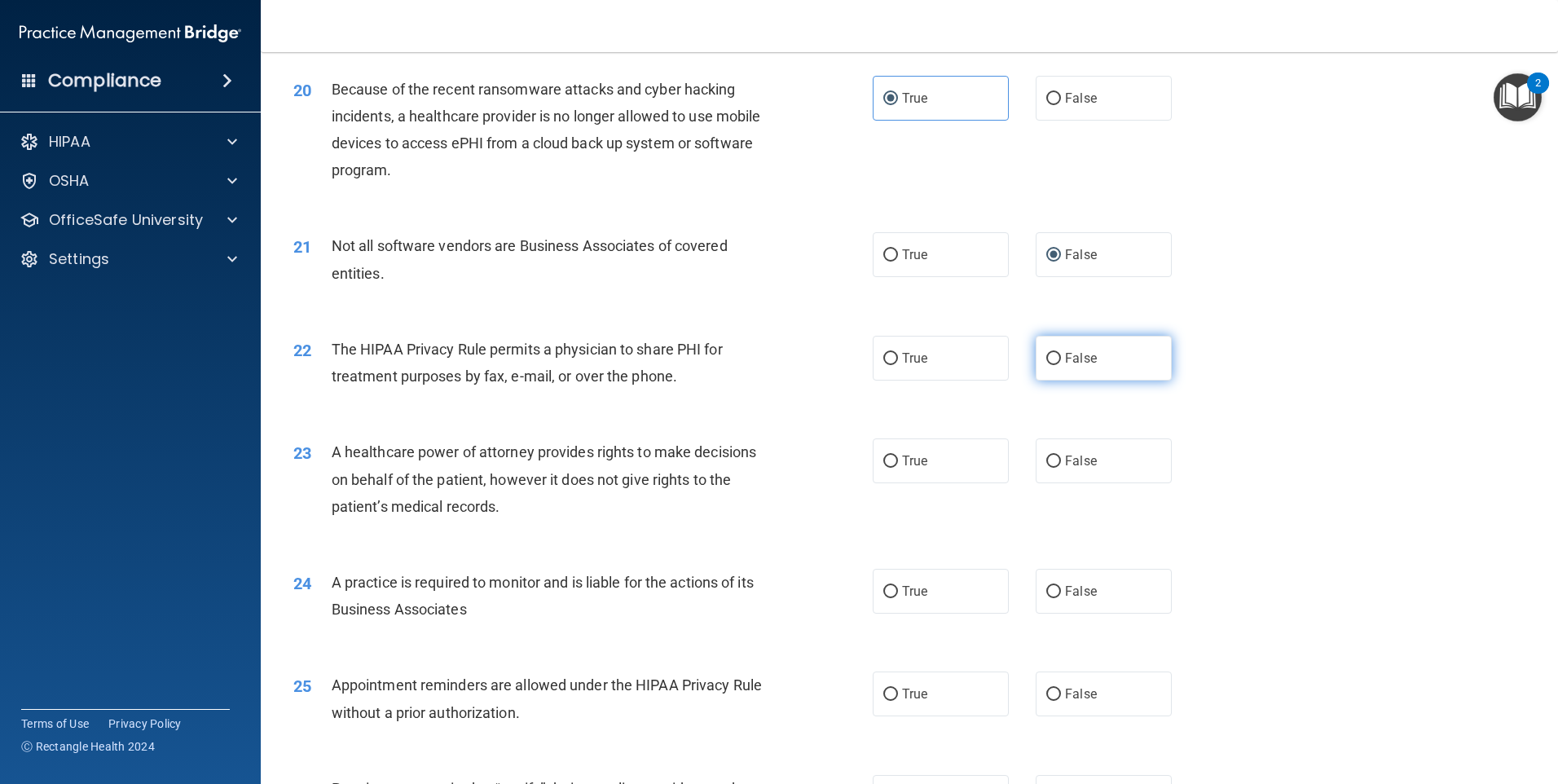
click at [1090, 377] on label "False" at bounding box center [1103, 358] width 136 height 45
click at [1061, 365] on input "False" at bounding box center [1054, 359] width 15 height 12
radio input "true"
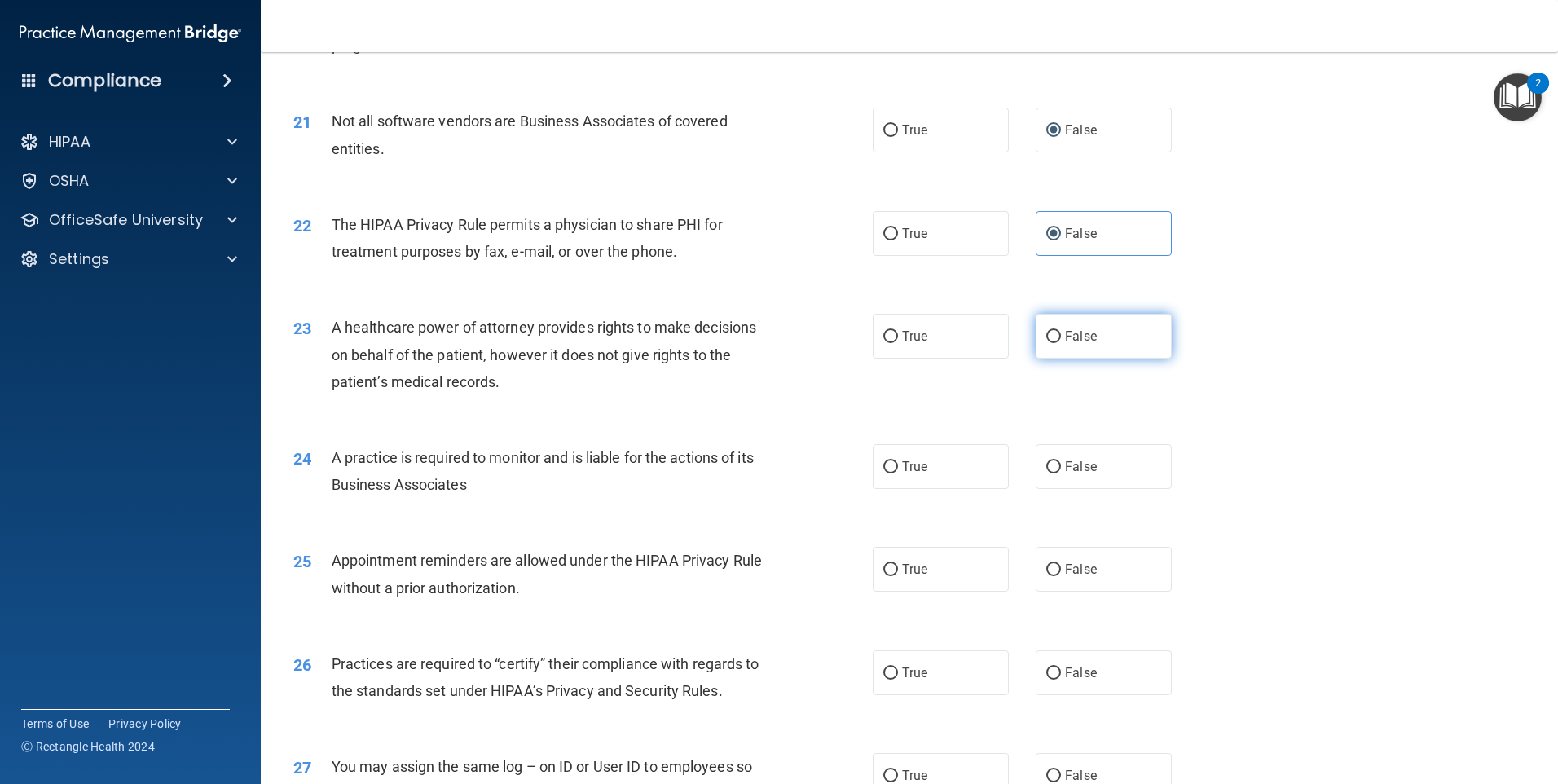
scroll to position [2526, 0]
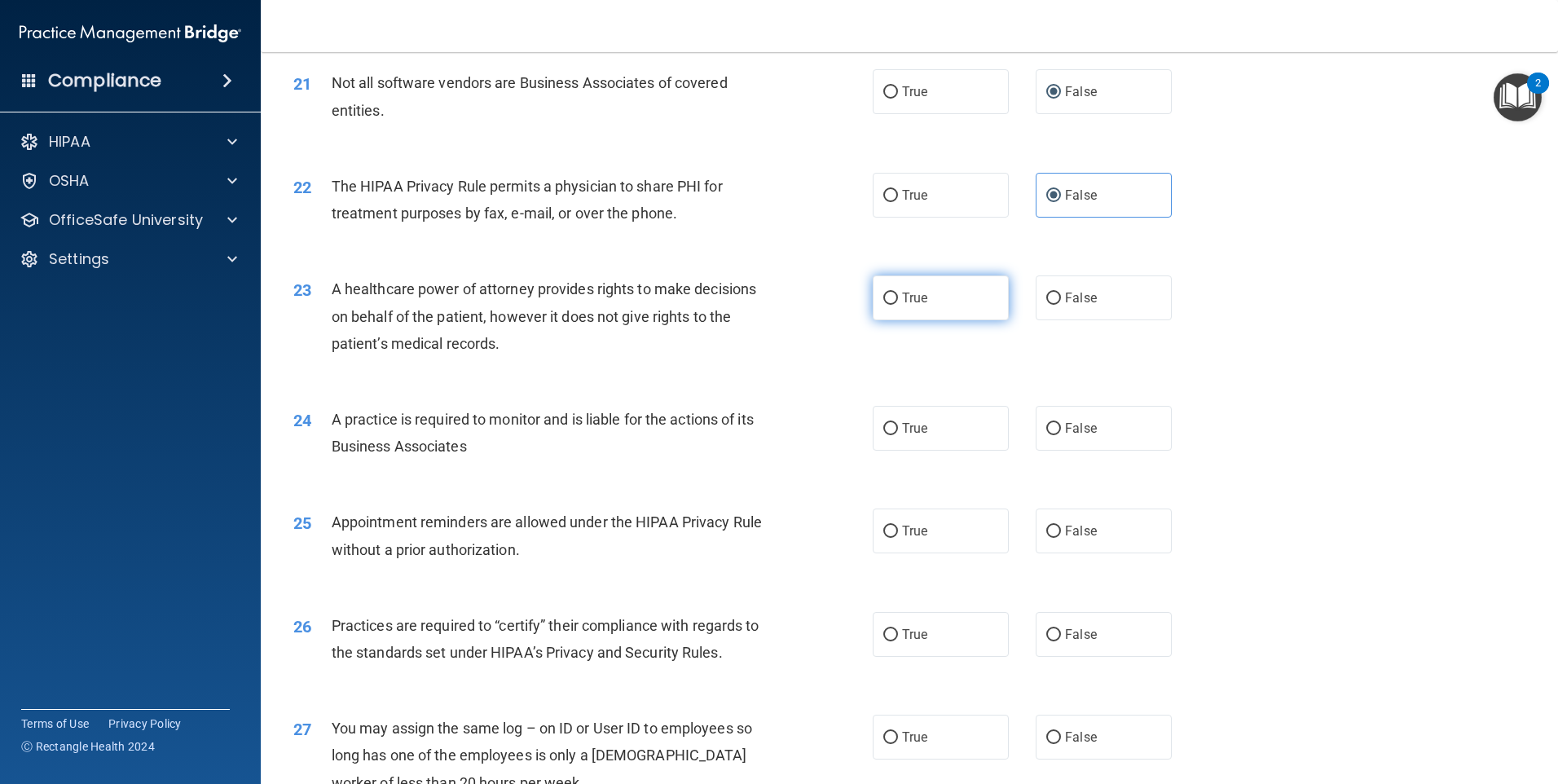
click at [941, 316] on label "True" at bounding box center [940, 298] width 136 height 45
click at [898, 305] on input "True" at bounding box center [891, 298] width 15 height 12
radio input "true"
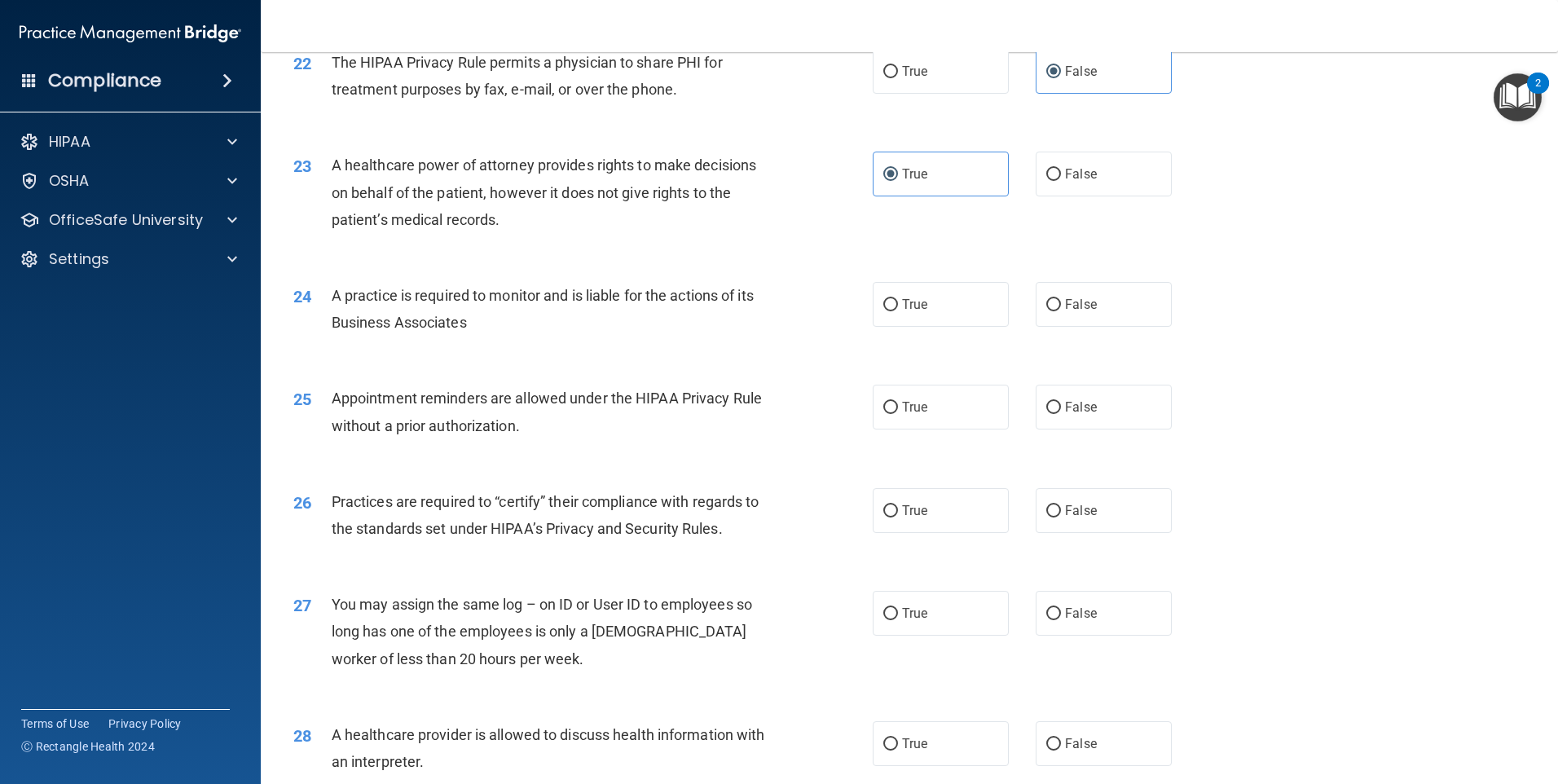
scroll to position [2690, 0]
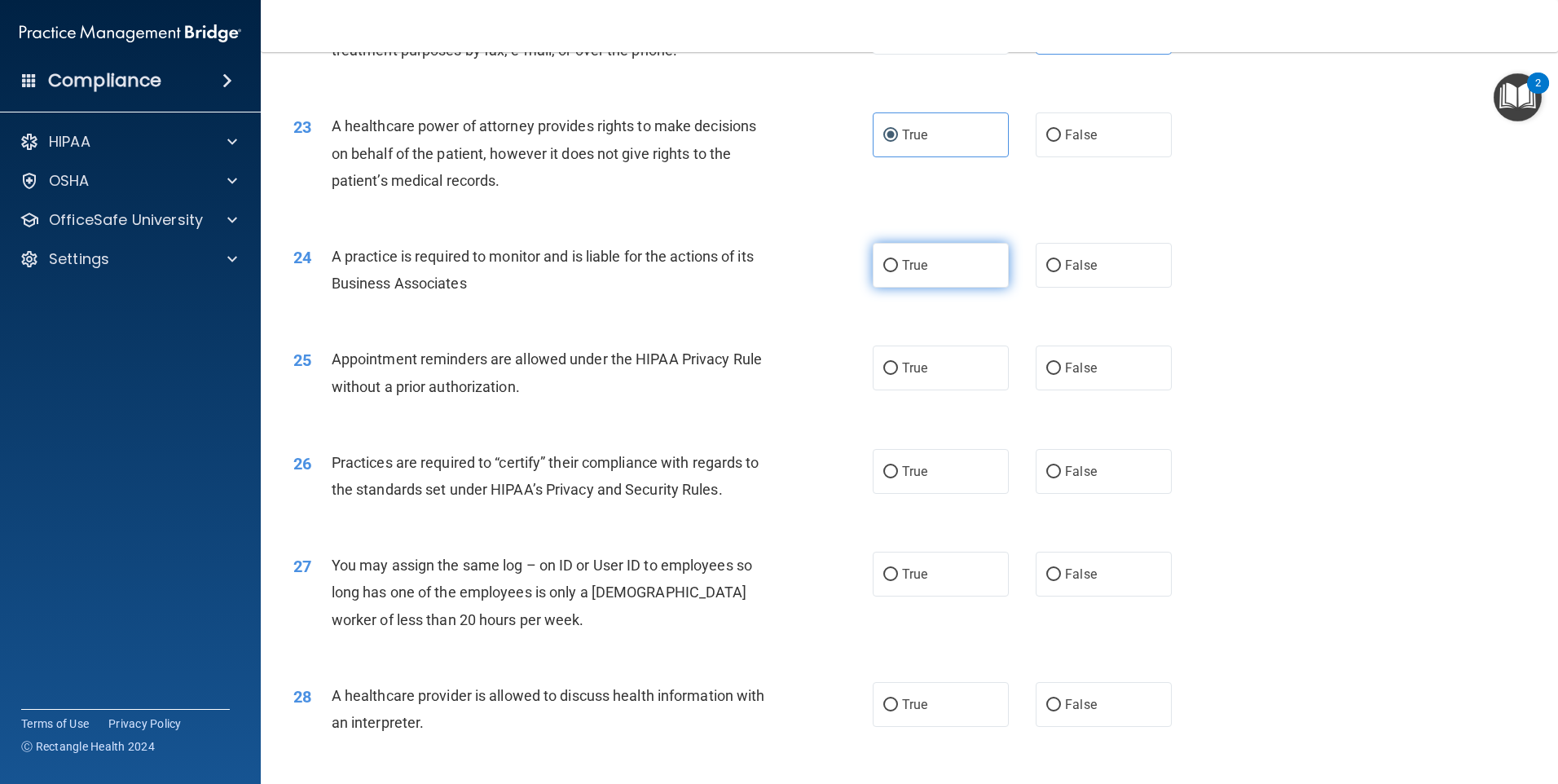
click at [912, 277] on label "True" at bounding box center [940, 265] width 136 height 45
click at [898, 272] on input "True" at bounding box center [891, 266] width 15 height 12
radio input "true"
click at [1063, 359] on label "False" at bounding box center [1103, 368] width 136 height 45
click at [1061, 362] on input "False" at bounding box center [1054, 368] width 15 height 12
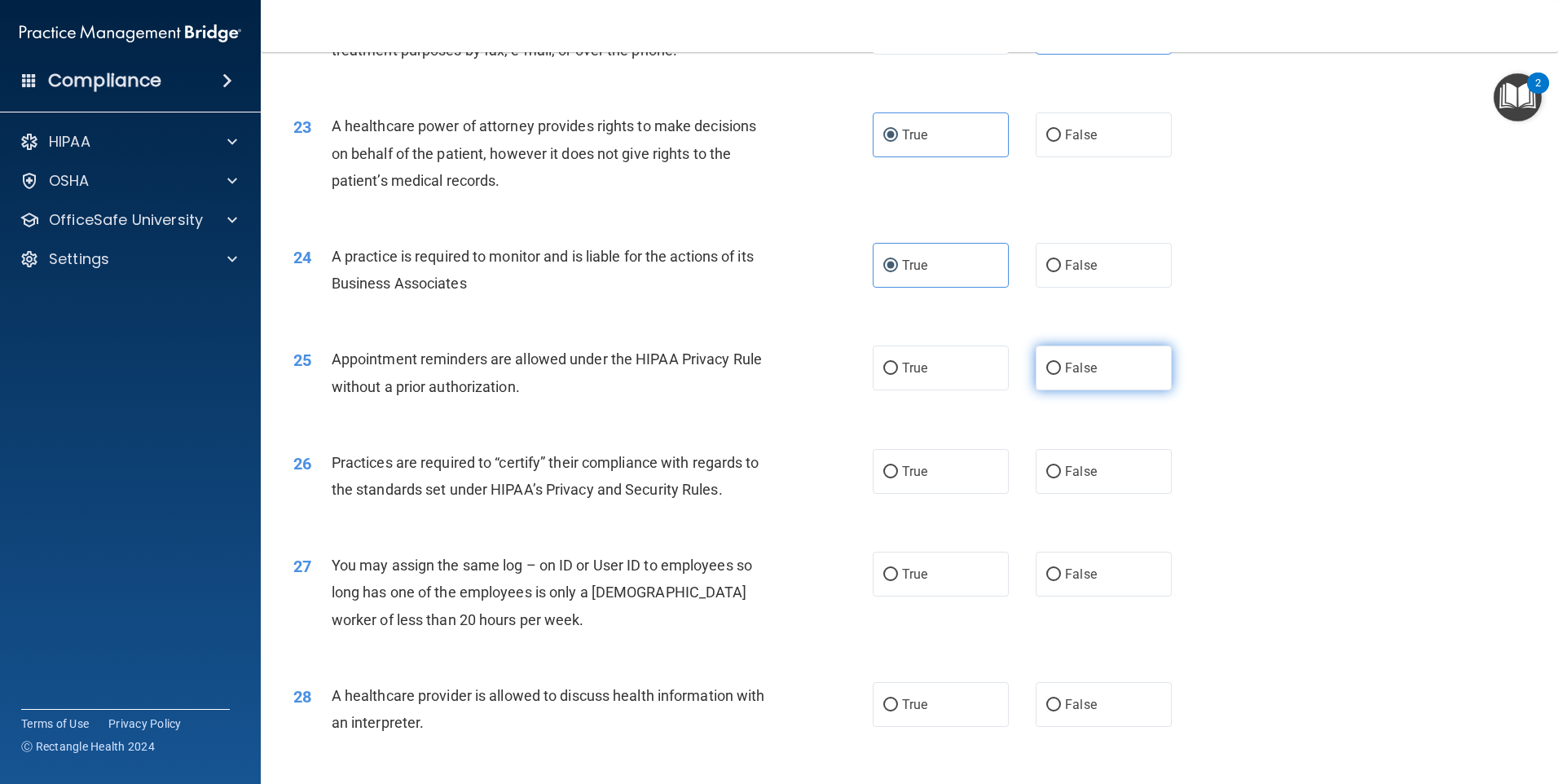
radio input "true"
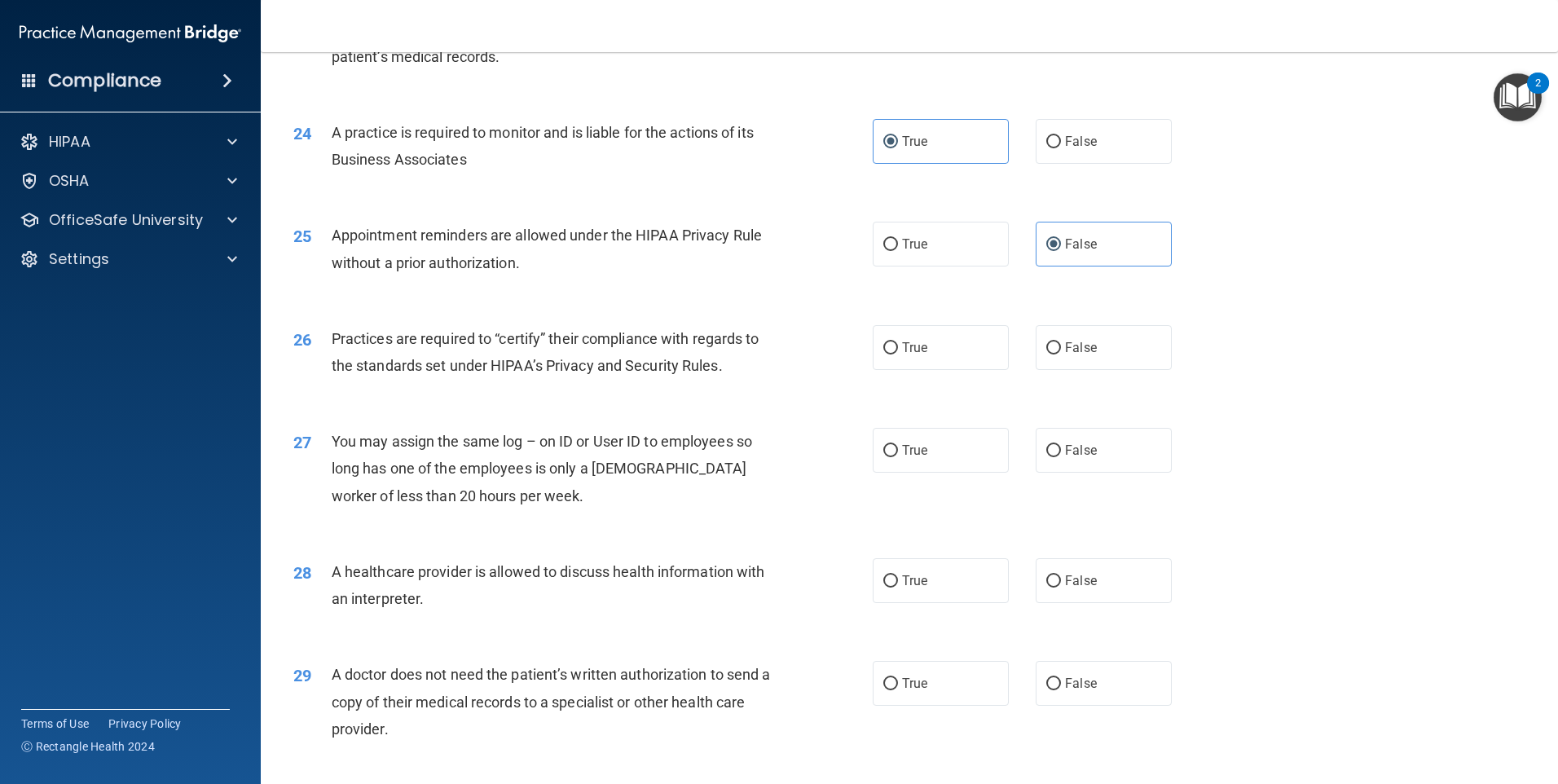
scroll to position [2852, 0]
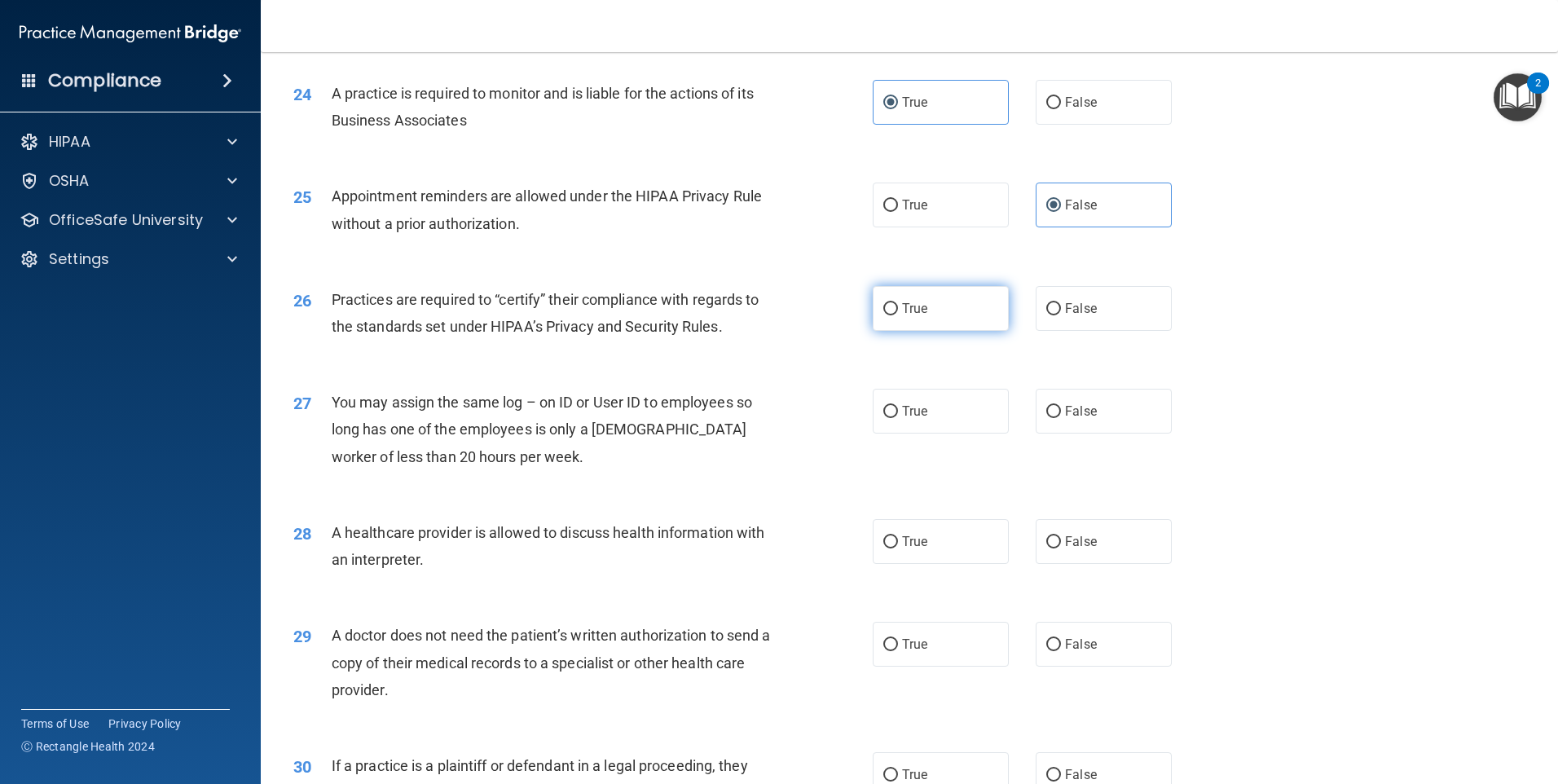
click at [944, 323] on label "True" at bounding box center [940, 308] width 136 height 45
click at [898, 316] on input "True" at bounding box center [891, 308] width 15 height 12
radio input "true"
click at [1055, 406] on label "False" at bounding box center [1103, 411] width 136 height 45
click at [1055, 406] on input "False" at bounding box center [1054, 412] width 15 height 12
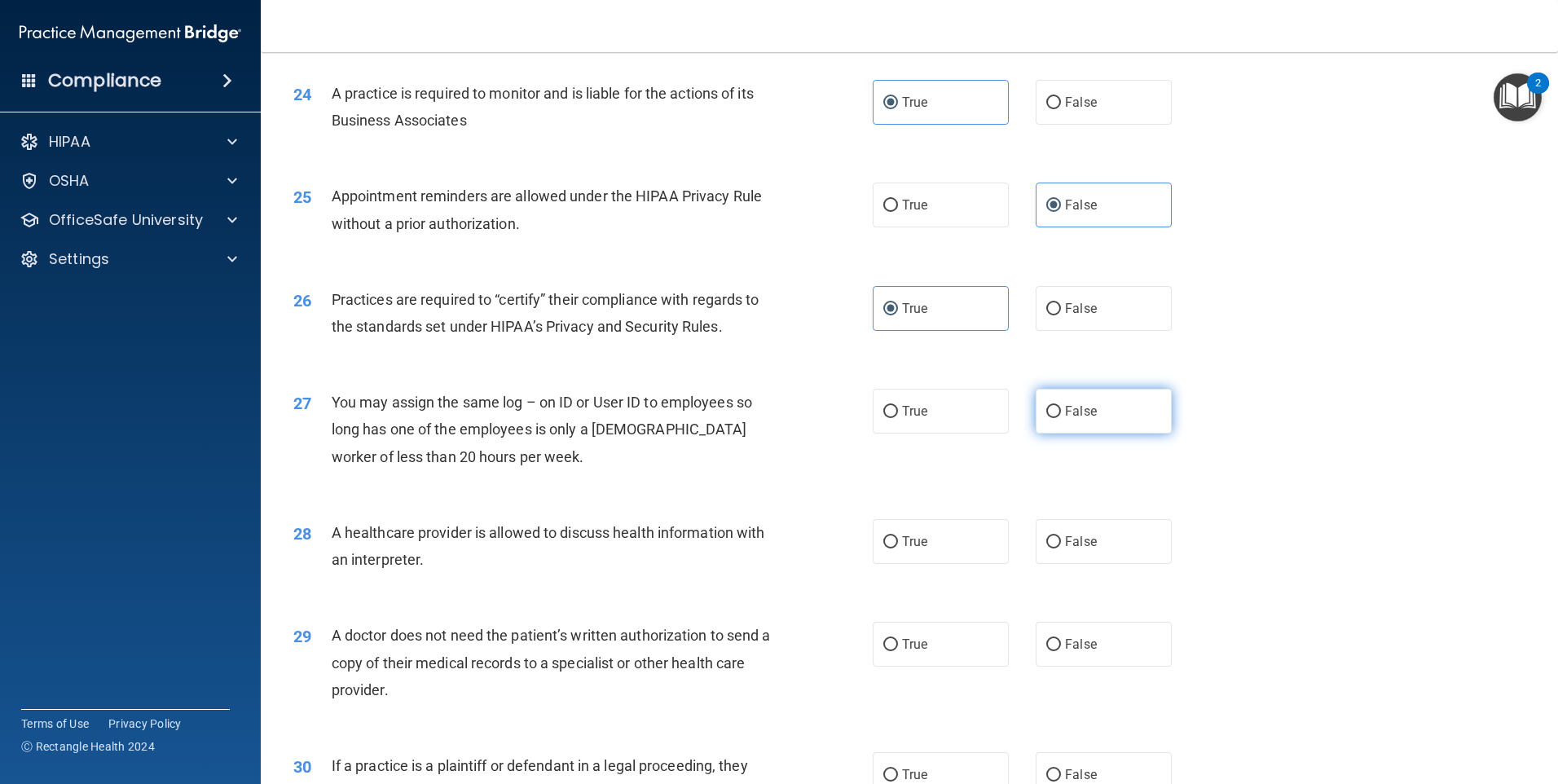
radio input "true"
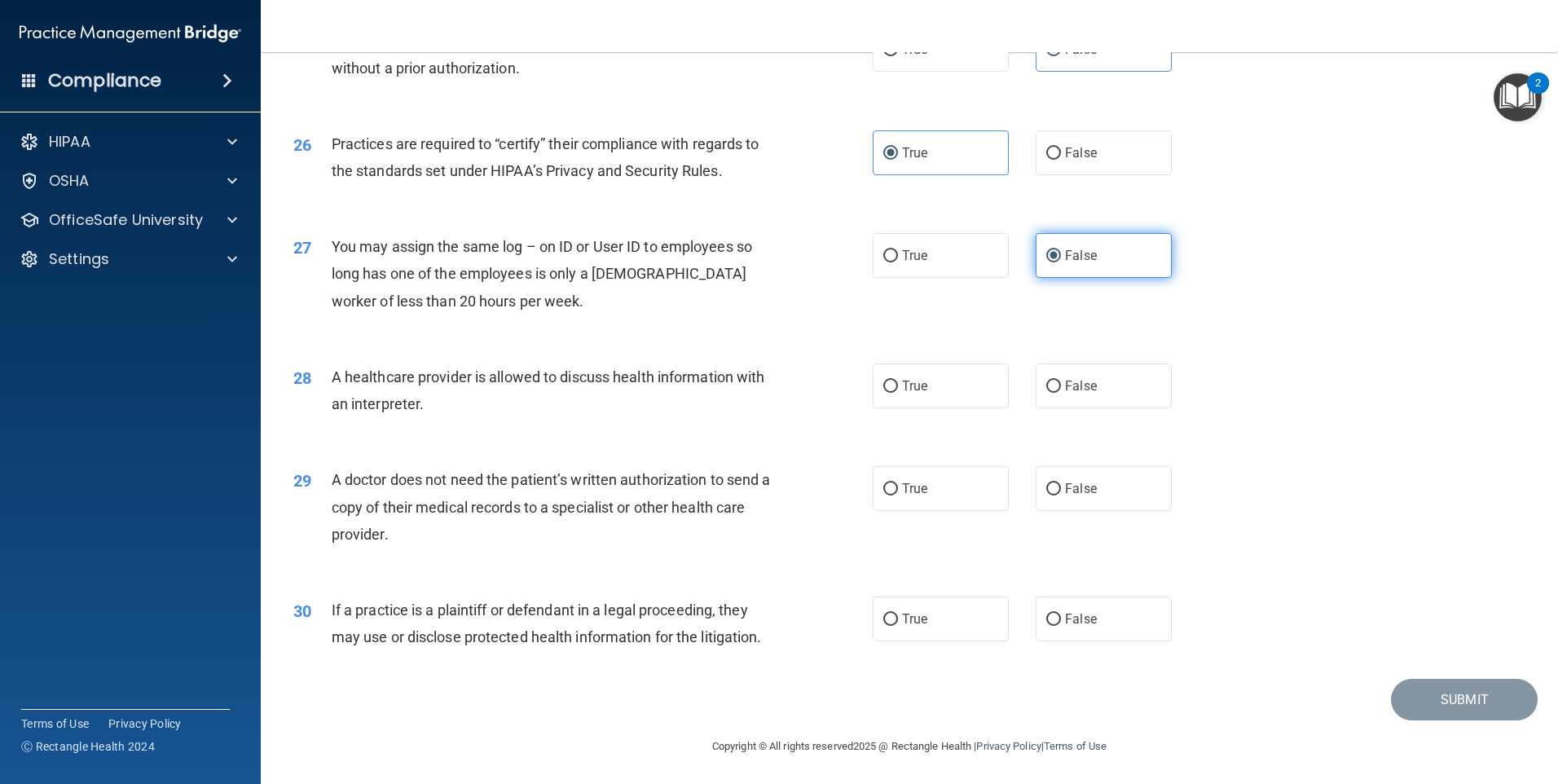
scroll to position [3010, 0]
click at [1056, 406] on label "False" at bounding box center [1103, 383] width 136 height 45
click at [1056, 392] on input "False" at bounding box center [1054, 384] width 15 height 12
radio input "true"
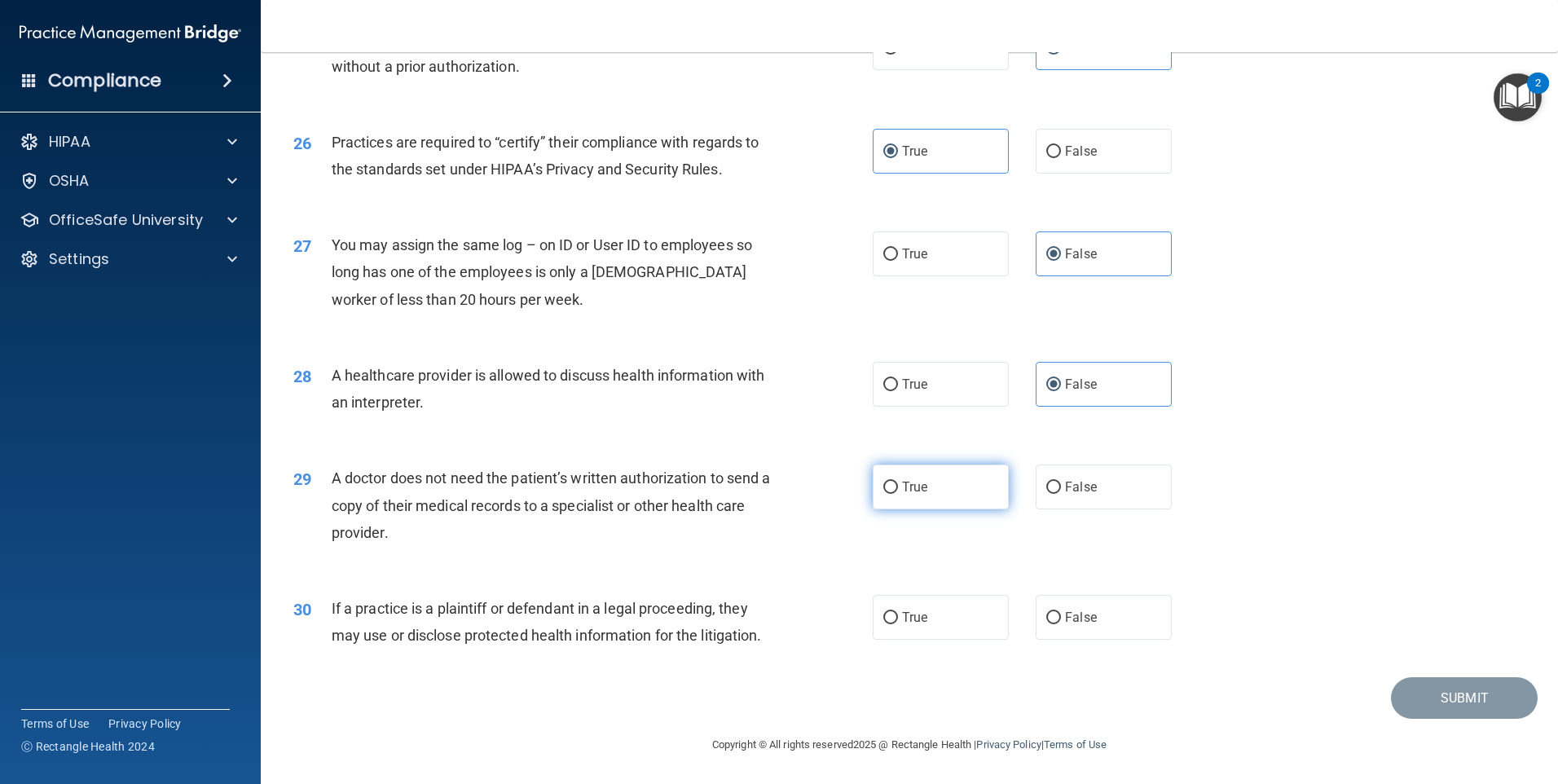
click at [971, 485] on label "True" at bounding box center [940, 486] width 136 height 45
click at [898, 485] on input "True" at bounding box center [891, 487] width 15 height 12
radio input "true"
click at [967, 623] on label "True" at bounding box center [940, 617] width 136 height 45
click at [898, 623] on input "True" at bounding box center [891, 618] width 15 height 12
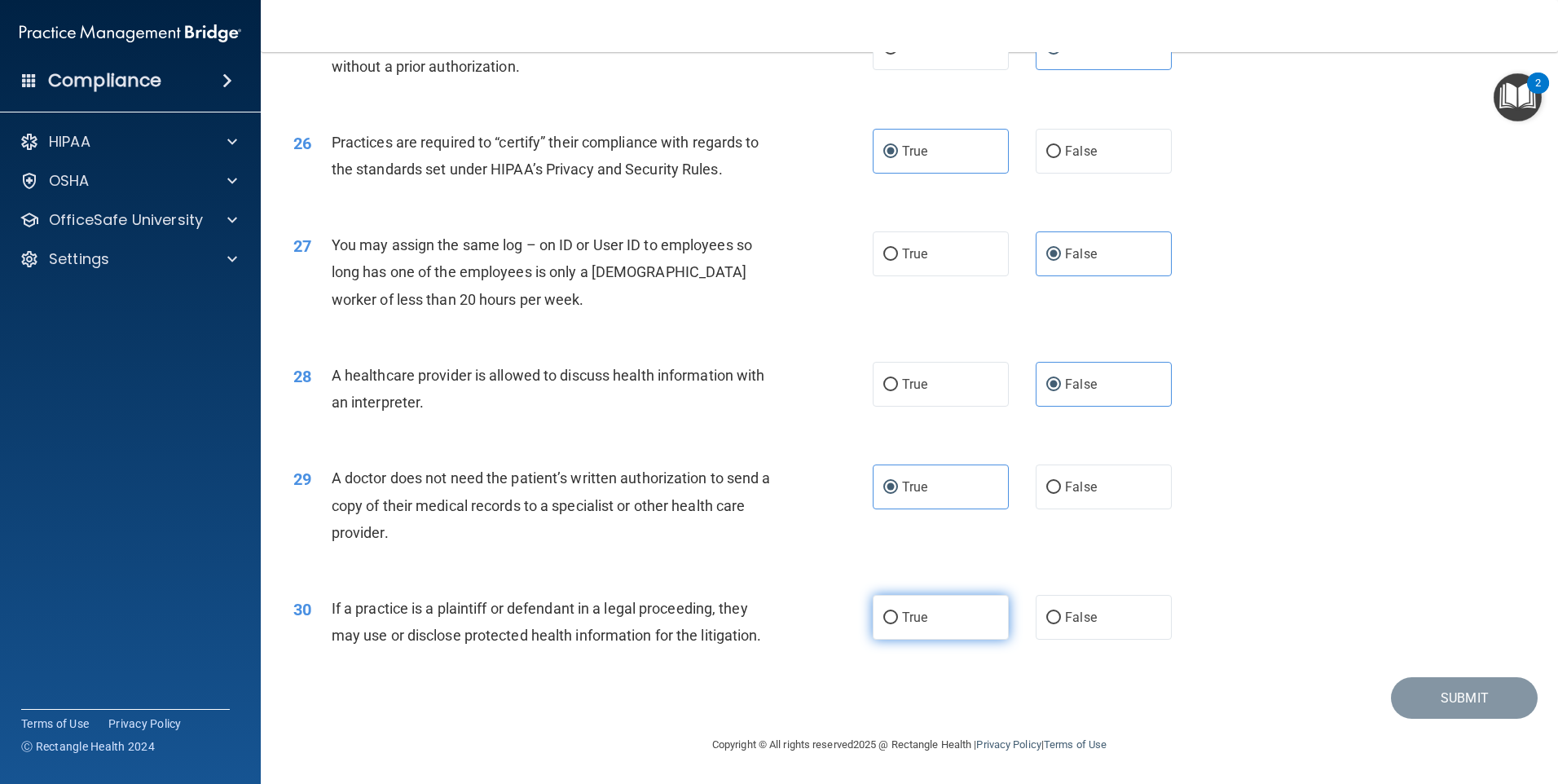
radio input "true"
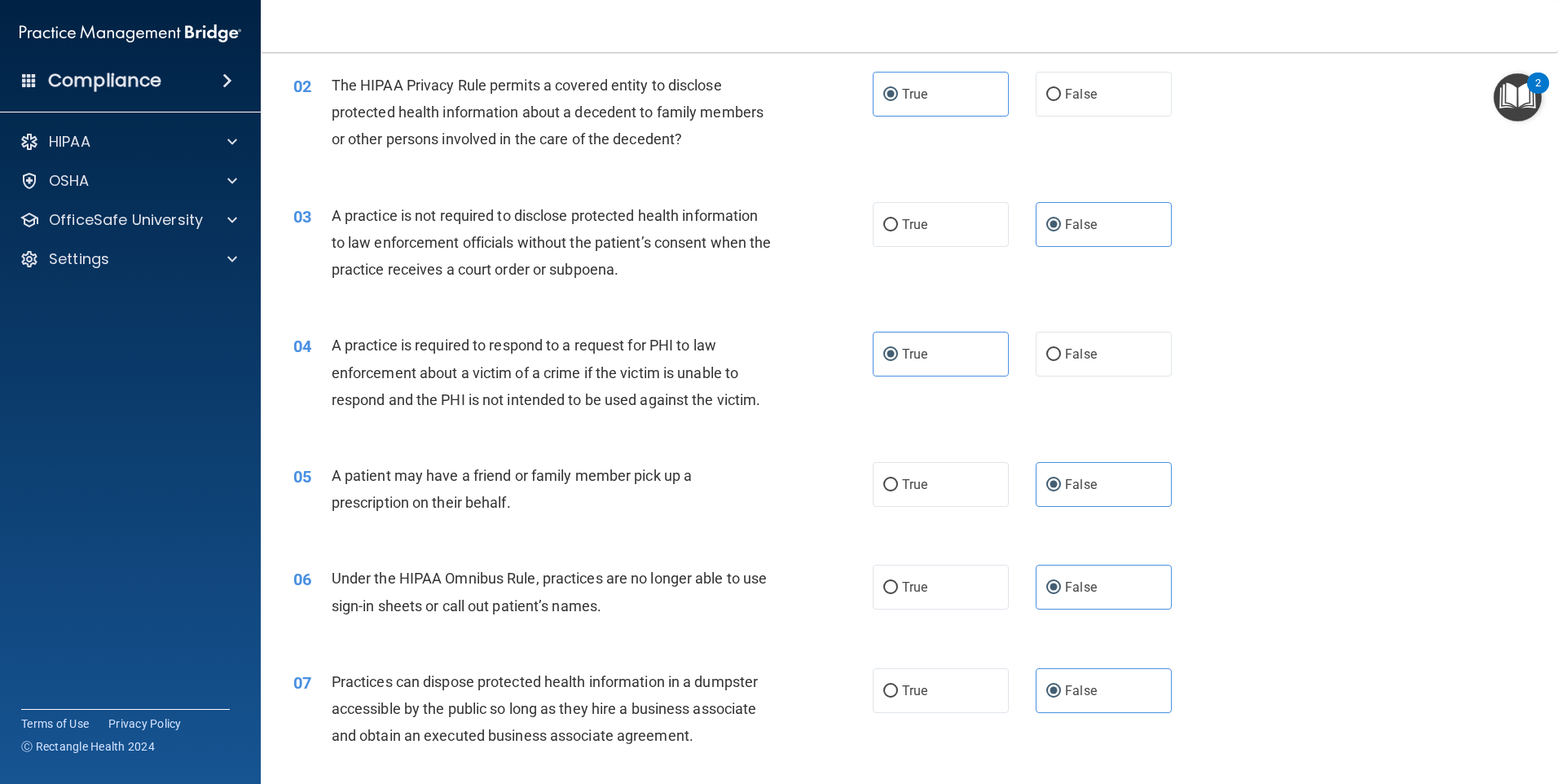
scroll to position [0, 0]
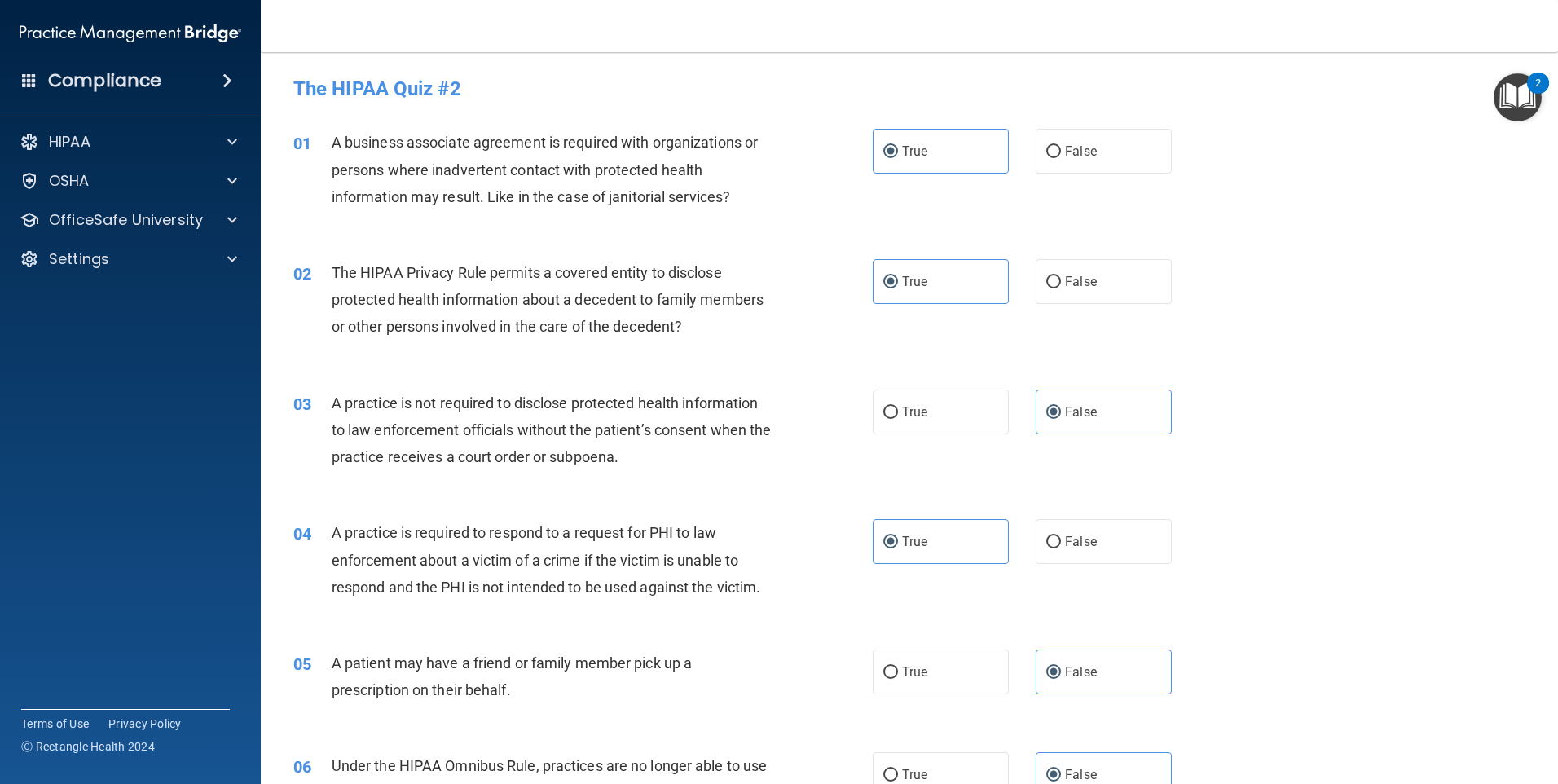
click at [381, 441] on div "A practice is not required to disclose protected health information to law enfo…" at bounding box center [558, 430] width 453 height 81
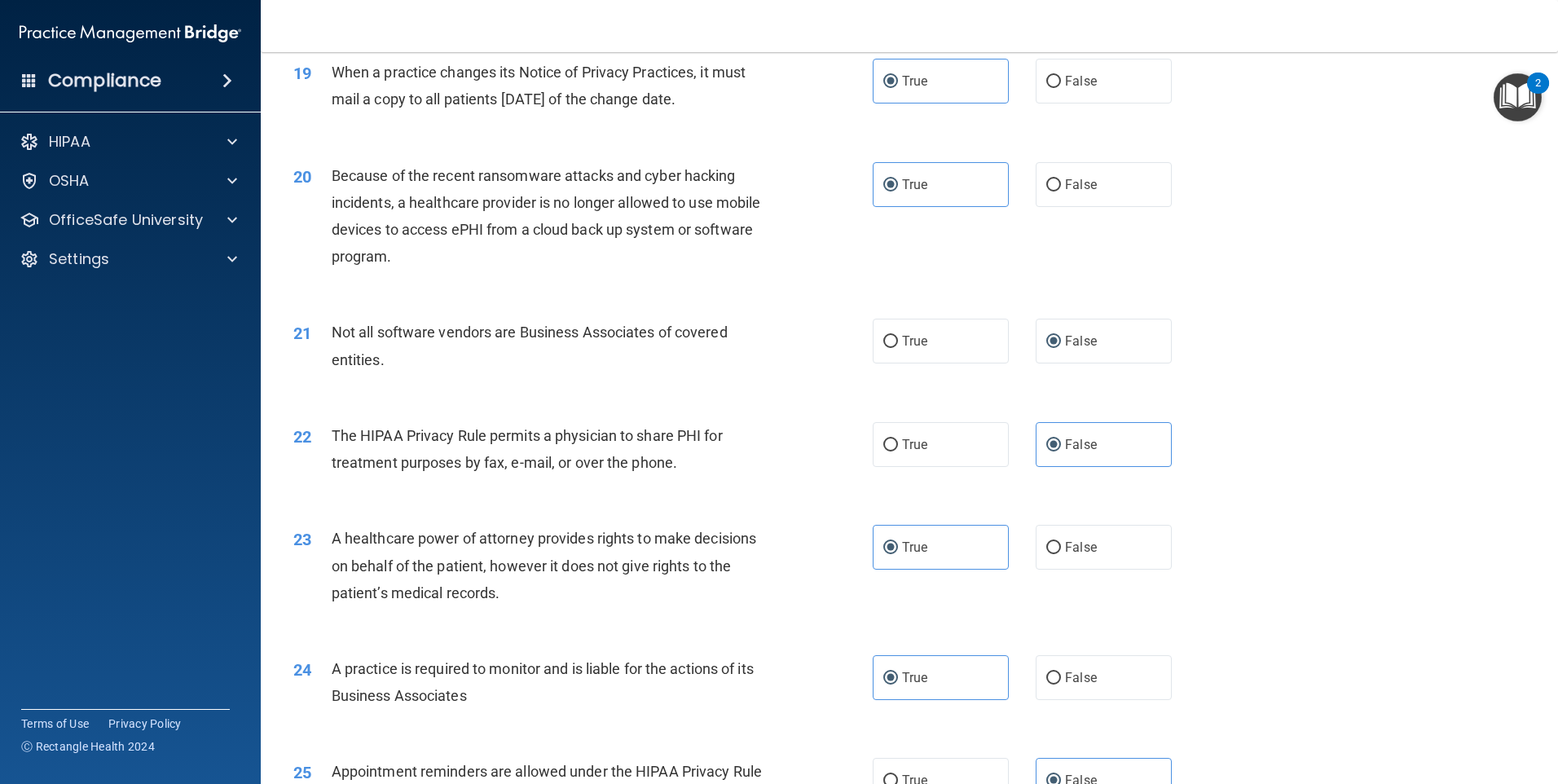
scroll to position [2276, 0]
click at [947, 452] on label "True" at bounding box center [940, 444] width 136 height 45
click at [898, 452] on input "True" at bounding box center [891, 445] width 15 height 12
radio input "true"
click at [1097, 455] on label "False" at bounding box center [1103, 444] width 136 height 45
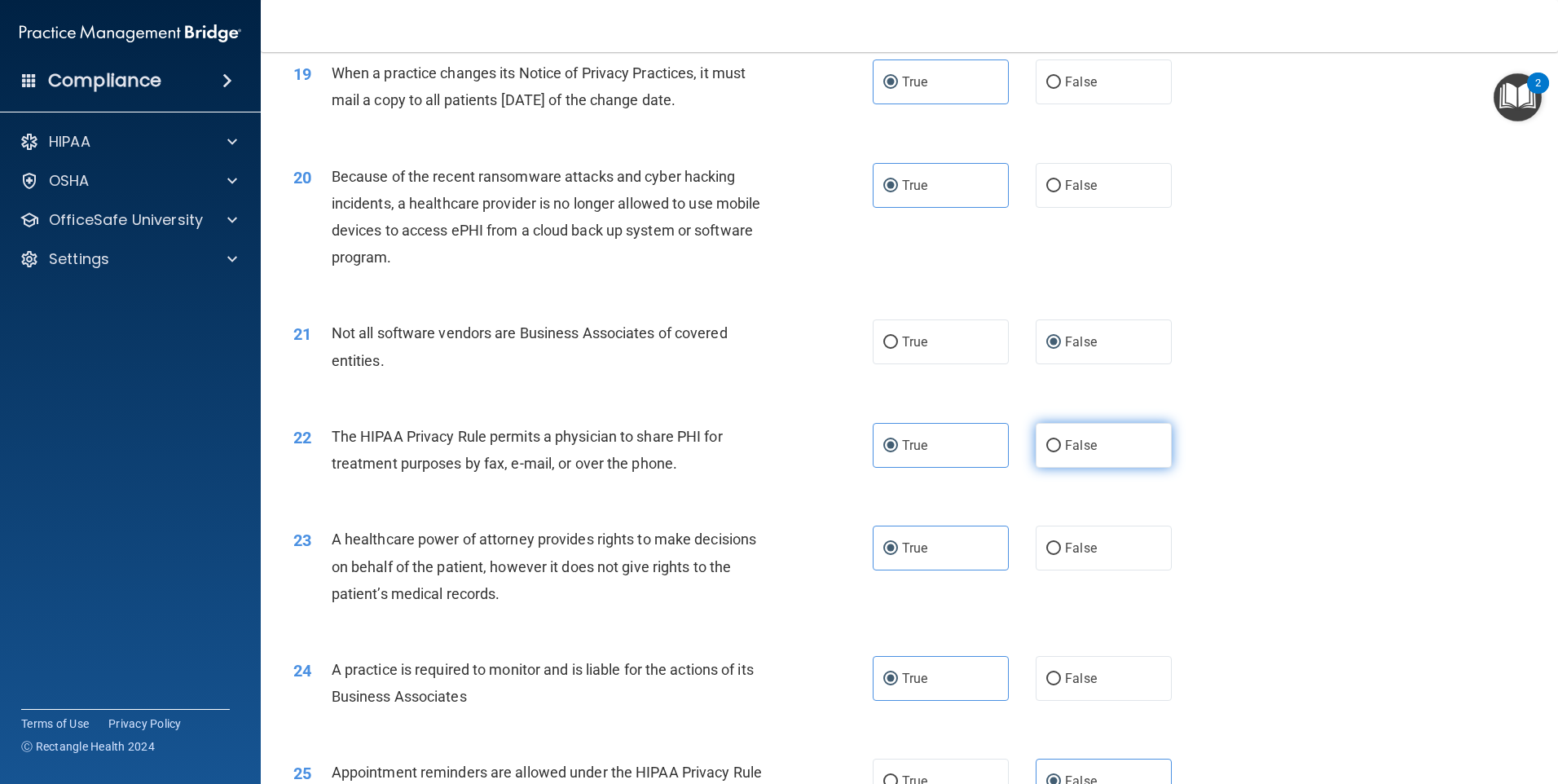
click at [1061, 453] on input "False" at bounding box center [1054, 445] width 15 height 12
radio input "true"
radio input "false"
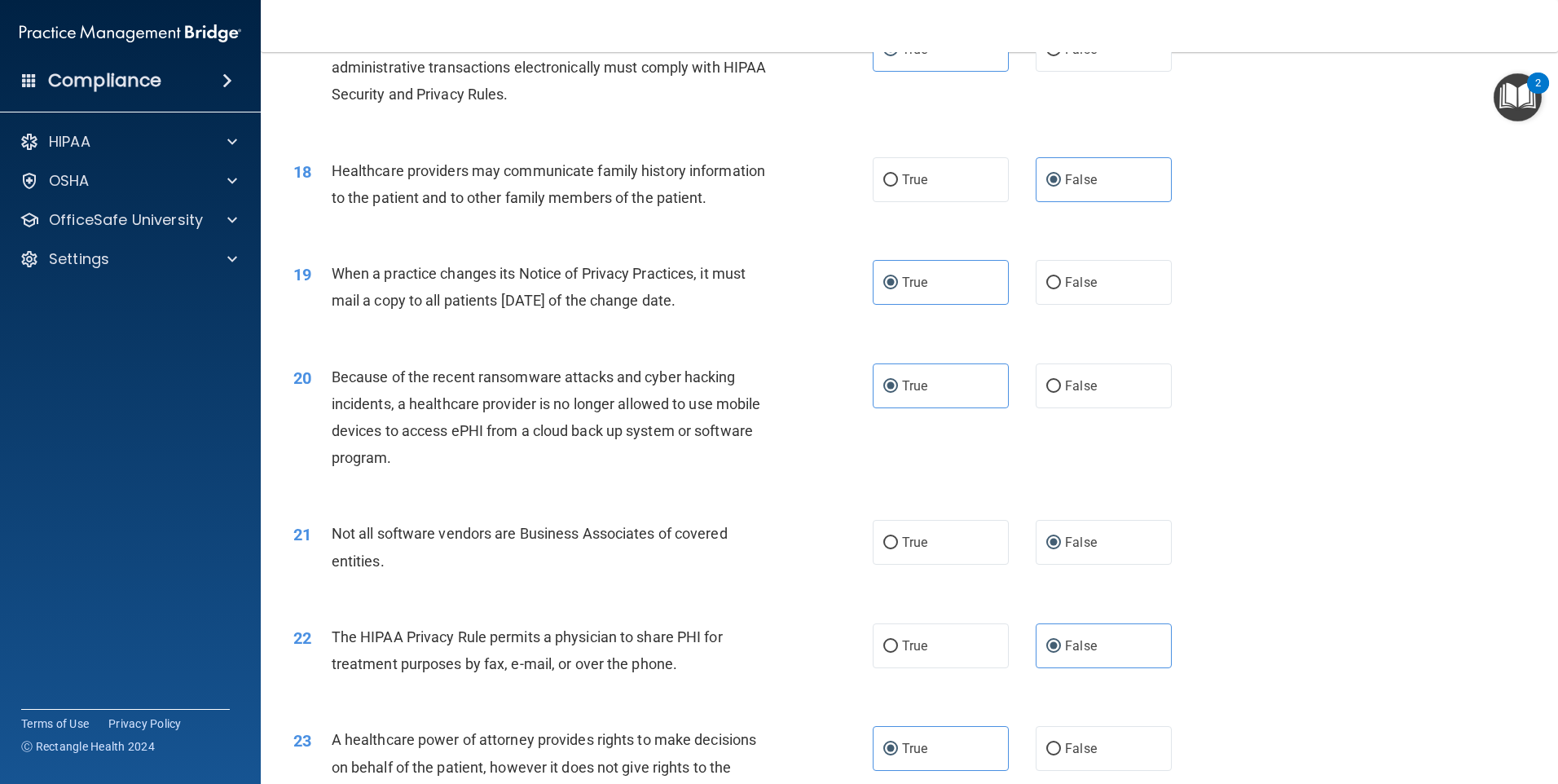
scroll to position [2032, 0]
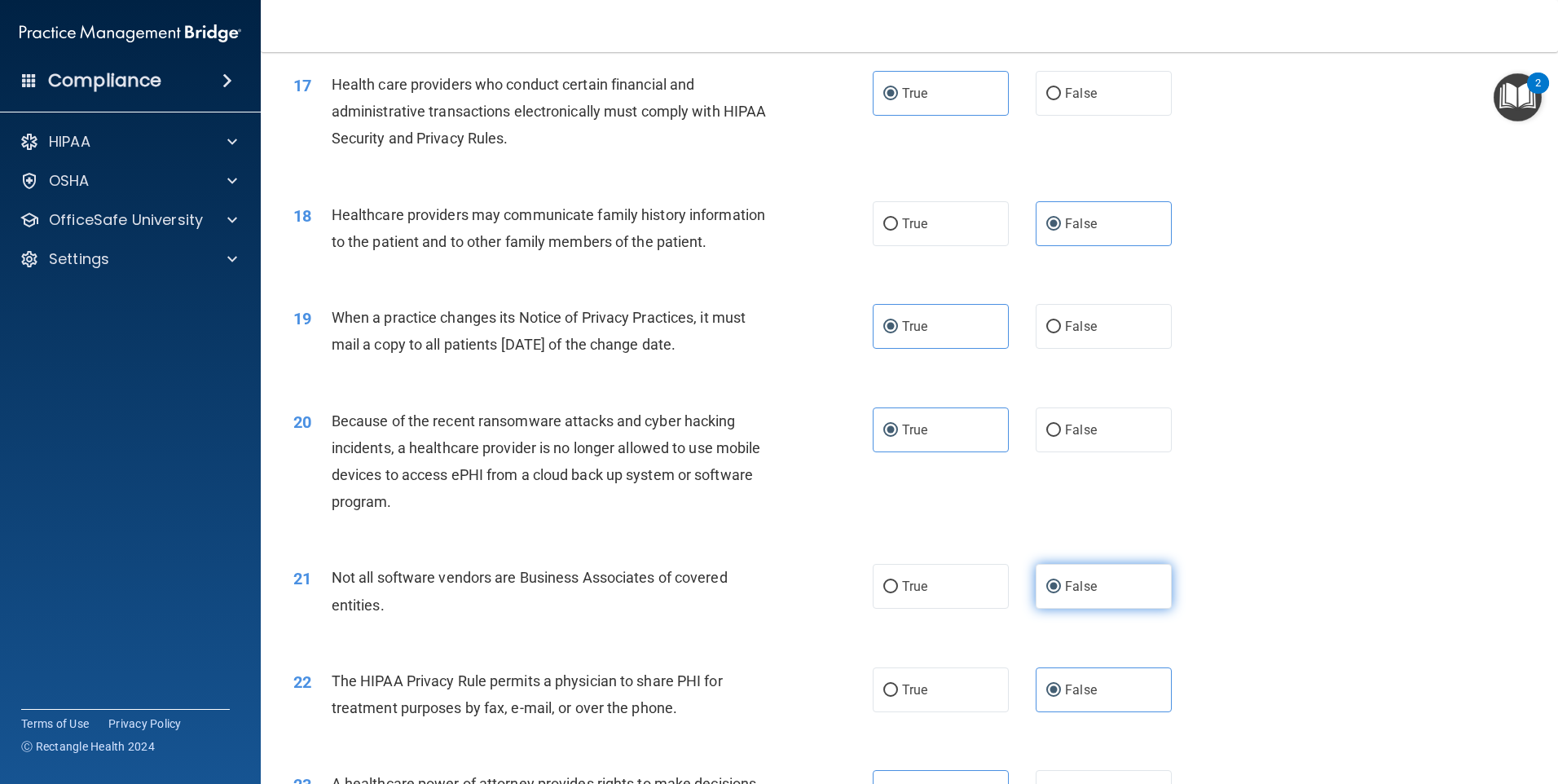
click at [1062, 576] on label "False" at bounding box center [1103, 586] width 136 height 45
click at [1061, 581] on input "False" at bounding box center [1054, 587] width 15 height 12
click at [984, 584] on label "True" at bounding box center [940, 586] width 136 height 45
click at [898, 584] on input "True" at bounding box center [891, 587] width 15 height 12
radio input "true"
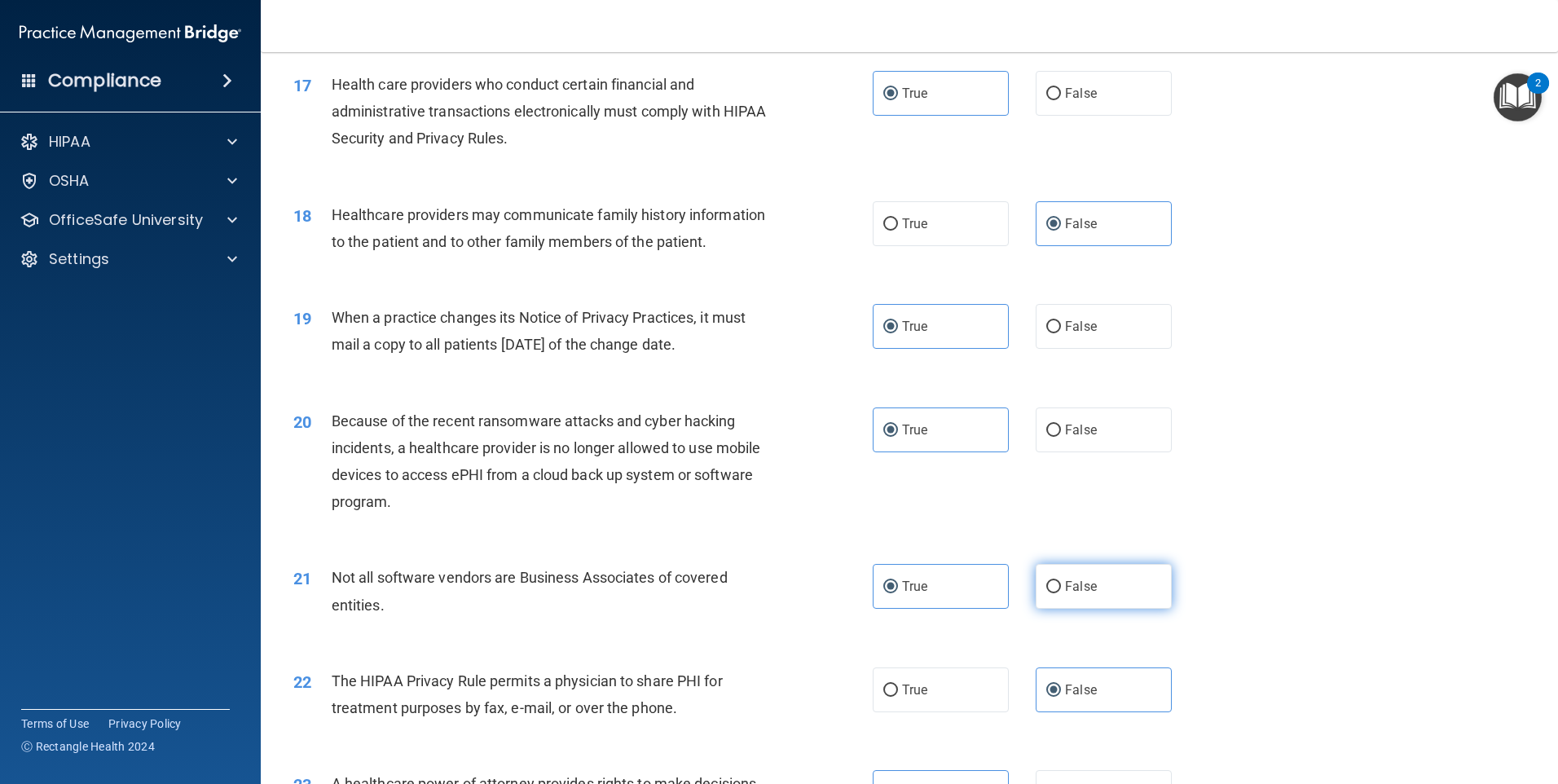
click at [1047, 586] on input "False" at bounding box center [1054, 587] width 15 height 12
radio input "true"
radio input "false"
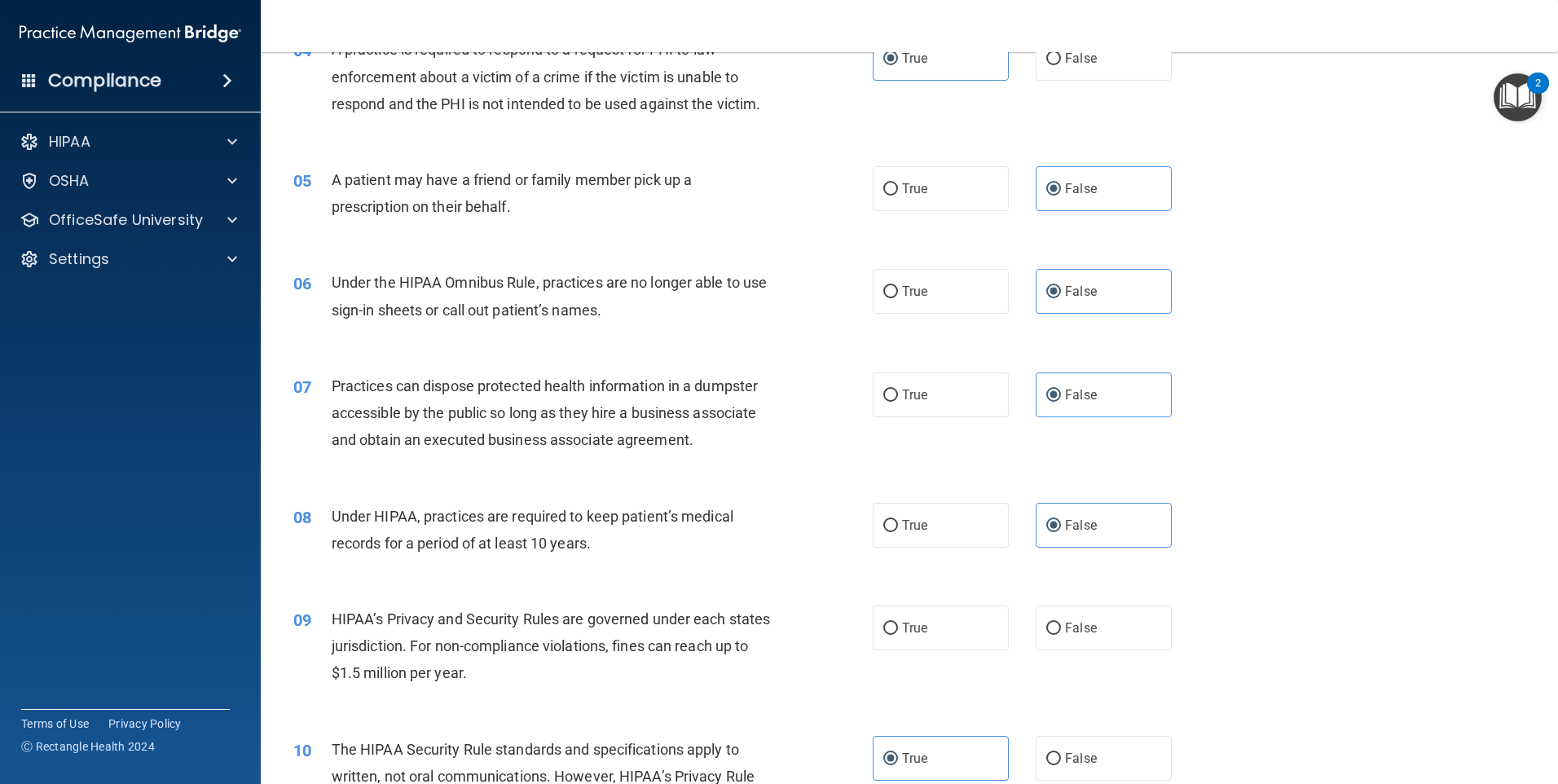
scroll to position [565, 0]
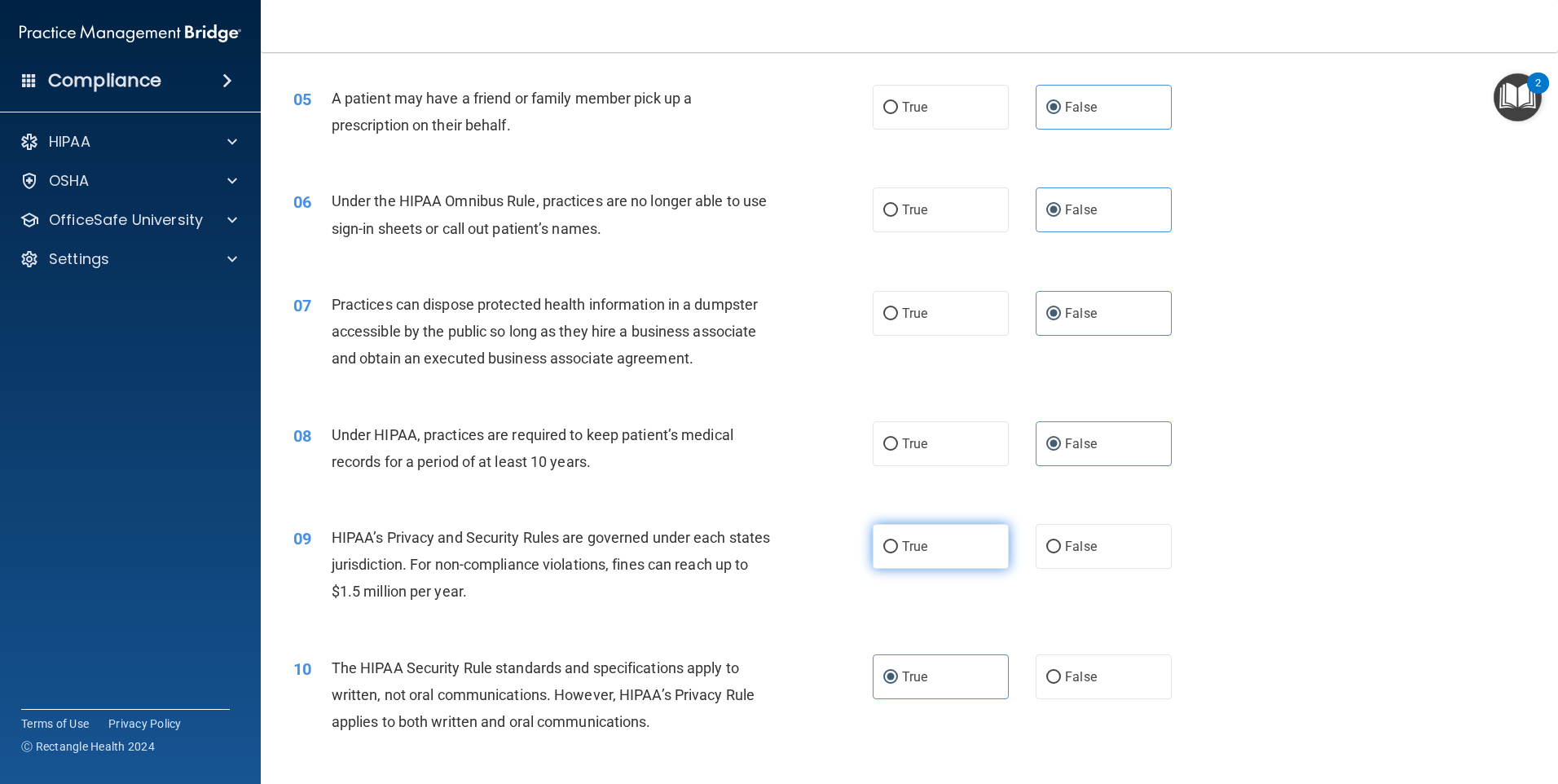
click at [968, 552] on label "True" at bounding box center [940, 546] width 136 height 45
click at [898, 552] on input "True" at bounding box center [891, 547] width 15 height 12
radio input "true"
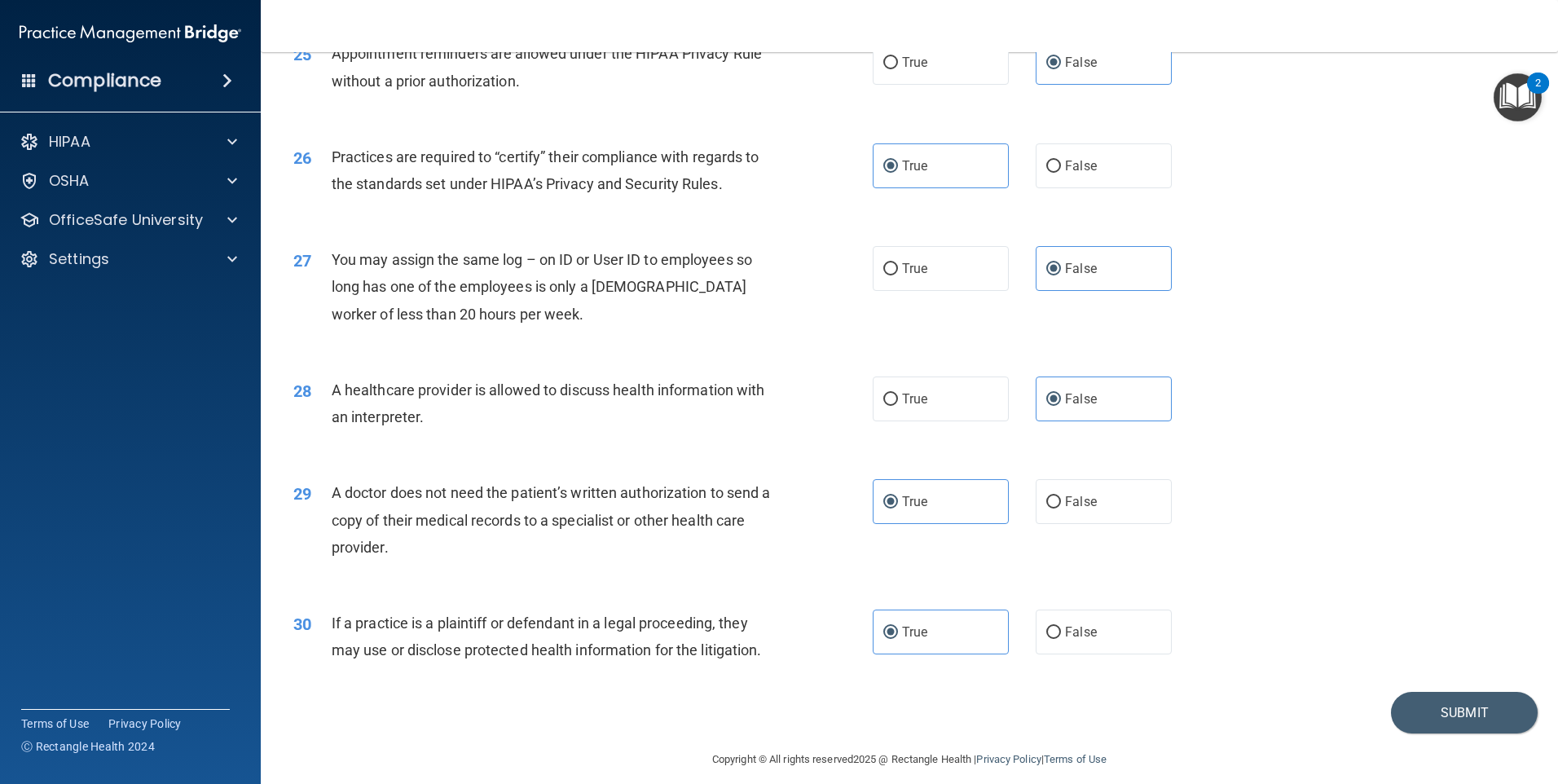
scroll to position [3010, 0]
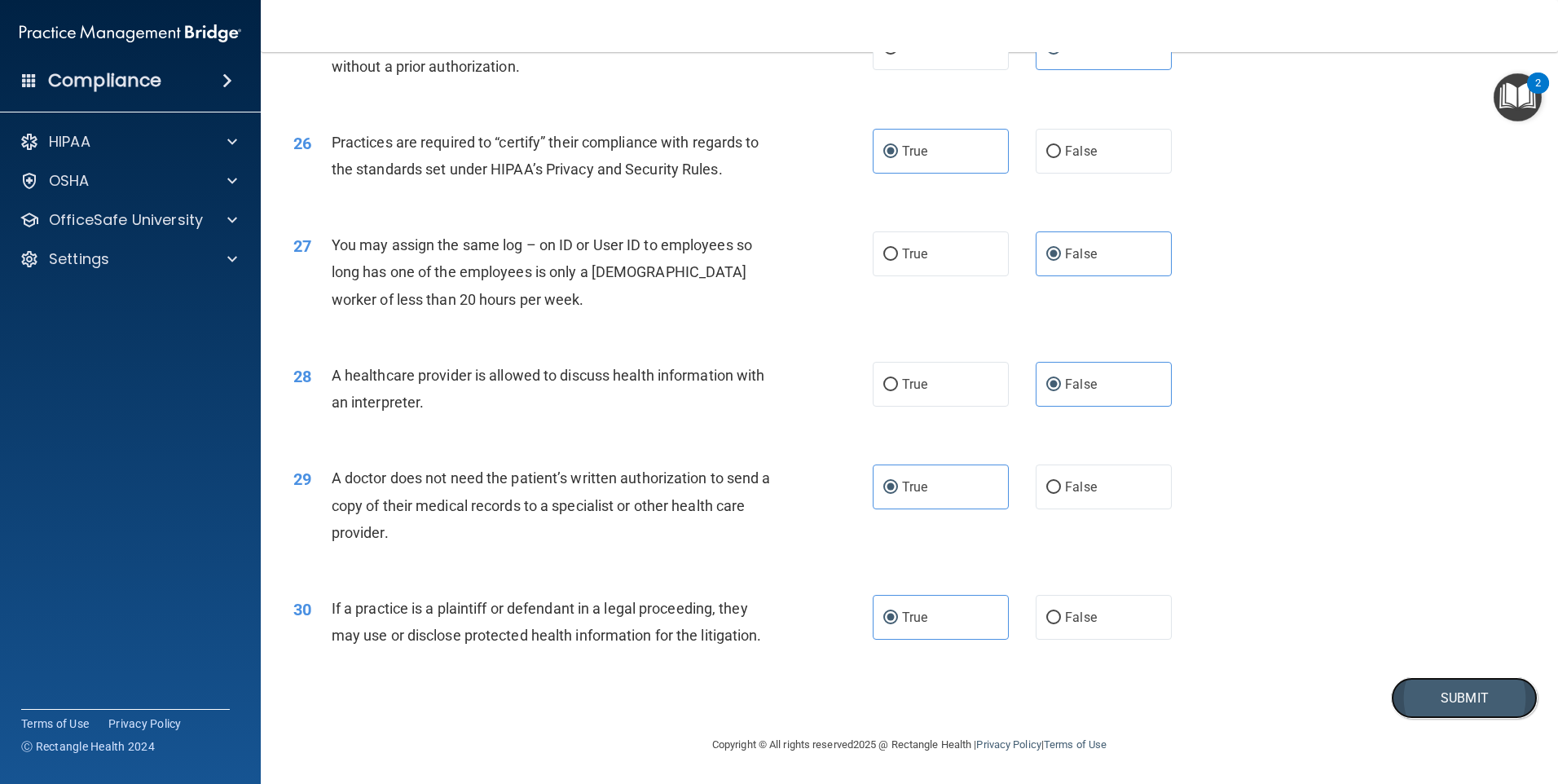
click at [1433, 698] on button "Submit" at bounding box center [1464, 698] width 147 height 42
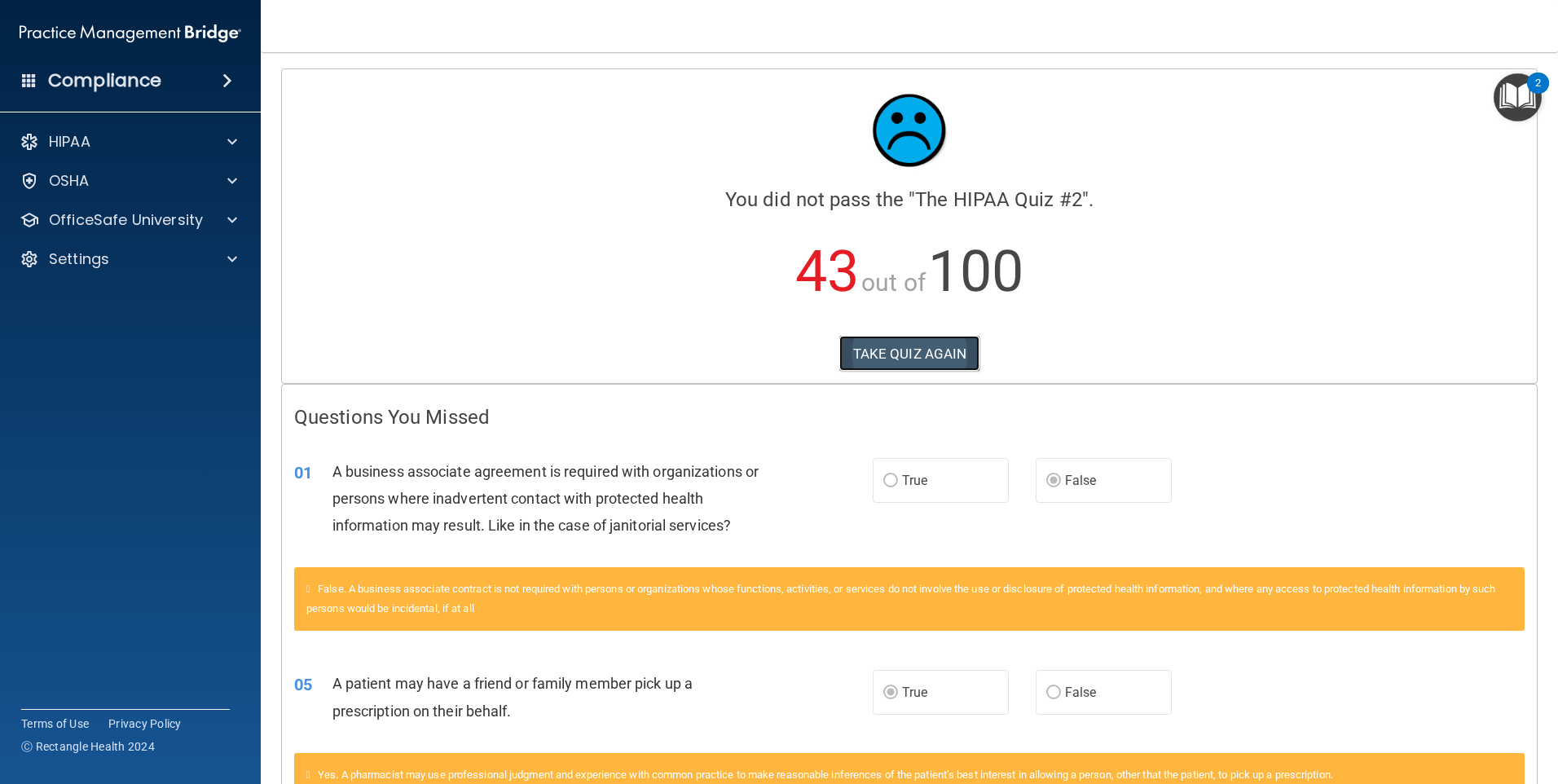
click at [920, 339] on button "TAKE QUIZ AGAIN" at bounding box center [910, 353] width 141 height 36
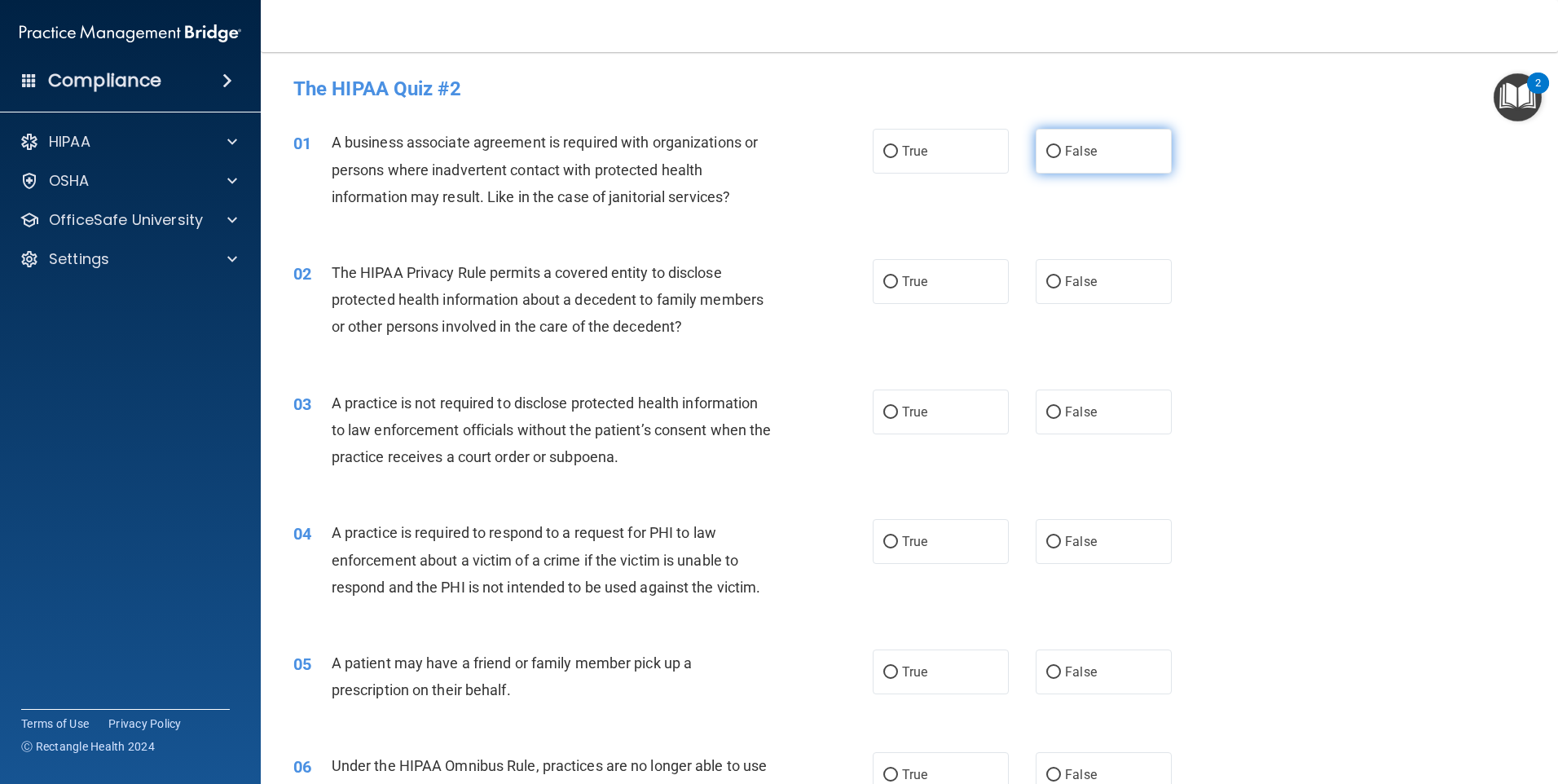
click at [1122, 162] on label "False" at bounding box center [1103, 151] width 136 height 45
click at [1061, 158] on input "False" at bounding box center [1054, 152] width 15 height 12
radio input "true"
click at [1104, 292] on label "False" at bounding box center [1103, 281] width 136 height 45
click at [1061, 288] on input "False" at bounding box center [1054, 282] width 15 height 12
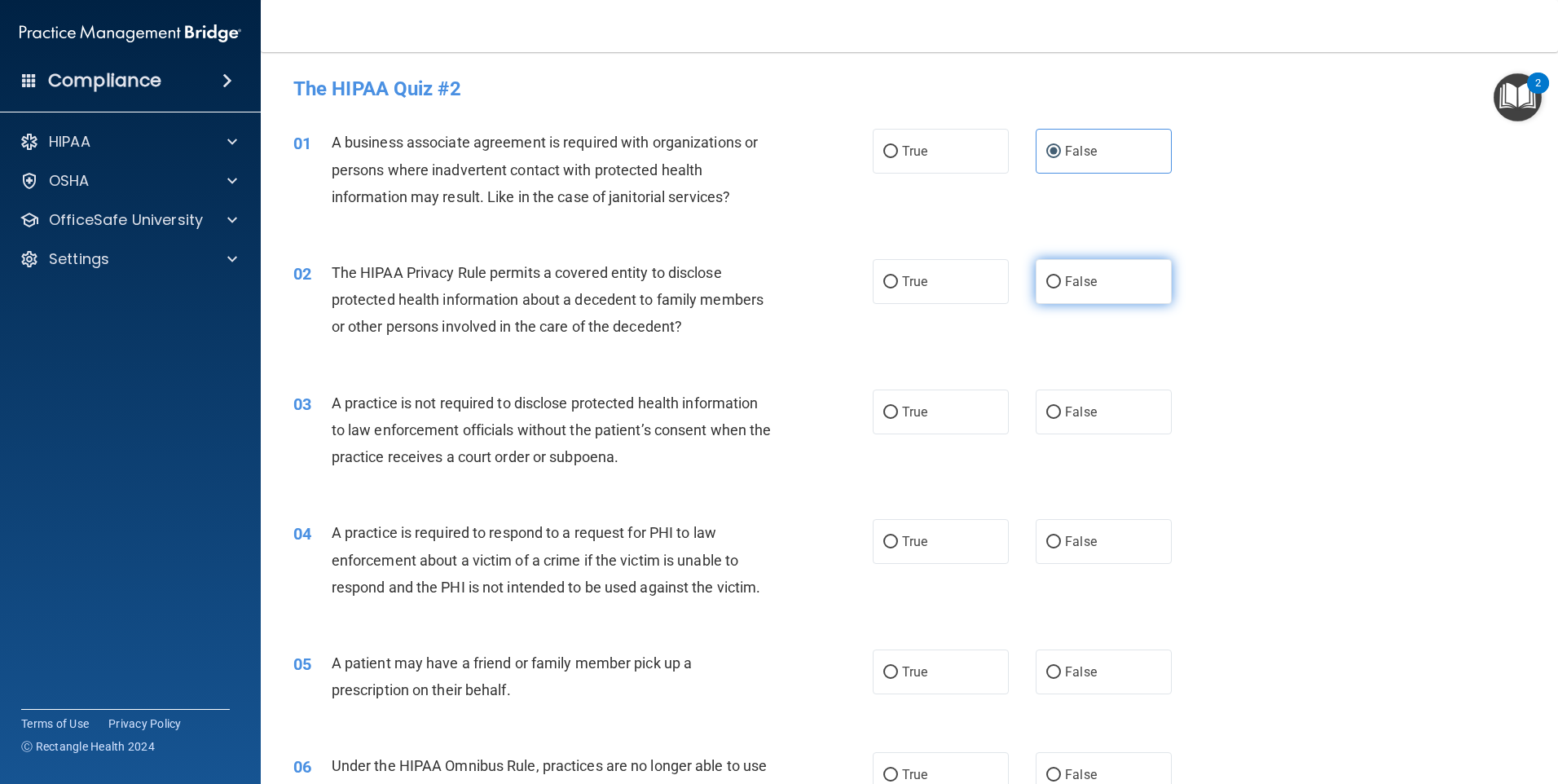
radio input "true"
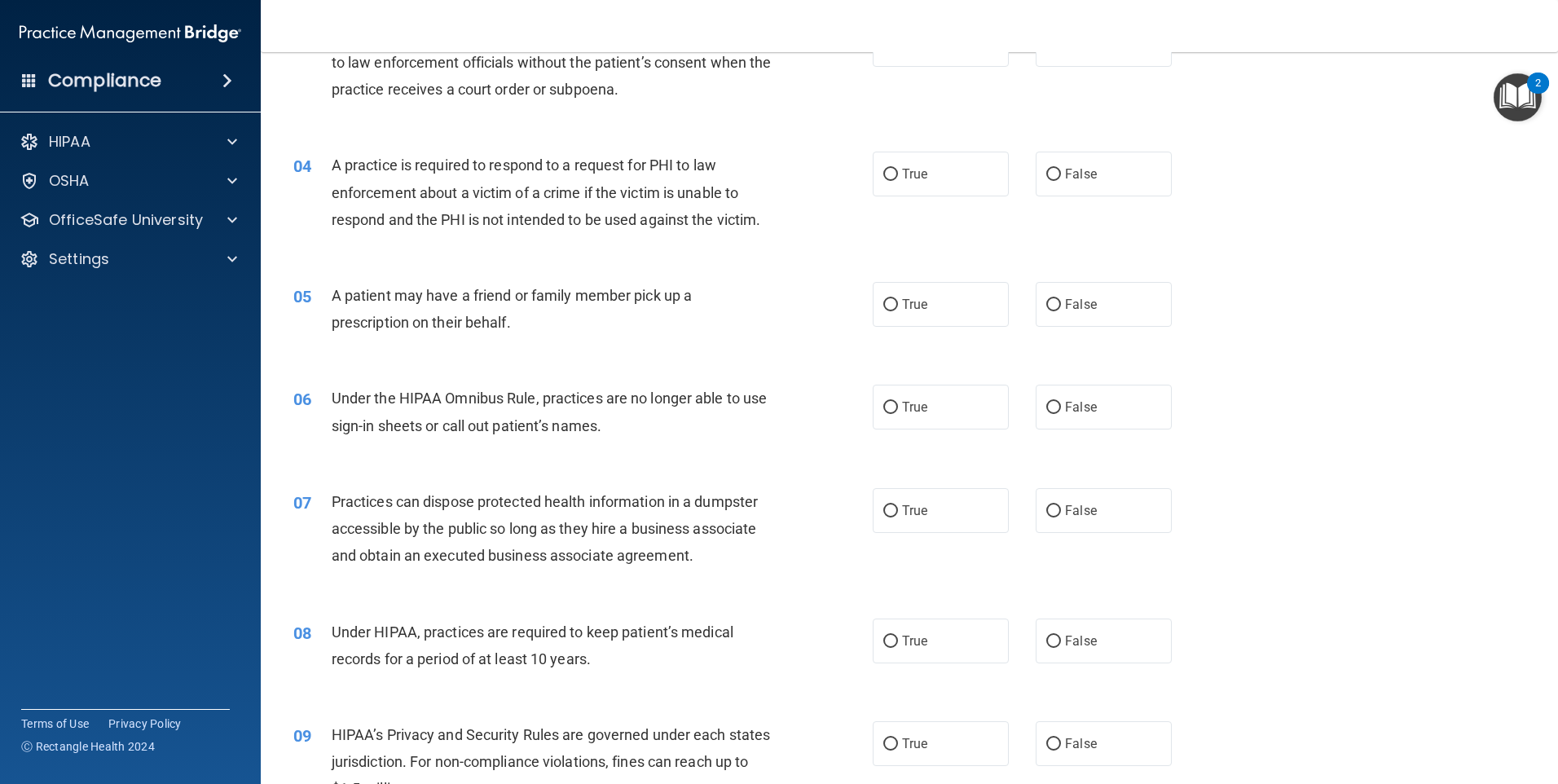
scroll to position [407, 0]
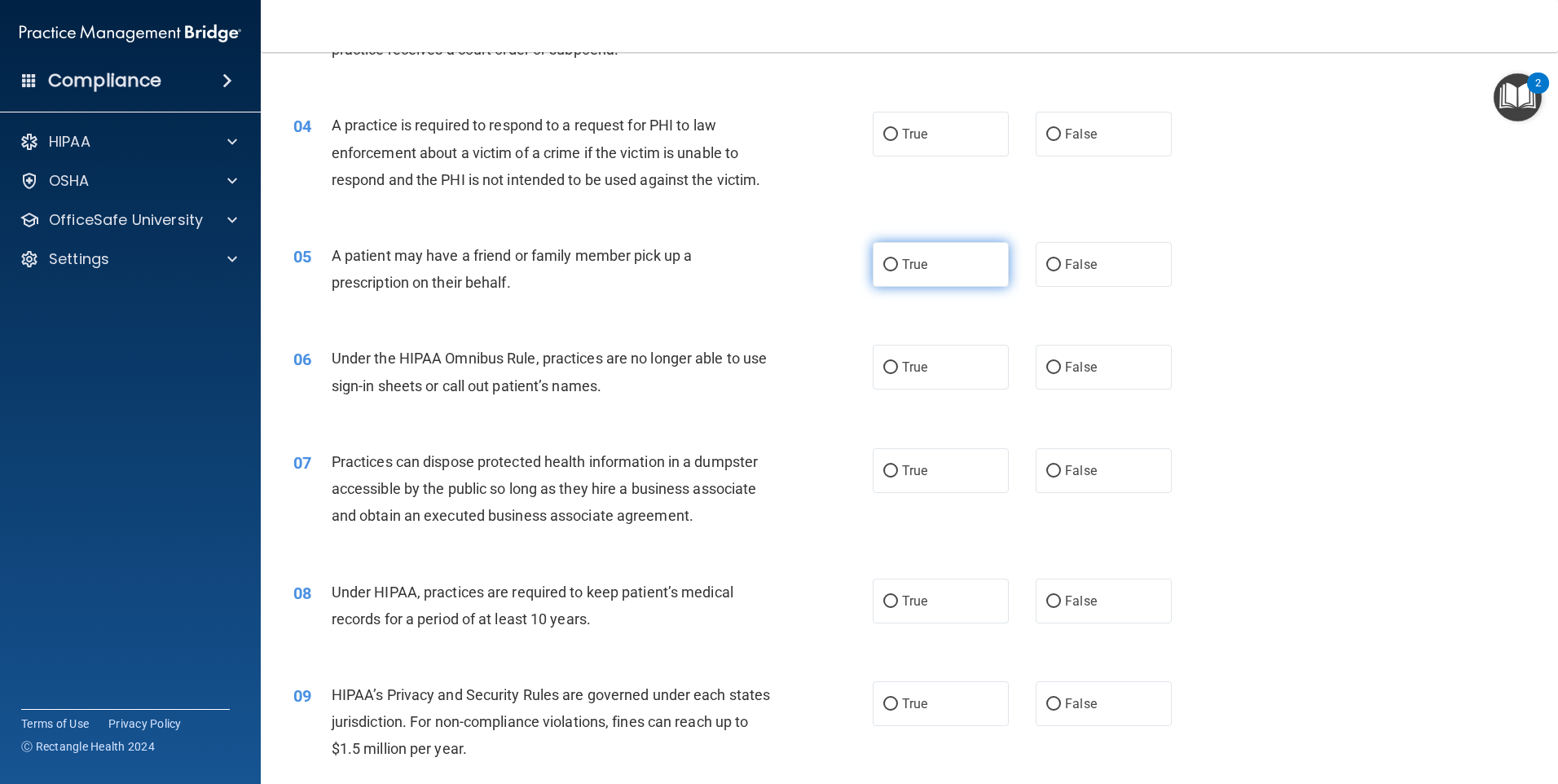
click at [932, 276] on label "True" at bounding box center [940, 264] width 136 height 45
click at [898, 271] on input "True" at bounding box center [891, 265] width 15 height 12
radio input "true"
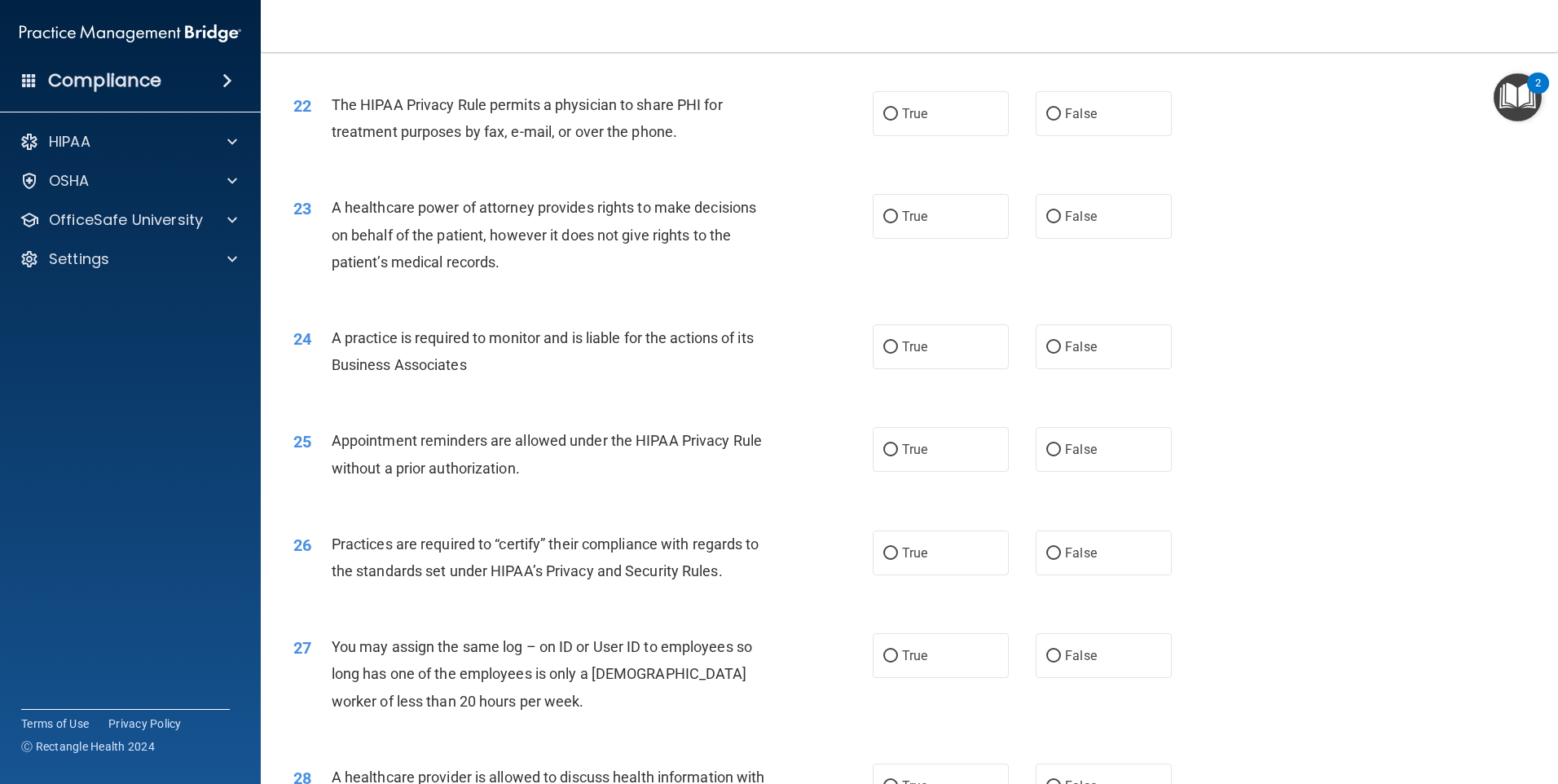
scroll to position [3010, 0]
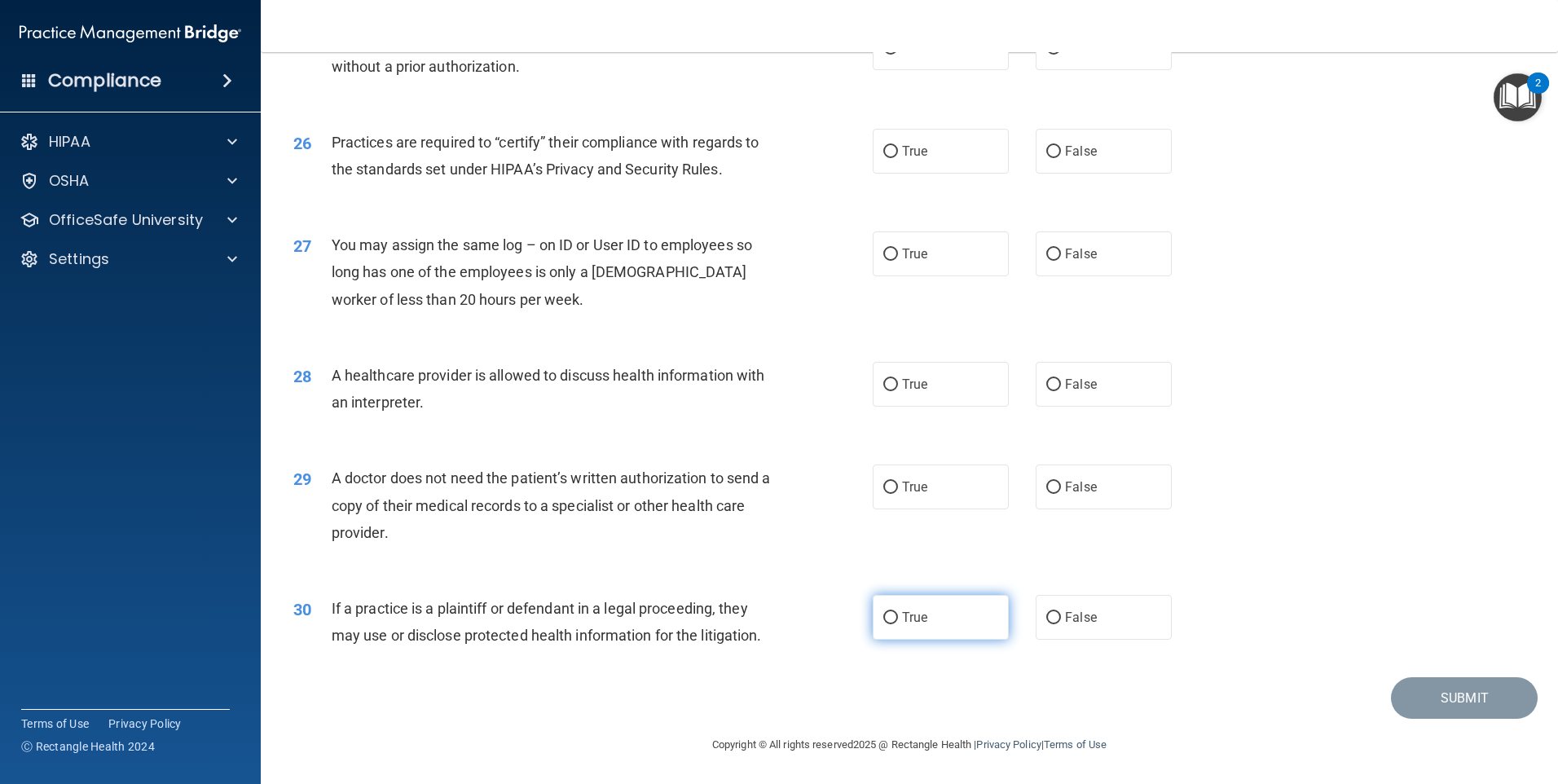
click at [925, 624] on label "True" at bounding box center [940, 617] width 136 height 45
click at [898, 624] on input "True" at bounding box center [891, 618] width 15 height 12
radio input "true"
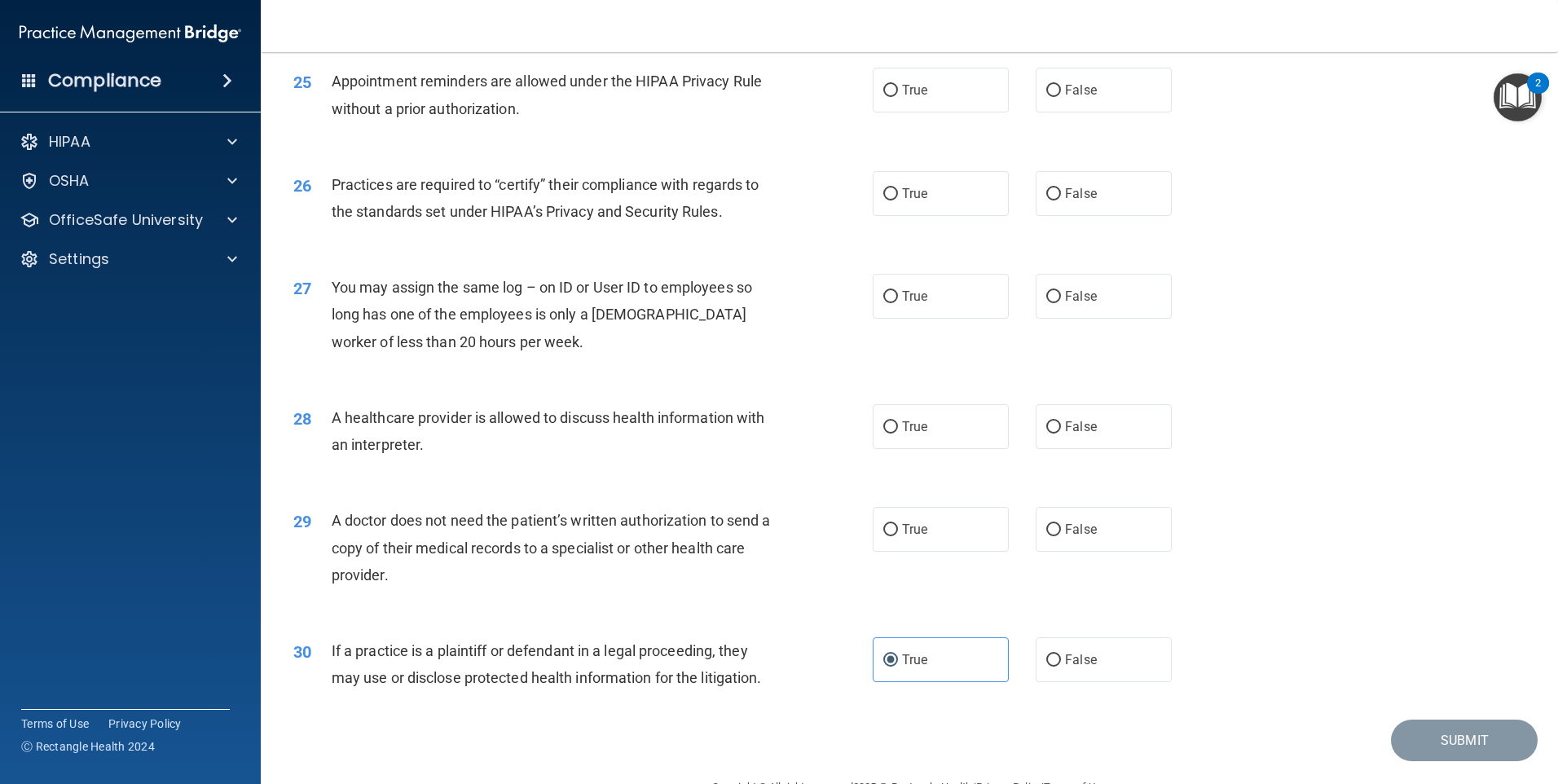
scroll to position [2928, 0]
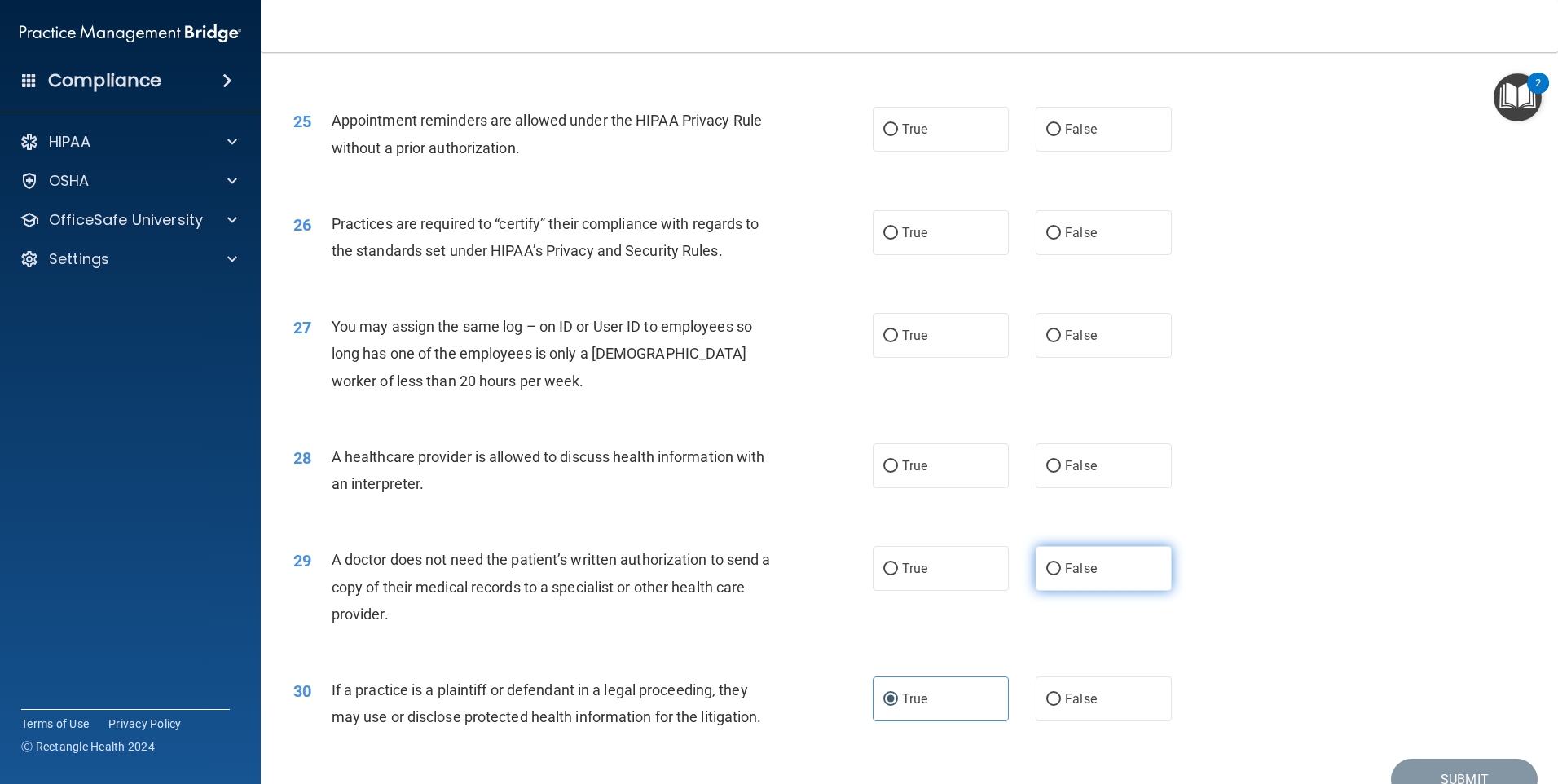
click at [1088, 579] on label "False" at bounding box center [1103, 568] width 136 height 45
click at [1061, 575] on input "False" at bounding box center [1054, 569] width 15 height 12
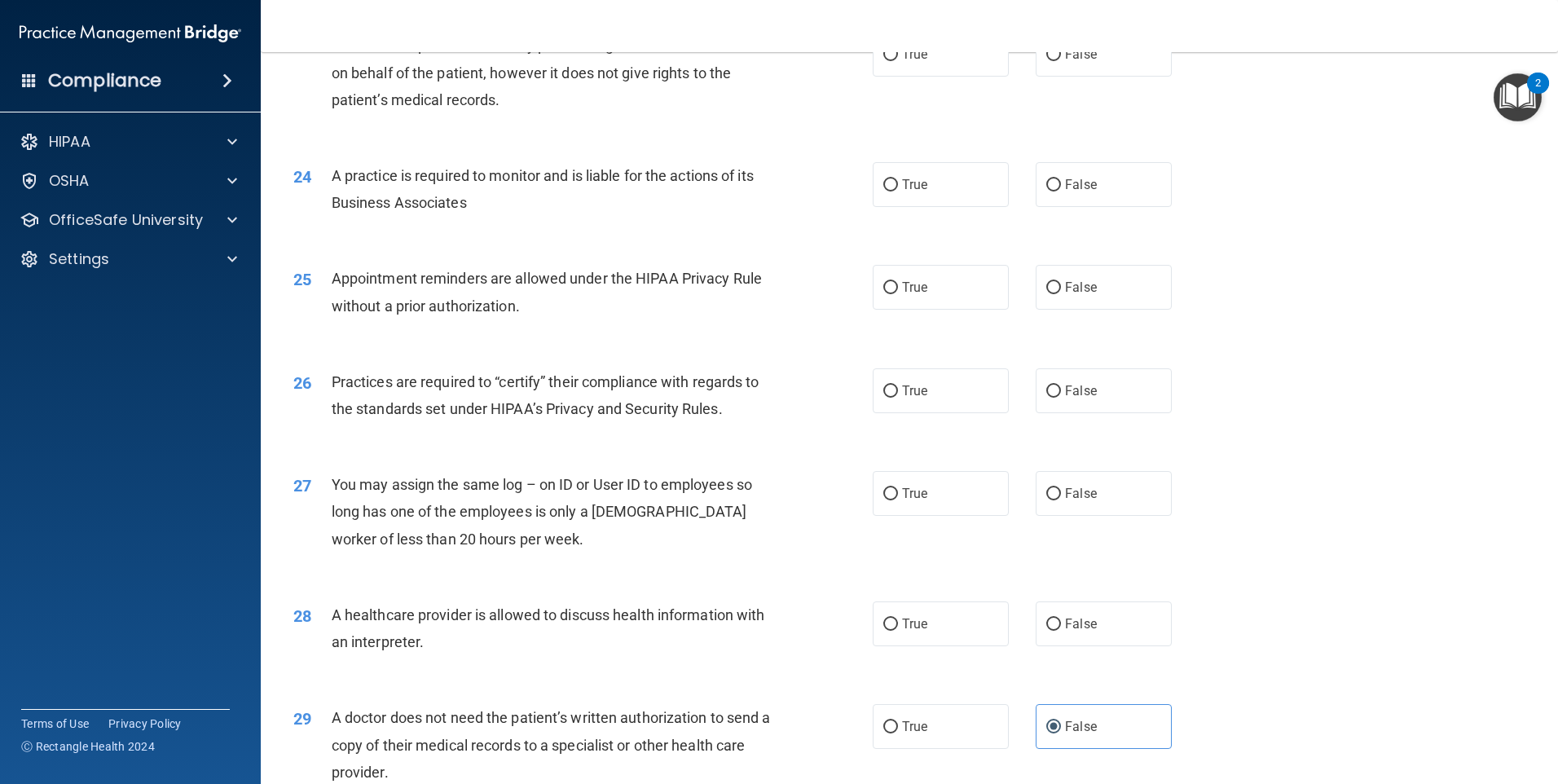
scroll to position [2765, 0]
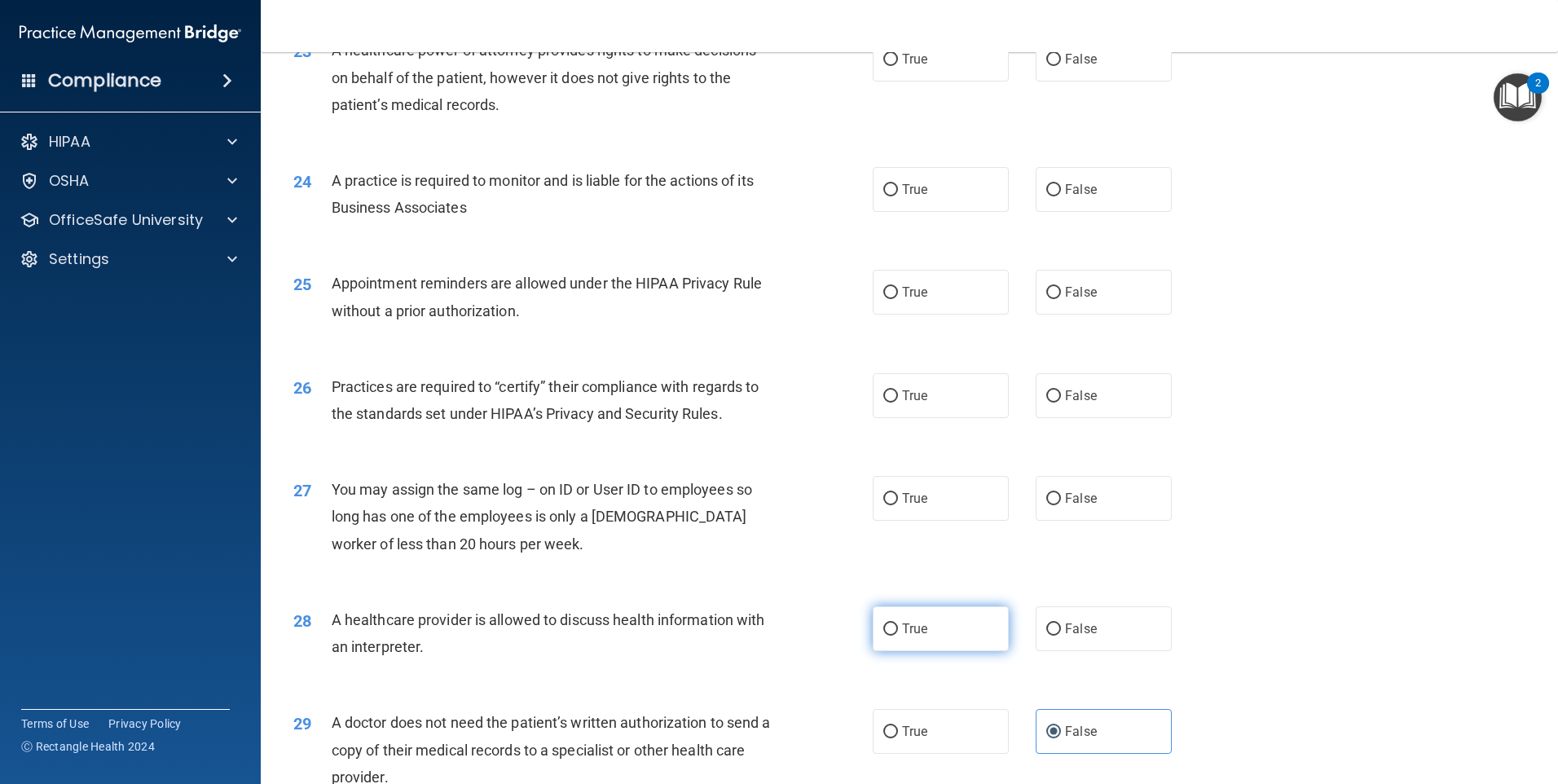
click at [953, 640] on label "True" at bounding box center [940, 628] width 136 height 45
click at [898, 635] on input "True" at bounding box center [891, 629] width 15 height 12
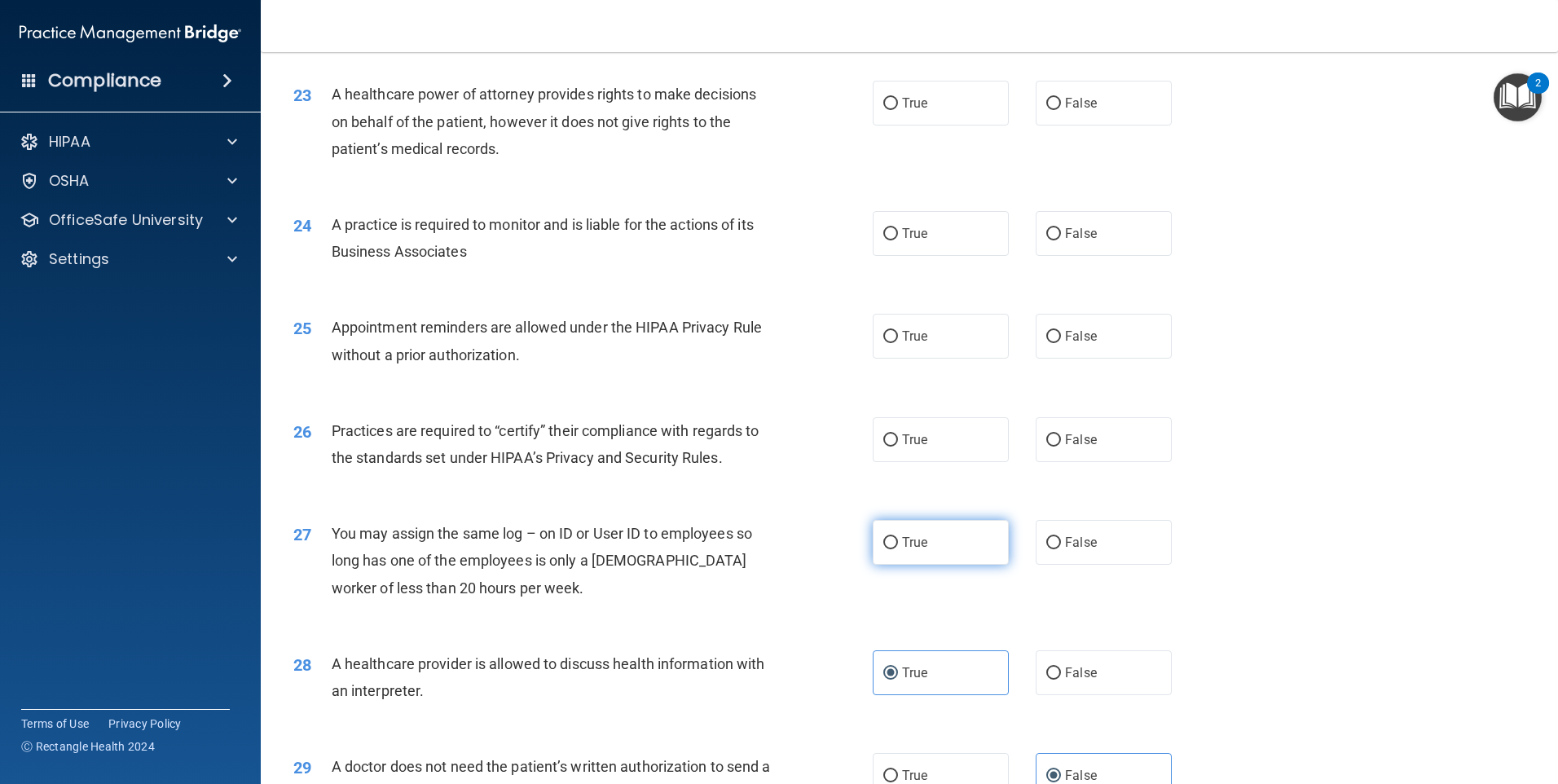
scroll to position [2683, 0]
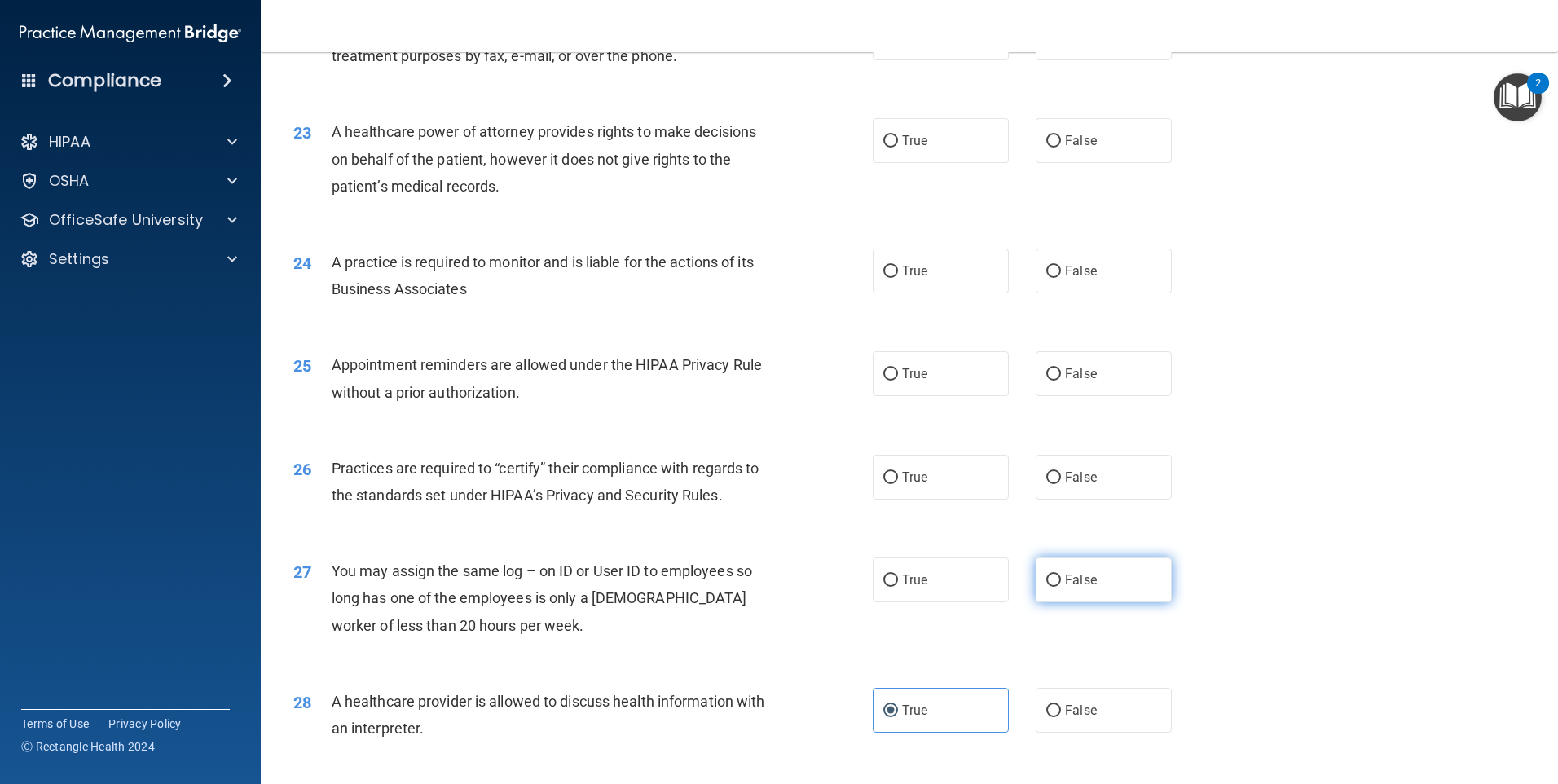
click at [1074, 590] on label "False" at bounding box center [1103, 580] width 136 height 45
click at [1061, 587] on input "False" at bounding box center [1054, 580] width 15 height 12
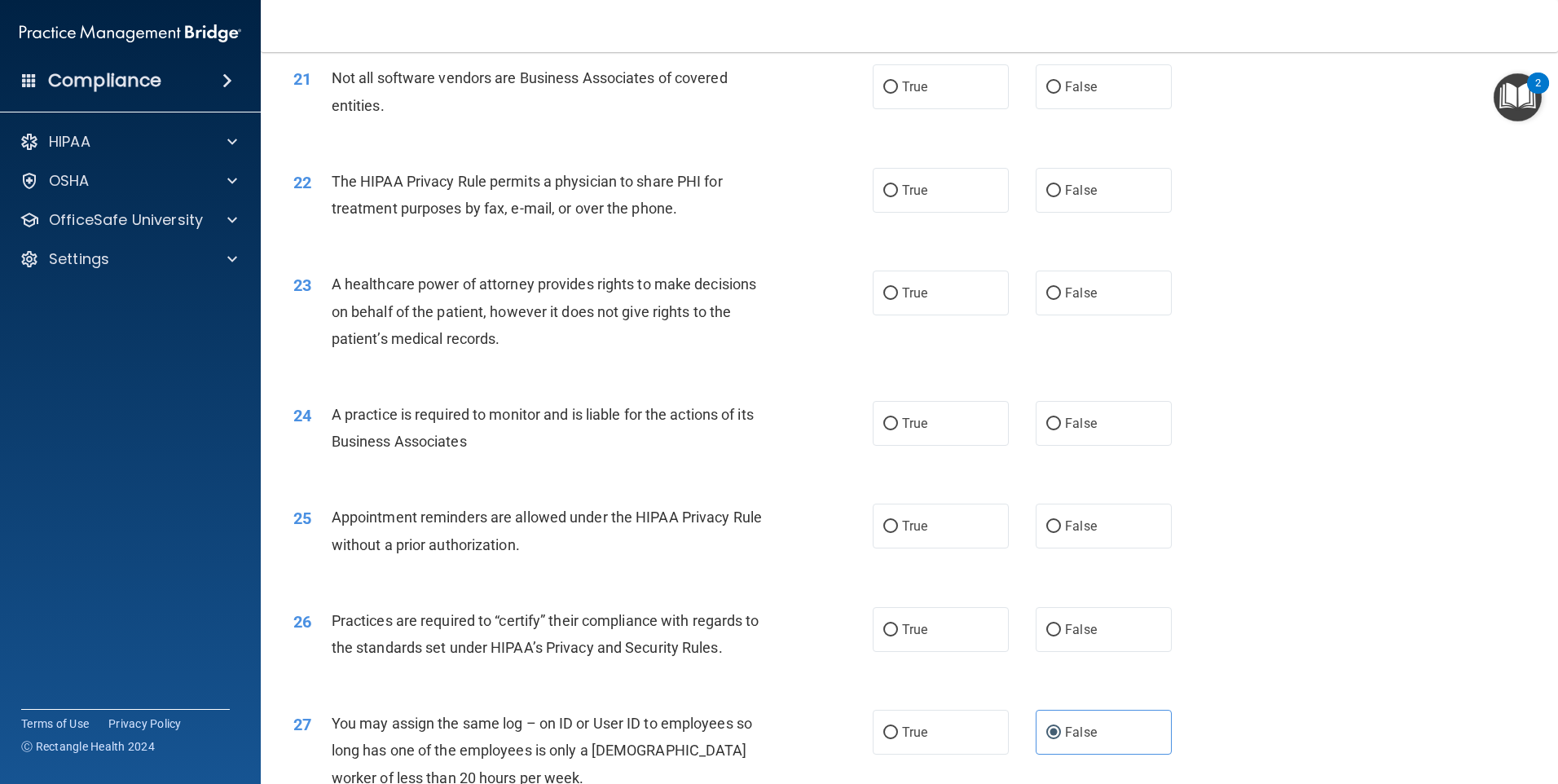
scroll to position [2521, 0]
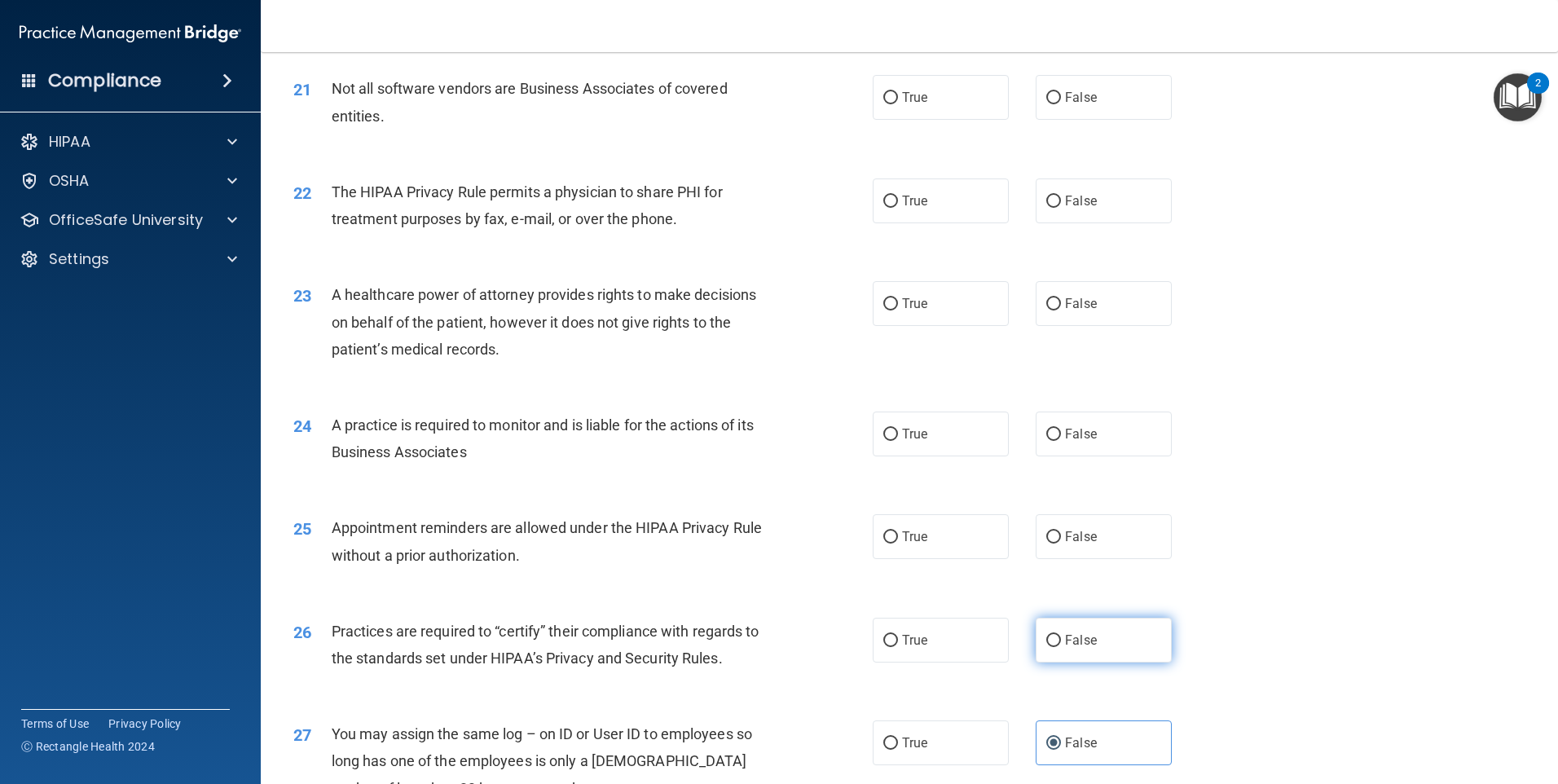
click at [1073, 633] on span "False" at bounding box center [1081, 640] width 32 height 16
click at [1061, 635] on input "False" at bounding box center [1054, 641] width 15 height 12
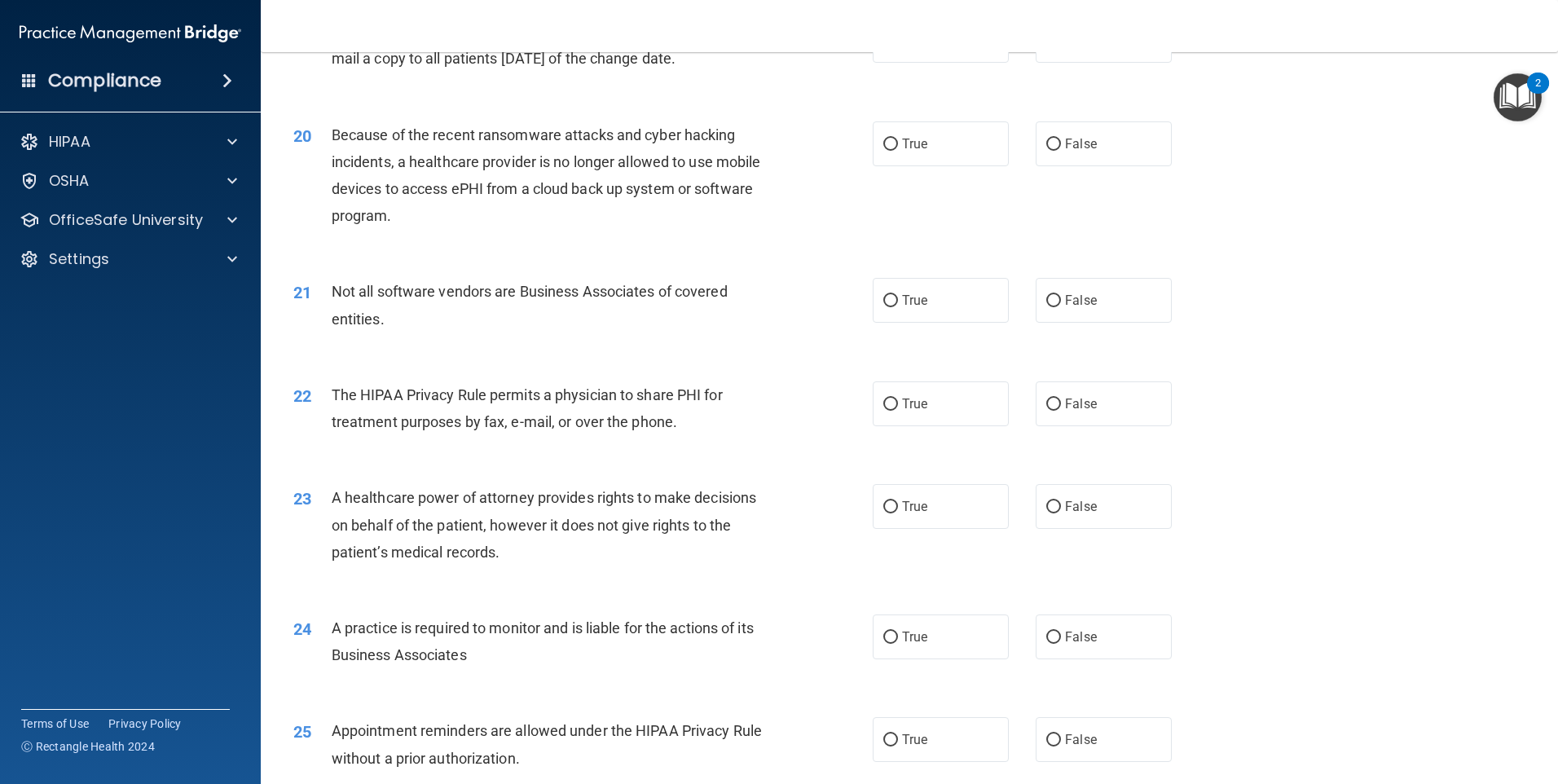
scroll to position [2357, 0]
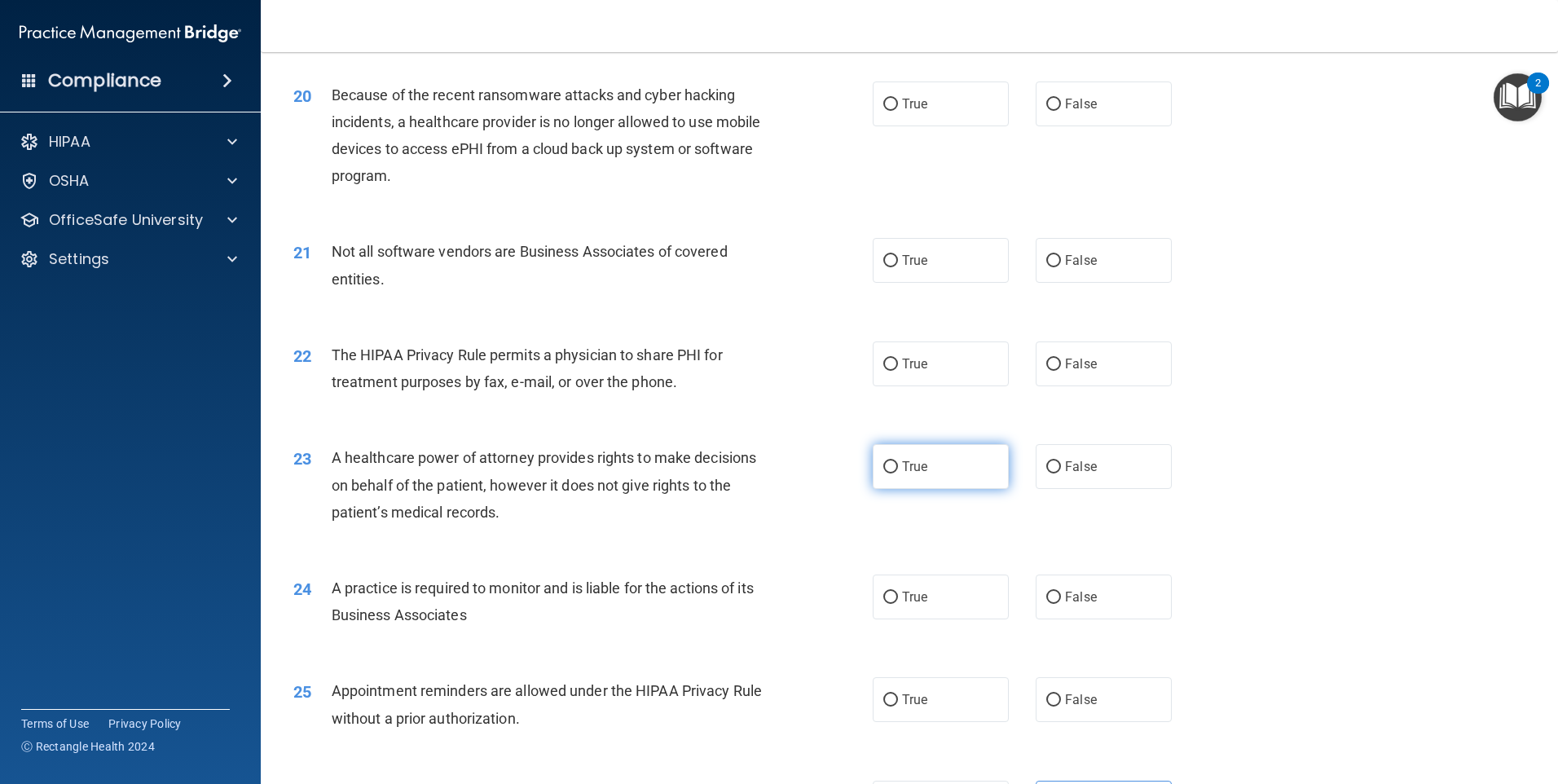
click at [952, 445] on label "True" at bounding box center [940, 466] width 136 height 45
click at [898, 461] on input "True" at bounding box center [891, 466] width 15 height 12
click at [976, 690] on label "True" at bounding box center [940, 699] width 136 height 45
click at [898, 695] on input "True" at bounding box center [891, 700] width 15 height 12
click at [1052, 605] on label "False" at bounding box center [1103, 597] width 136 height 45
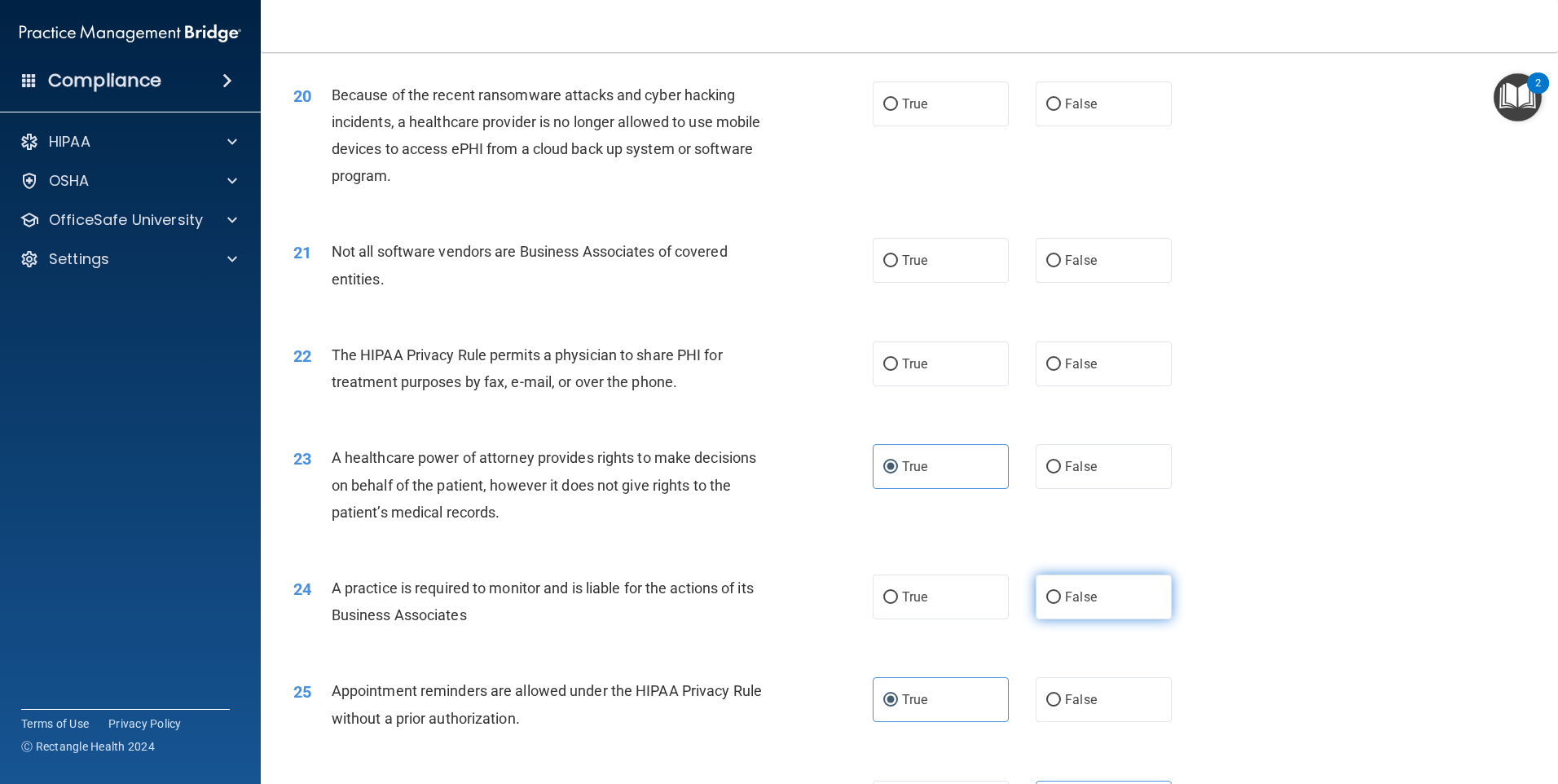
click at [1052, 604] on input "False" at bounding box center [1054, 597] width 15 height 12
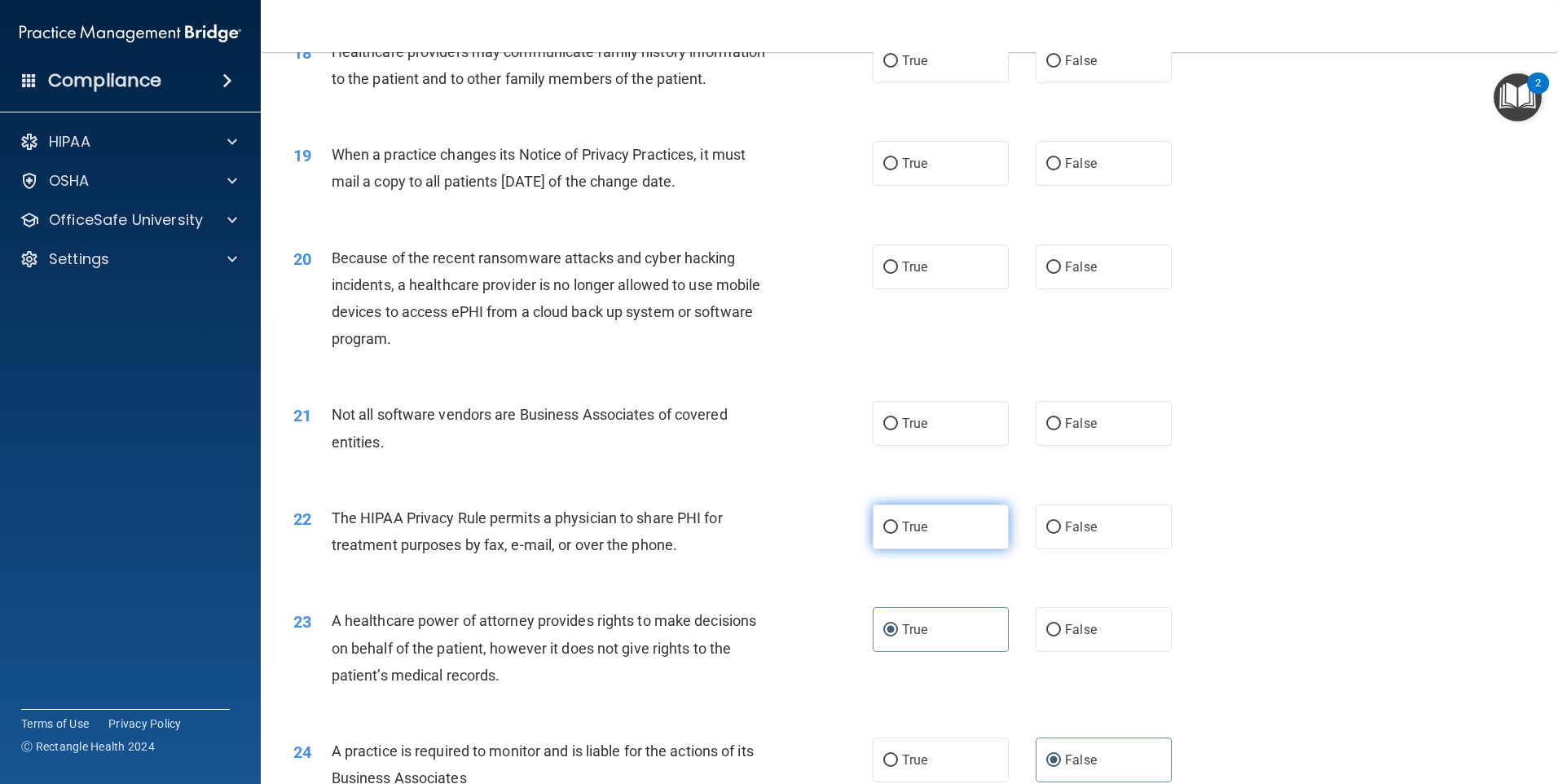
scroll to position [2113, 0]
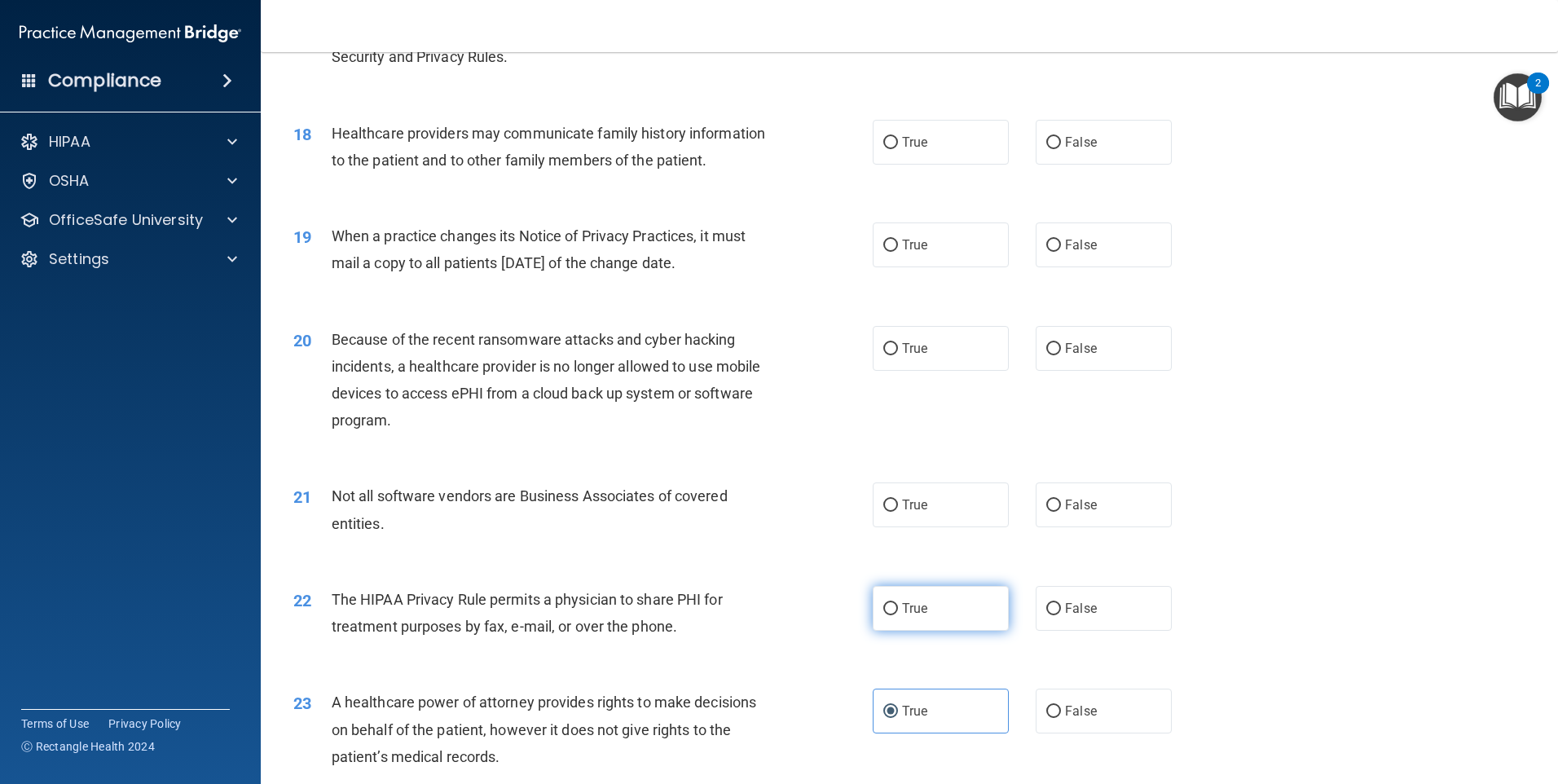
click at [902, 612] on span "True" at bounding box center [915, 608] width 26 height 16
click at [898, 612] on input "True" at bounding box center [891, 609] width 15 height 12
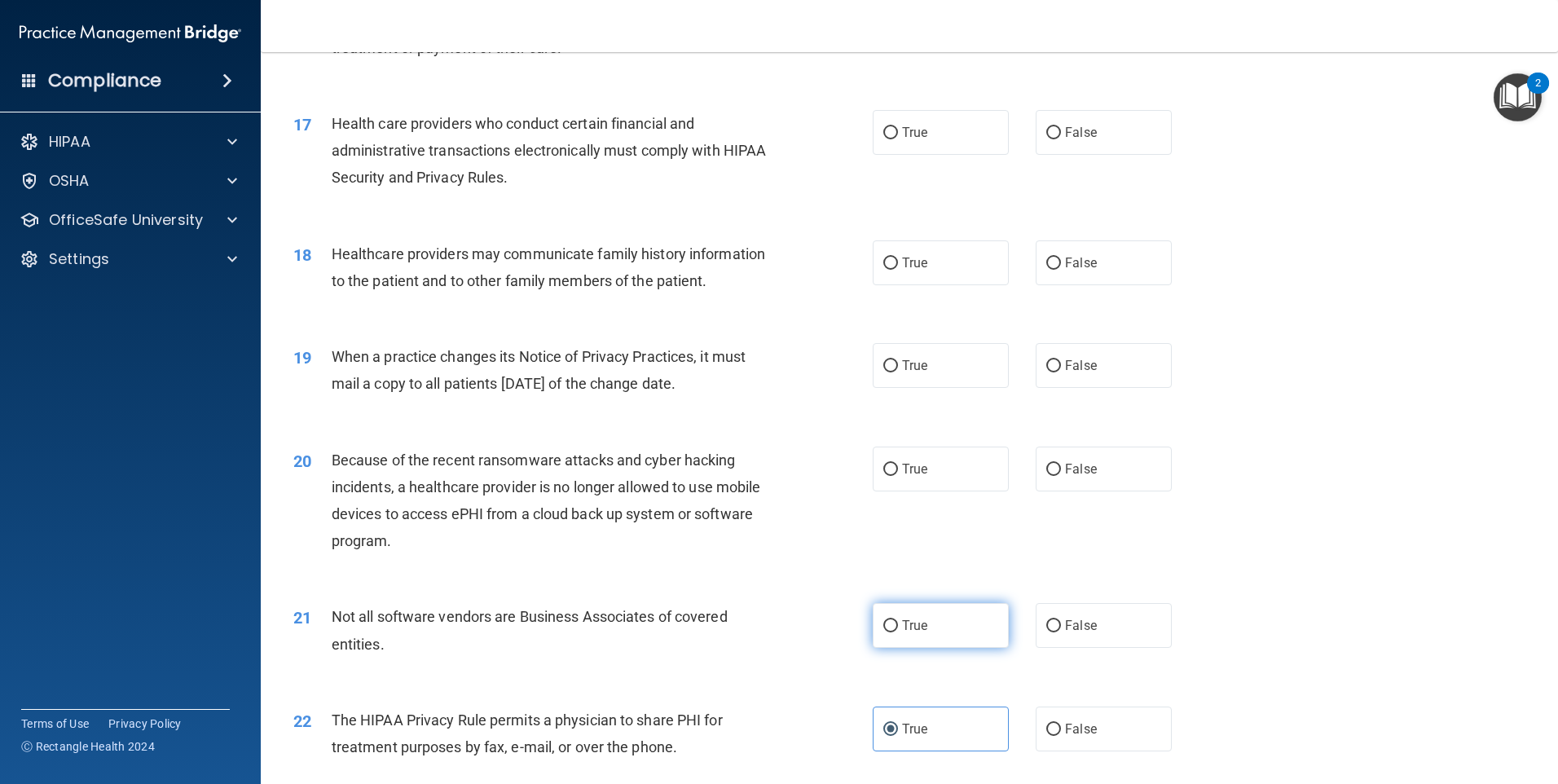
scroll to position [1950, 0]
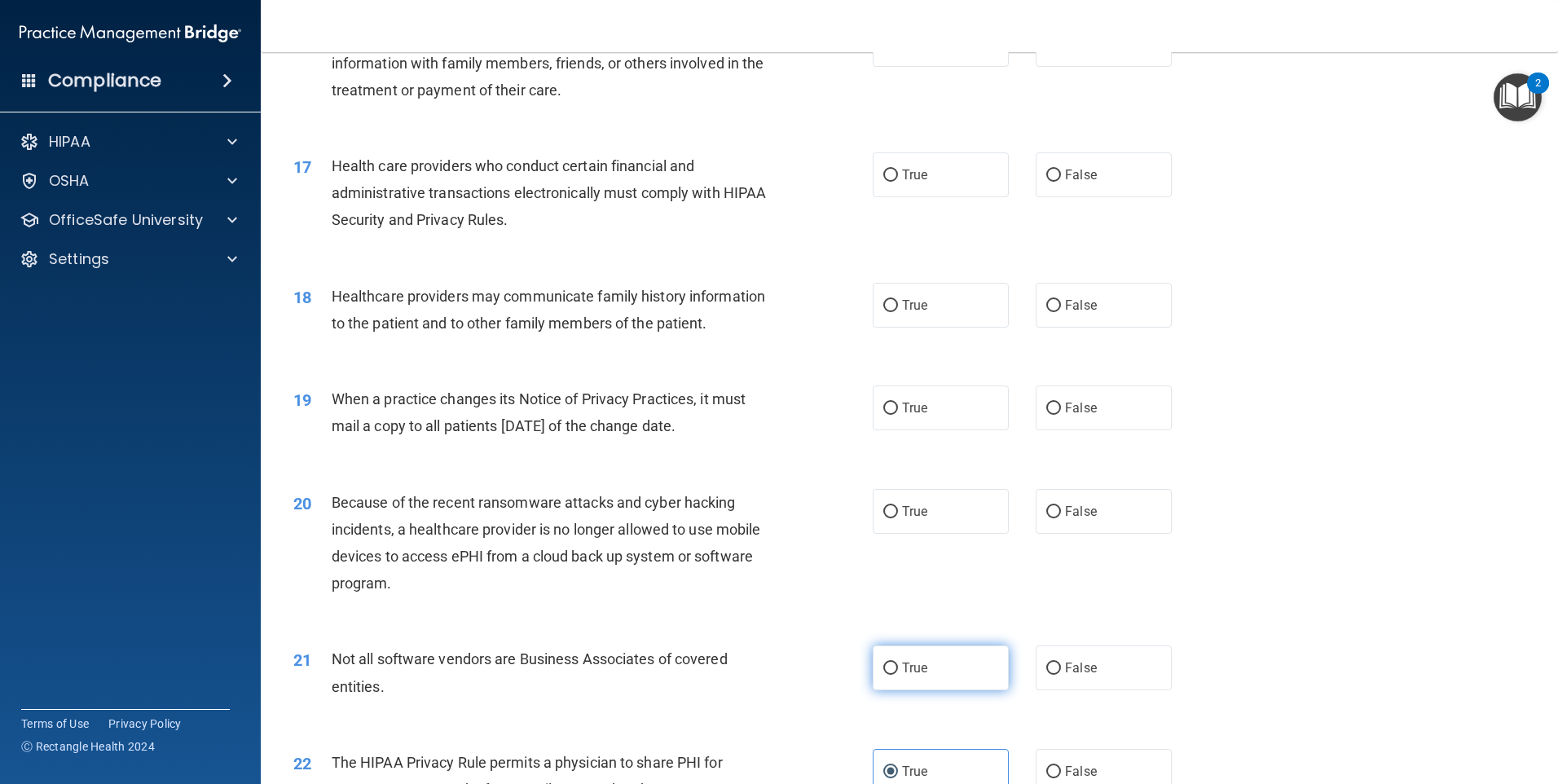
click at [977, 528] on label "True" at bounding box center [940, 511] width 136 height 45
click at [898, 518] on input "True" at bounding box center [891, 512] width 15 height 12
click at [921, 659] on label "True" at bounding box center [940, 667] width 136 height 45
click at [898, 663] on input "True" at bounding box center [891, 668] width 15 height 12
click at [1049, 528] on label "False" at bounding box center [1103, 511] width 136 height 45
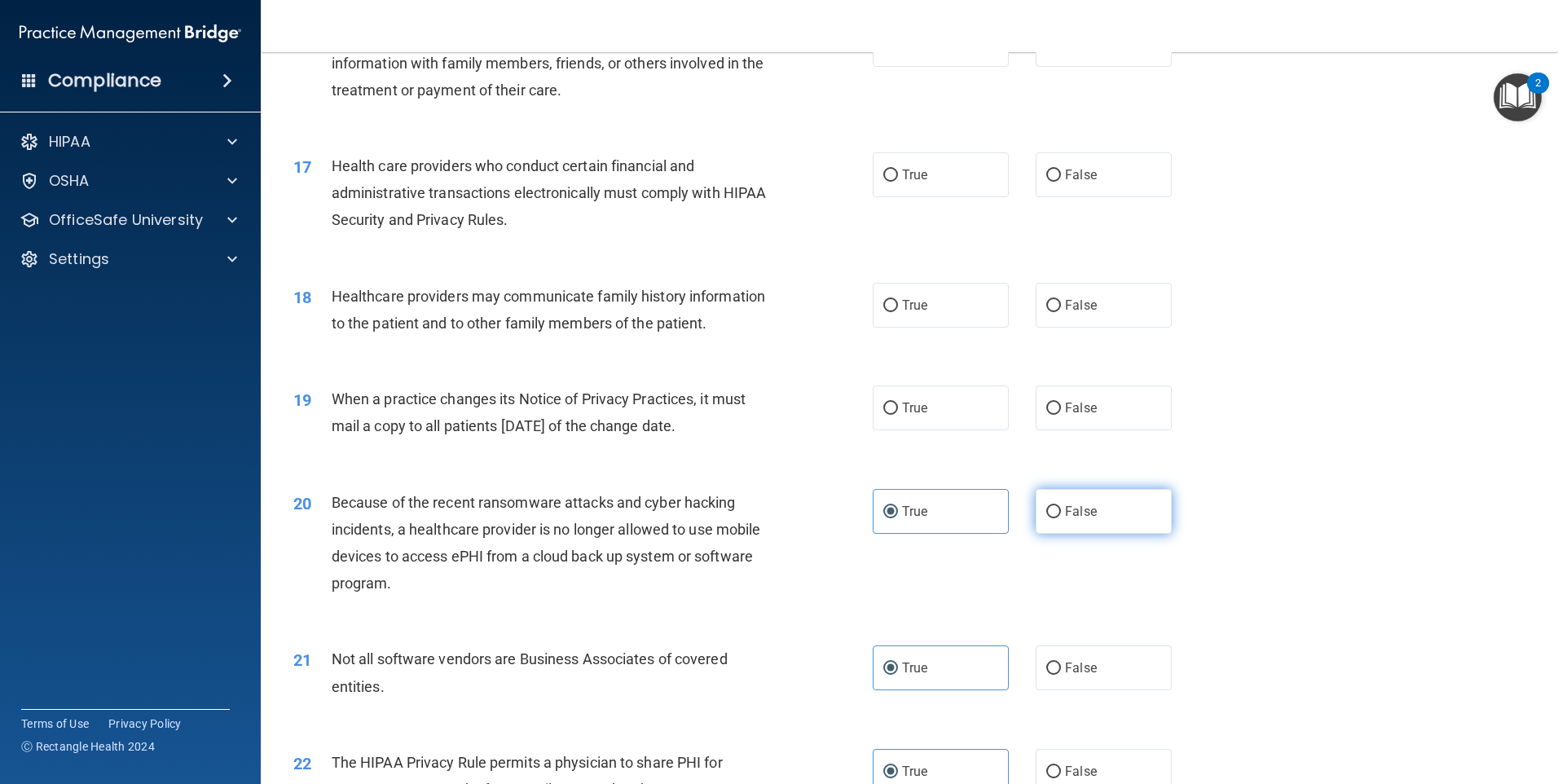
click at [1049, 518] on input "False" at bounding box center [1054, 512] width 15 height 12
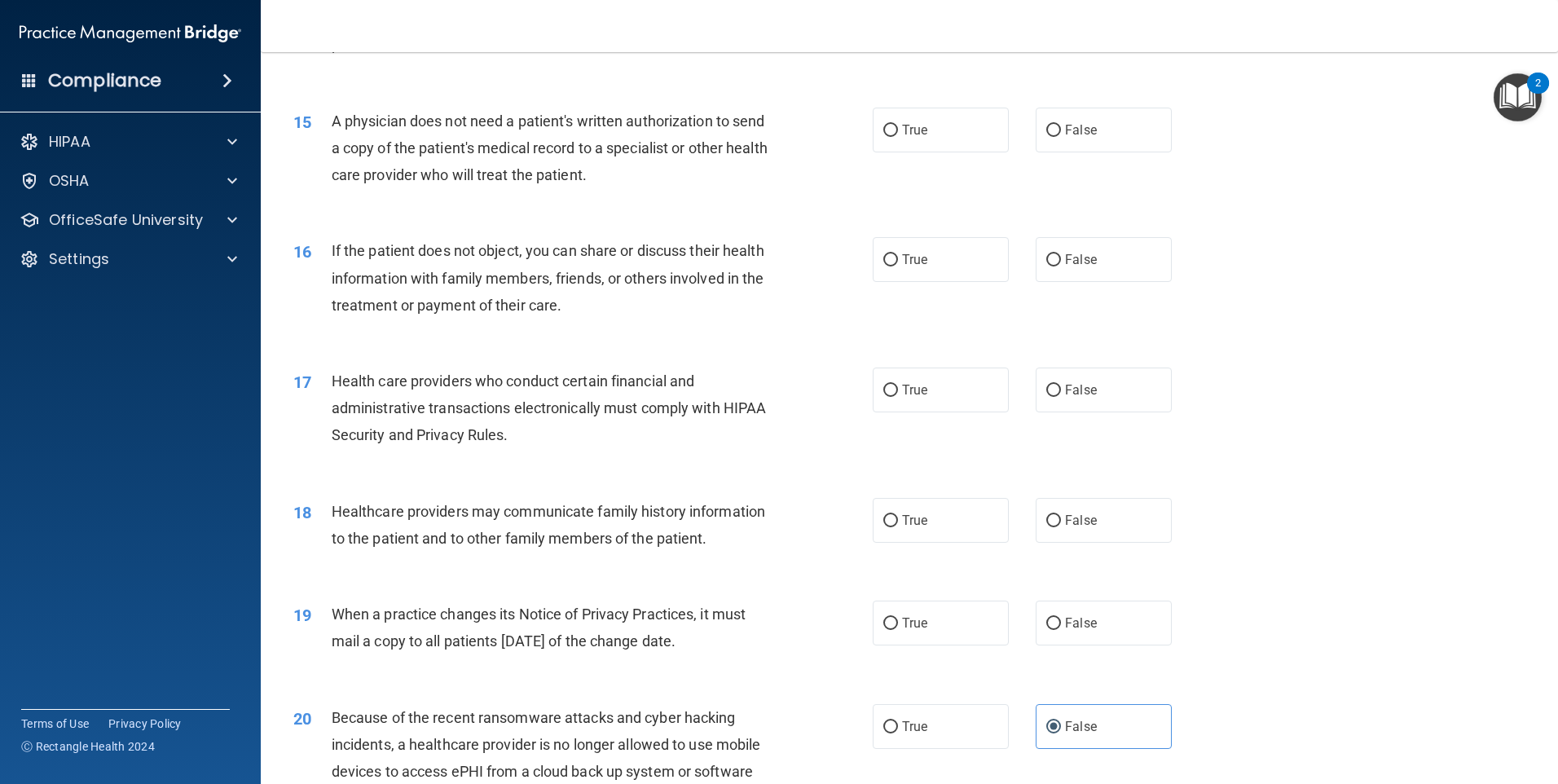
scroll to position [1706, 0]
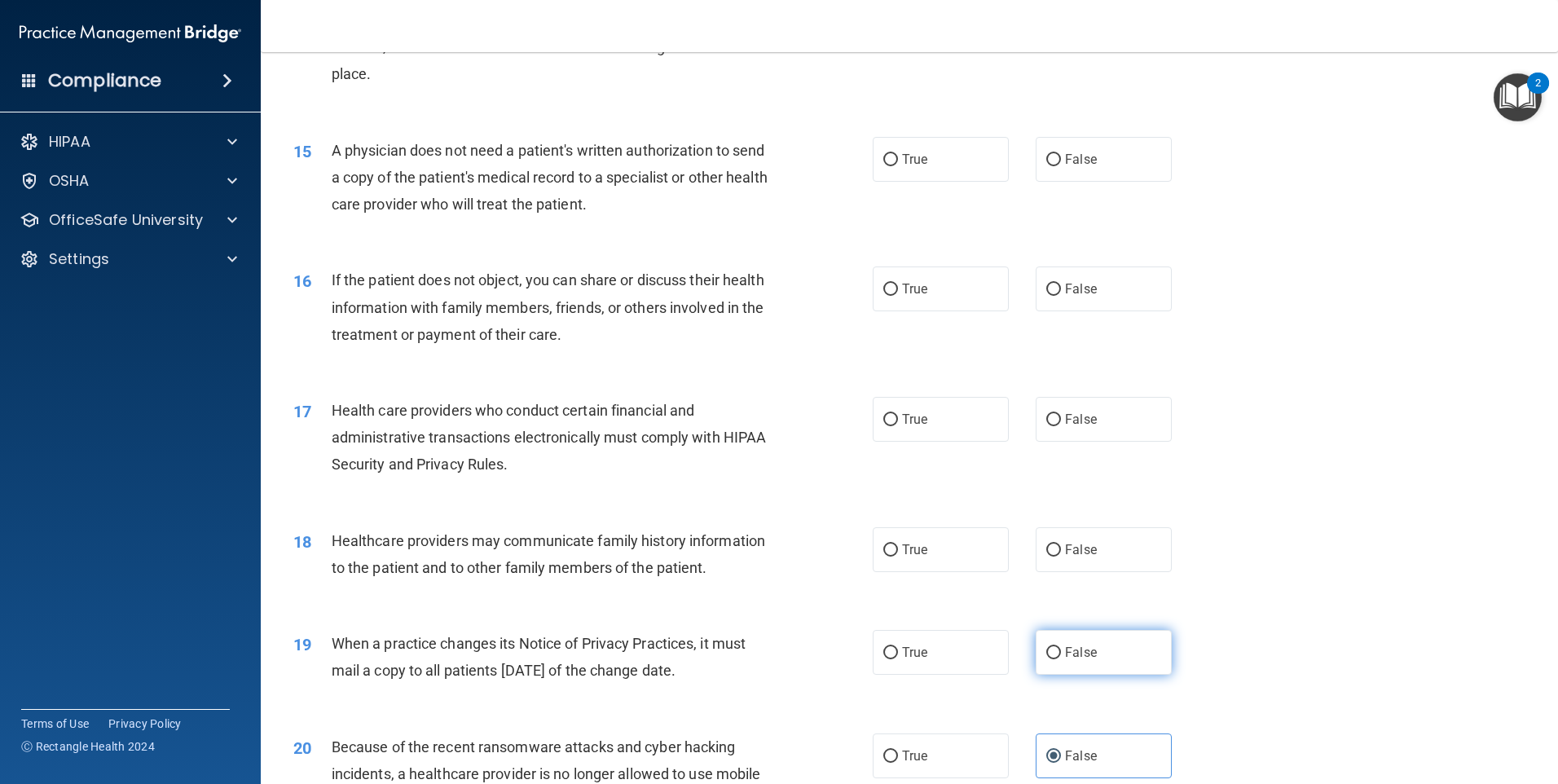
click at [1084, 657] on span "False" at bounding box center [1081, 652] width 32 height 16
click at [1061, 657] on input "False" at bounding box center [1054, 653] width 15 height 12
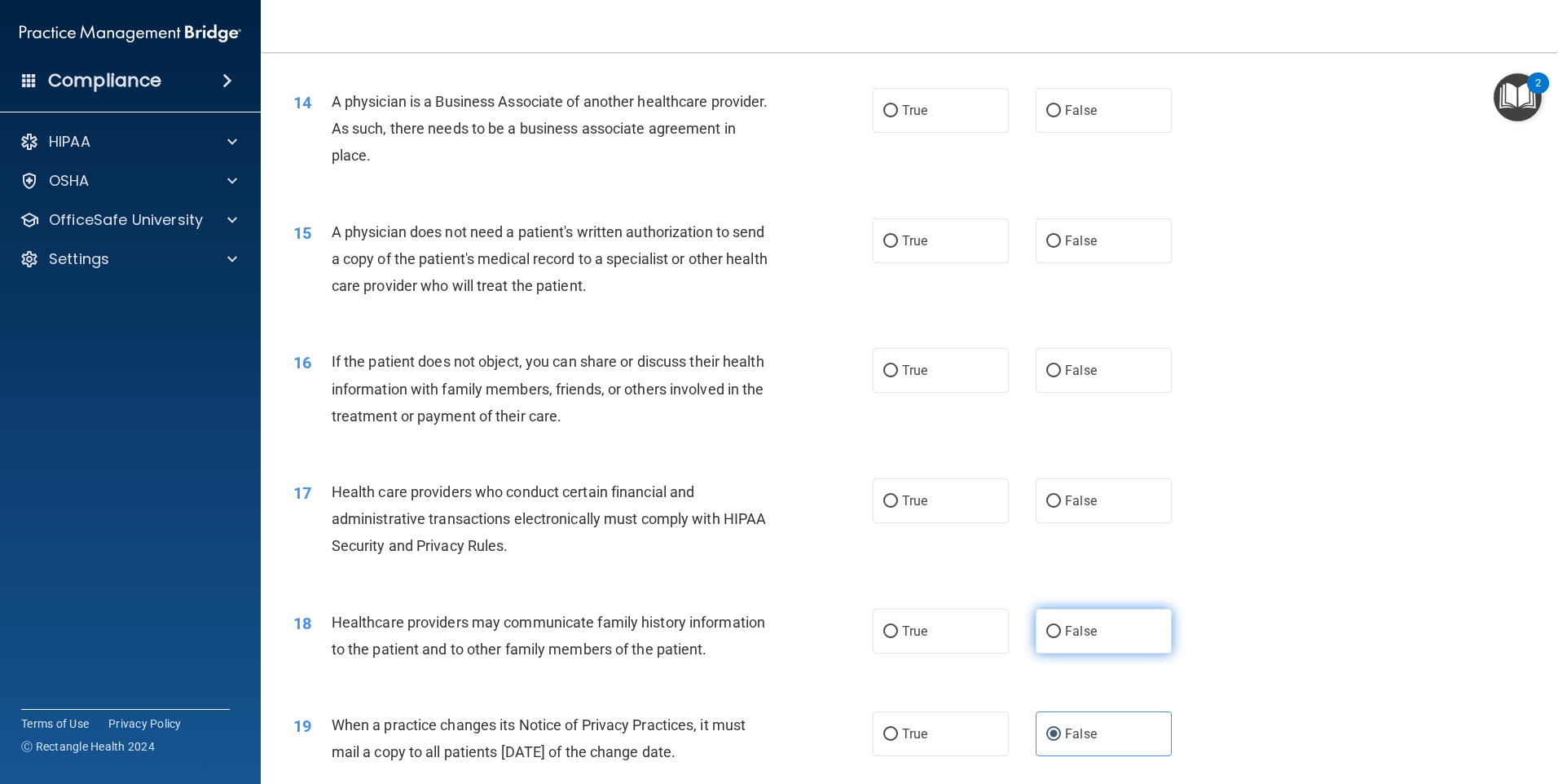
scroll to position [1542, 0]
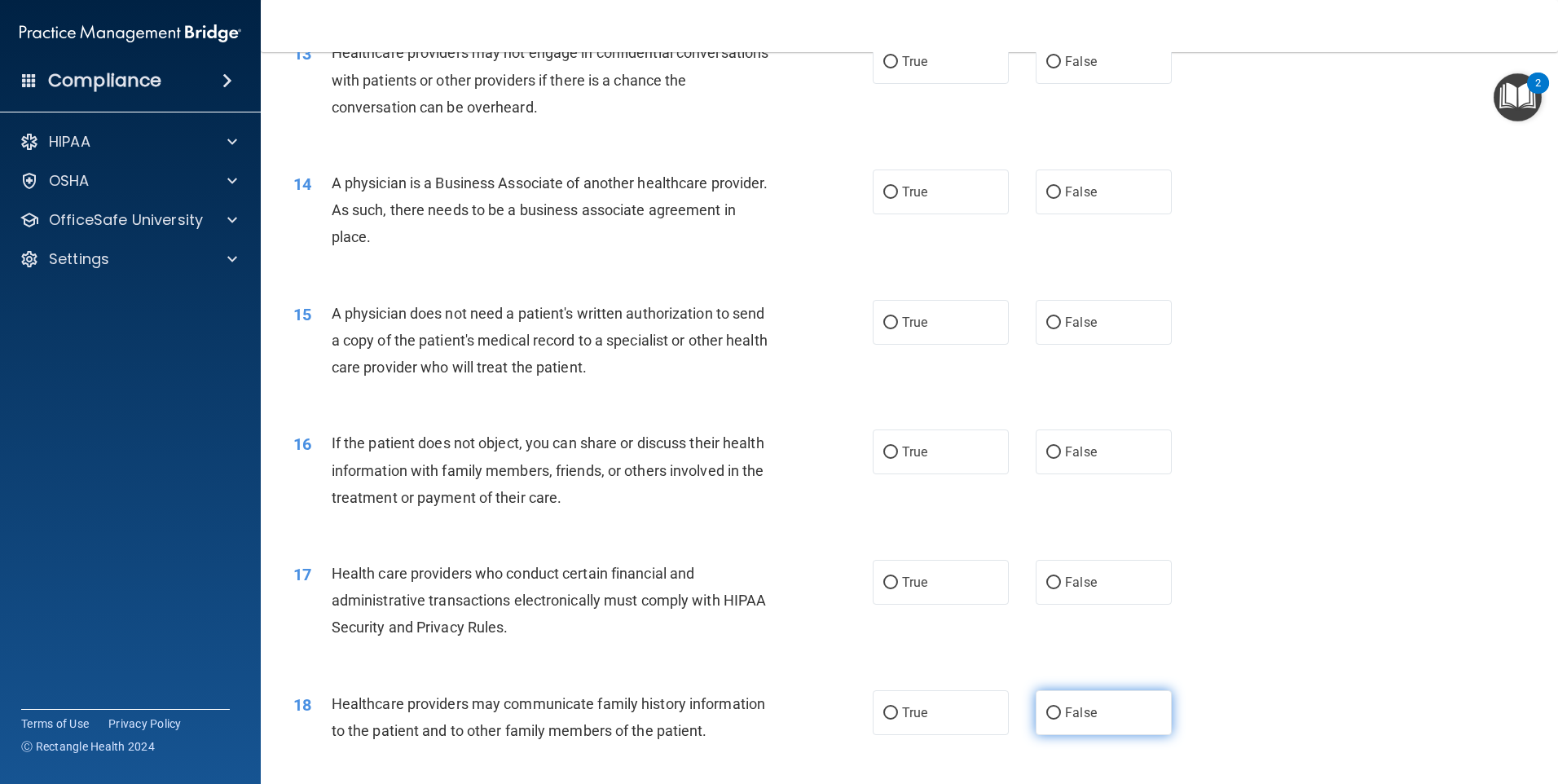
click at [1070, 730] on label "False" at bounding box center [1103, 712] width 136 height 45
click at [1061, 719] on input "False" at bounding box center [1054, 713] width 15 height 12
click at [955, 591] on label "True" at bounding box center [940, 581] width 136 height 45
click at [898, 590] on input "True" at bounding box center [891, 582] width 15 height 12
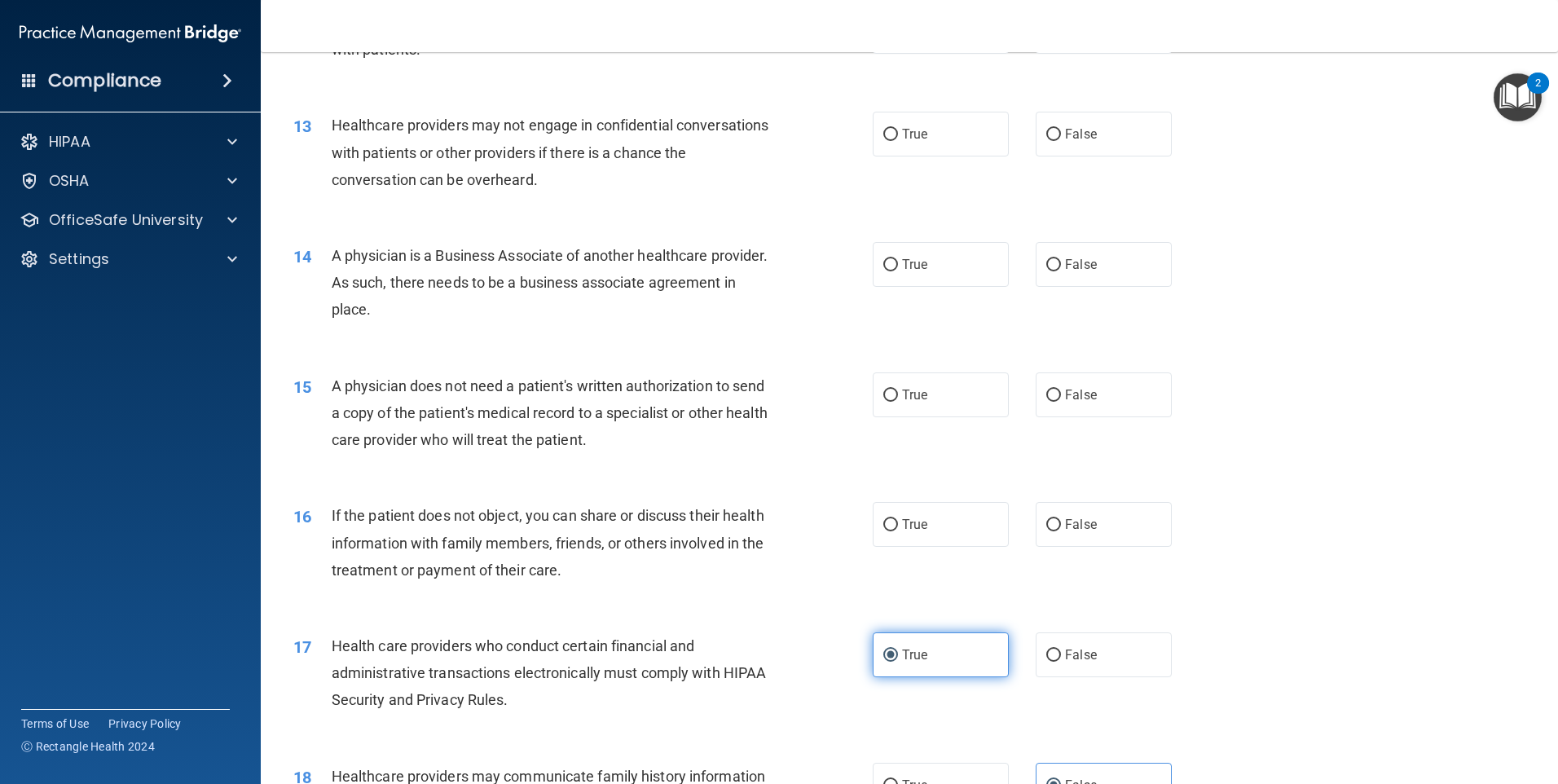
scroll to position [1380, 0]
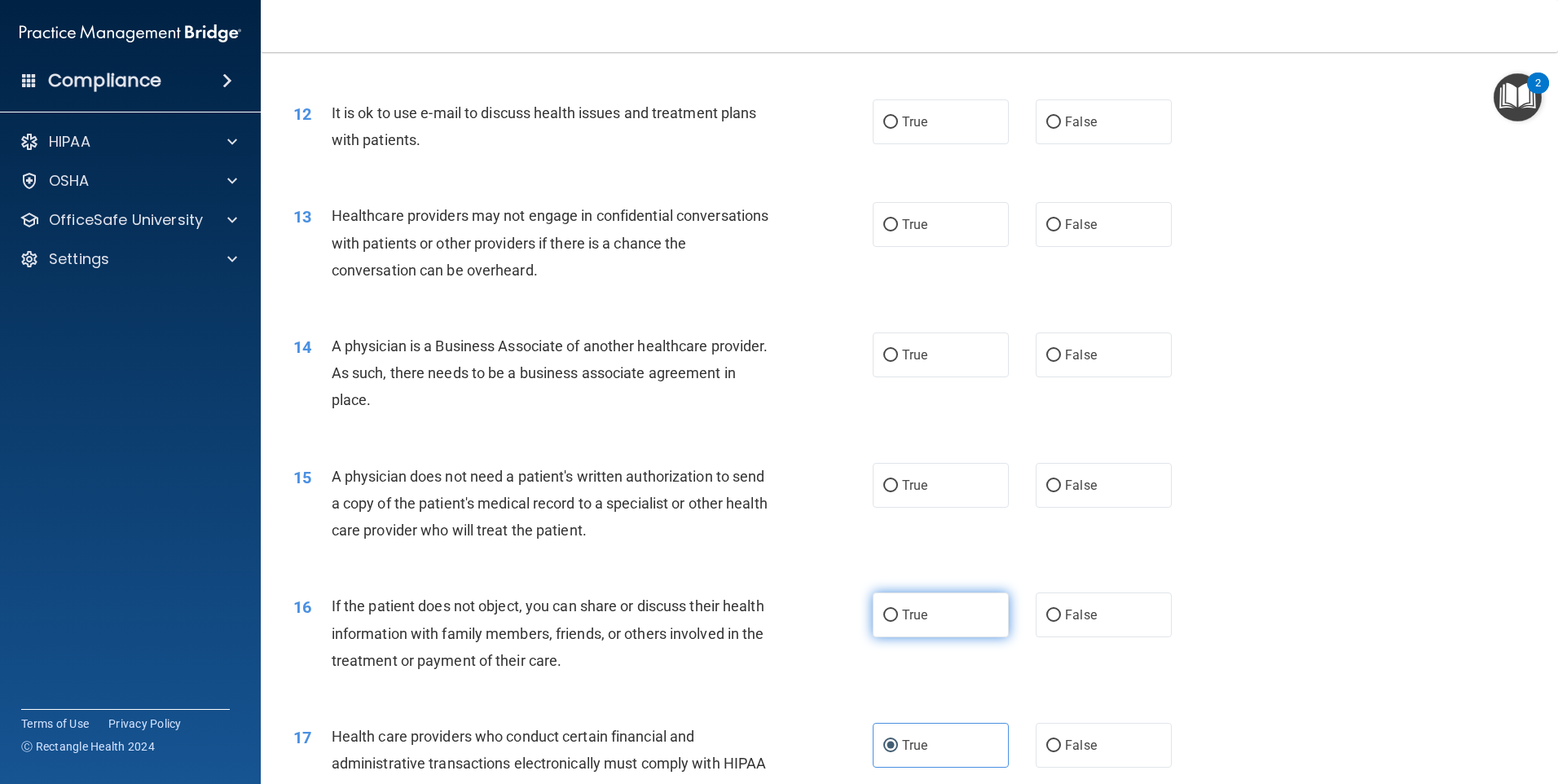
click at [945, 607] on label "True" at bounding box center [940, 614] width 136 height 45
click at [898, 610] on input "True" at bounding box center [891, 615] width 15 height 12
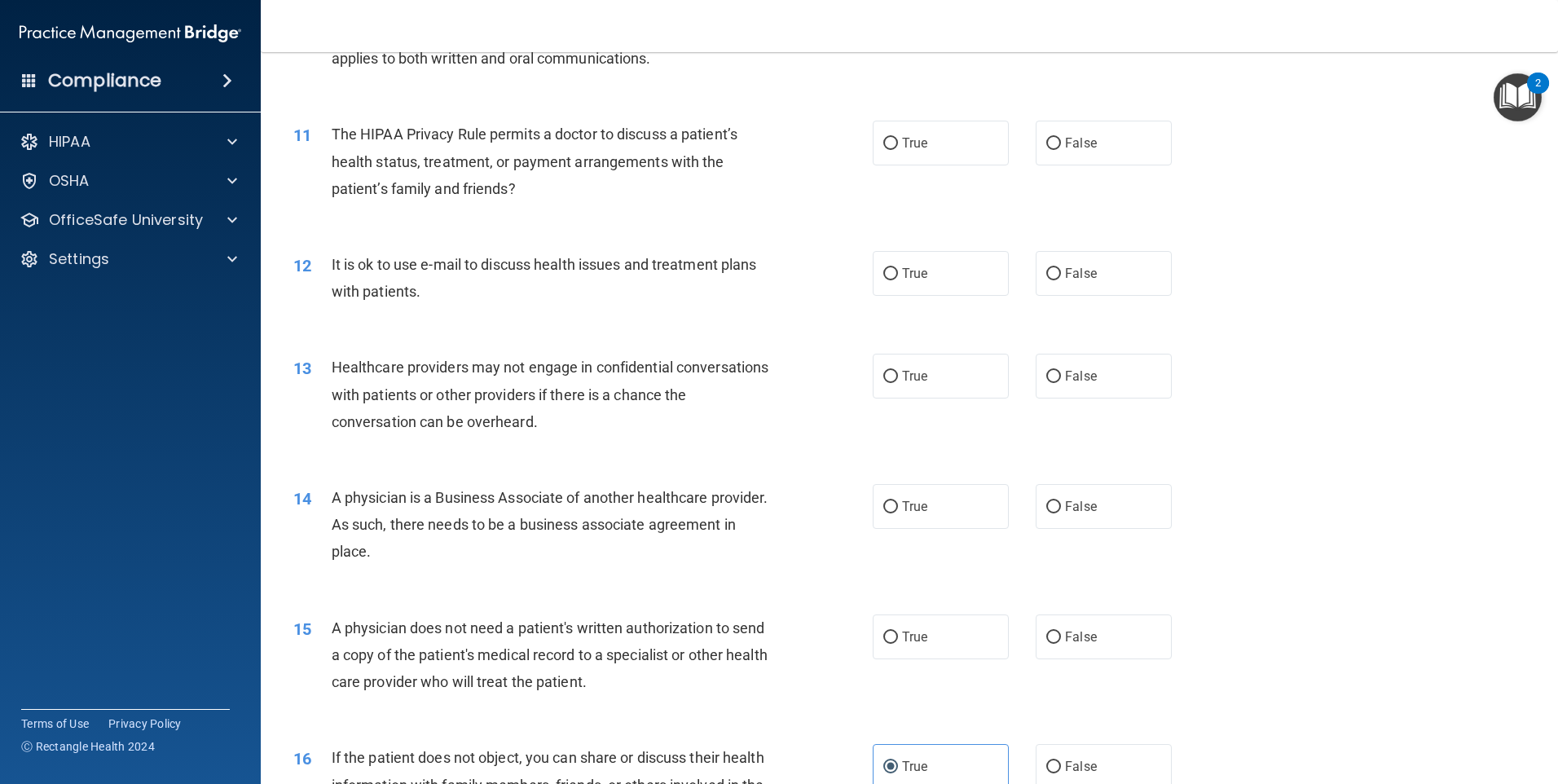
scroll to position [1217, 0]
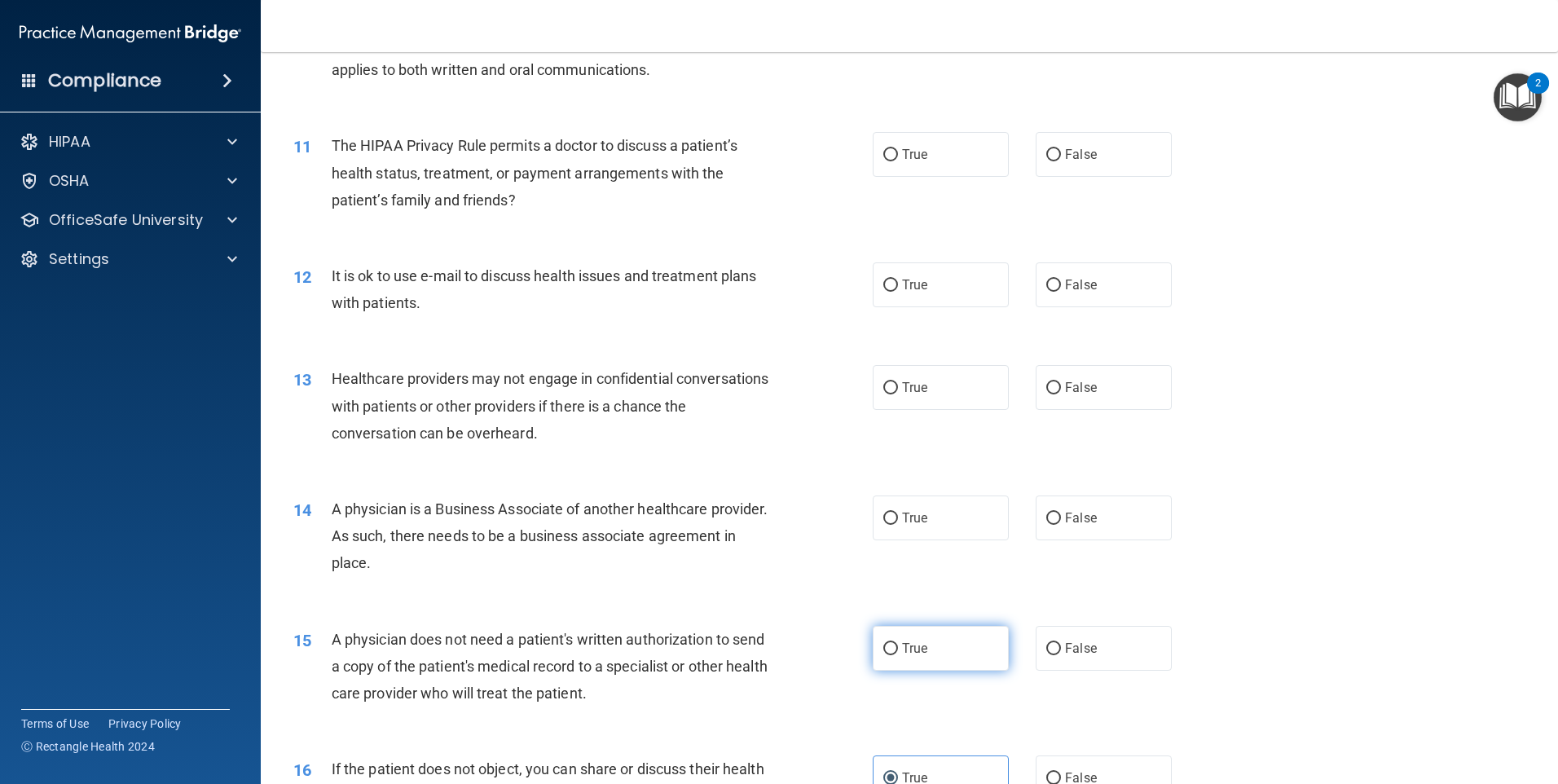
click at [933, 644] on label "True" at bounding box center [940, 648] width 136 height 45
click at [898, 644] on input "True" at bounding box center [891, 649] width 15 height 12
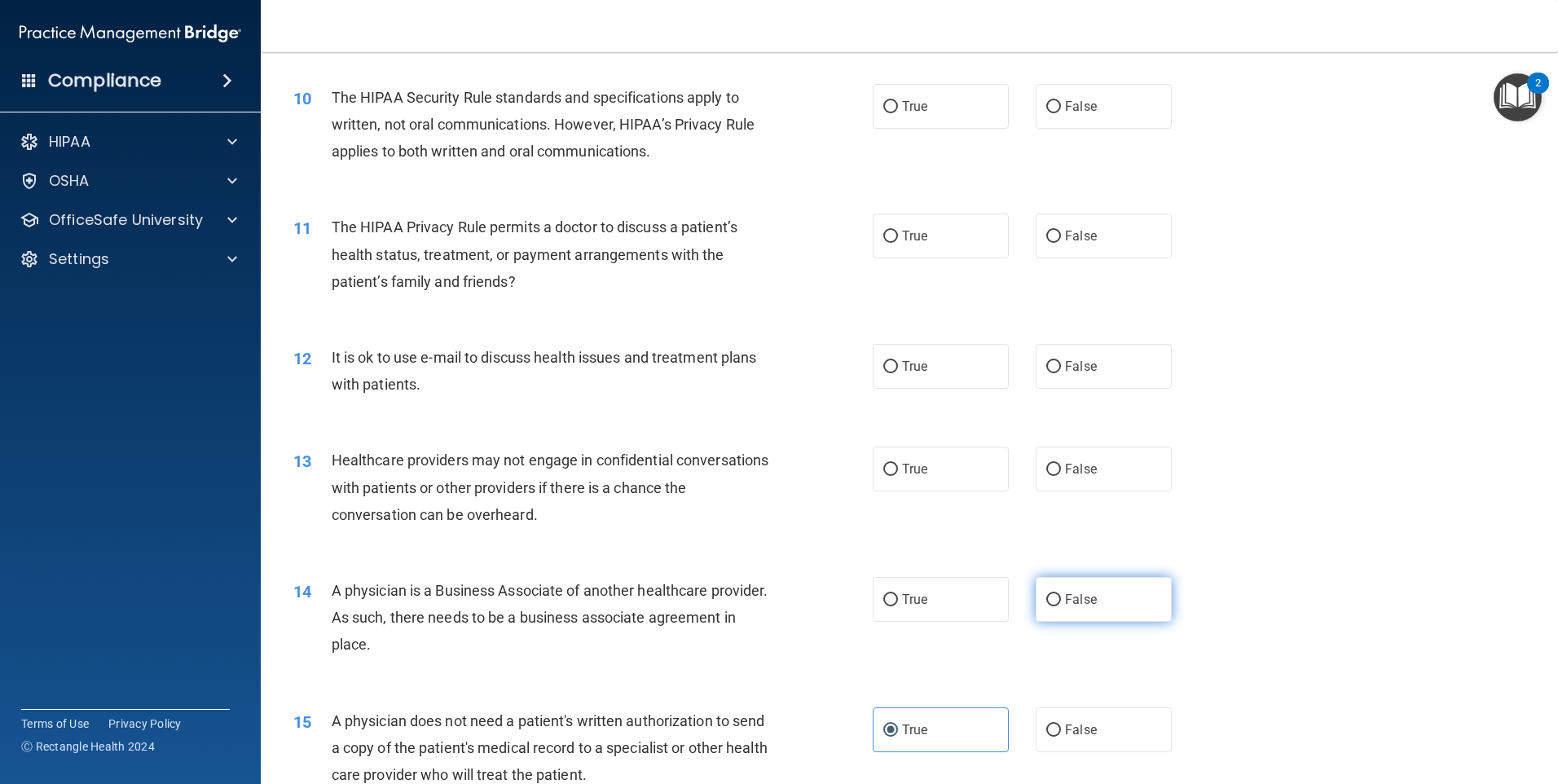
click at [1094, 619] on label "False" at bounding box center [1103, 599] width 136 height 45
click at [1061, 606] on input "False" at bounding box center [1054, 600] width 15 height 12
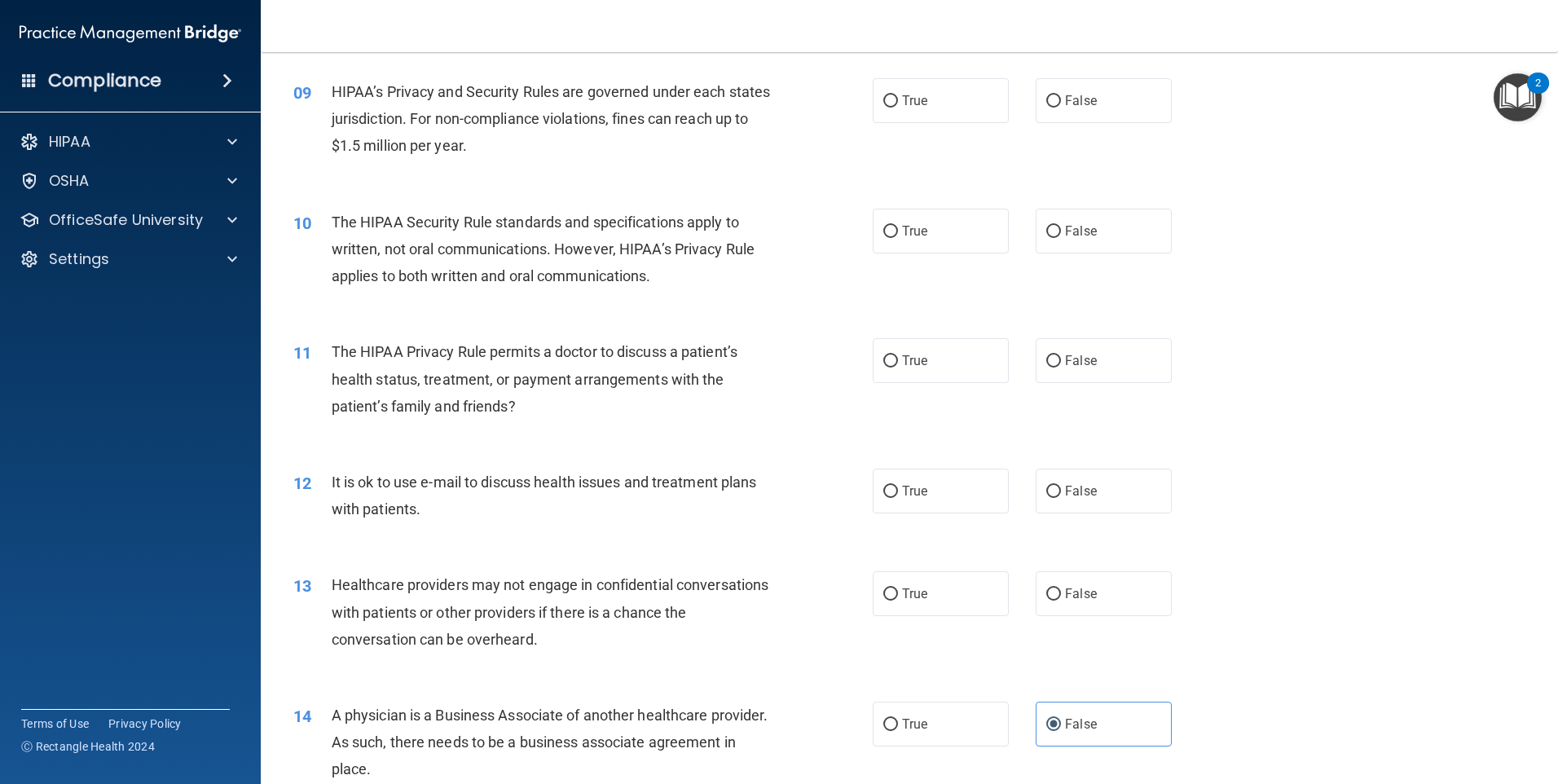
scroll to position [972, 0]
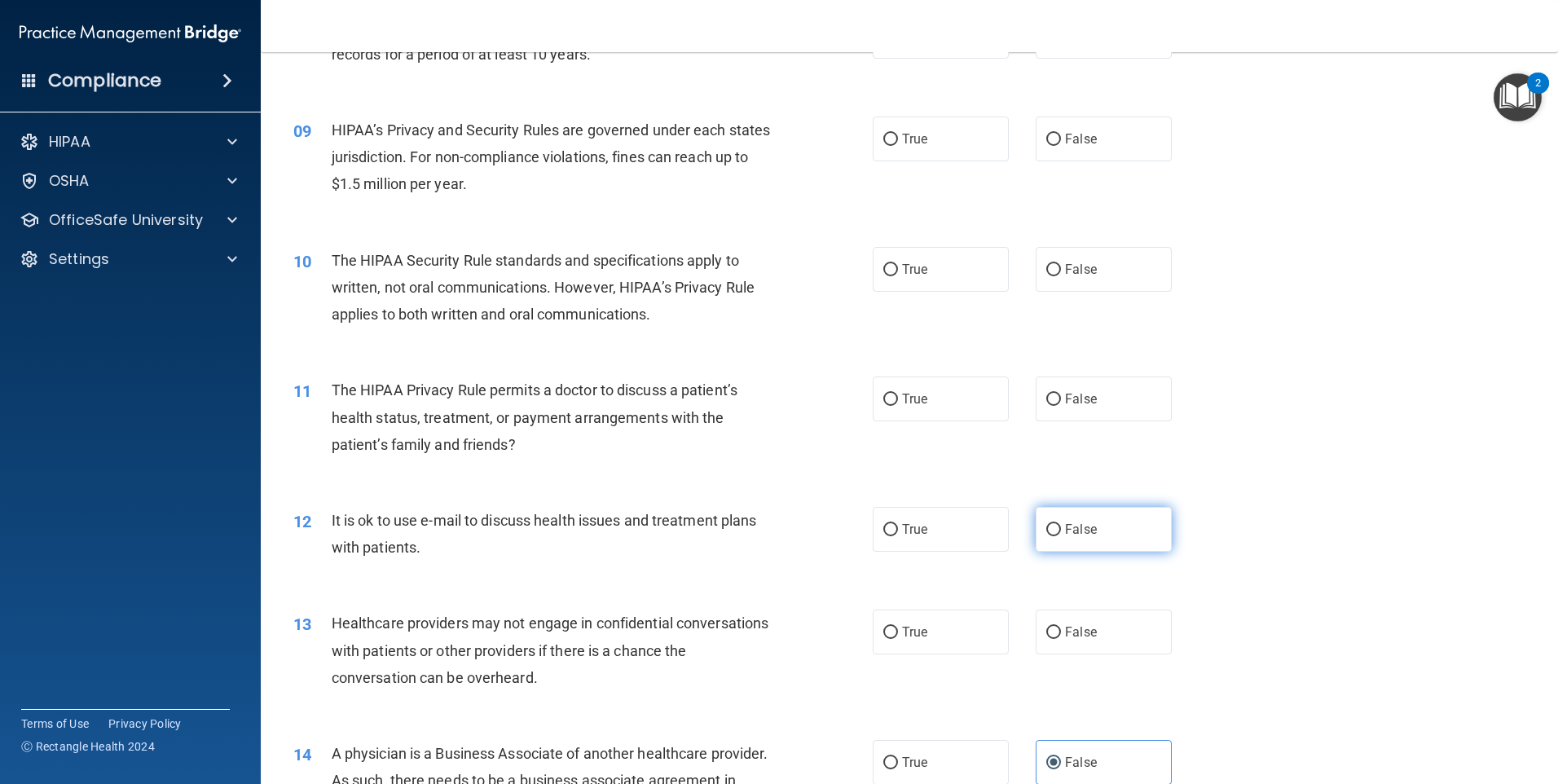
click at [1113, 528] on label "False" at bounding box center [1103, 528] width 136 height 45
click at [1061, 528] on input "False" at bounding box center [1054, 529] width 15 height 12
click at [1123, 411] on label "False" at bounding box center [1103, 399] width 136 height 45
click at [1061, 406] on input "False" at bounding box center [1054, 399] width 15 height 12
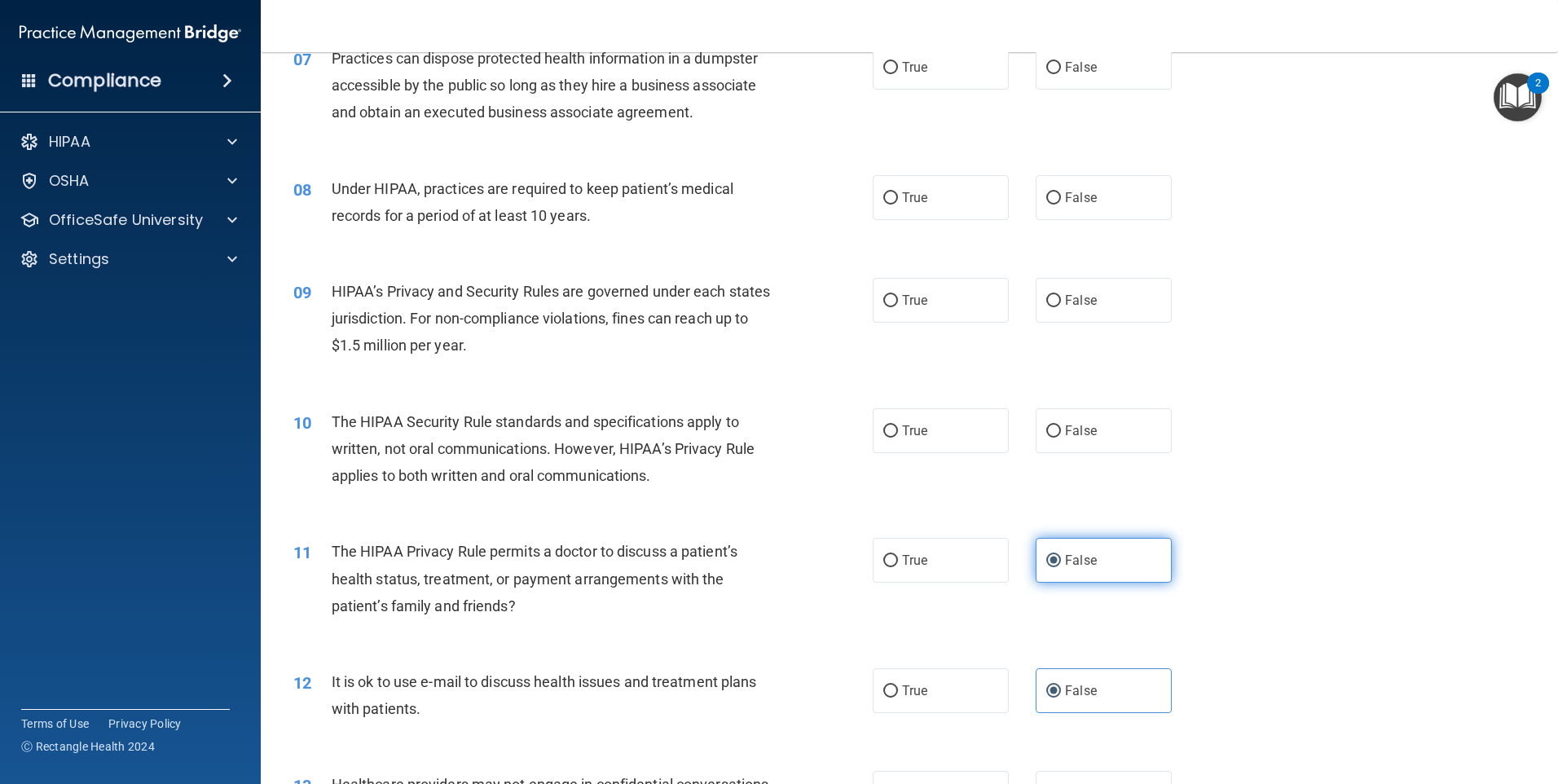
scroll to position [810, 0]
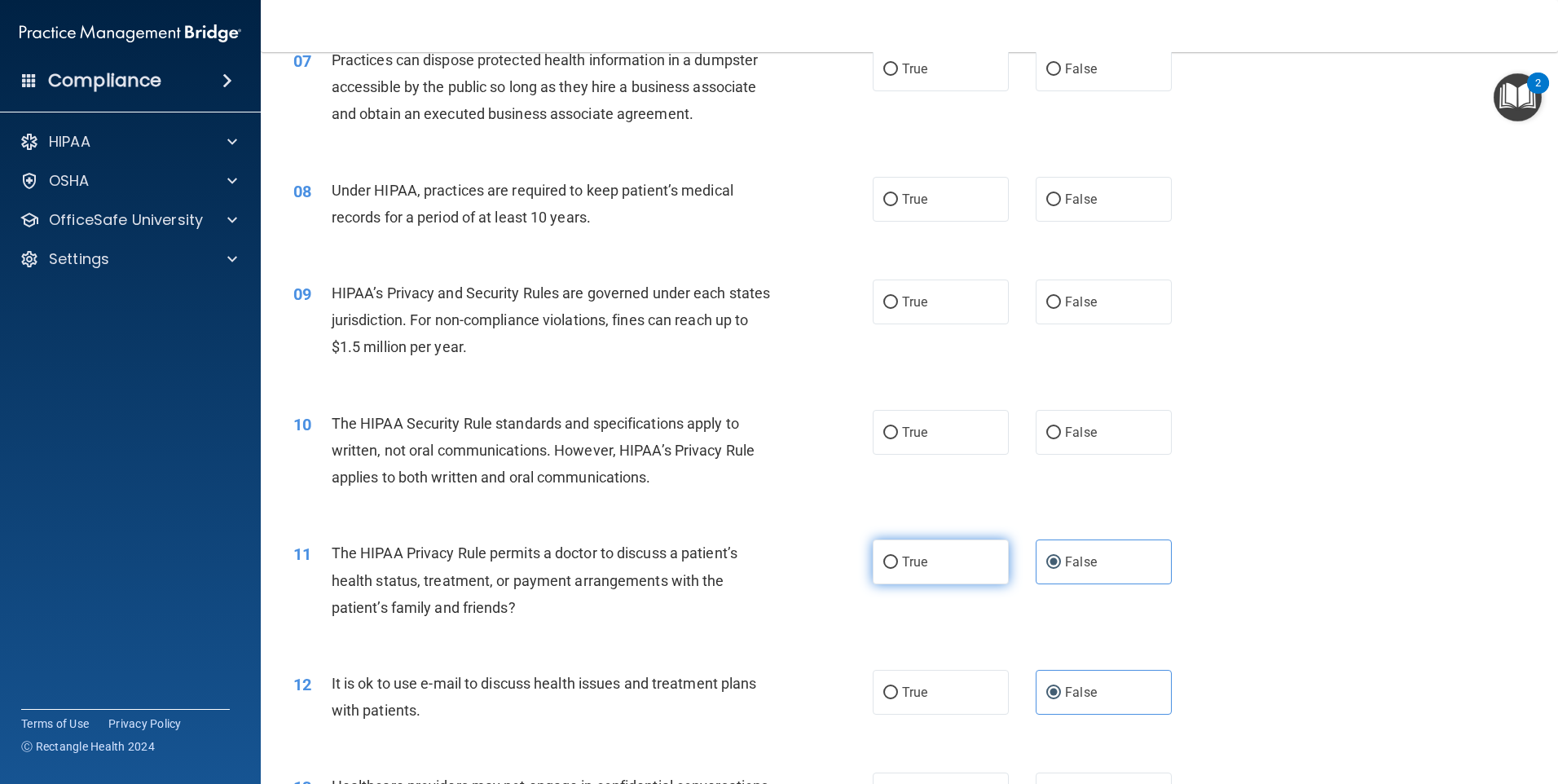
click at [982, 563] on label "True" at bounding box center [940, 561] width 136 height 45
click at [898, 563] on input "True" at bounding box center [891, 562] width 15 height 12
click at [1056, 312] on label "False" at bounding box center [1103, 301] width 136 height 45
click at [1056, 308] on input "False" at bounding box center [1054, 302] width 15 height 12
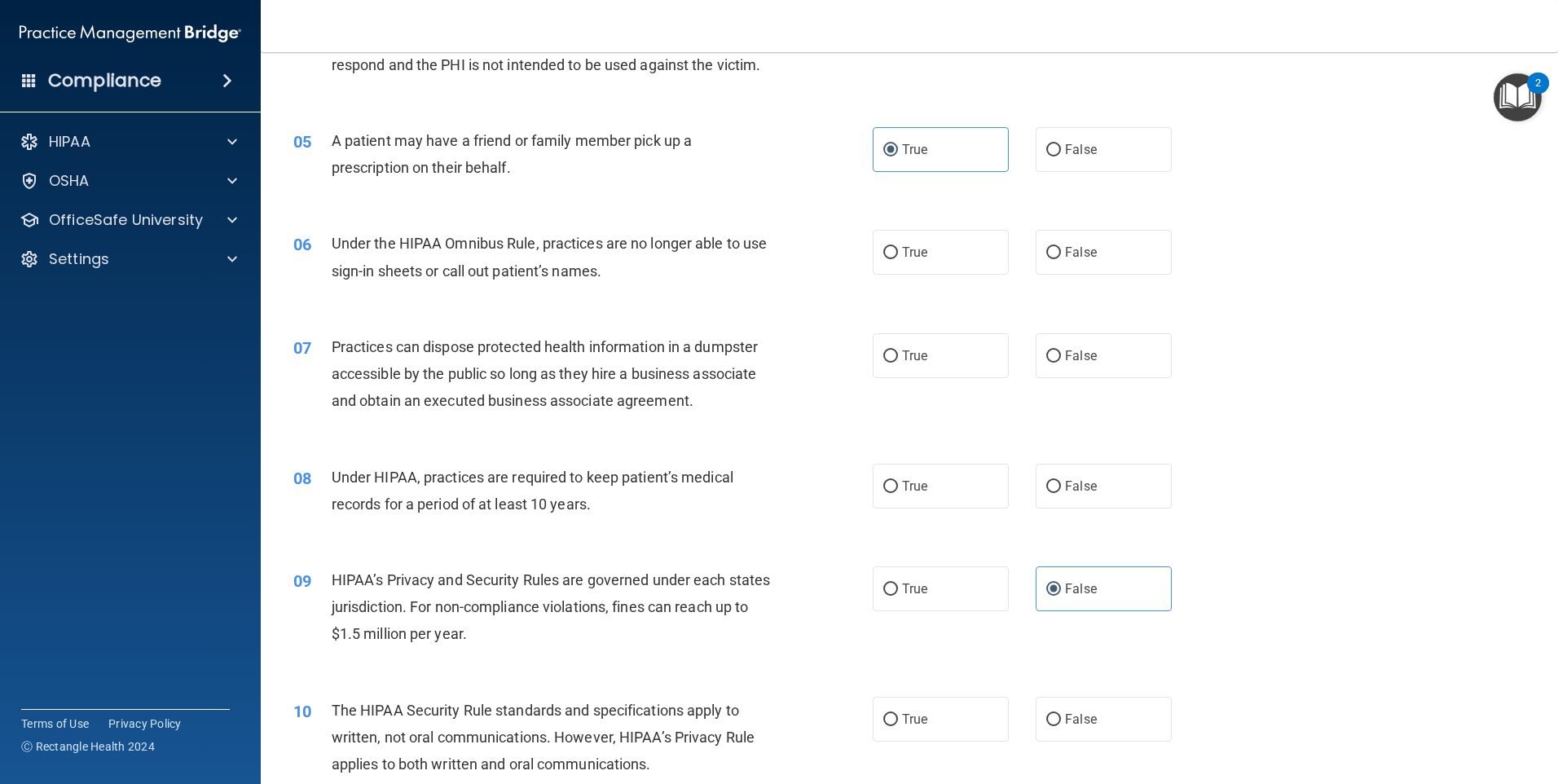
scroll to position [483, 0]
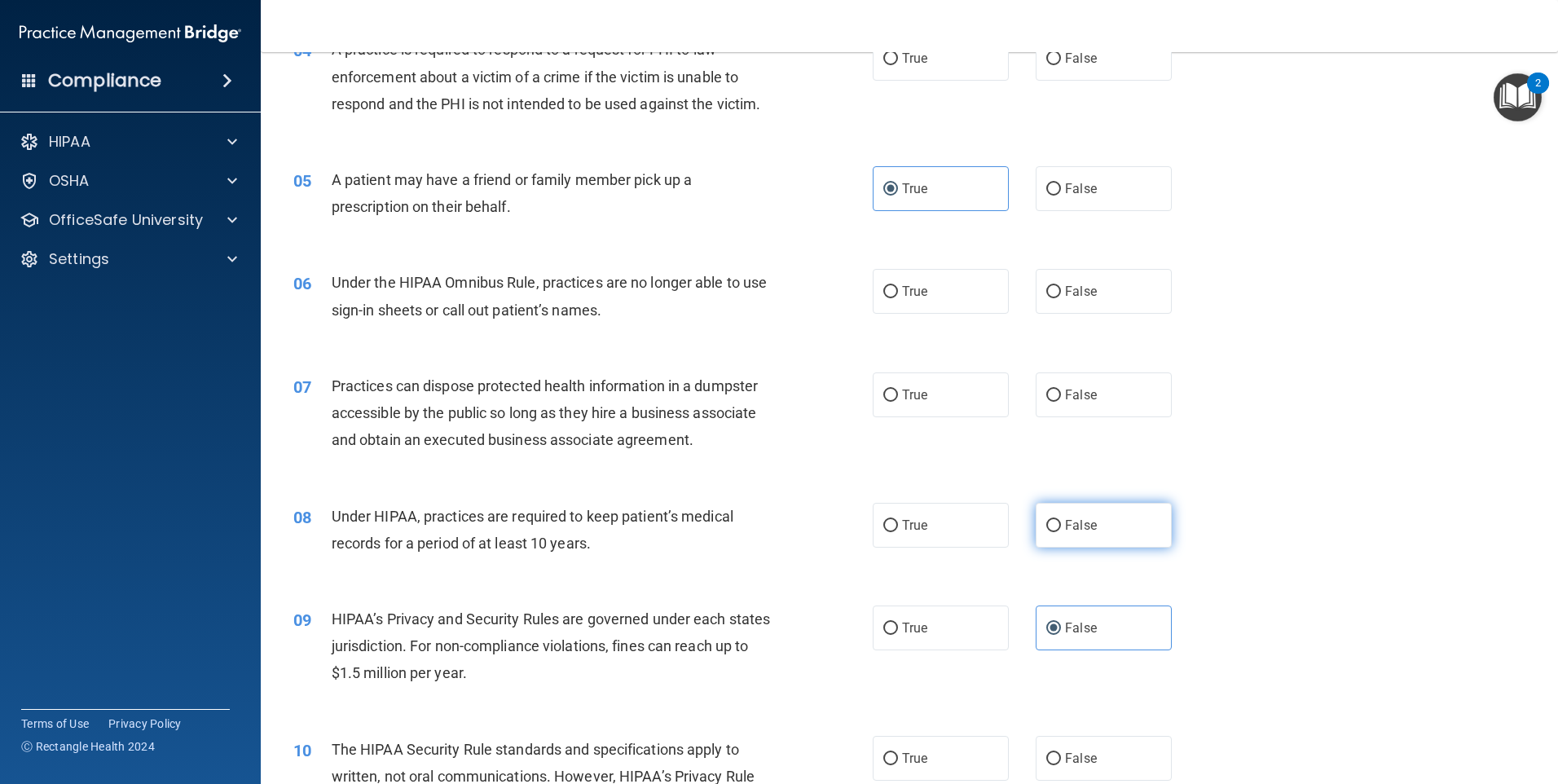
click at [1055, 516] on label "False" at bounding box center [1103, 525] width 136 height 45
click at [1055, 520] on input "False" at bounding box center [1054, 526] width 15 height 12
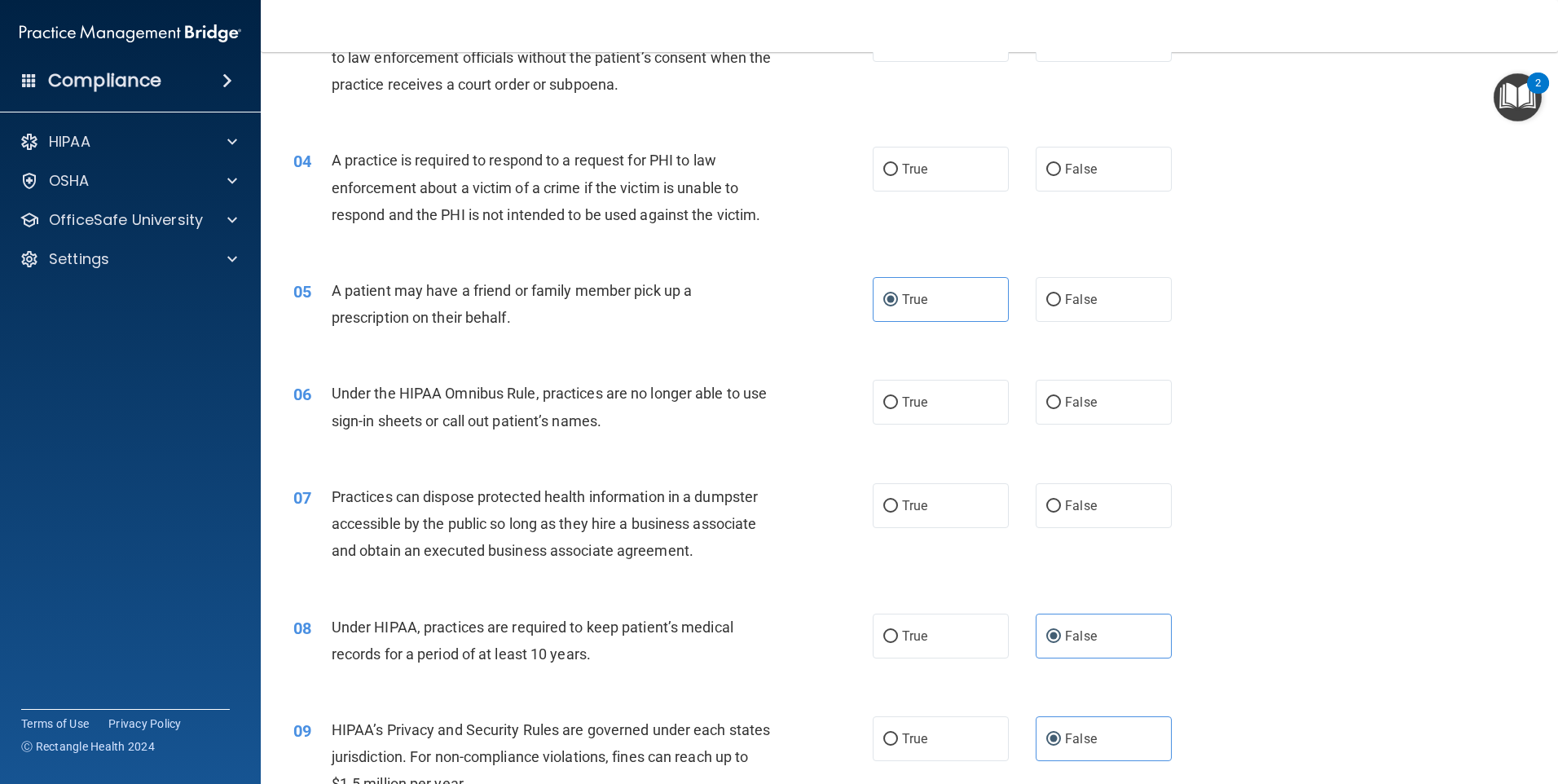
scroll to position [402, 0]
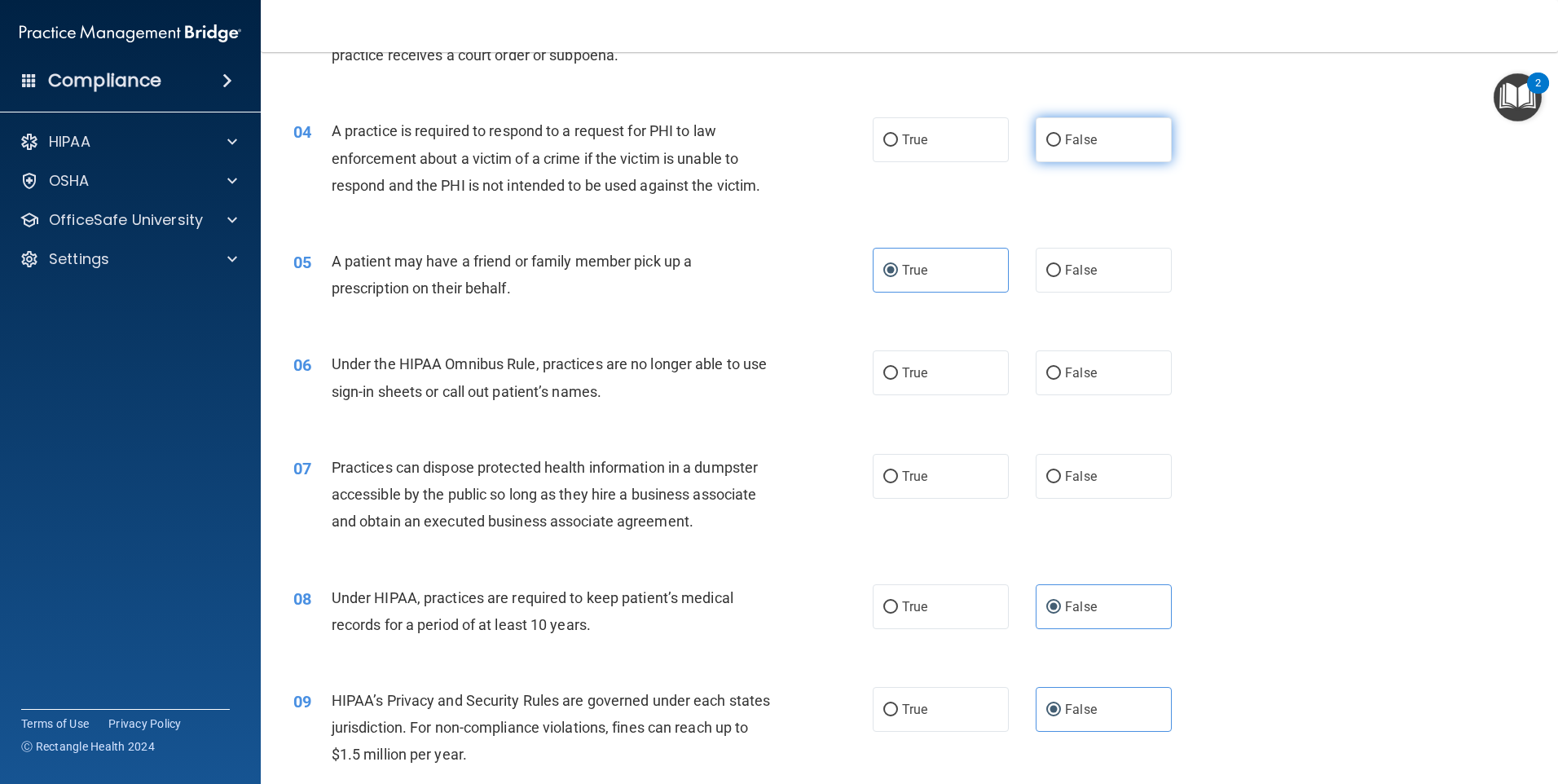
click at [1057, 162] on label "False" at bounding box center [1103, 140] width 136 height 45
click at [1057, 147] on input "False" at bounding box center [1054, 140] width 15 height 12
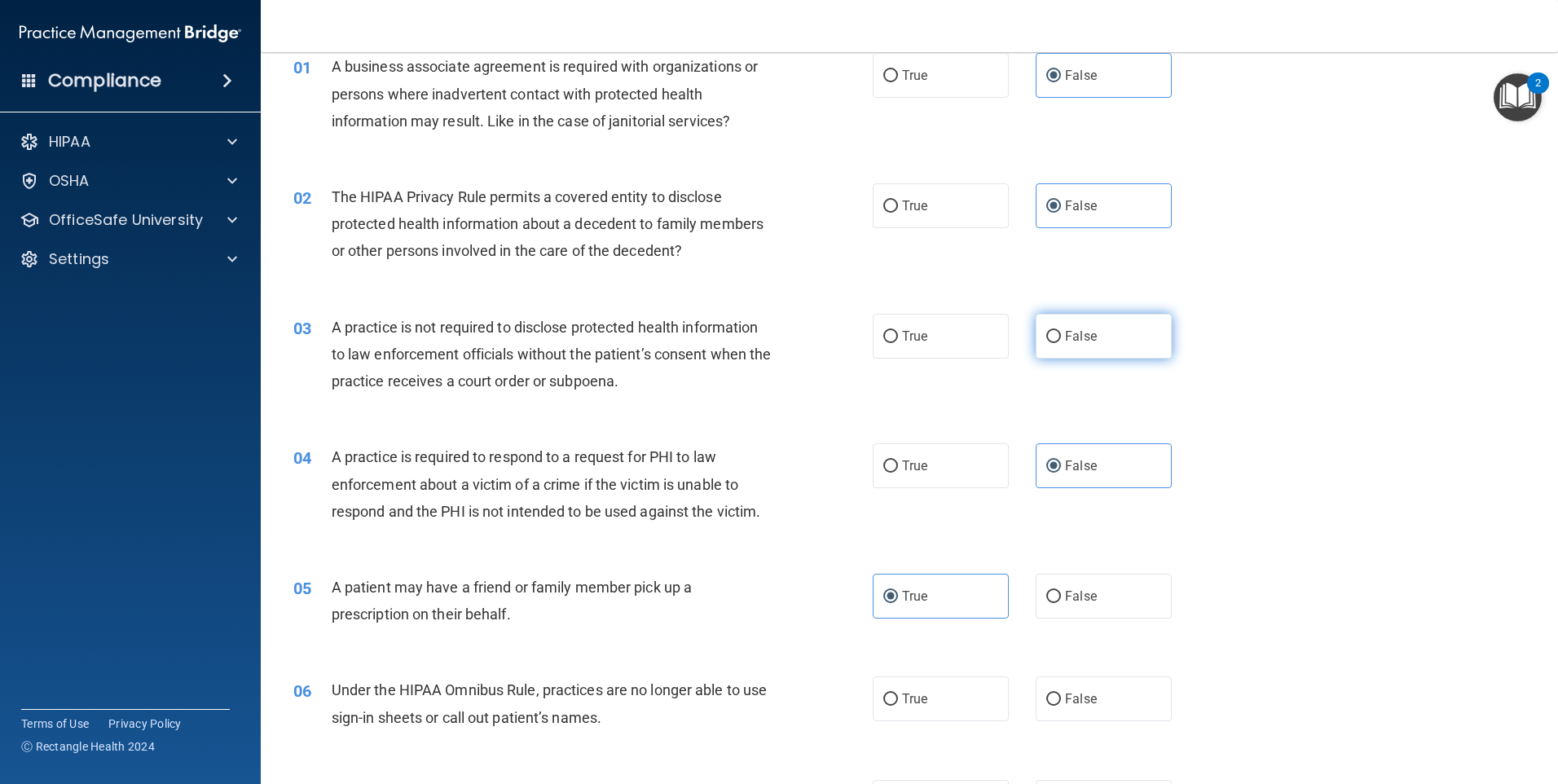
scroll to position [0, 0]
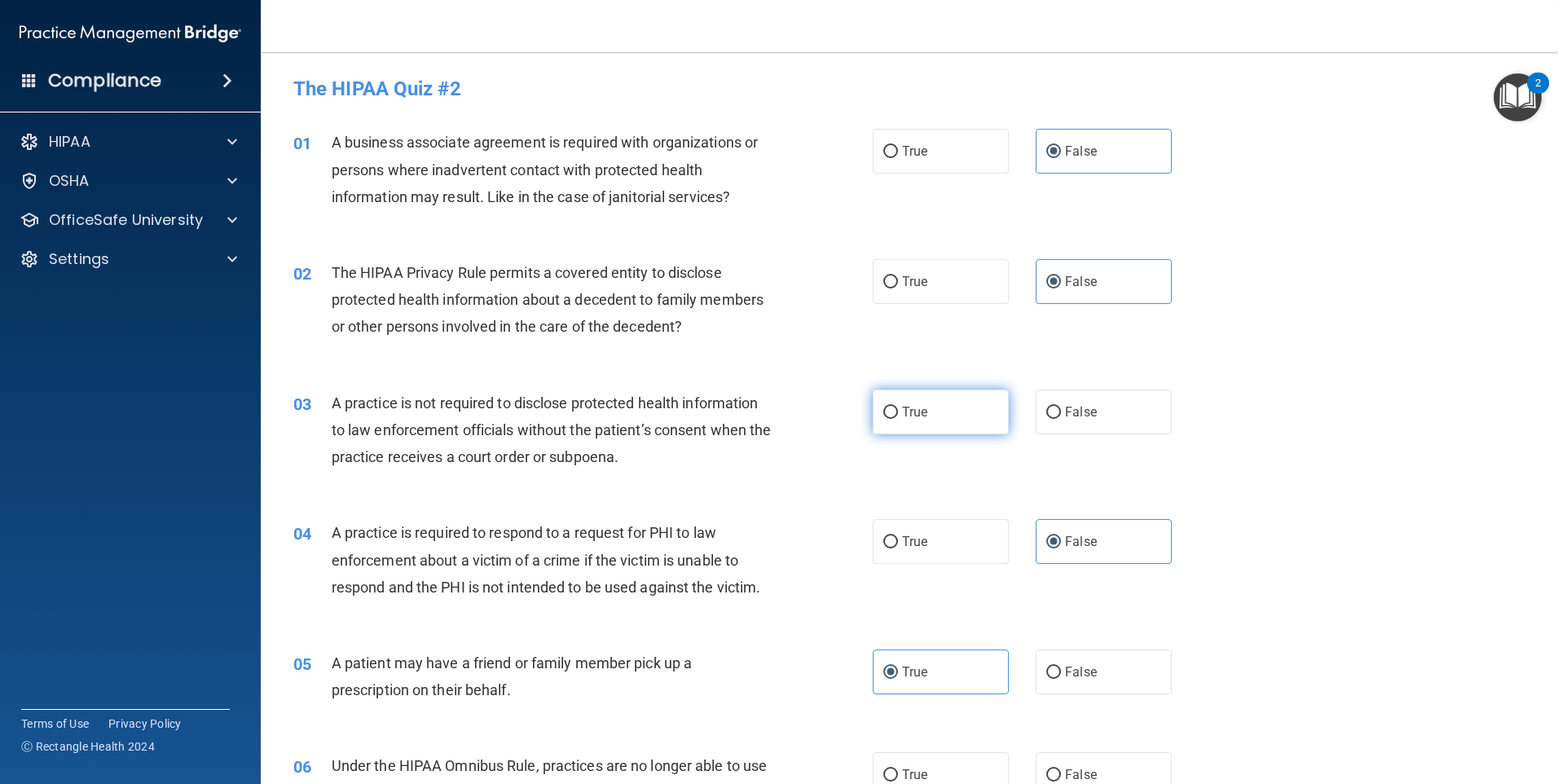
click at [930, 412] on label "True" at bounding box center [940, 412] width 136 height 45
click at [898, 412] on input "True" at bounding box center [891, 413] width 15 height 12
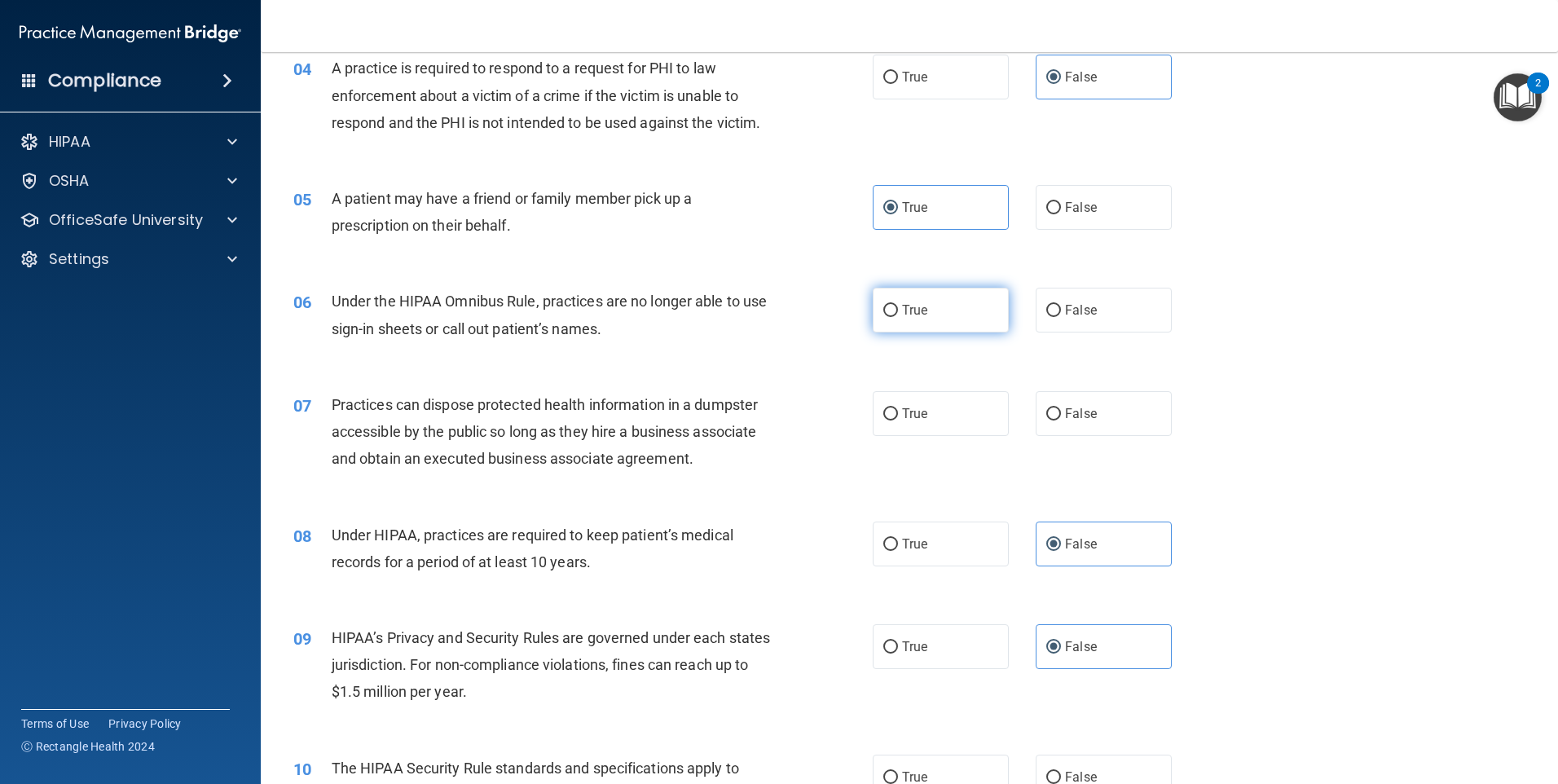
scroll to position [489, 0]
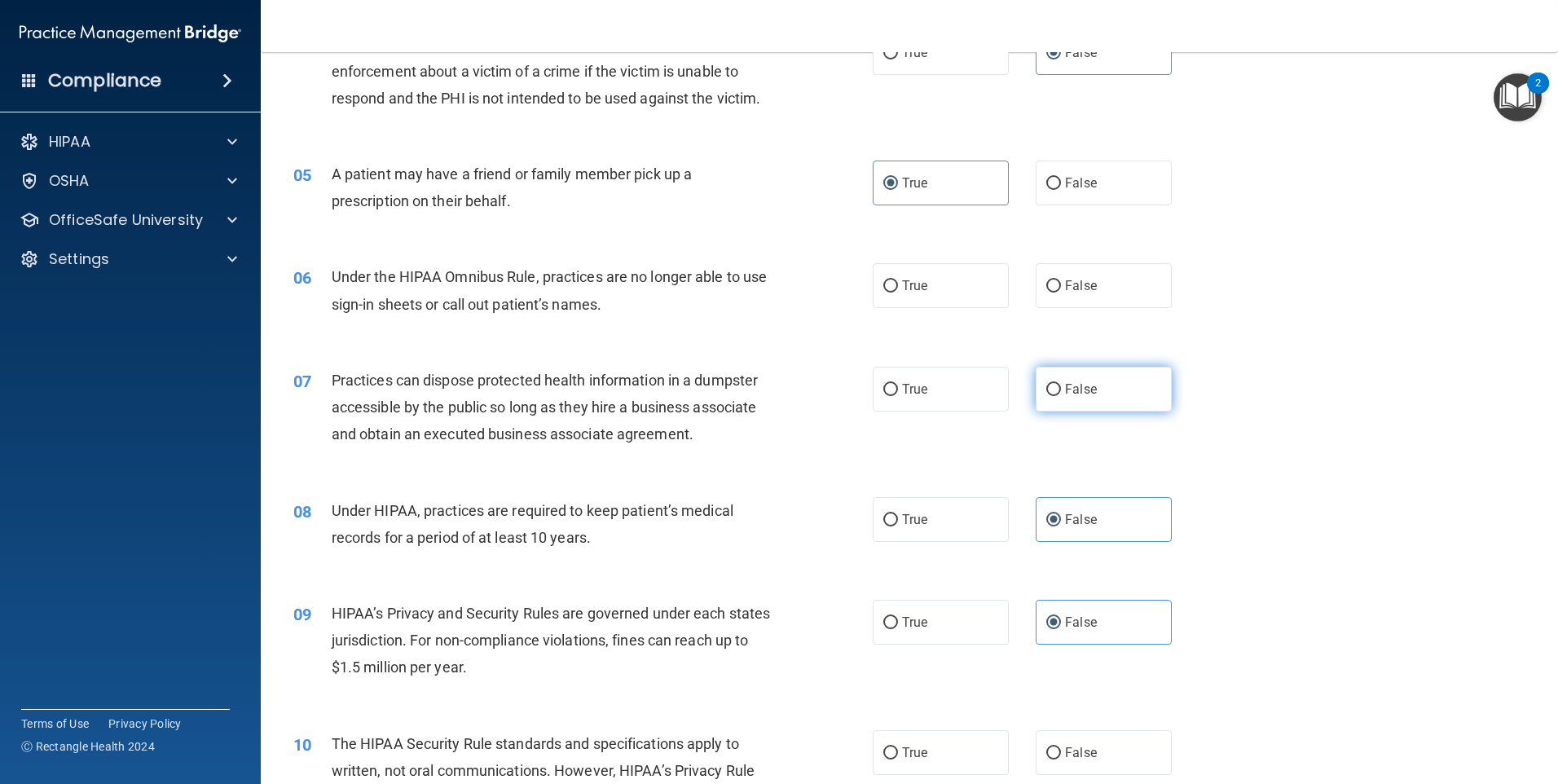
click at [1036, 400] on label "False" at bounding box center [1103, 389] width 136 height 45
click at [1047, 396] on input "False" at bounding box center [1054, 390] width 15 height 12
click at [1061, 308] on label "False" at bounding box center [1103, 285] width 136 height 45
click at [1061, 293] on input "False" at bounding box center [1054, 286] width 15 height 12
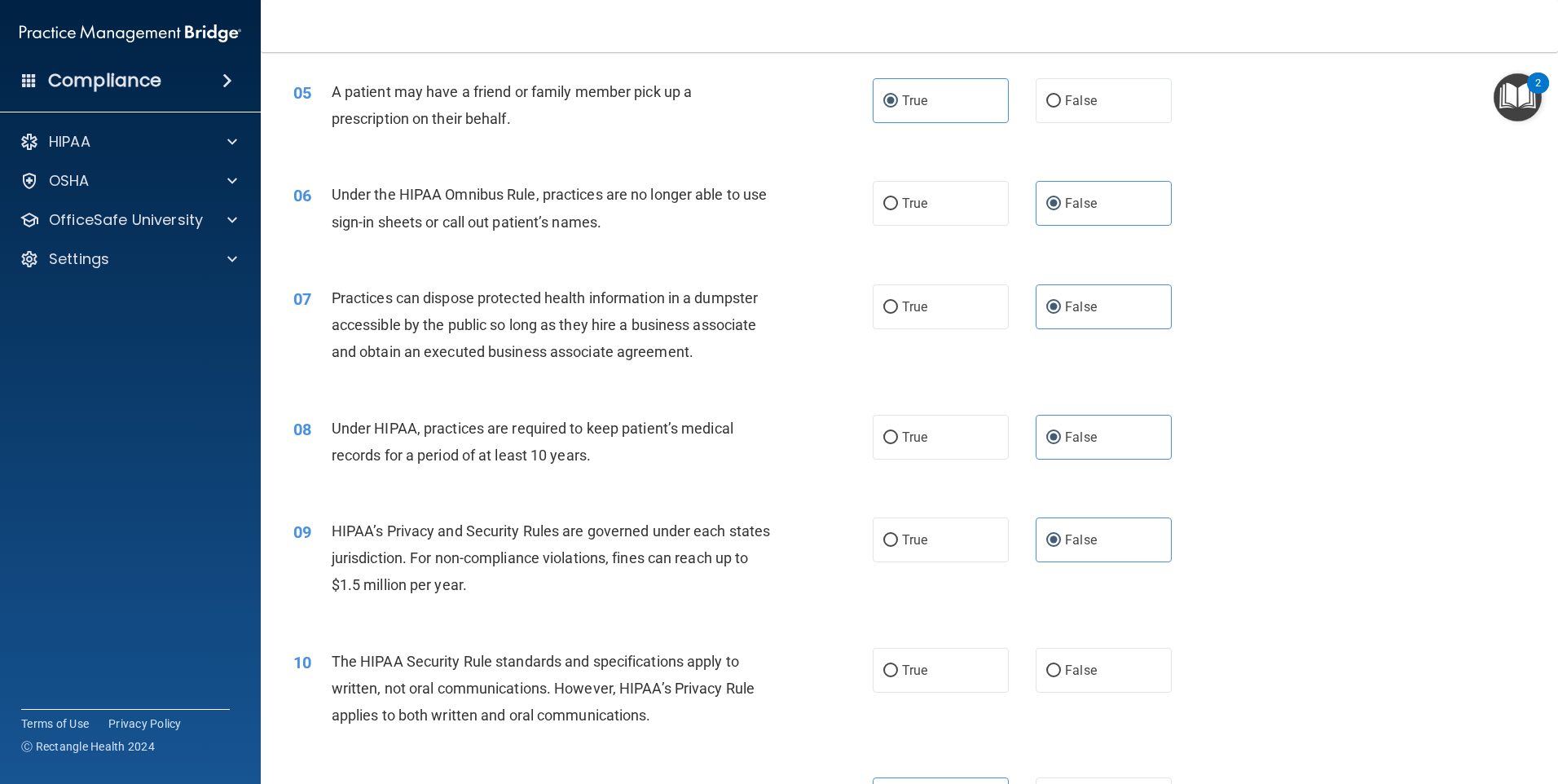
scroll to position [570, 0]
click at [925, 674] on label "True" at bounding box center [940, 671] width 136 height 45
click at [898, 674] on input "True" at bounding box center [891, 672] width 15 height 12
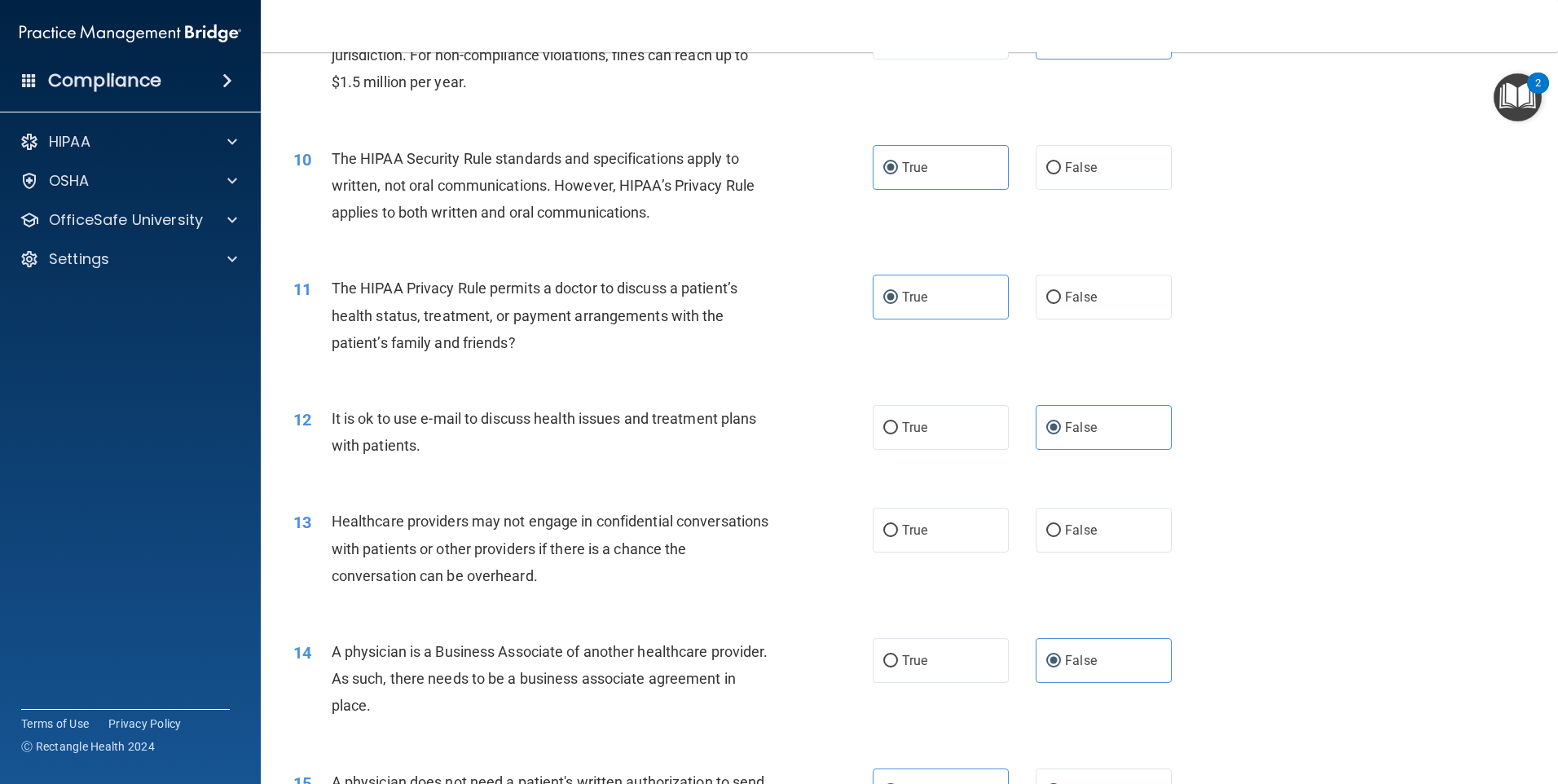
scroll to position [1054, 0]
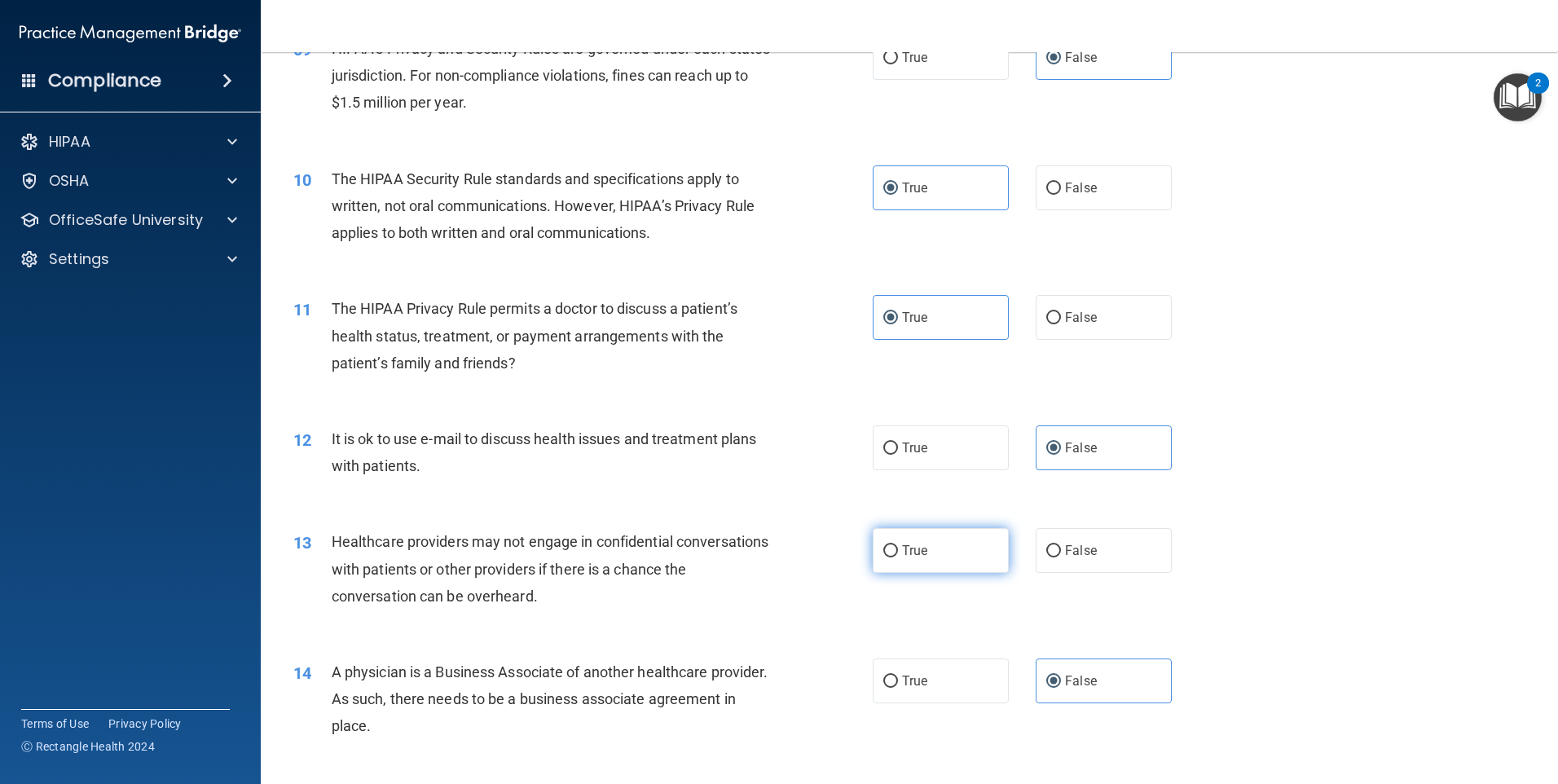
click at [913, 552] on span "True" at bounding box center [915, 550] width 26 height 16
click at [898, 552] on input "True" at bounding box center [891, 550] width 15 height 12
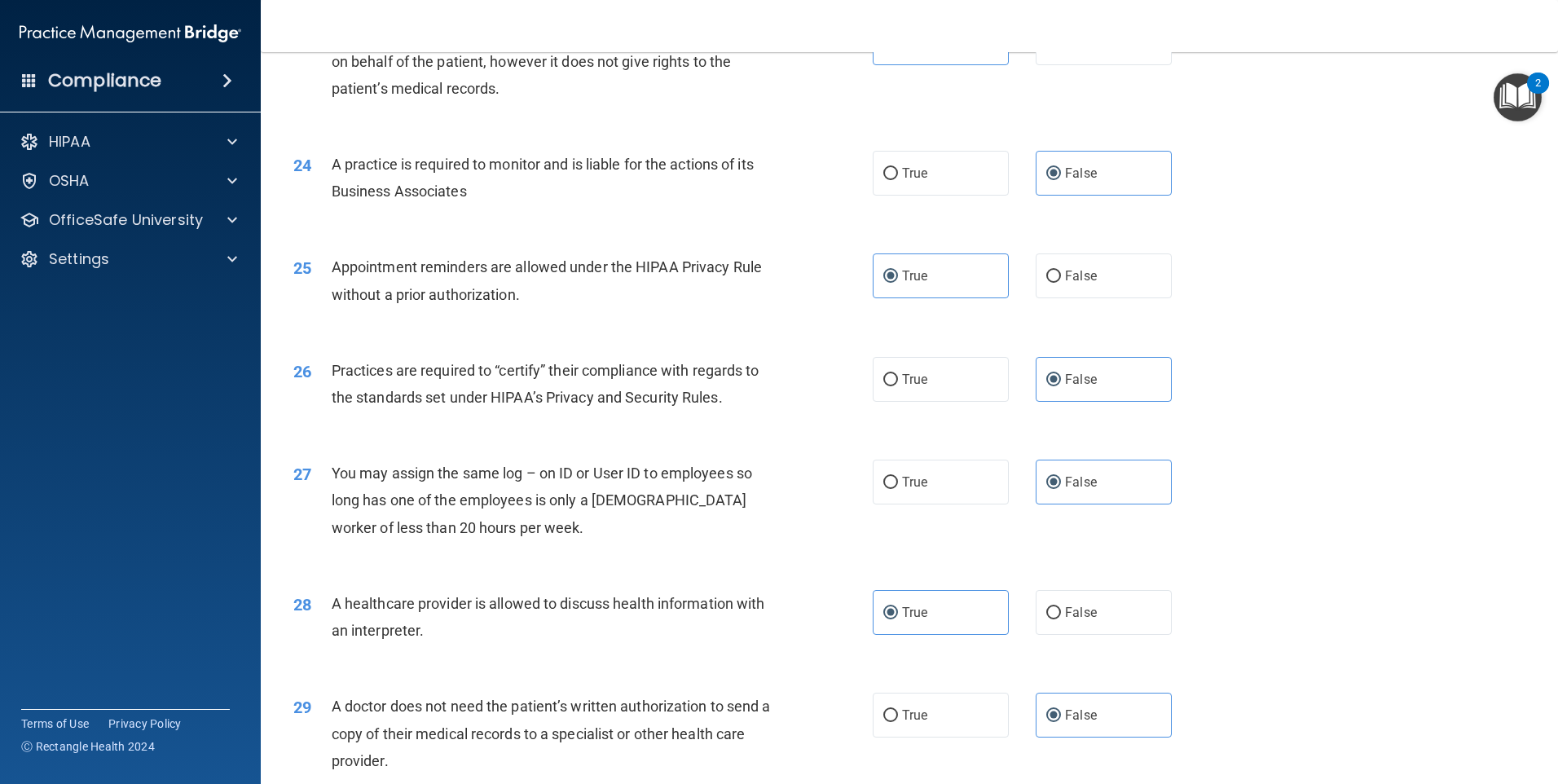
scroll to position [3010, 0]
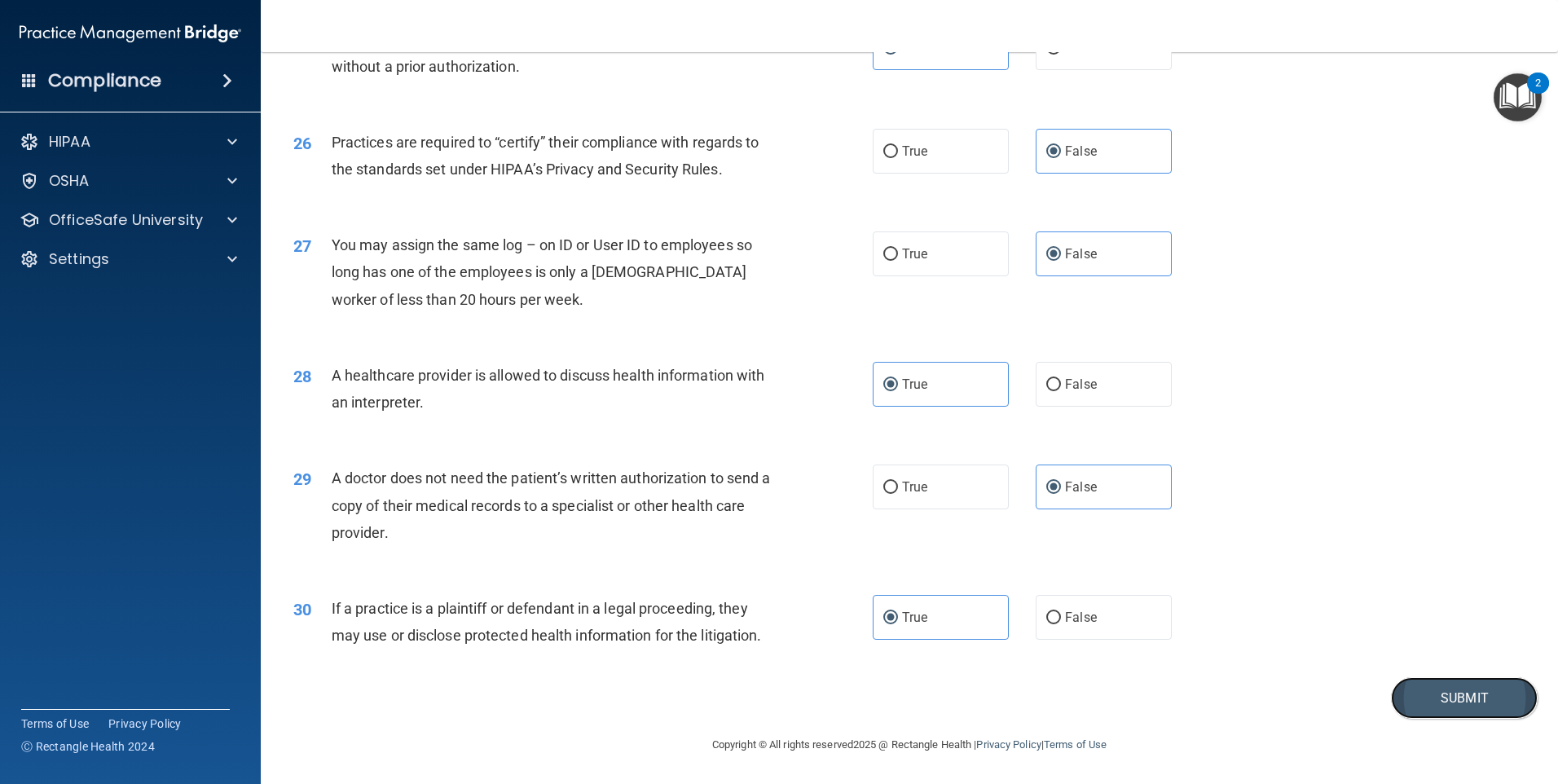
click at [1418, 707] on button "Submit" at bounding box center [1464, 698] width 147 height 42
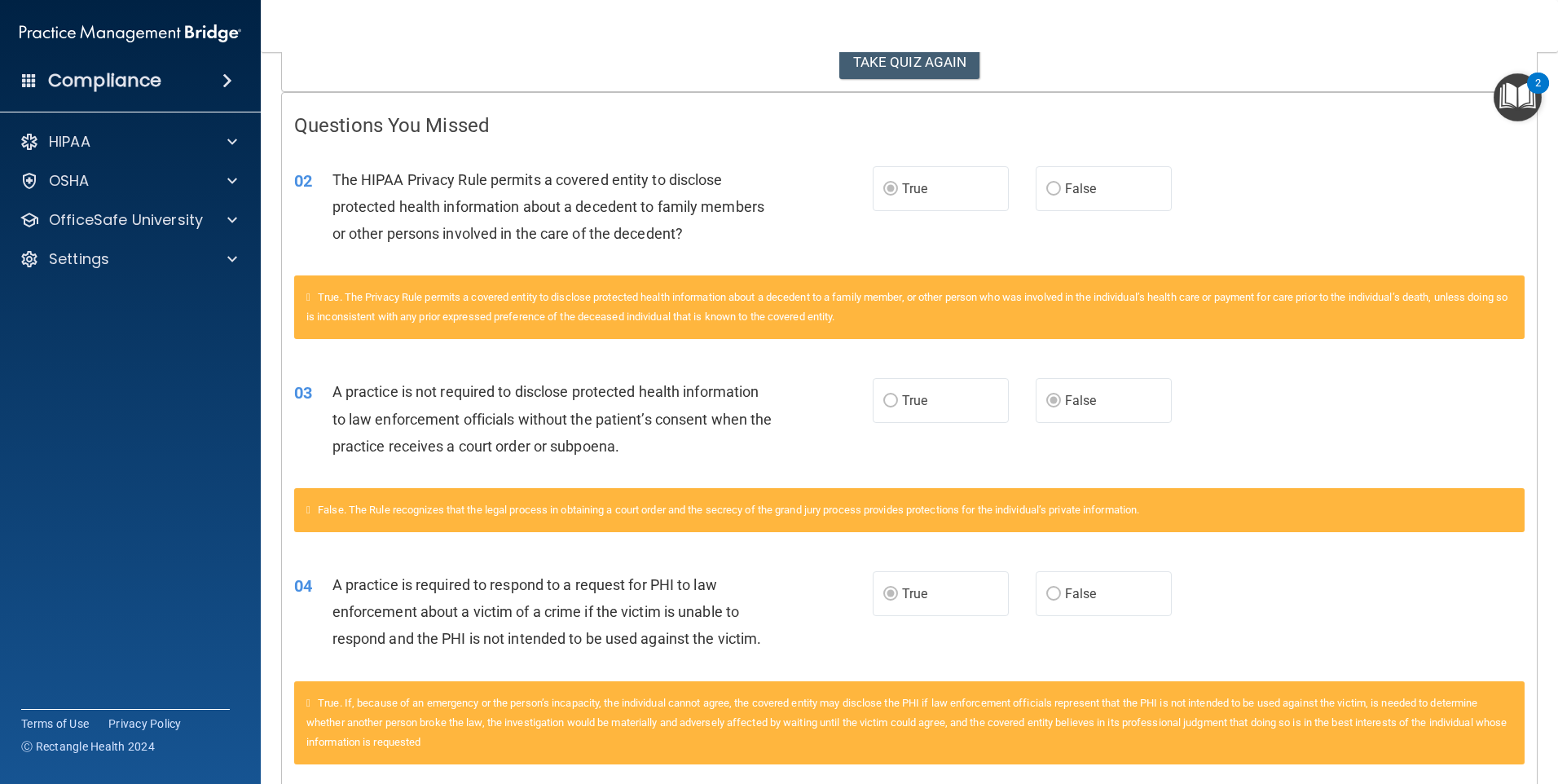
scroll to position [295, 0]
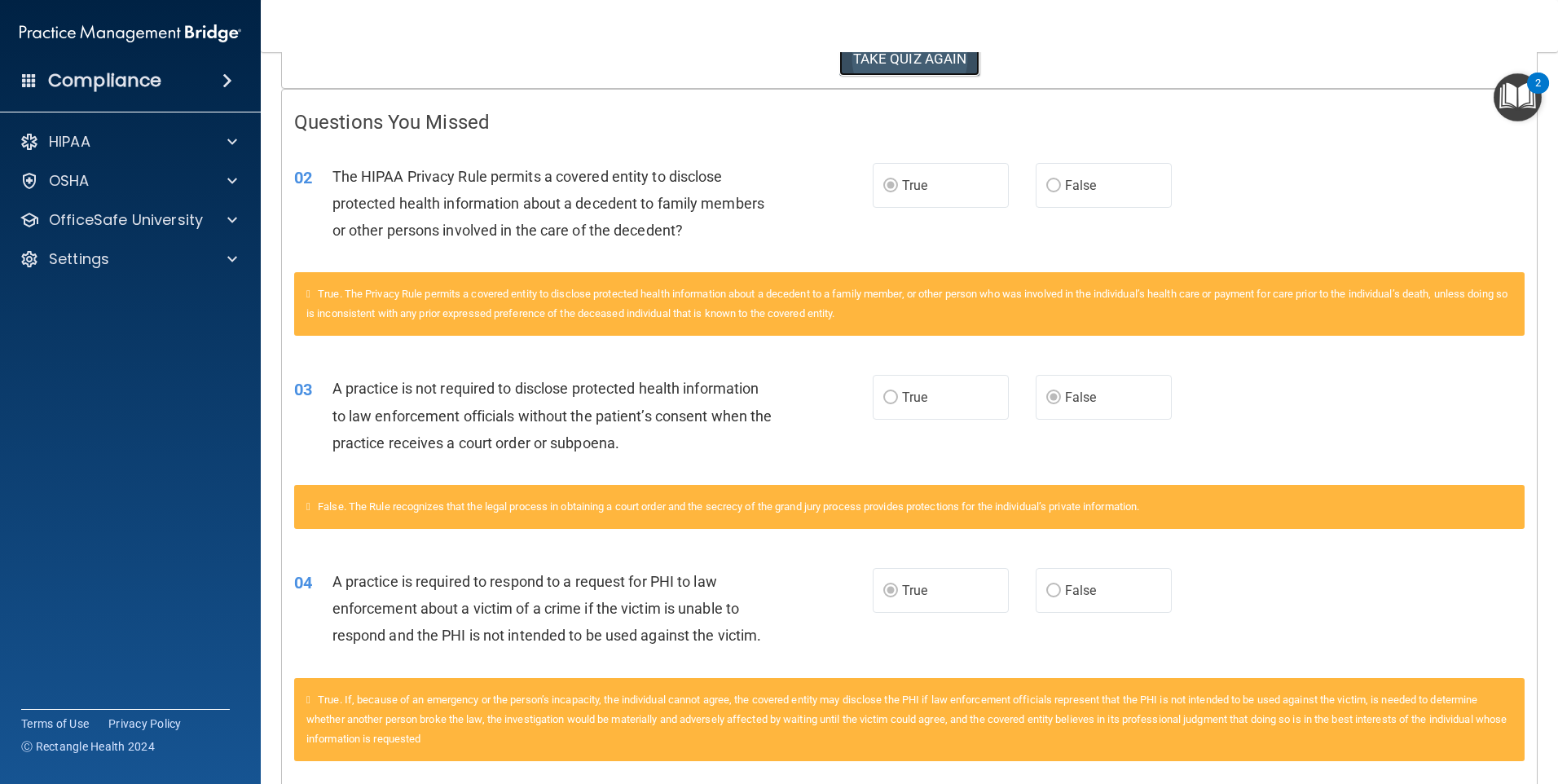
click at [920, 65] on button "TAKE QUIZ AGAIN" at bounding box center [910, 58] width 141 height 36
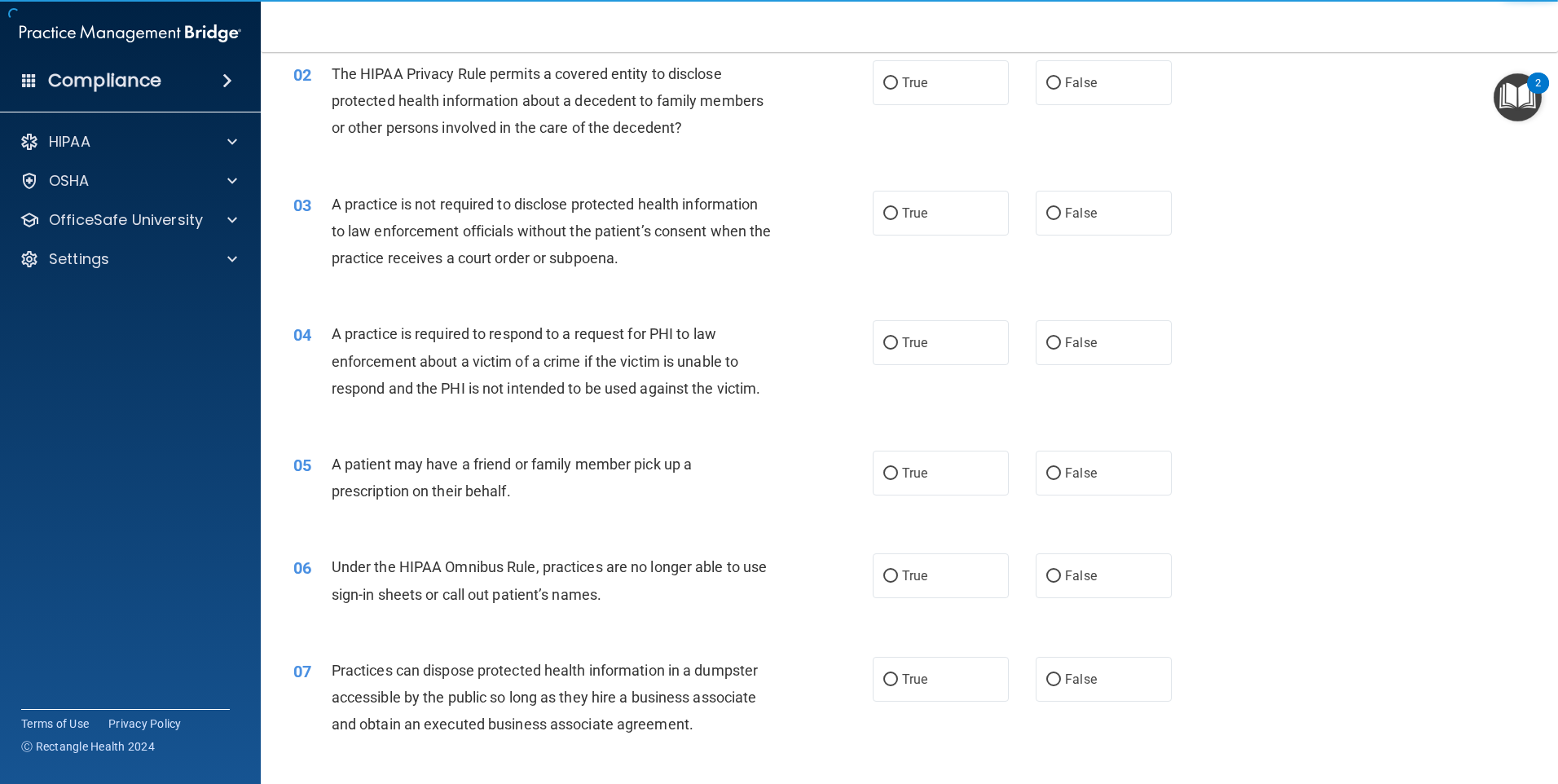
scroll to position [132, 0]
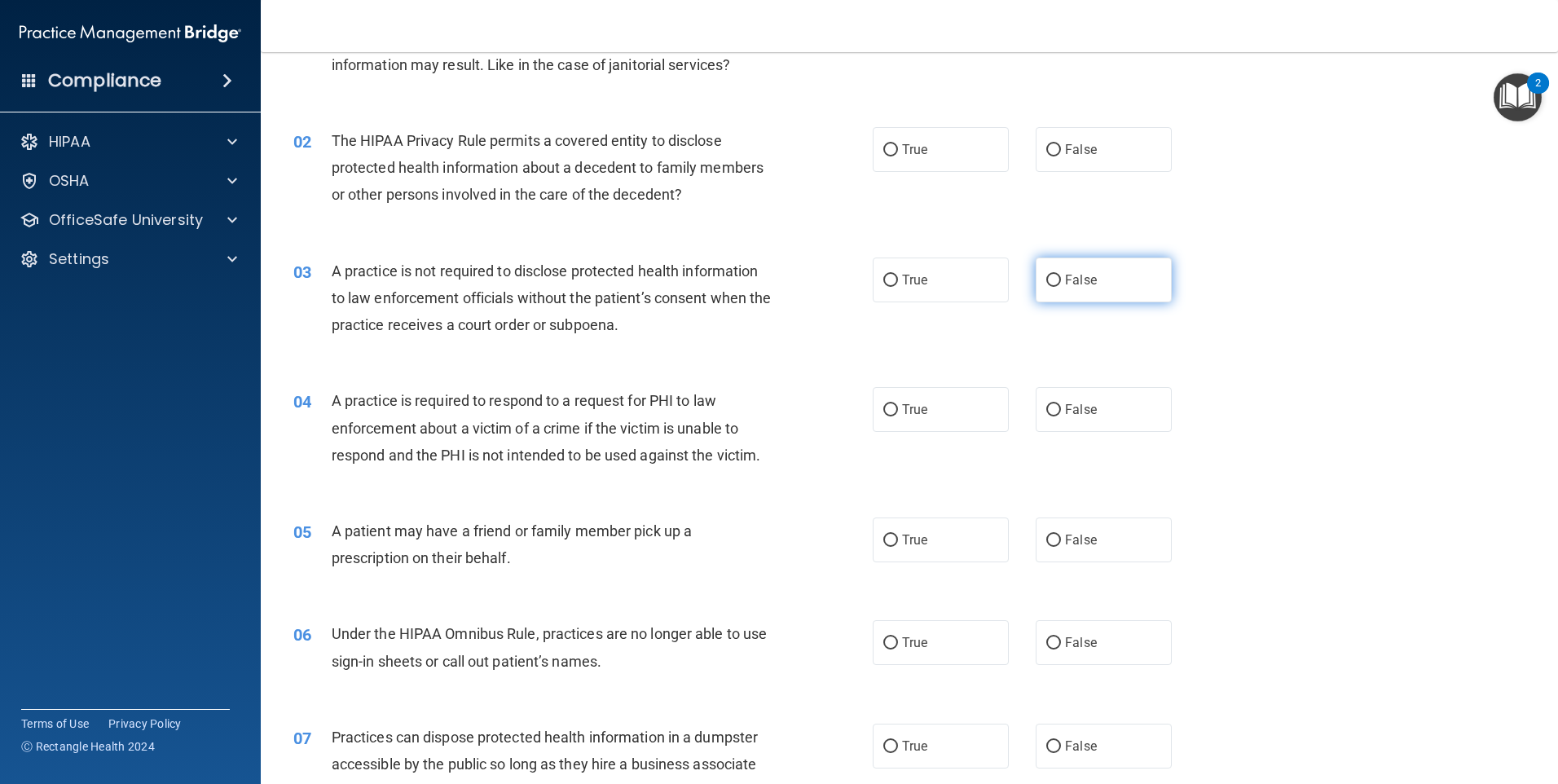
click at [1065, 285] on span "False" at bounding box center [1081, 279] width 32 height 16
click at [1061, 285] on input "False" at bounding box center [1054, 280] width 15 height 12
click at [942, 415] on label "True" at bounding box center [940, 409] width 136 height 45
click at [898, 415] on input "True" at bounding box center [891, 410] width 15 height 12
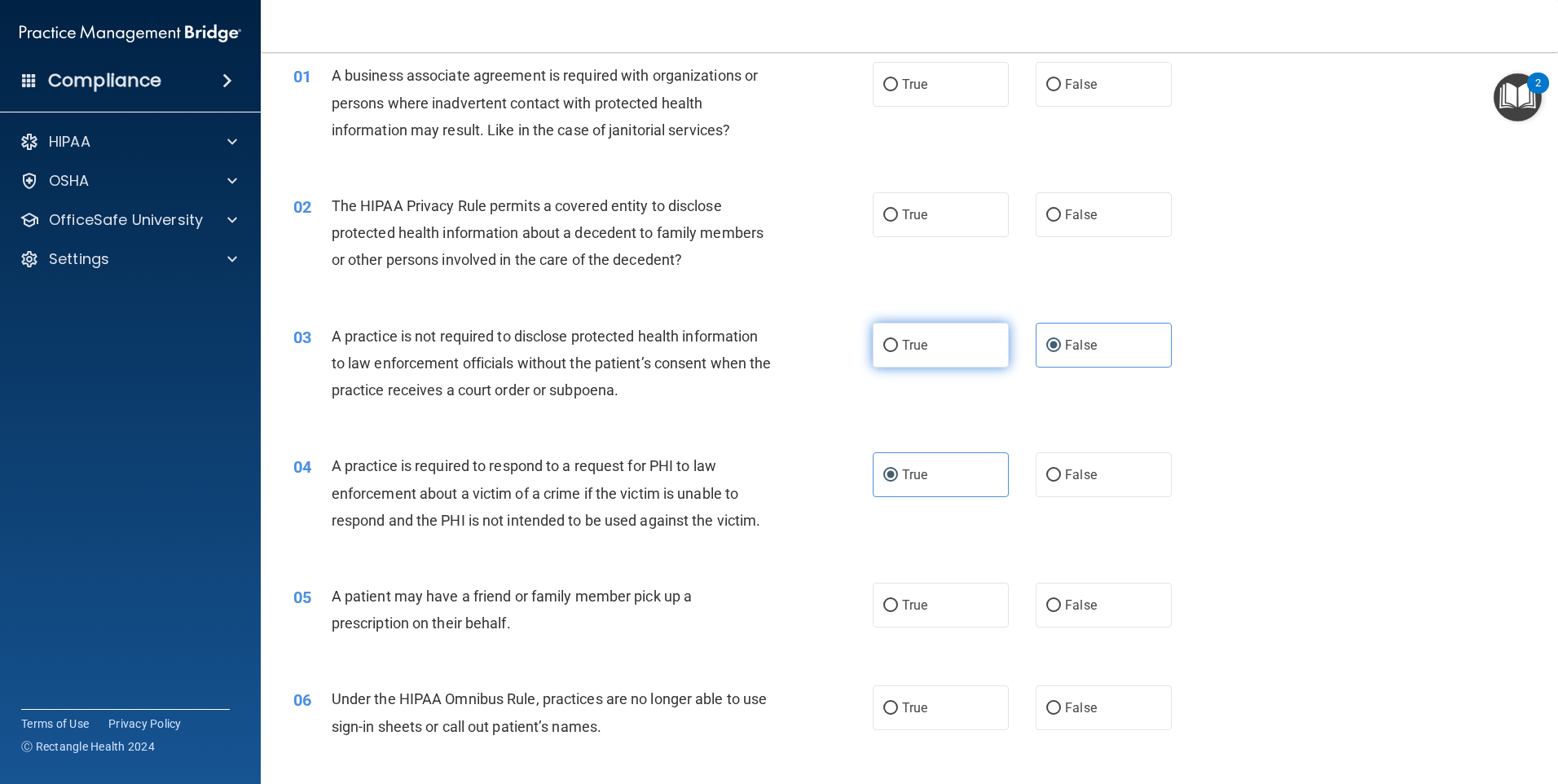
scroll to position [0, 0]
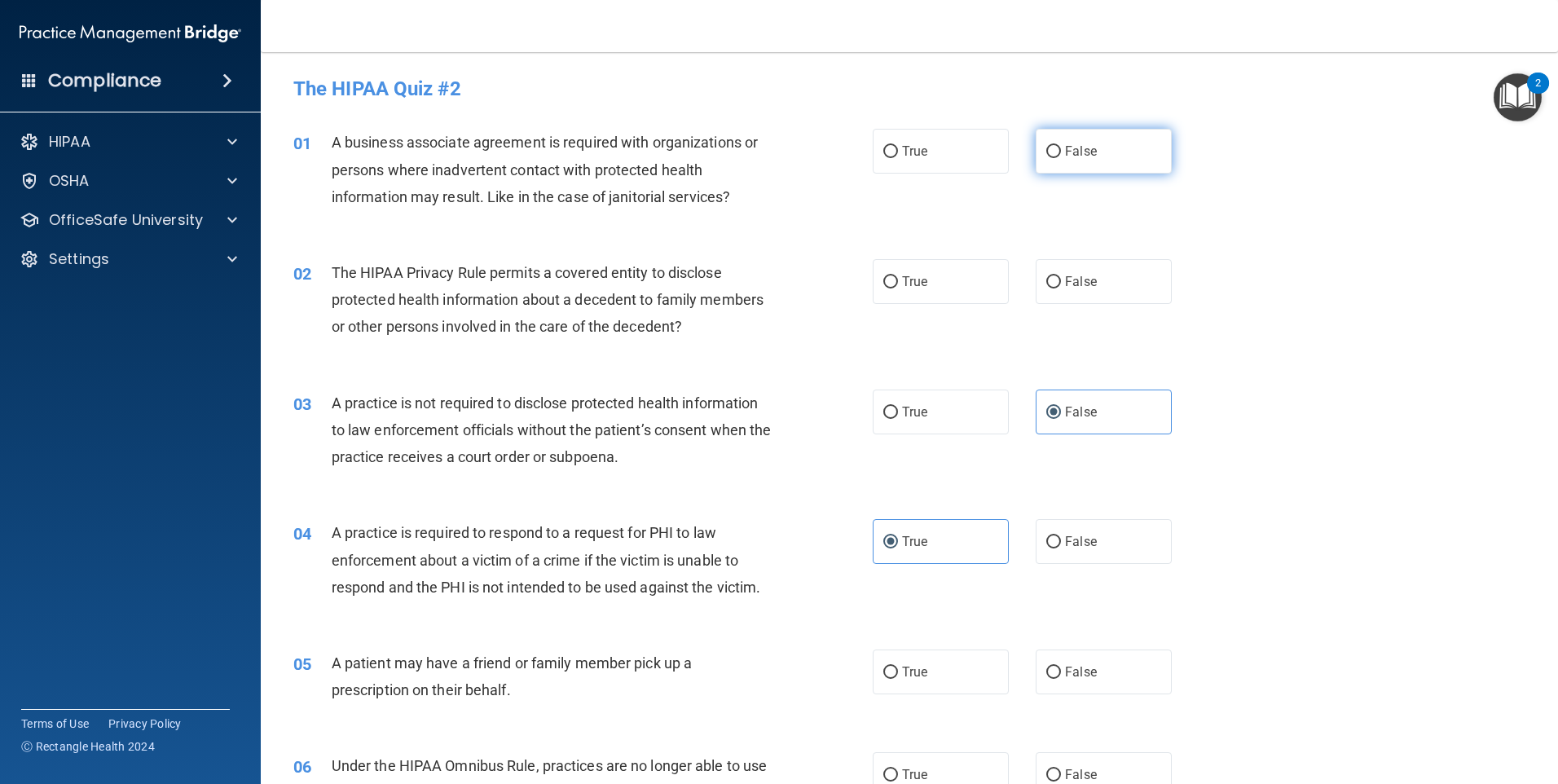
click at [1050, 163] on label "False" at bounding box center [1103, 151] width 136 height 45
click at [1050, 158] on input "False" at bounding box center [1054, 152] width 15 height 12
click at [917, 289] on label "True" at bounding box center [940, 281] width 136 height 45
click at [898, 288] on input "True" at bounding box center [891, 282] width 15 height 12
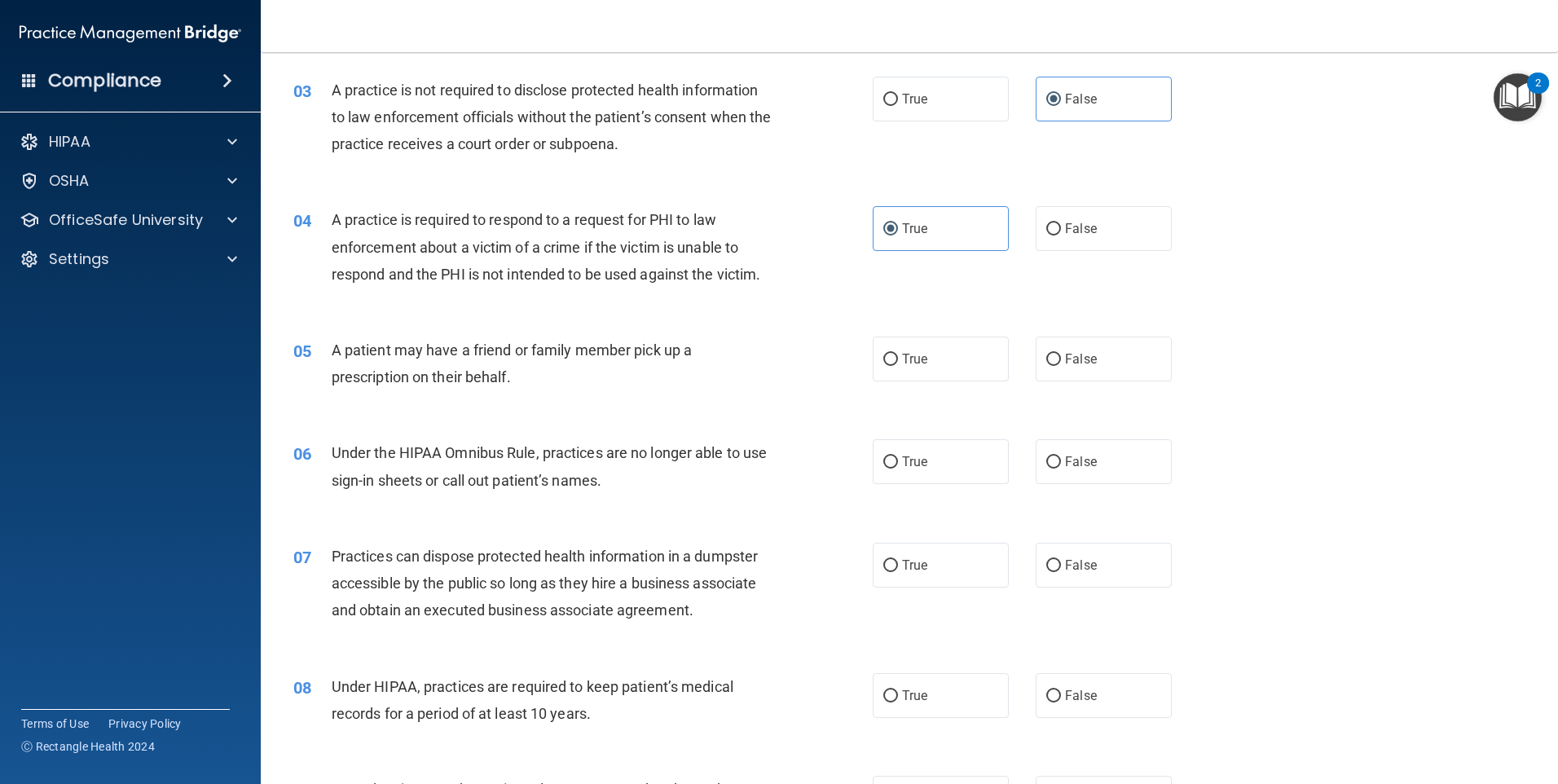
scroll to position [326, 0]
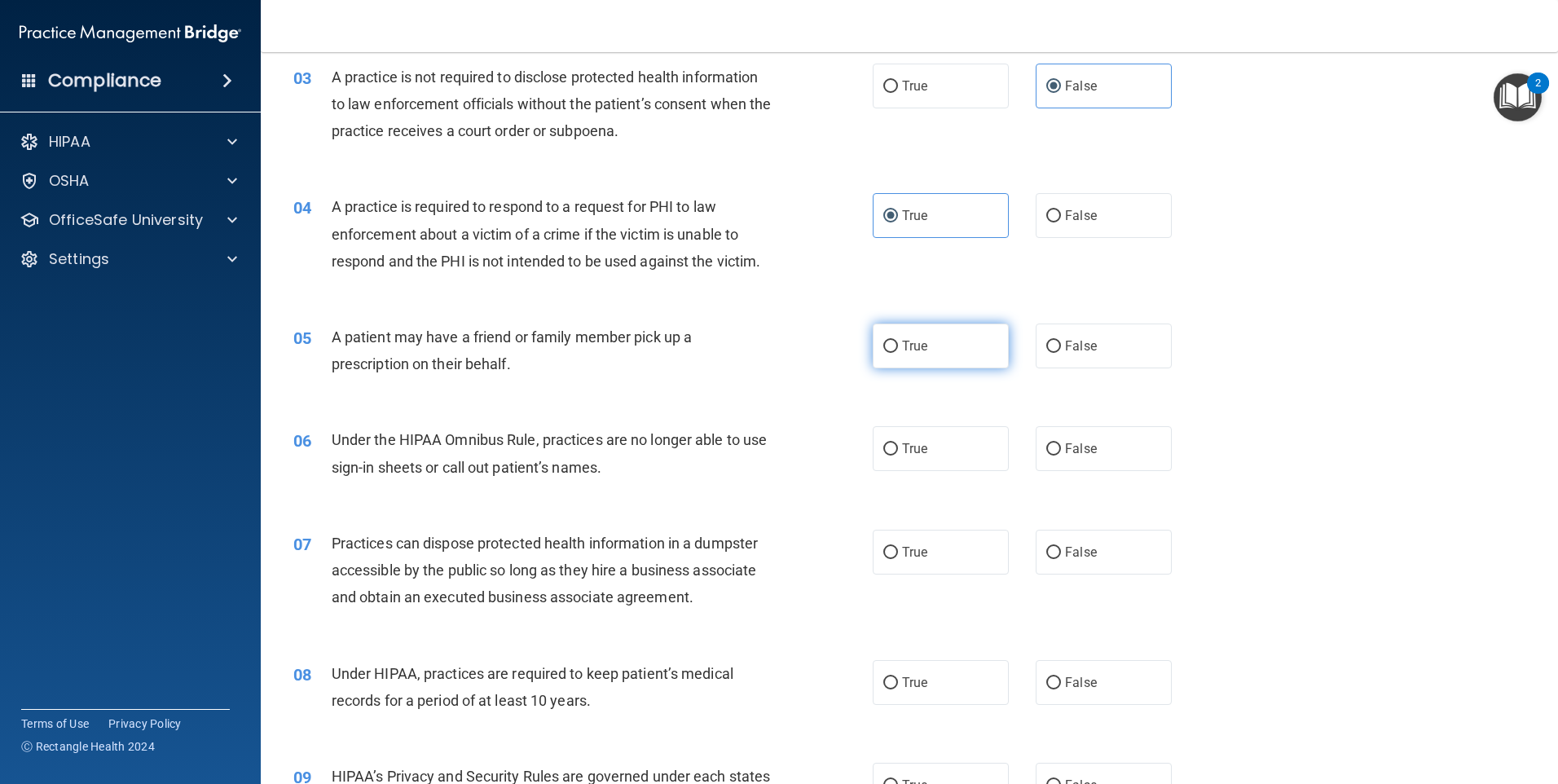
click at [946, 332] on label "True" at bounding box center [940, 345] width 136 height 45
click at [898, 340] on input "True" at bounding box center [891, 346] width 15 height 12
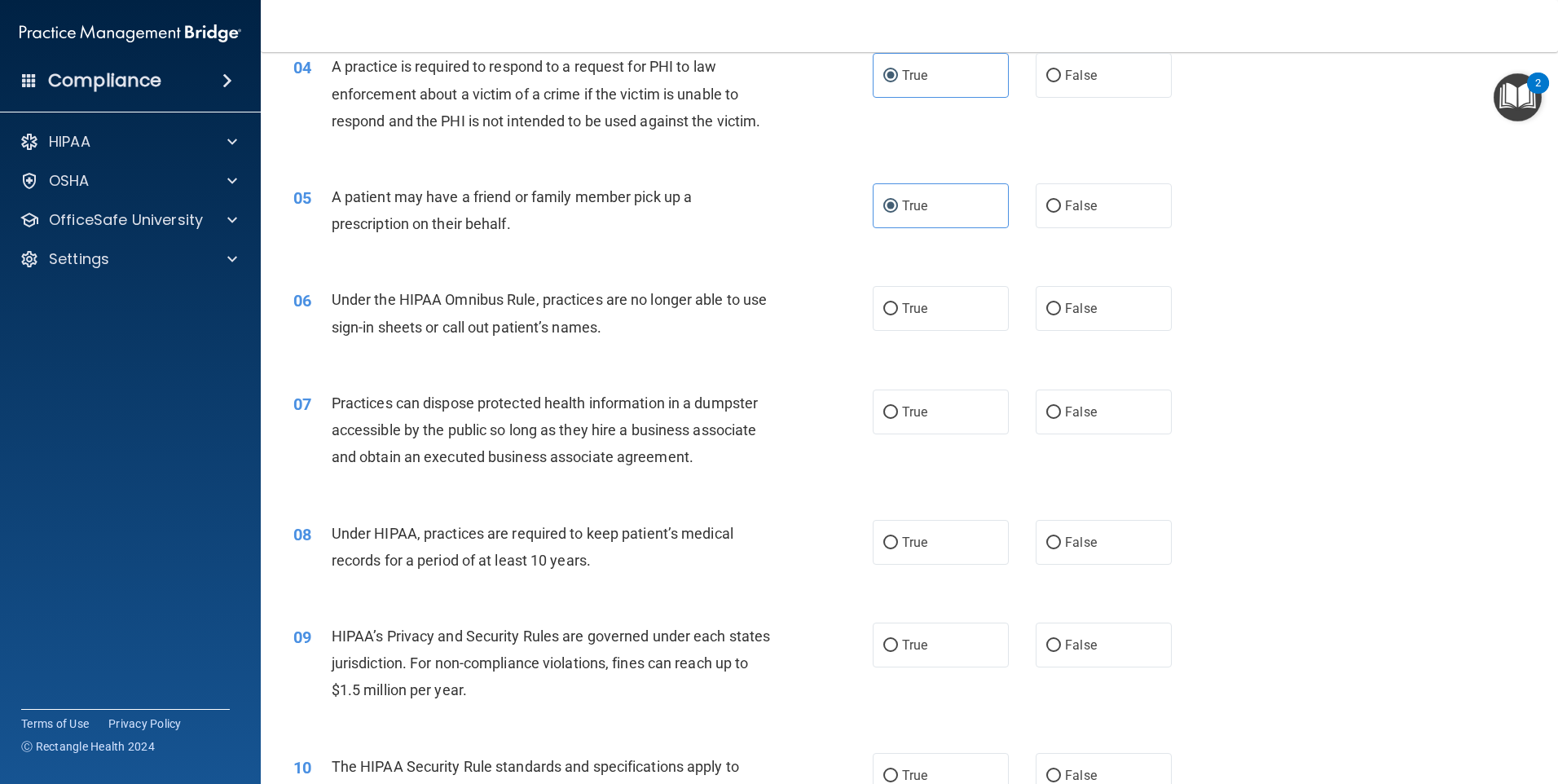
scroll to position [489, 0]
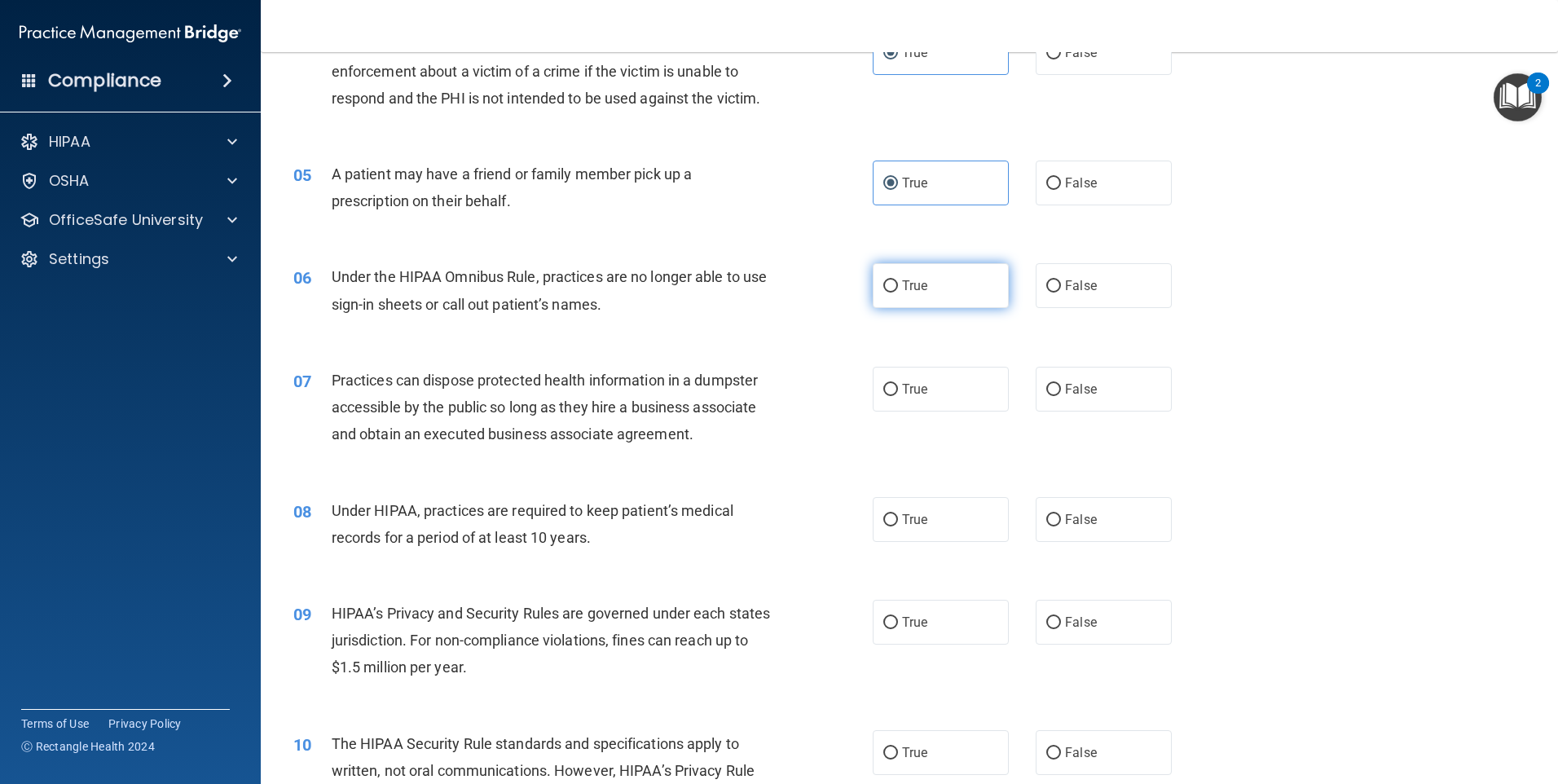
click at [927, 291] on label "True" at bounding box center [940, 285] width 136 height 45
click at [898, 291] on input "True" at bounding box center [891, 286] width 15 height 12
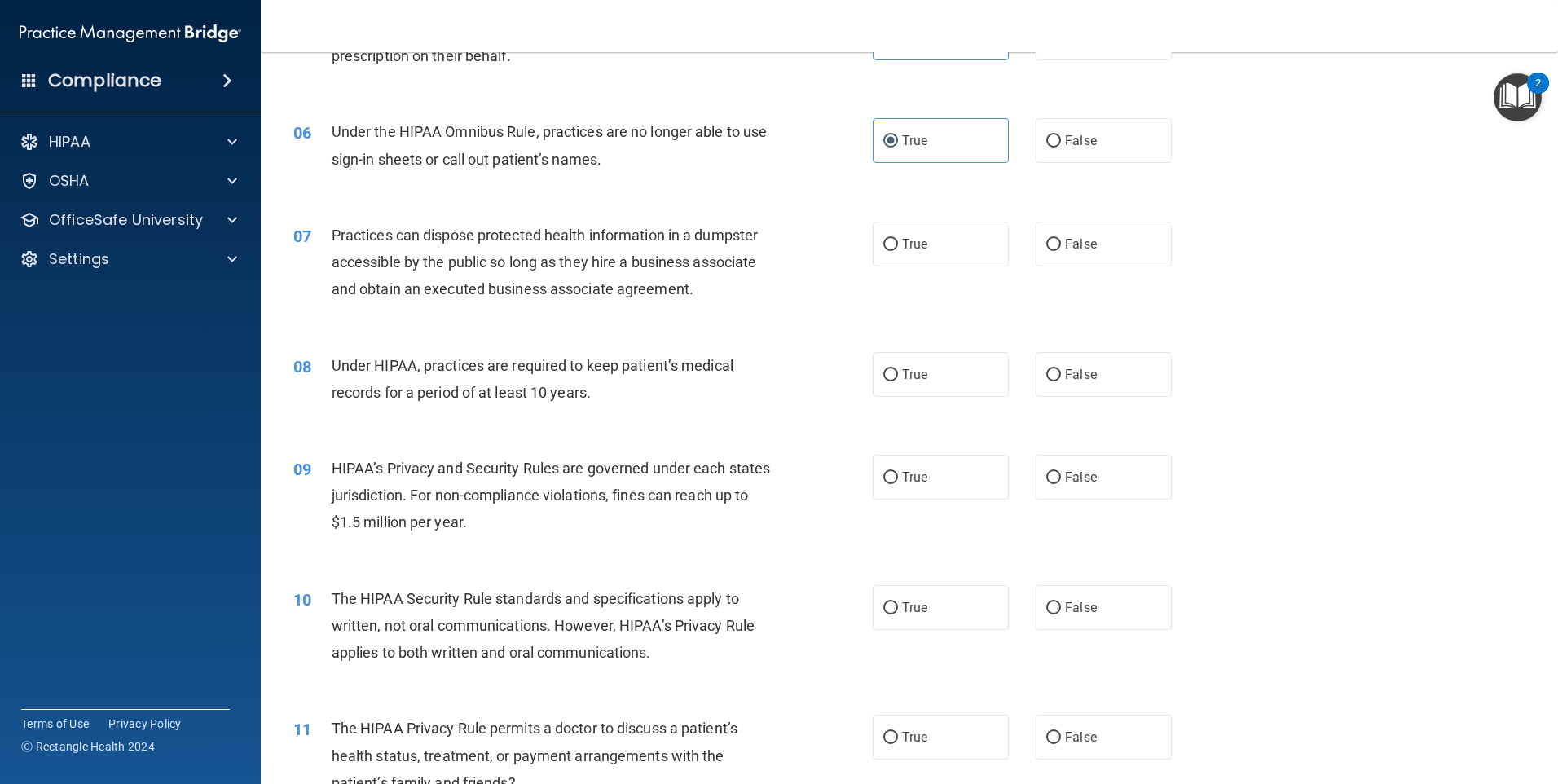
scroll to position [652, 0]
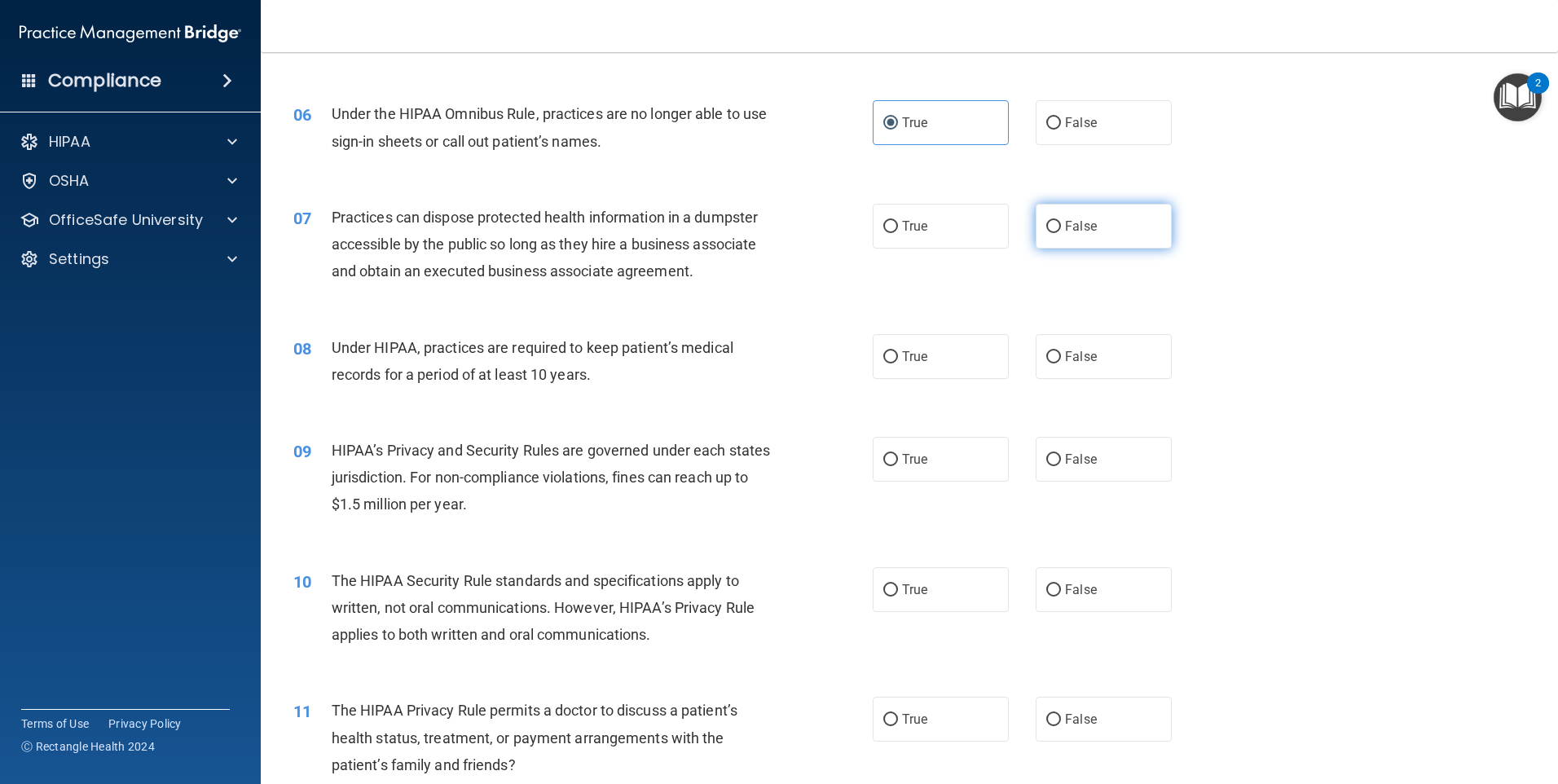
click at [1044, 239] on label "False" at bounding box center [1103, 225] width 136 height 45
click at [1047, 233] on input "False" at bounding box center [1054, 226] width 15 height 12
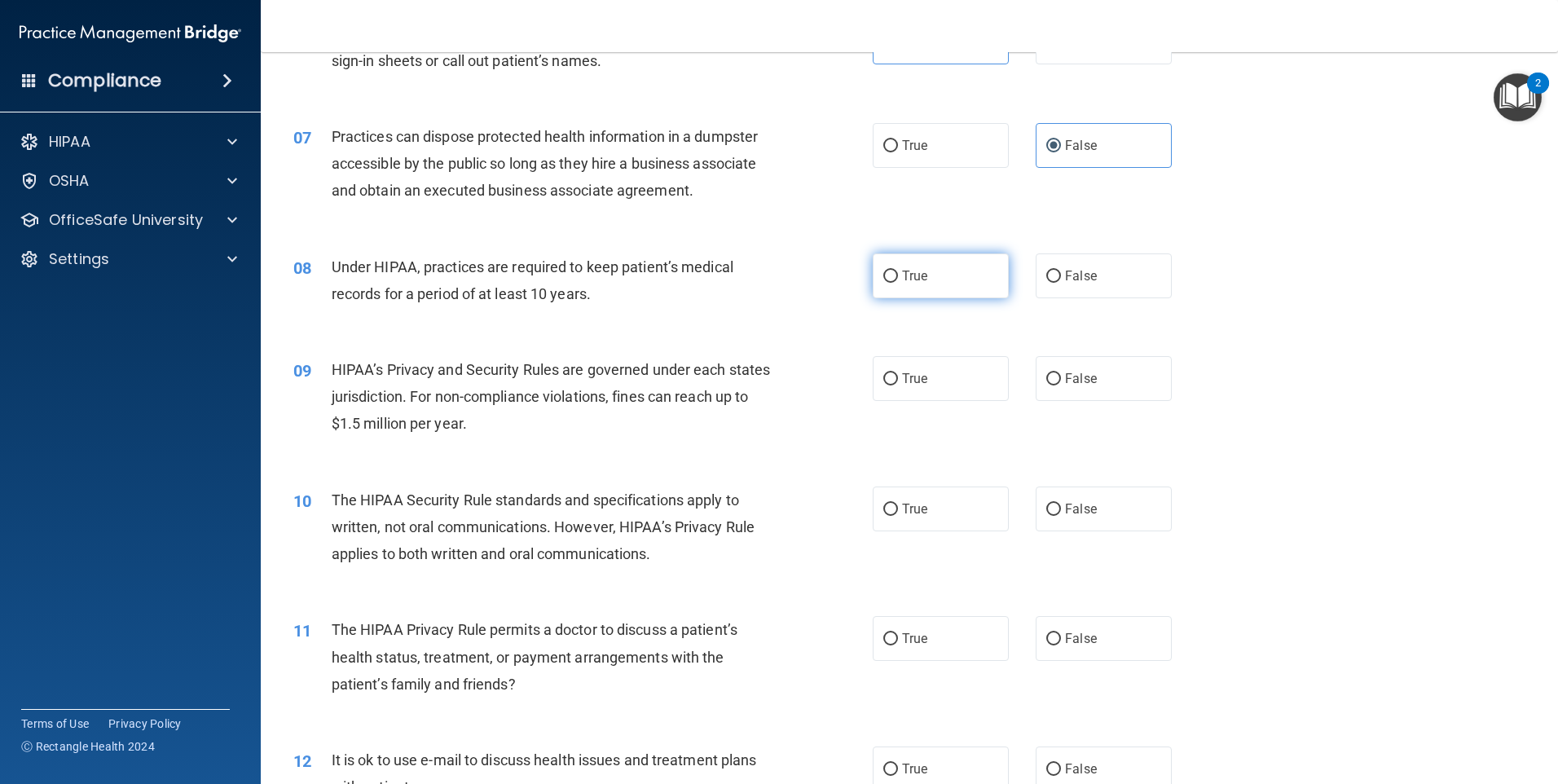
scroll to position [734, 0]
click at [1046, 283] on label "False" at bounding box center [1103, 275] width 136 height 45
click at [1047, 282] on input "False" at bounding box center [1054, 276] width 15 height 12
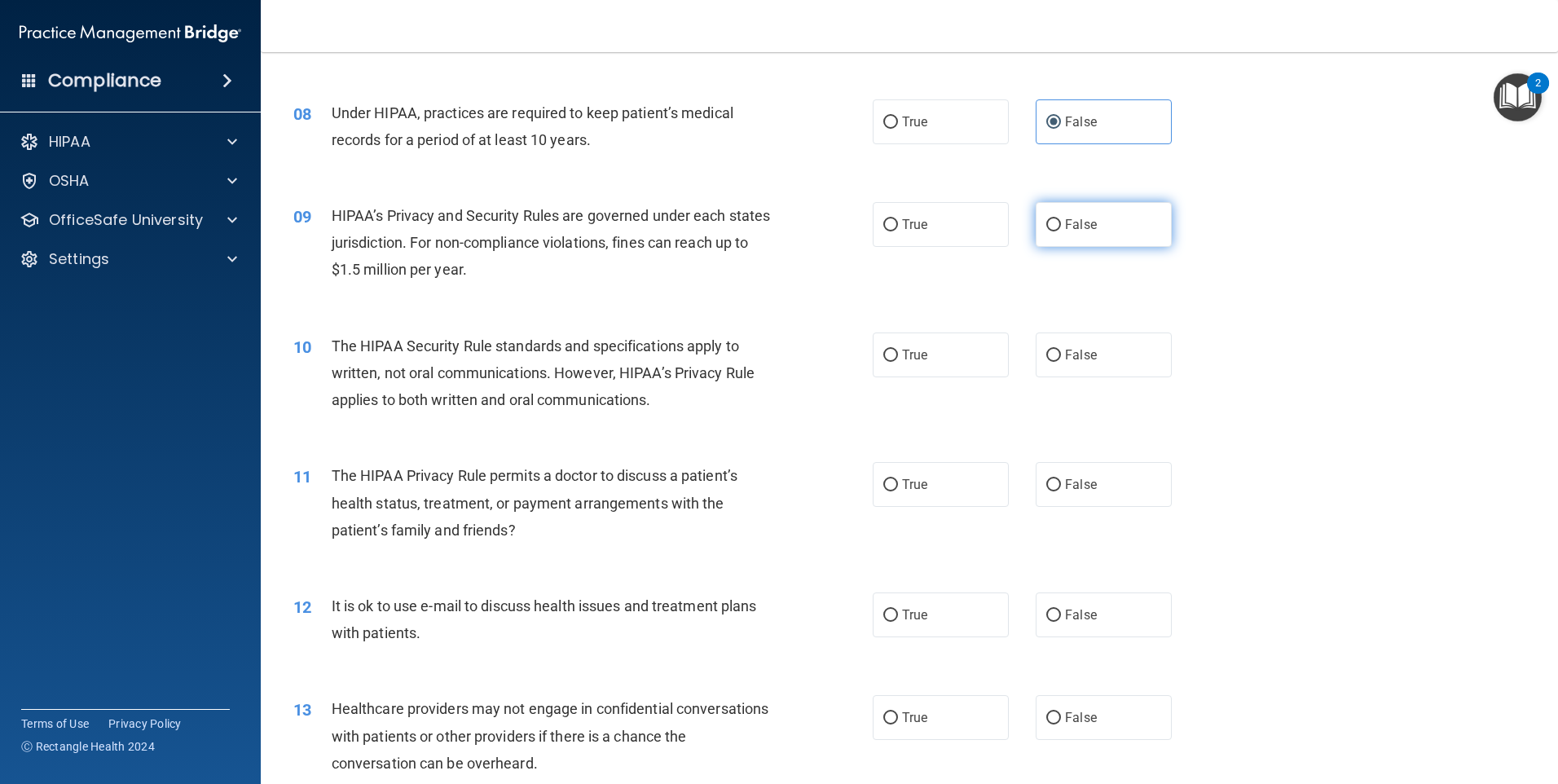
scroll to position [896, 0]
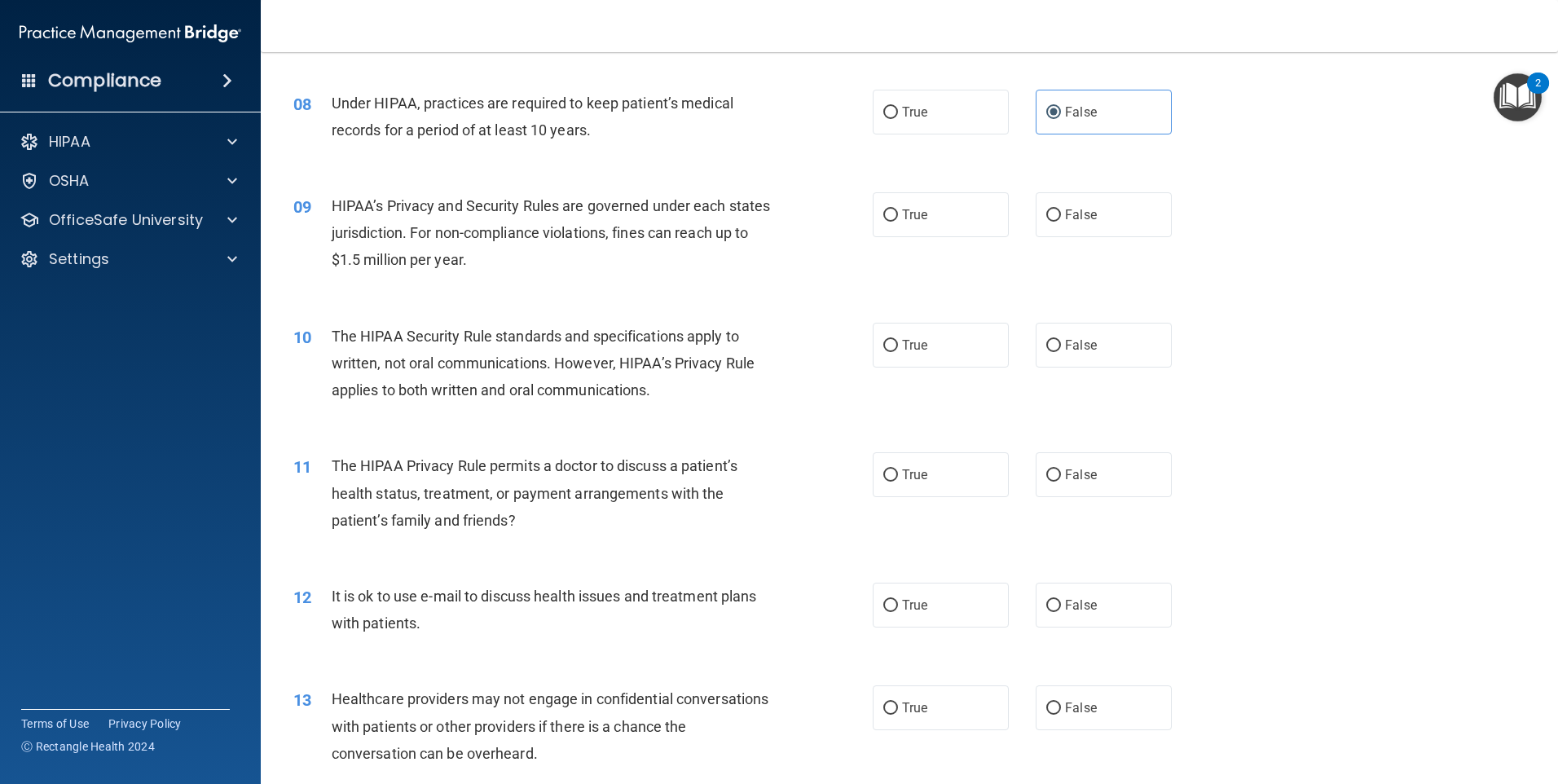
click at [1065, 249] on div "09 HIPAA’s Privacy and Security Rules are governed under each states jurisdicti…" at bounding box center [909, 236] width 1257 height 131
click at [950, 225] on label "True" at bounding box center [940, 214] width 136 height 45
click at [898, 222] on input "True" at bounding box center [891, 214] width 15 height 12
click at [1039, 226] on label "False" at bounding box center [1103, 214] width 136 height 45
click at [1047, 222] on input "False" at bounding box center [1054, 214] width 15 height 12
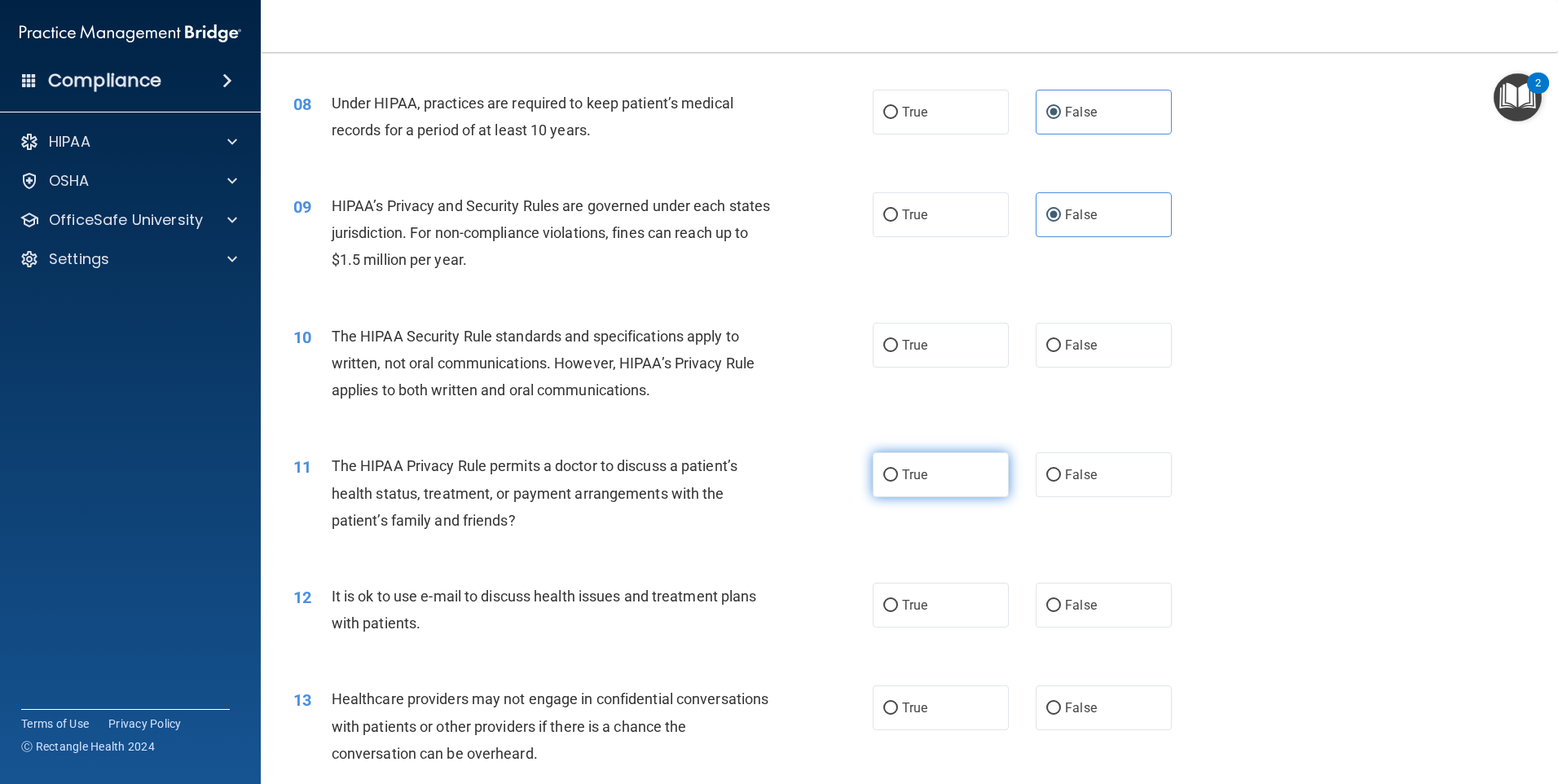
click at [885, 491] on label "True" at bounding box center [940, 475] width 136 height 45
click at [885, 482] on input "True" at bounding box center [891, 475] width 15 height 12
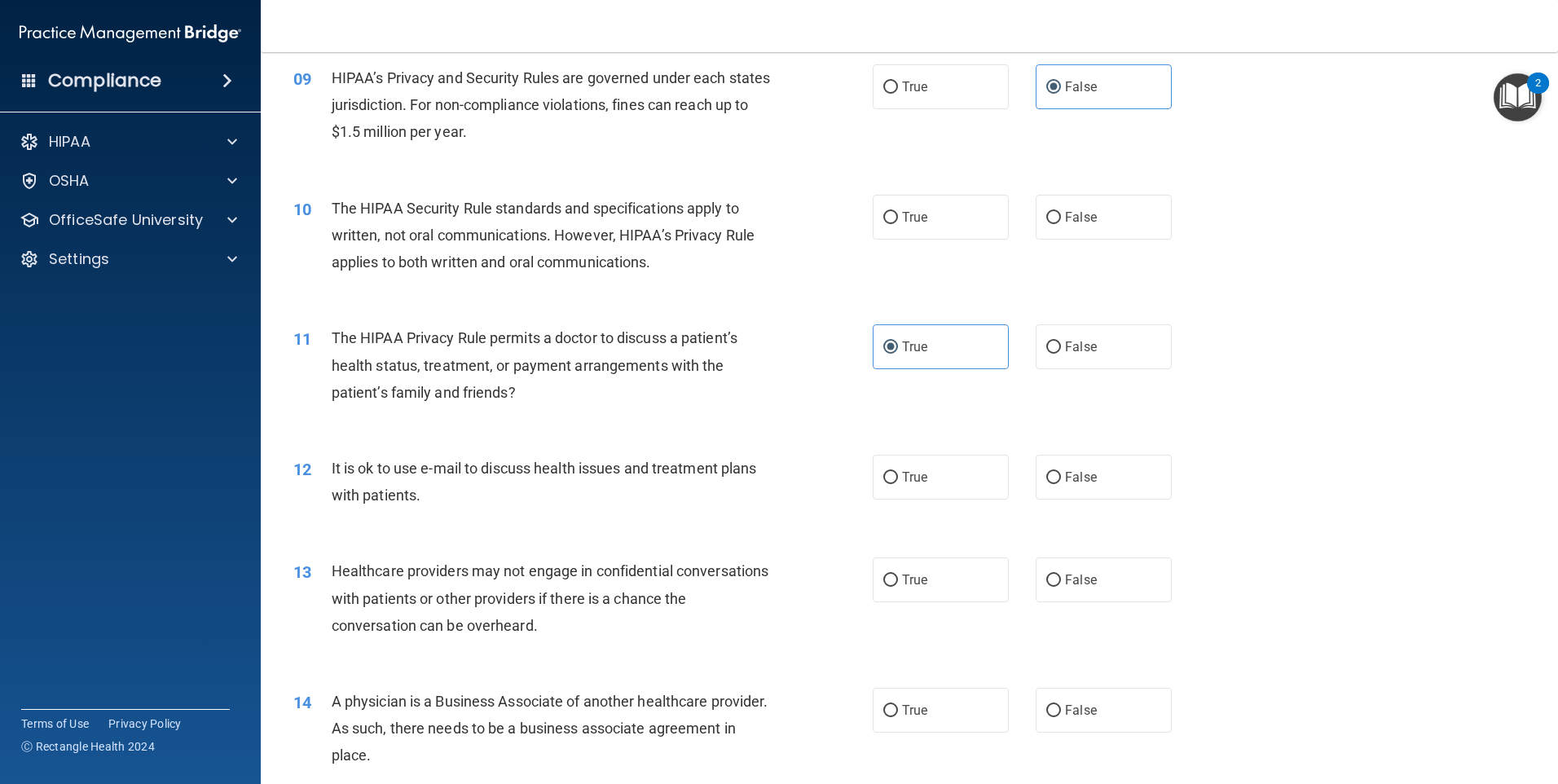
scroll to position [1060, 0]
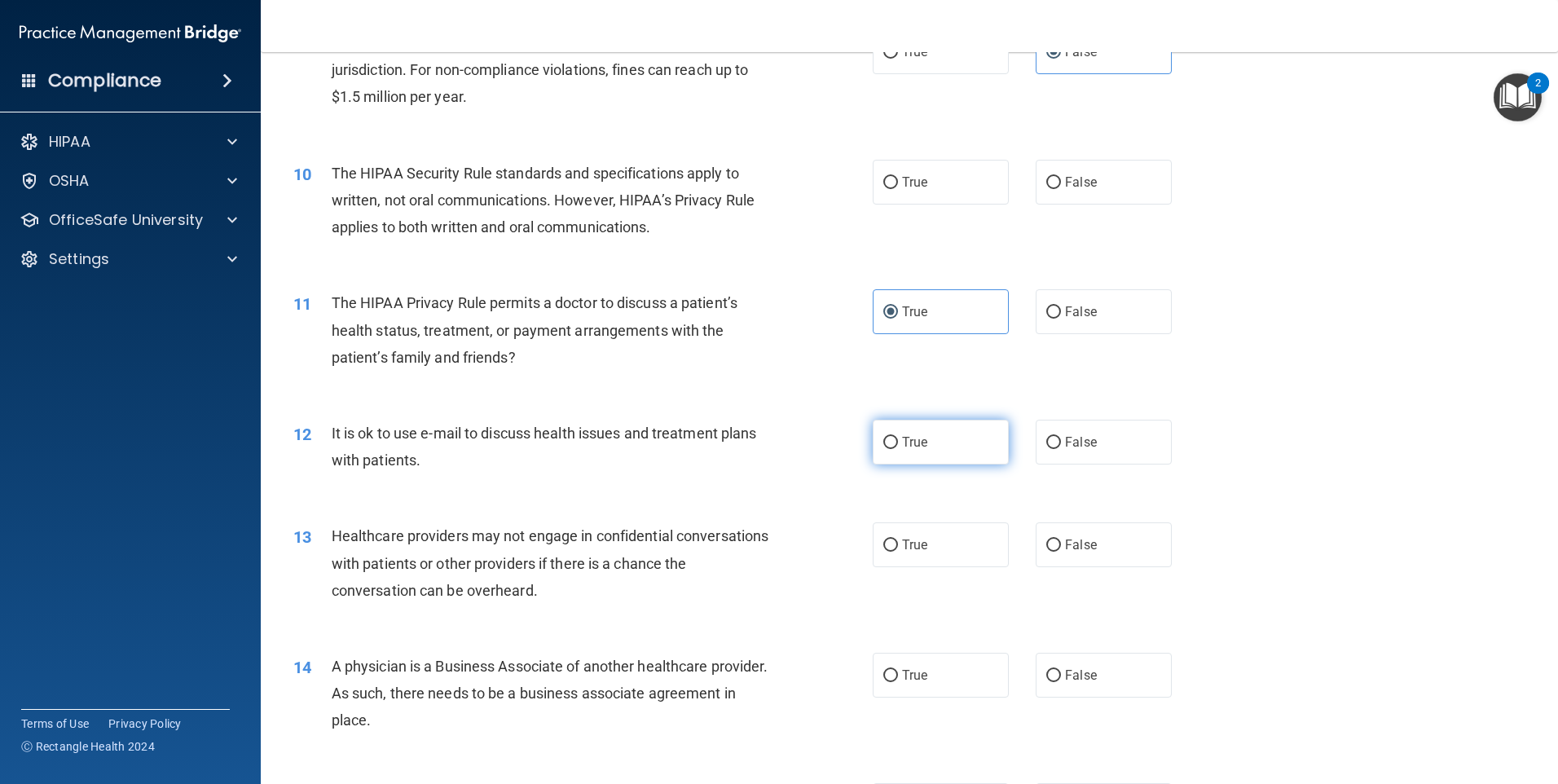
click at [938, 448] on label "True" at bounding box center [940, 442] width 136 height 45
click at [898, 448] on input "True" at bounding box center [891, 443] width 15 height 12
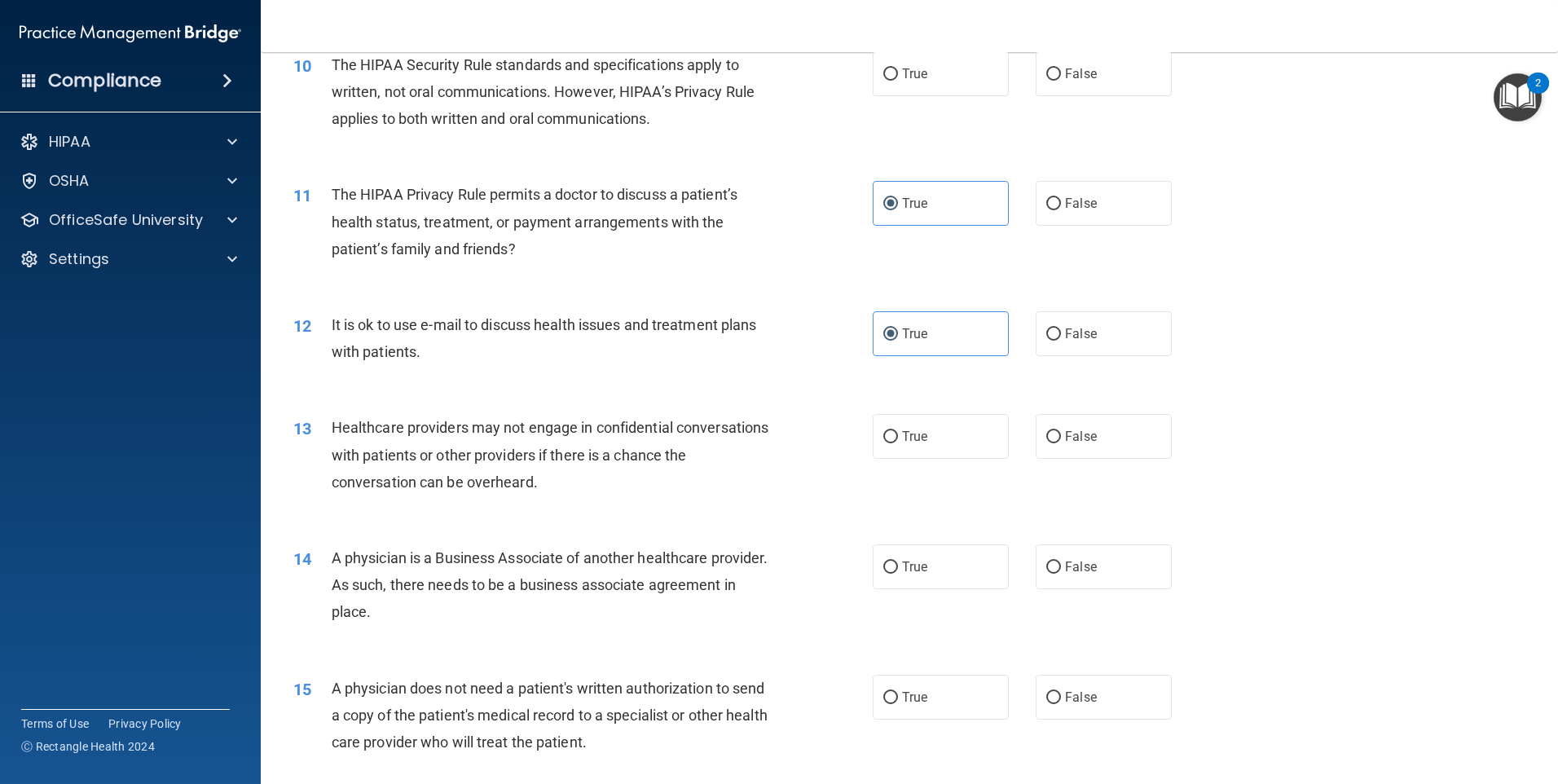
scroll to position [1222, 0]
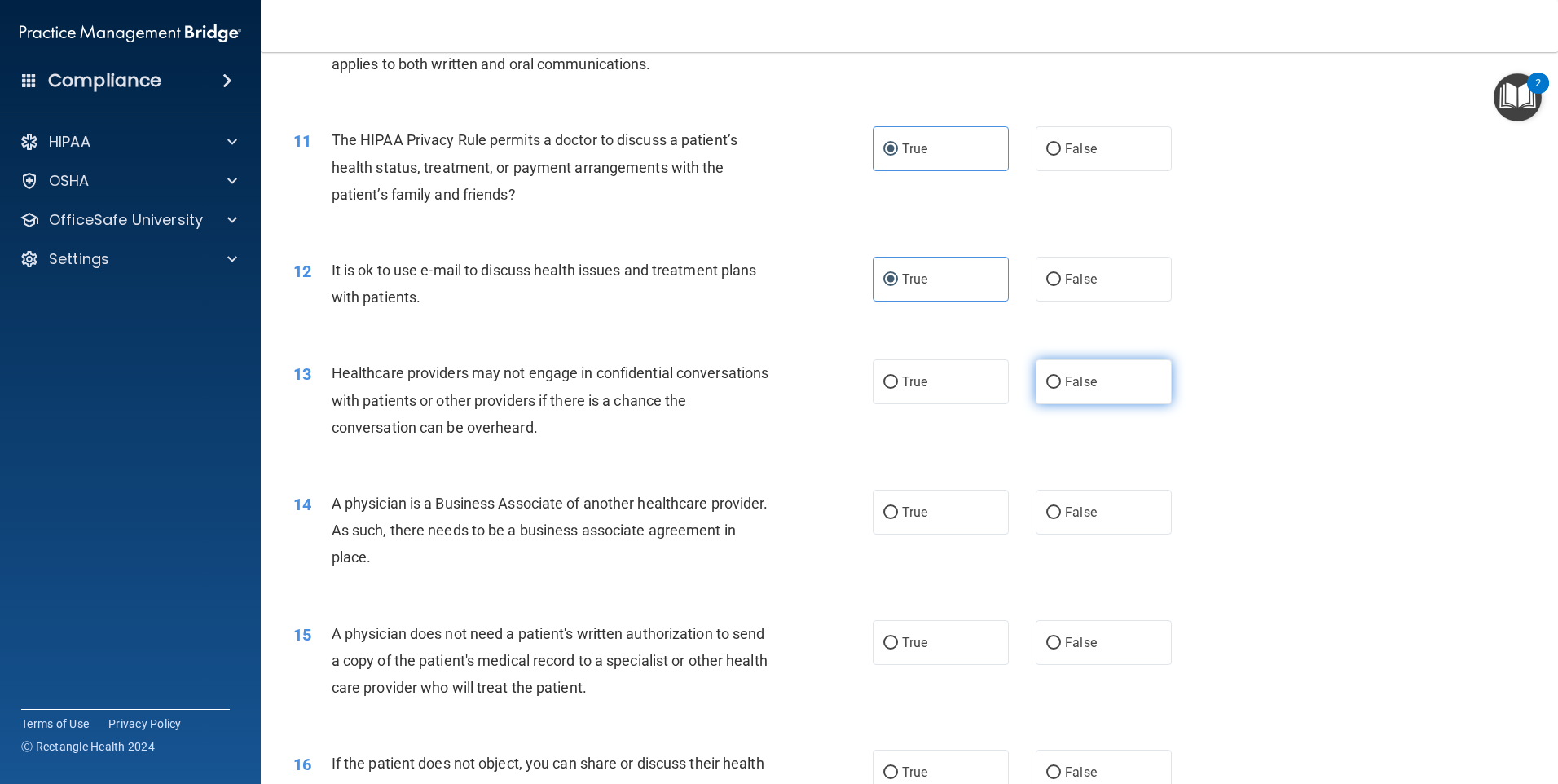
click at [1073, 392] on label "False" at bounding box center [1103, 382] width 136 height 45
click at [1061, 389] on input "False" at bounding box center [1054, 382] width 15 height 12
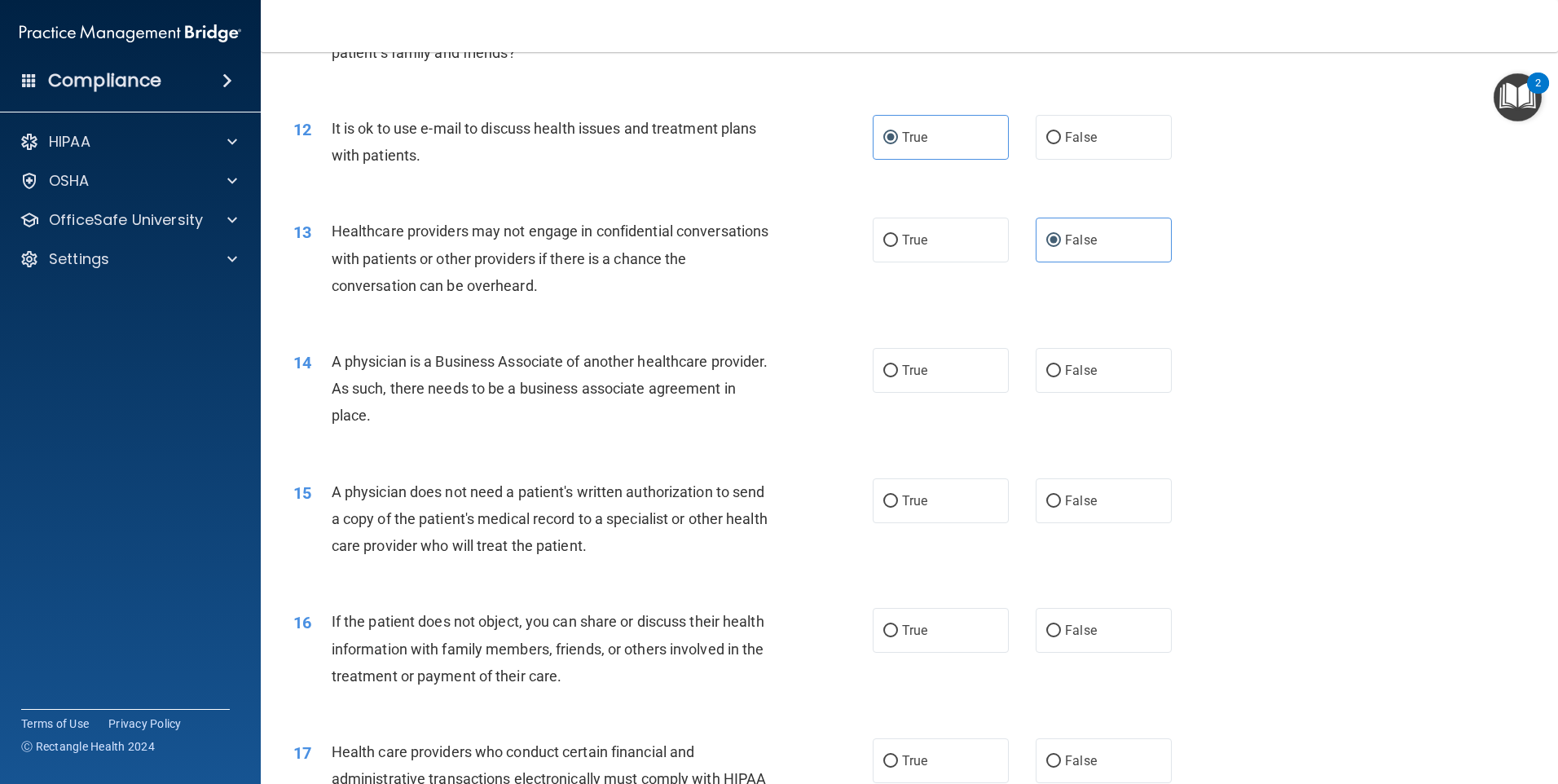
scroll to position [1385, 0]
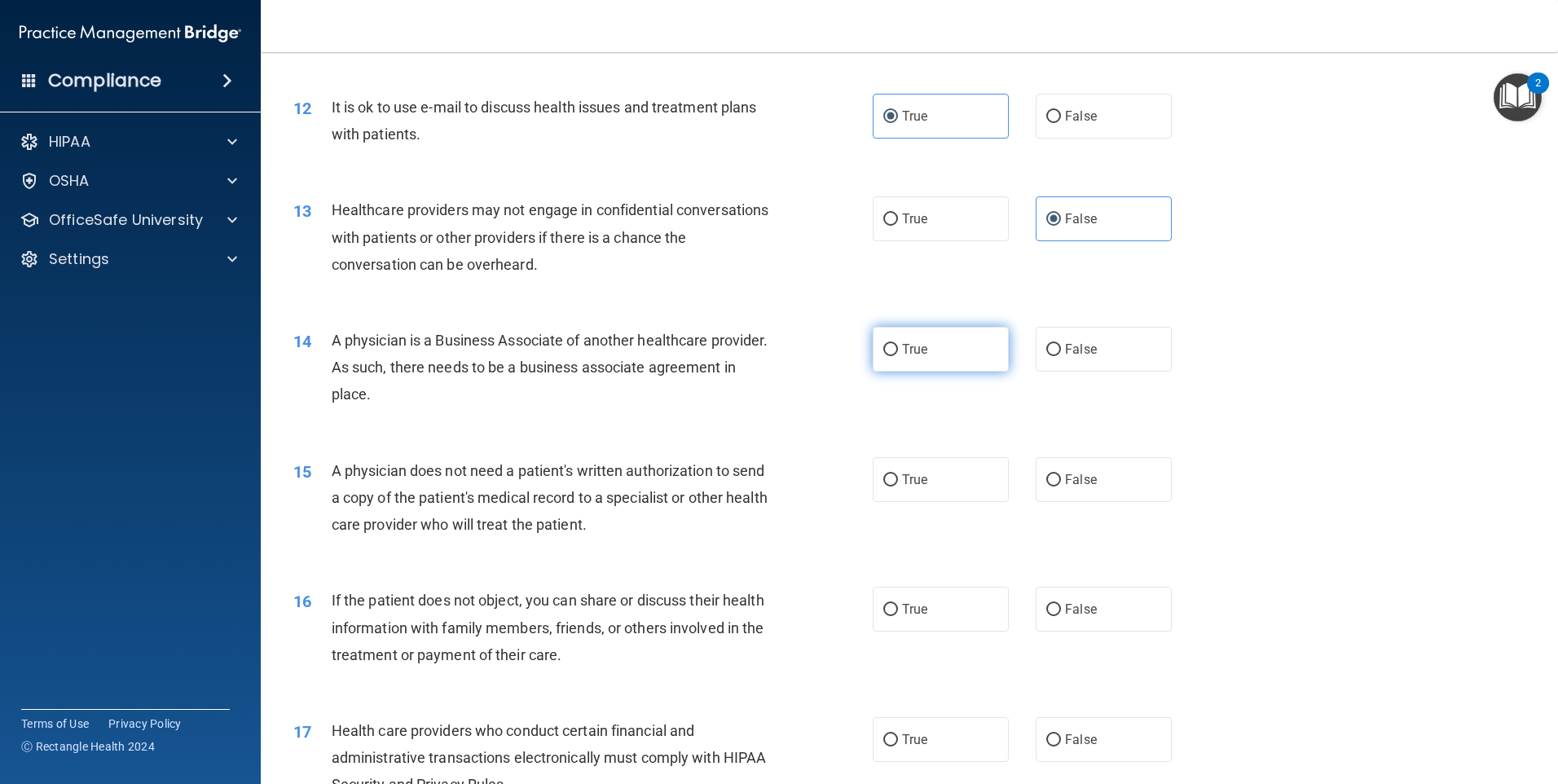
click at [934, 359] on label "True" at bounding box center [940, 349] width 136 height 45
click at [898, 356] on input "True" at bounding box center [891, 350] width 15 height 12
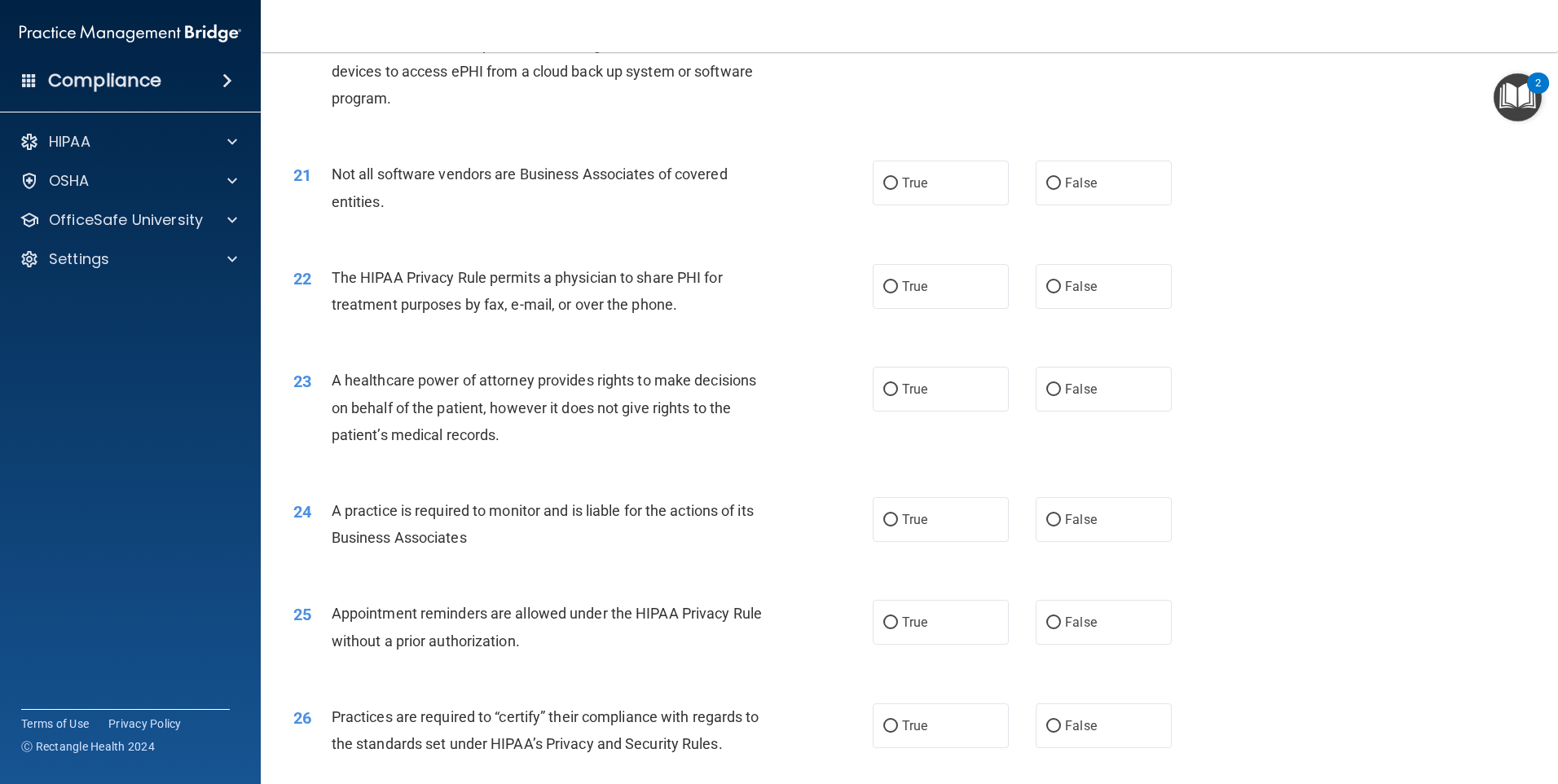
scroll to position [2363, 0]
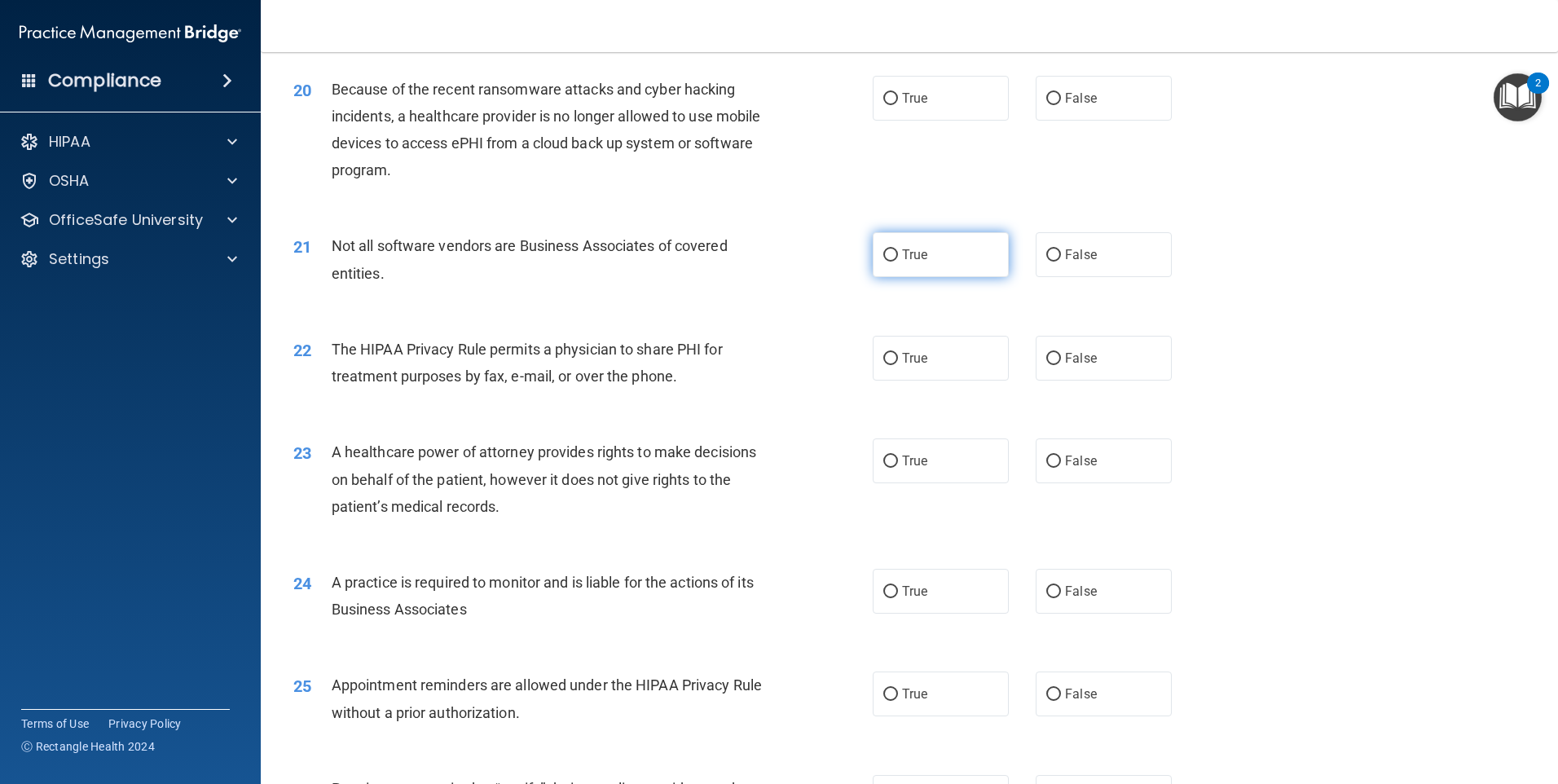
click at [926, 248] on label "True" at bounding box center [940, 254] width 136 height 45
click at [898, 249] on input "True" at bounding box center [891, 255] width 15 height 12
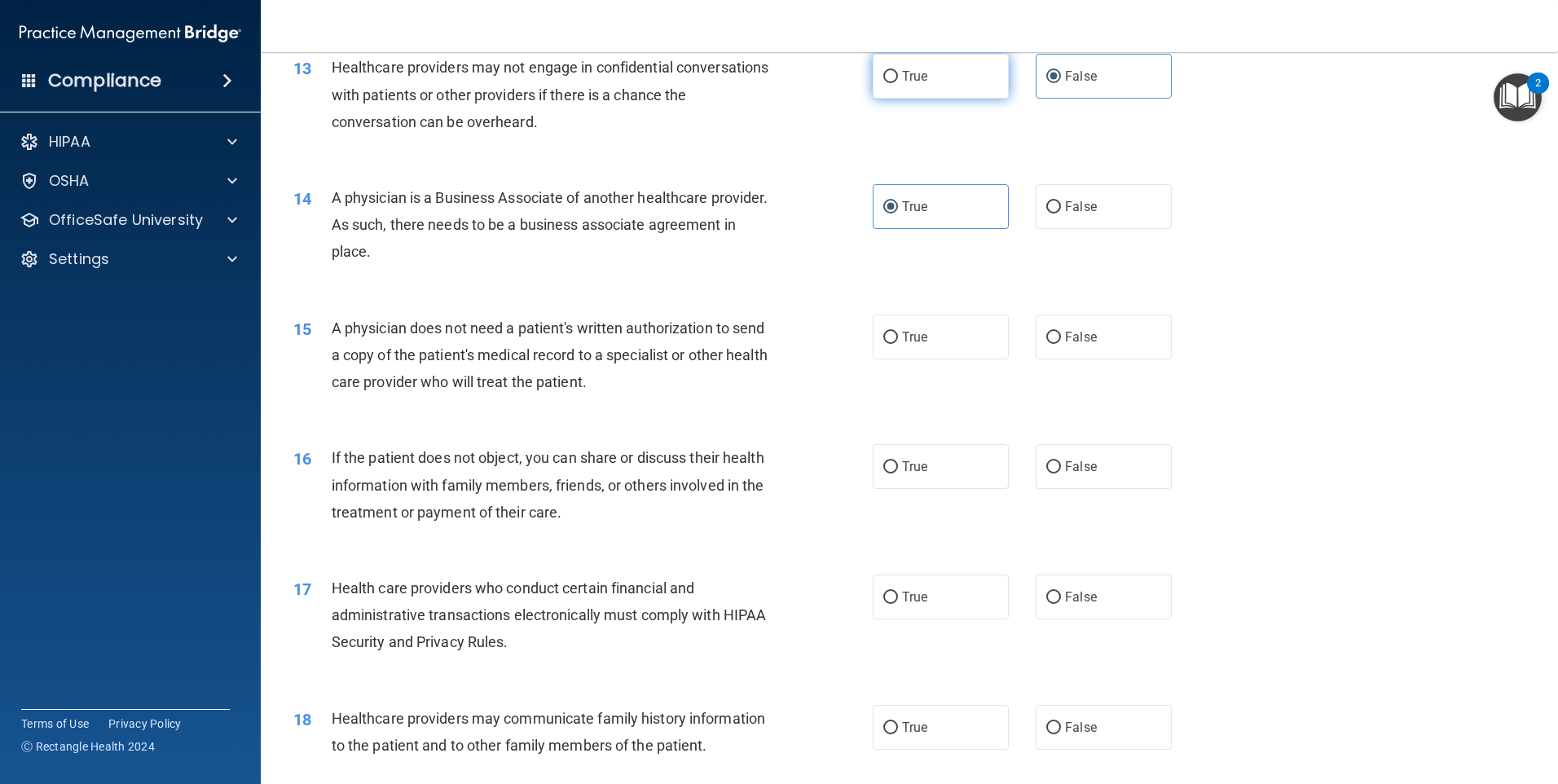
scroll to position [1549, 0]
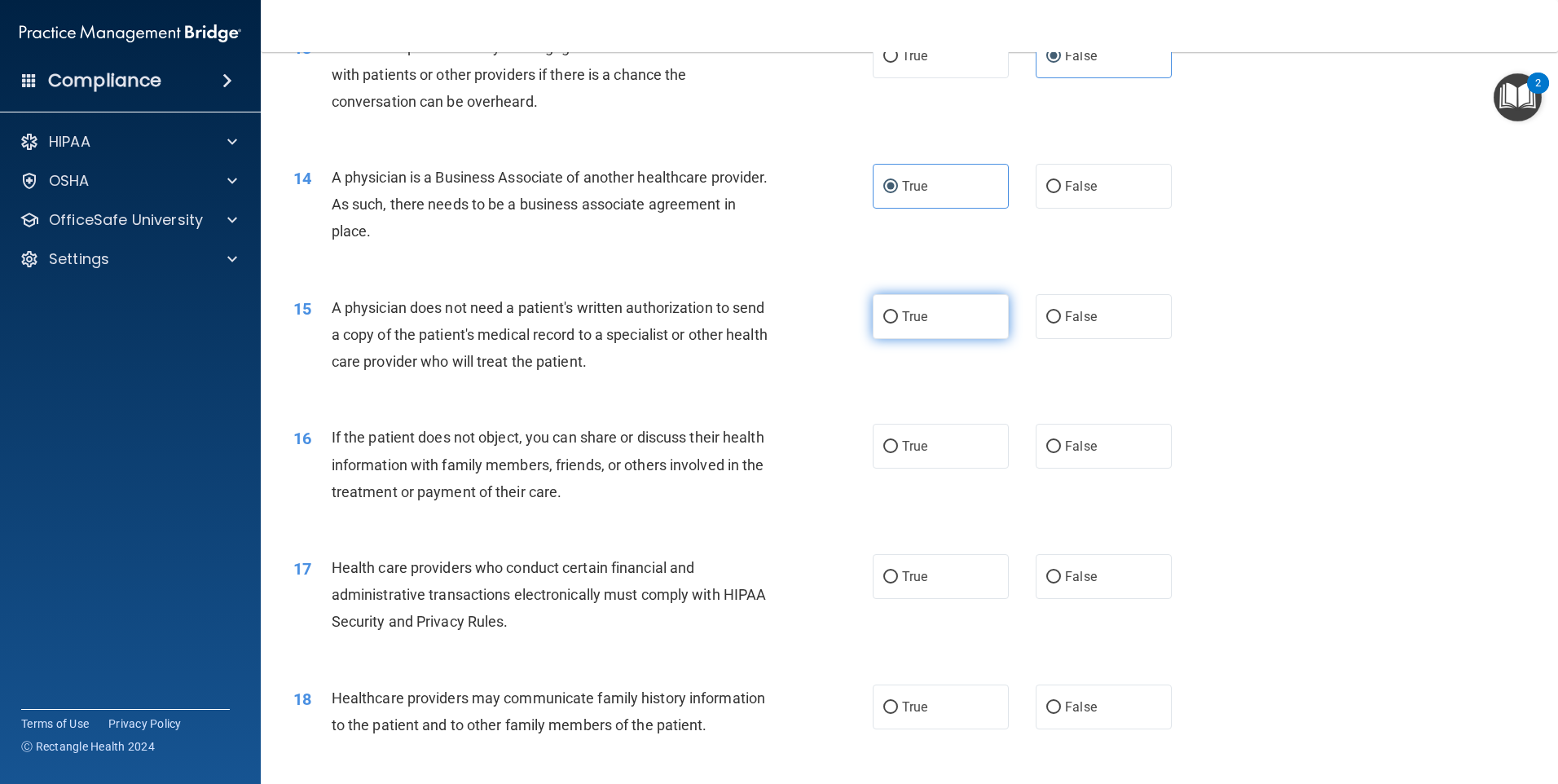
click at [918, 314] on span "True" at bounding box center [915, 316] width 26 height 16
click at [898, 314] on input "True" at bounding box center [891, 317] width 15 height 12
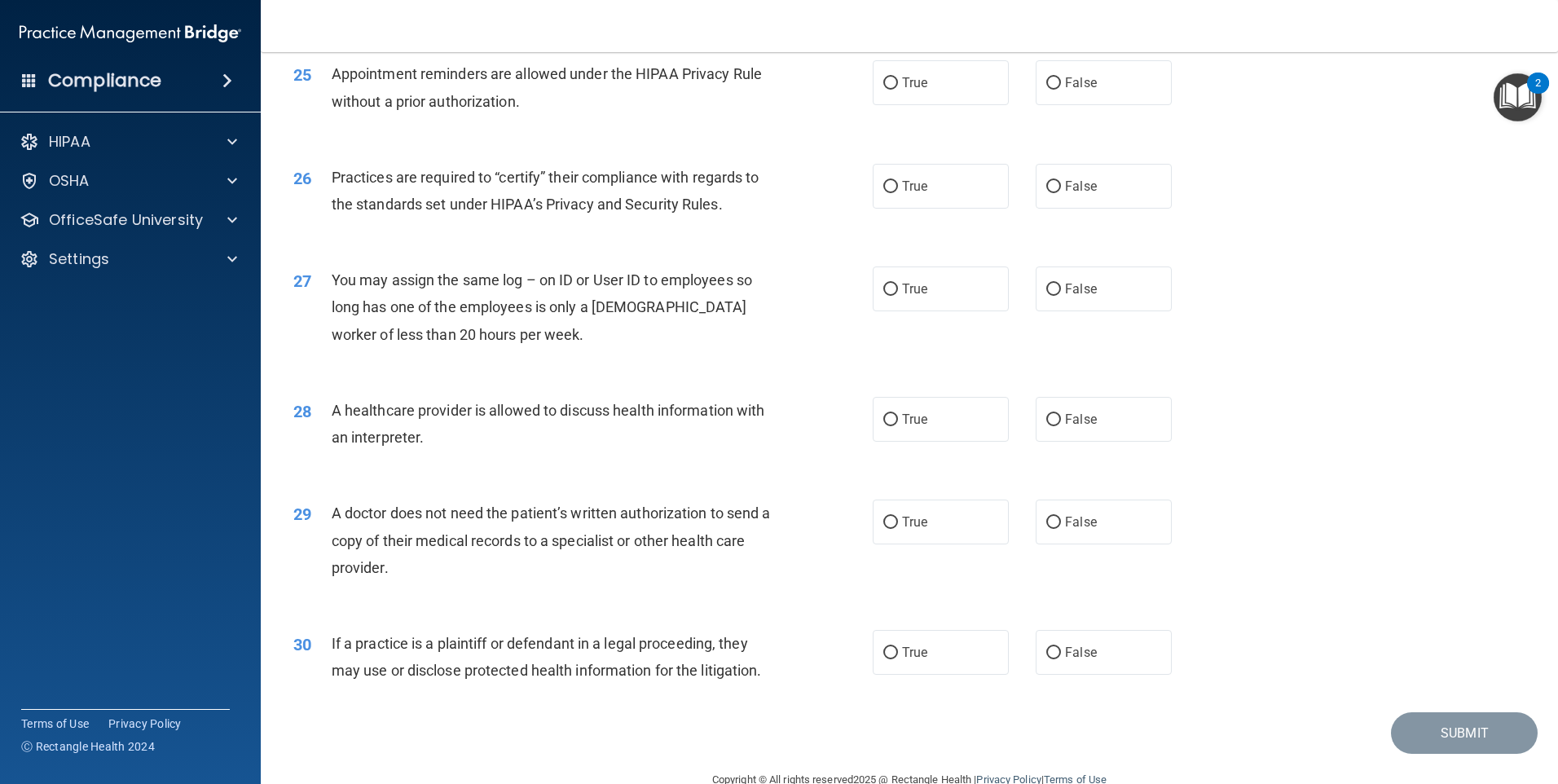
scroll to position [3010, 0]
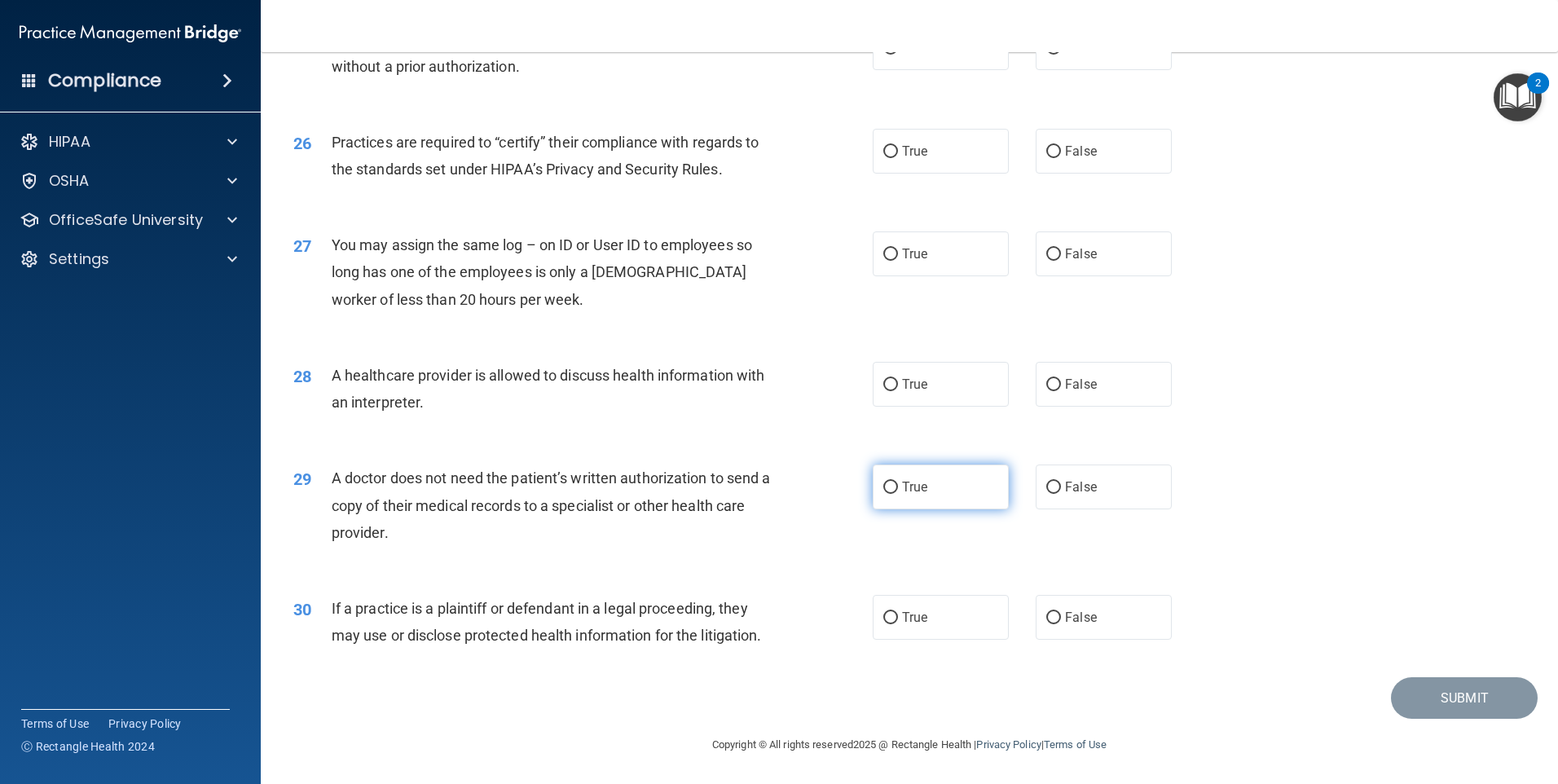
click at [894, 475] on label "True" at bounding box center [940, 486] width 136 height 45
click at [894, 482] on input "True" at bounding box center [891, 487] width 15 height 12
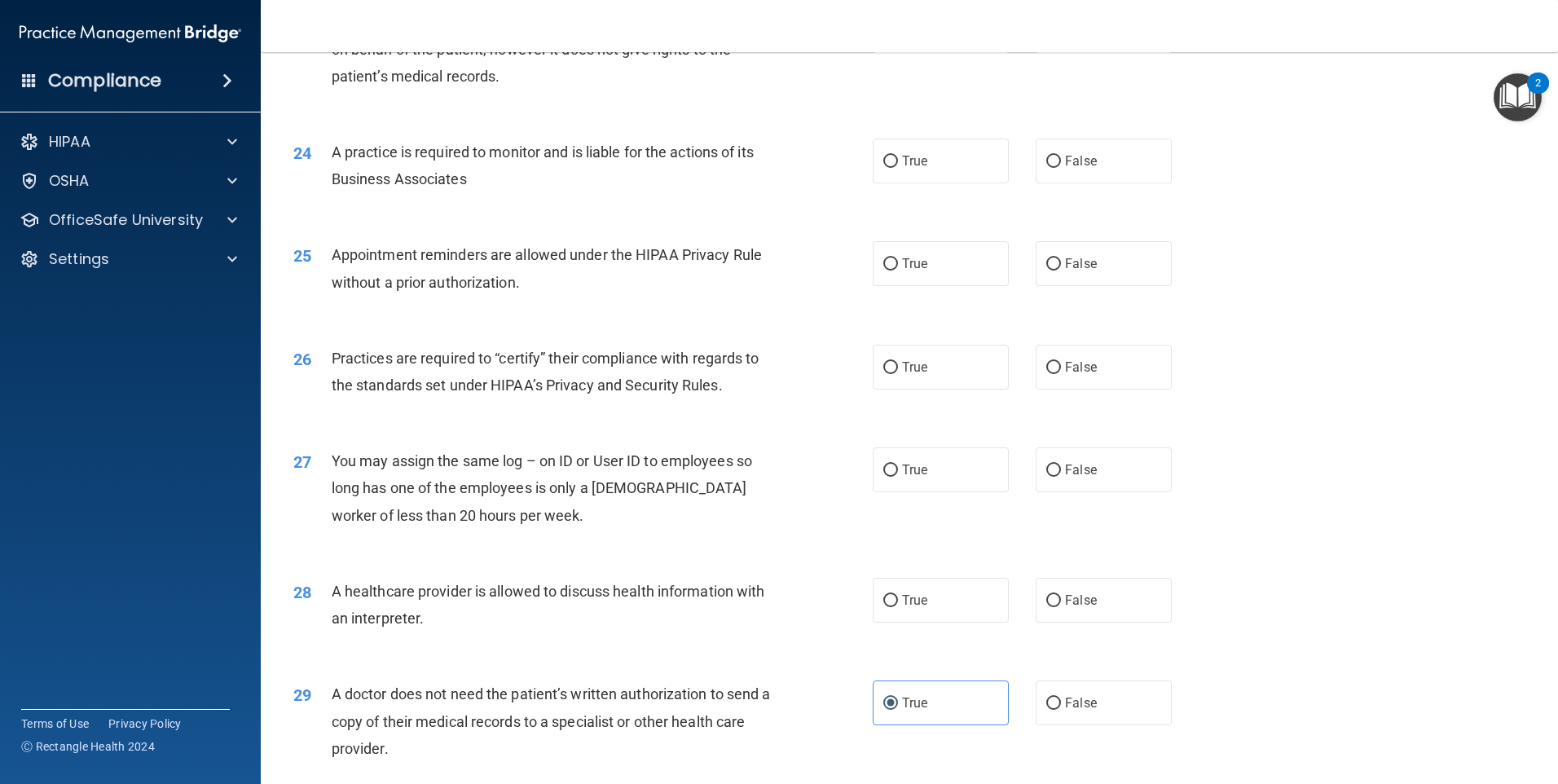
scroll to position [2765, 0]
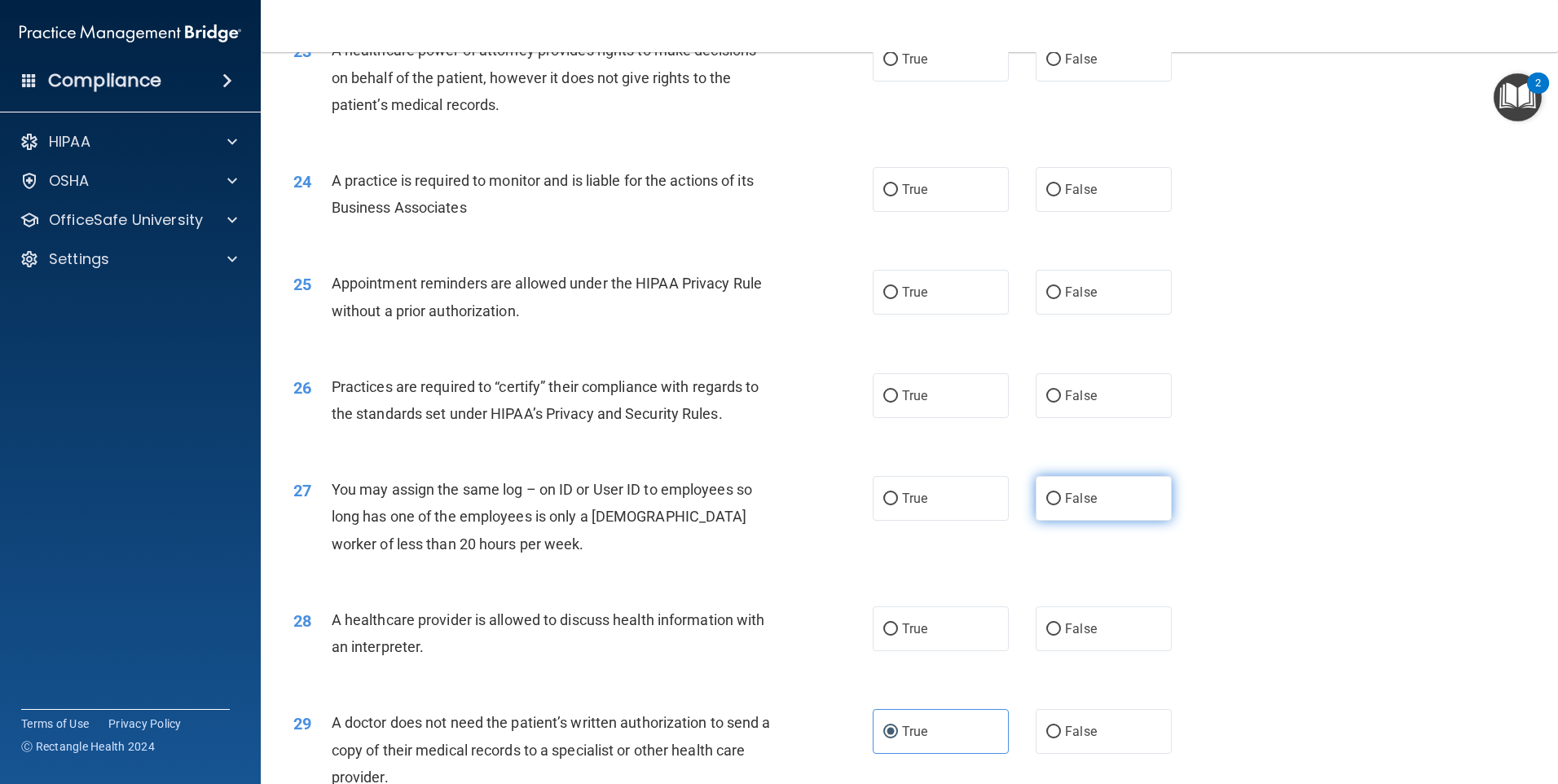
click at [1054, 507] on label "False" at bounding box center [1103, 497] width 136 height 45
click at [1054, 506] on input "False" at bounding box center [1054, 498] width 15 height 12
click at [1079, 411] on label "False" at bounding box center [1103, 395] width 136 height 45
click at [1061, 402] on input "False" at bounding box center [1054, 396] width 15 height 12
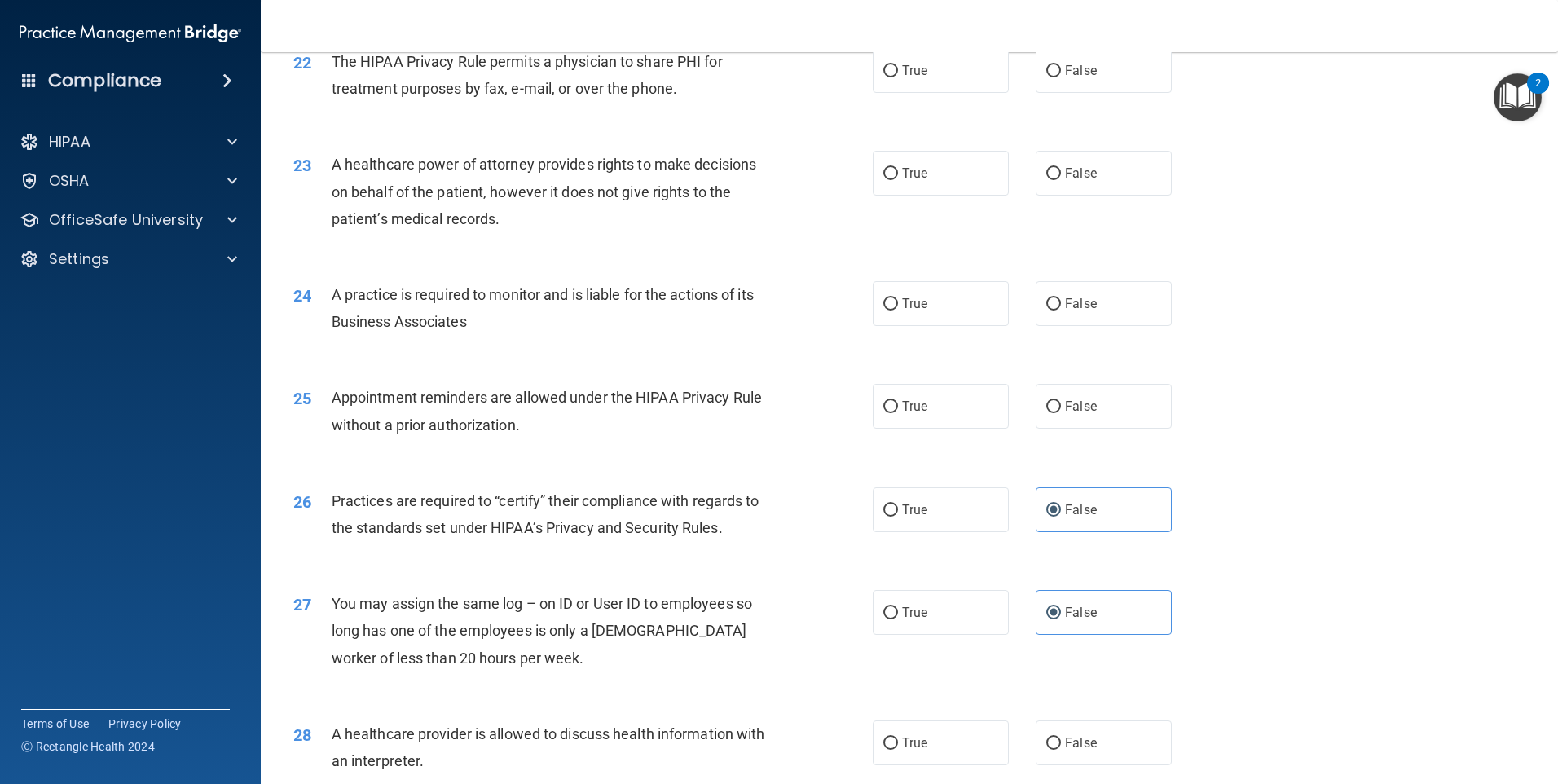
scroll to position [2602, 0]
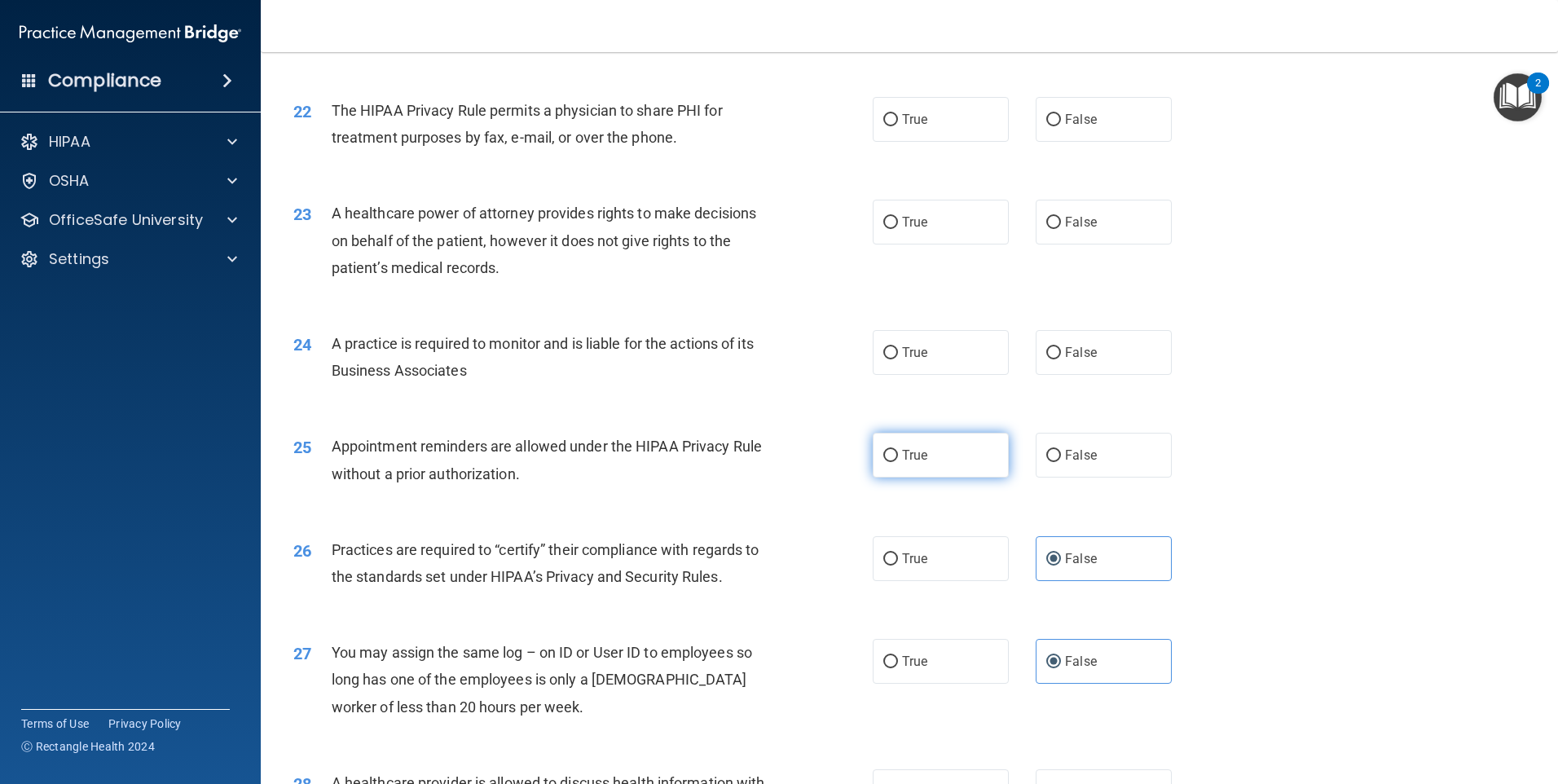
click at [929, 471] on label "True" at bounding box center [940, 455] width 136 height 45
click at [898, 462] on input "True" at bounding box center [891, 455] width 15 height 12
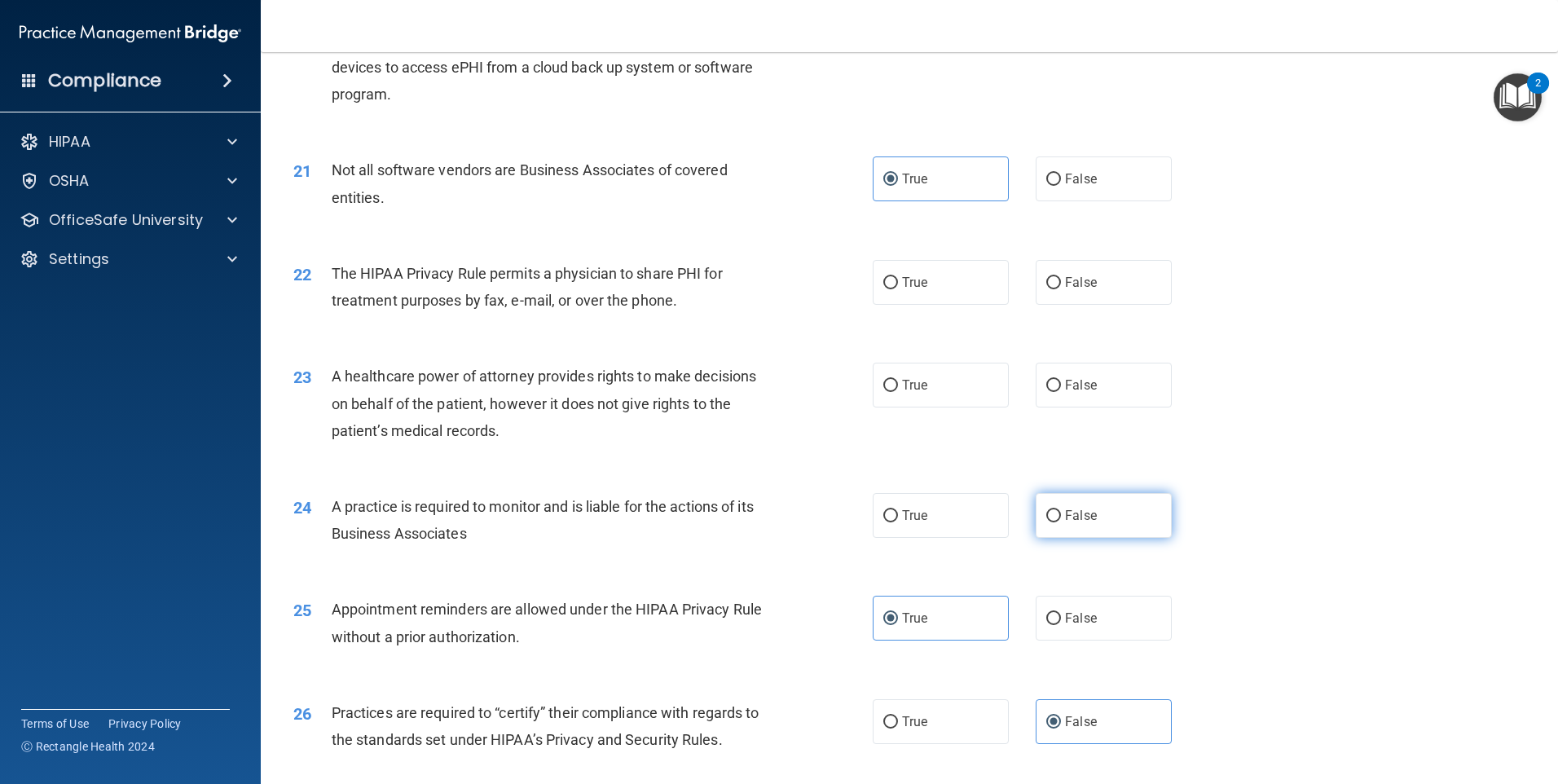
click at [1036, 517] on label "False" at bounding box center [1103, 515] width 136 height 45
click at [1047, 517] on input "False" at bounding box center [1054, 516] width 15 height 12
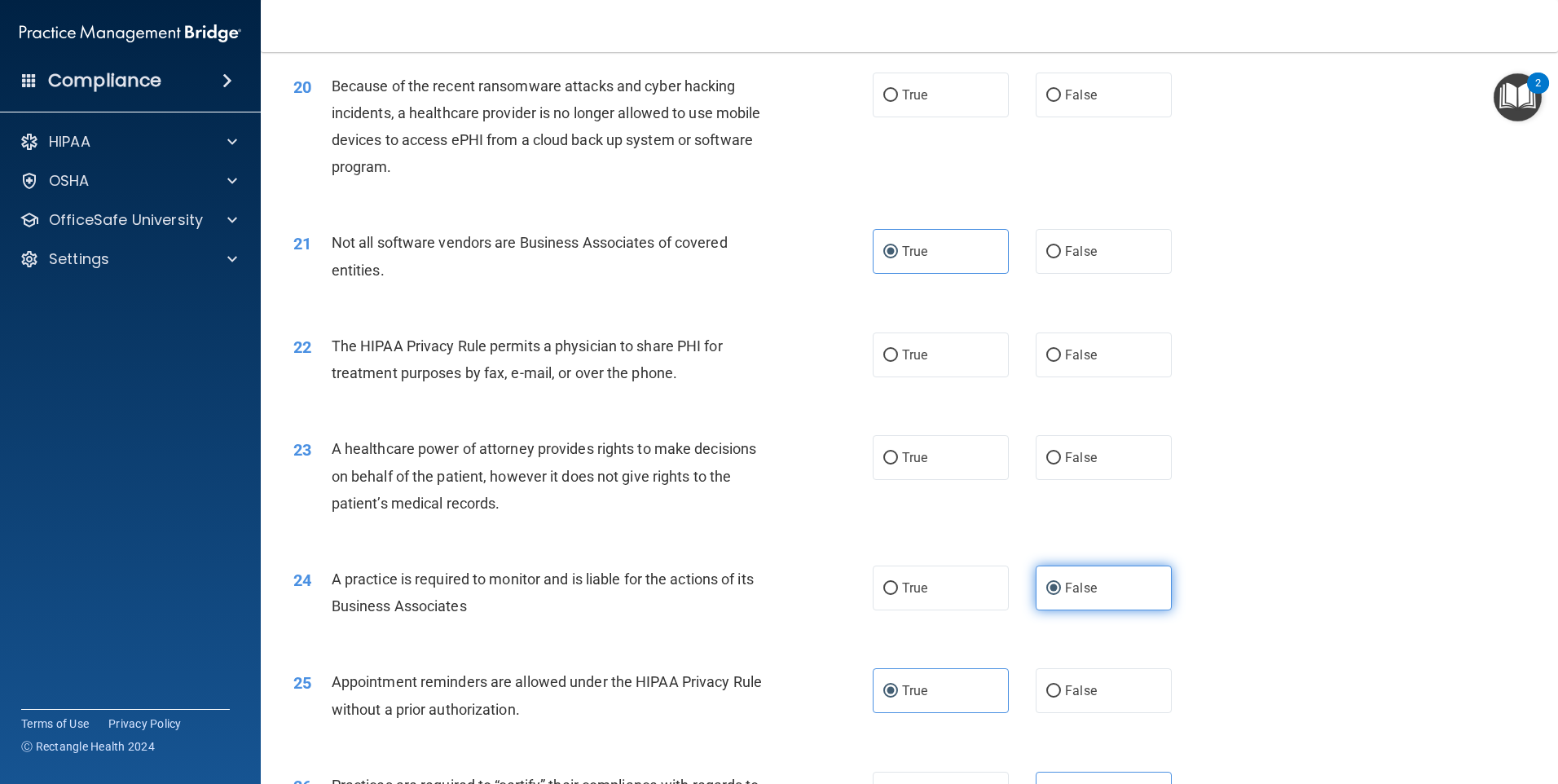
scroll to position [2276, 0]
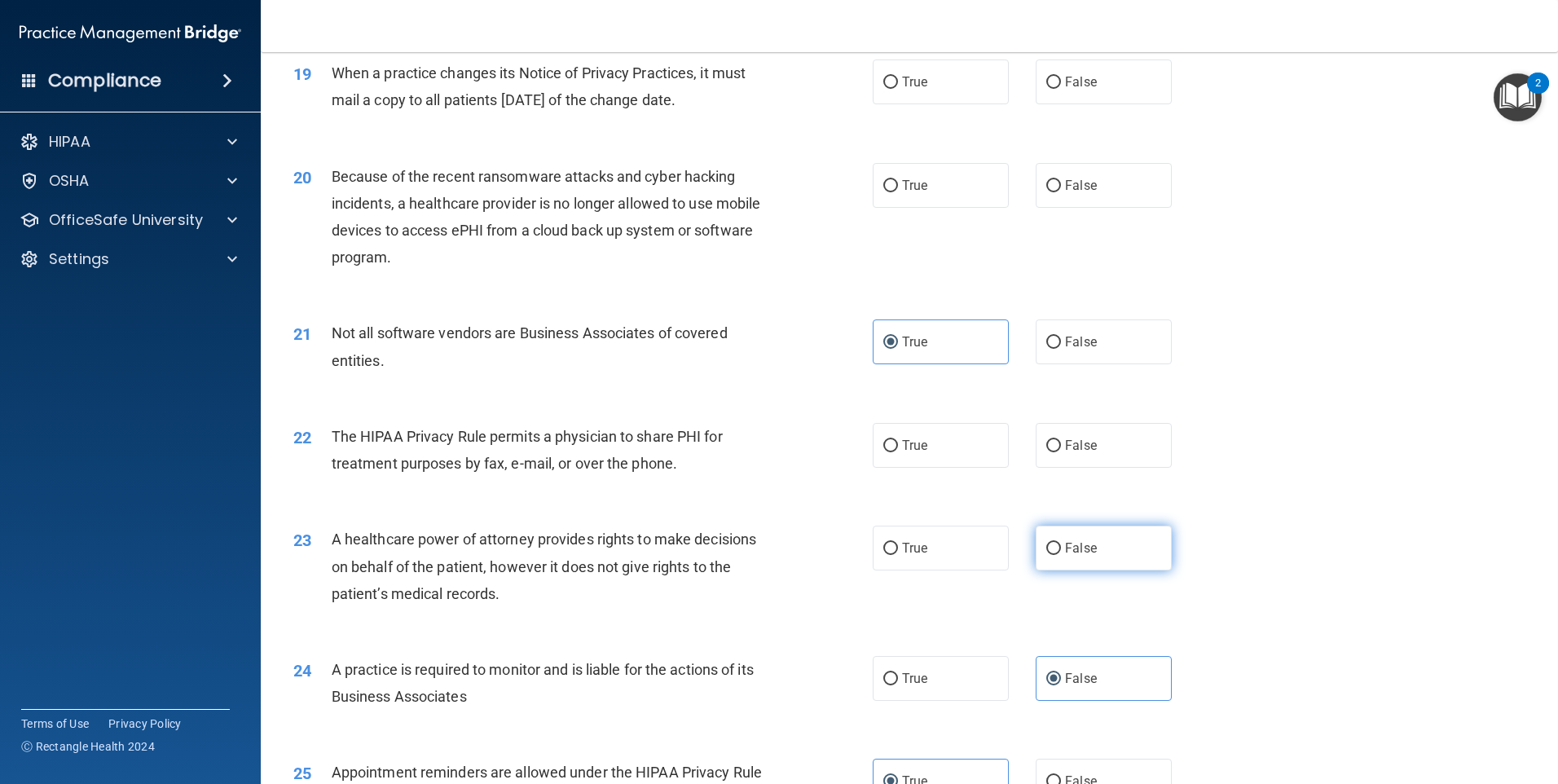
click at [1078, 552] on span "False" at bounding box center [1081, 548] width 32 height 16
click at [1061, 552] on input "False" at bounding box center [1054, 549] width 15 height 12
click at [923, 454] on label "True" at bounding box center [940, 444] width 136 height 45
click at [898, 453] on input "True" at bounding box center [891, 445] width 15 height 12
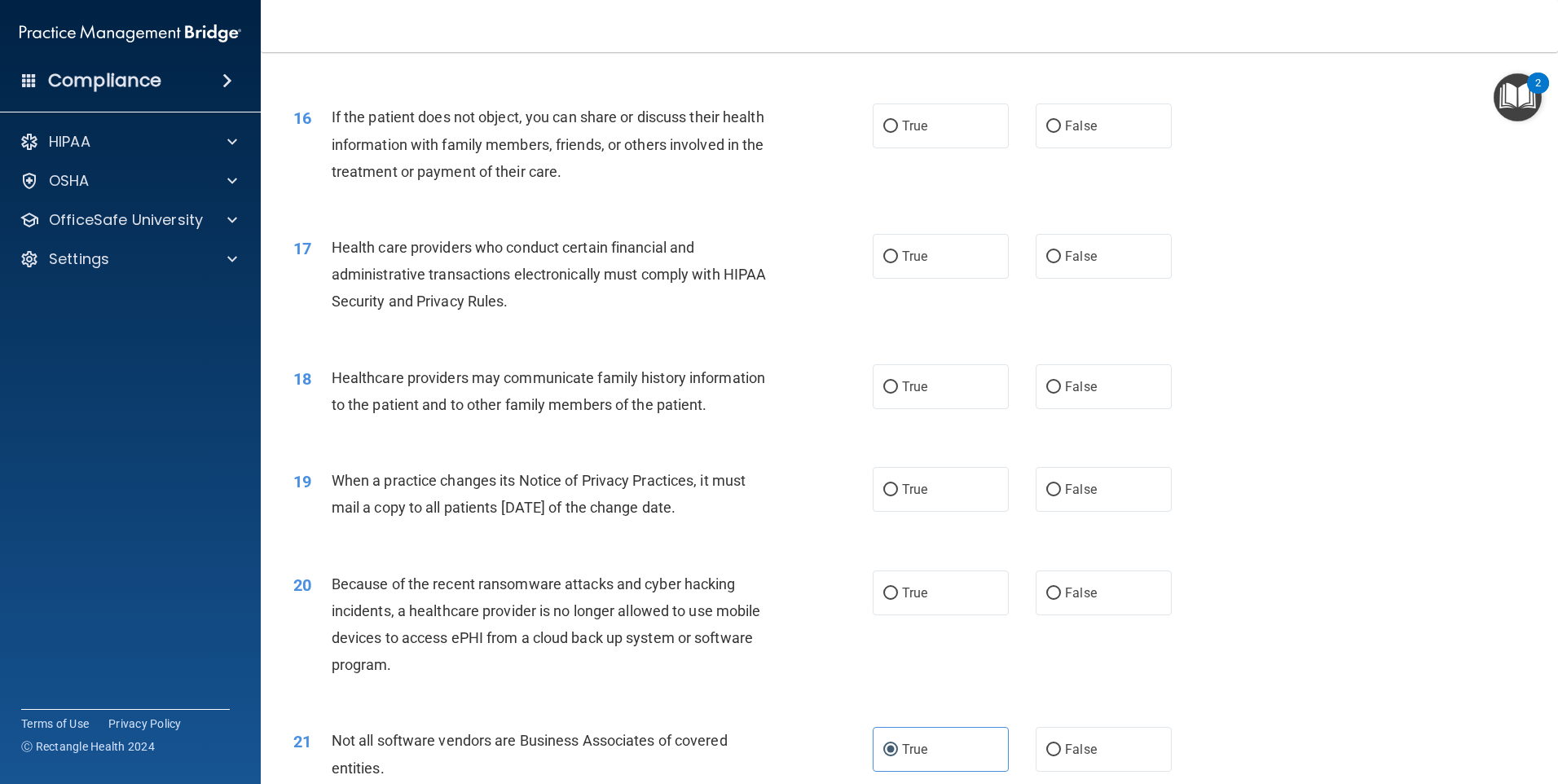
scroll to position [1787, 0]
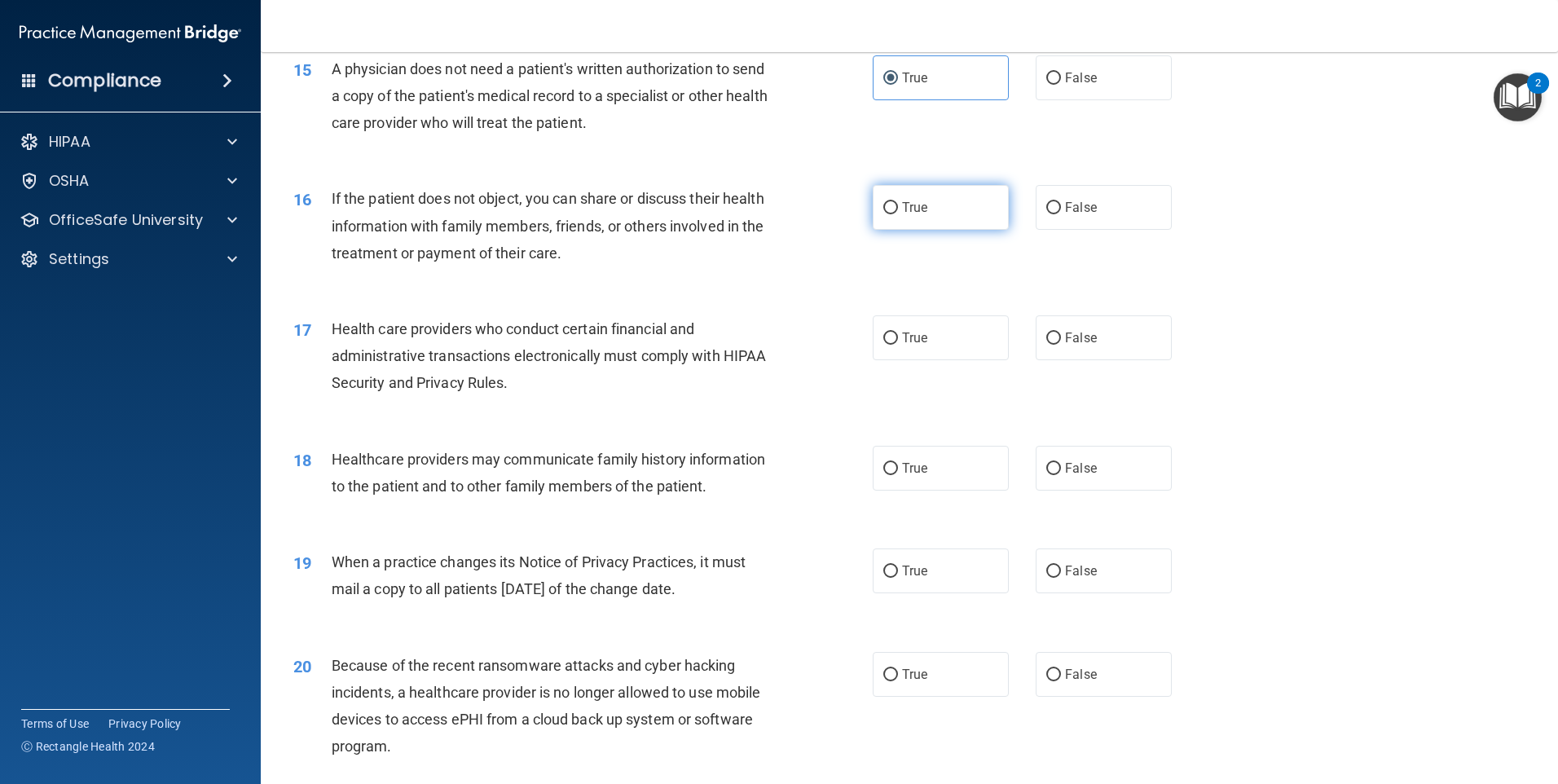
click at [891, 202] on input "True" at bounding box center [891, 207] width 15 height 12
click at [909, 329] on label "True" at bounding box center [940, 338] width 136 height 45
click at [898, 332] on input "True" at bounding box center [891, 338] width 15 height 12
click at [1036, 460] on label "False" at bounding box center [1103, 467] width 136 height 45
click at [1047, 463] on input "False" at bounding box center [1054, 468] width 15 height 12
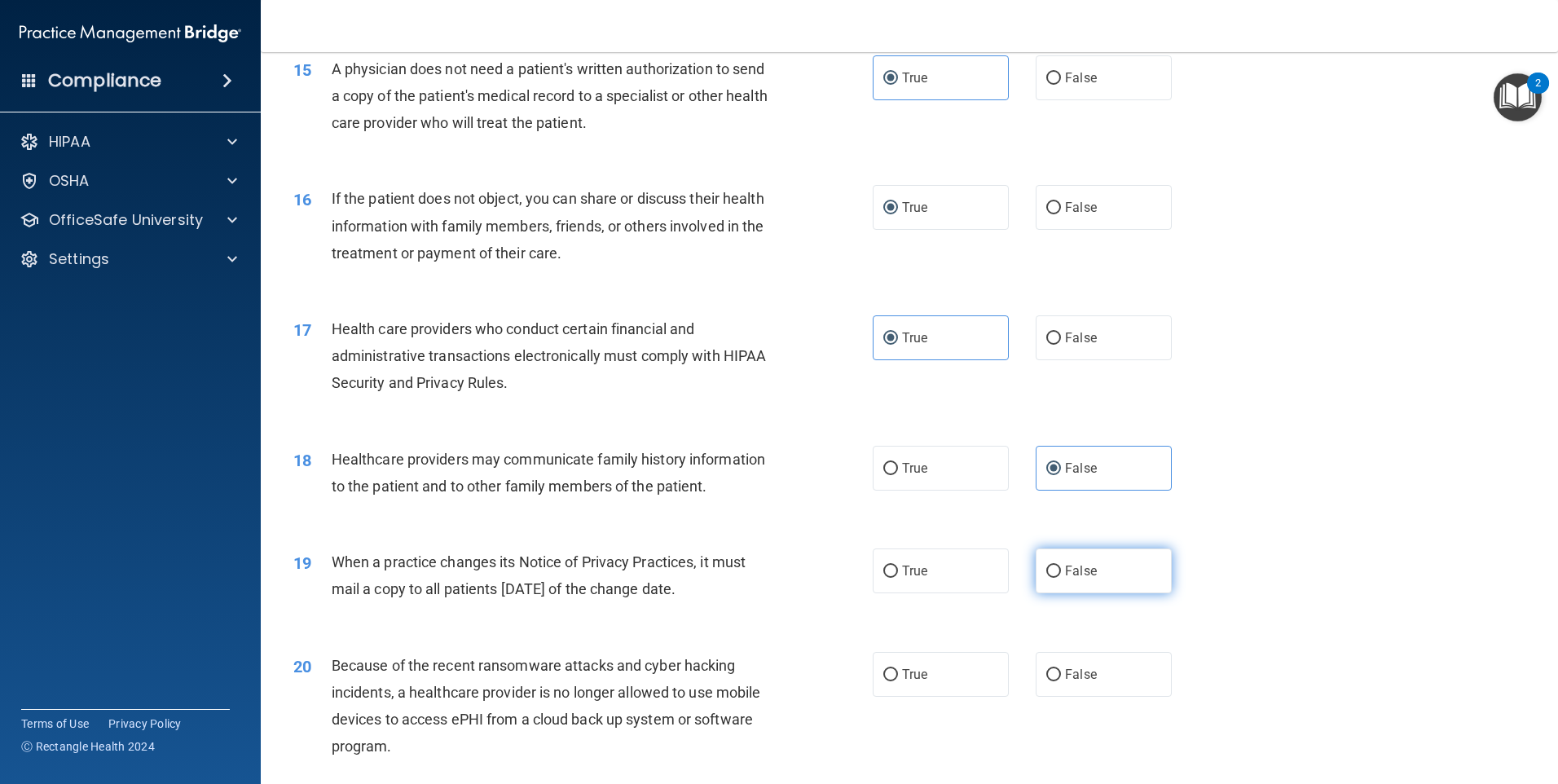
click at [1047, 574] on input "False" at bounding box center [1054, 571] width 15 height 12
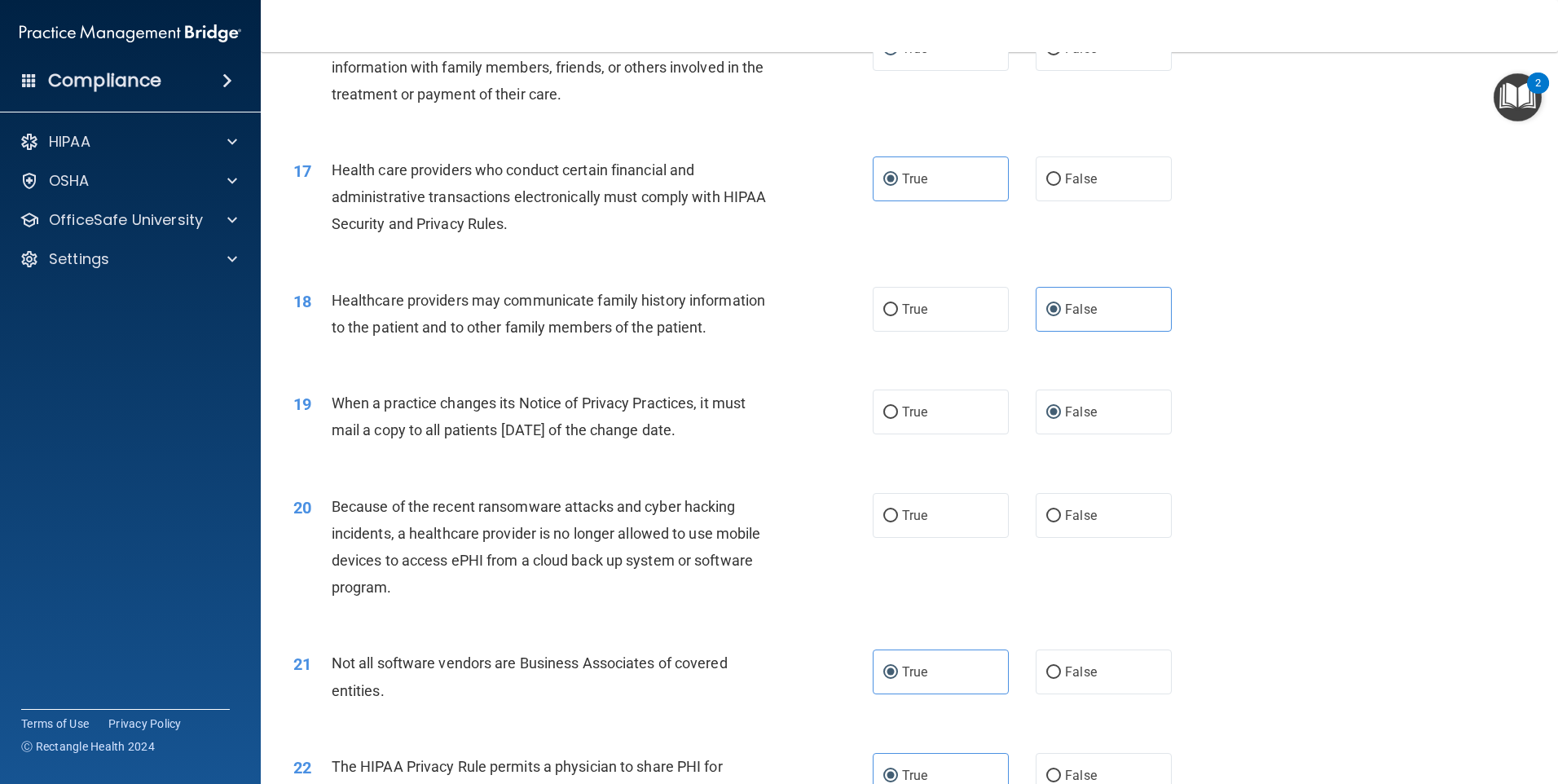
scroll to position [1950, 0]
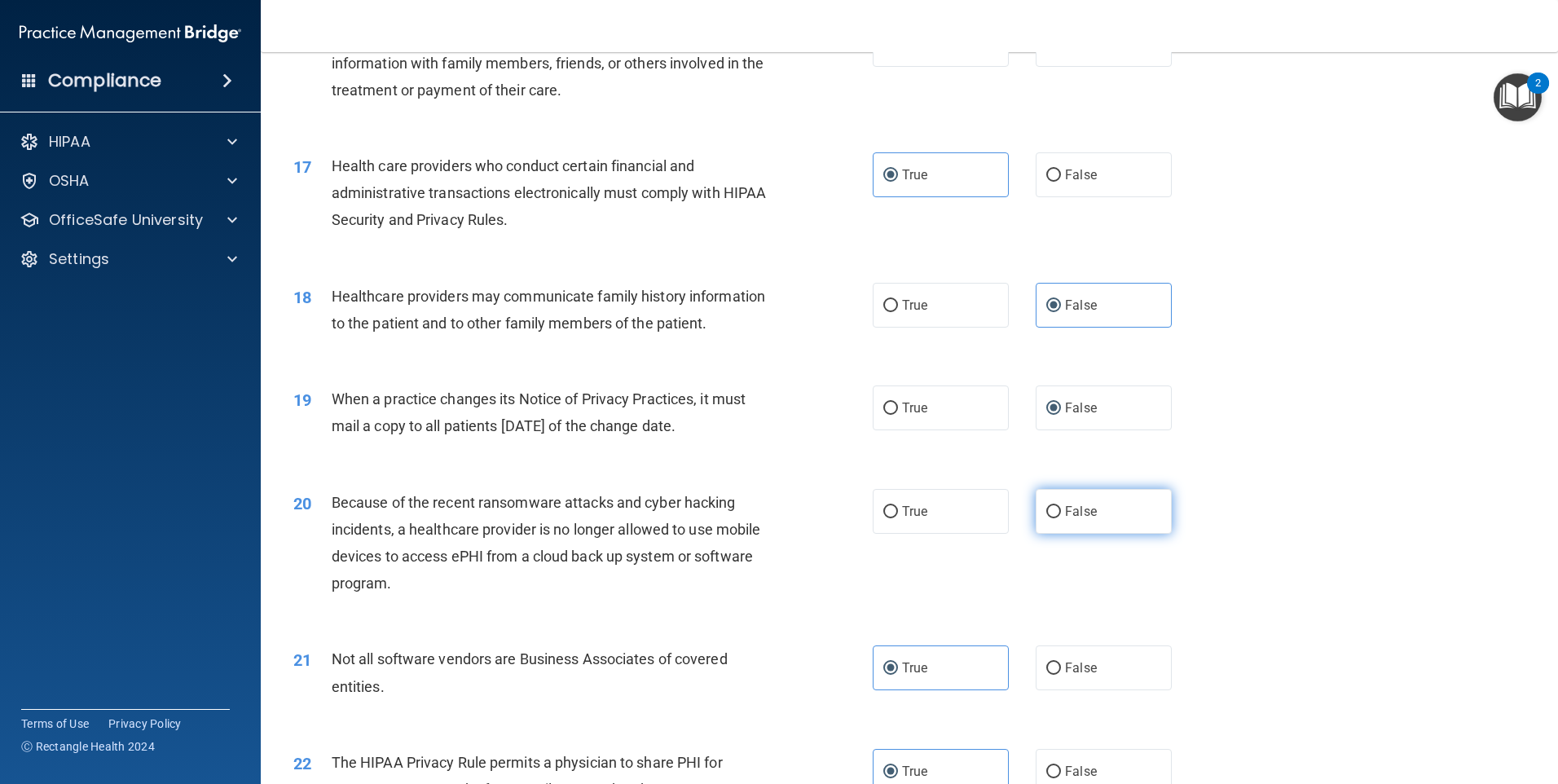
click at [1103, 524] on label "False" at bounding box center [1103, 511] width 136 height 45
click at [1061, 518] on input "False" at bounding box center [1054, 512] width 15 height 12
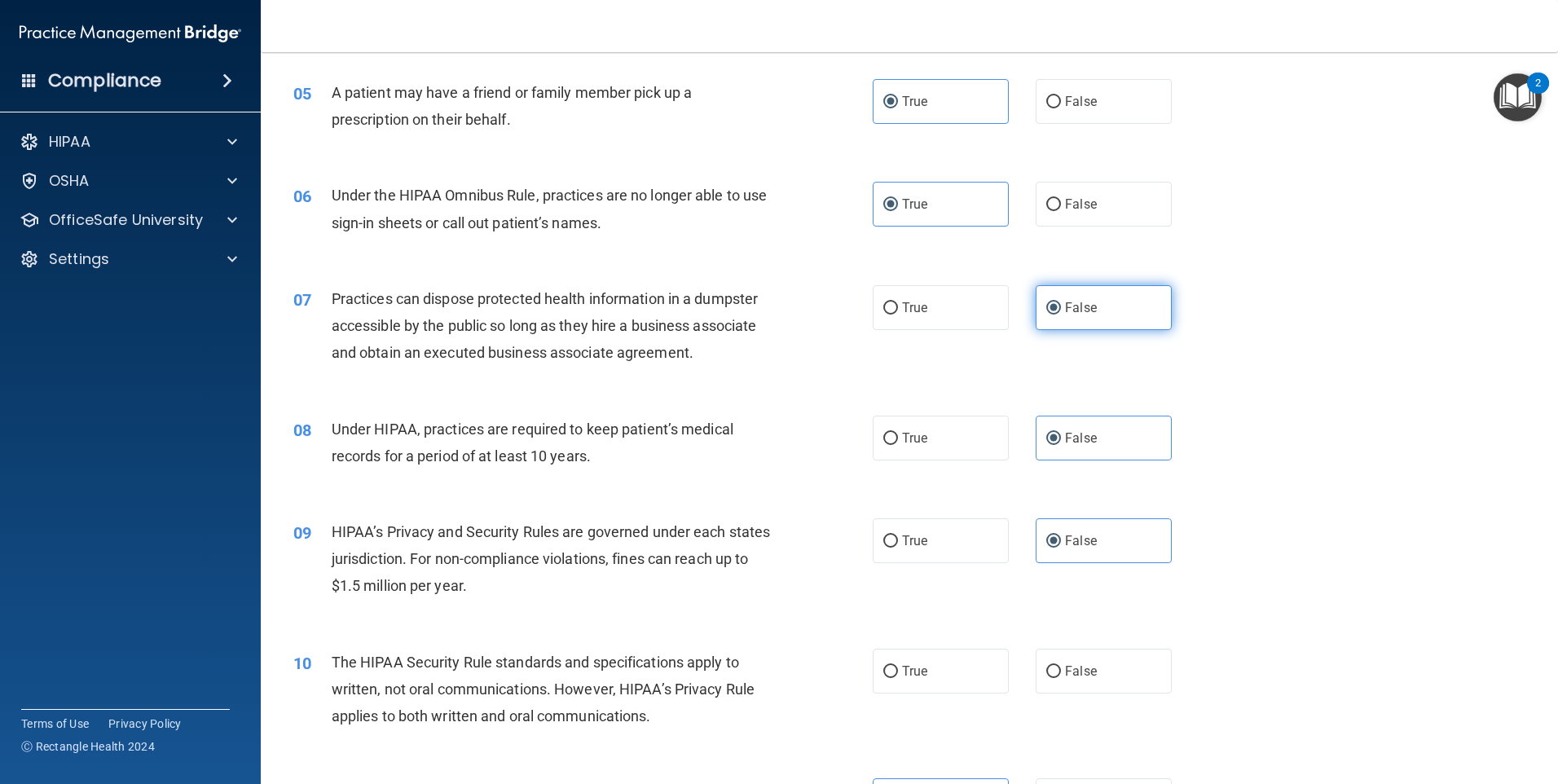
scroll to position [815, 0]
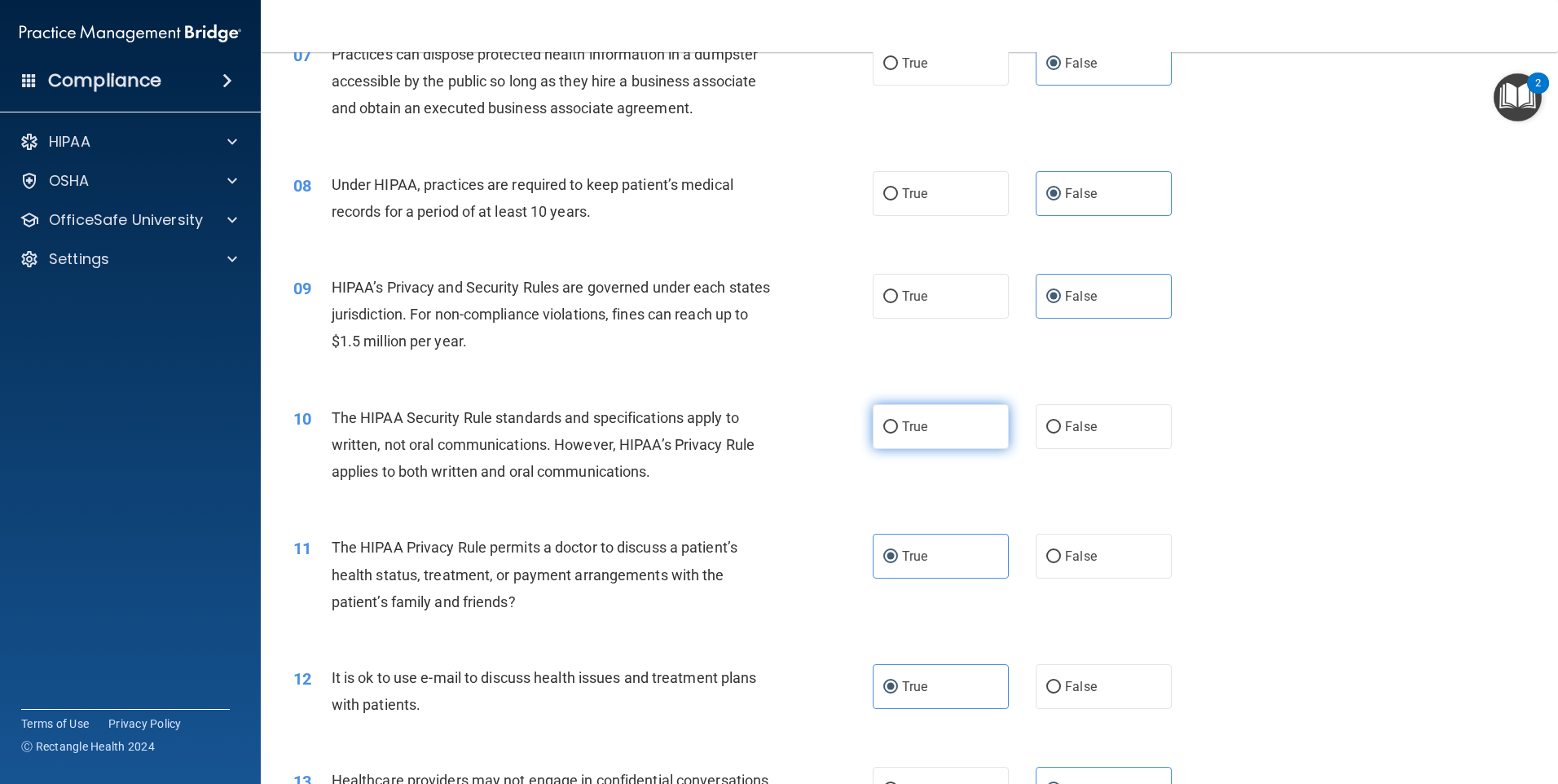
click at [920, 417] on label "True" at bounding box center [940, 426] width 136 height 45
click at [898, 422] on input "True" at bounding box center [891, 427] width 15 height 12
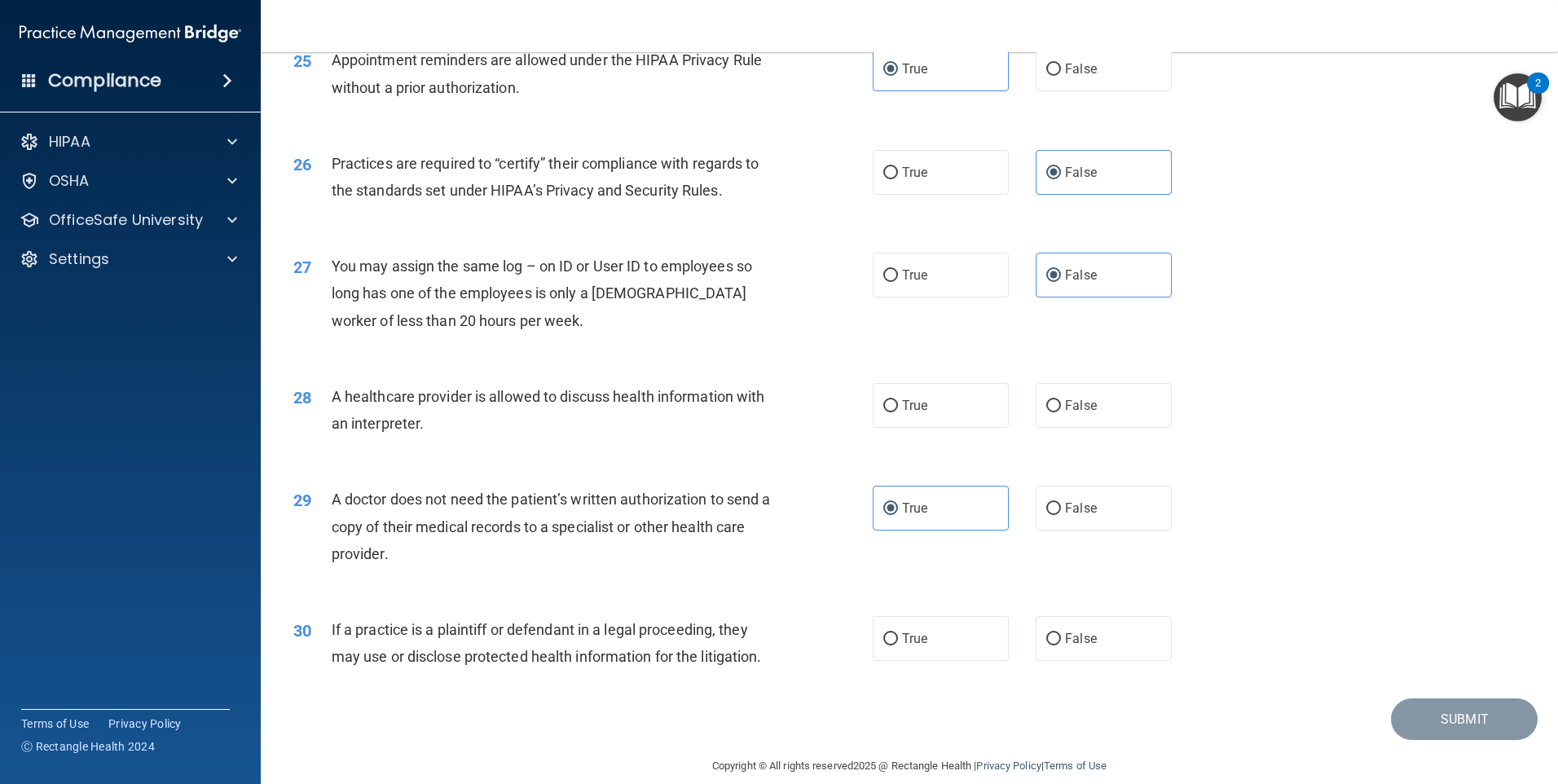
scroll to position [3010, 0]
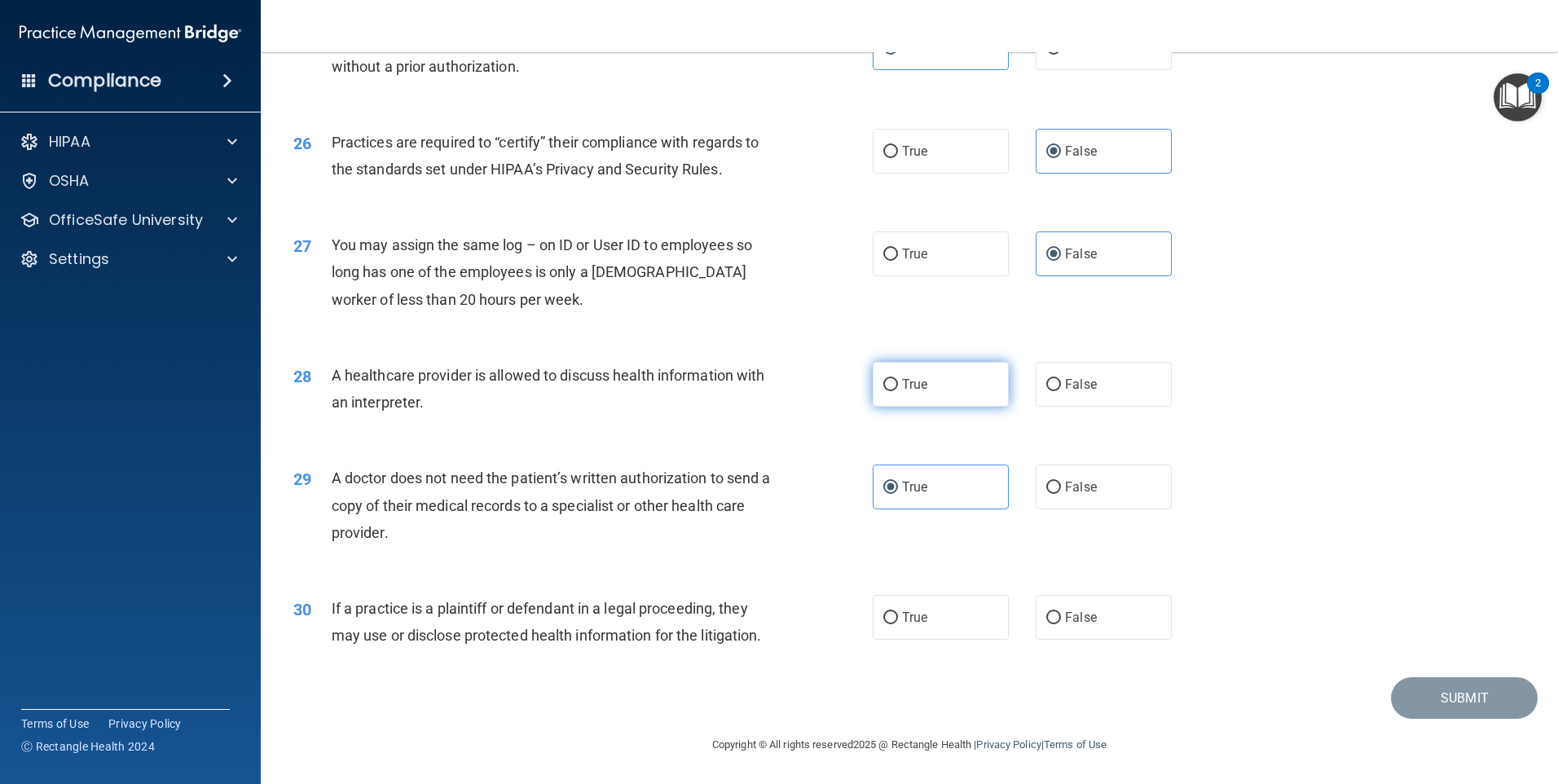
click at [905, 392] on label "True" at bounding box center [940, 383] width 136 height 45
click at [898, 392] on input "True" at bounding box center [891, 384] width 15 height 12
click at [970, 632] on label "True" at bounding box center [940, 617] width 136 height 45
click at [898, 624] on input "True" at bounding box center [891, 618] width 15 height 12
click at [1416, 703] on button "Submit" at bounding box center [1464, 698] width 147 height 42
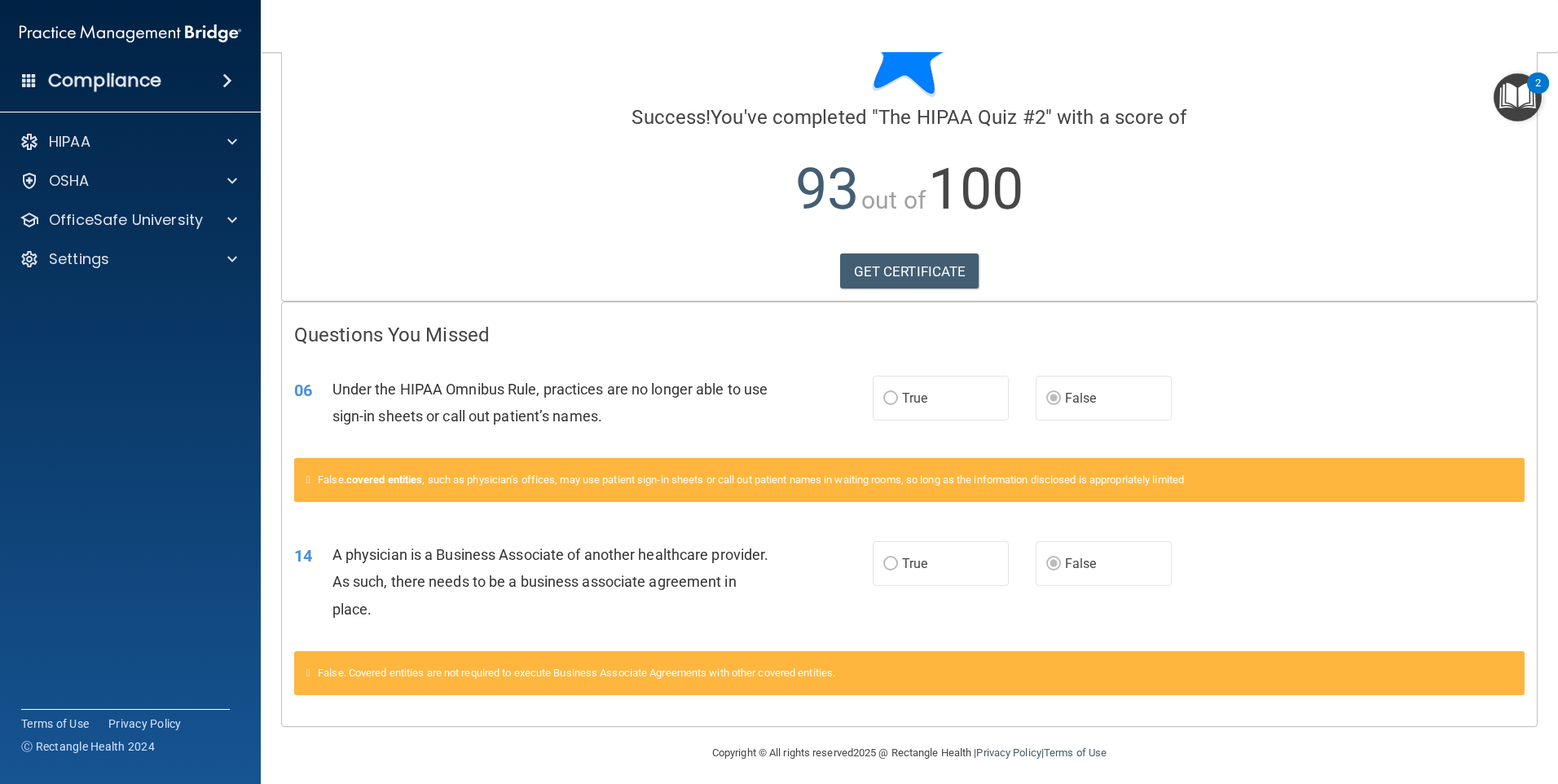
scroll to position [90, 0]
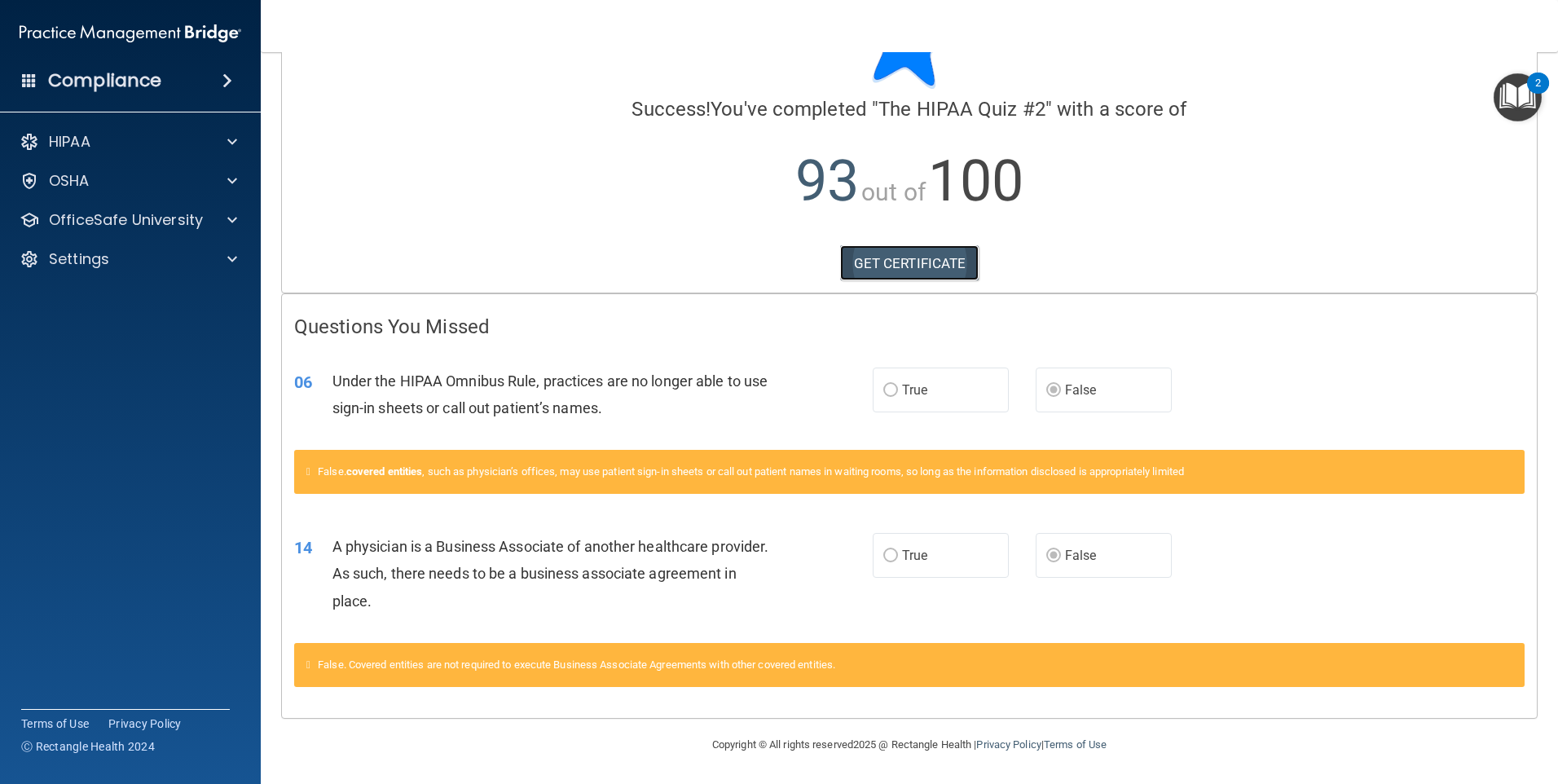
click at [940, 256] on link "GET CERTIFICATE" at bounding box center [910, 263] width 140 height 36
click at [49, 147] on p "HIPAA" at bounding box center [70, 141] width 42 height 19
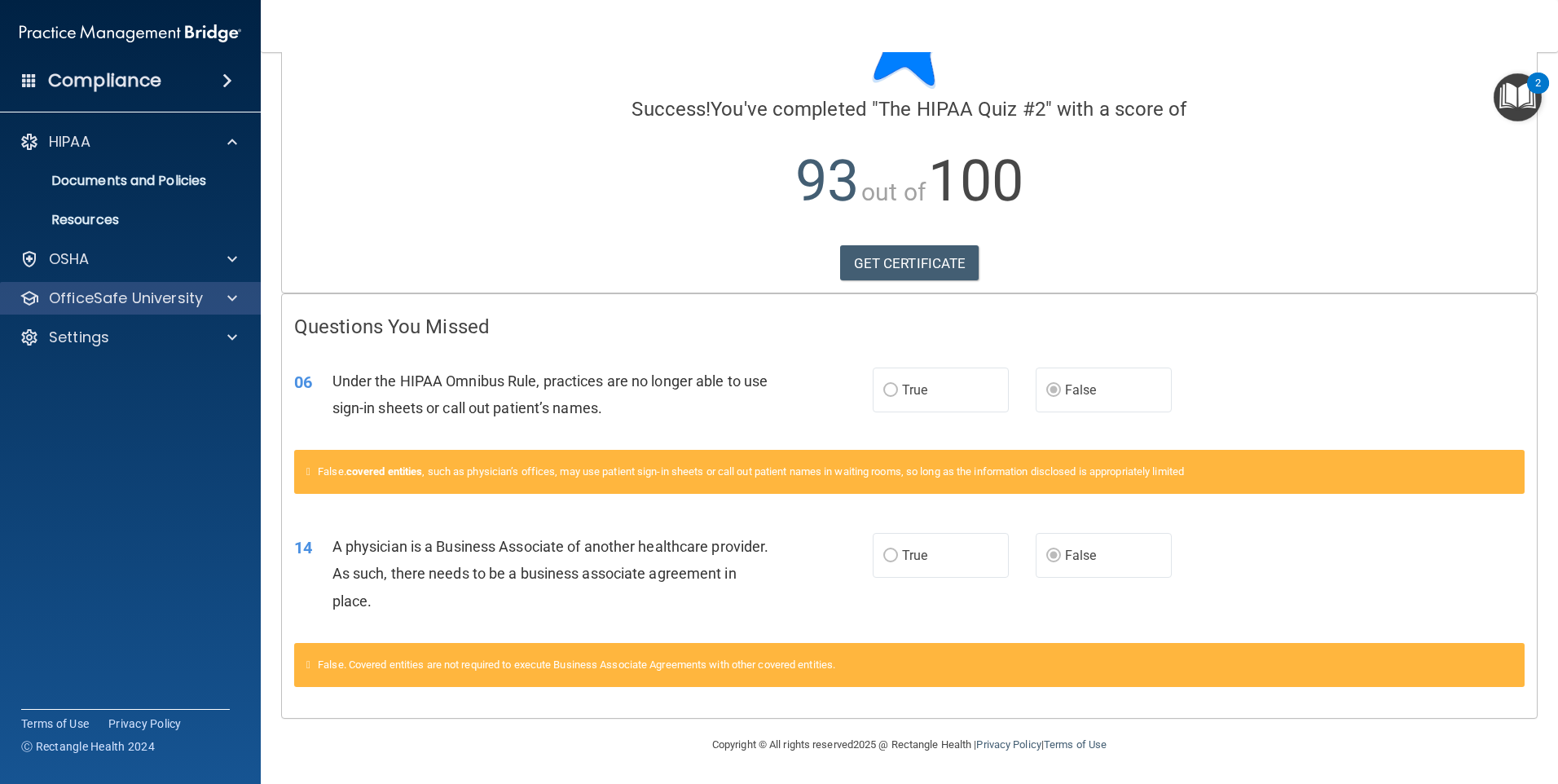
drag, startPoint x: 81, startPoint y: 285, endPoint x: 98, endPoint y: 283, distance: 17.1
click at [82, 285] on div "OfficeSafe University" at bounding box center [131, 298] width 262 height 33
click at [99, 298] on p "OfficeSafe University" at bounding box center [126, 298] width 154 height 19
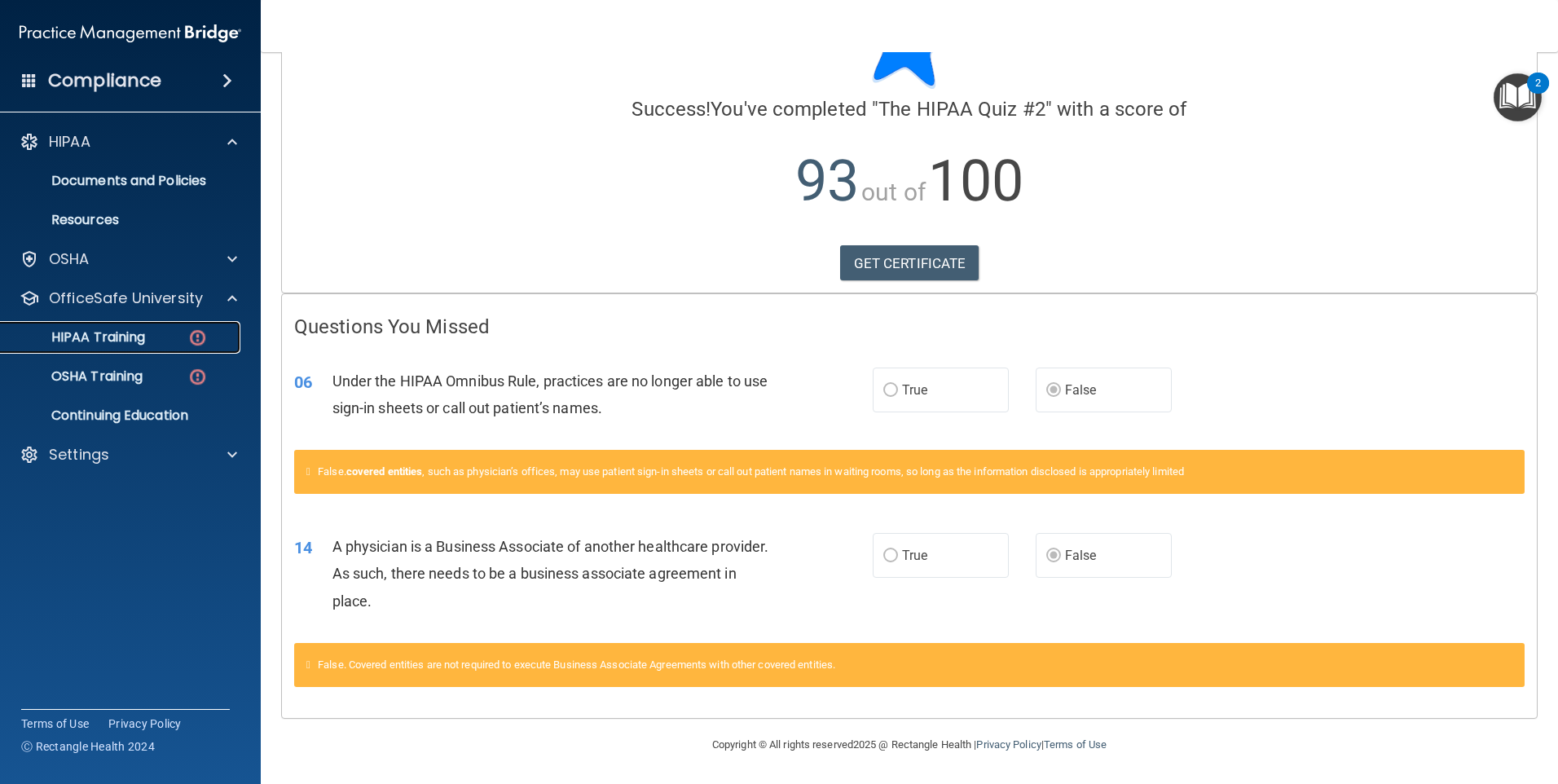
click at [116, 347] on link "HIPAA Training" at bounding box center [111, 338] width 256 height 33
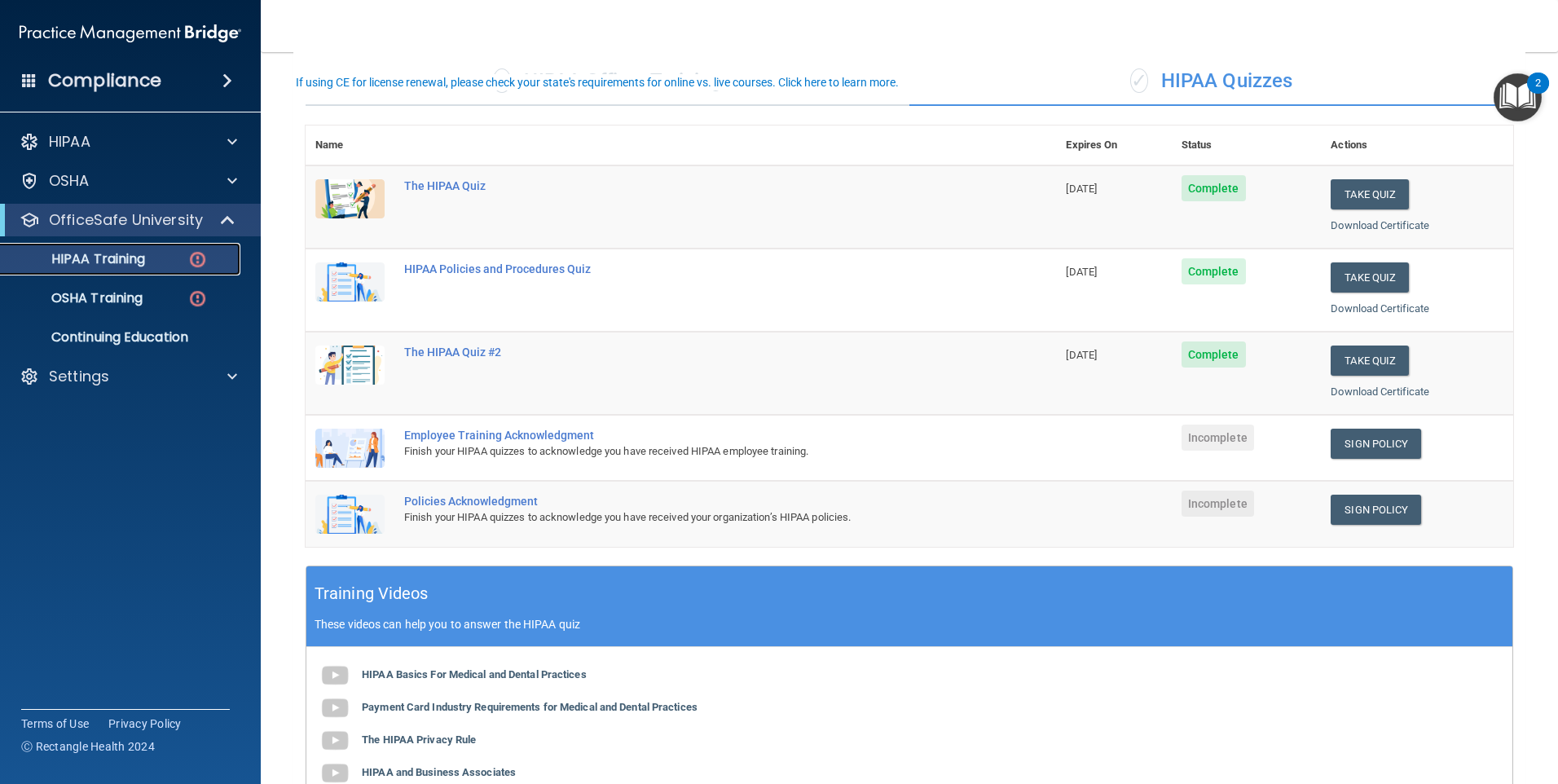
scroll to position [83, 0]
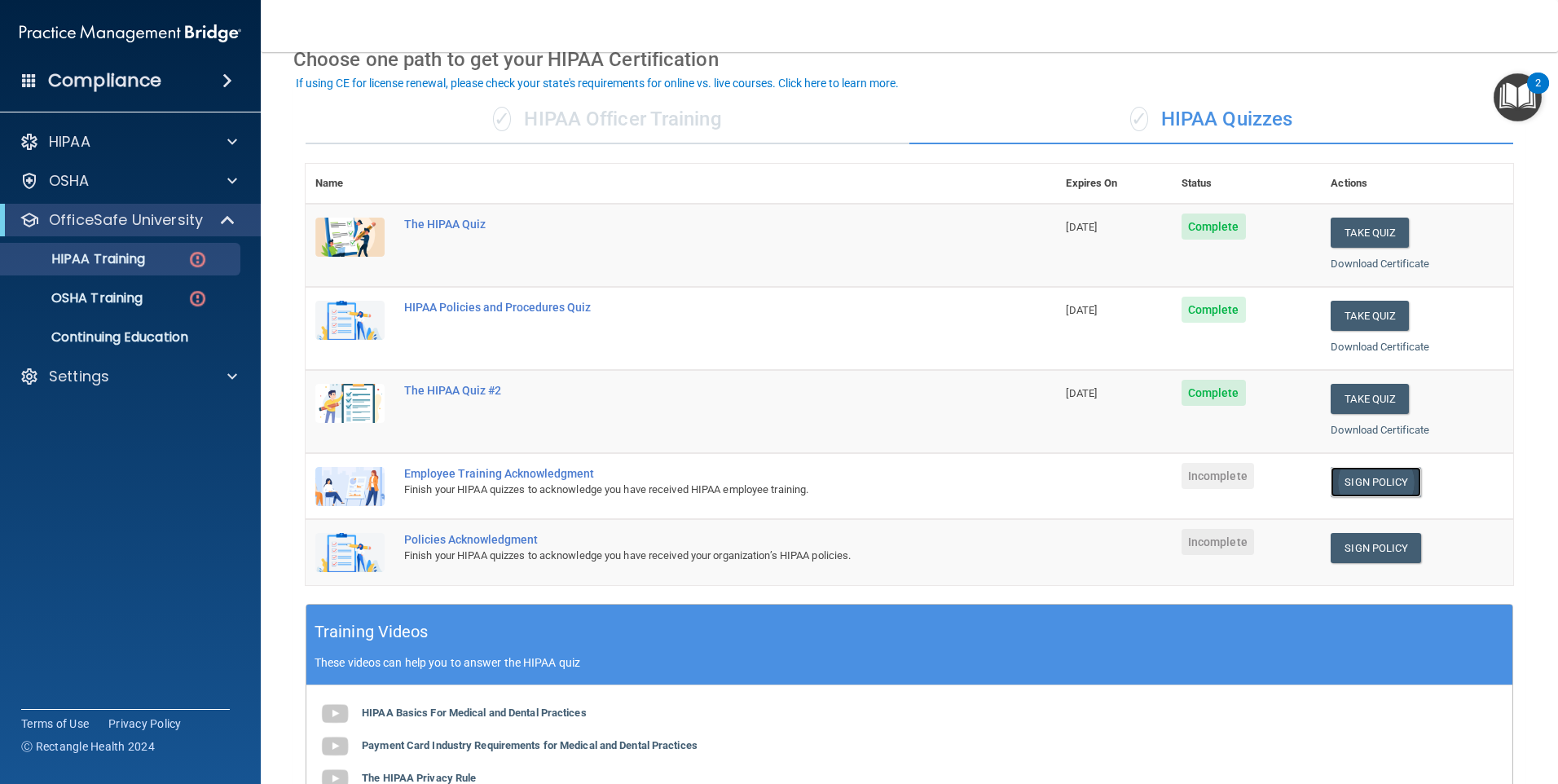
click at [1342, 483] on link "Sign Policy" at bounding box center [1375, 482] width 90 height 30
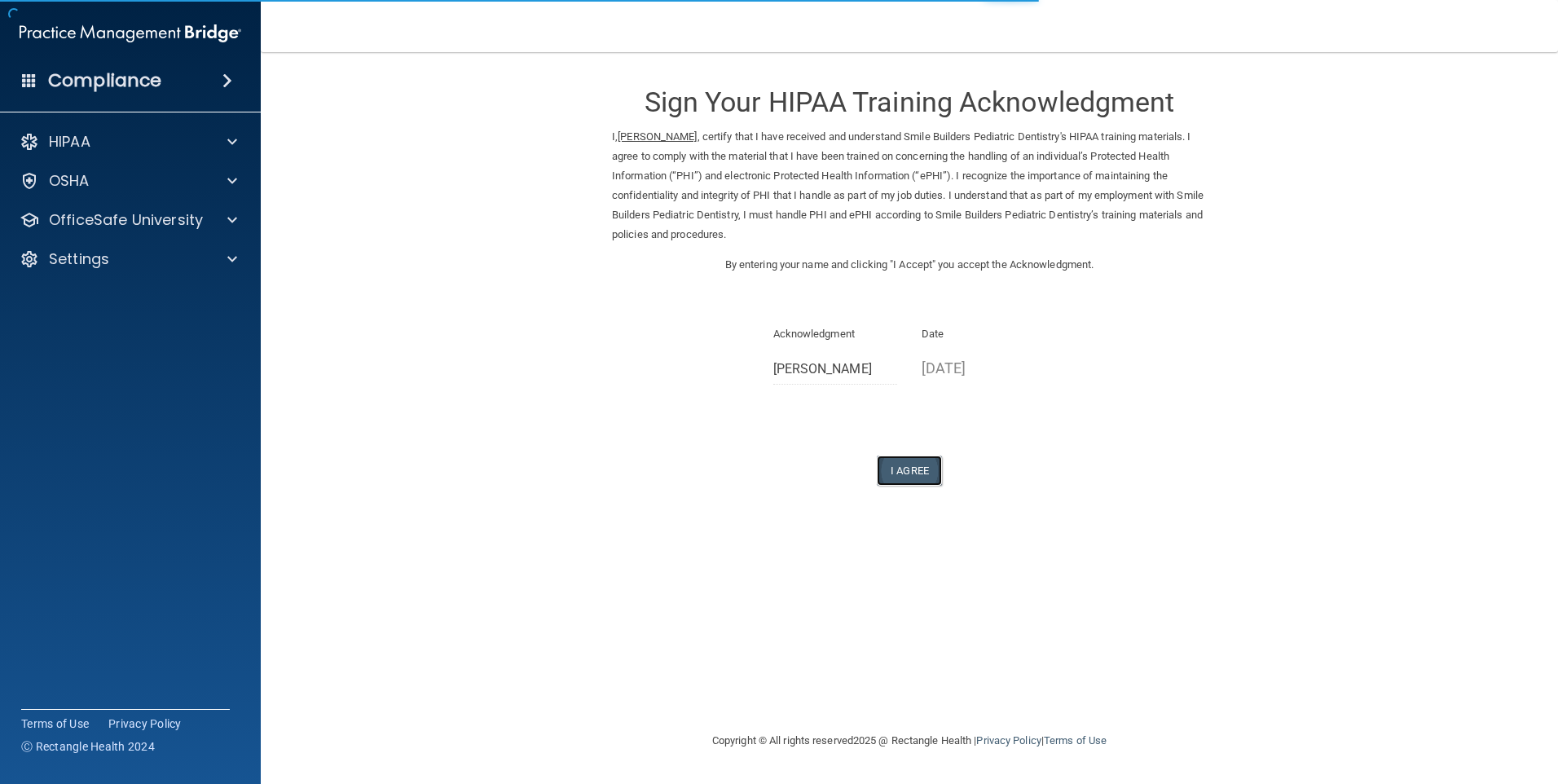
click at [918, 476] on button "I Agree" at bounding box center [909, 470] width 65 height 30
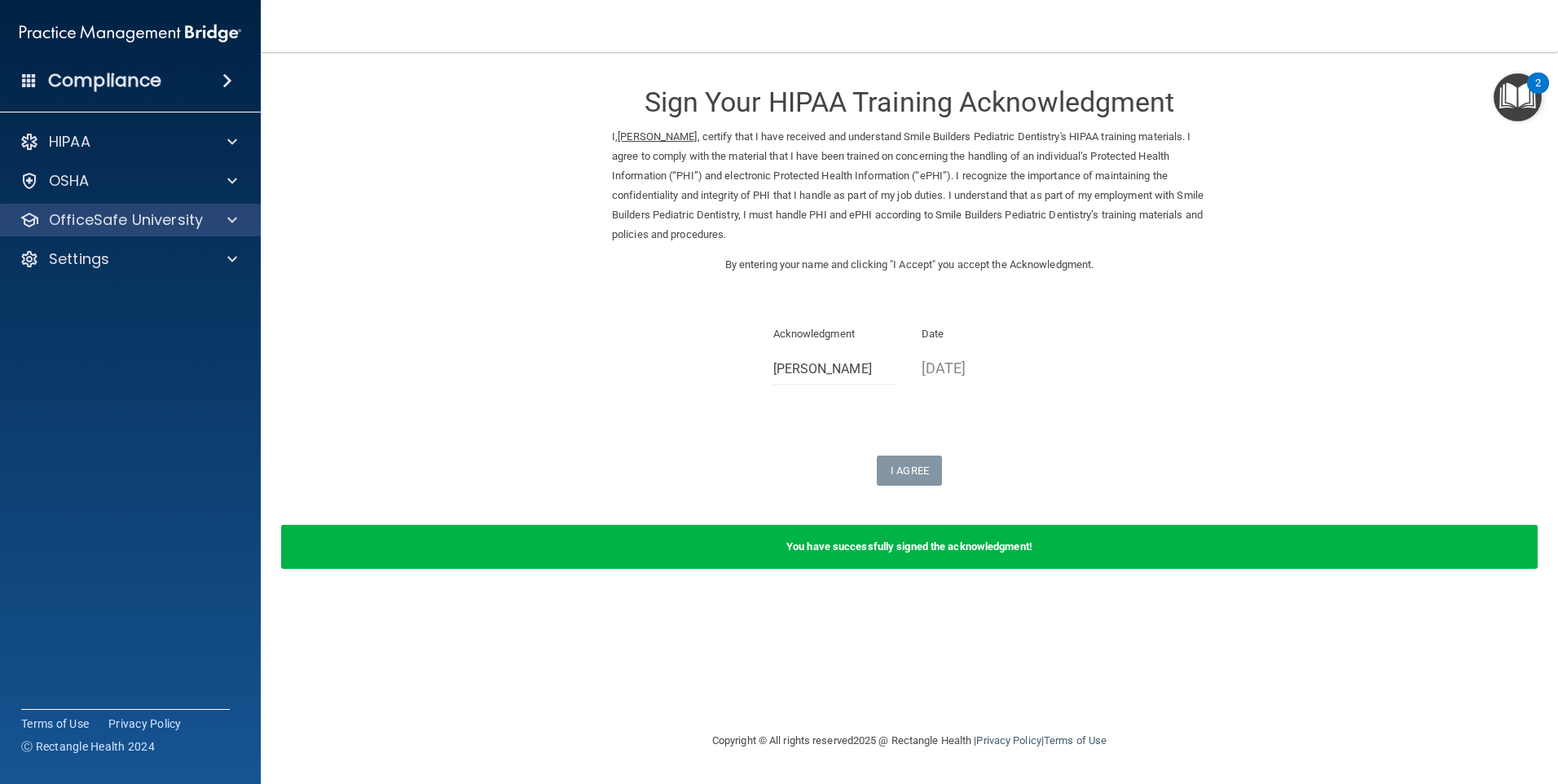
click at [133, 204] on div "OfficeSafe University" at bounding box center [131, 220] width 262 height 33
click at [159, 233] on div "OfficeSafe University" at bounding box center [131, 220] width 262 height 33
click at [217, 221] on div at bounding box center [229, 219] width 41 height 19
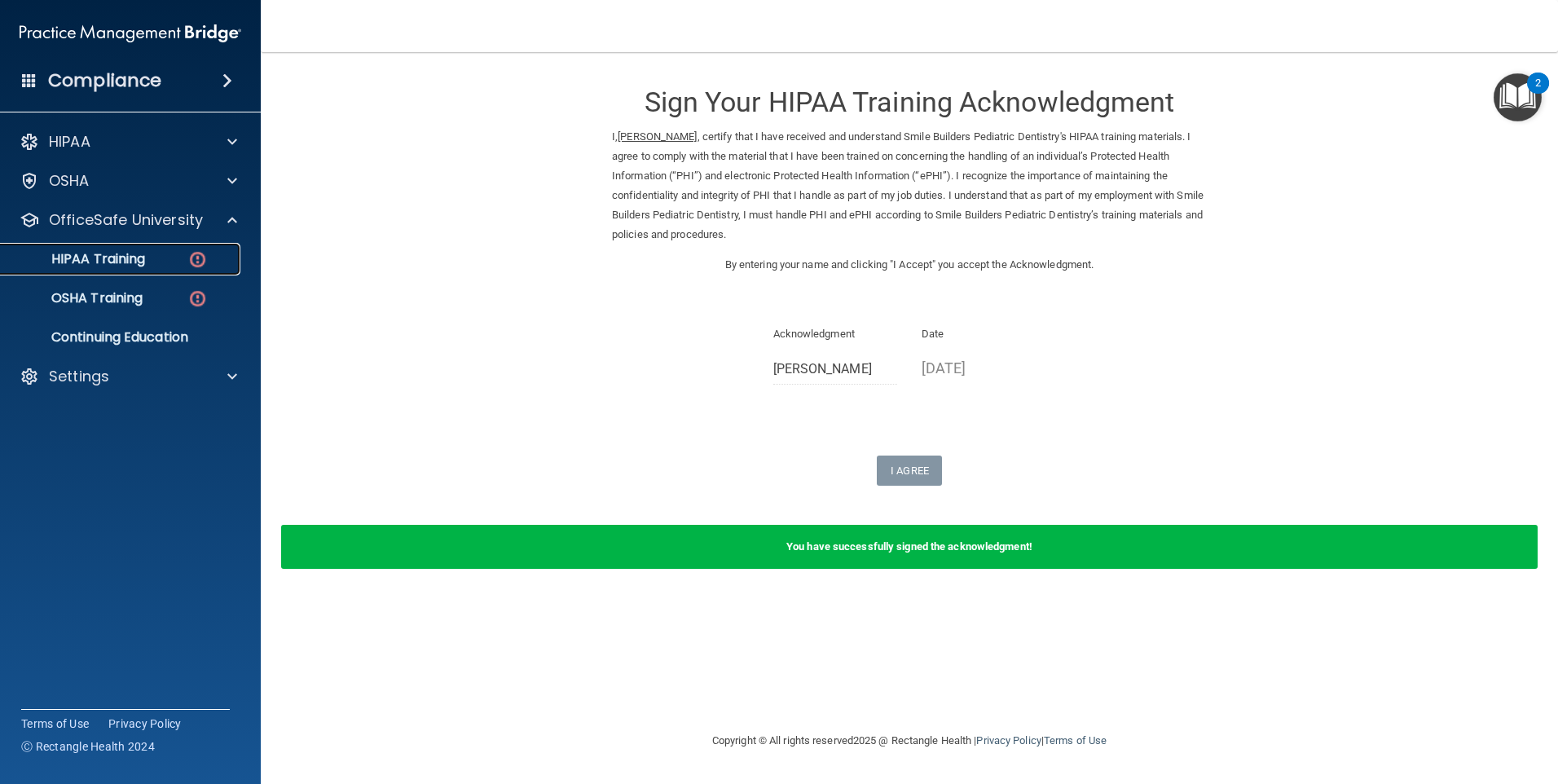
click at [184, 268] on link "HIPAA Training" at bounding box center [111, 259] width 256 height 33
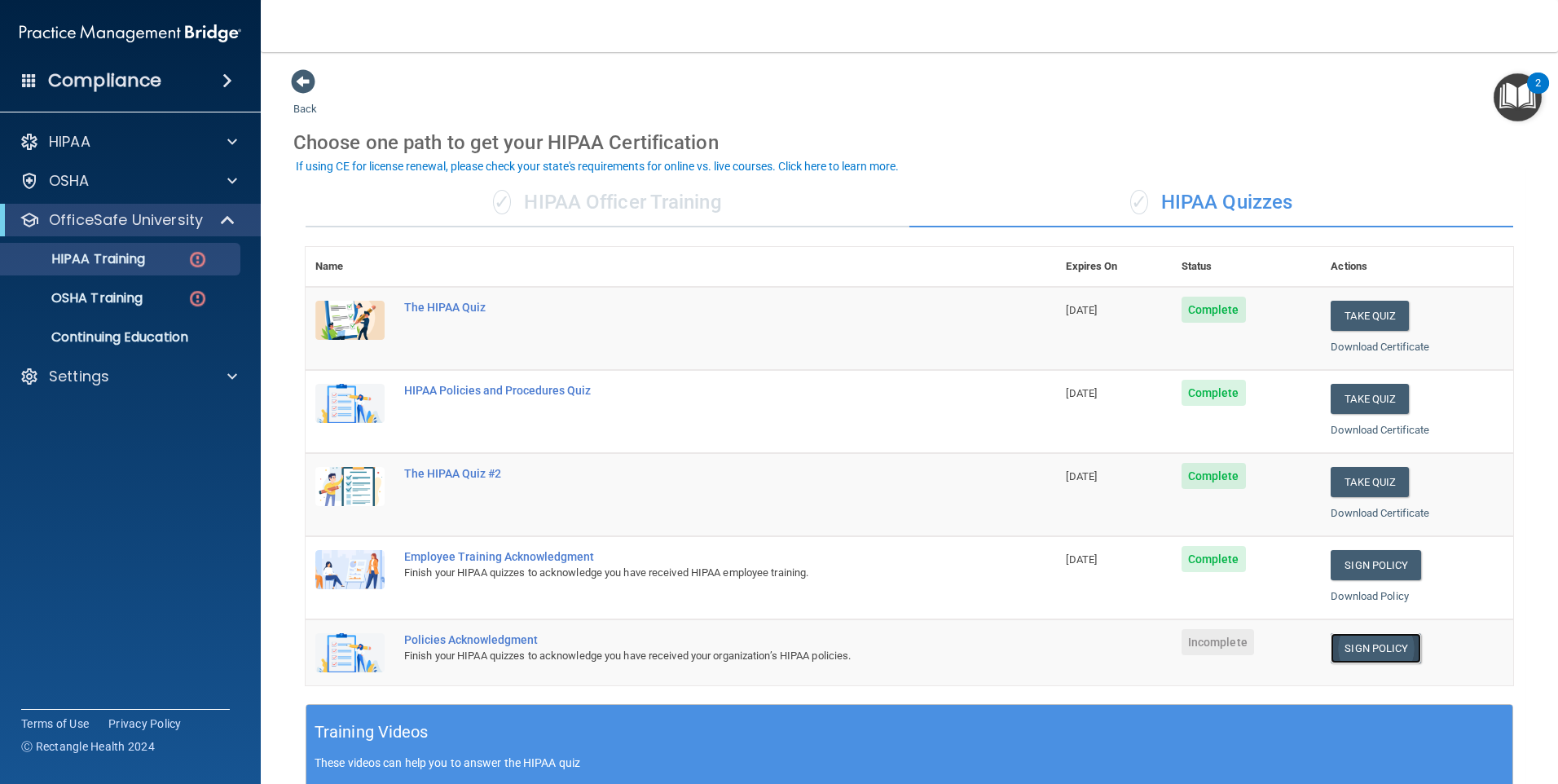
click at [1333, 647] on link "Sign Policy" at bounding box center [1375, 648] width 90 height 30
click at [90, 299] on p "OSHA Training" at bounding box center [77, 298] width 132 height 16
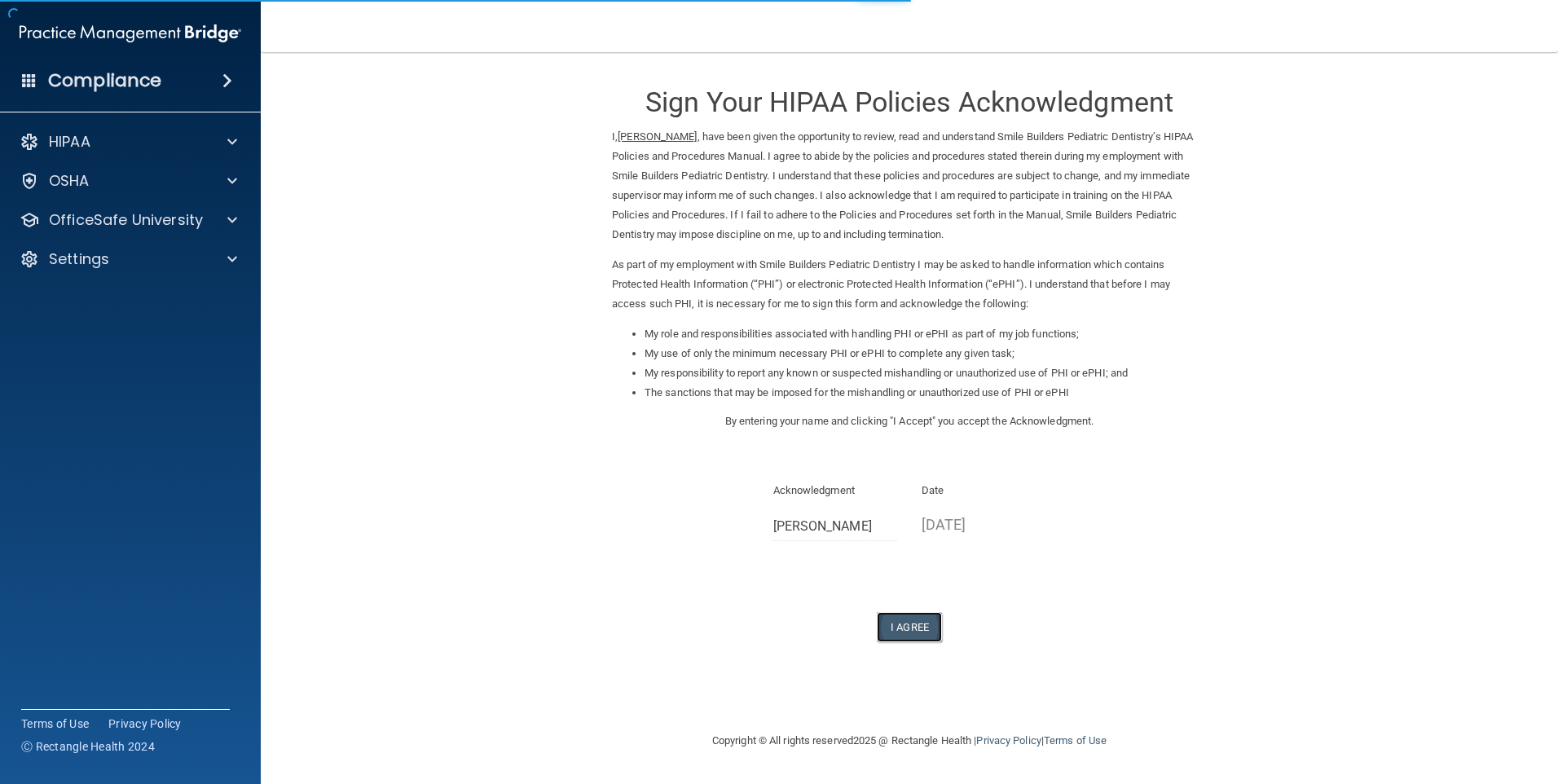
click at [932, 642] on button "I Agree" at bounding box center [909, 627] width 65 height 30
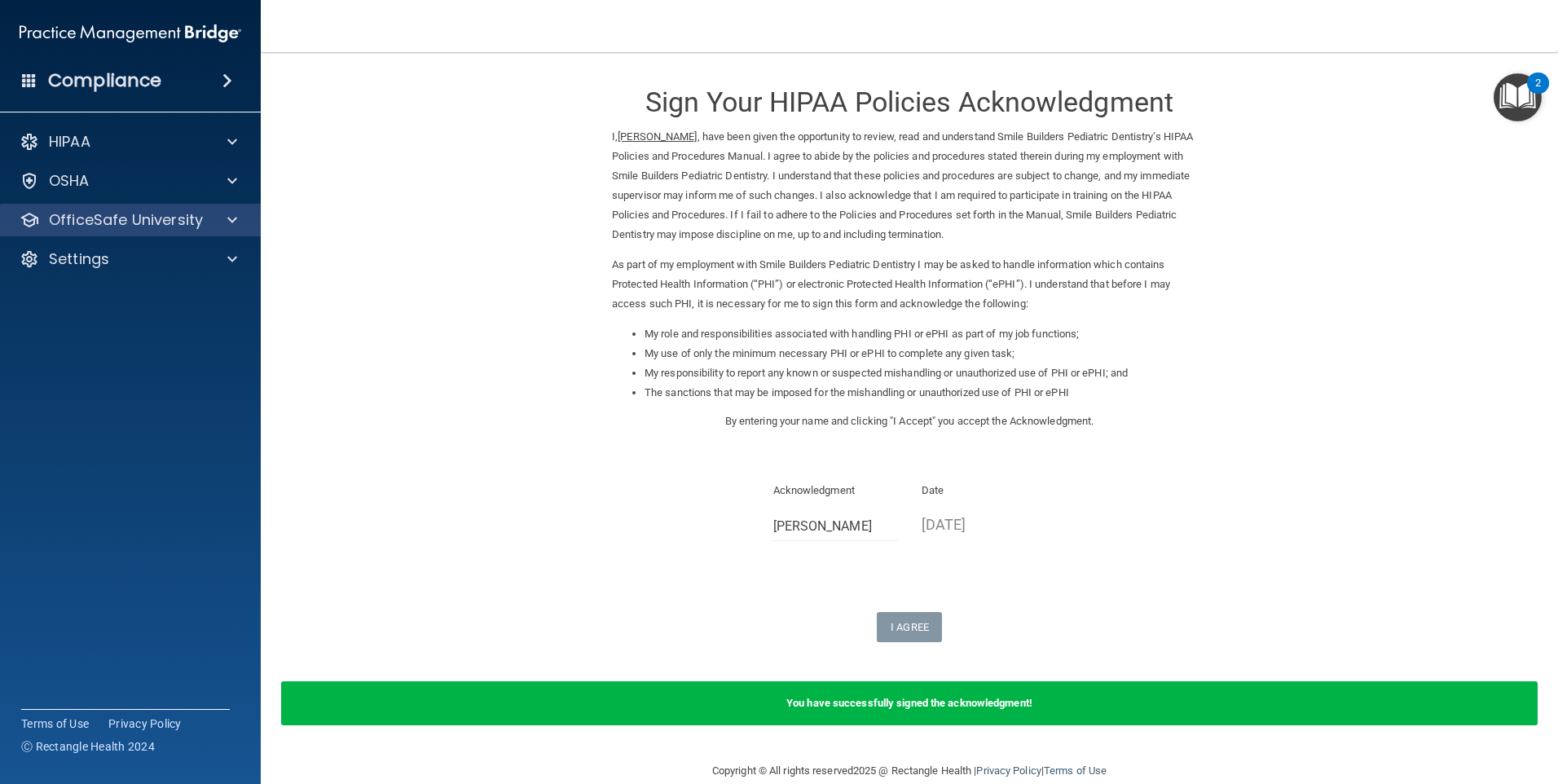
click at [91, 235] on div "OfficeSafe University" at bounding box center [131, 220] width 262 height 33
click at [98, 227] on p "OfficeSafe University" at bounding box center [126, 219] width 154 height 19
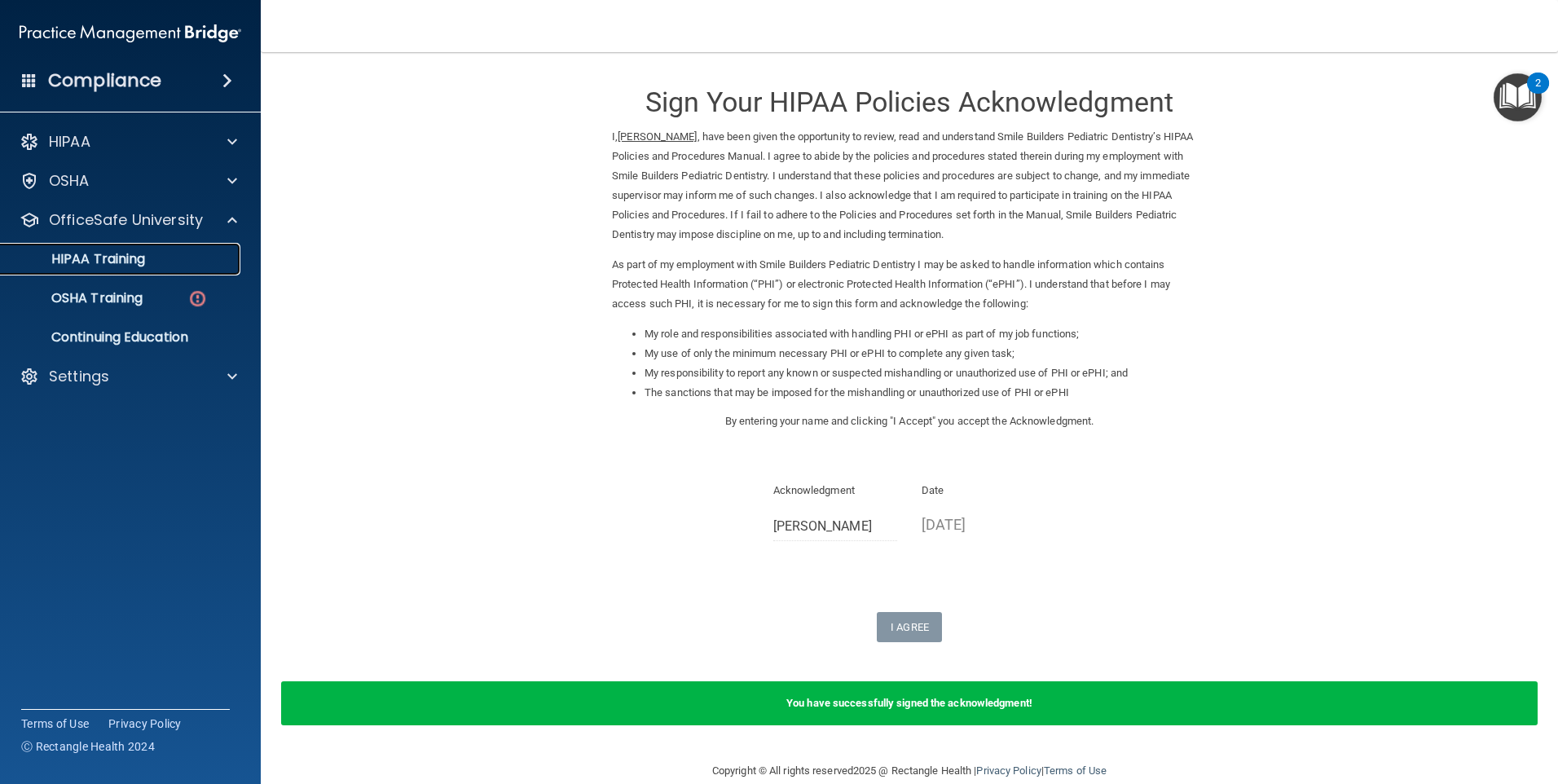
click at [100, 243] on link "HIPAA Training" at bounding box center [111, 259] width 256 height 33
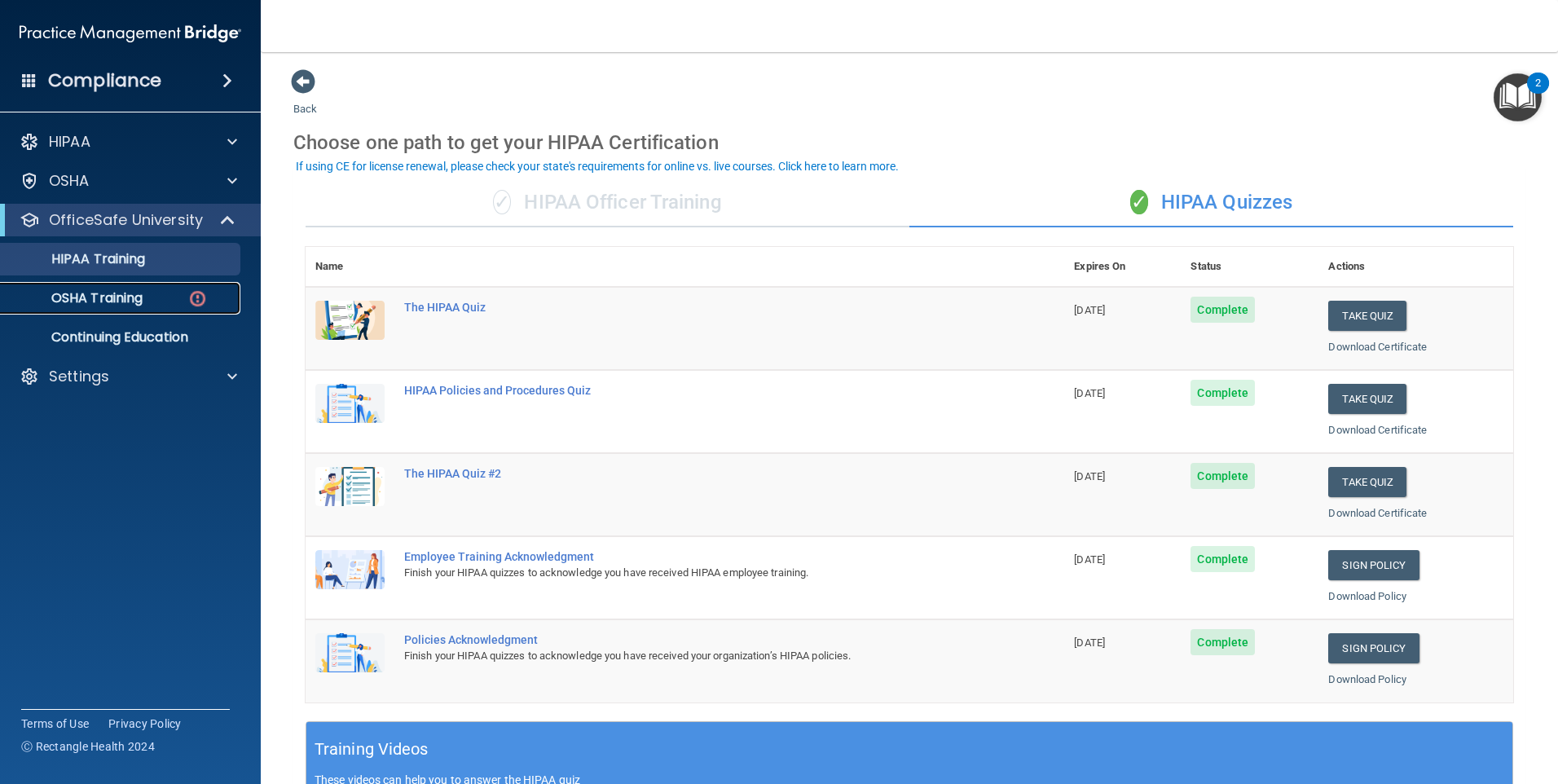
click at [125, 298] on p "OSHA Training" at bounding box center [77, 298] width 132 height 16
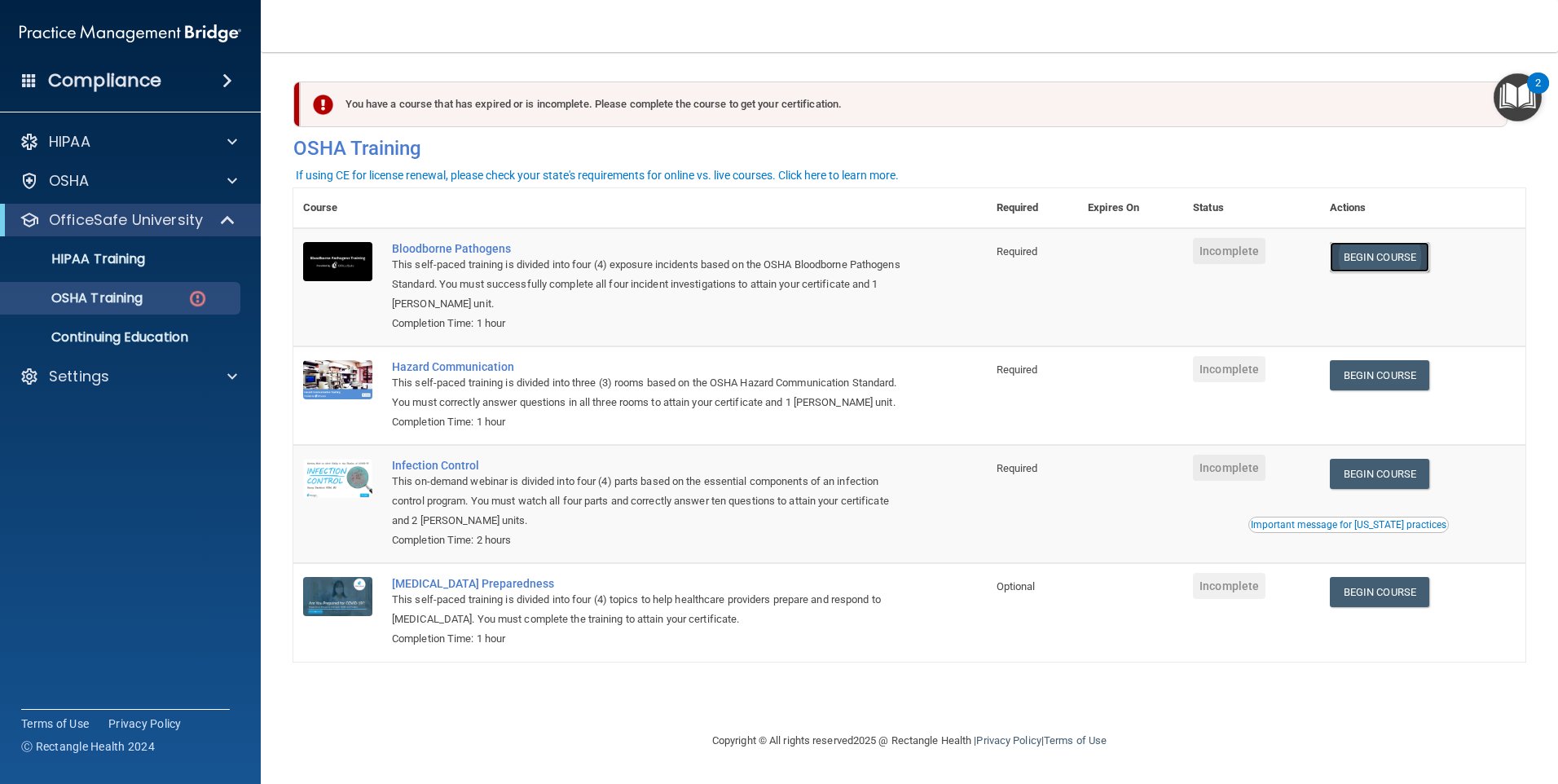
click at [1412, 268] on link "Begin Course" at bounding box center [1379, 256] width 99 height 30
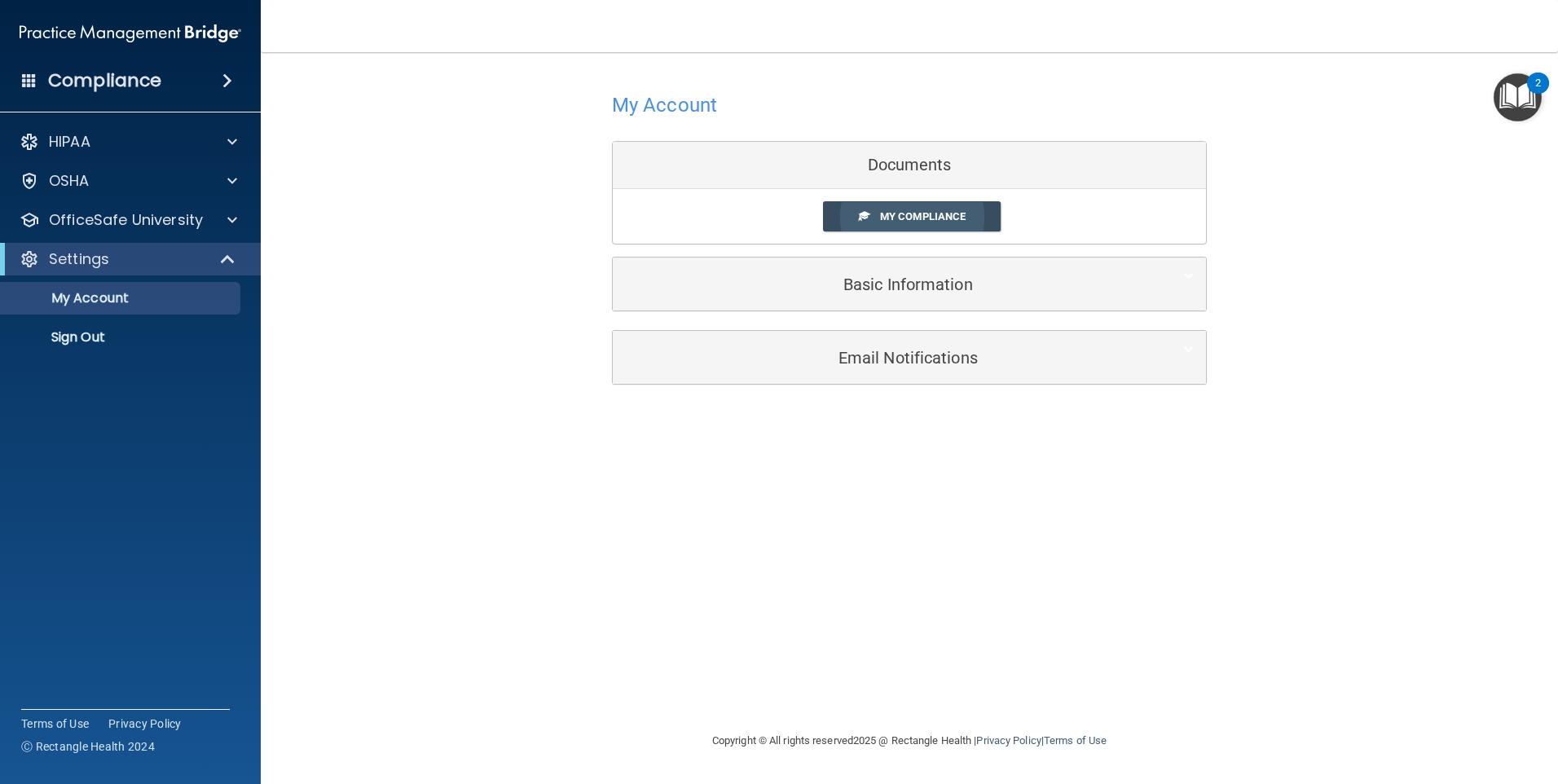
click at [857, 225] on link "My Compliance" at bounding box center [913, 216] width 179 height 30
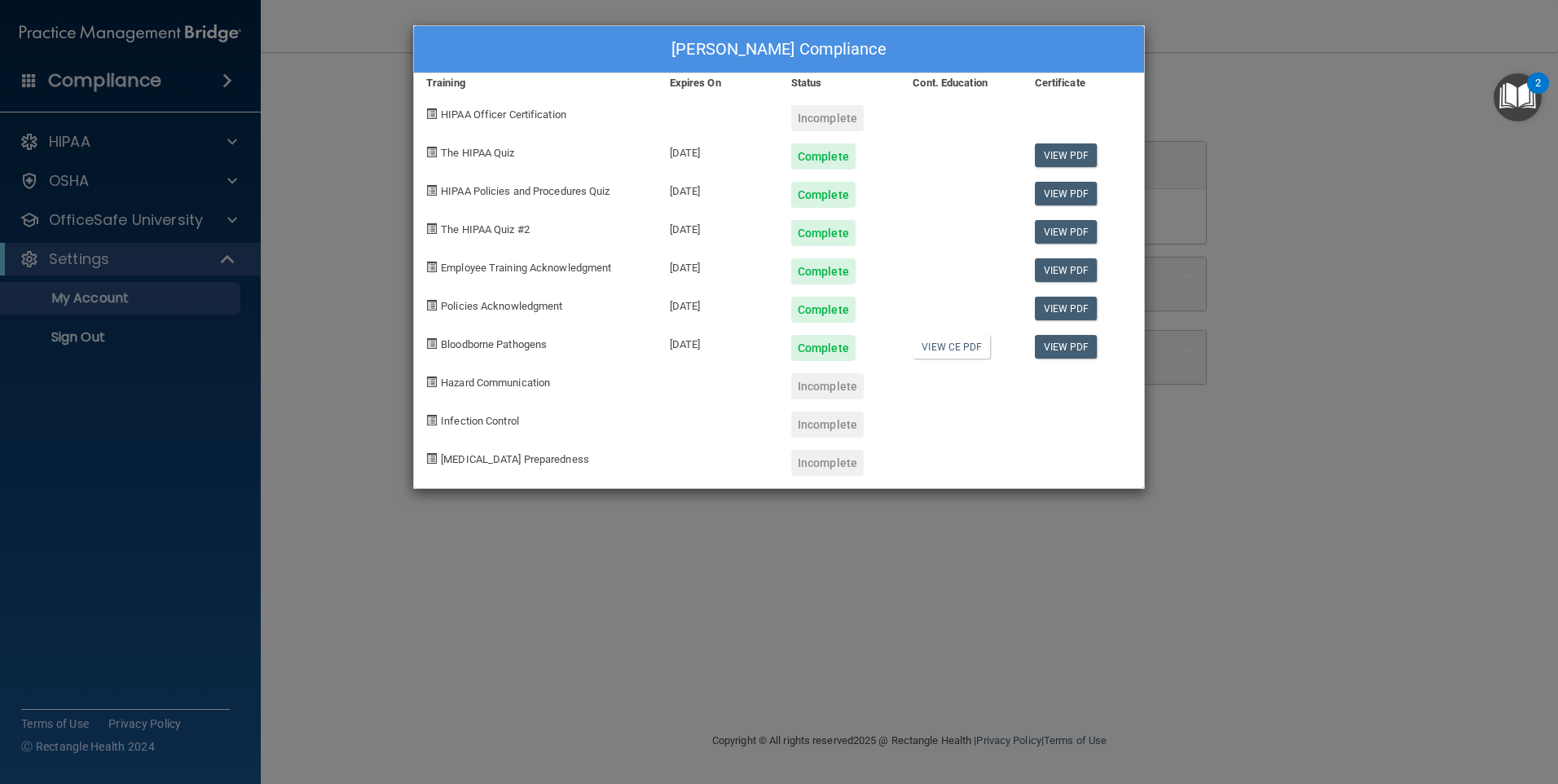
click at [131, 263] on div "[PERSON_NAME] Compliance Training Expires On Status Cont. Education Certificate…" at bounding box center [779, 392] width 1558 height 784
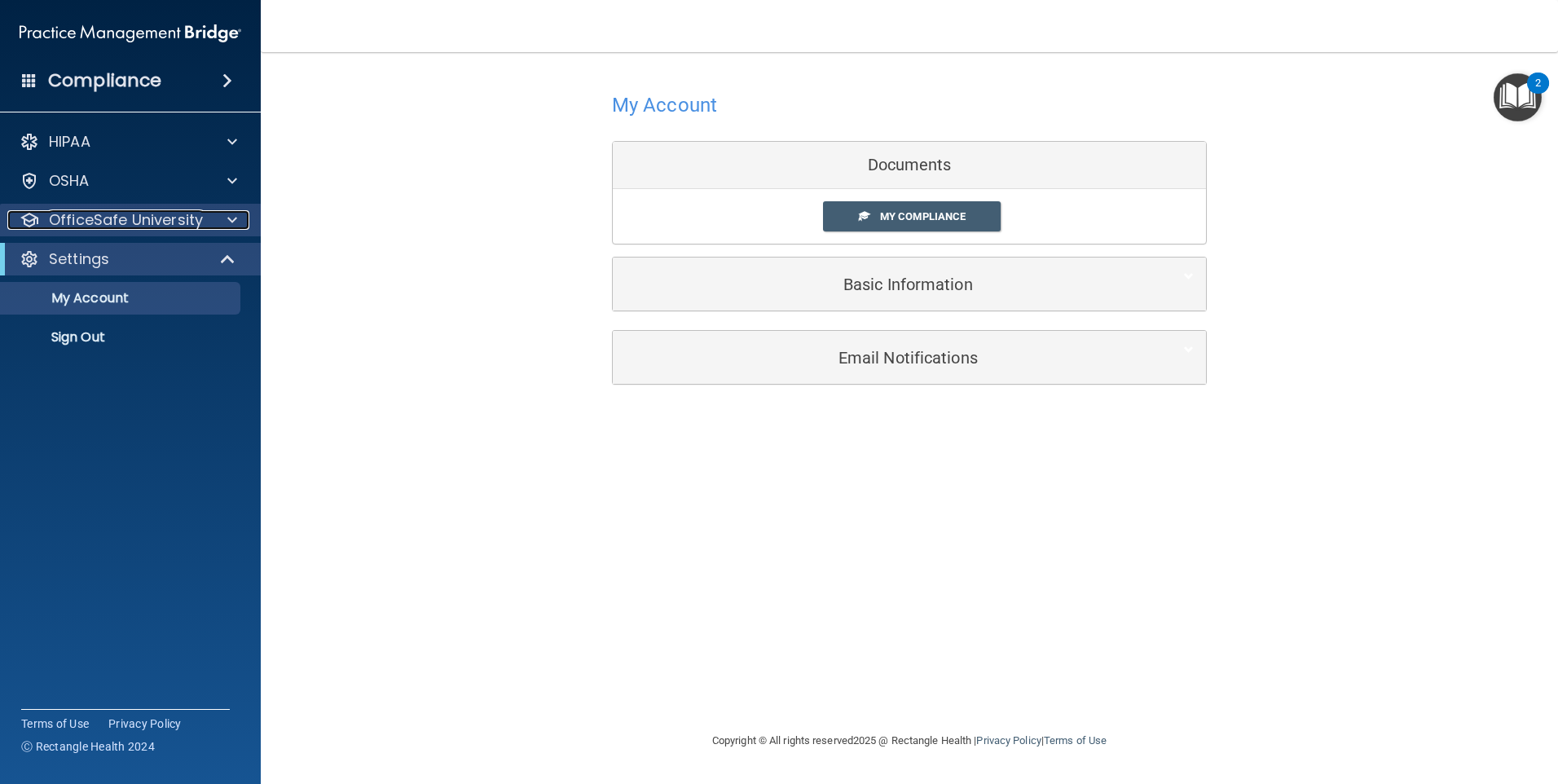
click at [144, 225] on p "OfficeSafe University" at bounding box center [126, 219] width 154 height 19
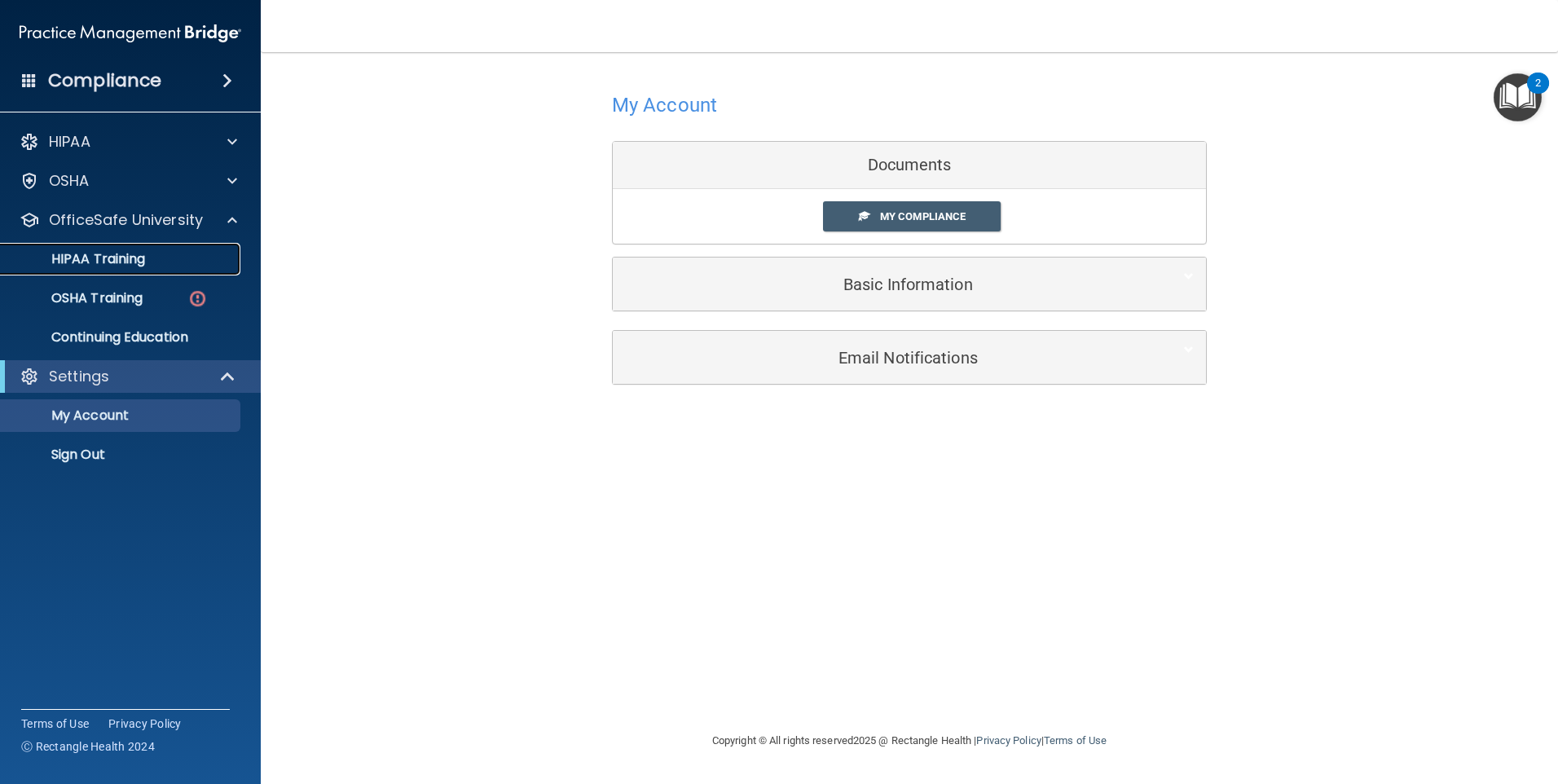
click at [144, 274] on link "HIPAA Training" at bounding box center [111, 259] width 256 height 33
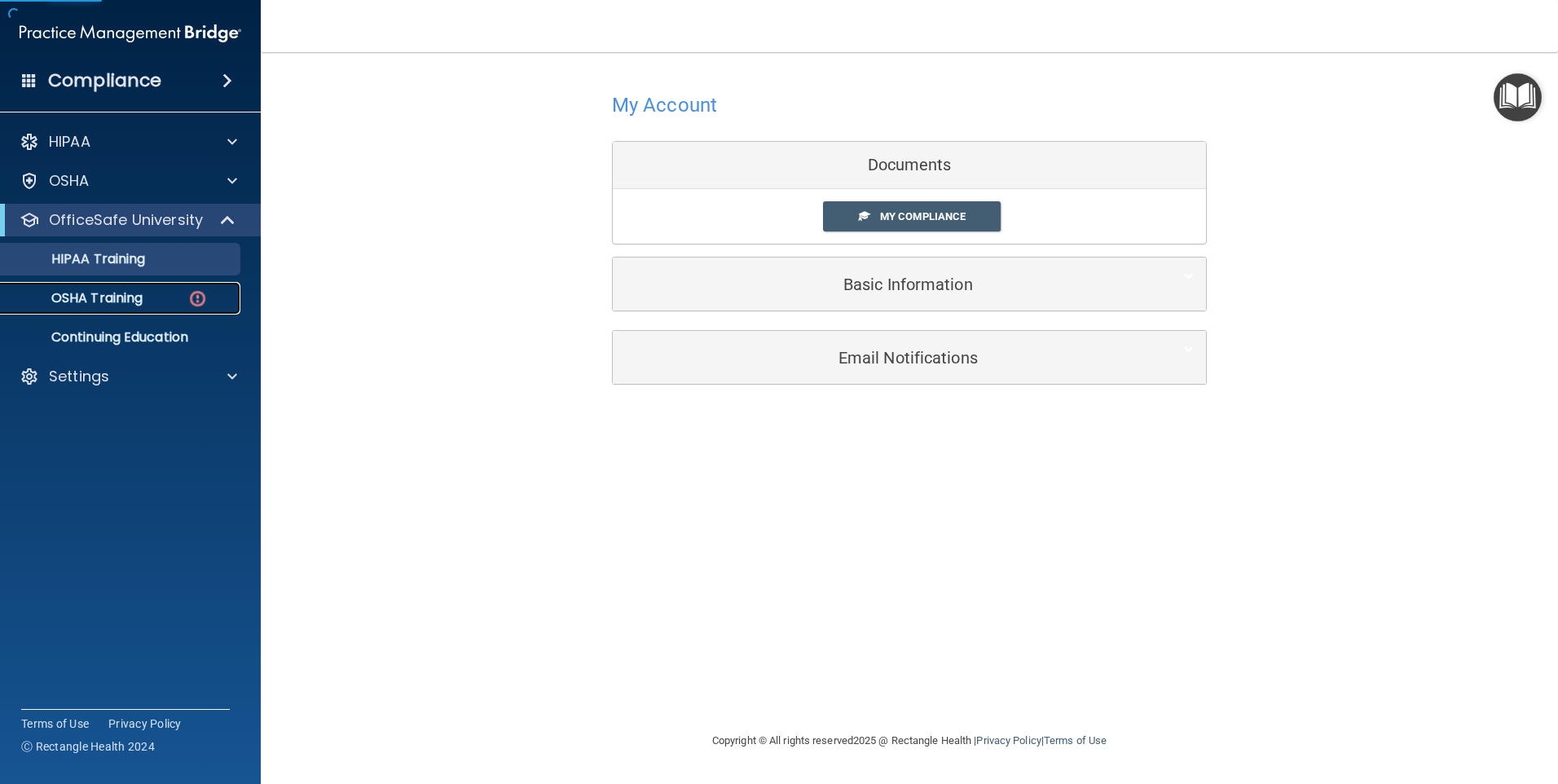
click at [139, 301] on p "OSHA Training" at bounding box center [77, 298] width 132 height 16
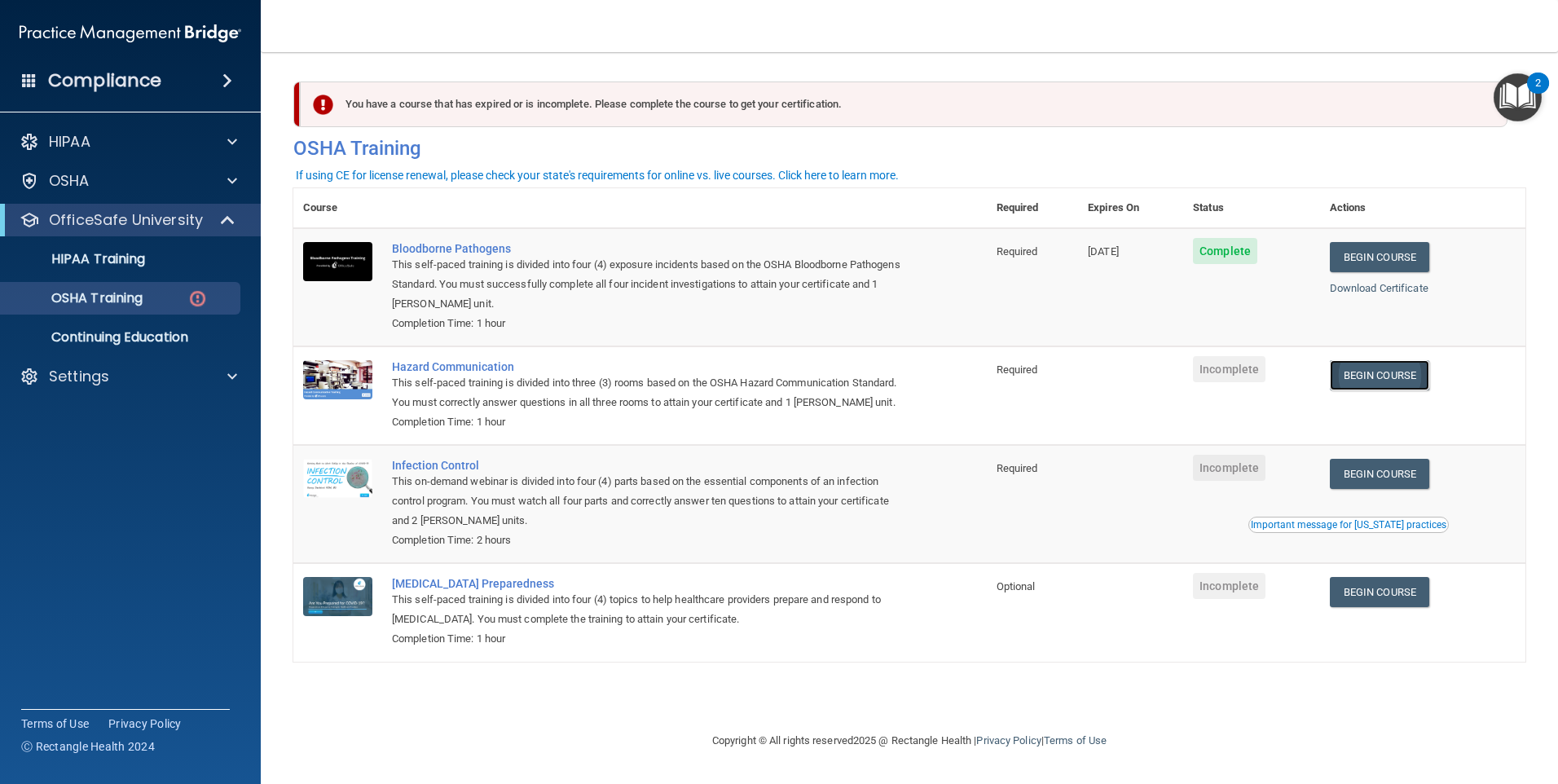
click at [1387, 381] on link "Begin Course" at bounding box center [1379, 375] width 99 height 30
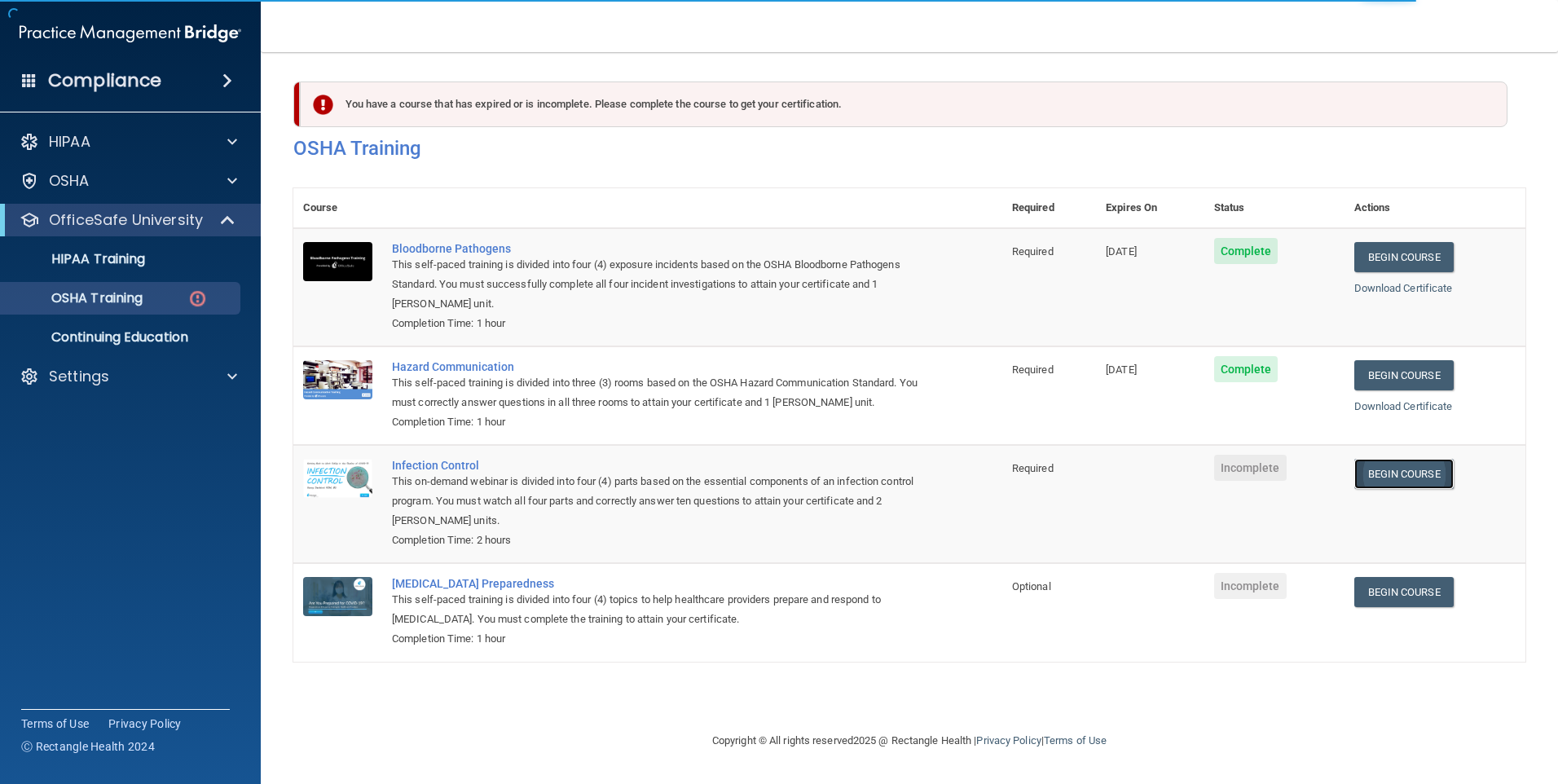
click at [1386, 474] on td "Begin Course Download Certificate" at bounding box center [1435, 504] width 182 height 118
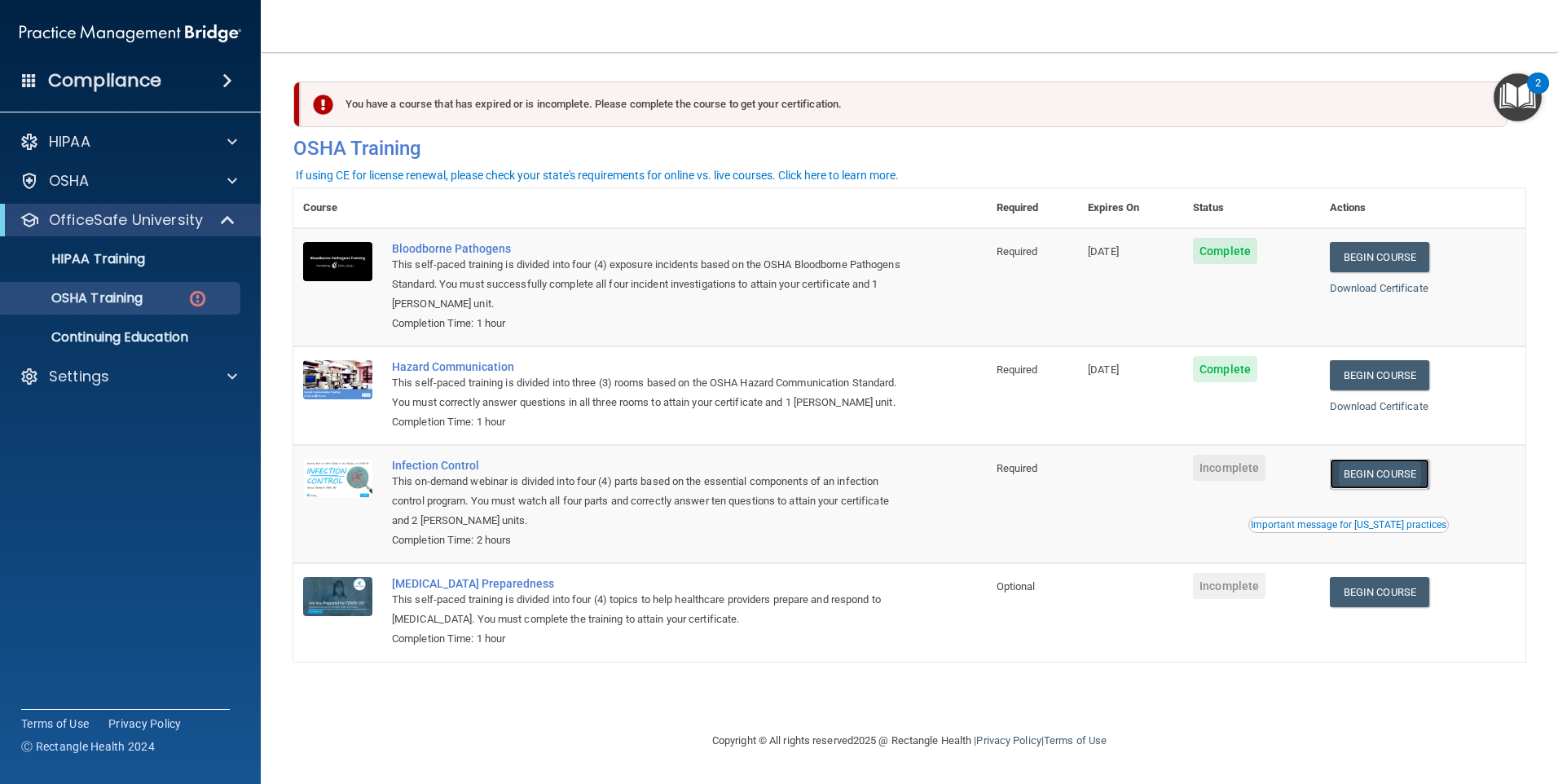
click at [1384, 489] on link "Begin Course" at bounding box center [1379, 474] width 99 height 30
